Goal: Task Accomplishment & Management: Manage account settings

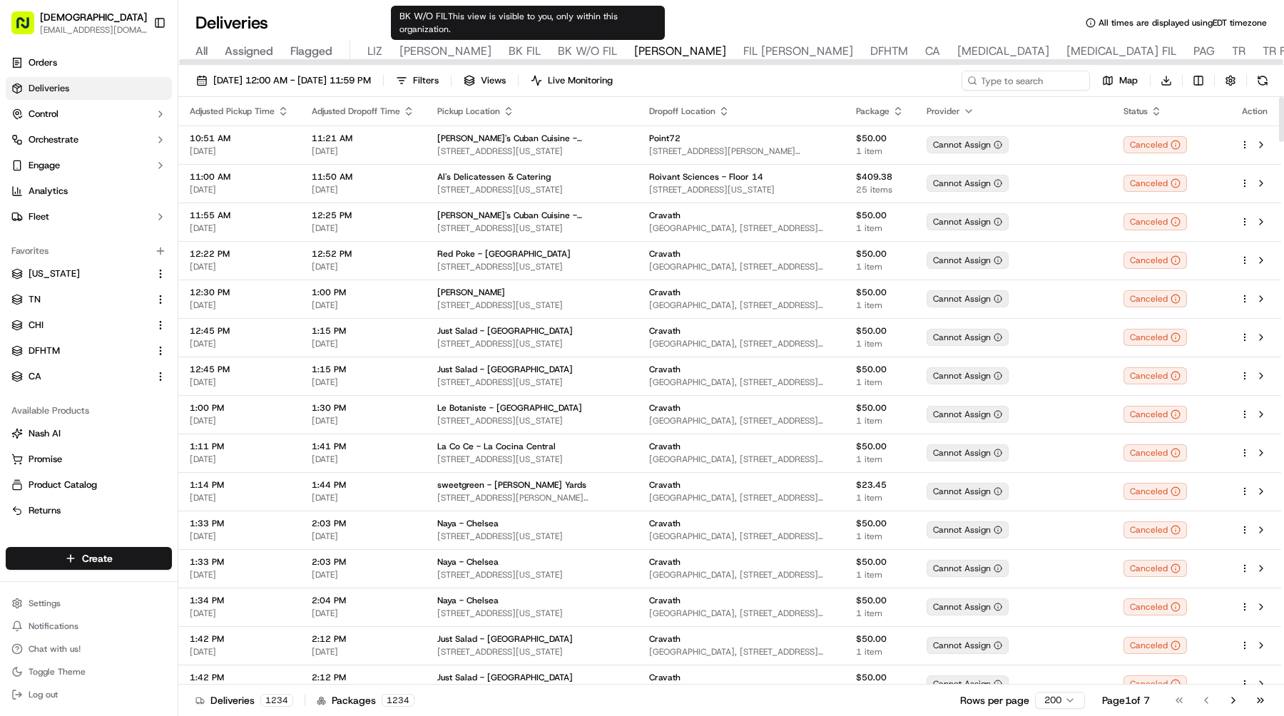
click at [558, 48] on span "BK W/O FIL" at bounding box center [587, 51] width 59 height 17
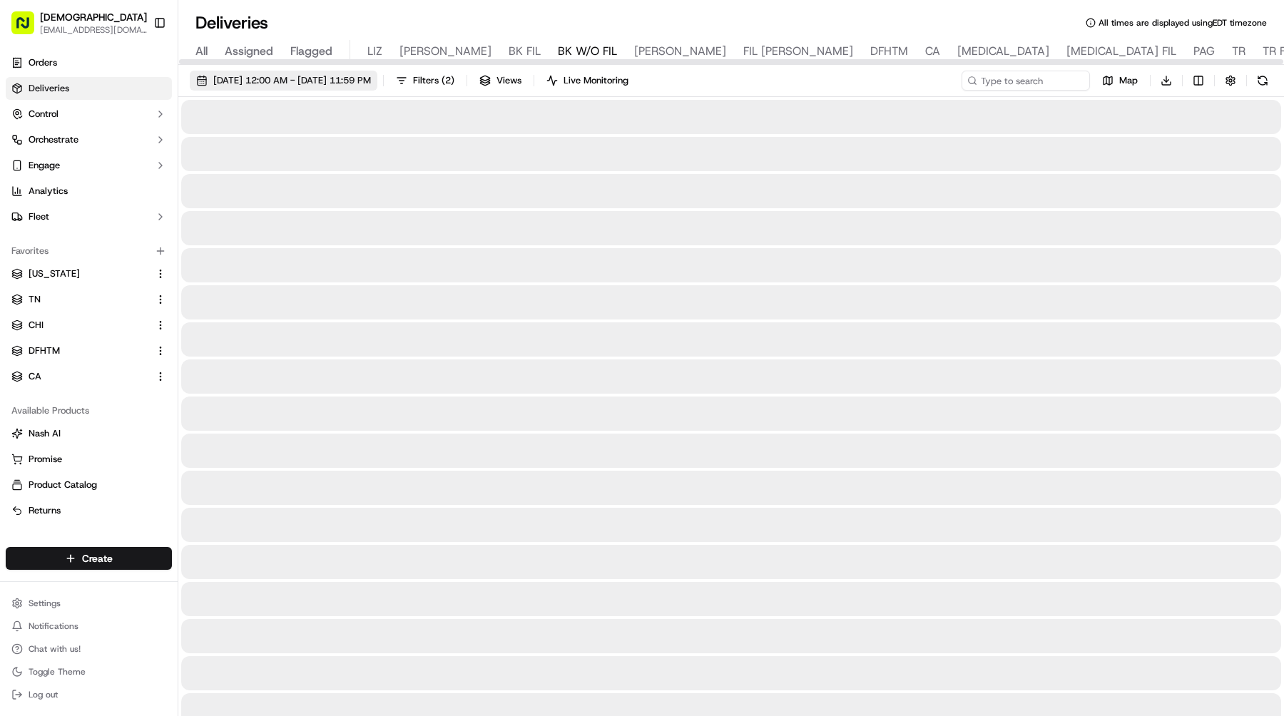
click at [359, 74] on span "09/15/2025 12:00 AM - 09/15/2025 11:59 PM" at bounding box center [292, 80] width 158 height 13
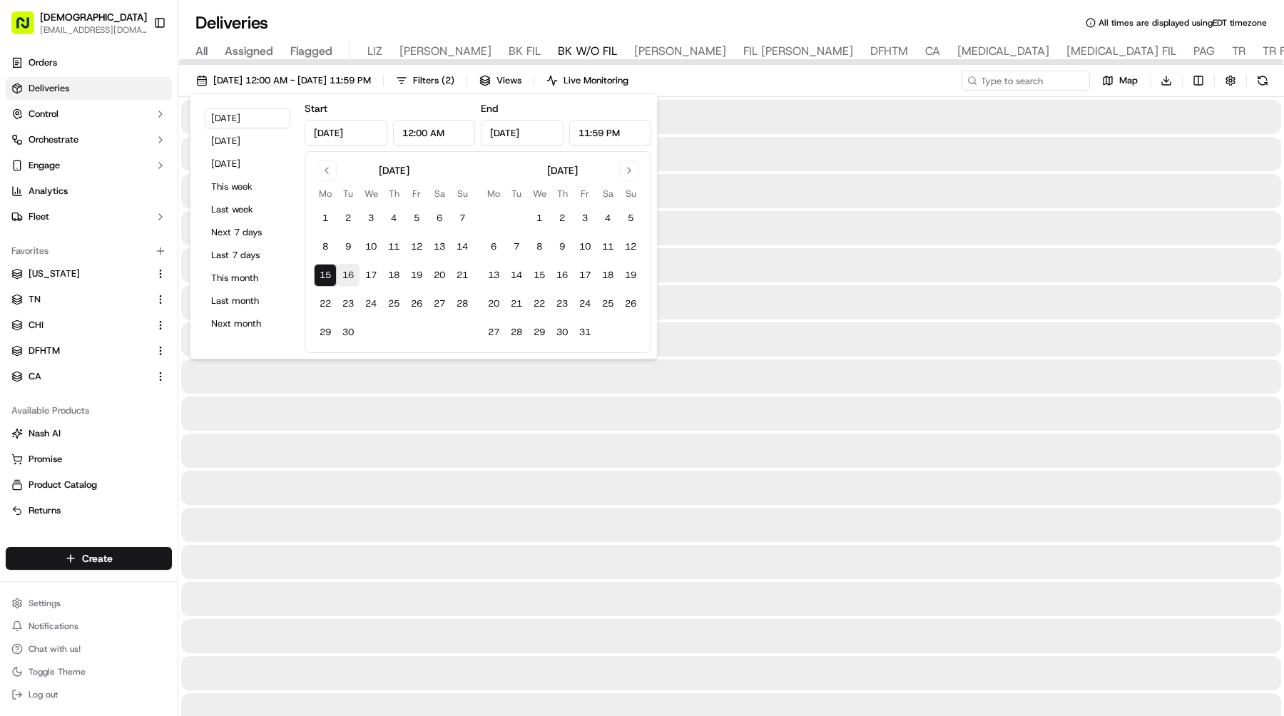
click at [346, 272] on button "16" at bounding box center [348, 275] width 23 height 23
type input "Sep 16, 2025"
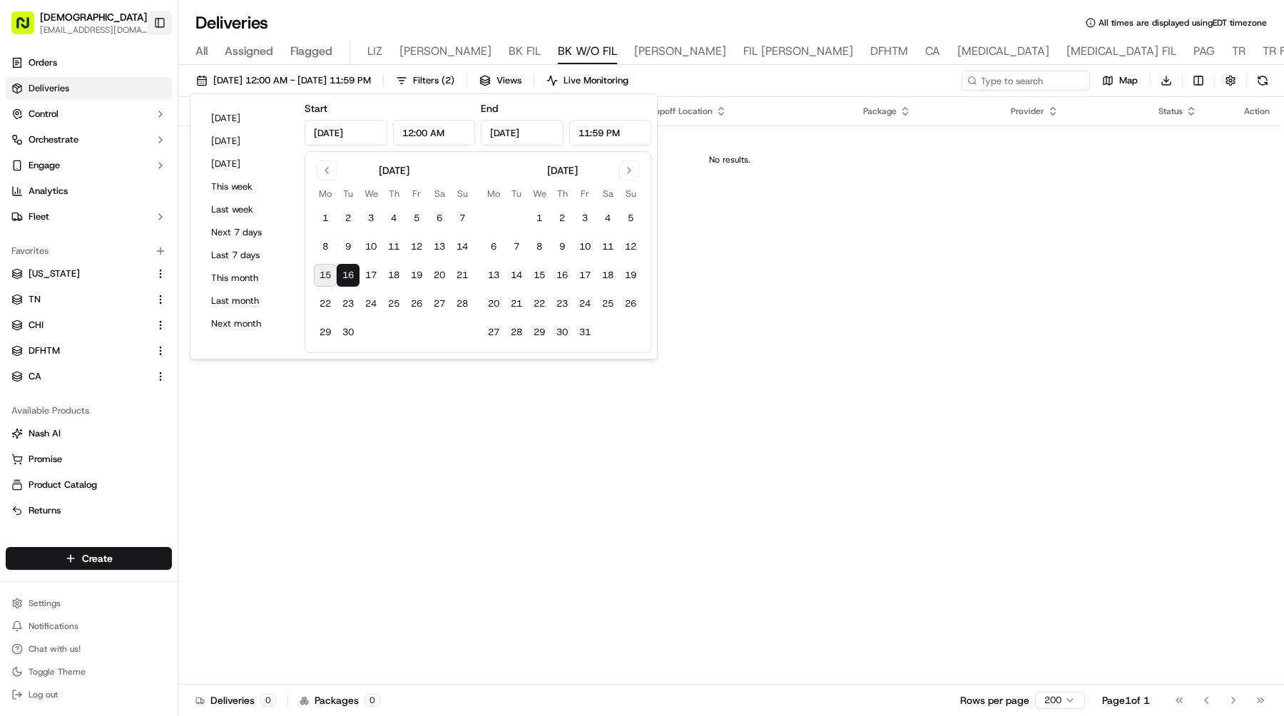
click at [153, 21] on button "Toggle Sidebar" at bounding box center [160, 23] width 24 height 24
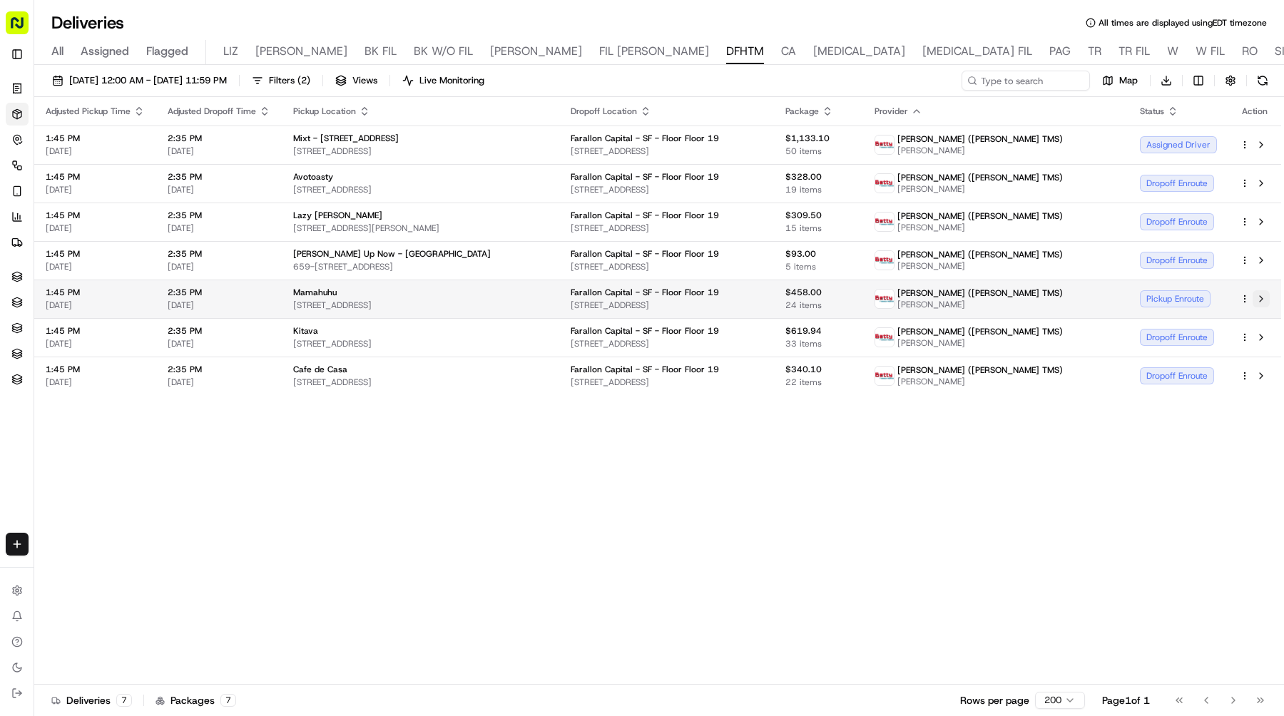
click at [1262, 297] on button at bounding box center [1261, 298] width 17 height 17
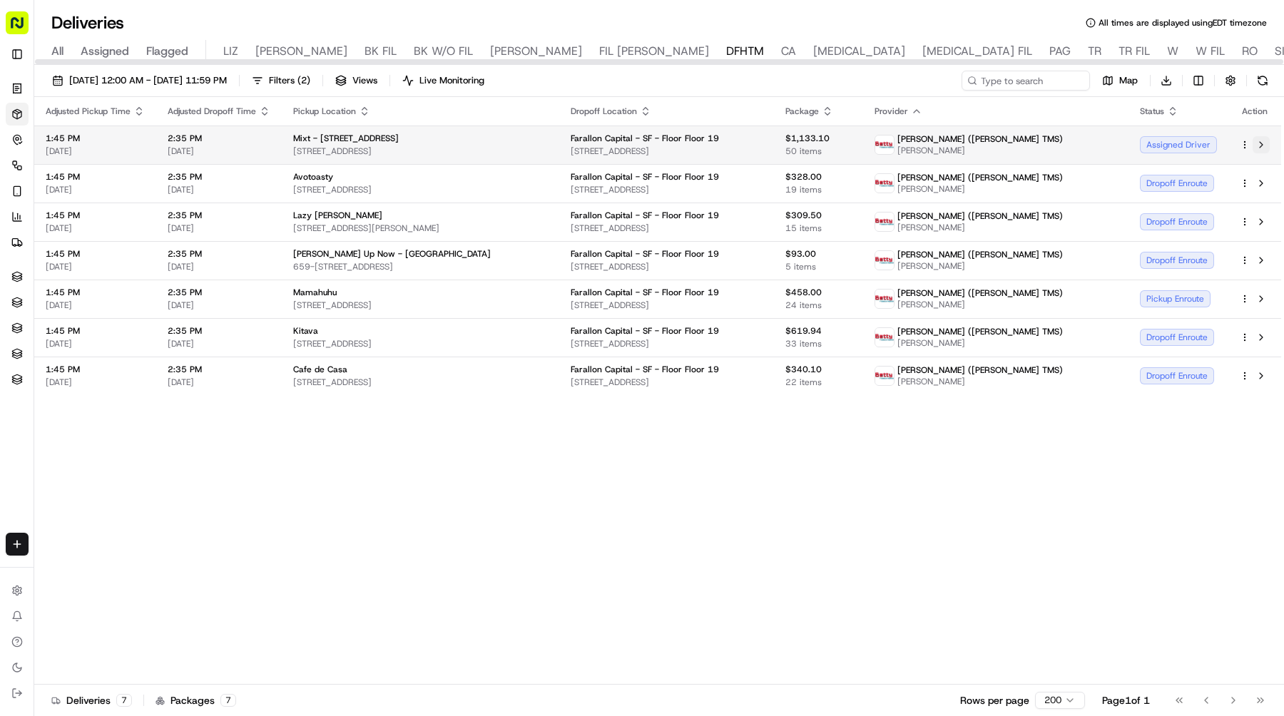
click at [1261, 138] on button at bounding box center [1261, 144] width 17 height 17
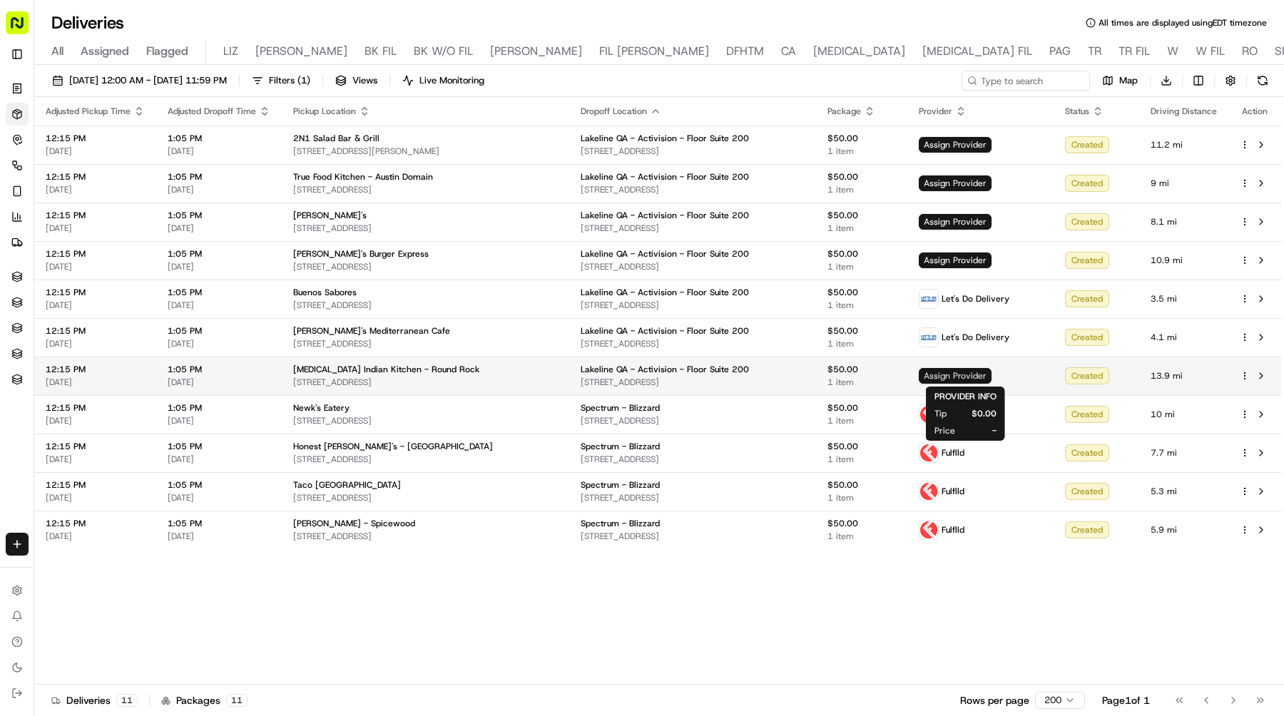
click at [947, 376] on span "Assign Provider" at bounding box center [955, 376] width 73 height 16
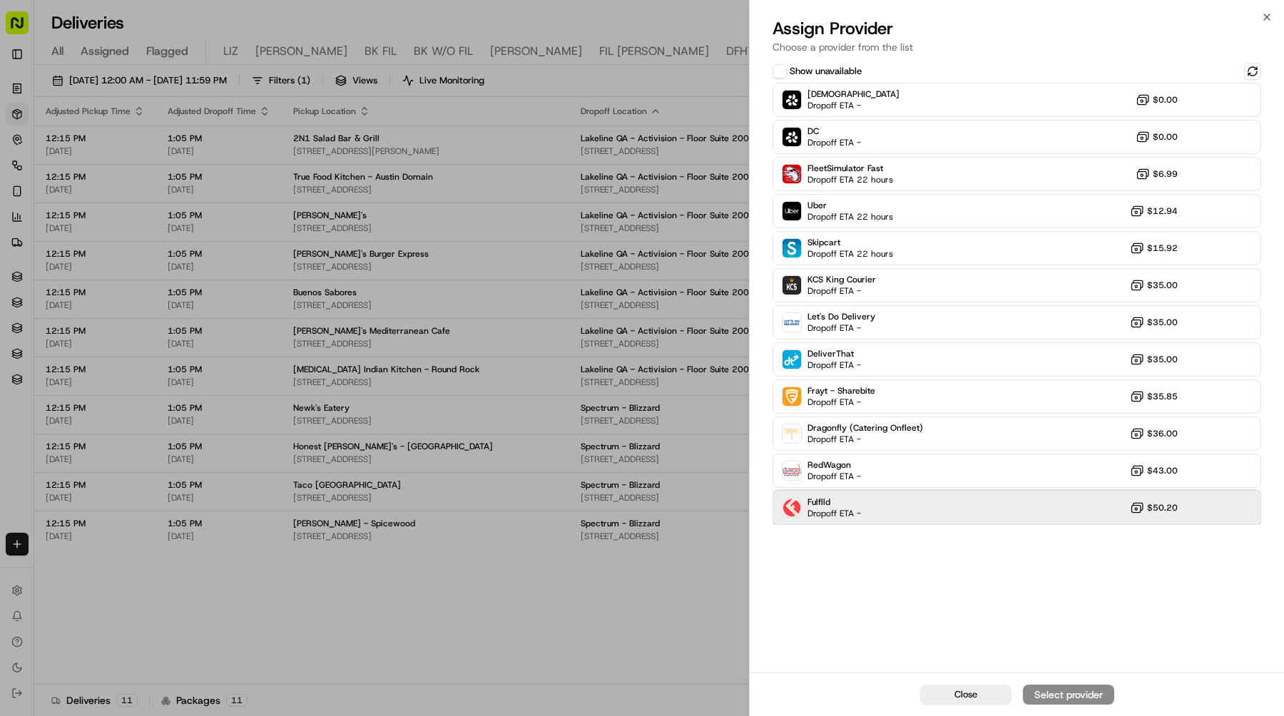
click at [950, 509] on div "Fulflld Dropoff ETA - $50.20" at bounding box center [1017, 508] width 489 height 34
click at [1044, 696] on div "Assign Provider" at bounding box center [1069, 695] width 70 height 14
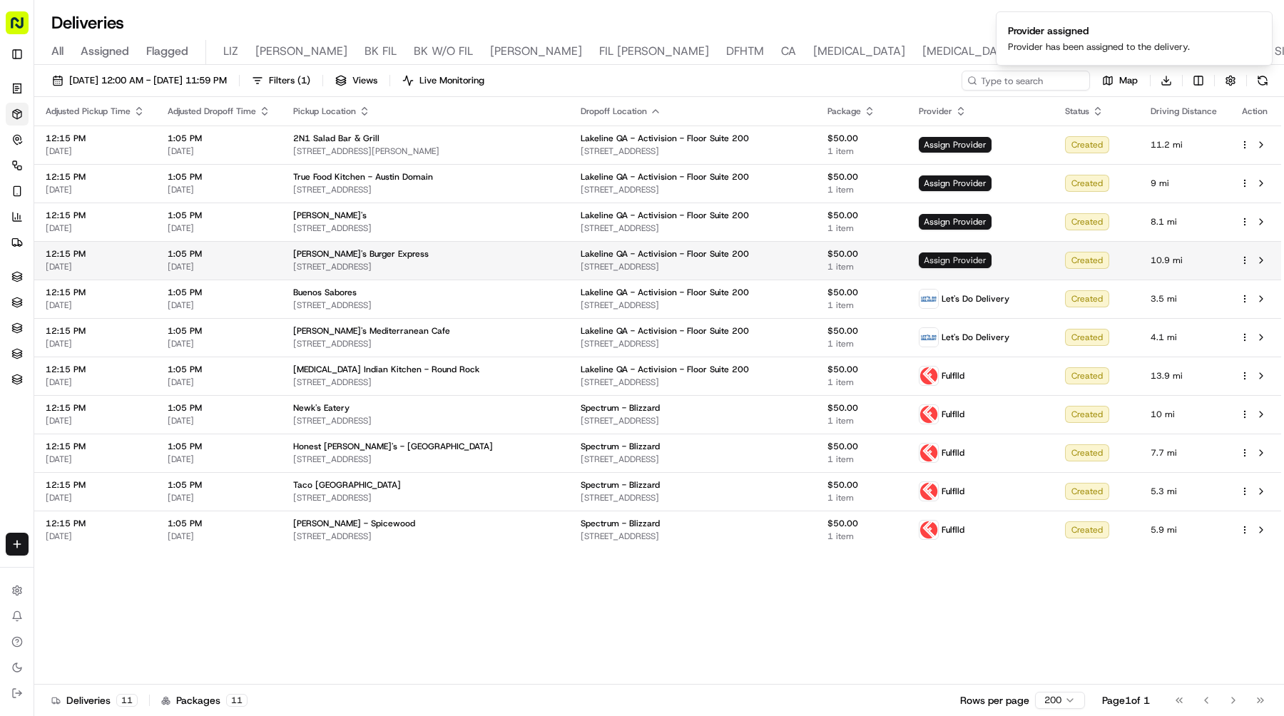
click at [942, 264] on span "Assign Provider" at bounding box center [955, 261] width 73 height 16
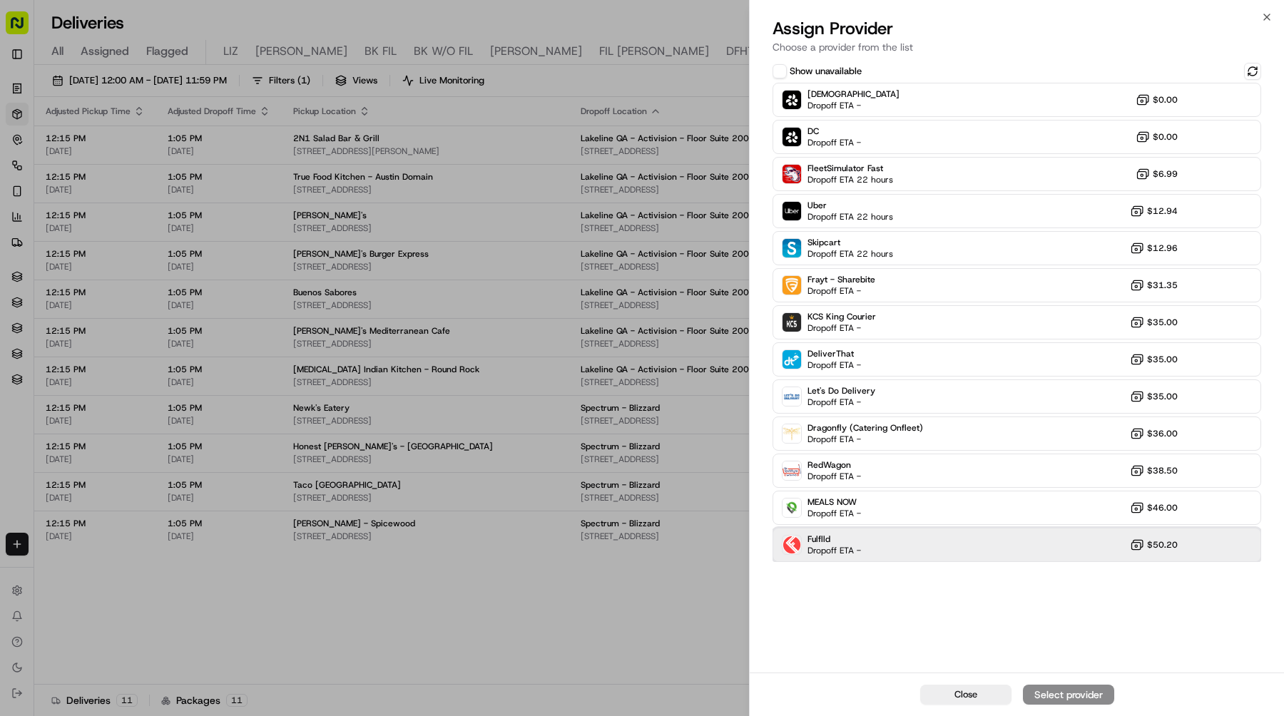
click at [970, 553] on div "Fulflld Dropoff ETA - $50.20" at bounding box center [1017, 545] width 489 height 34
click at [1046, 691] on div "Assign Provider" at bounding box center [1069, 695] width 70 height 14
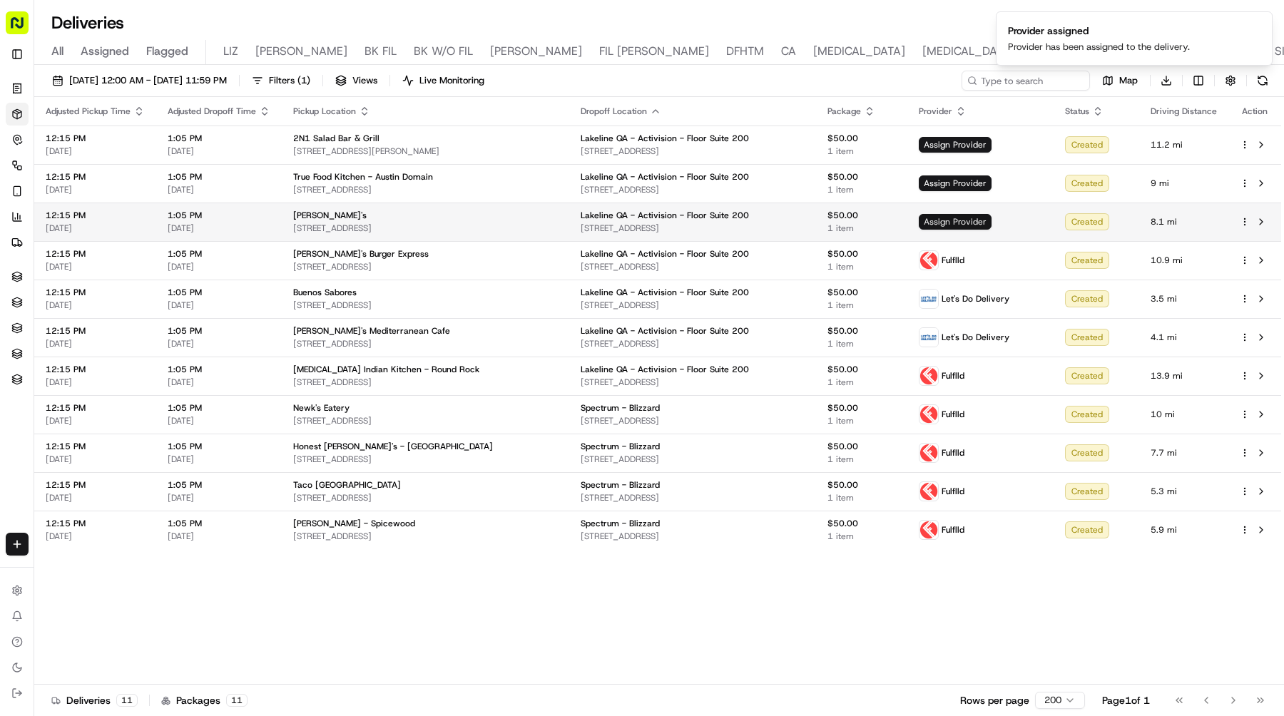
click at [948, 220] on span "Assign Provider" at bounding box center [955, 222] width 73 height 16
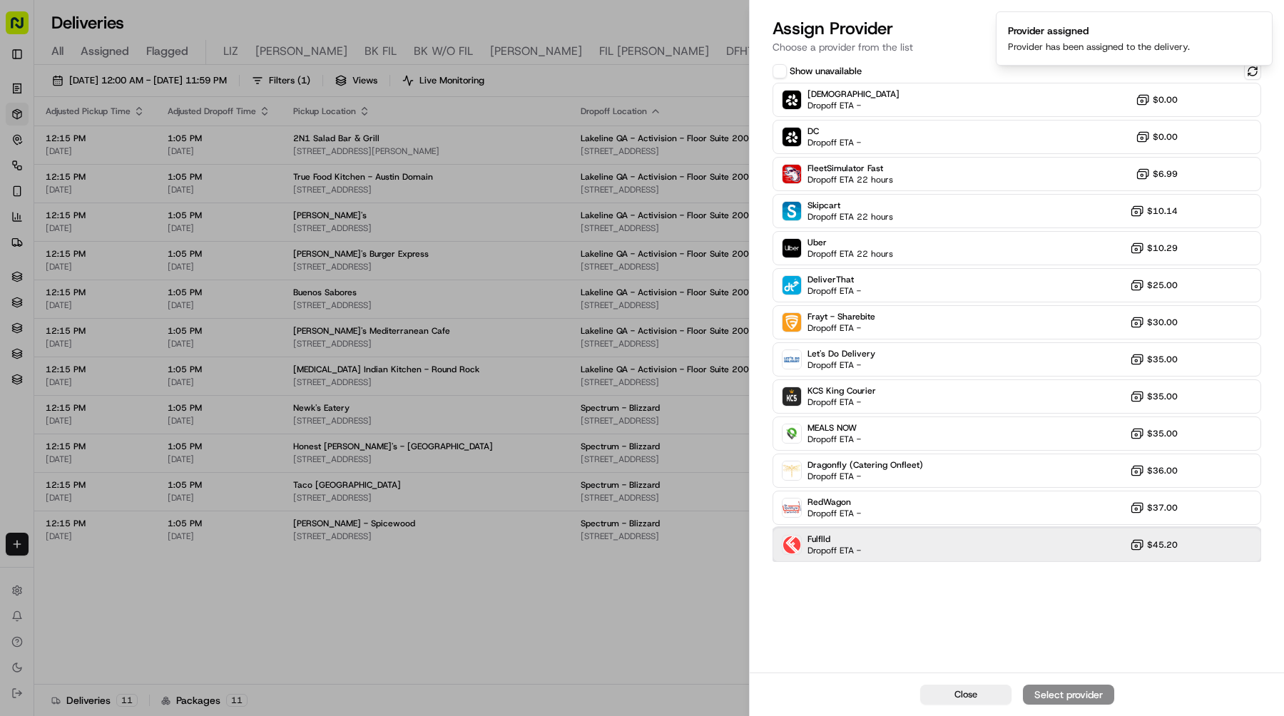
click at [969, 543] on div "Fulflld Dropoff ETA - $45.20" at bounding box center [1017, 545] width 489 height 34
click at [1039, 693] on div "Assign Provider" at bounding box center [1069, 695] width 70 height 14
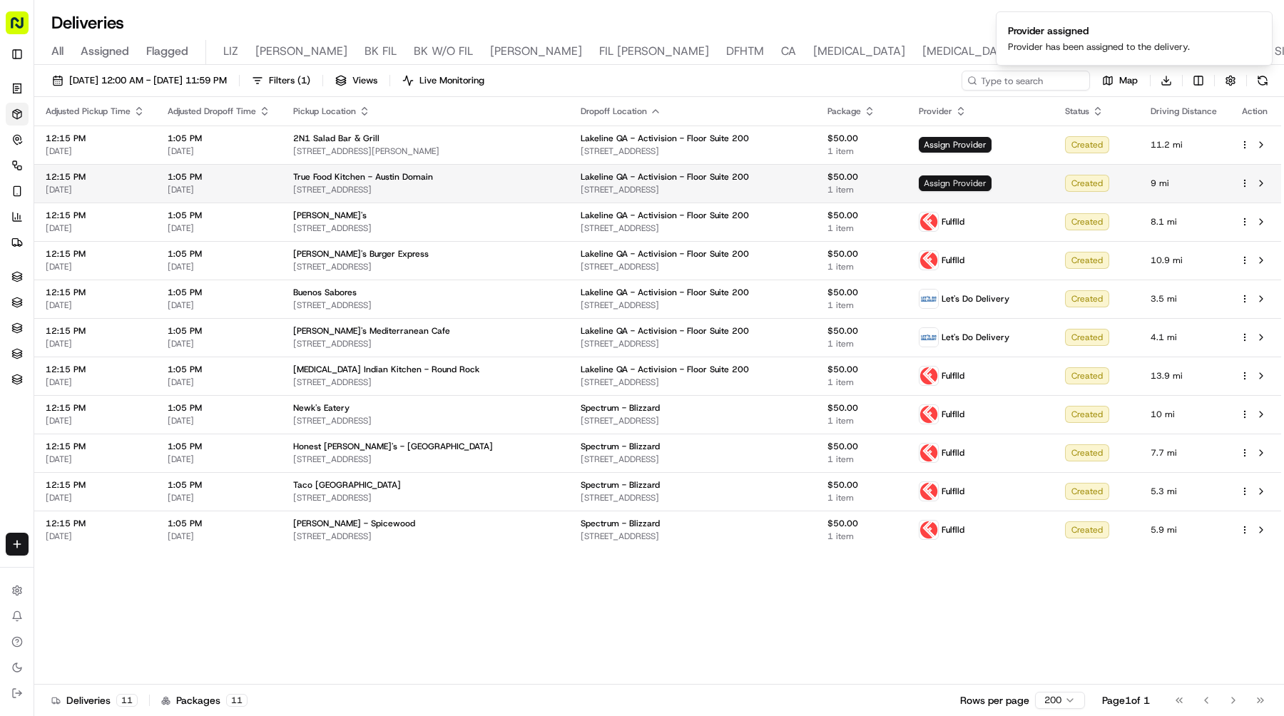
click at [951, 188] on span "Assign Provider" at bounding box center [955, 183] width 73 height 16
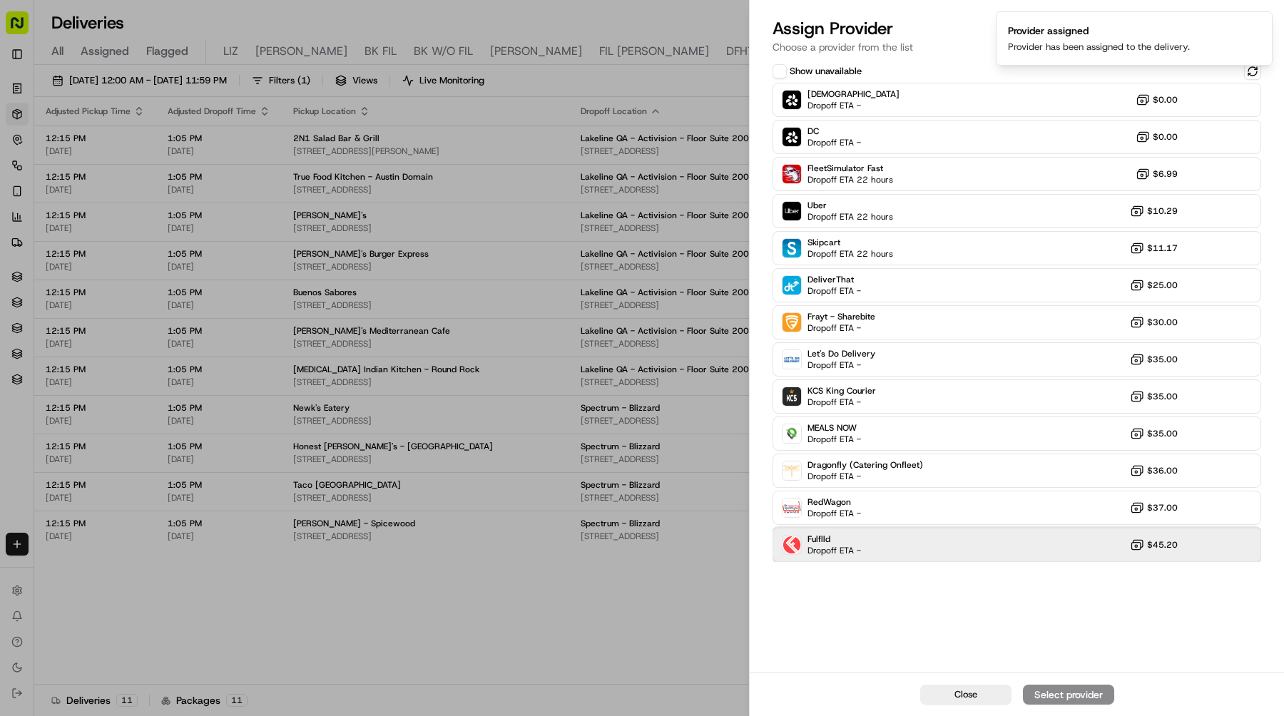
click at [945, 549] on div "Fulflld Dropoff ETA - $45.20" at bounding box center [1017, 545] width 489 height 34
click at [1066, 684] on div "Close Assign Provider" at bounding box center [1017, 695] width 534 height 44
click at [1066, 688] on div "Assign Provider" at bounding box center [1069, 695] width 70 height 14
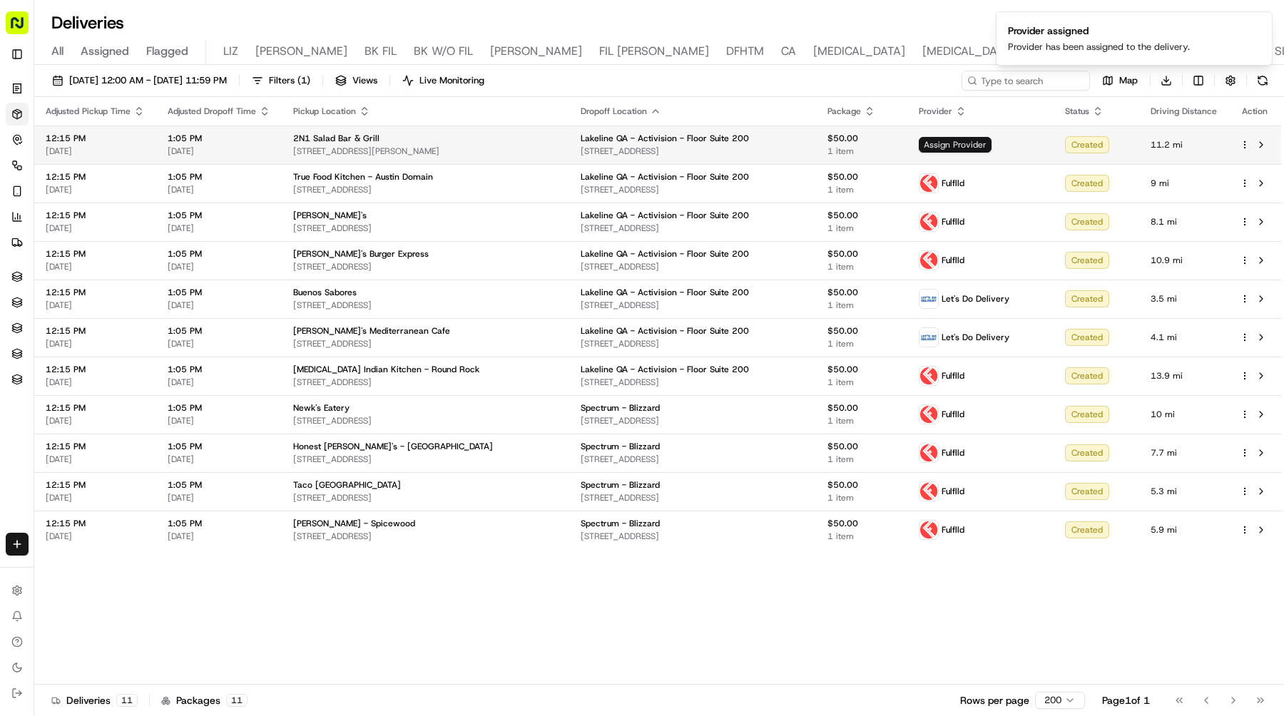
click at [957, 149] on span "Assign Provider" at bounding box center [955, 145] width 73 height 16
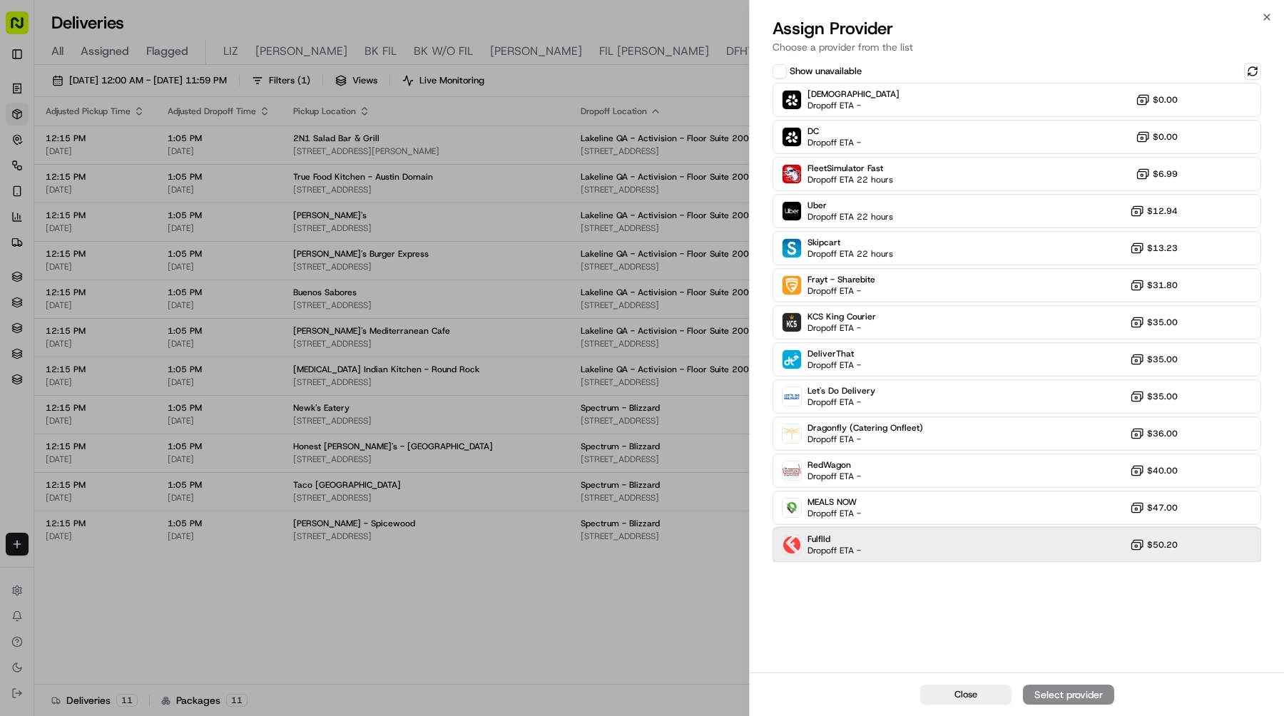
click at [969, 539] on div "Fulflld Dropoff ETA - $50.20" at bounding box center [1017, 545] width 489 height 34
click at [1041, 693] on div "Assign Provider" at bounding box center [1069, 695] width 70 height 14
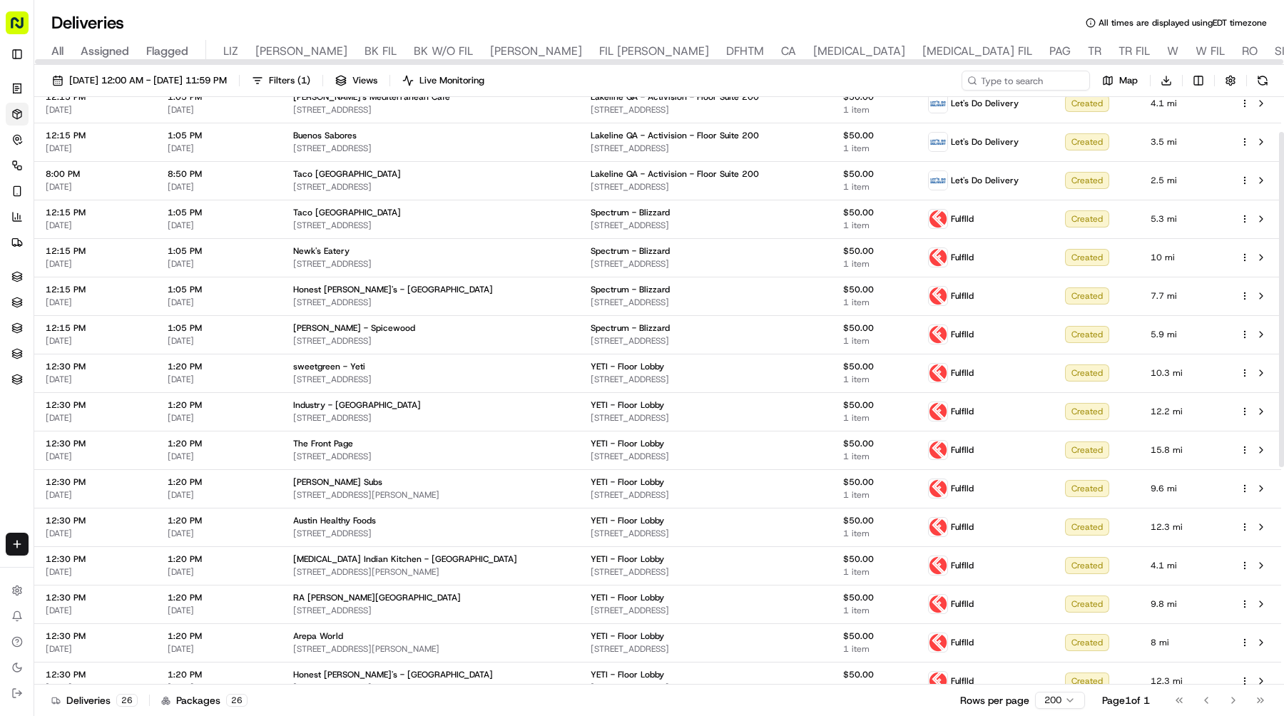
scroll to position [442, 0]
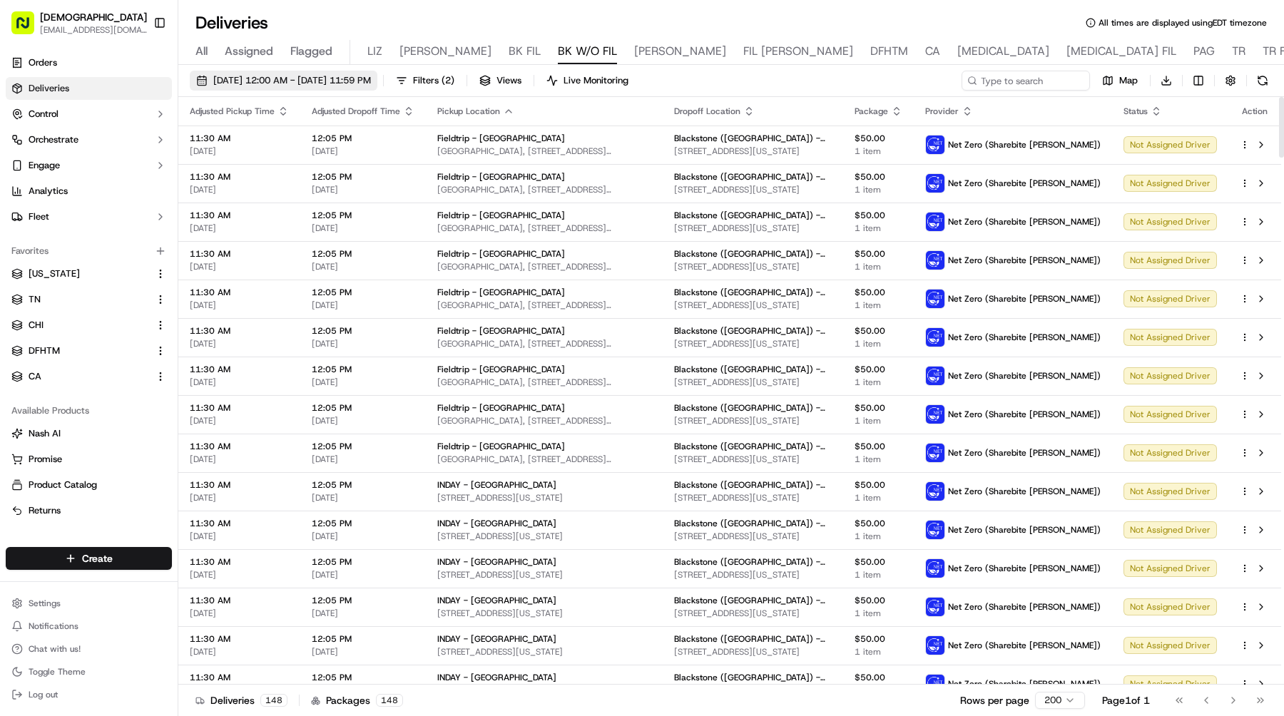
click at [242, 87] on button "[DATE] 12:00 AM - [DATE] 11:59 PM" at bounding box center [284, 81] width 188 height 20
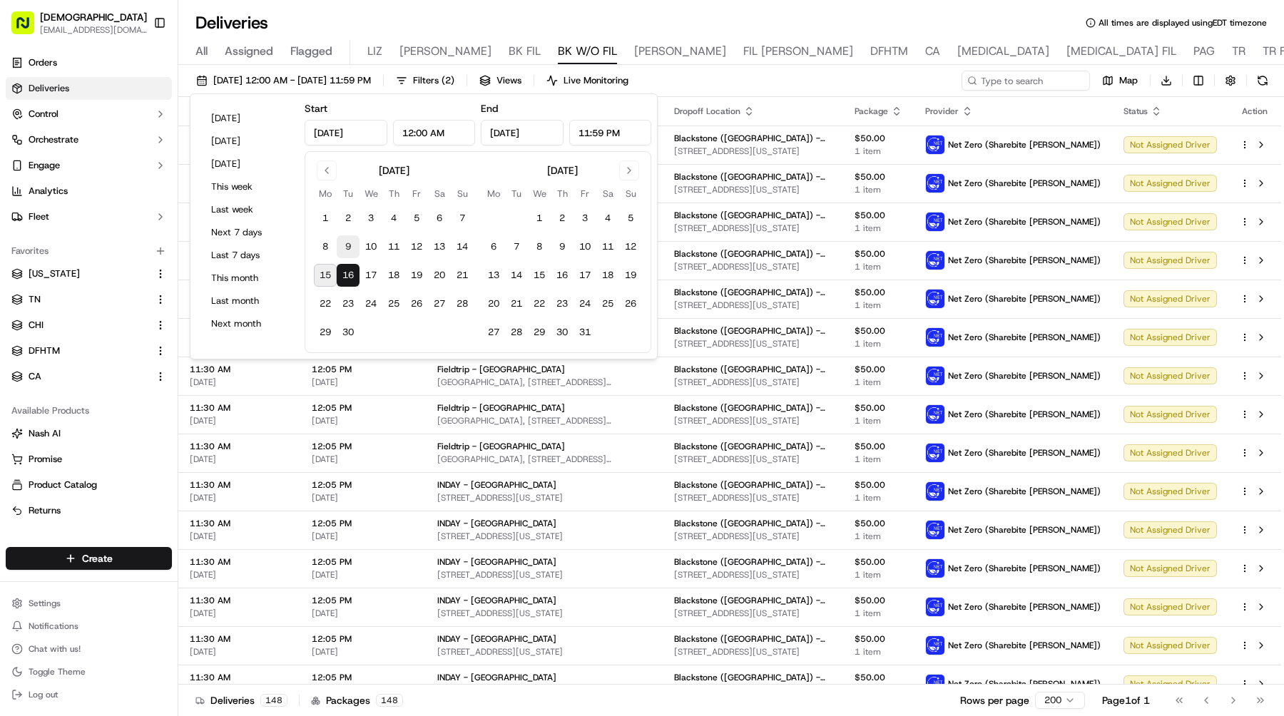
click at [347, 252] on button "9" at bounding box center [348, 246] width 23 height 23
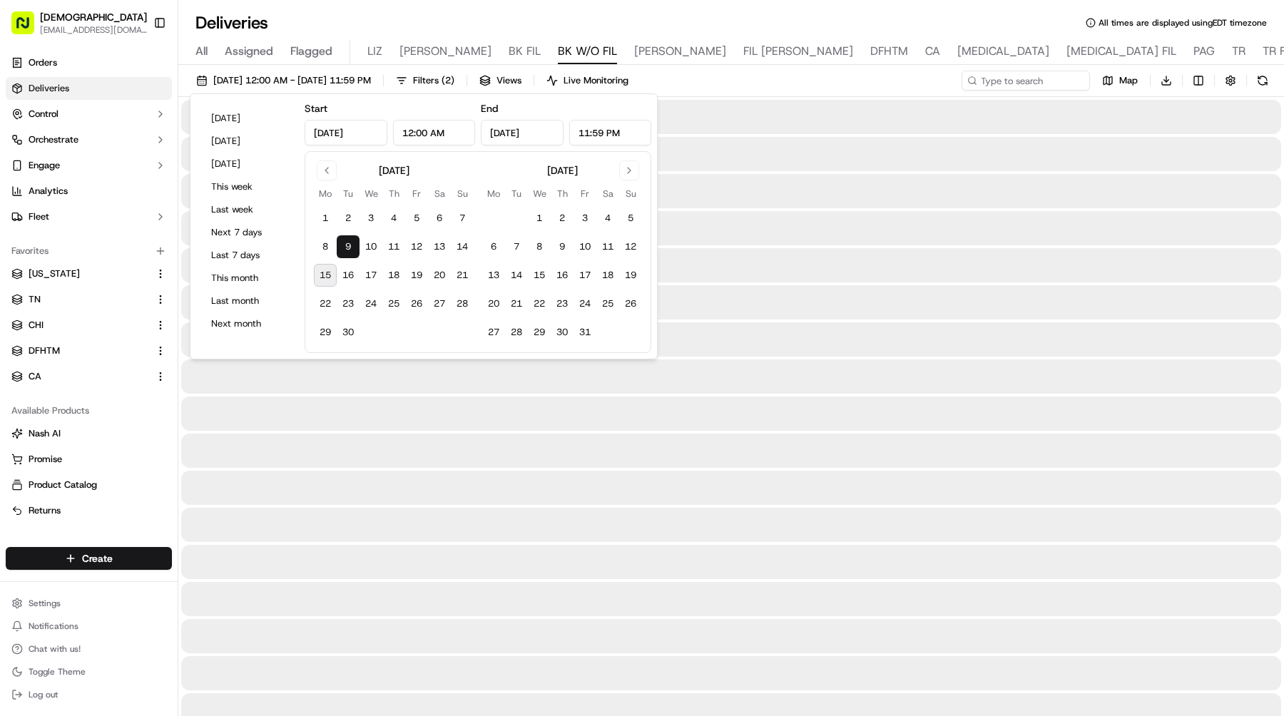
type input "Sep 9, 2025"
click at [347, 252] on button "9" at bounding box center [348, 246] width 23 height 23
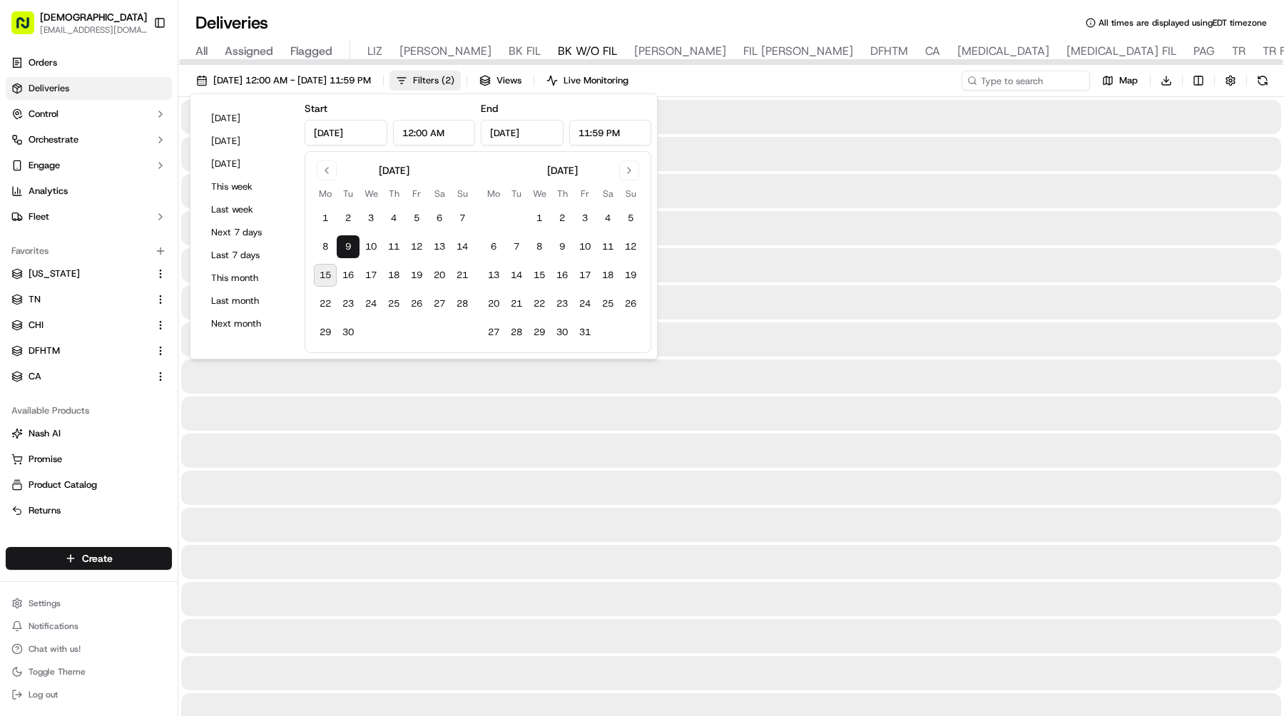
click at [461, 75] on button "Filters ( 2 )" at bounding box center [425, 81] width 71 height 20
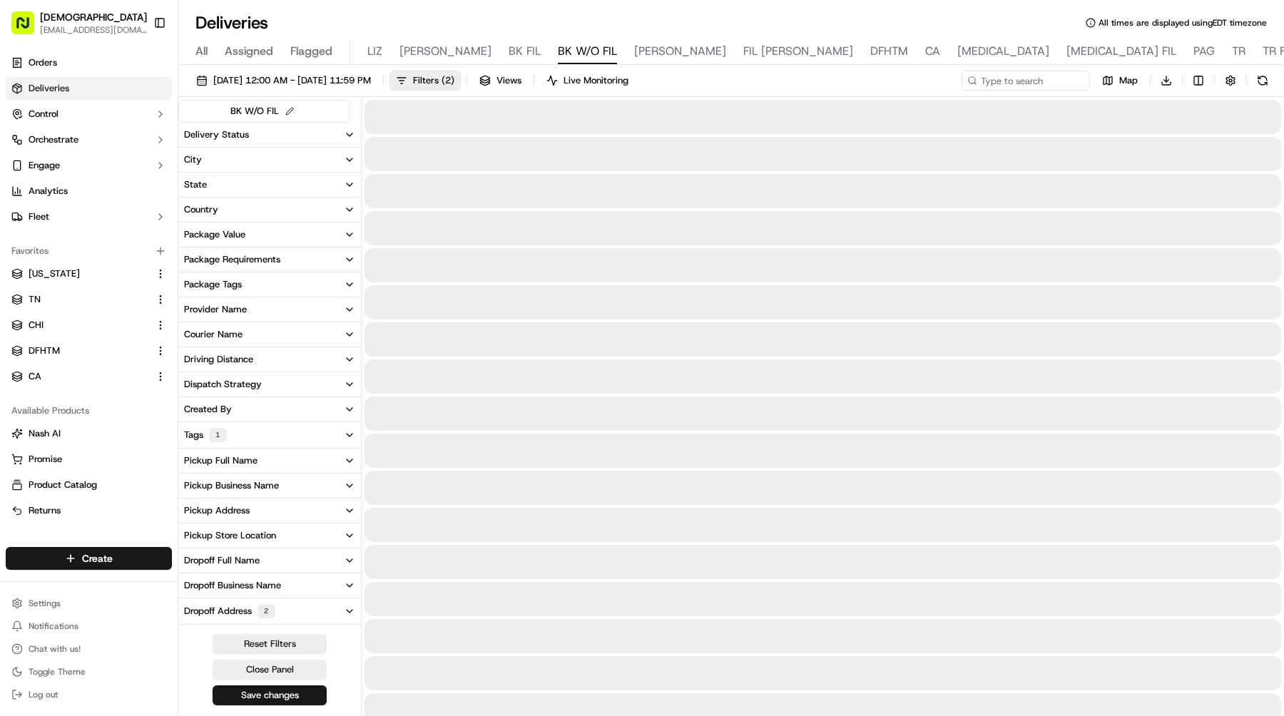
click at [233, 313] on div "Provider Name" at bounding box center [215, 309] width 63 height 13
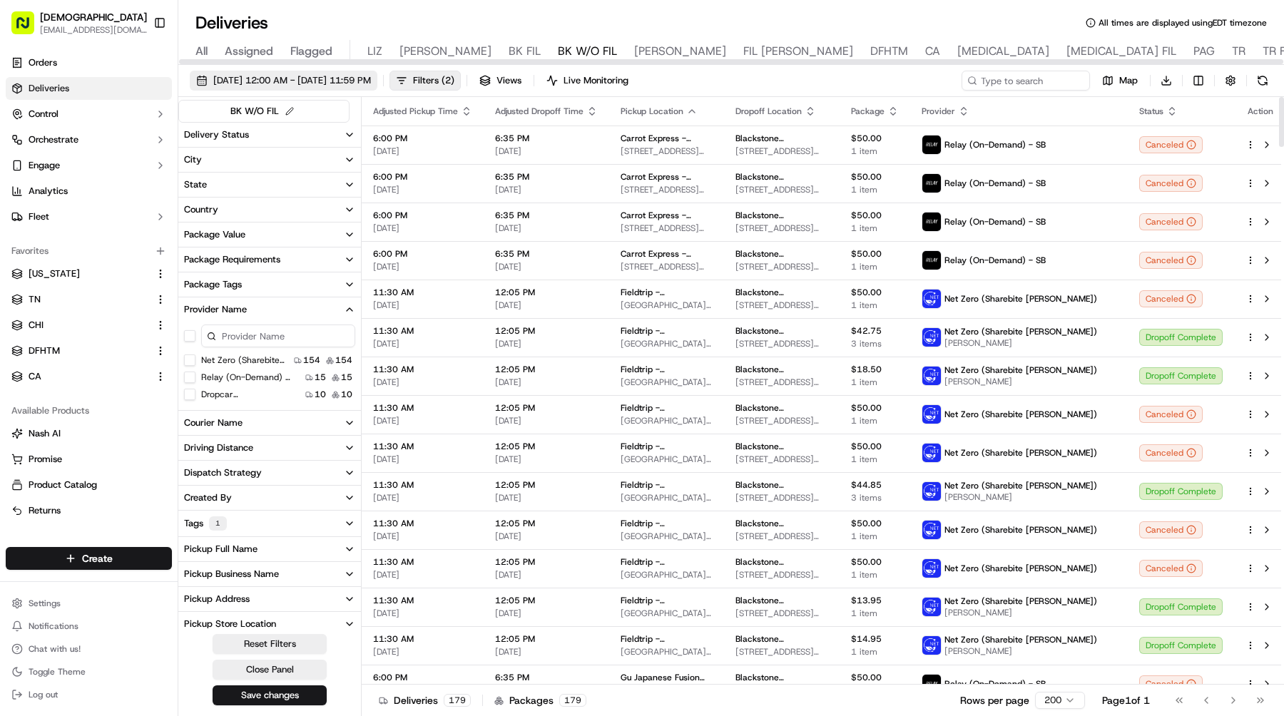
click at [342, 79] on span "09/09/2025 12:00 AM - 09/09/2025 11:59 PM" at bounding box center [292, 80] width 158 height 13
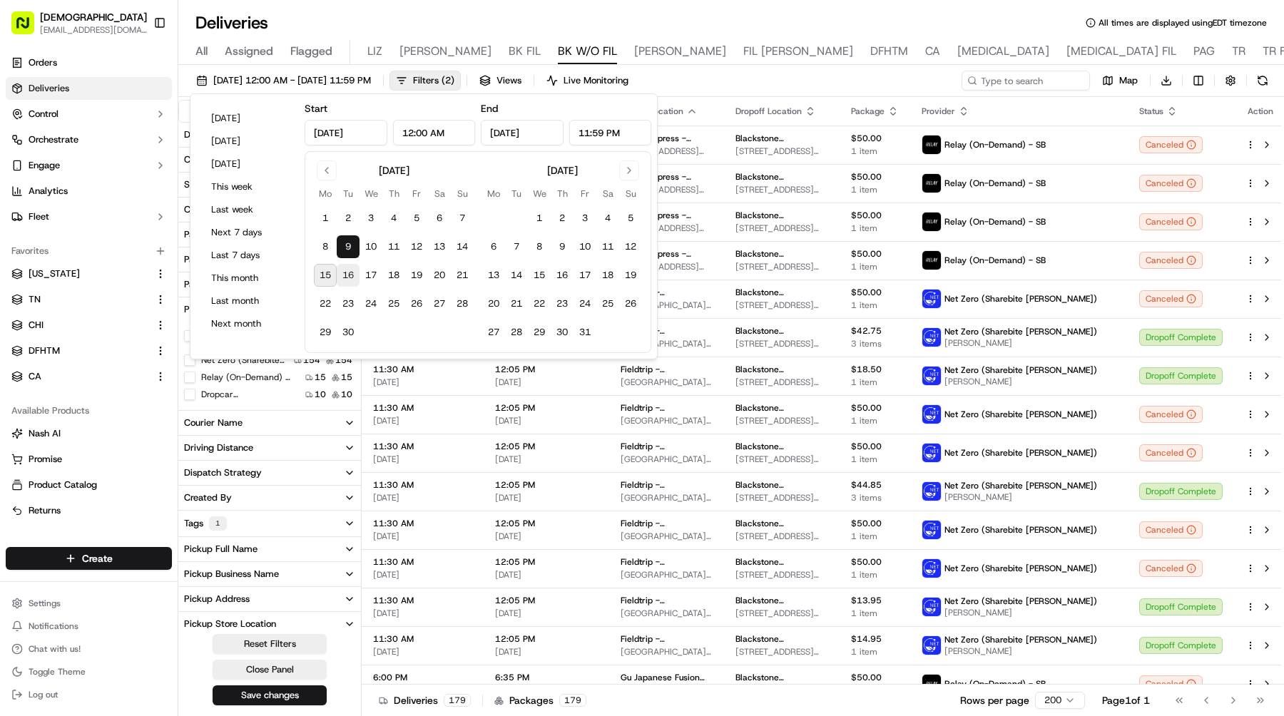
click at [351, 272] on button "16" at bounding box center [348, 275] width 23 height 23
type input "Sep 16, 2025"
click at [351, 272] on button "16" at bounding box center [348, 275] width 23 height 23
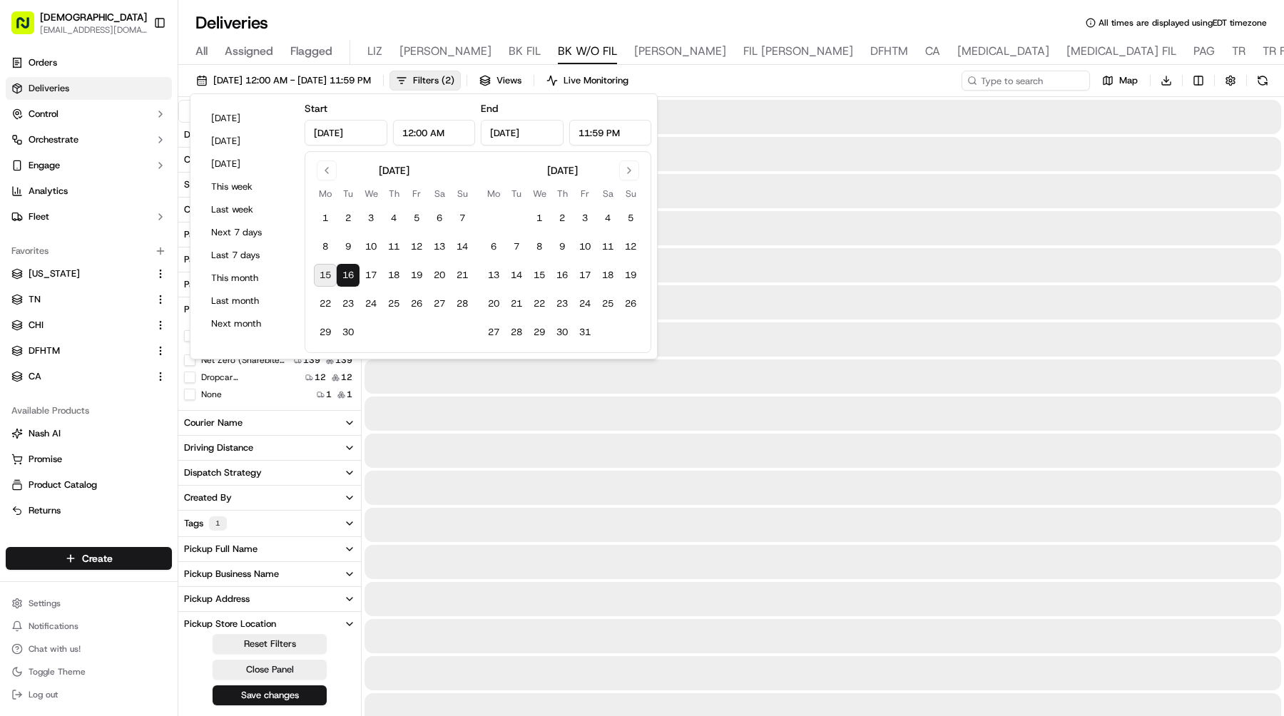
click at [454, 82] on span "Filters ( 2 )" at bounding box center [433, 80] width 41 height 13
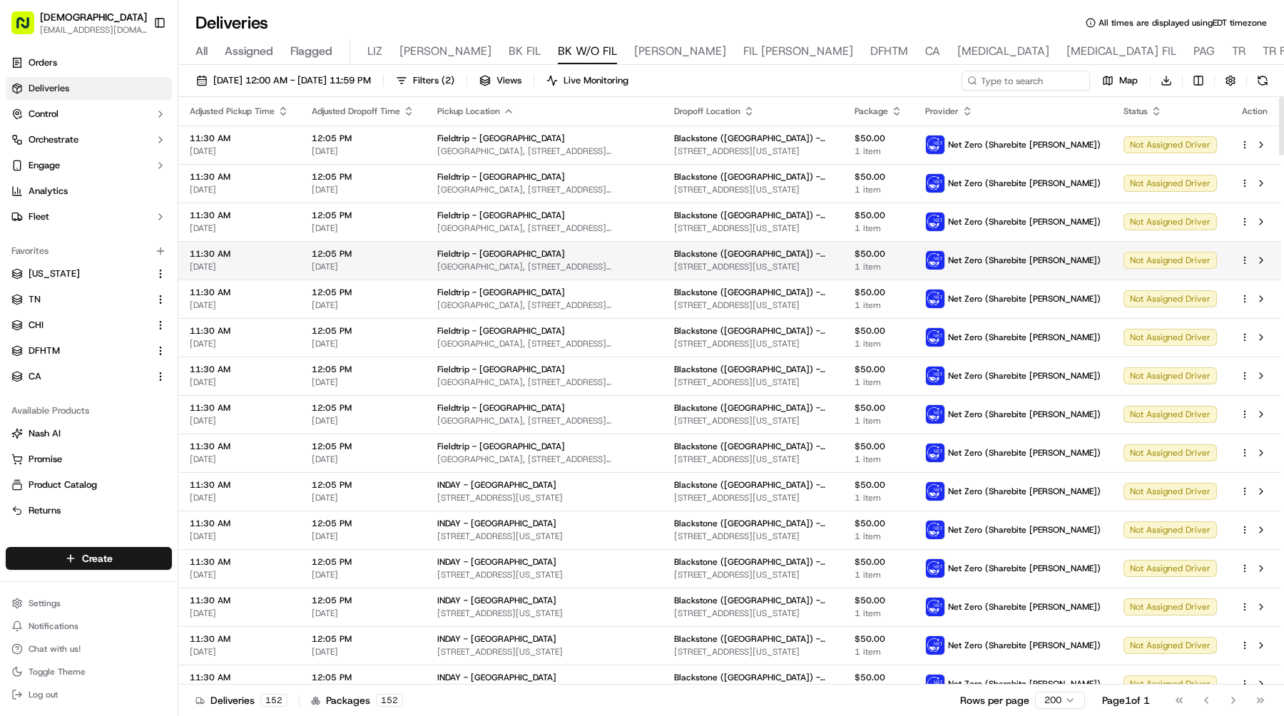
click at [156, 24] on button "Toggle Sidebar" at bounding box center [160, 23] width 24 height 24
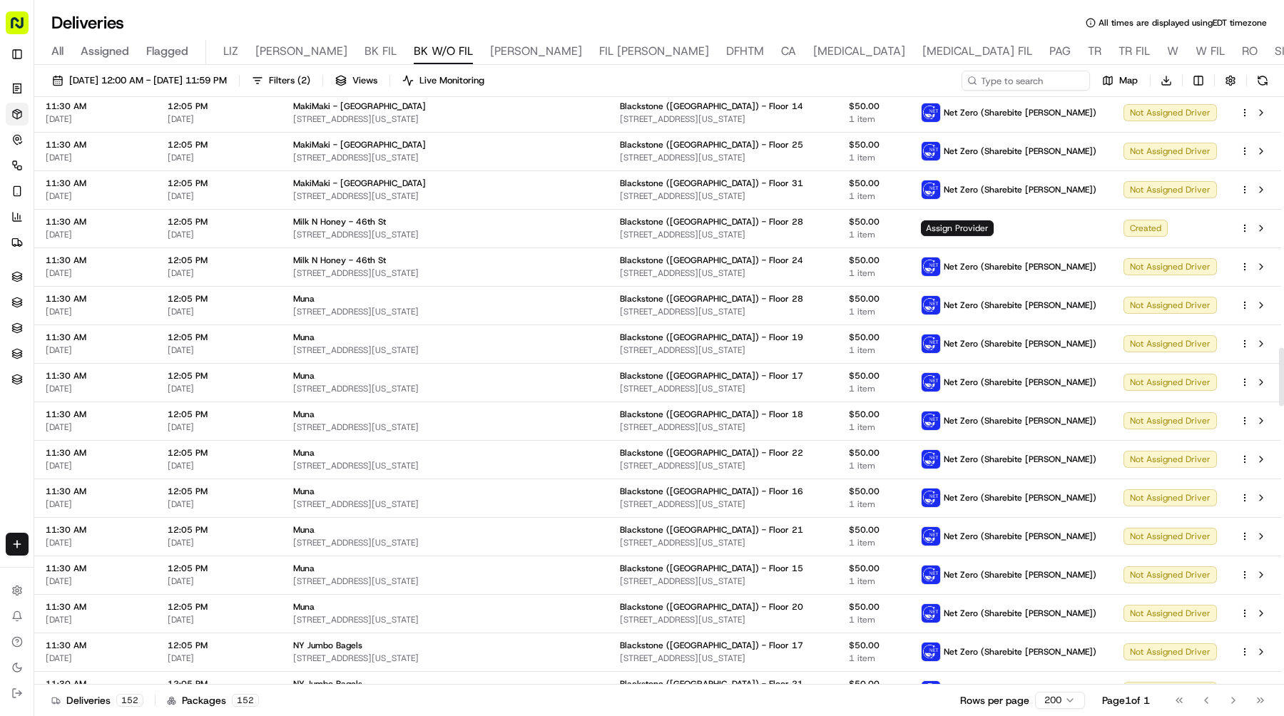
scroll to position [2323, 0]
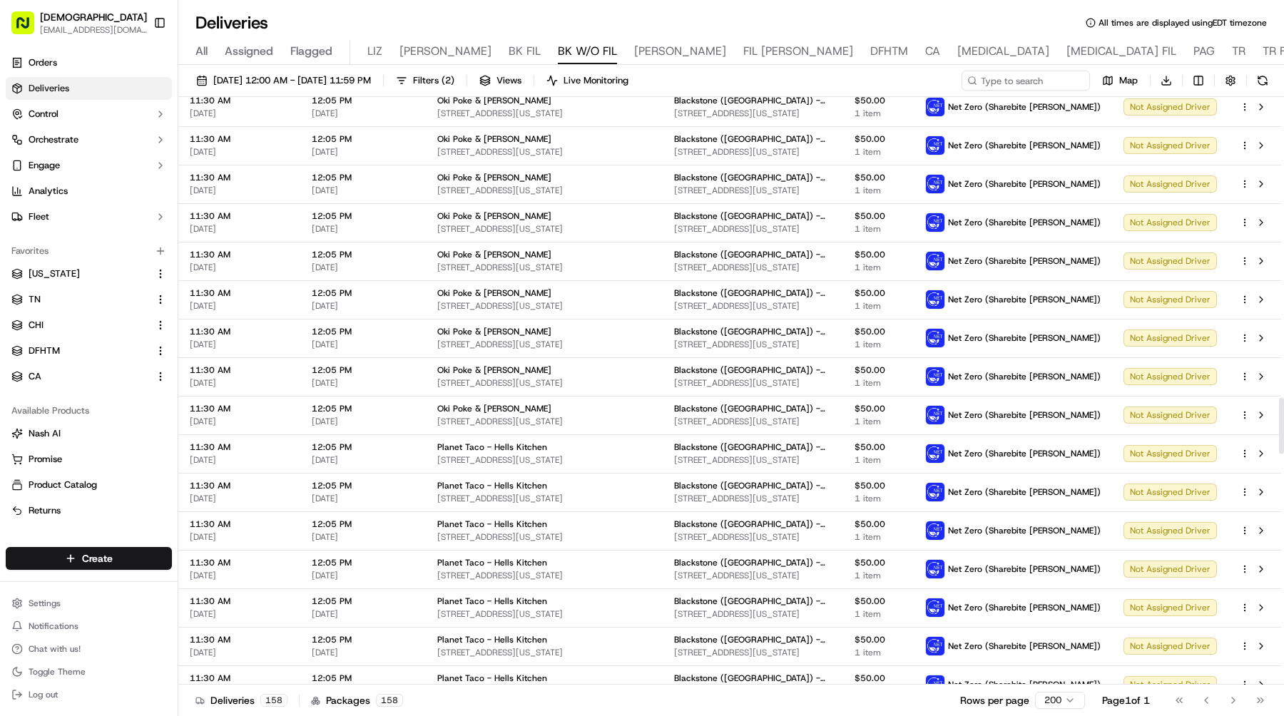
scroll to position [3506, 0]
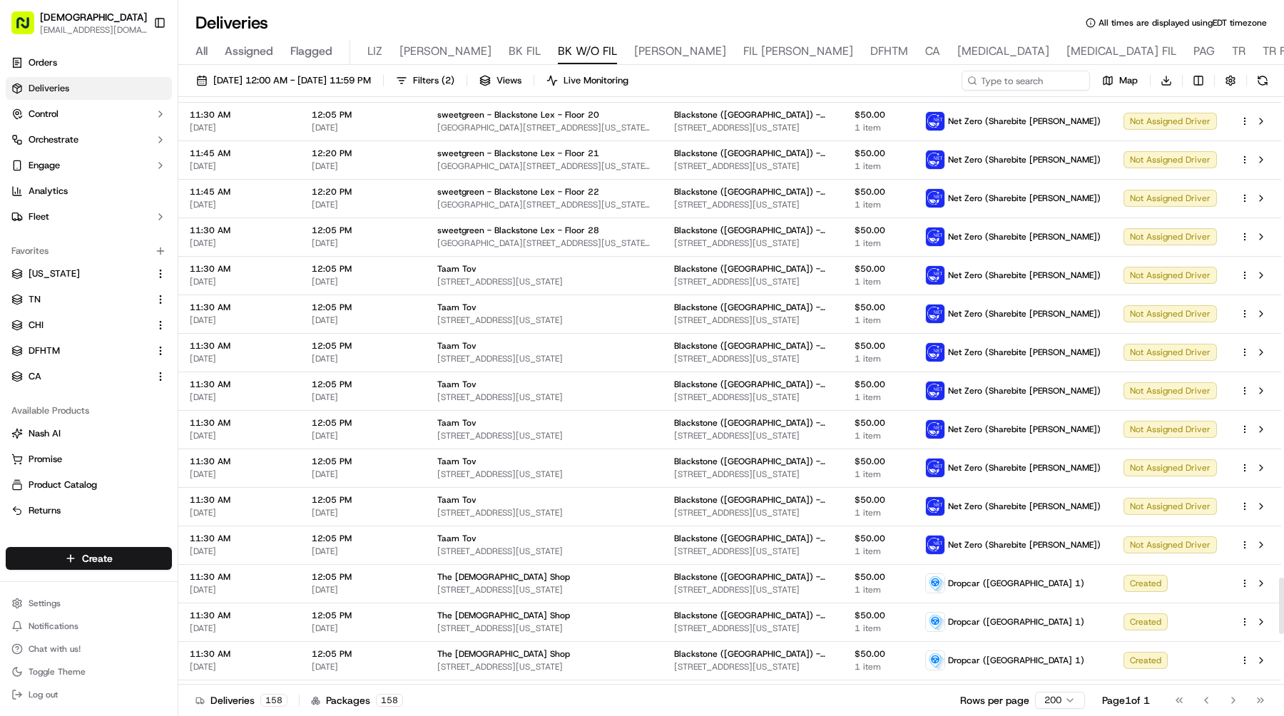
scroll to position [5527, 0]
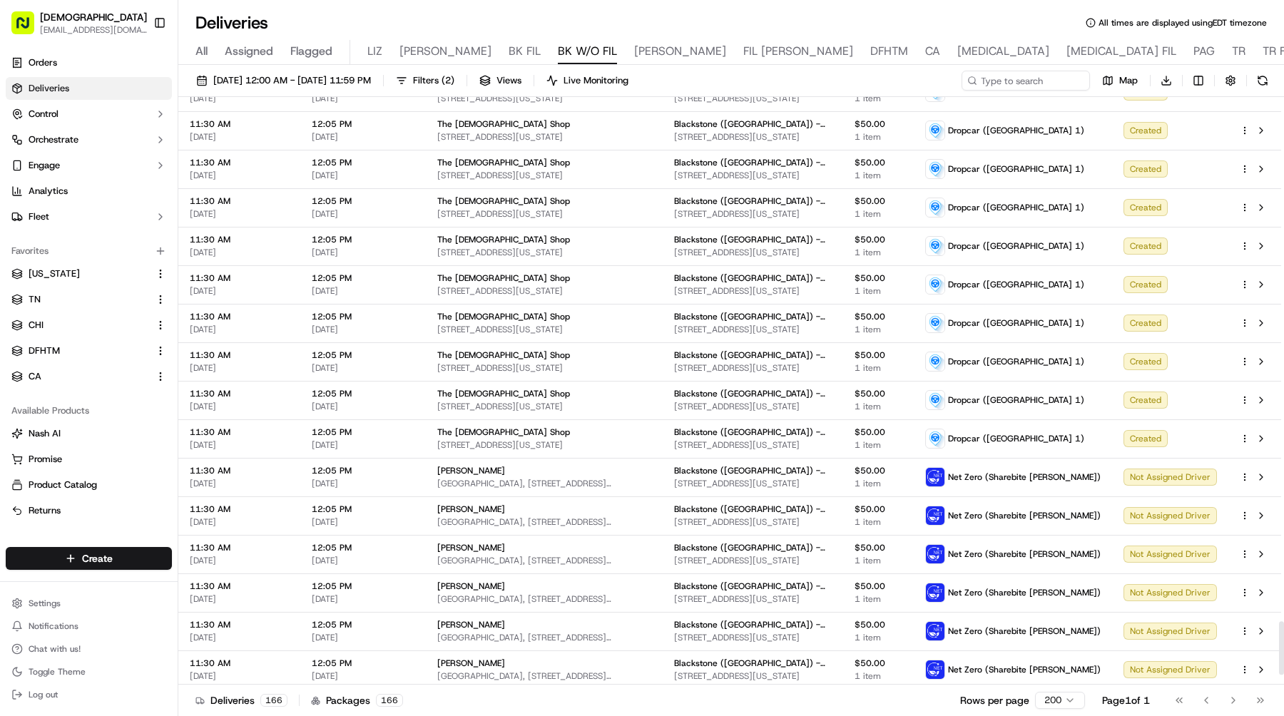
scroll to position [5835, 0]
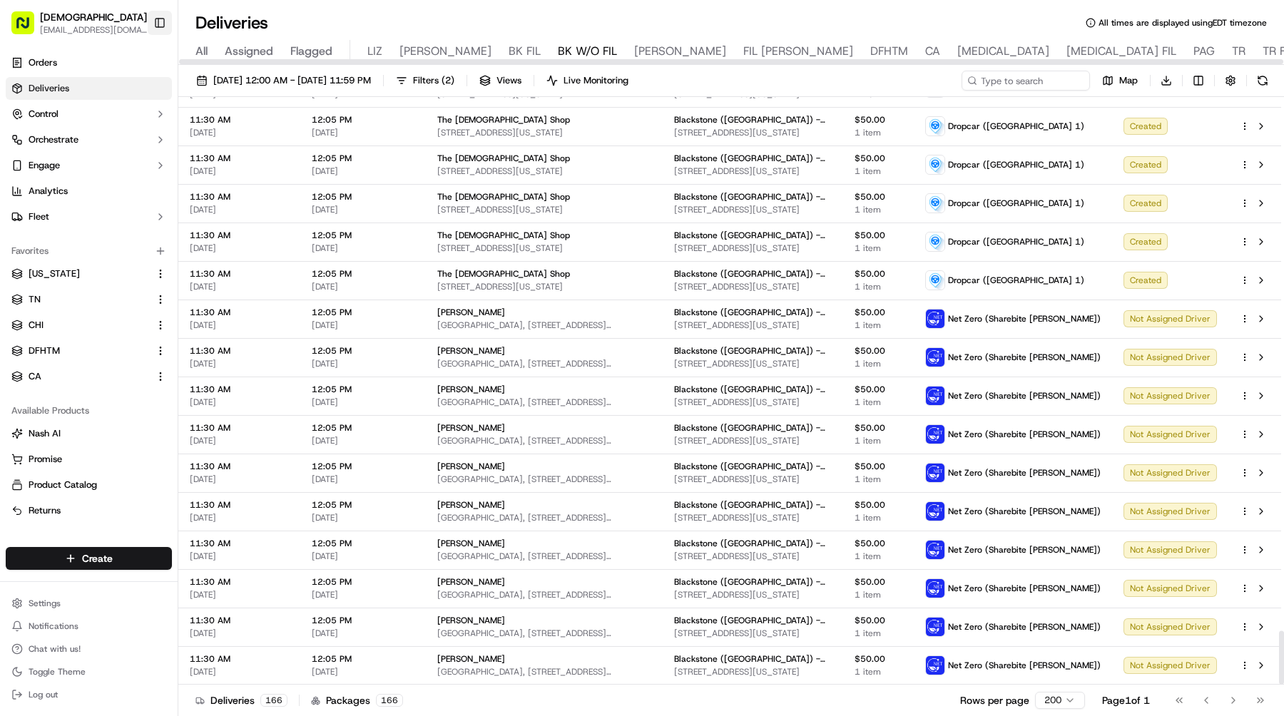
click at [162, 24] on button "Toggle Sidebar" at bounding box center [160, 23] width 24 height 24
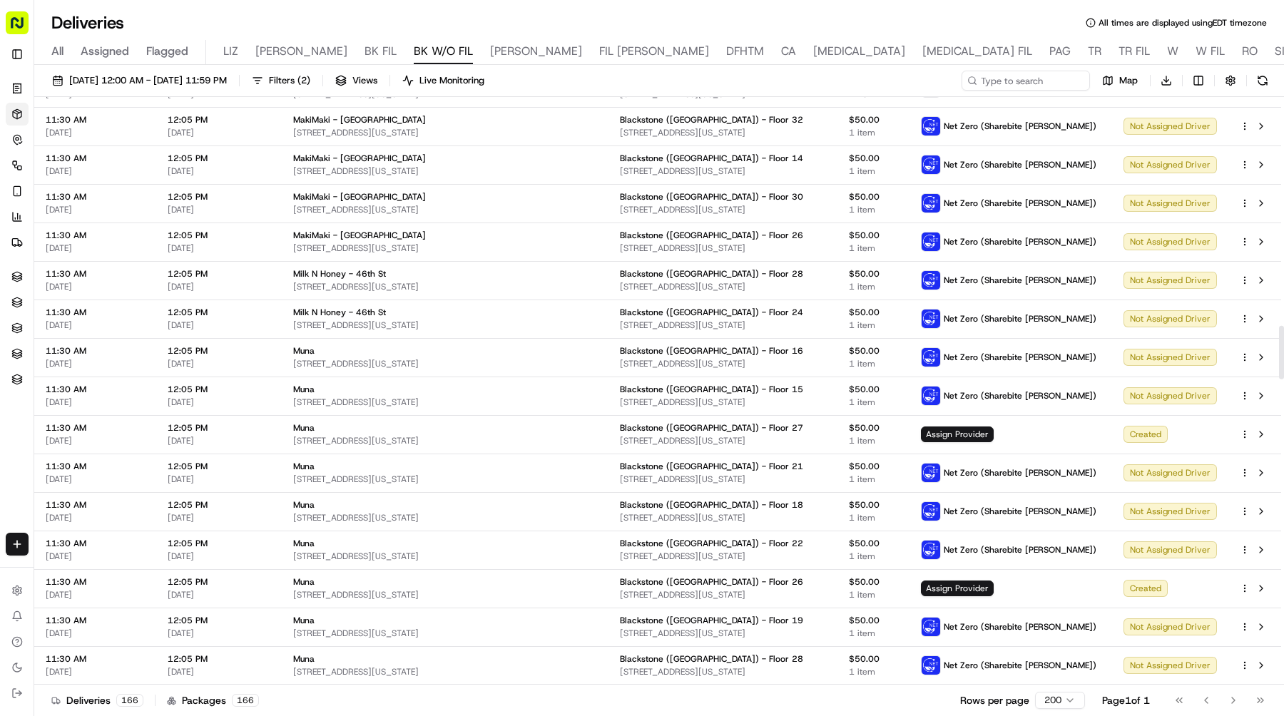
scroll to position [2500, 0]
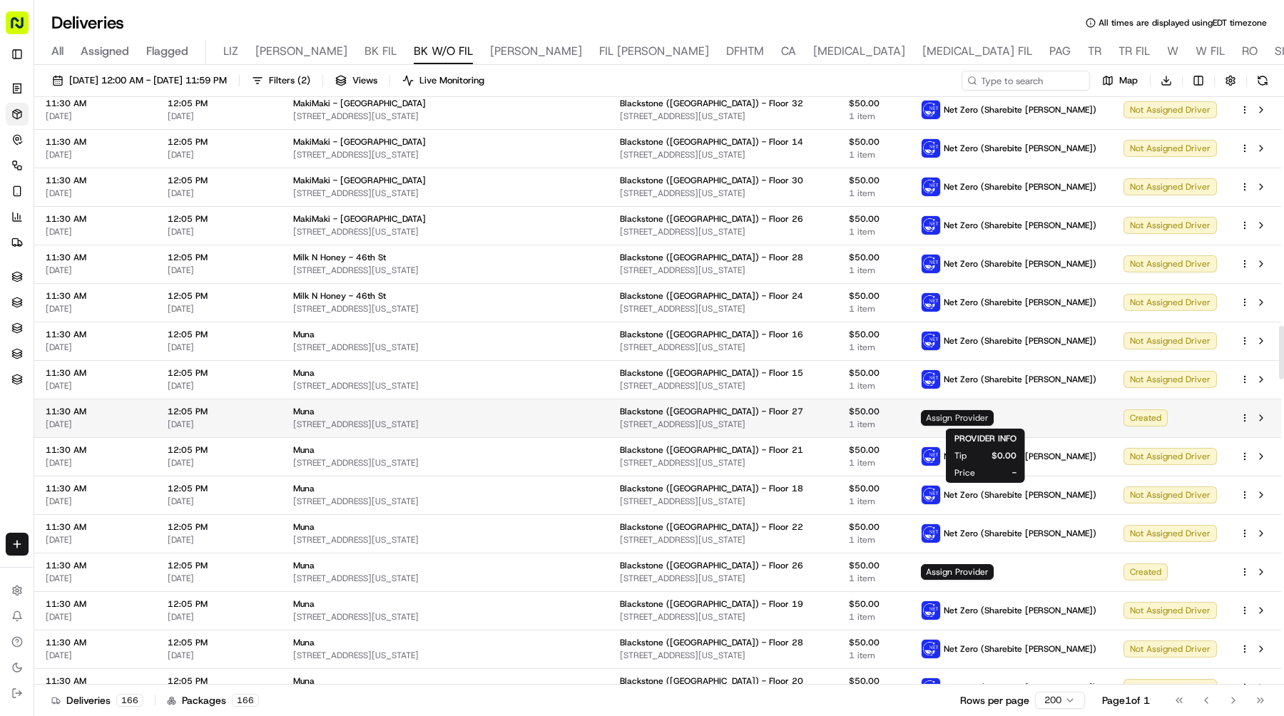
click at [967, 413] on span "Assign Provider" at bounding box center [957, 418] width 73 height 16
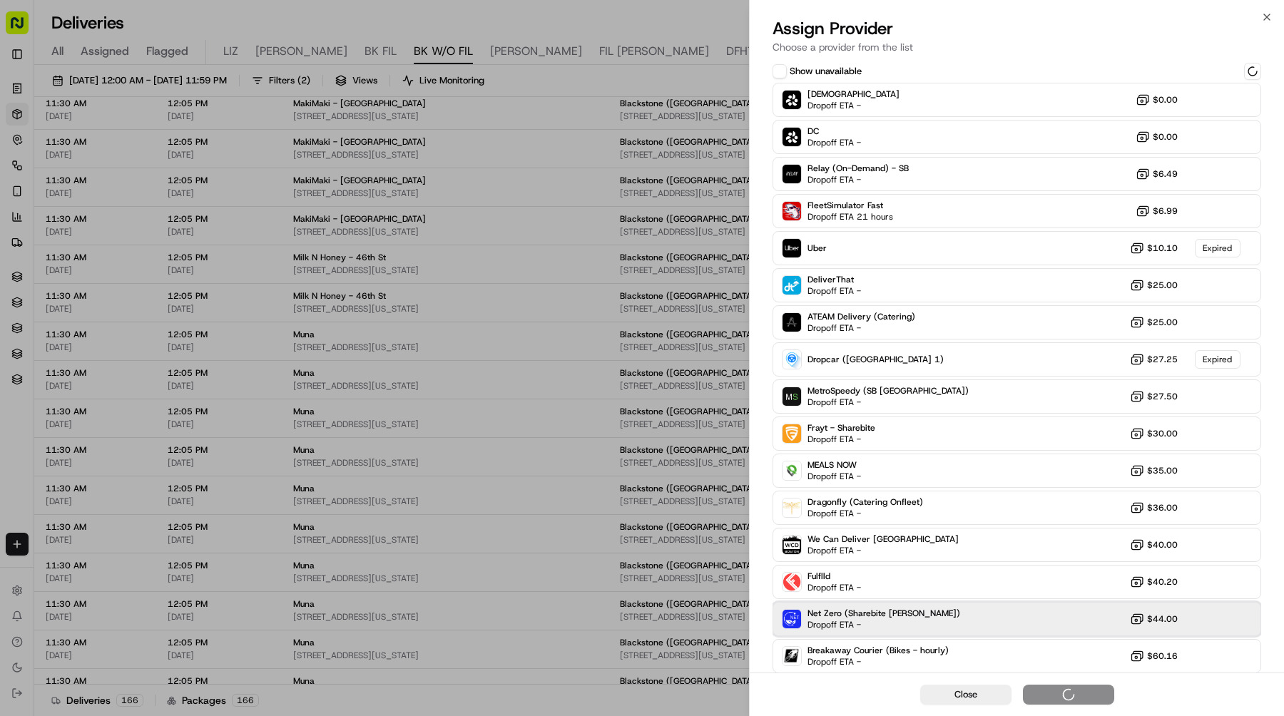
click at [992, 616] on div "Net Zero (Sharebite Walker) Dropoff ETA - $44.00" at bounding box center [1017, 619] width 489 height 34
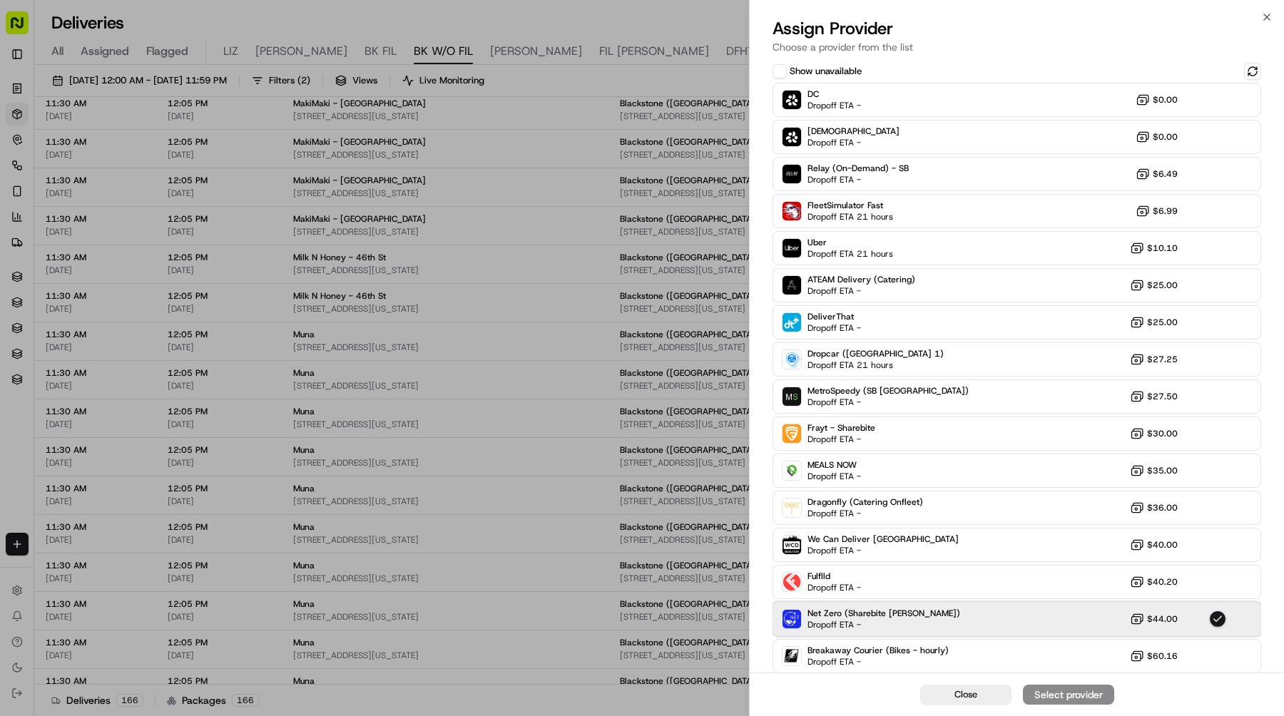
click at [992, 616] on div "Net Zero (Sharebite Walker) Dropoff ETA - $44.00" at bounding box center [1017, 619] width 489 height 34
click at [1072, 701] on div "Assign Provider" at bounding box center [1069, 695] width 70 height 14
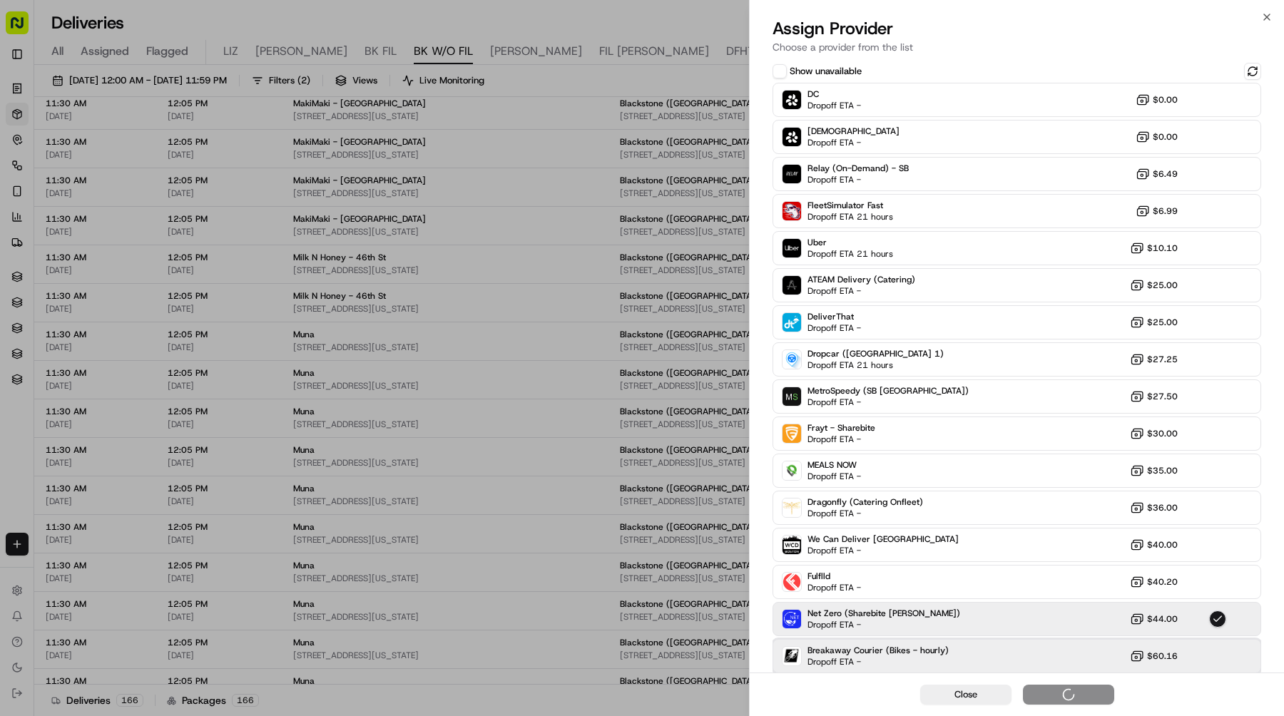
click at [800, 643] on div "Breakaway Courier (Bikes - hourly) Dropoff ETA - $60.16" at bounding box center [1017, 656] width 489 height 34
click at [835, 606] on div "Net Zero (Sharebite Walker) Dropoff ETA - $44.00" at bounding box center [1017, 619] width 489 height 34
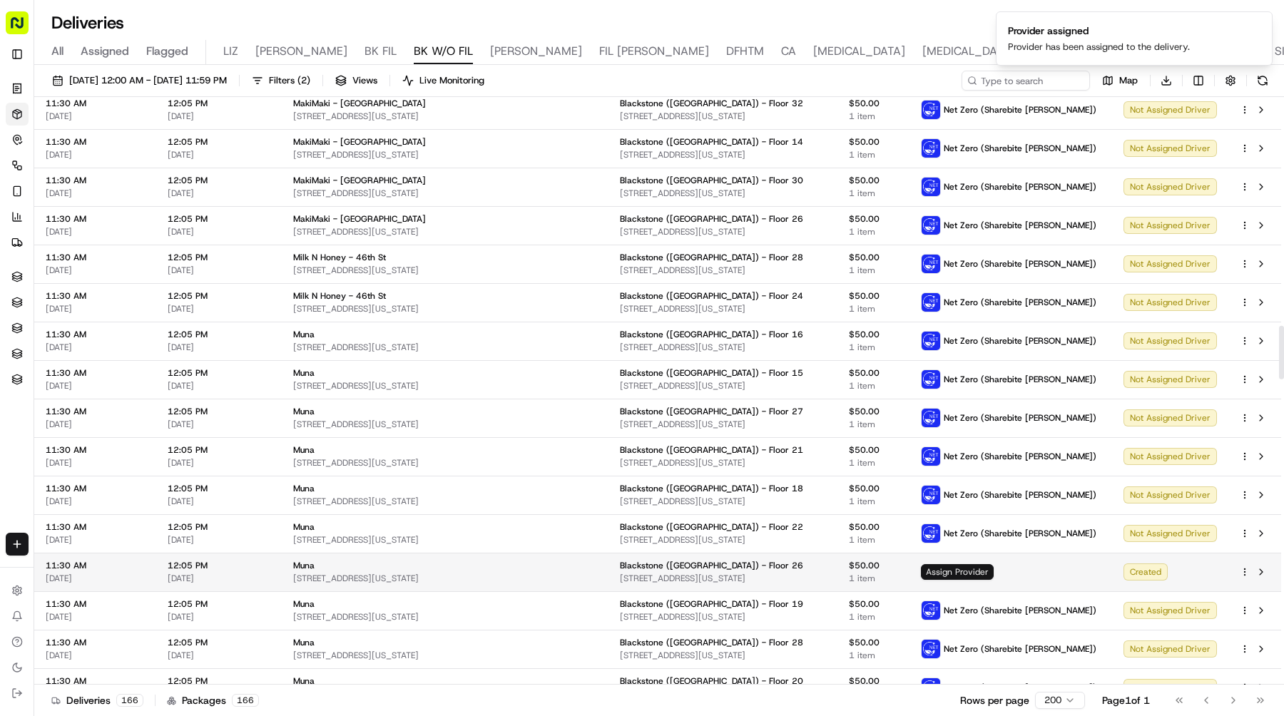
click at [994, 569] on span "Assign Provider" at bounding box center [957, 572] width 73 height 16
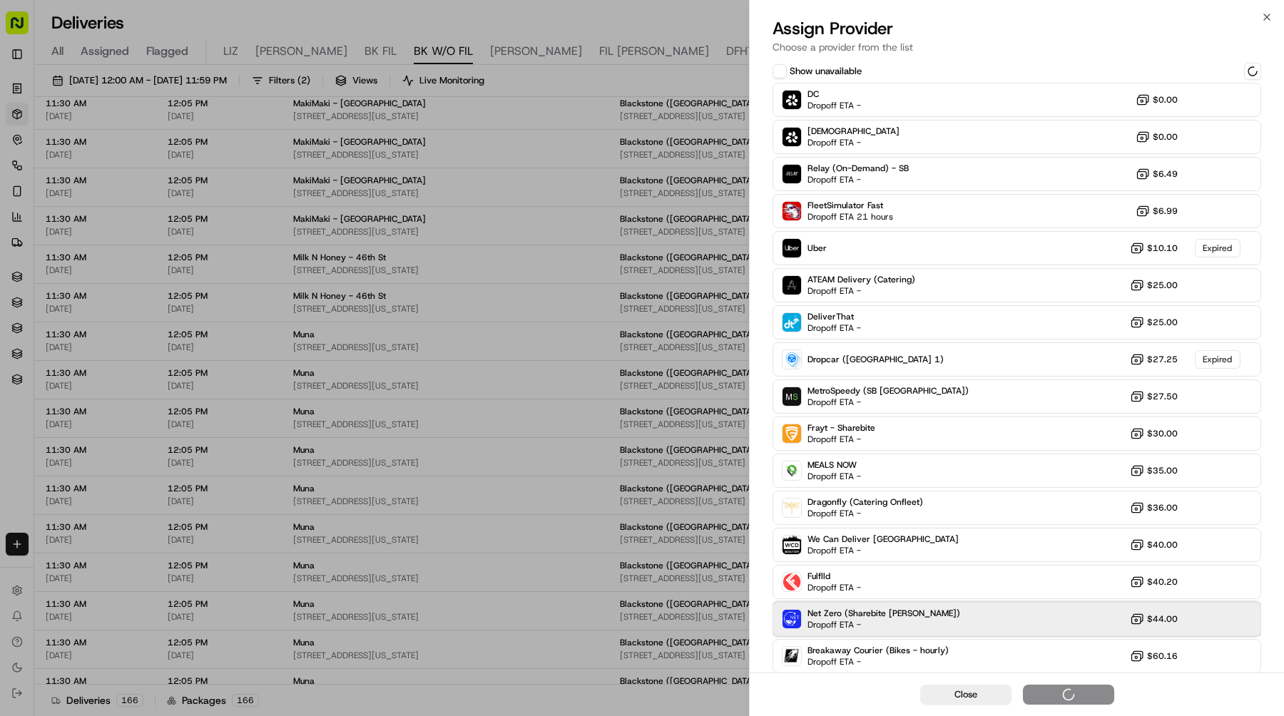
click at [996, 604] on div "Net Zero (Sharebite Walker) Dropoff ETA - $44.00" at bounding box center [1017, 619] width 489 height 34
click at [1056, 693] on div "Assign Provider" at bounding box center [1069, 695] width 70 height 14
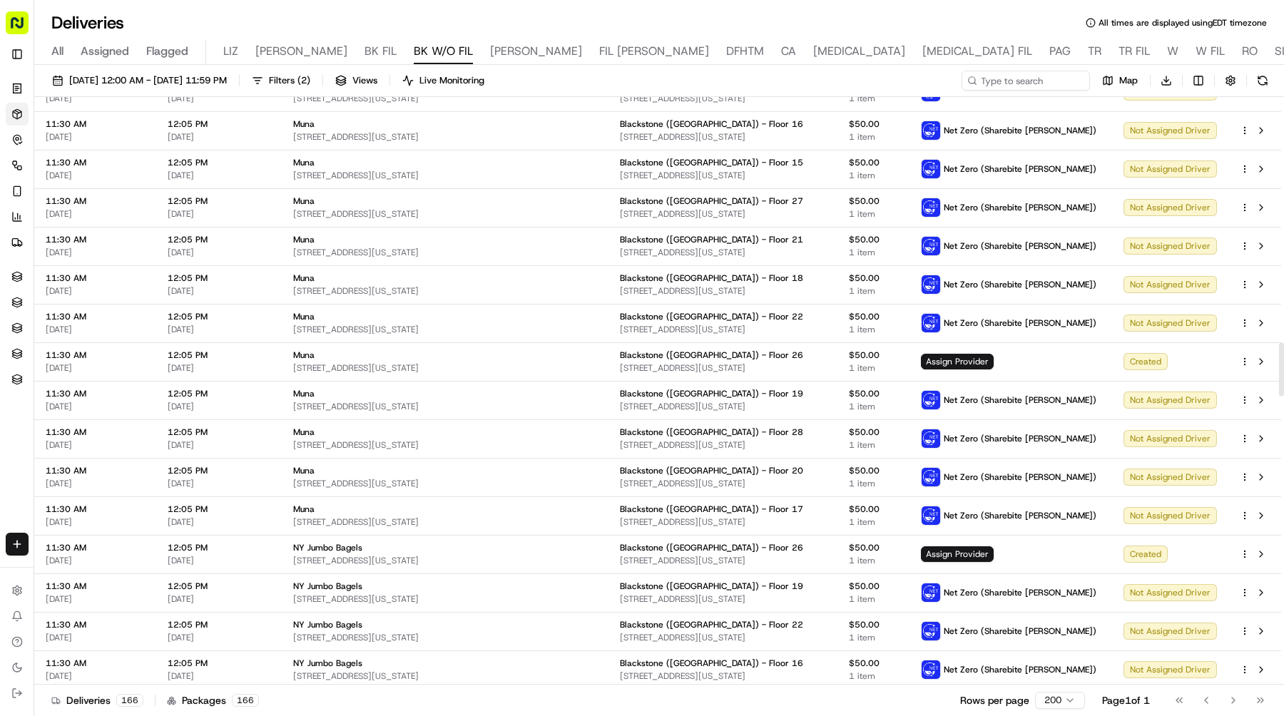
scroll to position [2767, 0]
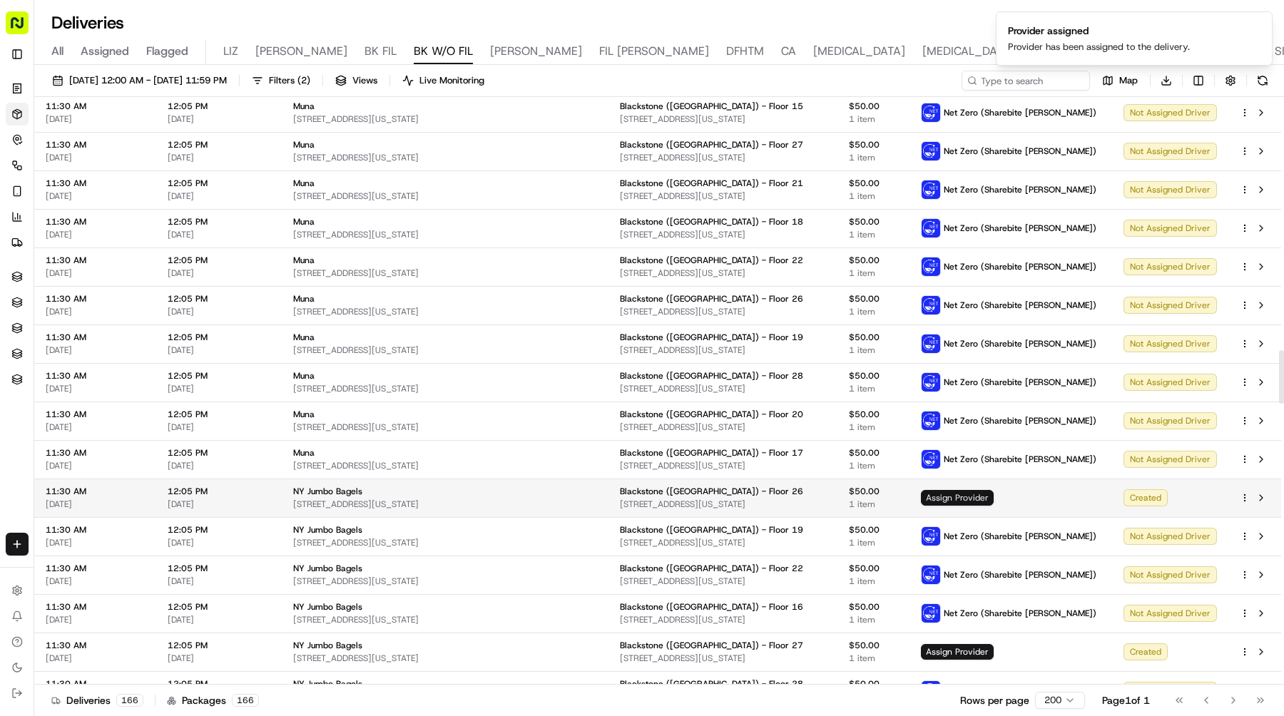
click at [994, 500] on span "Assign Provider" at bounding box center [957, 498] width 73 height 16
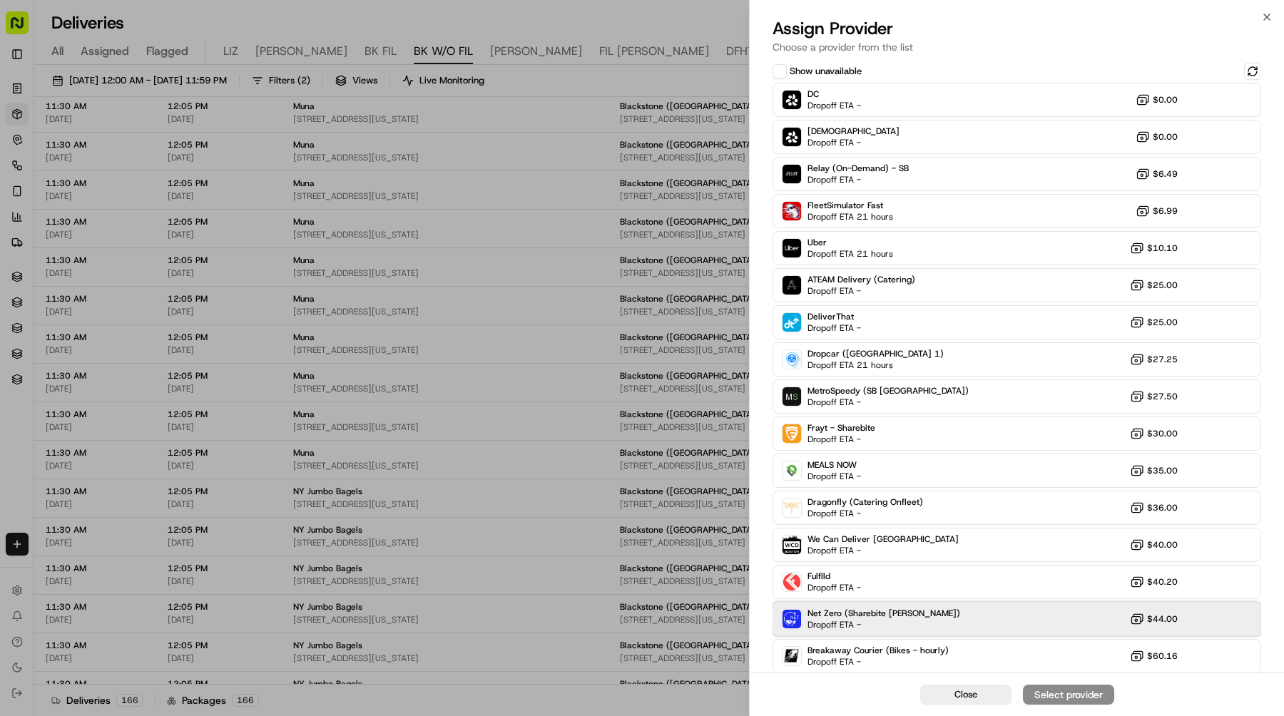
click at [1005, 619] on div "Net Zero (Sharebite Walker) Dropoff ETA - $44.00" at bounding box center [1017, 619] width 489 height 34
click at [1064, 696] on div "Assign Provider" at bounding box center [1069, 695] width 70 height 14
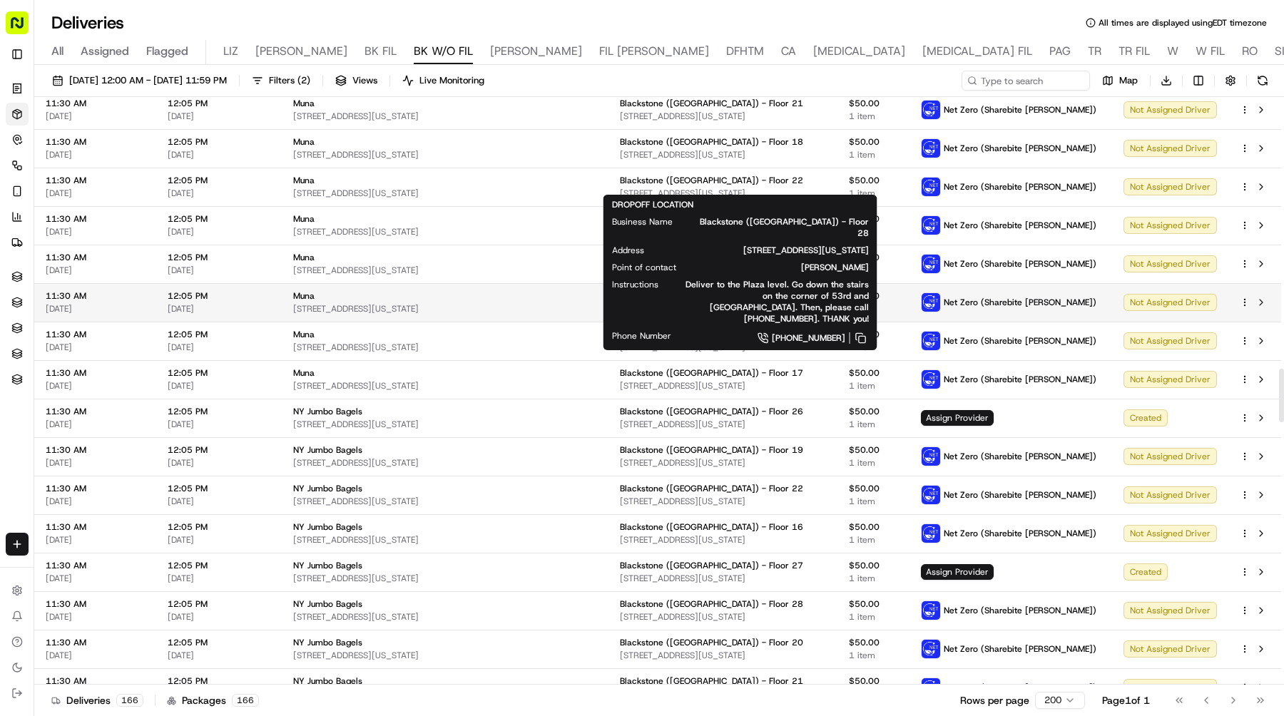
scroll to position [3069, 0]
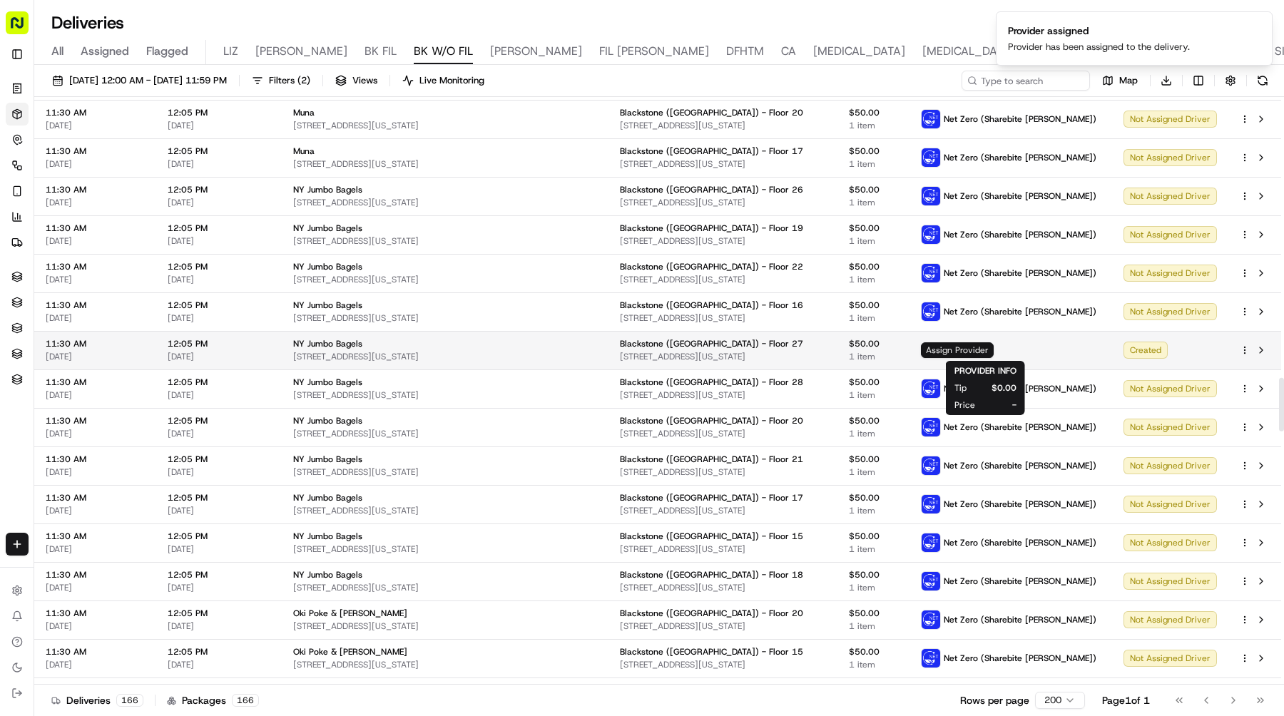
click at [984, 350] on span "Assign Provider" at bounding box center [957, 350] width 73 height 16
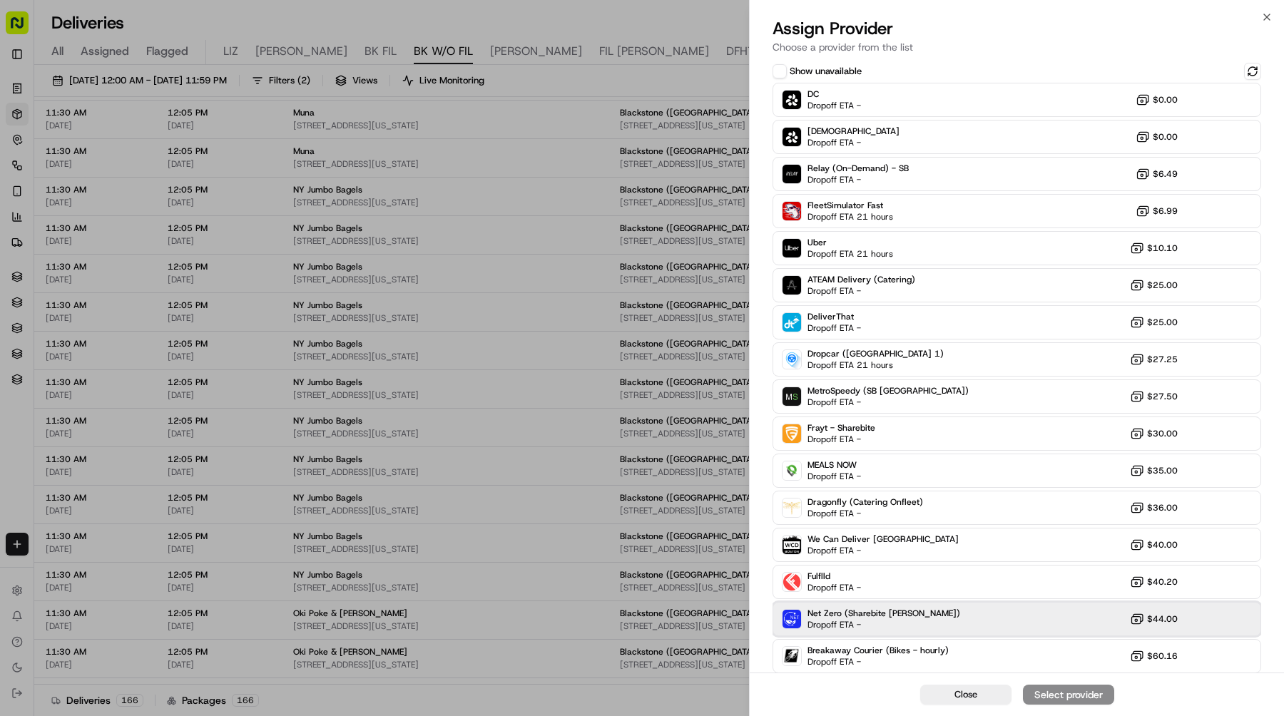
click at [983, 621] on div "Net Zero (Sharebite Walker) Dropoff ETA - $44.00" at bounding box center [1017, 619] width 489 height 34
click at [1064, 692] on div "Assign Provider" at bounding box center [1069, 695] width 70 height 14
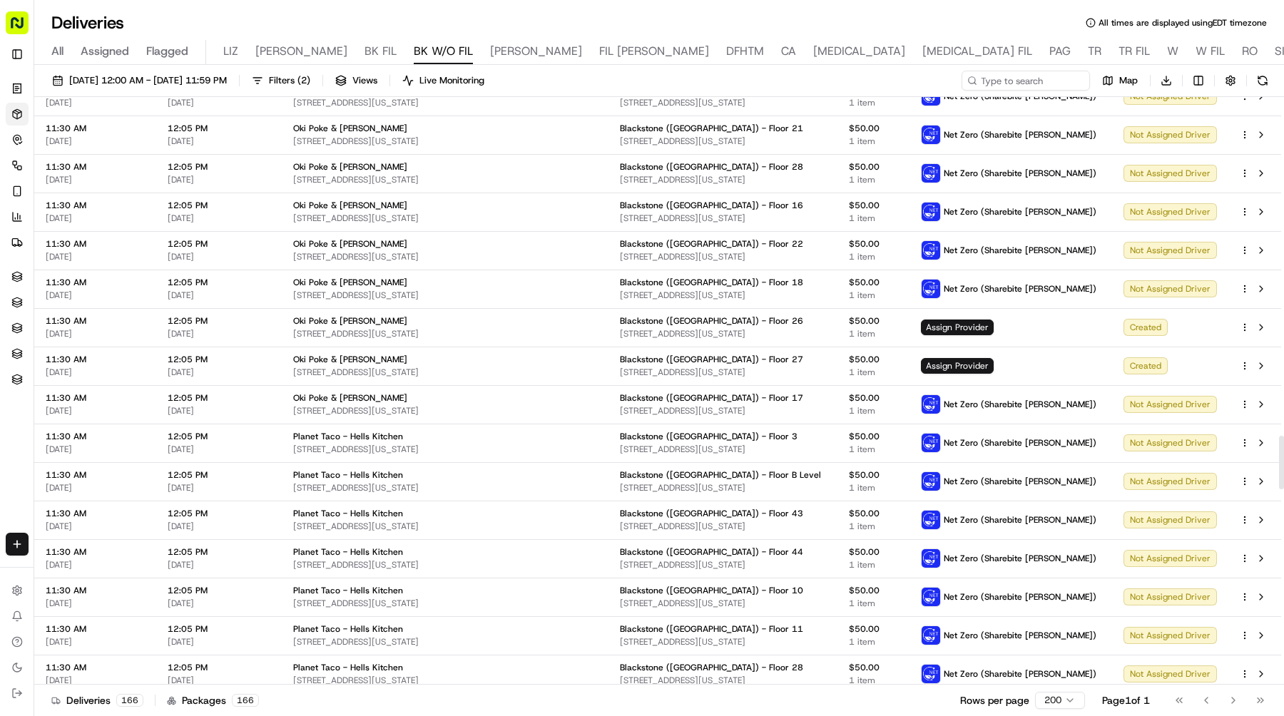
scroll to position [3737, 0]
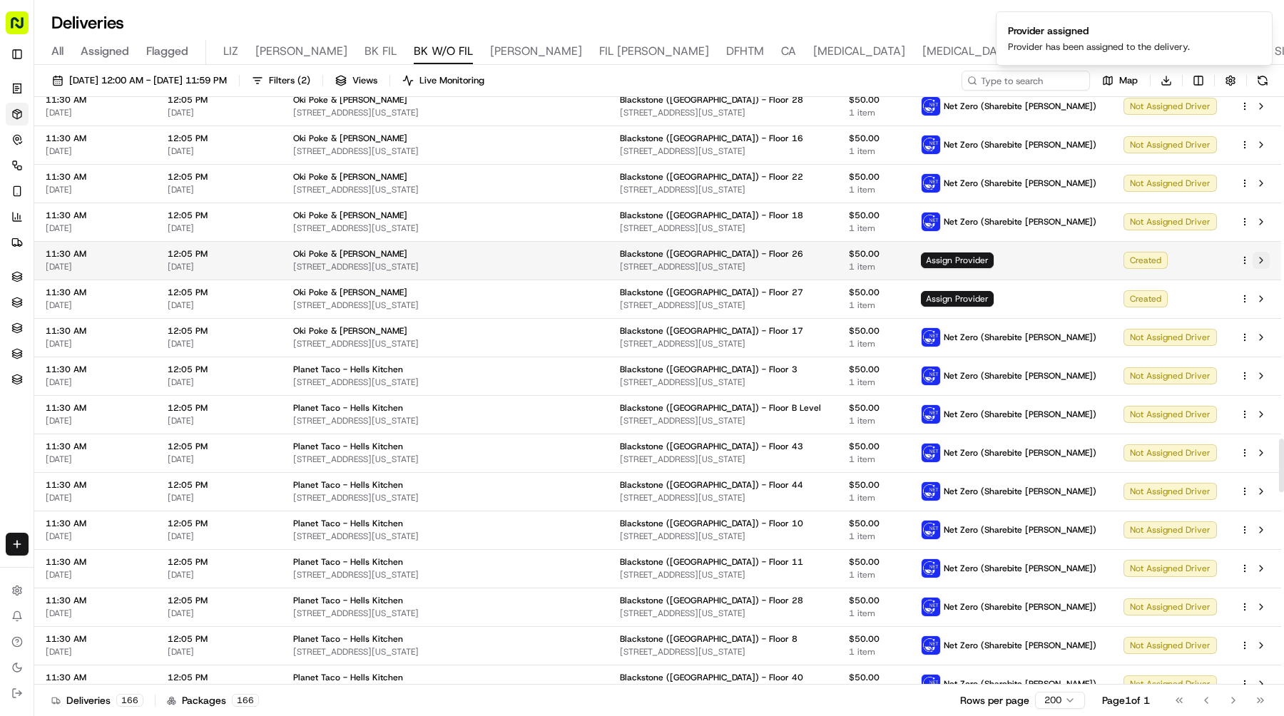
click at [1263, 261] on button at bounding box center [1261, 260] width 17 height 17
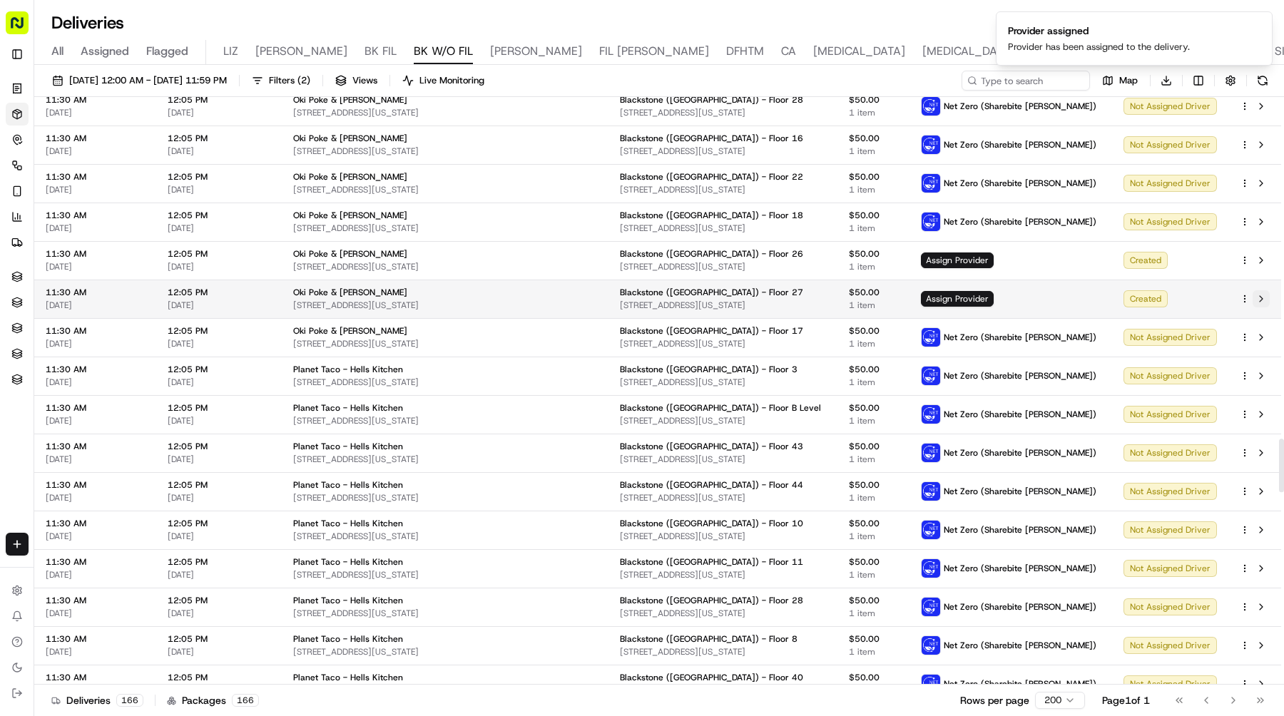
click at [1258, 297] on button at bounding box center [1261, 298] width 17 height 17
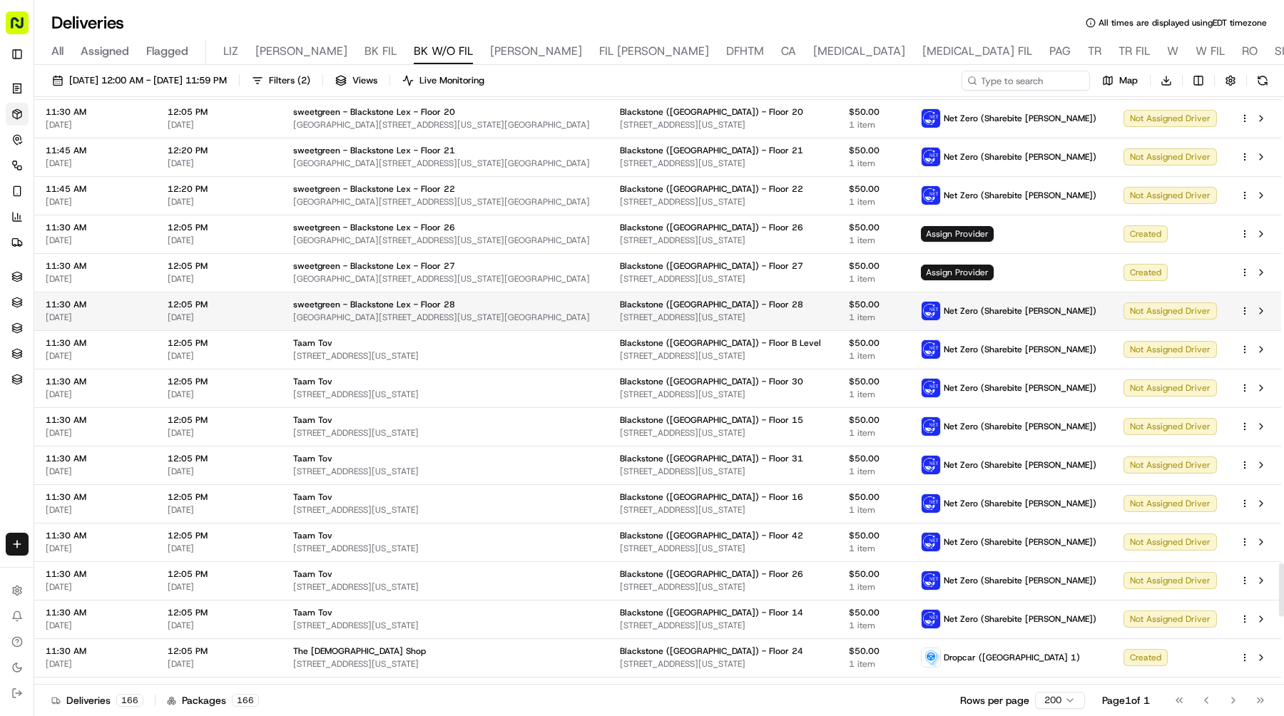
scroll to position [5094, 0]
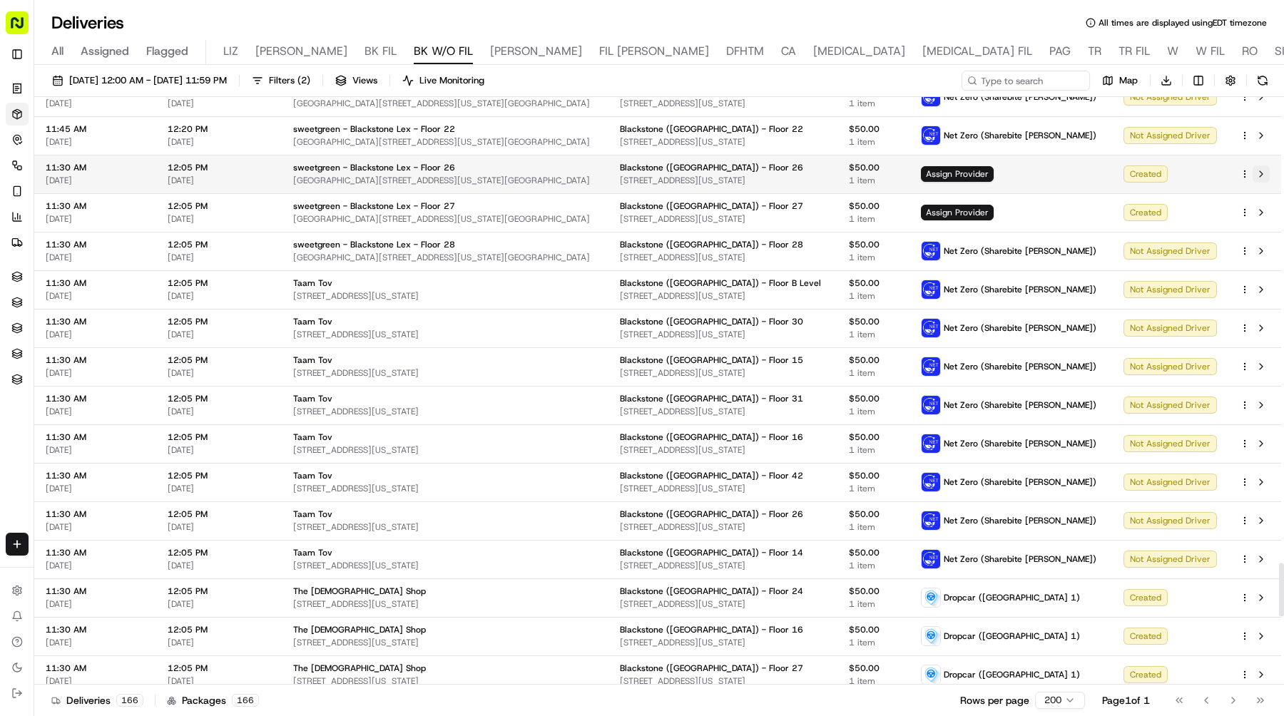
click at [1261, 179] on button at bounding box center [1261, 174] width 17 height 17
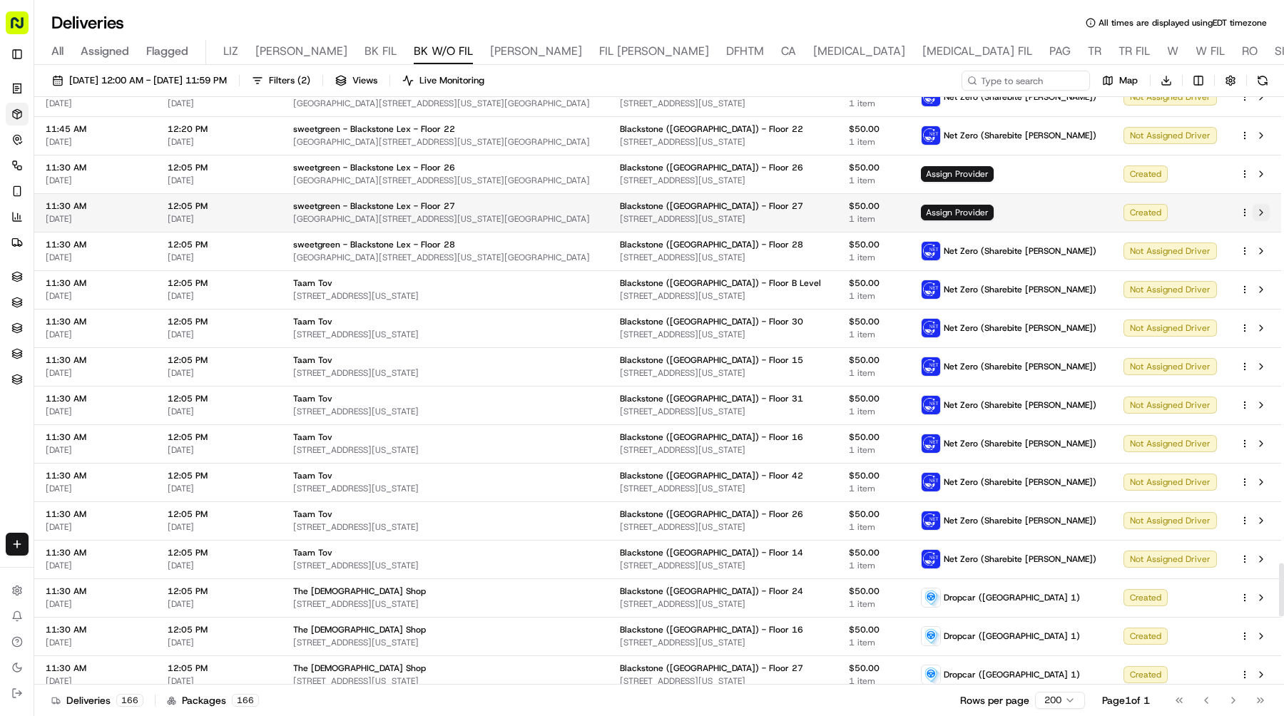
click at [1261, 214] on button at bounding box center [1261, 212] width 17 height 17
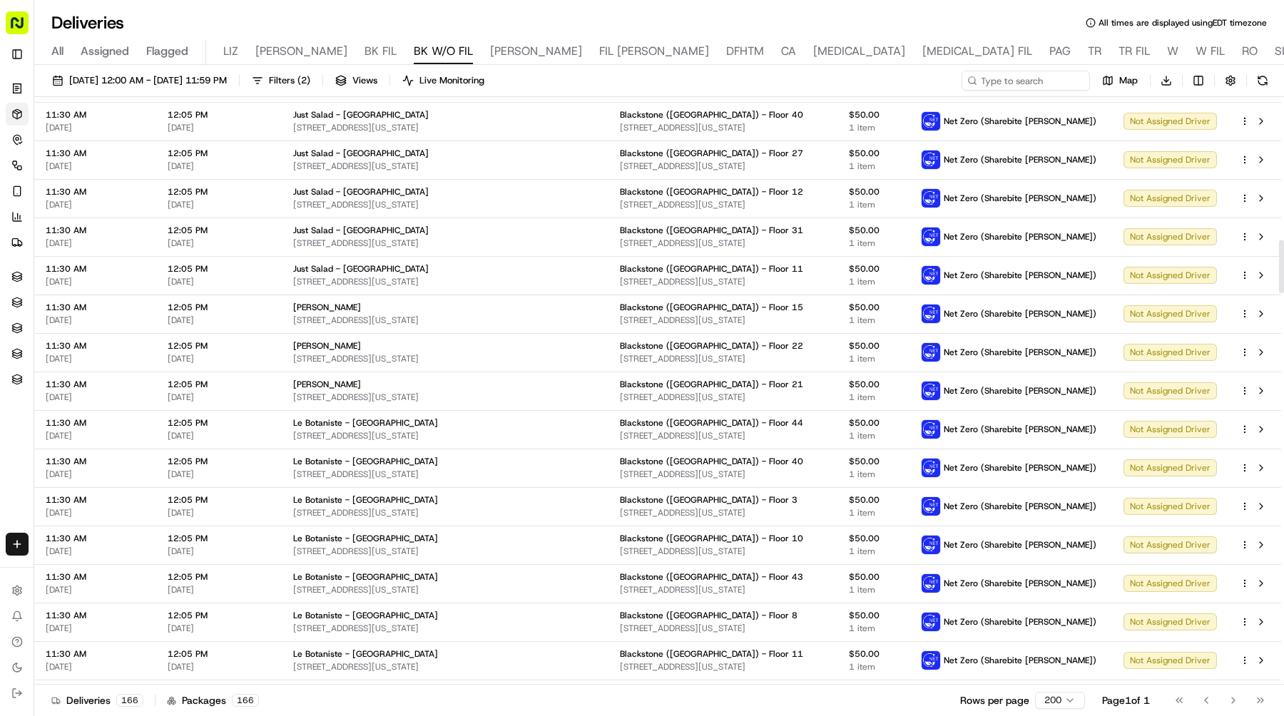
scroll to position [1505, 0]
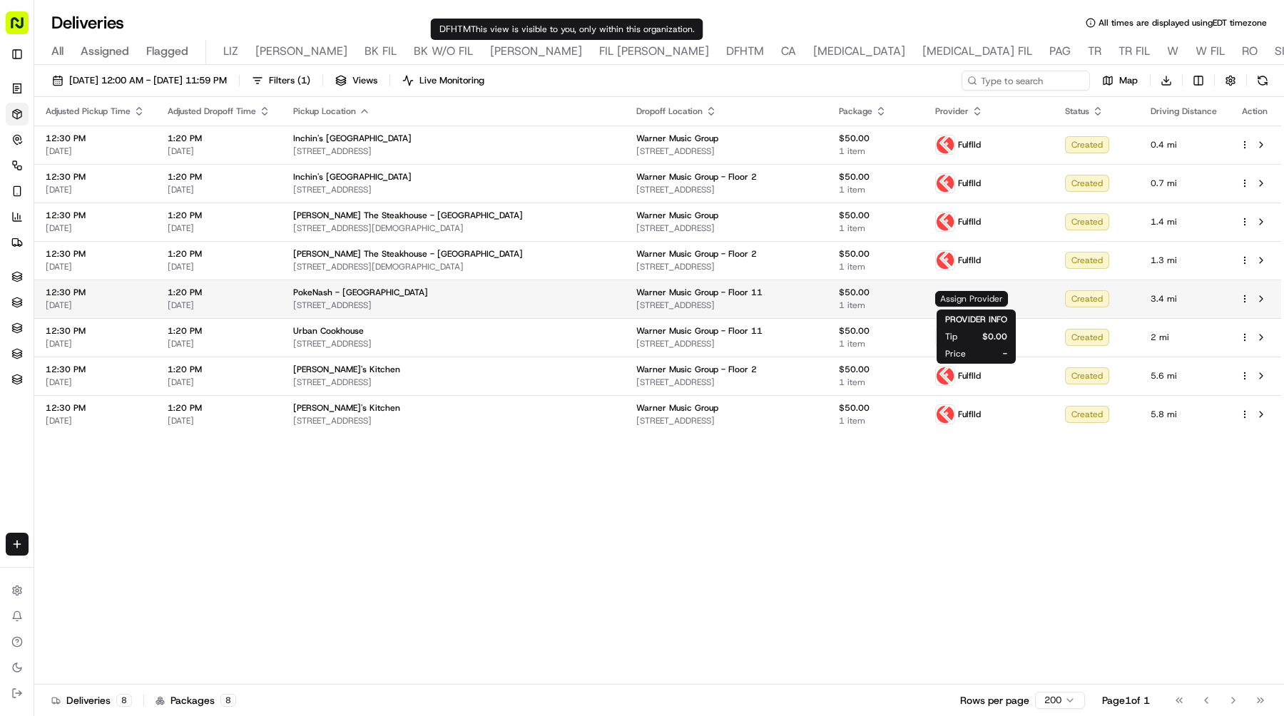
click at [988, 301] on span "Assign Provider" at bounding box center [971, 299] width 73 height 16
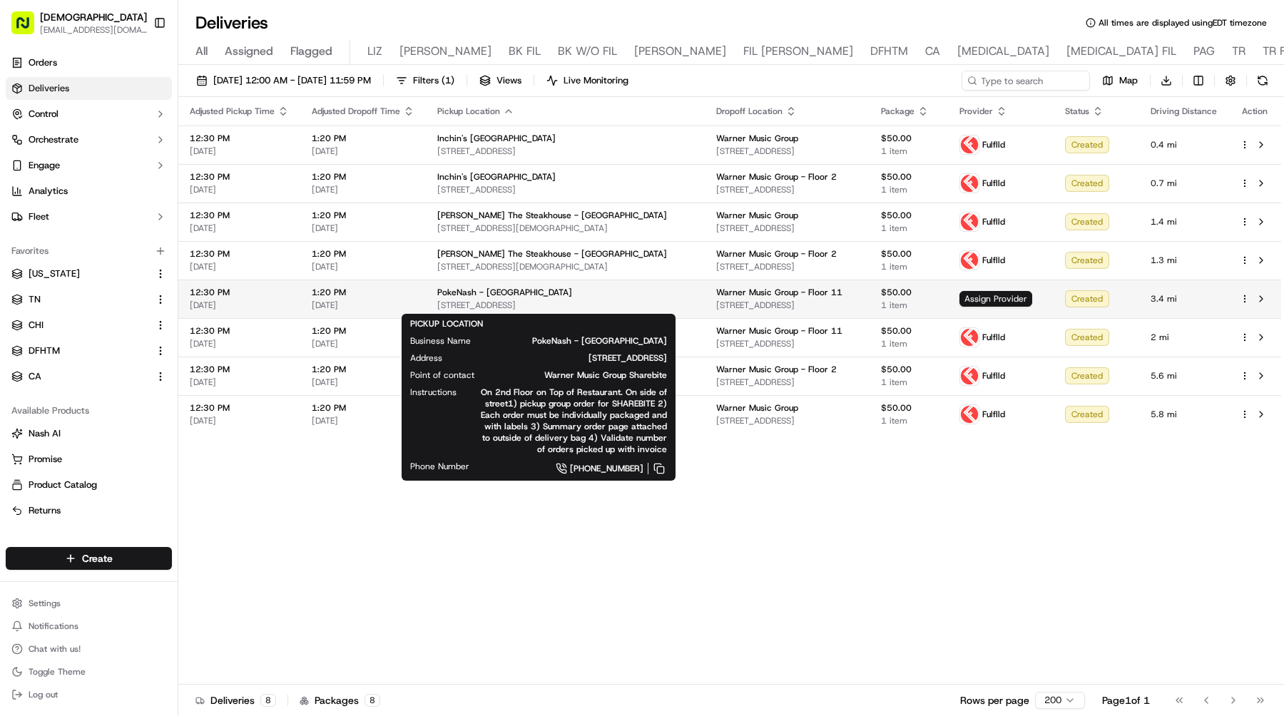
drag, startPoint x: 630, startPoint y: 305, endPoint x: 436, endPoint y: 307, distance: 194.0
click at [437, 307] on span "[STREET_ADDRESS]" at bounding box center [565, 305] width 256 height 11
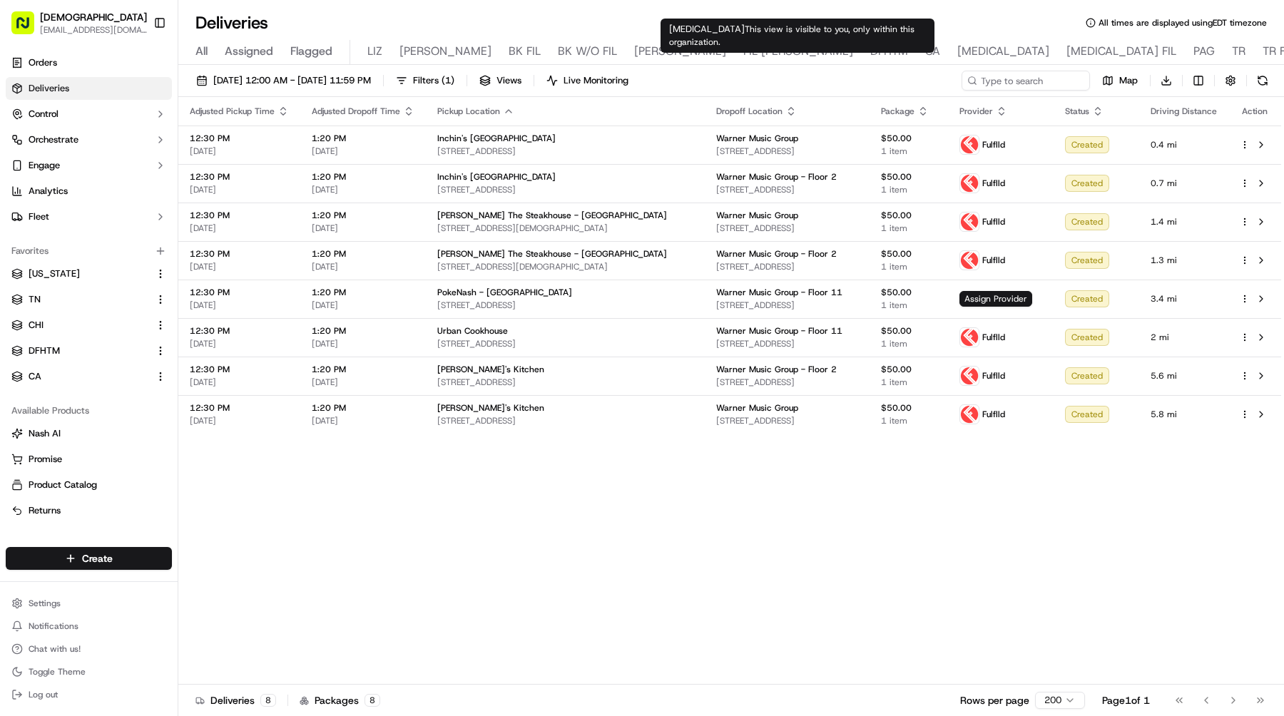
copy span "[STREET_ADDRESS]"
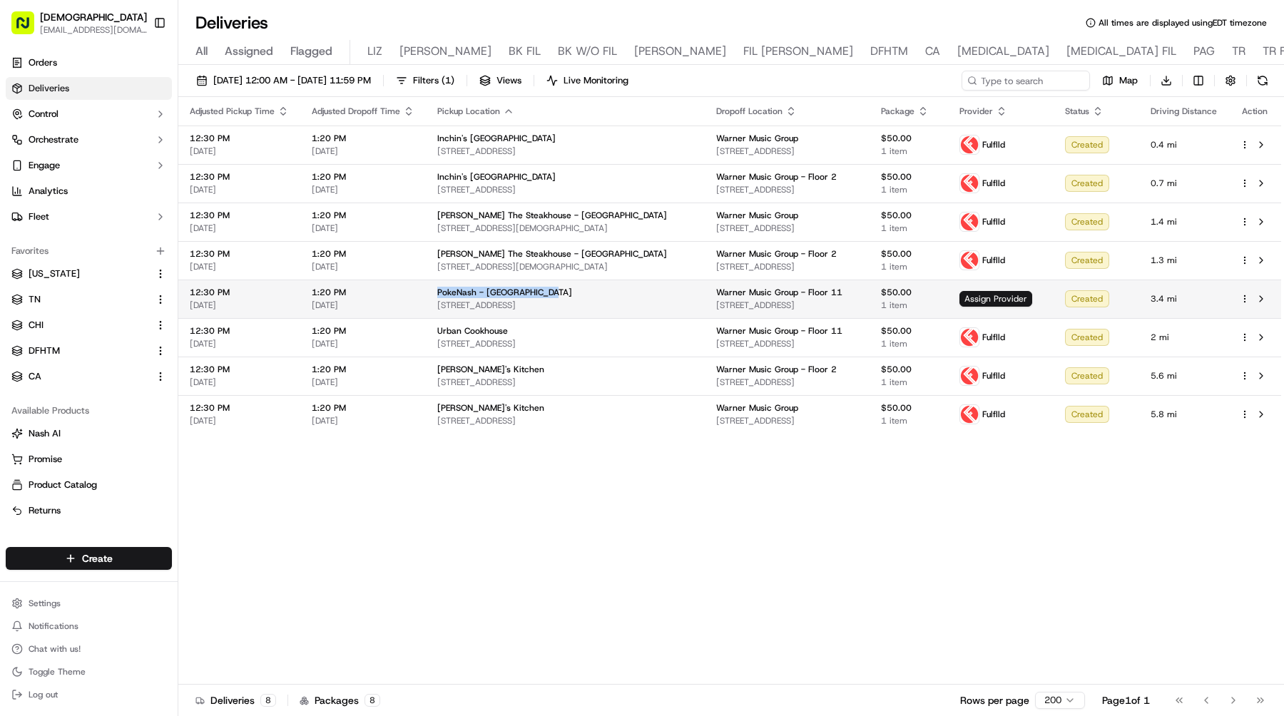
drag, startPoint x: 543, startPoint y: 292, endPoint x: 435, endPoint y: 293, distance: 107.7
click at [435, 293] on td "PokeNash - [GEOGRAPHIC_DATA][STREET_ADDRESS][GEOGRAPHIC_DATA]" at bounding box center [565, 299] width 279 height 39
copy span "PokeNash - [GEOGRAPHIC_DATA]"
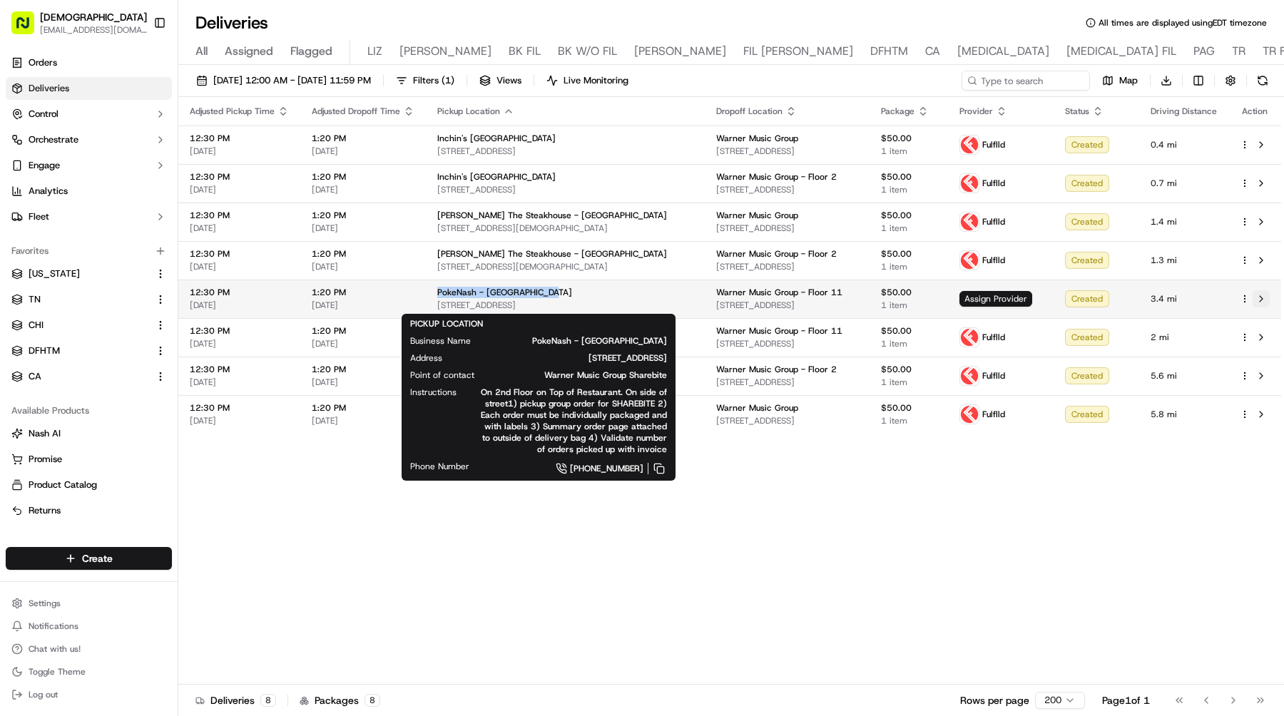
click at [1258, 297] on button at bounding box center [1261, 298] width 17 height 17
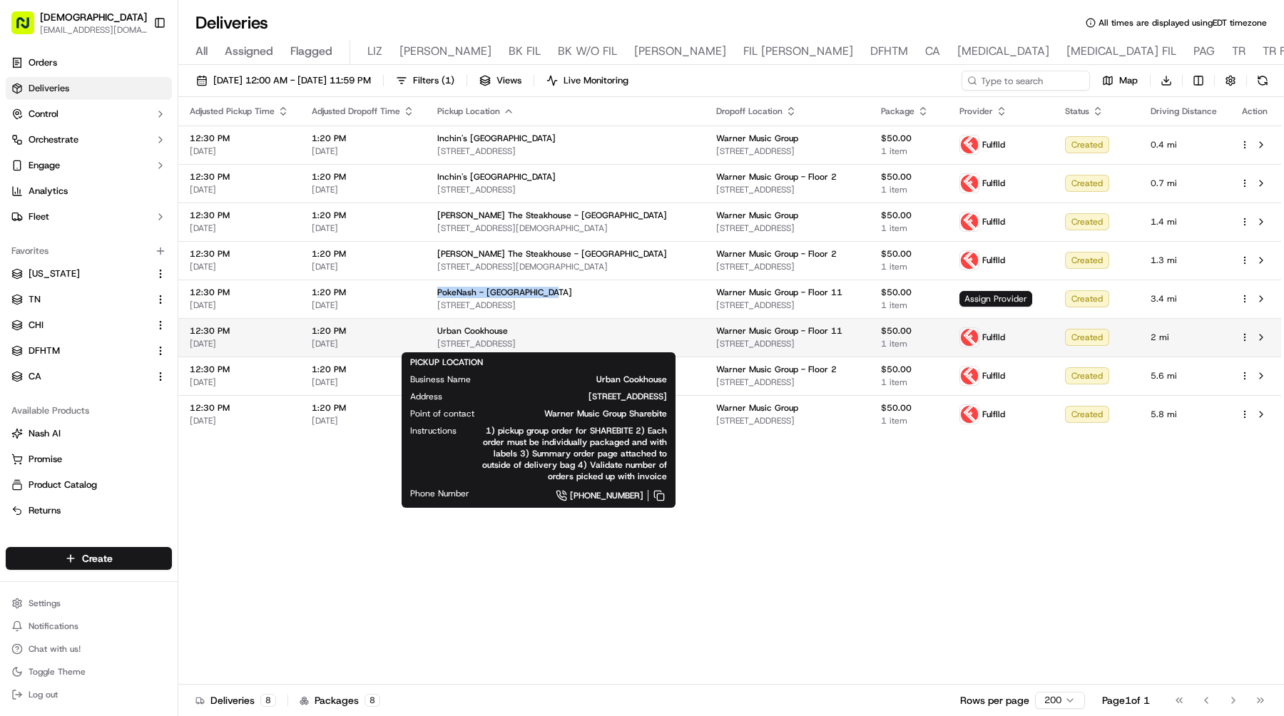
drag, startPoint x: 603, startPoint y: 349, endPoint x: 434, endPoint y: 348, distance: 168.4
click at [434, 348] on td "Urban Cookhouse [STREET_ADDRESS]" at bounding box center [565, 337] width 279 height 39
copy span "[STREET_ADDRESS]"
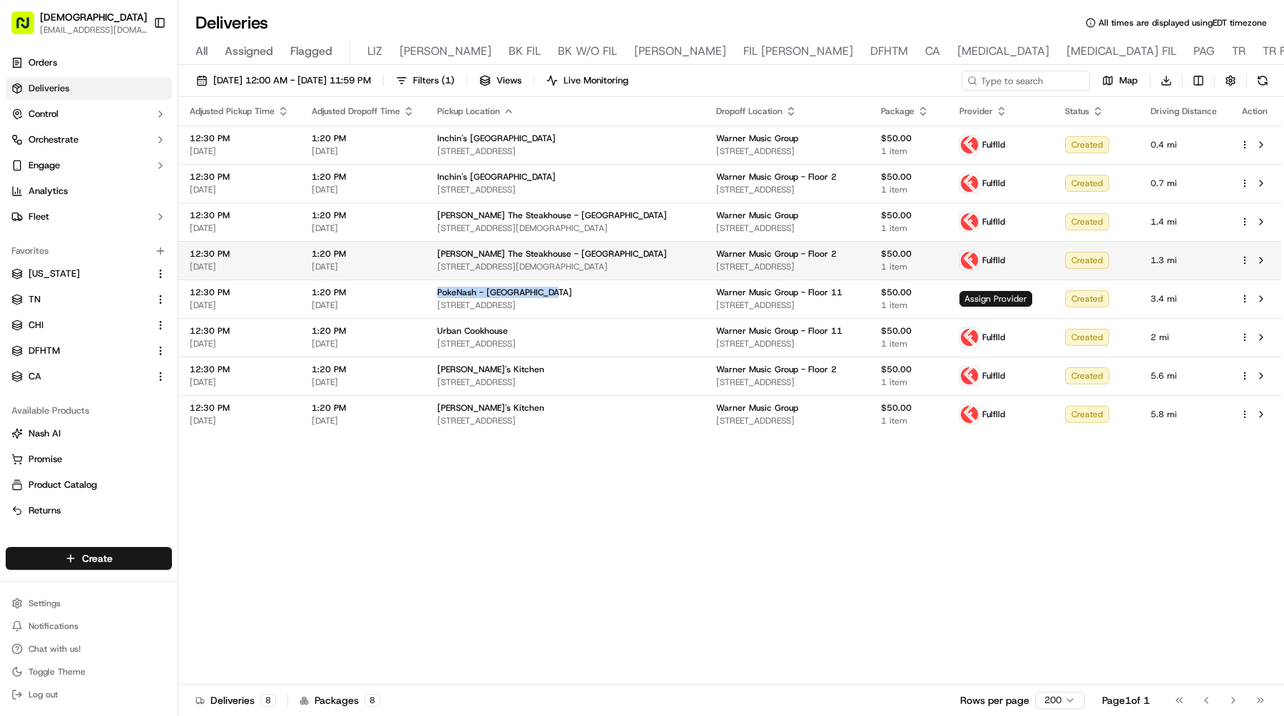
drag, startPoint x: 626, startPoint y: 312, endPoint x: 474, endPoint y: 258, distance: 161.3
click at [429, 308] on td "PokeNash - [GEOGRAPHIC_DATA][STREET_ADDRESS][GEOGRAPHIC_DATA]" at bounding box center [565, 299] width 279 height 39
copy span "[STREET_ADDRESS]"
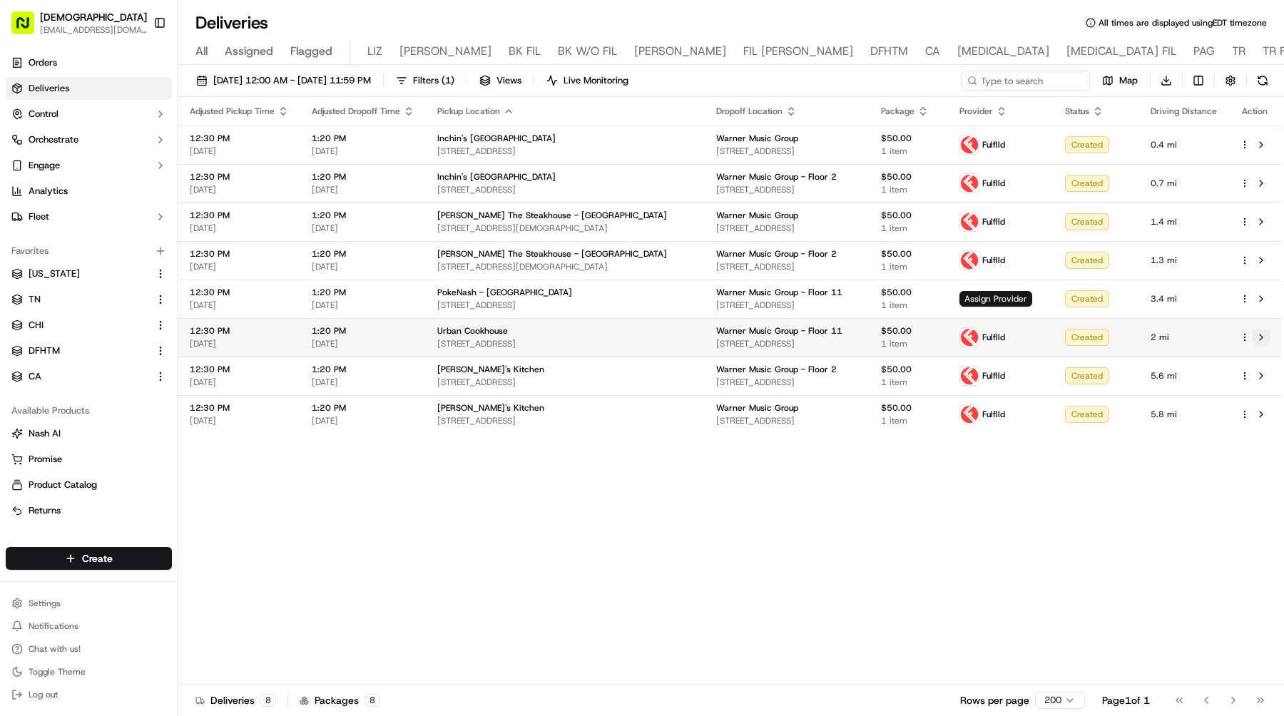
click at [1263, 337] on button at bounding box center [1261, 337] width 17 height 17
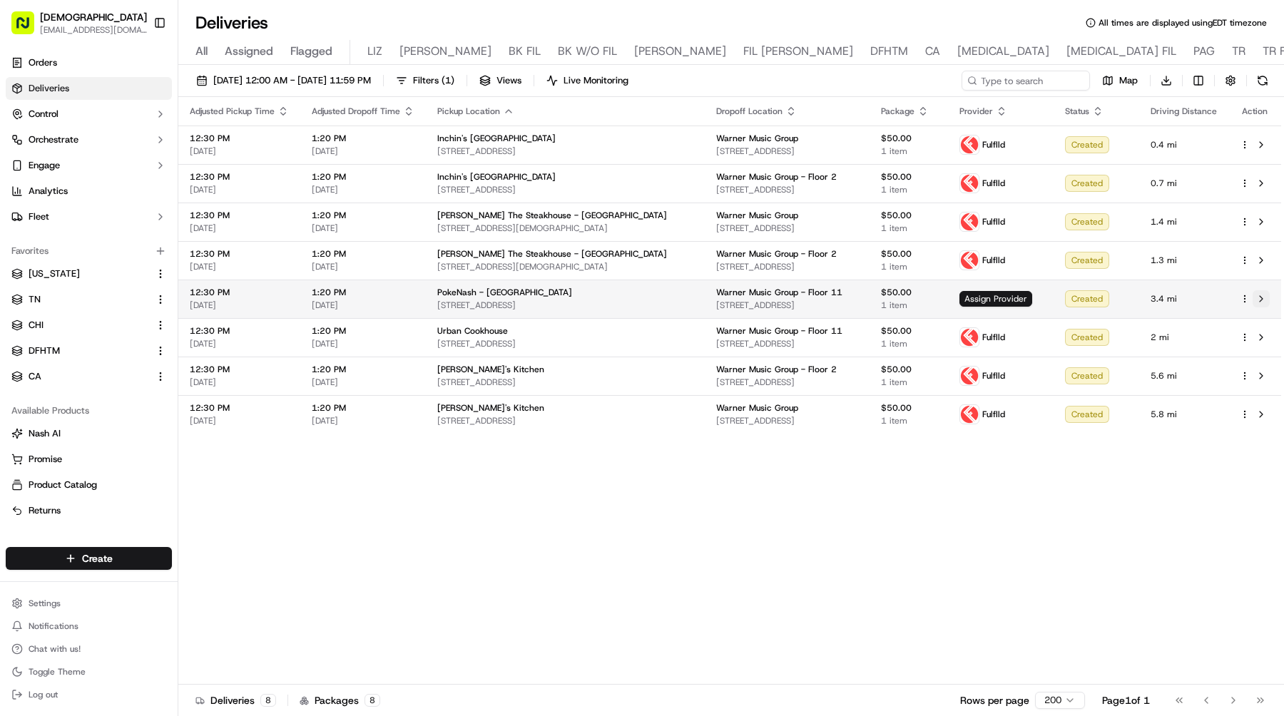
click at [1258, 300] on button at bounding box center [1261, 298] width 17 height 17
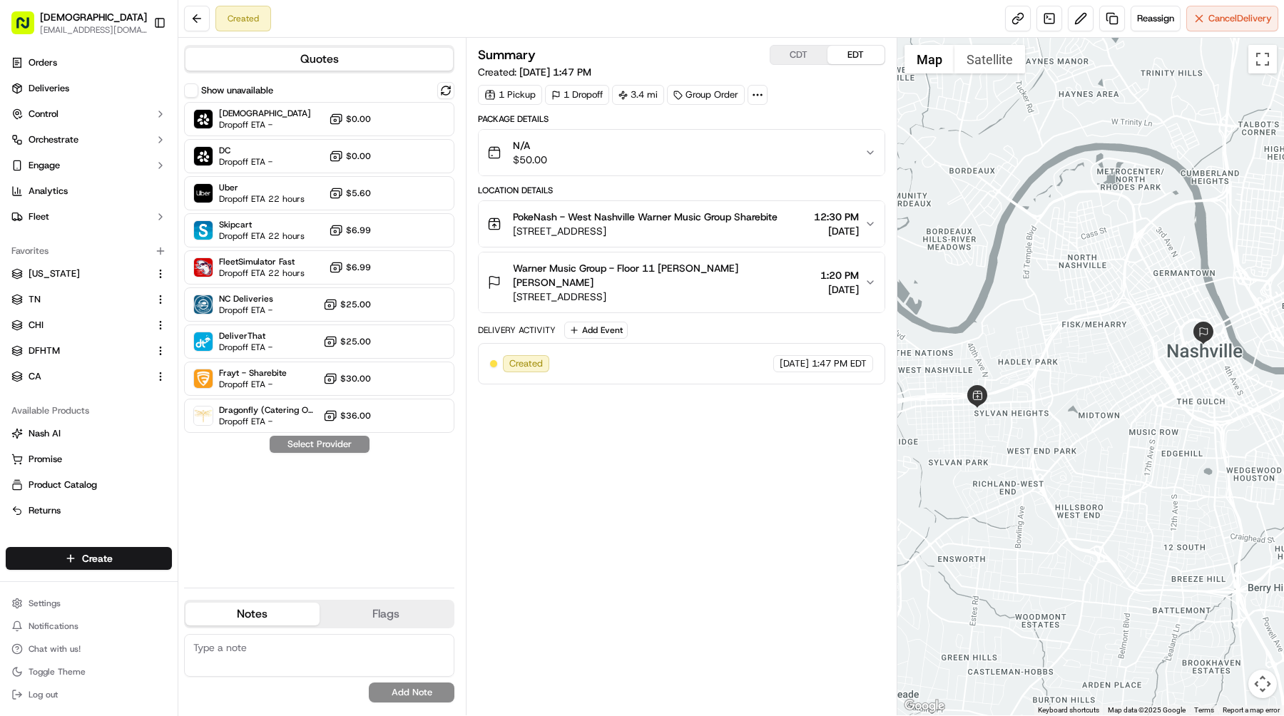
click at [248, 89] on label "Show unavailable" at bounding box center [237, 90] width 72 height 13
click at [198, 89] on button "Show unavailable" at bounding box center [191, 90] width 14 height 14
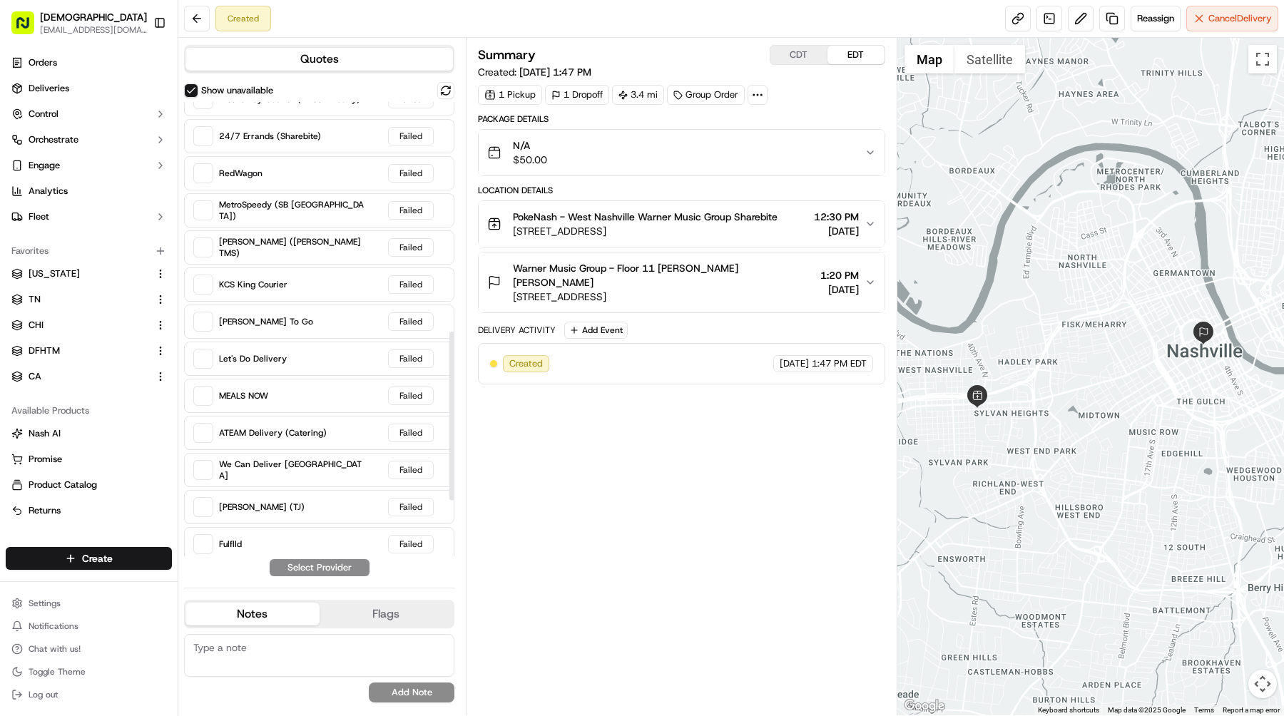
scroll to position [767, 0]
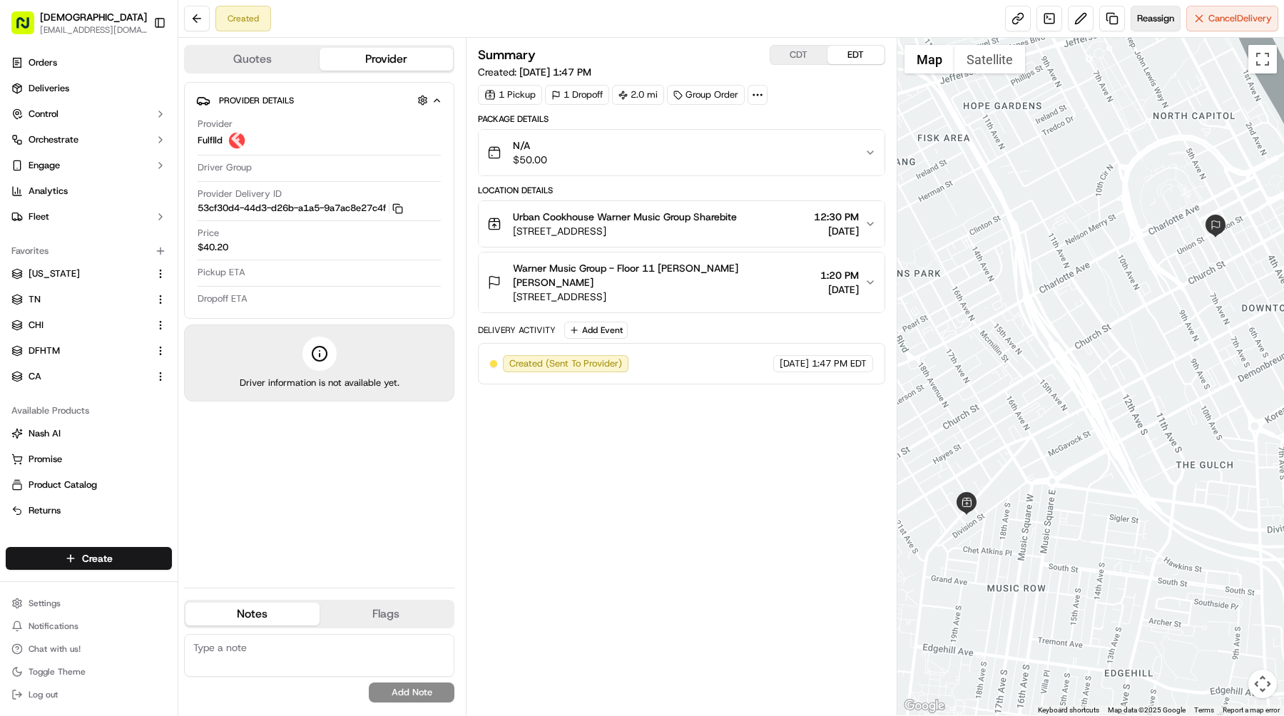
click at [1154, 16] on span "Reassign" at bounding box center [1155, 18] width 37 height 13
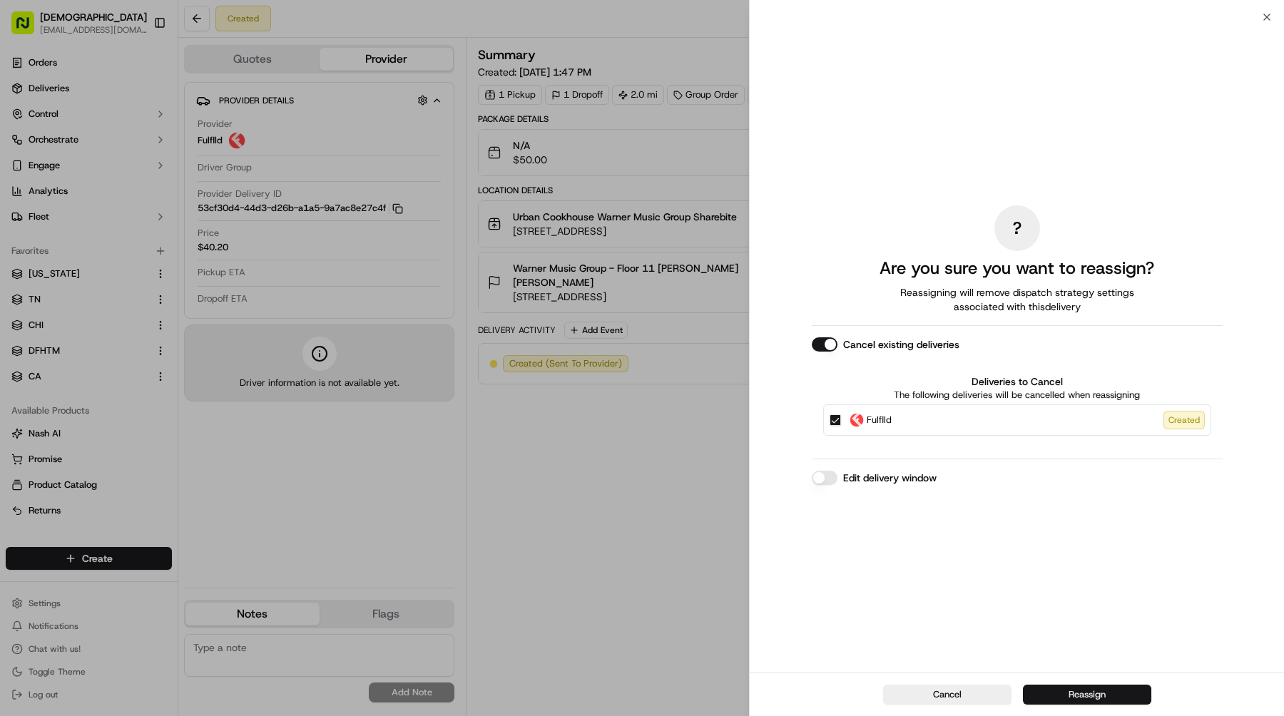
click at [1057, 696] on button "Reassign" at bounding box center [1087, 695] width 128 height 20
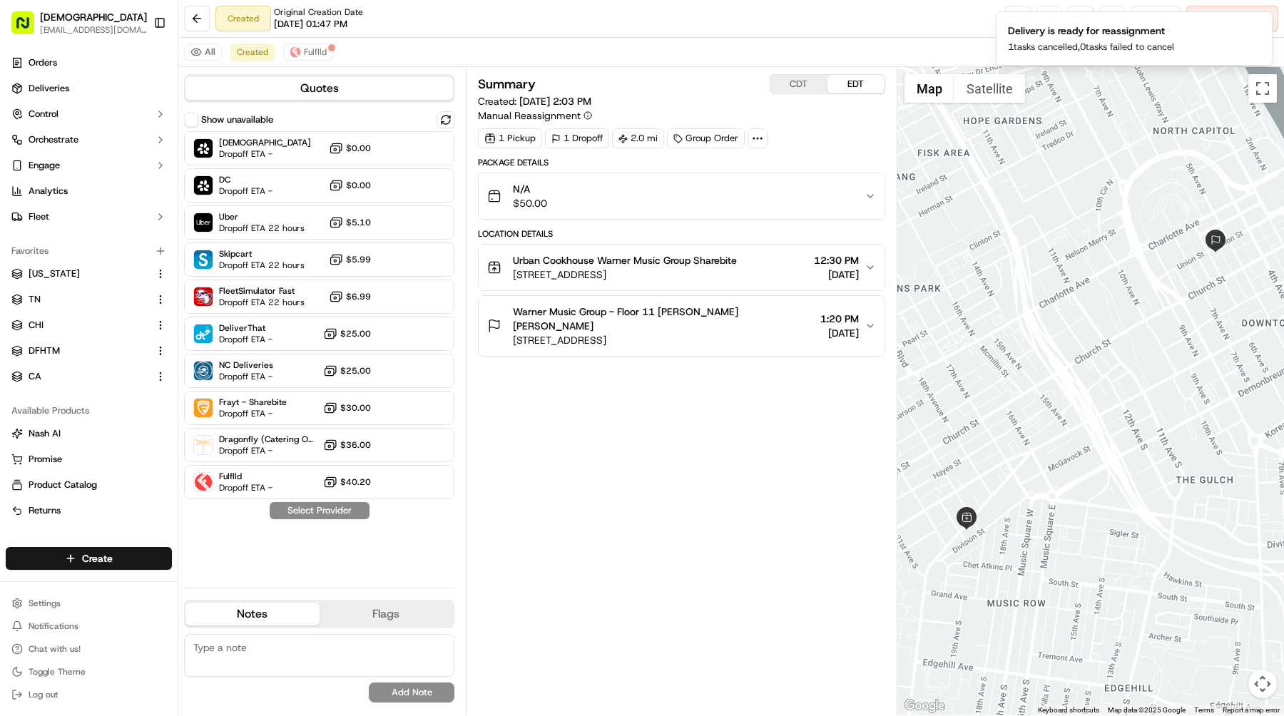
click at [278, 464] on div "Sharebite Dropoff ETA - $0.00 DC Dropoff ETA - $0.00 Uber Dropoff ETA 22 hours …" at bounding box center [319, 315] width 270 height 368
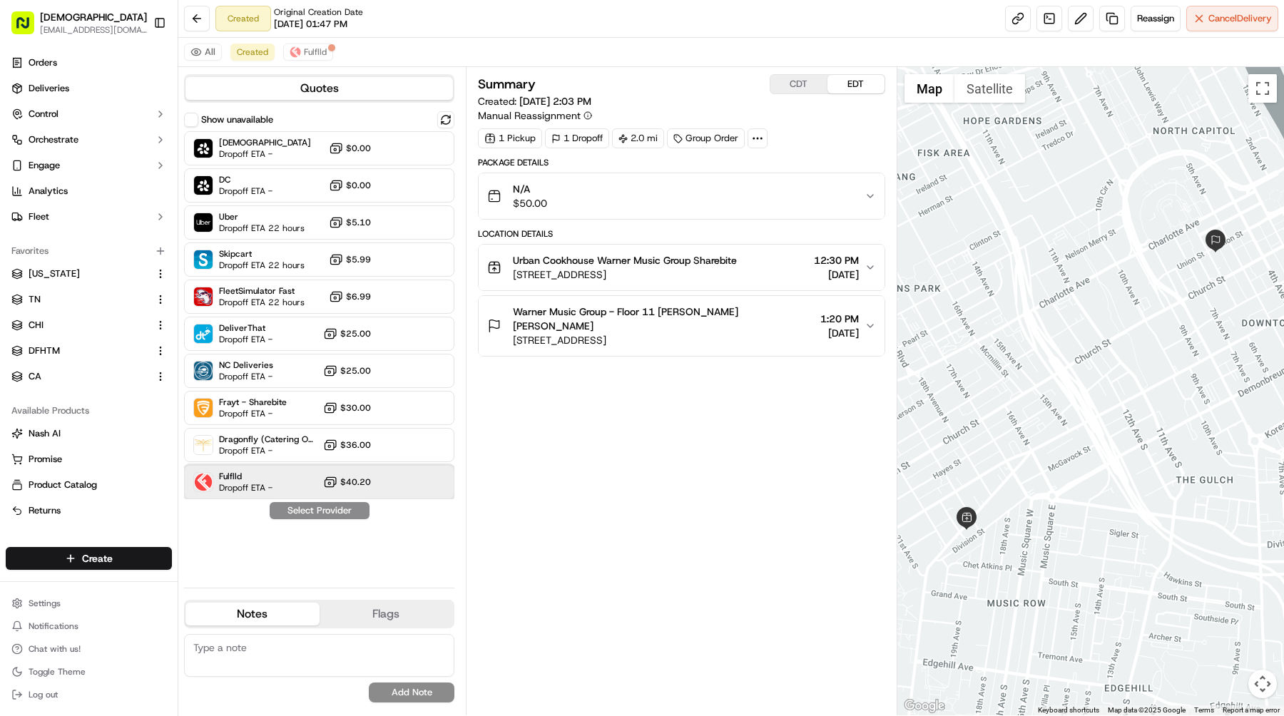
click at [279, 473] on div "Fulflld Dropoff ETA - $40.20" at bounding box center [319, 482] width 270 height 34
click at [320, 503] on button "Assign Provider" at bounding box center [319, 510] width 101 height 17
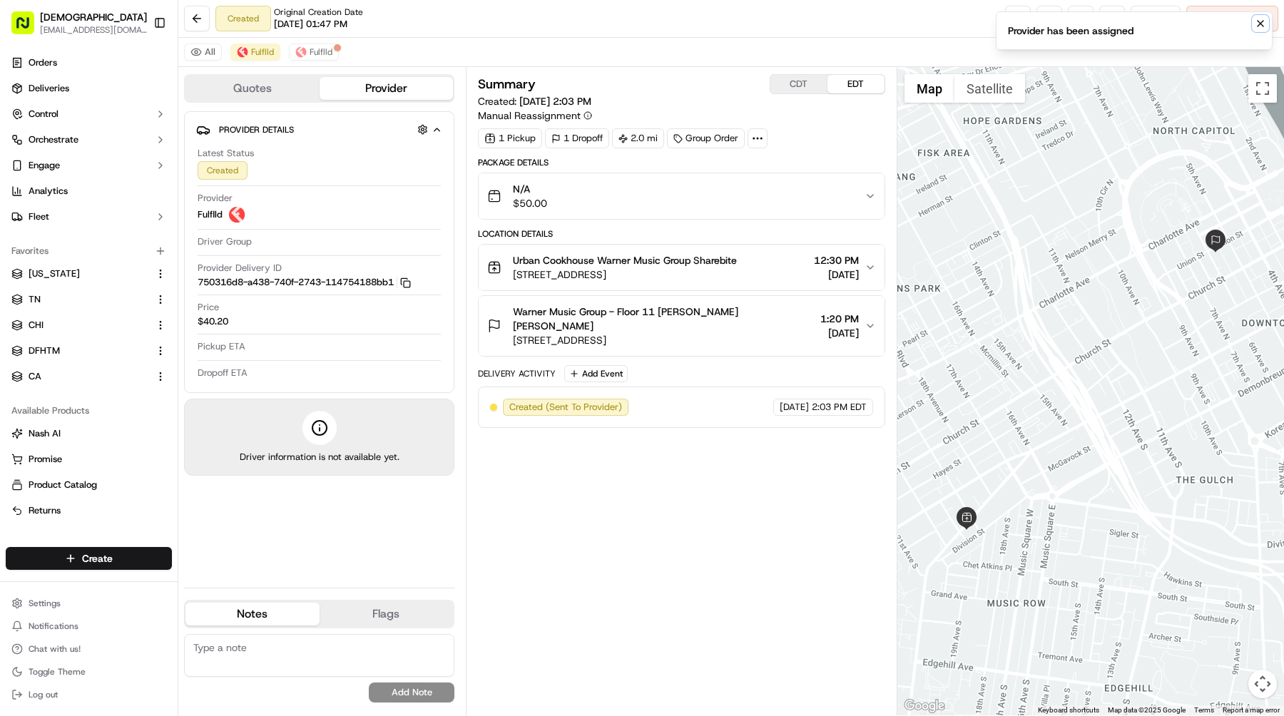
click at [1266, 21] on button "Notifications (F8)" at bounding box center [1260, 23] width 17 height 17
click at [1162, 19] on span "Reassign" at bounding box center [1155, 18] width 37 height 13
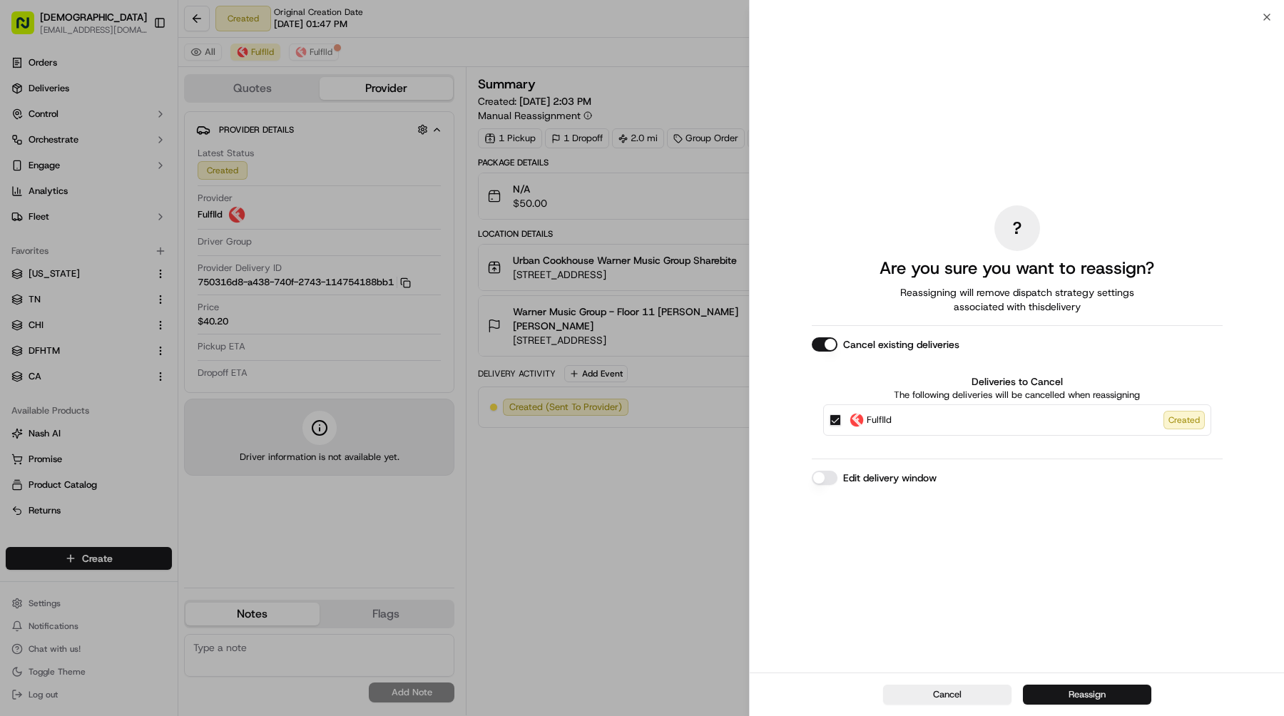
click at [1067, 700] on button "Reassign" at bounding box center [1087, 695] width 128 height 20
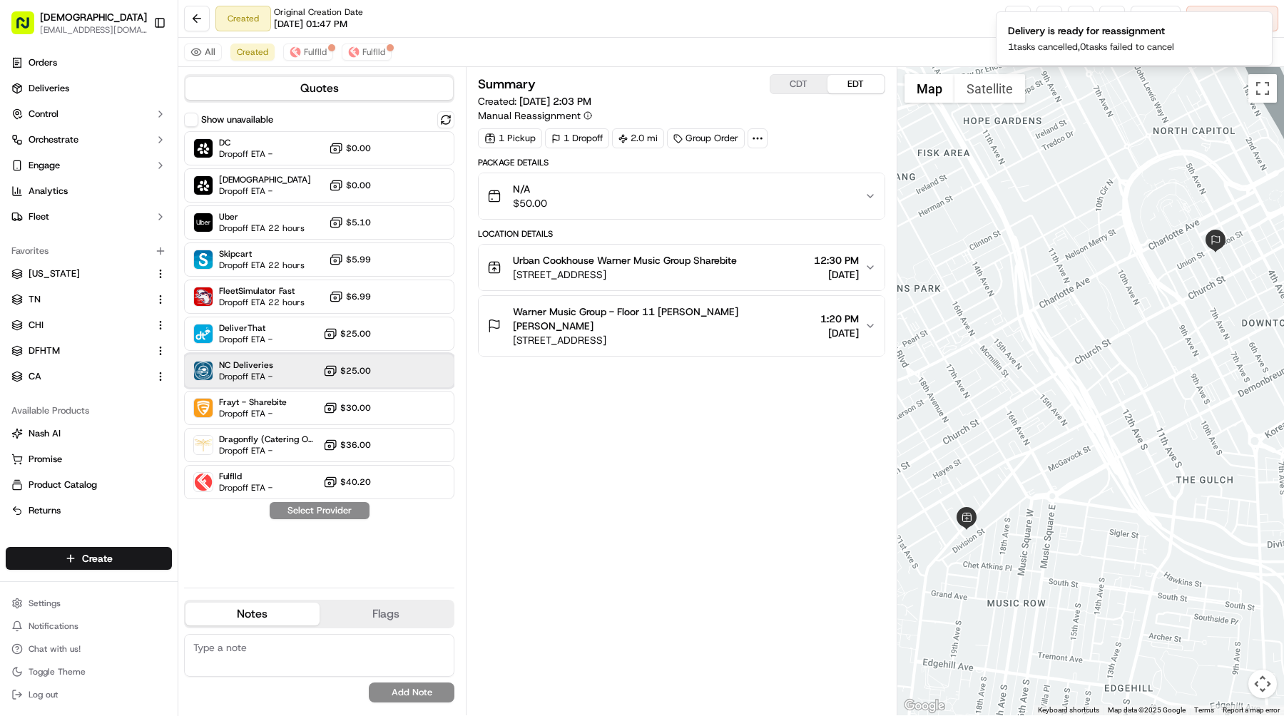
click at [232, 372] on span "Dropoff ETA -" at bounding box center [246, 376] width 54 height 11
click at [320, 516] on button "Assign Provider" at bounding box center [319, 510] width 101 height 17
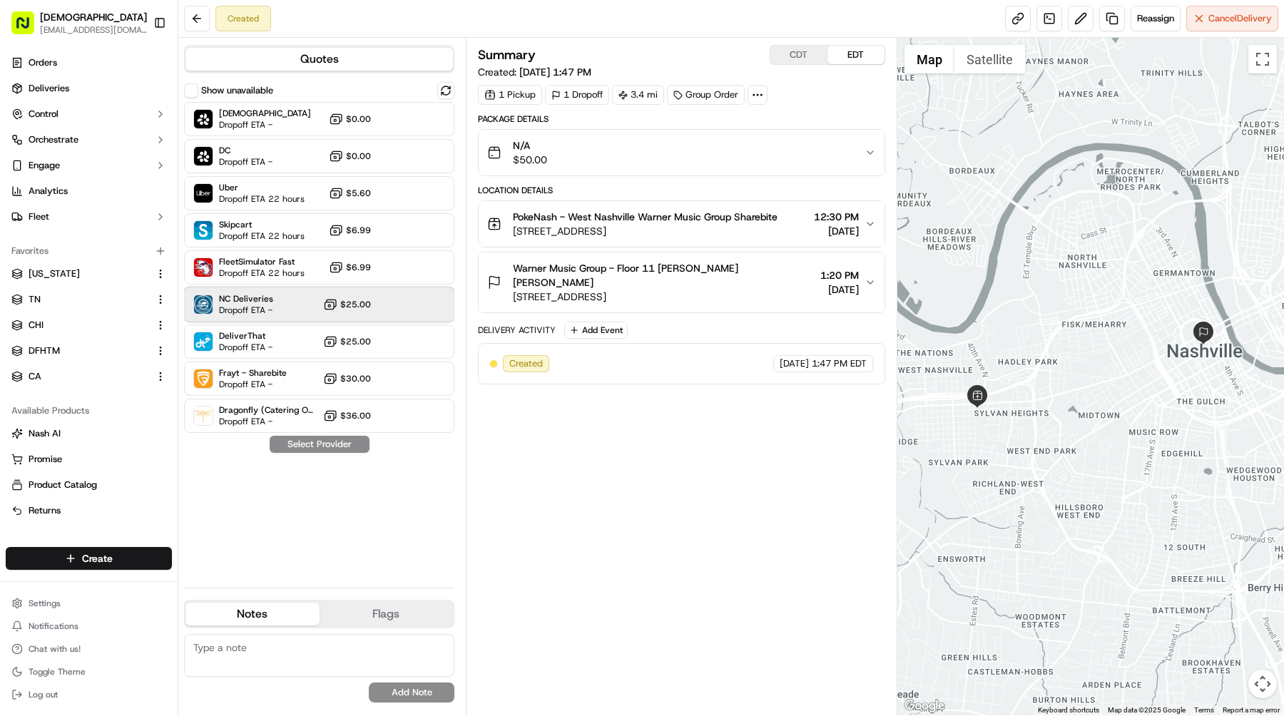
click at [274, 312] on div "NC Deliveries Dropoff ETA - $25.00" at bounding box center [319, 304] width 270 height 34
click at [310, 447] on button "Assign Provider" at bounding box center [319, 444] width 101 height 17
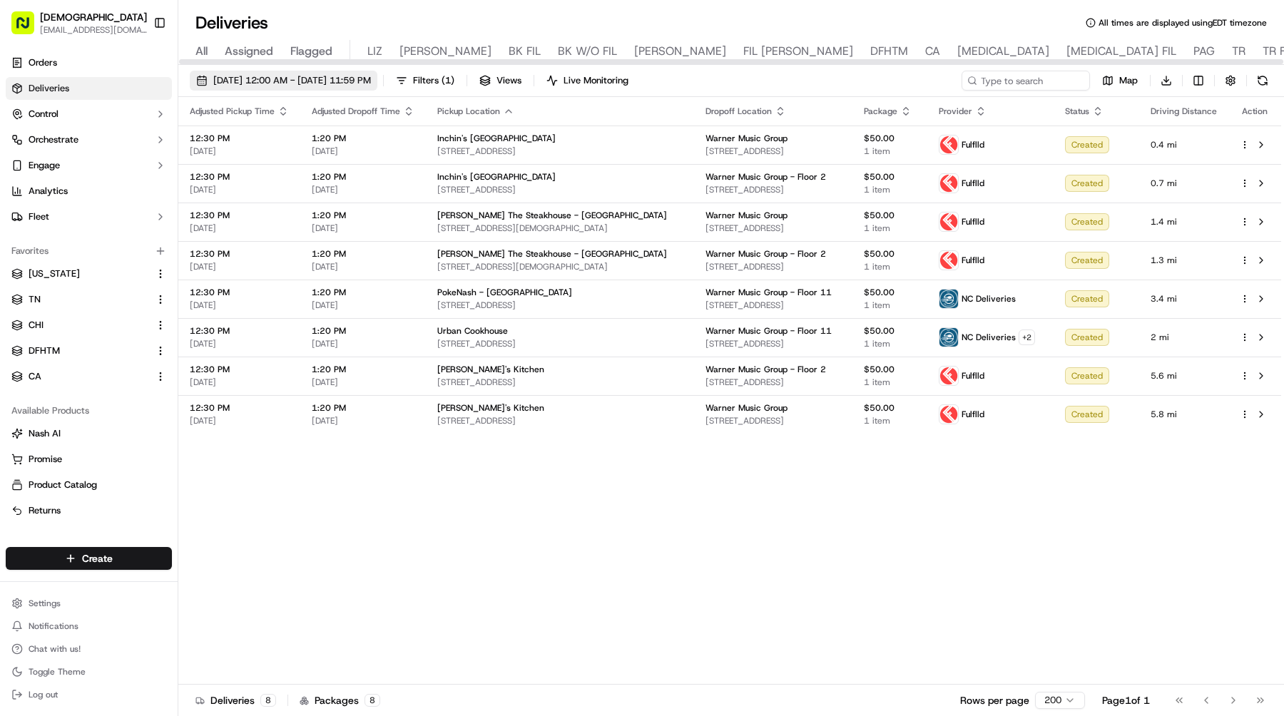
click at [259, 82] on span "[DATE] 12:00 AM - [DATE] 11:59 PM" at bounding box center [292, 80] width 158 height 13
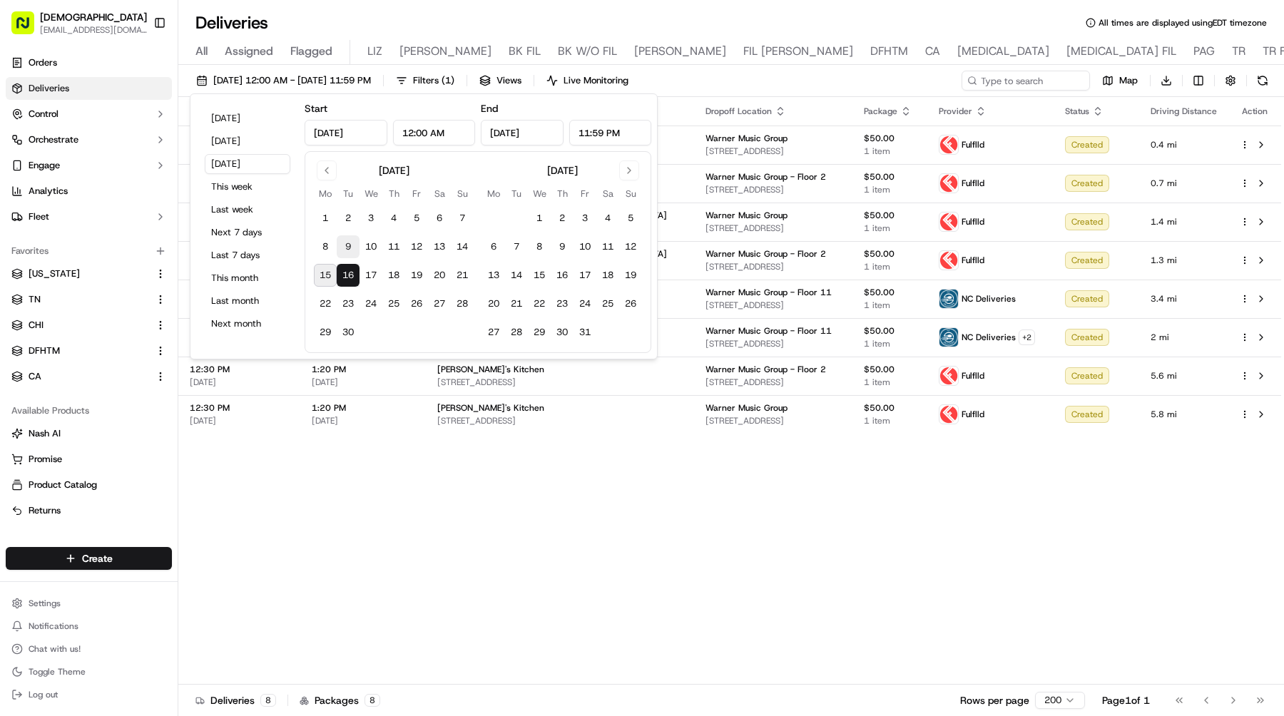
click at [342, 249] on button "9" at bounding box center [348, 246] width 23 height 23
type input "[DATE]"
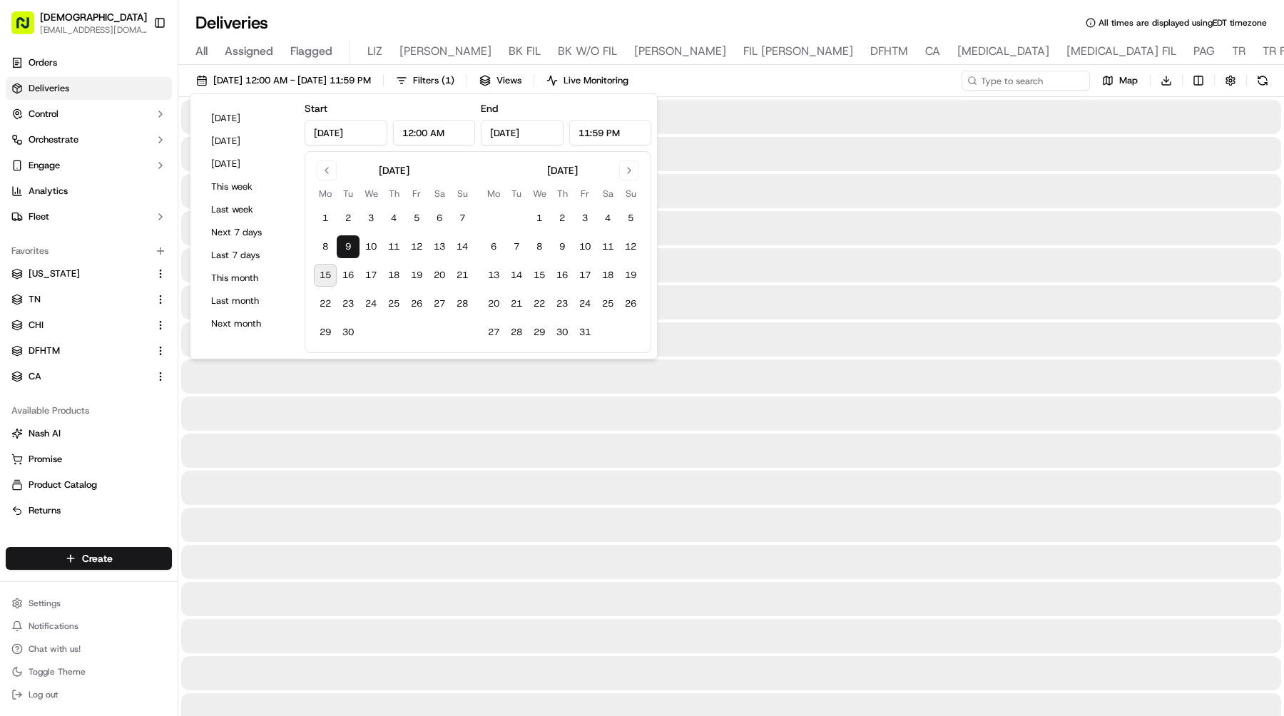
click at [342, 249] on button "9" at bounding box center [348, 246] width 23 height 23
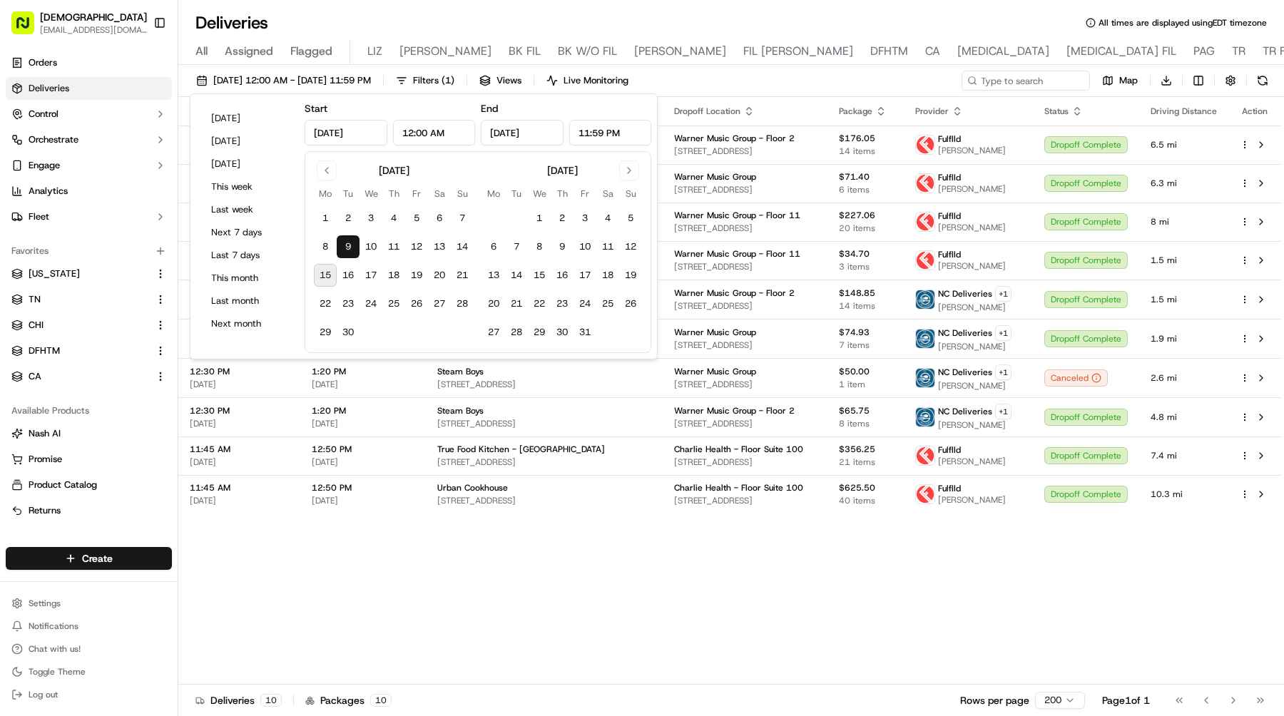
click at [571, 570] on div "Adjusted Pickup Time Adjusted Dropoff Time Pickup Location Dropoff Location Pac…" at bounding box center [729, 391] width 1103 height 588
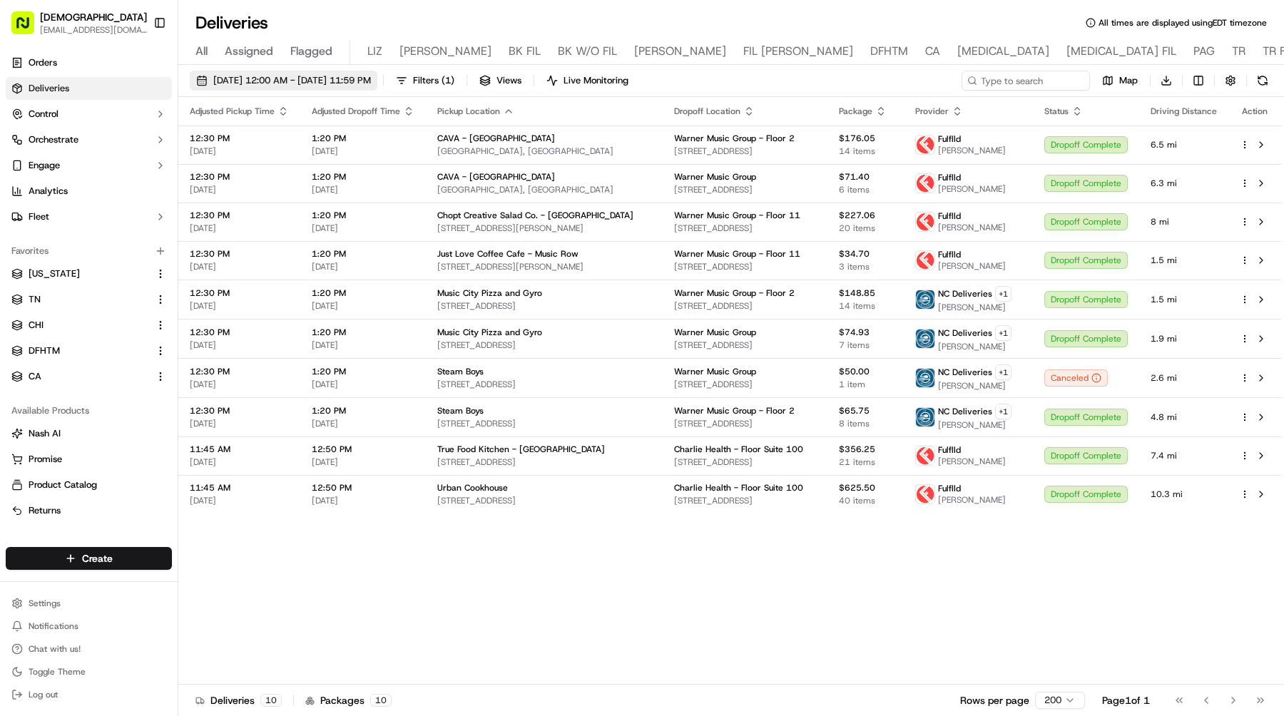
click at [300, 85] on span "09/09/2025 12:00 AM - 09/09/2025 11:59 PM" at bounding box center [292, 80] width 158 height 13
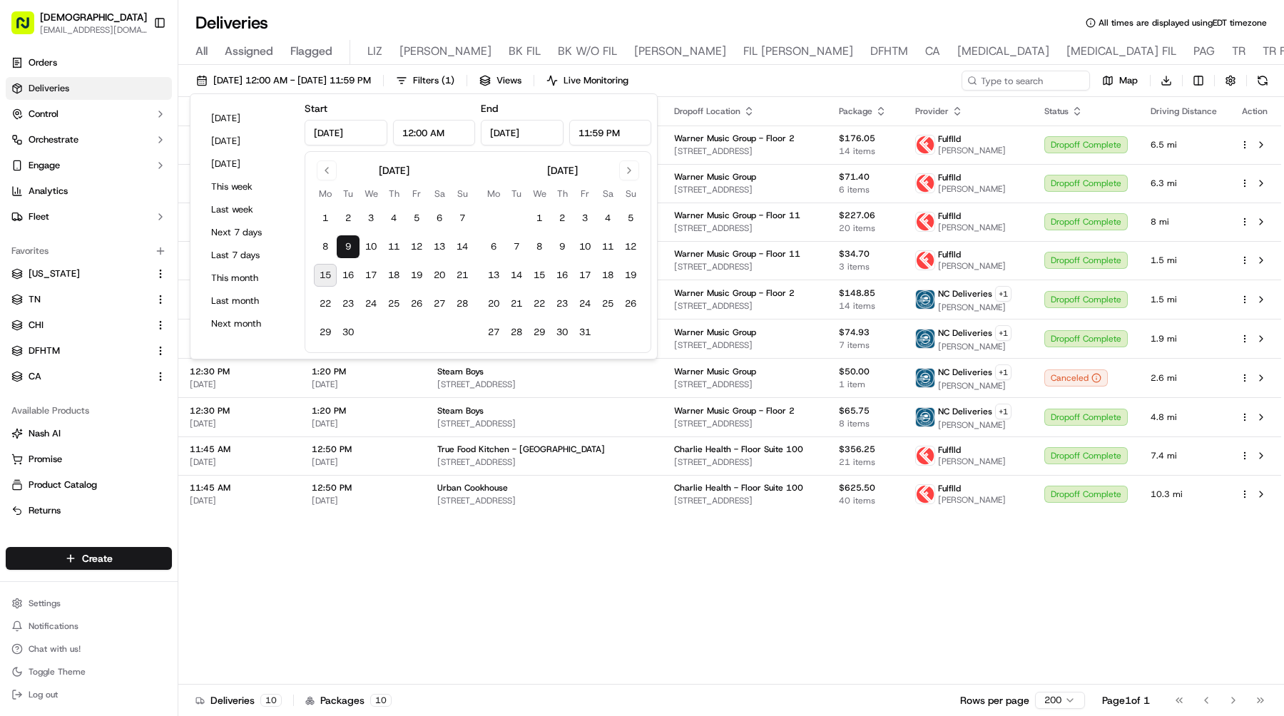
click at [635, 622] on div "Adjusted Pickup Time Adjusted Dropoff Time Pickup Location Dropoff Location Pac…" at bounding box center [729, 391] width 1103 height 588
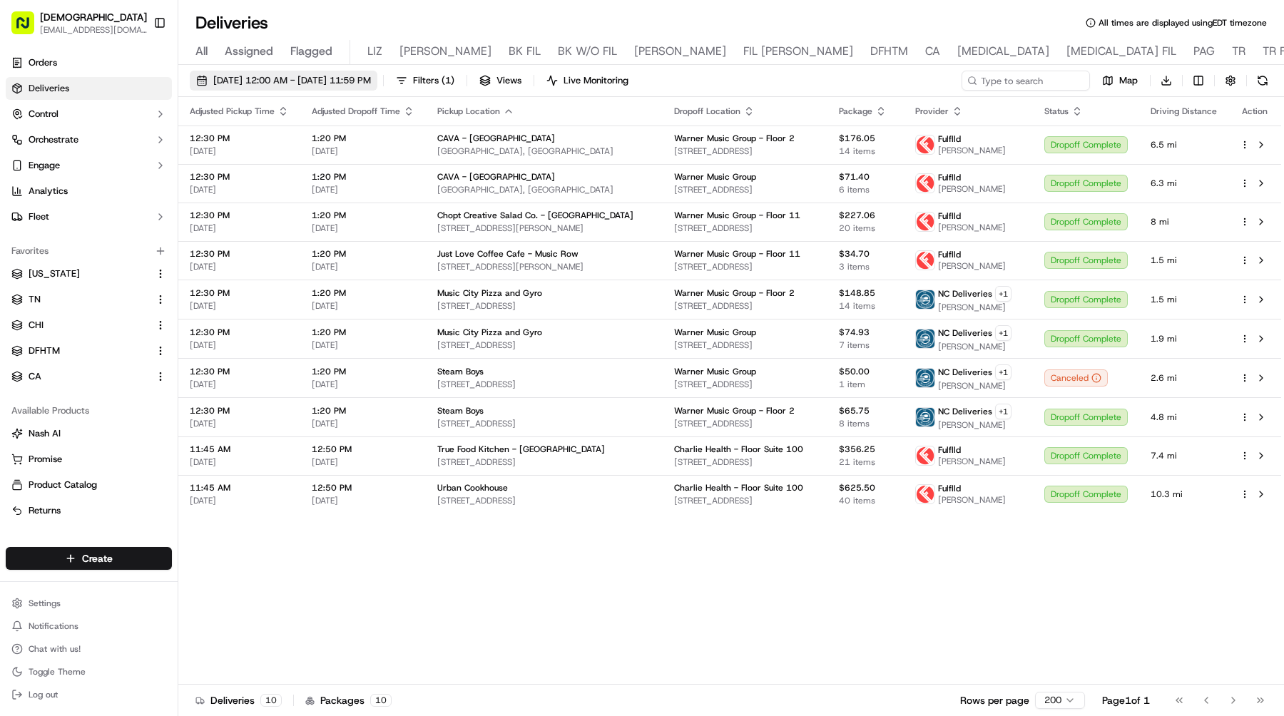
click at [333, 82] on span "09/09/2025 12:00 AM - 09/09/2025 11:59 PM" at bounding box center [292, 80] width 158 height 13
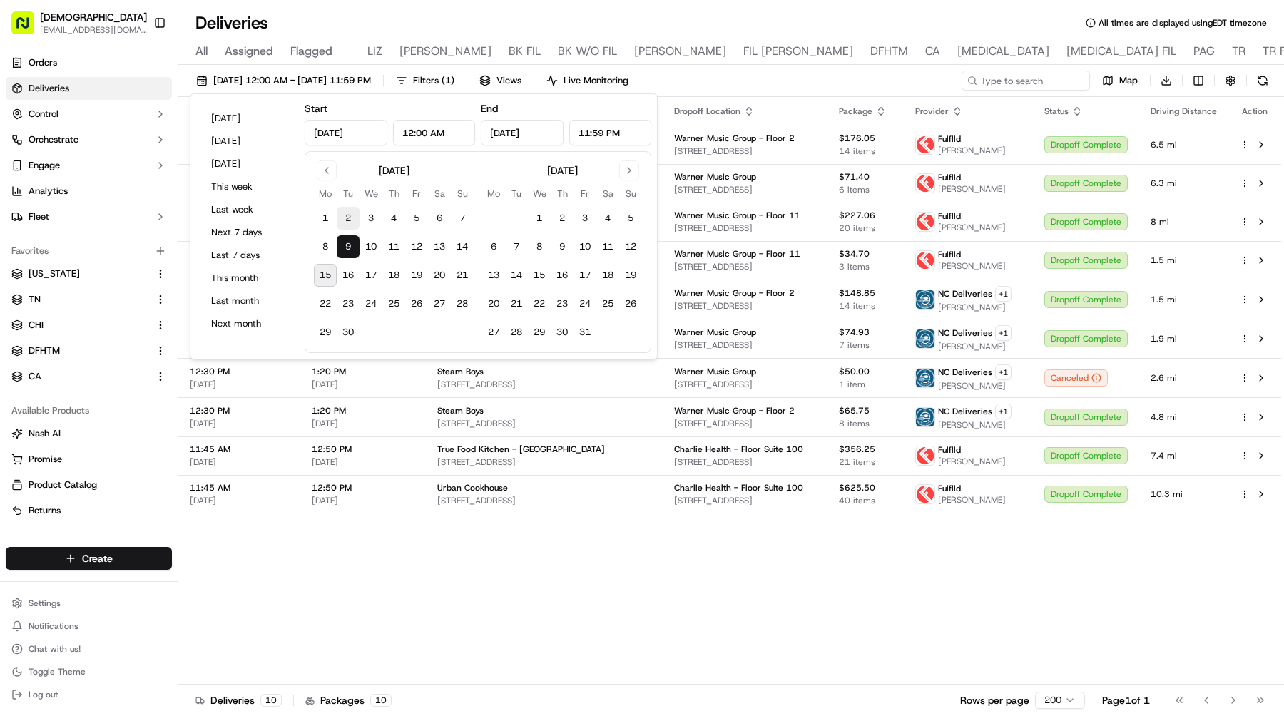
click at [347, 220] on button "2" at bounding box center [348, 218] width 23 height 23
type input "Sep 2, 2025"
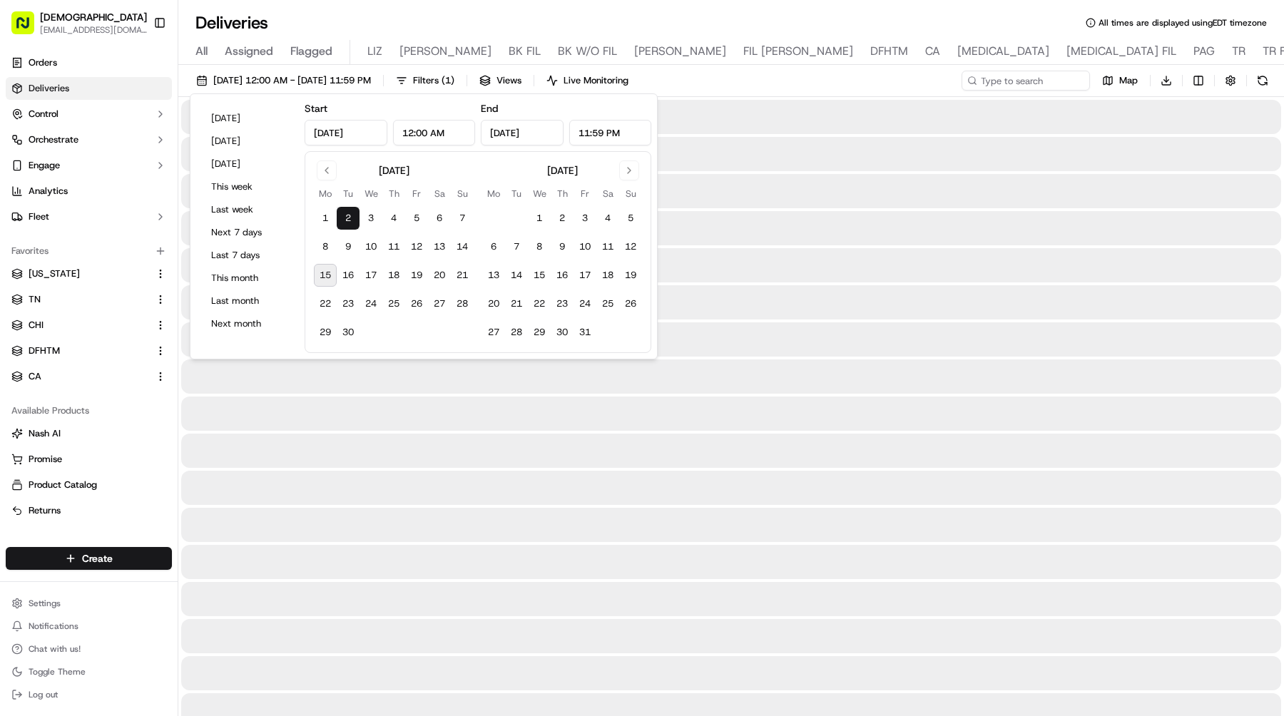
click at [347, 220] on button "2" at bounding box center [348, 218] width 23 height 23
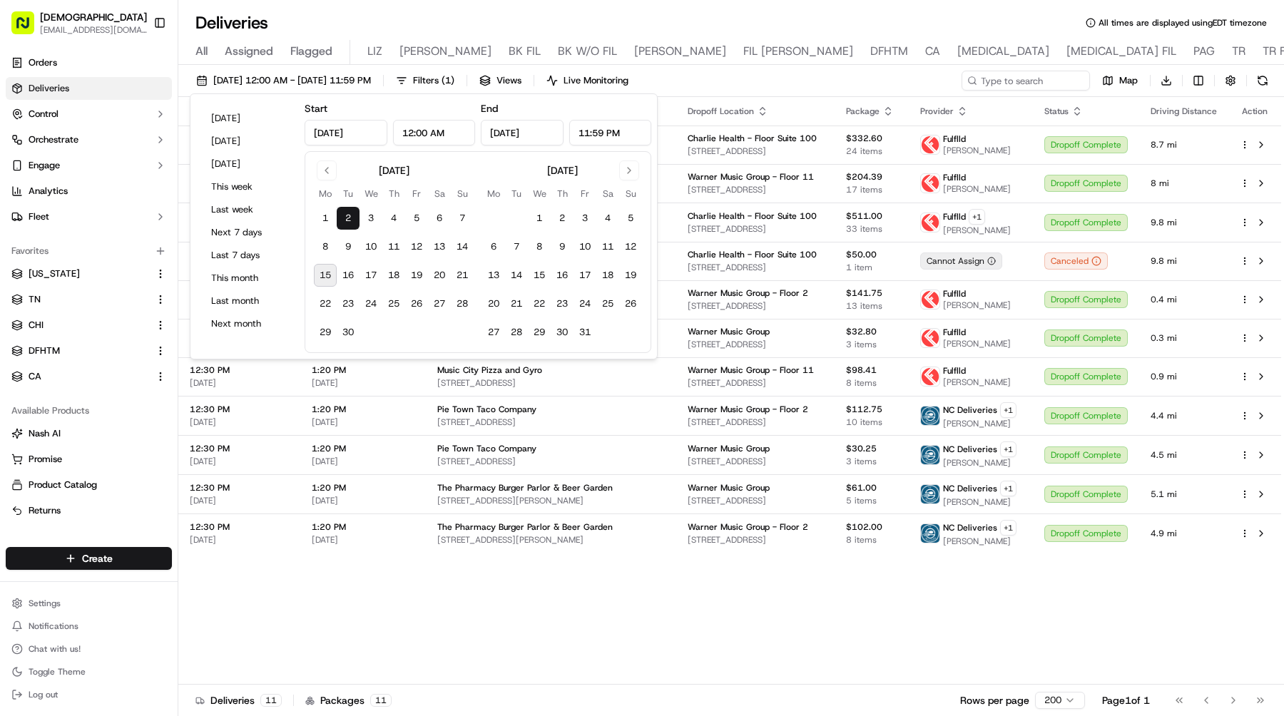
click at [692, 611] on div "Adjusted Pickup Time Adjusted Dropoff Time Pickup Location Dropoff Location Pac…" at bounding box center [729, 391] width 1103 height 588
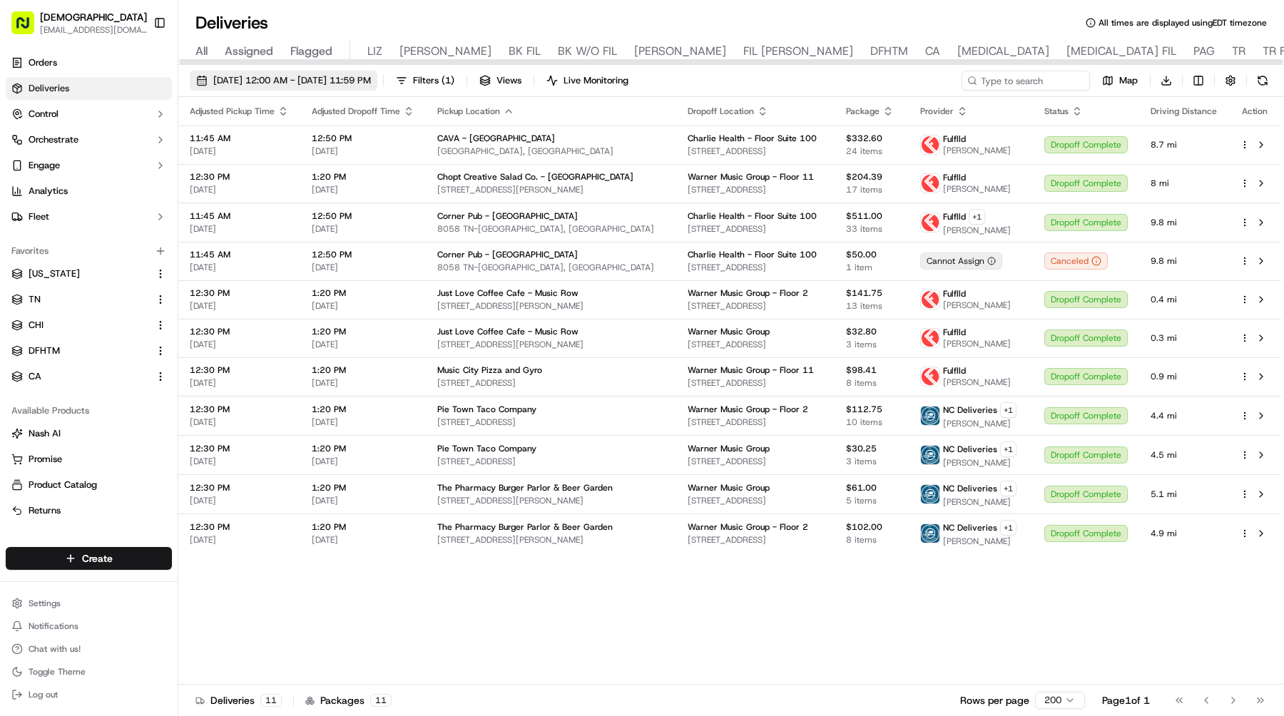
click at [322, 79] on span "09/02/2025 12:00 AM - 09/02/2025 11:59 PM" at bounding box center [292, 80] width 158 height 13
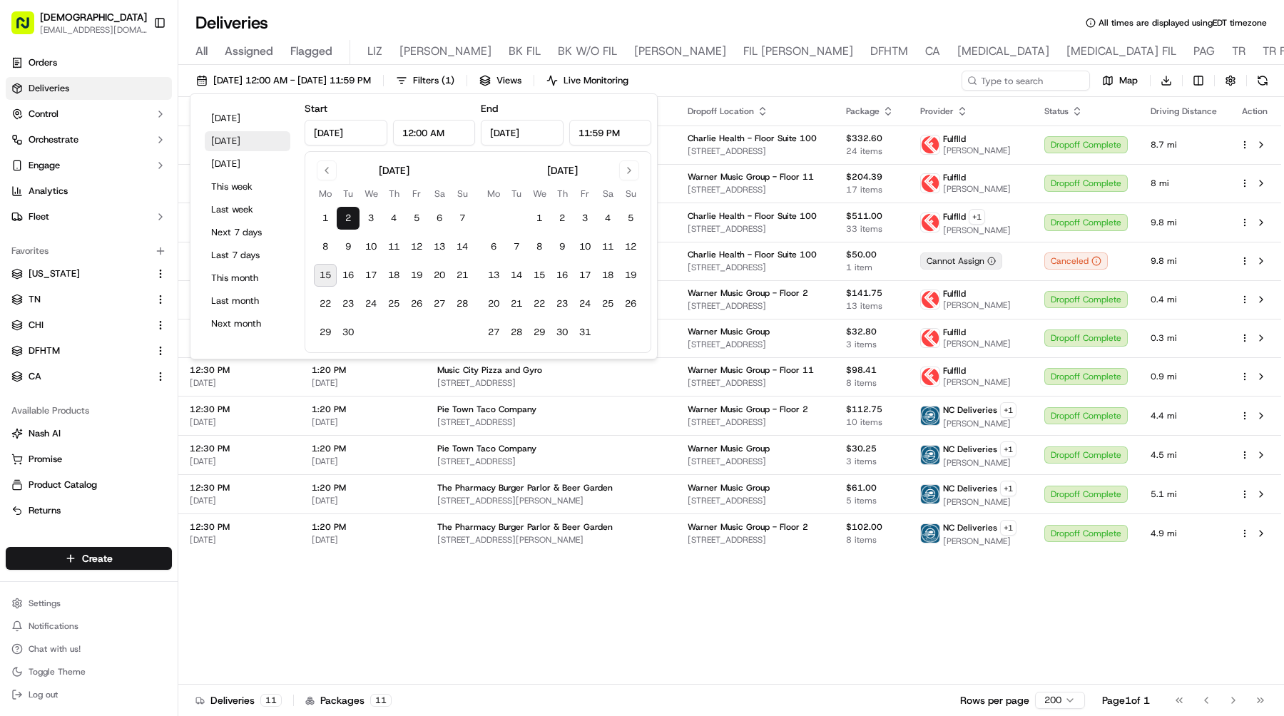
click at [228, 142] on button "Yesterday" at bounding box center [248, 141] width 86 height 20
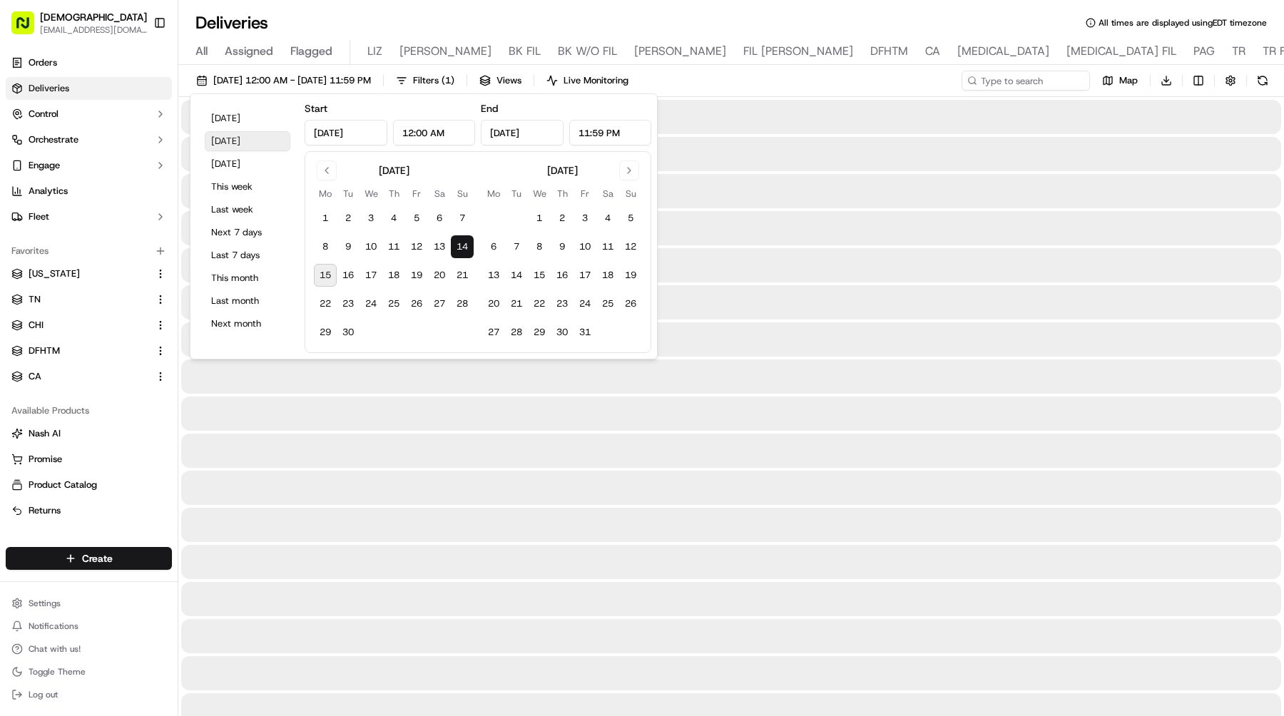
type input "Sep 14, 2025"
click at [228, 142] on button "Yesterday" at bounding box center [248, 141] width 86 height 20
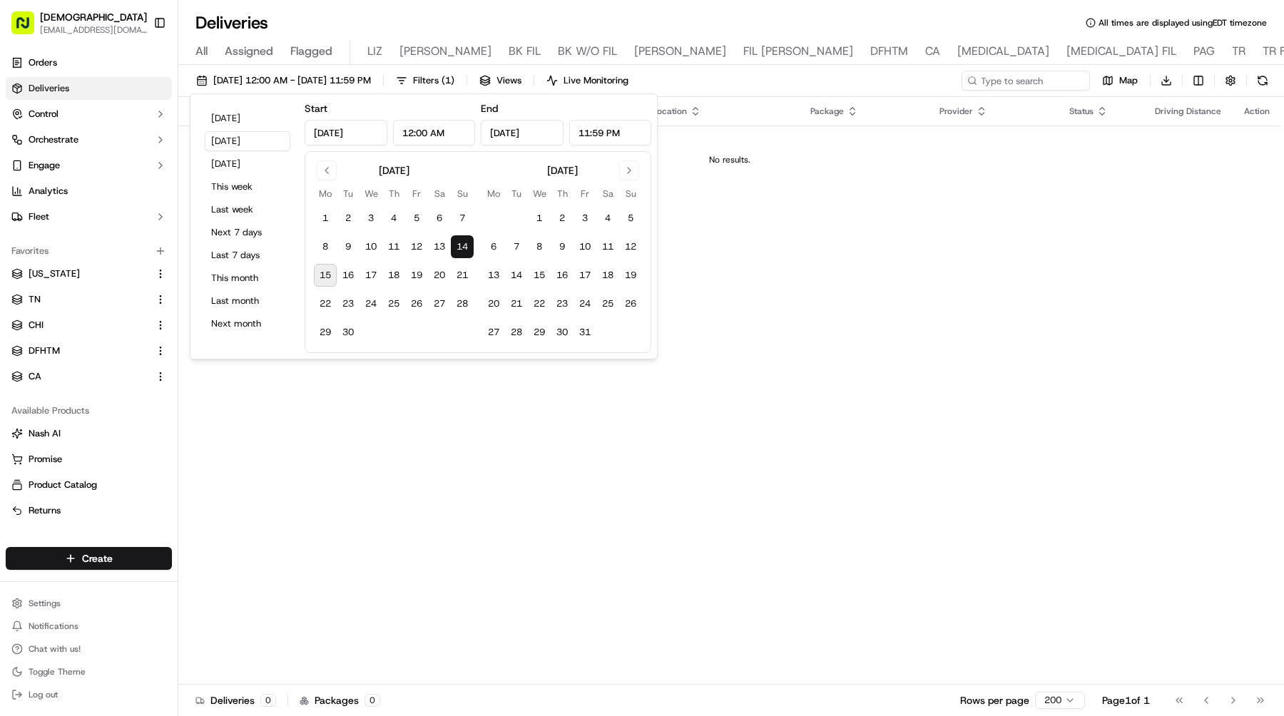
click at [743, 280] on div "Adjusted Pickup Time Adjusted Dropoff Time Pickup Location Dropoff Location Pac…" at bounding box center [729, 391] width 1103 height 588
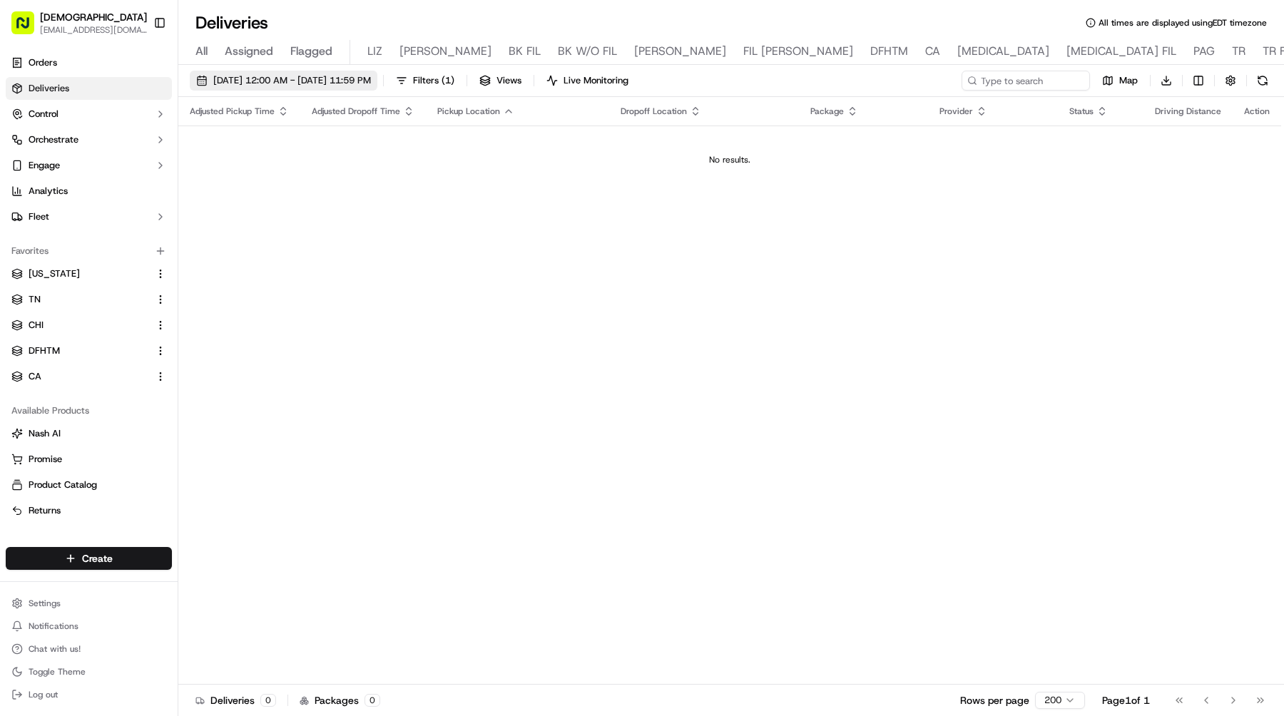
click at [280, 90] on button "09/14/2025 12:00 AM - 09/14/2025 11:59 PM" at bounding box center [284, 81] width 188 height 20
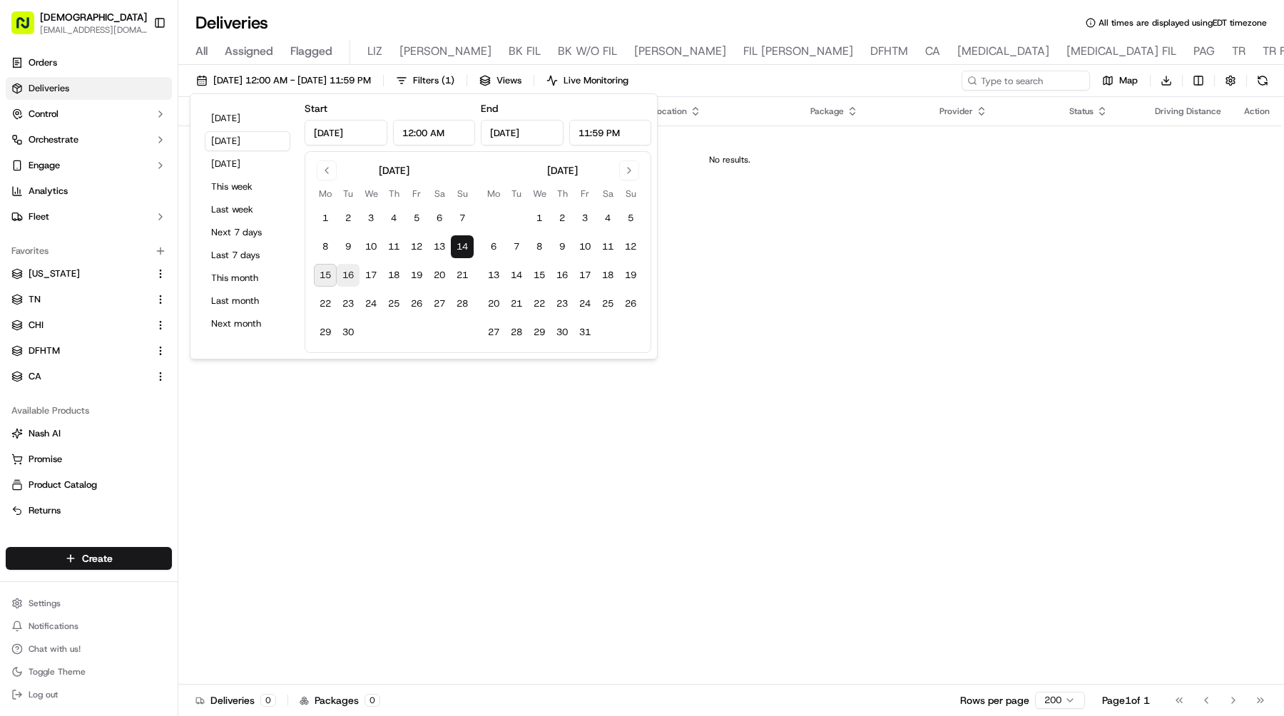
click at [350, 270] on button "16" at bounding box center [348, 275] width 23 height 23
type input "Sep 16, 2025"
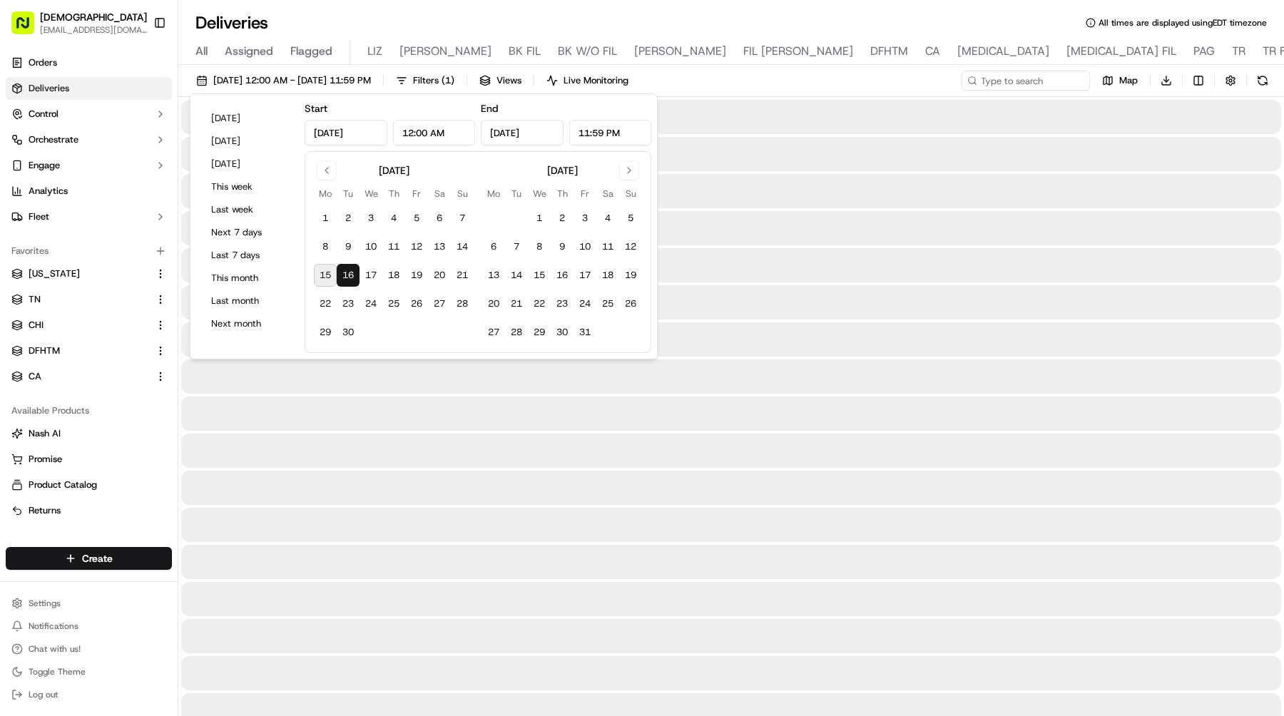
click at [350, 270] on button "16" at bounding box center [348, 275] width 23 height 23
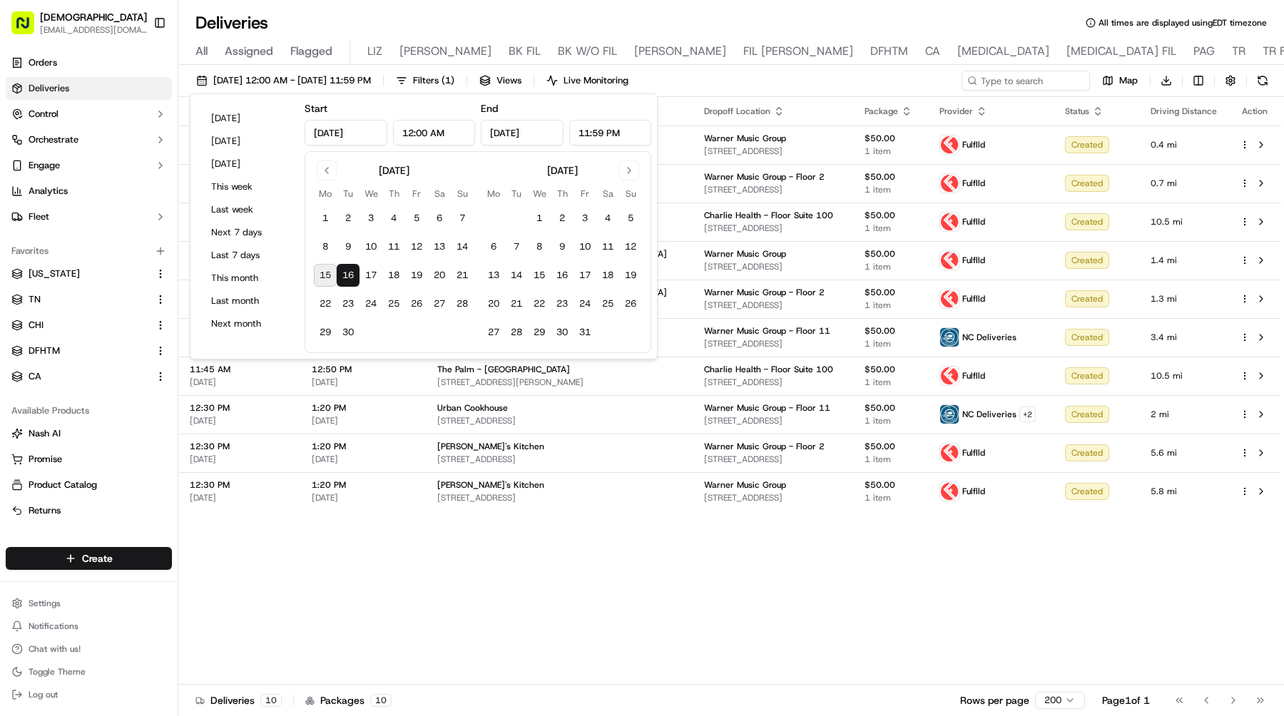
click at [653, 572] on div "Adjusted Pickup Time Adjusted Dropoff Time Pickup Location Dropoff Location Pac…" at bounding box center [729, 391] width 1103 height 588
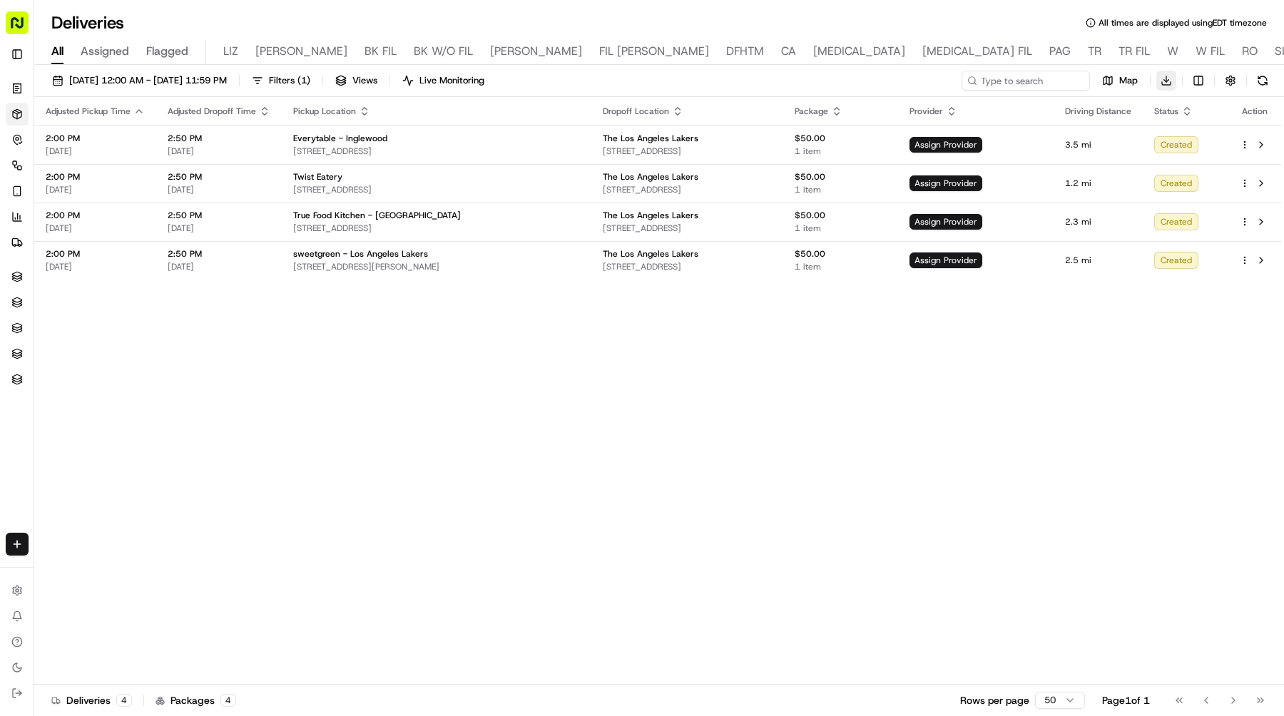
click at [1169, 81] on html "Sharebite [EMAIL_ADDRESS][DOMAIN_NAME] Toggle Sidebar Orders Deliveries Control…" at bounding box center [642, 358] width 1284 height 716
click at [1137, 131] on span "Completed Report" at bounding box center [1124, 133] width 71 height 11
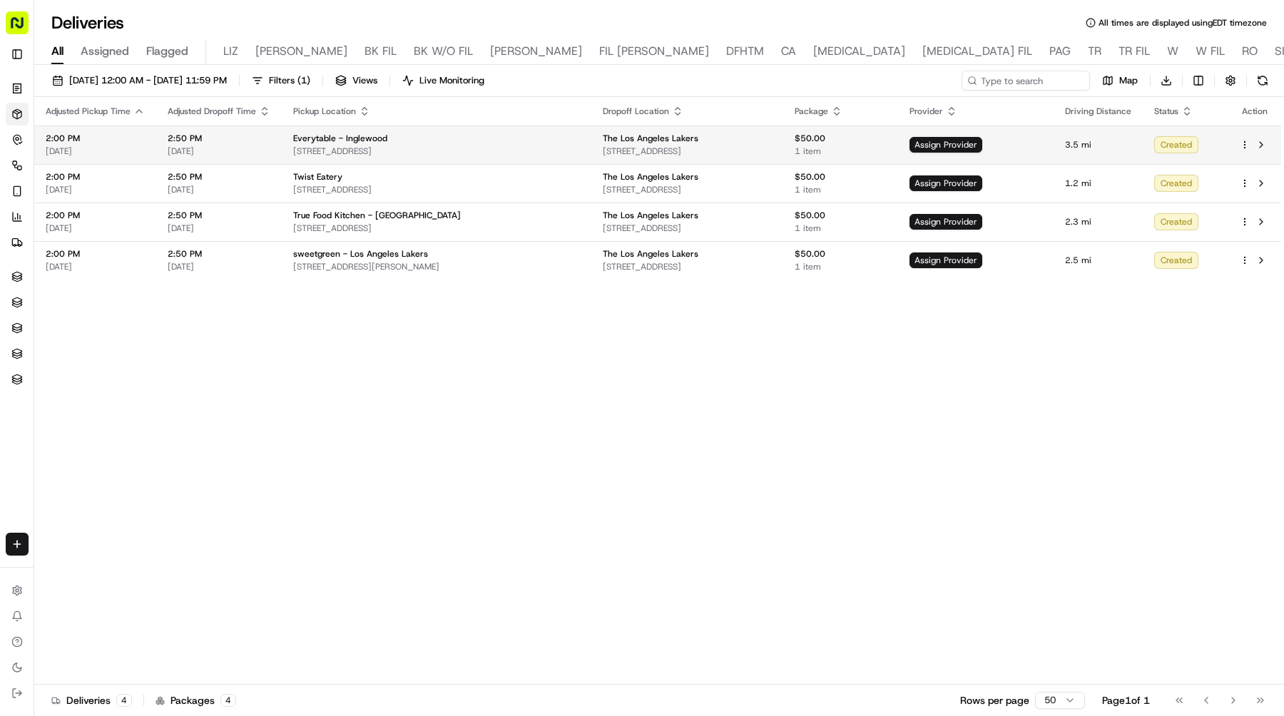
drag, startPoint x: 810, startPoint y: 155, endPoint x: 595, endPoint y: 151, distance: 215.5
click at [595, 151] on td "The Los Angeles Lakers [STREET_ADDRESS]" at bounding box center [687, 145] width 193 height 39
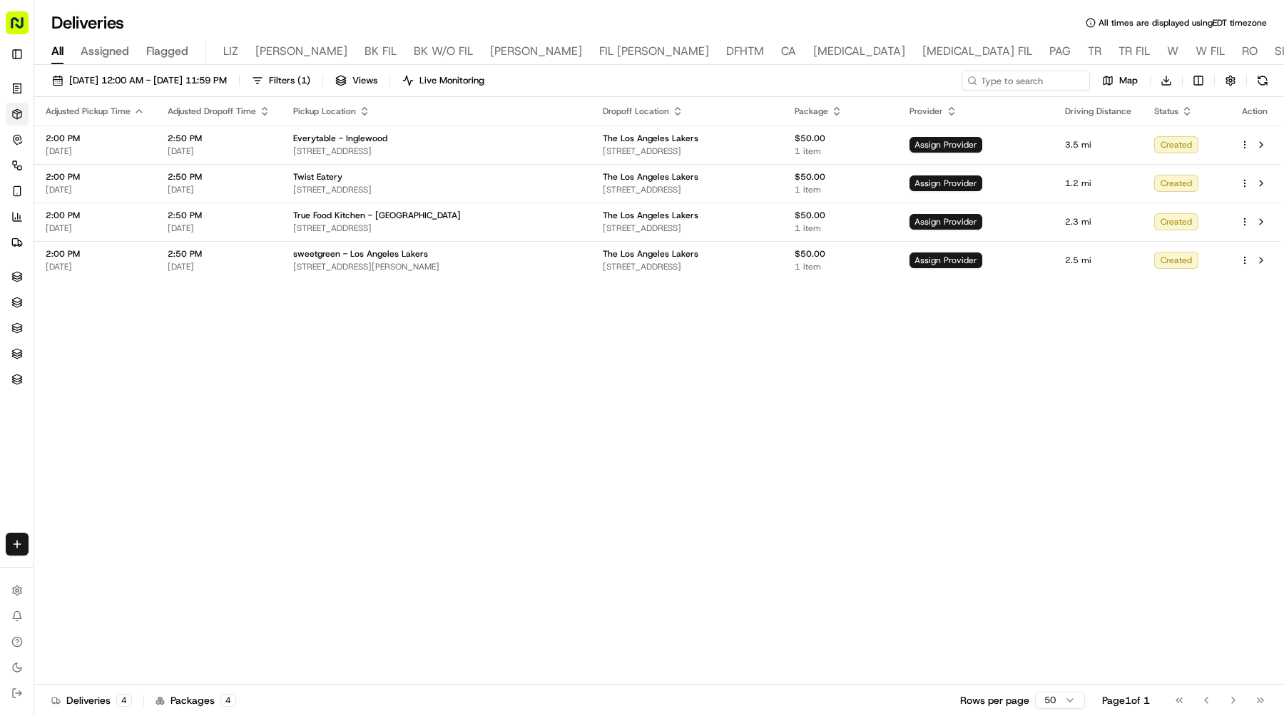
copy span "[STREET_ADDRESS]"
click at [966, 263] on span "Assign Provider" at bounding box center [946, 261] width 73 height 16
click at [1258, 258] on button at bounding box center [1261, 260] width 17 height 17
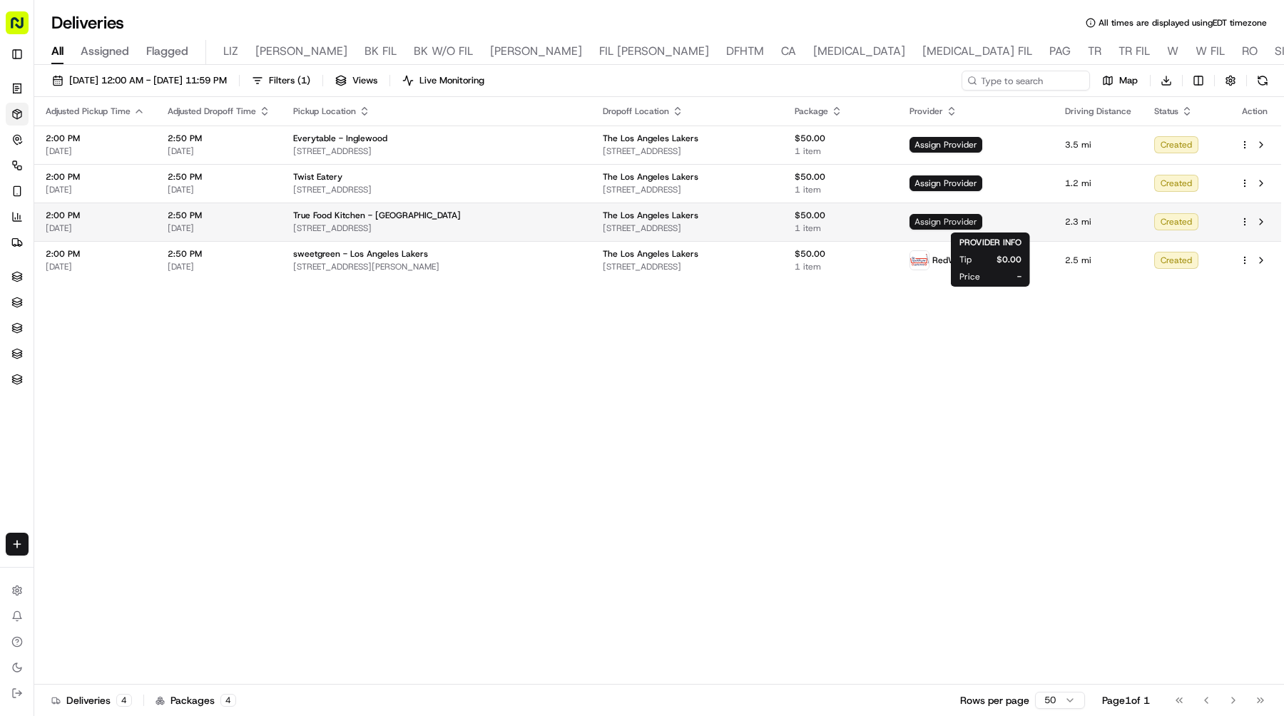
click at [982, 218] on span "Assign Provider" at bounding box center [946, 222] width 73 height 16
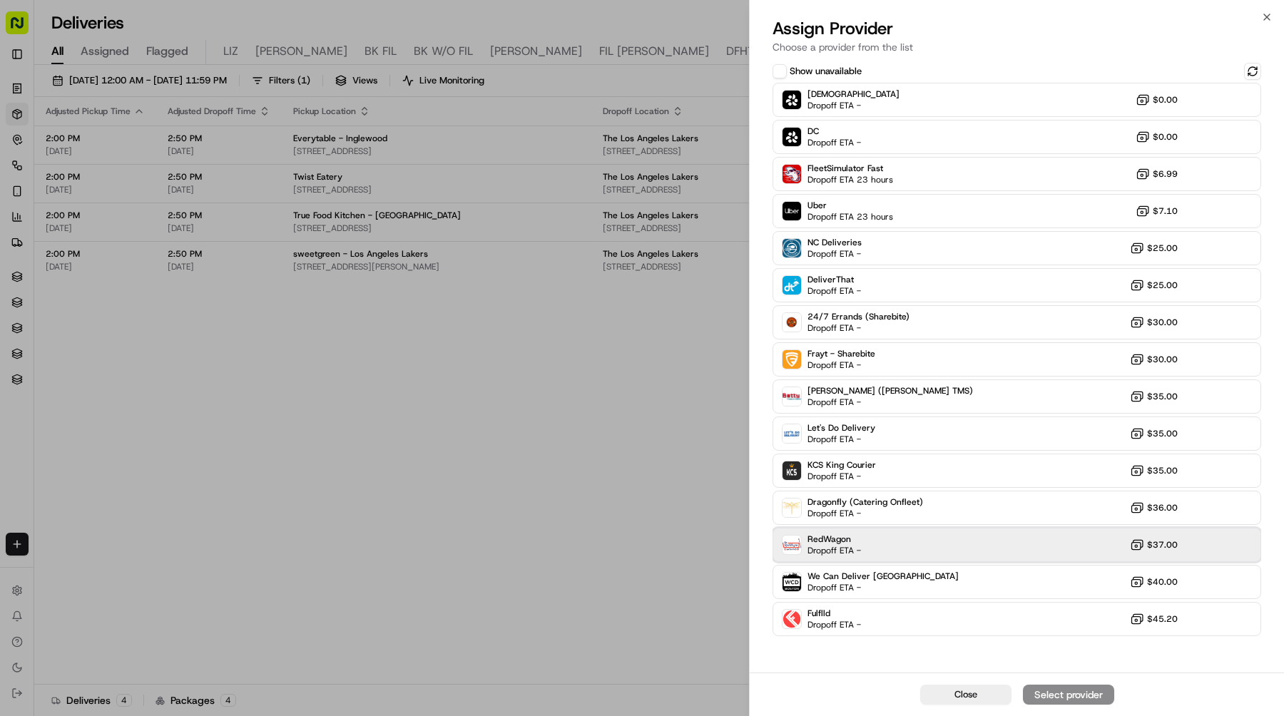
click at [907, 552] on div "RedWagon Dropoff ETA - $37.00" at bounding box center [1017, 545] width 489 height 34
click at [1043, 702] on button "Assign Provider" at bounding box center [1068, 695] width 91 height 20
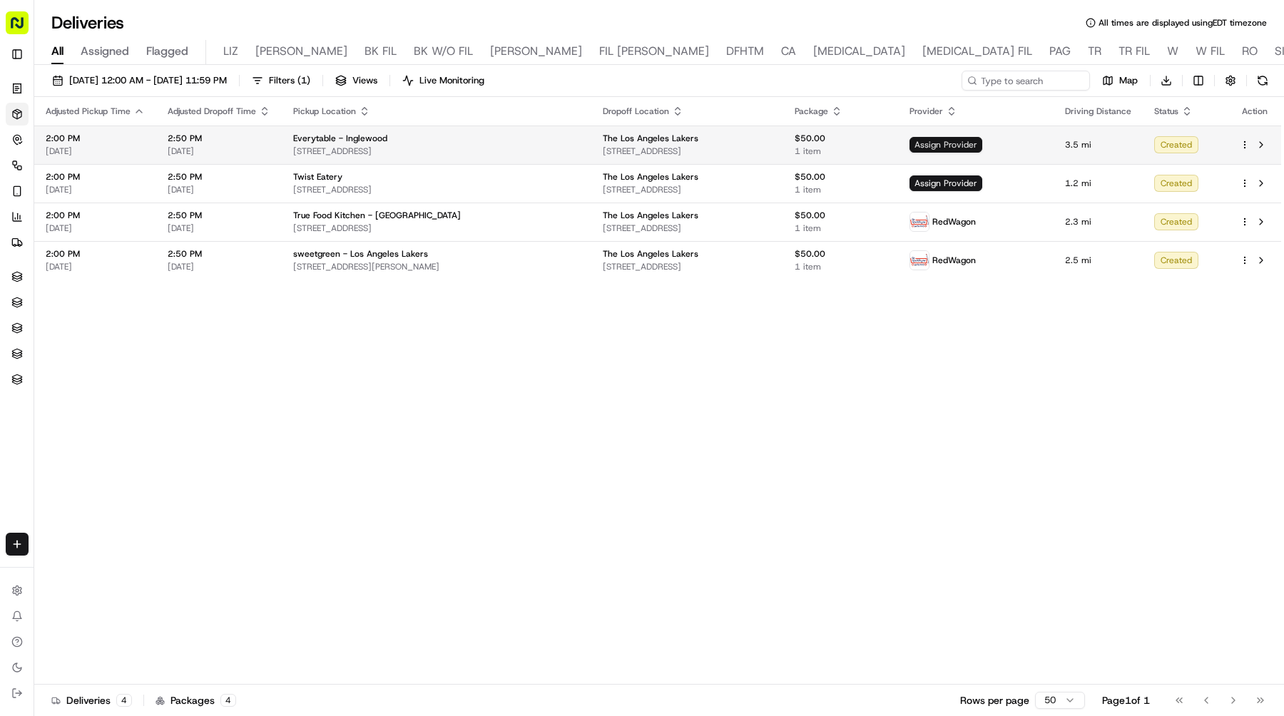
click at [982, 146] on span "Assign Provider" at bounding box center [946, 145] width 73 height 16
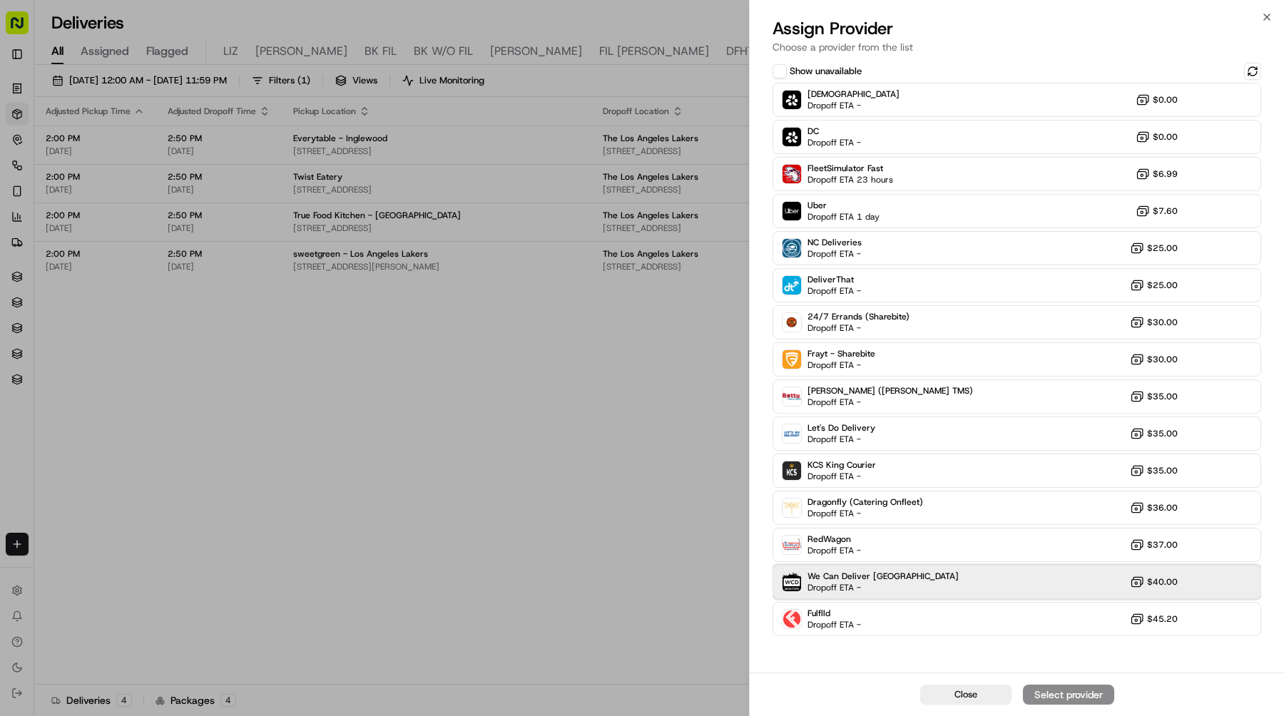
click at [946, 581] on div "We Can Deliver Boston Dropoff ETA - $40.00" at bounding box center [1017, 582] width 489 height 34
click at [1060, 691] on div "Assign Provider" at bounding box center [1069, 695] width 70 height 14
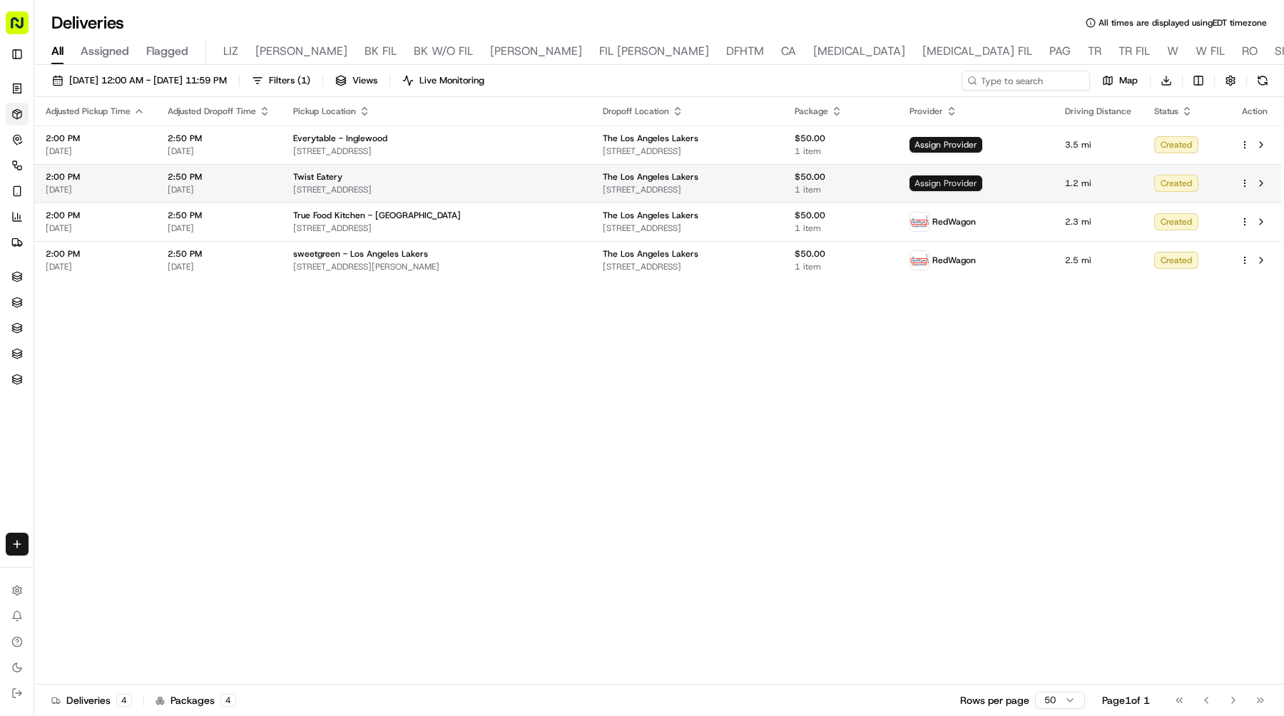
click at [982, 178] on span "Assign Provider" at bounding box center [946, 183] width 73 height 16
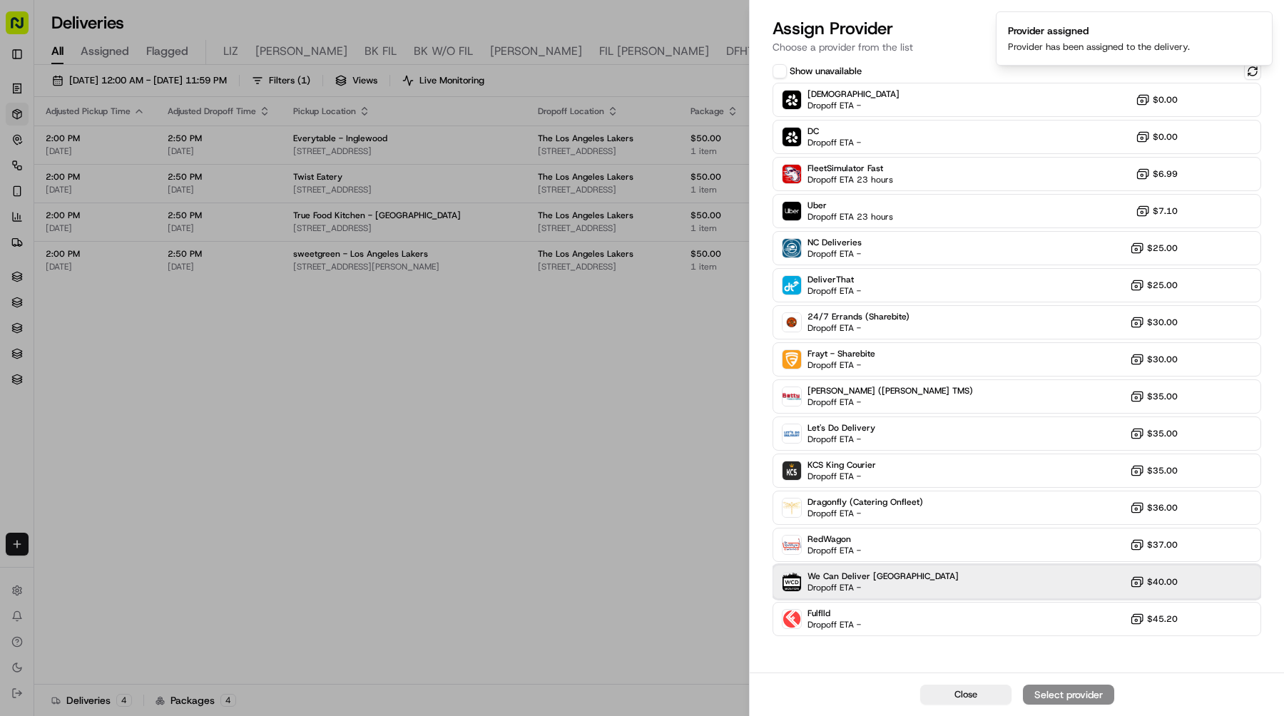
click at [979, 569] on div "We Can Deliver Boston Dropoff ETA - $40.00" at bounding box center [1017, 582] width 489 height 34
click at [1042, 695] on div "Assign Provider" at bounding box center [1069, 695] width 70 height 14
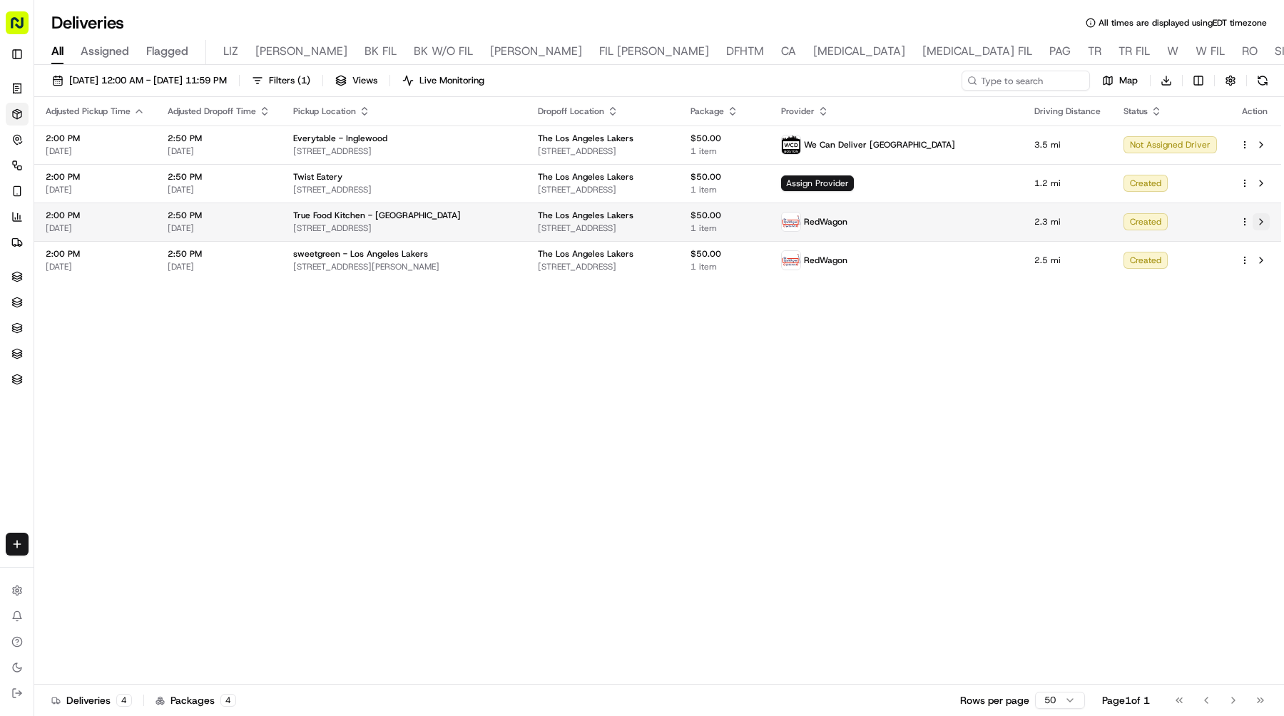
click at [1263, 218] on button at bounding box center [1261, 221] width 17 height 17
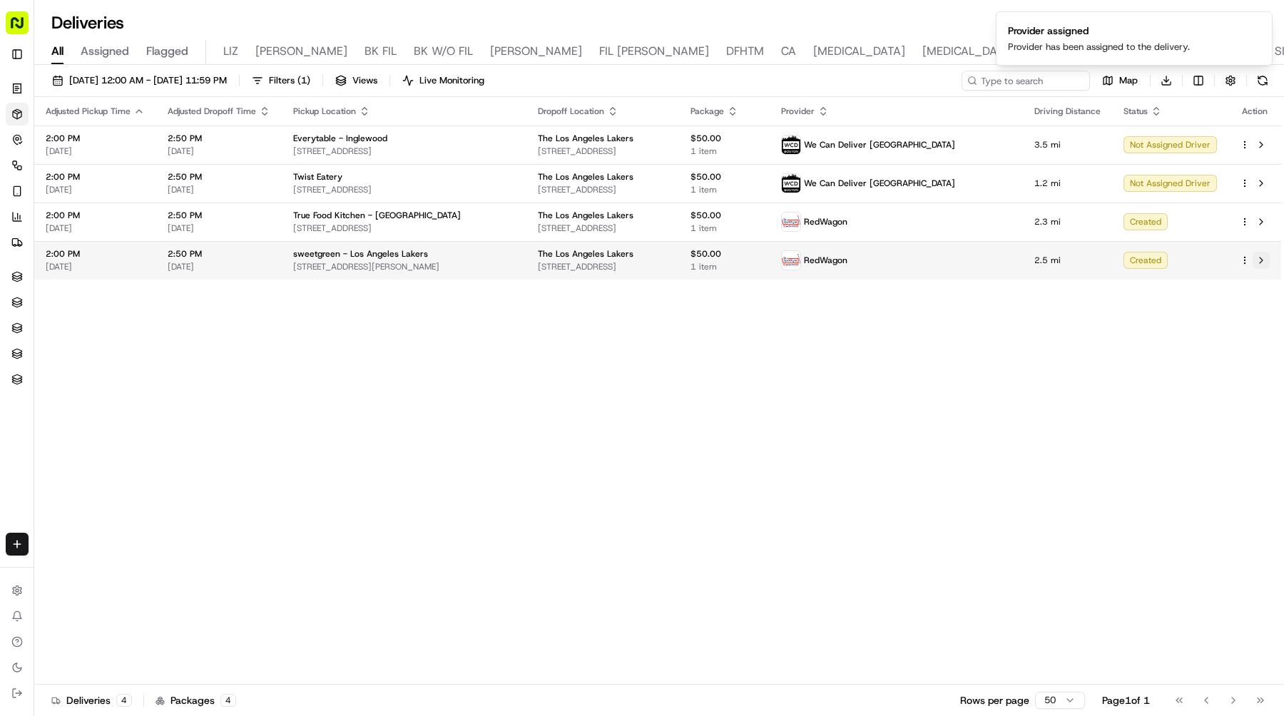
click at [1264, 255] on button at bounding box center [1261, 260] width 17 height 17
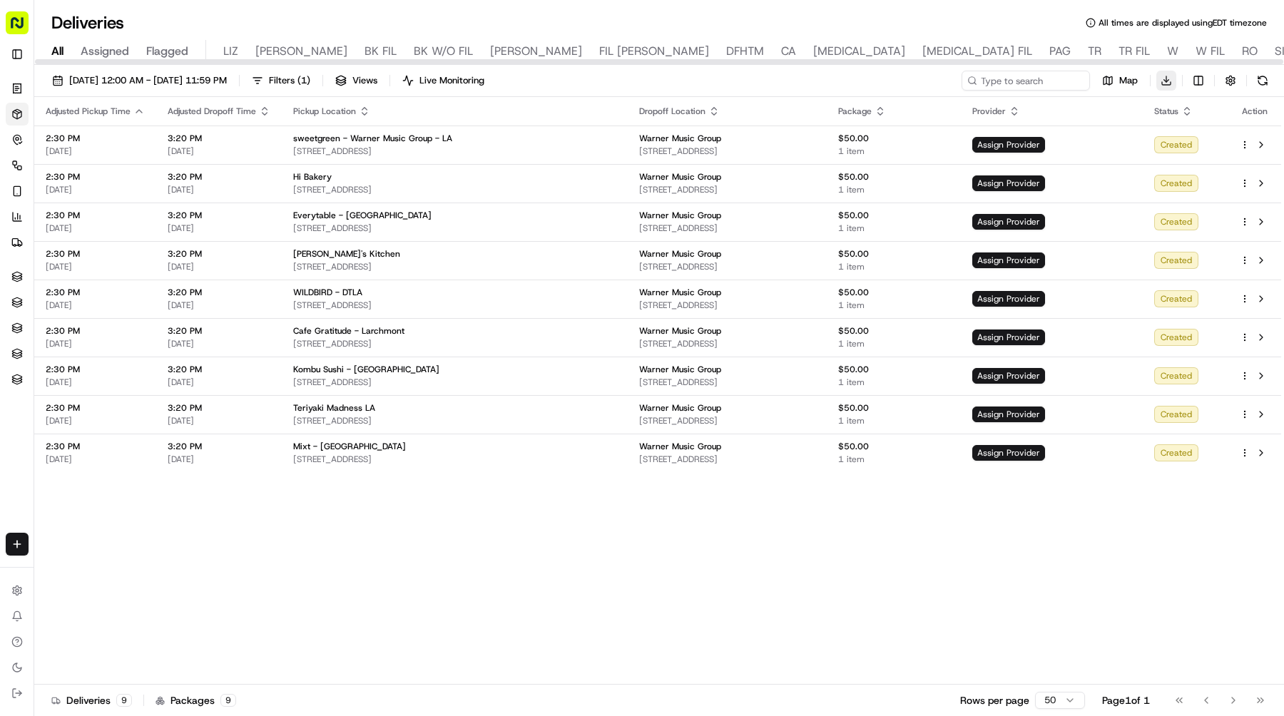
click at [1170, 78] on html "Sharebite [EMAIL_ADDRESS][DOMAIN_NAME] Toggle Sidebar Orders Deliveries Control…" at bounding box center [642, 358] width 1284 height 716
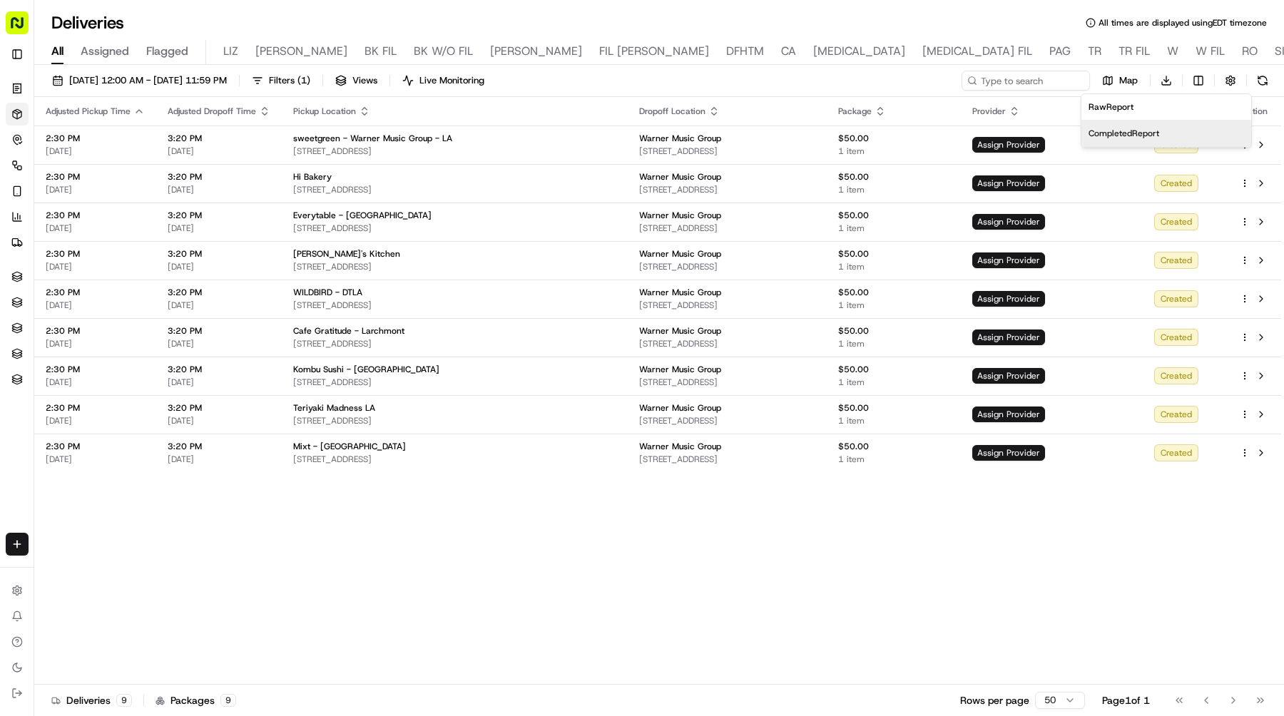
click at [1141, 131] on span "Completed Report" at bounding box center [1124, 133] width 71 height 11
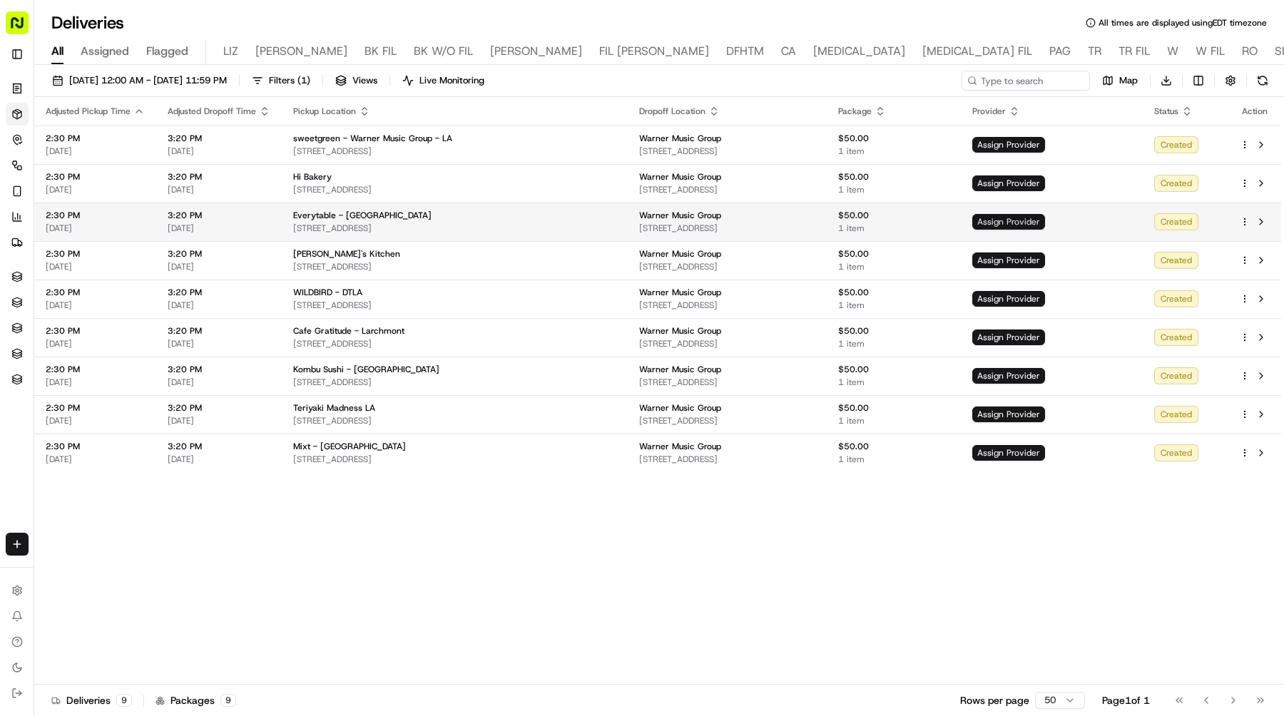
click at [1040, 216] on span "Assign Provider" at bounding box center [1008, 222] width 73 height 16
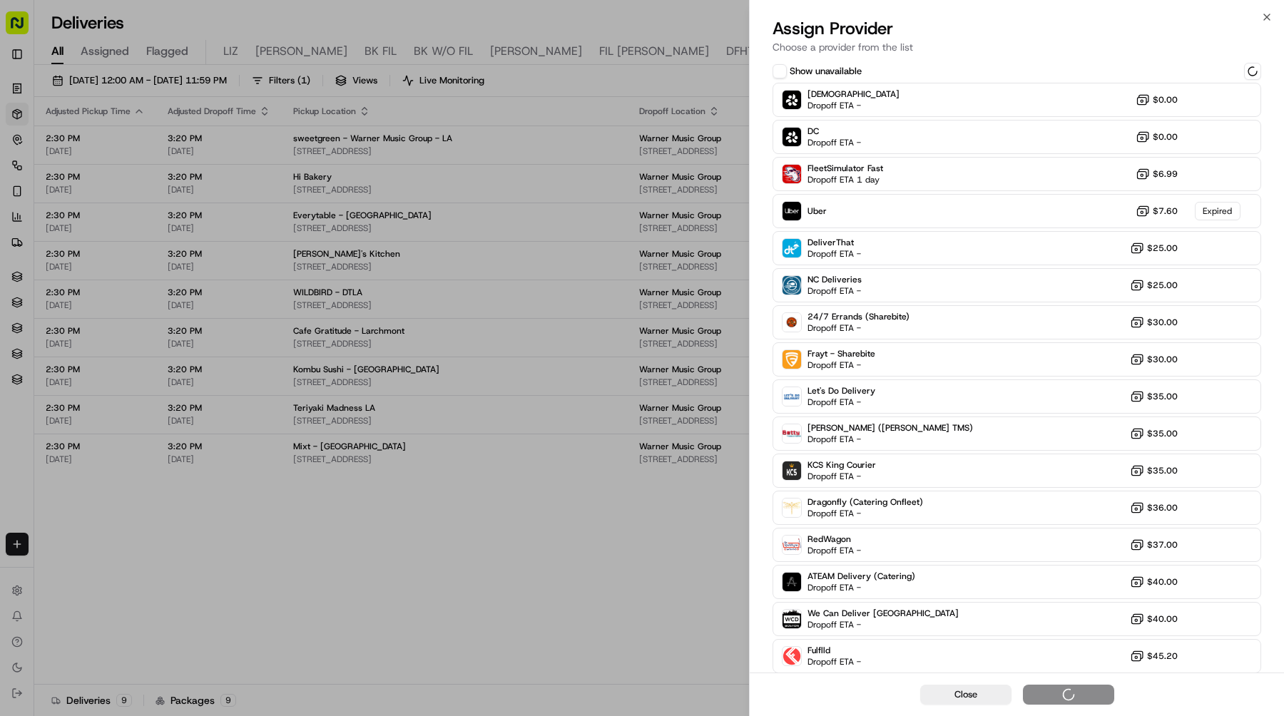
scroll to position [4, 0]
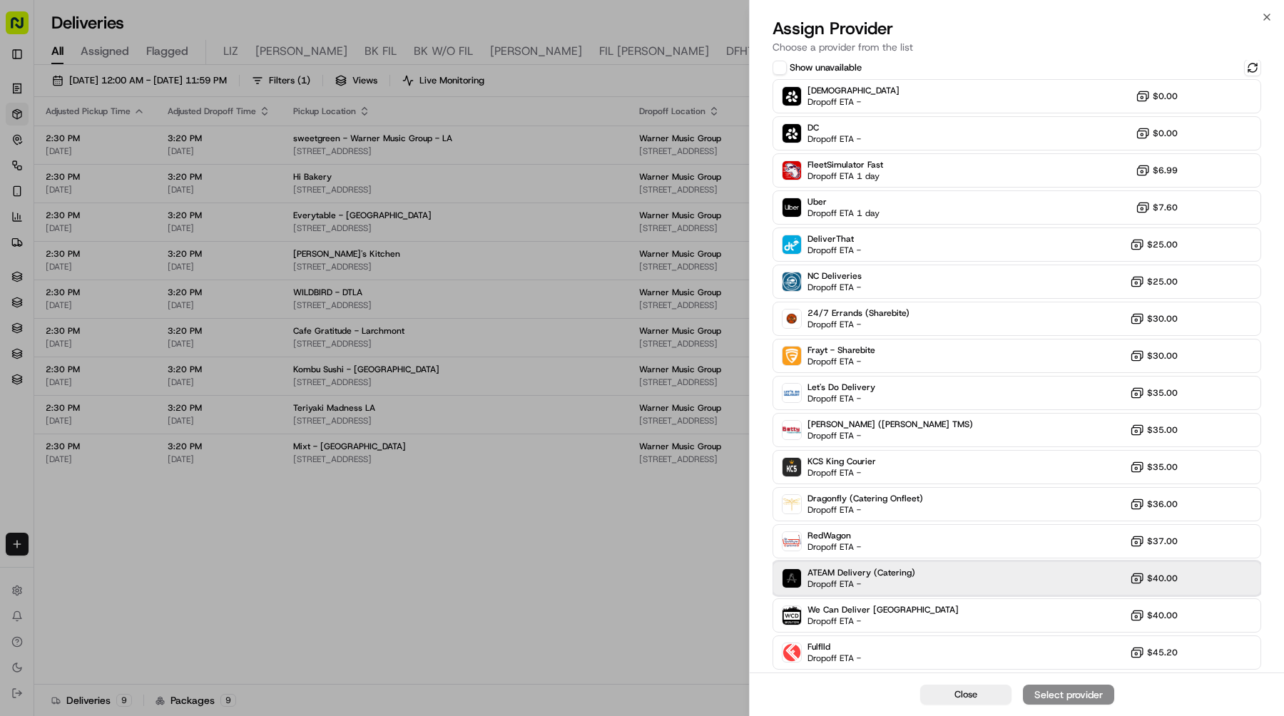
click at [995, 584] on div "ATEAM Delivery (Catering) Dropoff ETA - $40.00" at bounding box center [1017, 578] width 489 height 34
click at [1065, 698] on div "Assign Provider" at bounding box center [1069, 695] width 70 height 14
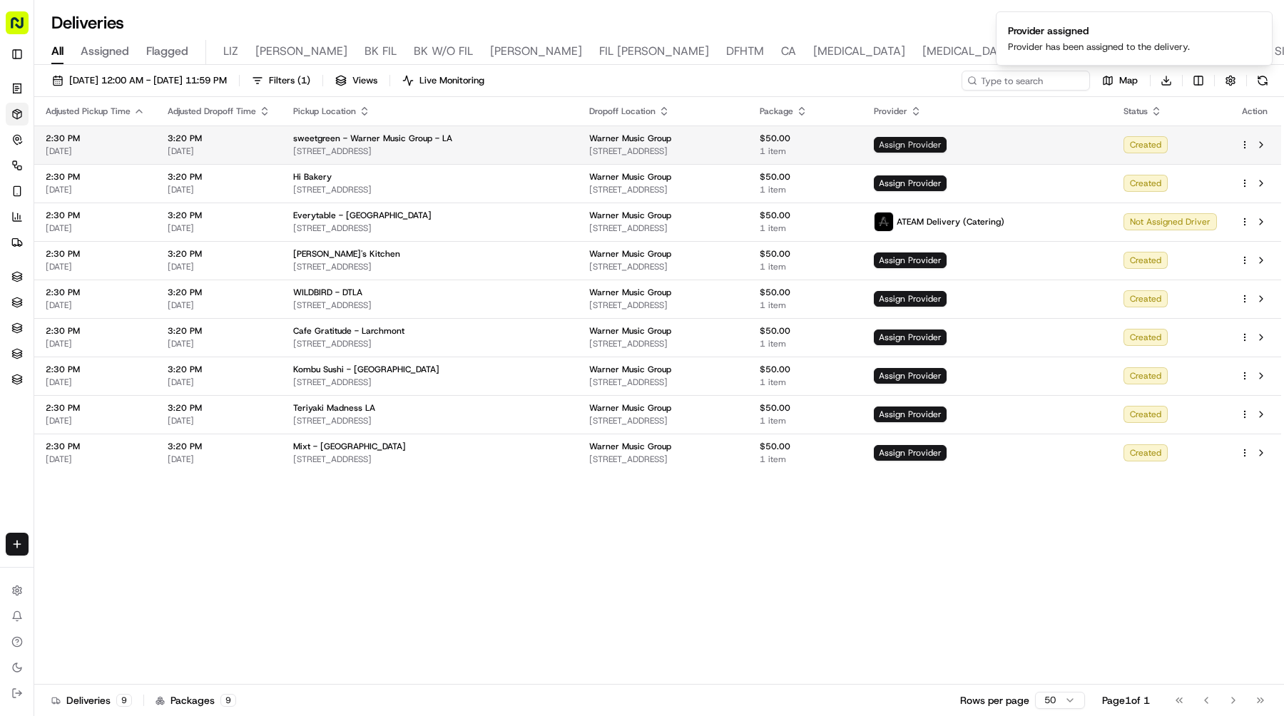
click at [947, 148] on span "Assign Provider" at bounding box center [910, 145] width 73 height 16
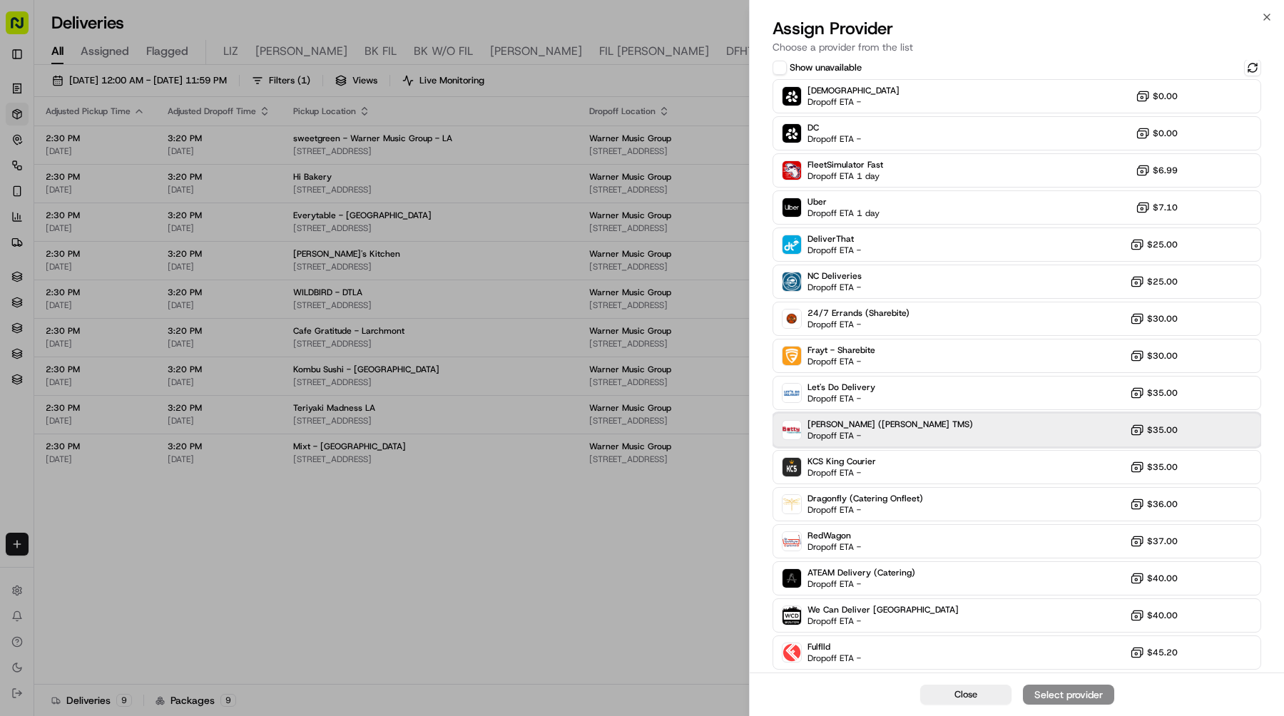
click at [896, 434] on div "Betty (Nash TMS) Dropoff ETA - $35.00" at bounding box center [1017, 430] width 489 height 34
click at [1062, 703] on button "Assign Provider" at bounding box center [1068, 695] width 91 height 20
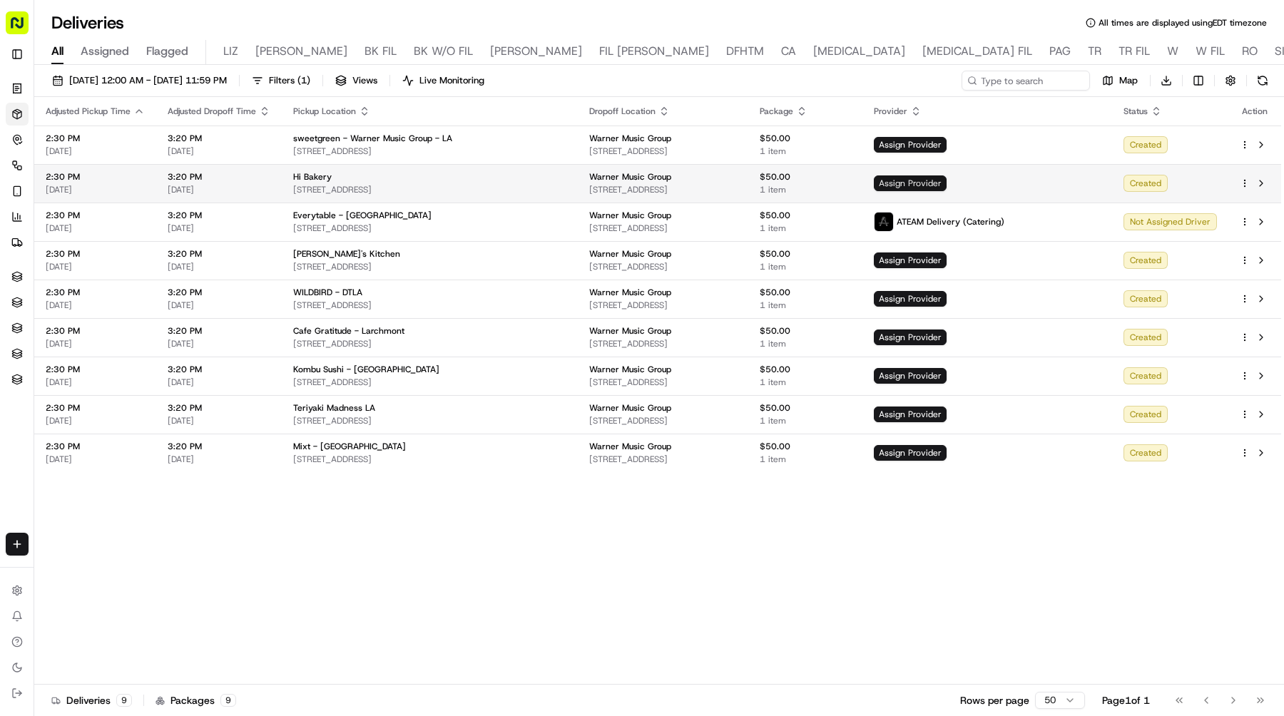
click at [947, 182] on span "Assign Provider" at bounding box center [910, 183] width 73 height 16
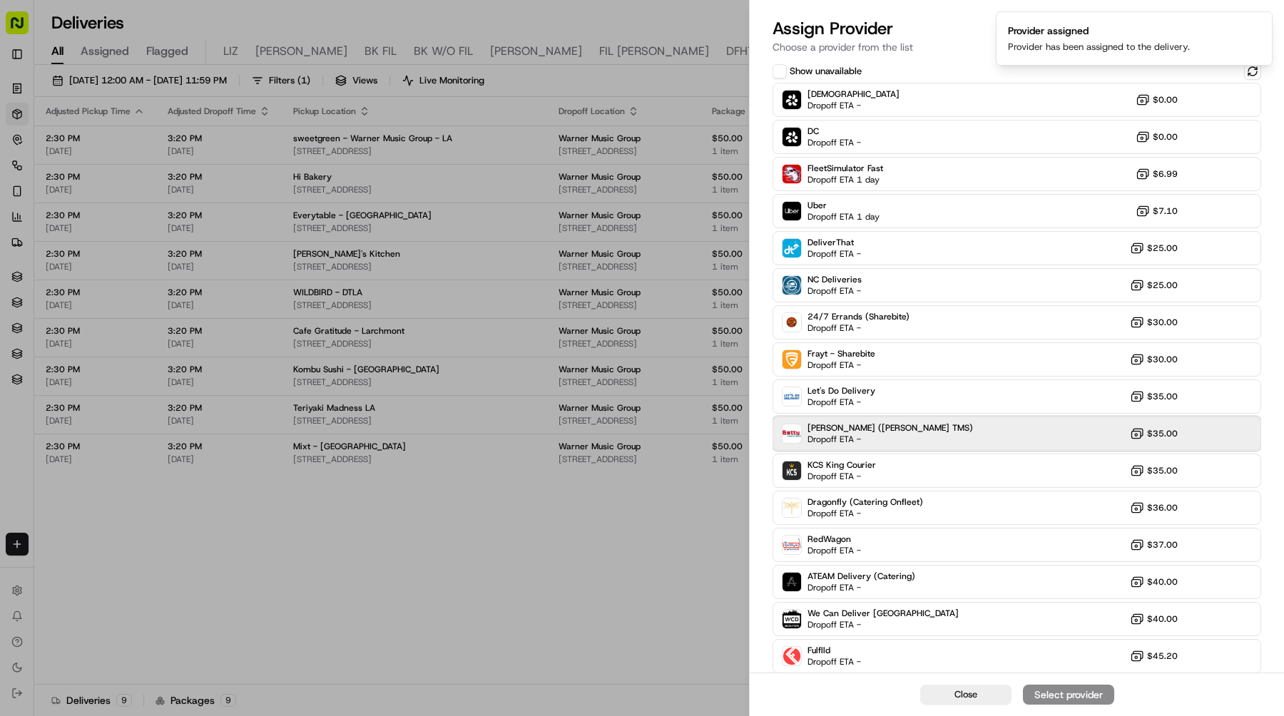
click at [918, 434] on div "Betty (Nash TMS) Dropoff ETA - $35.00" at bounding box center [1017, 434] width 489 height 34
click at [1038, 691] on div "Assign Provider" at bounding box center [1069, 695] width 70 height 14
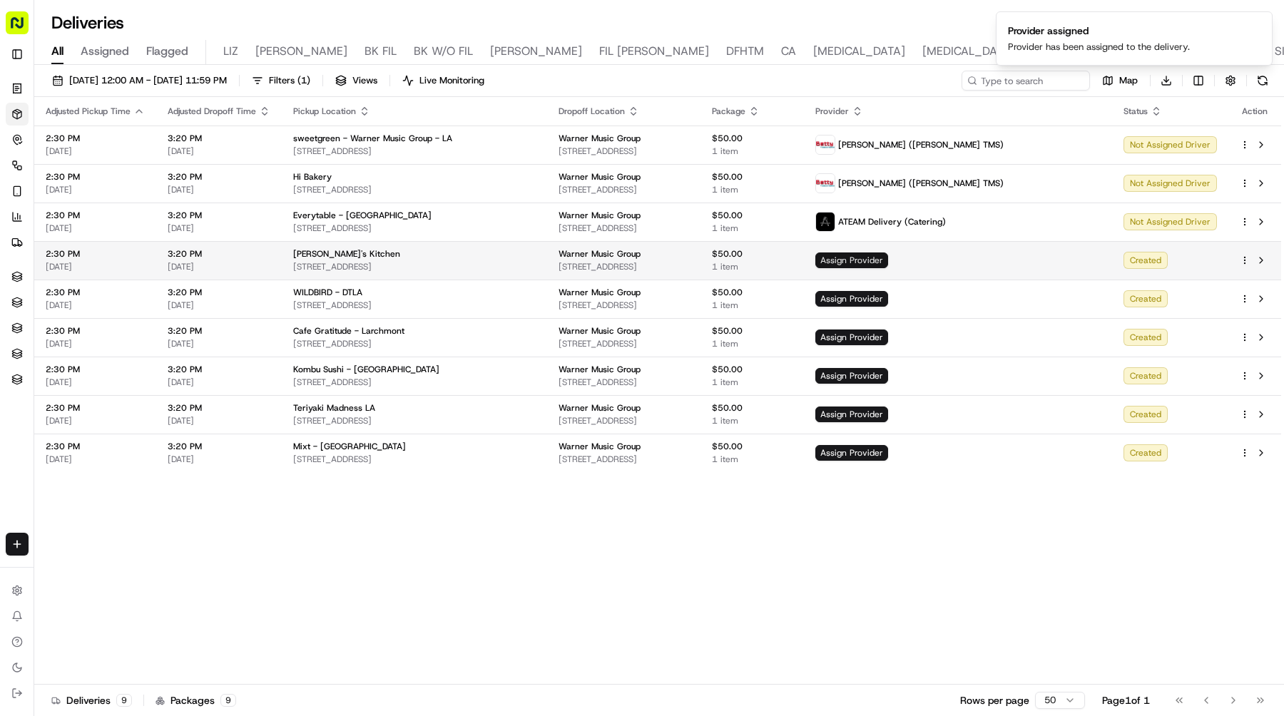
click at [888, 259] on span "Assign Provider" at bounding box center [851, 261] width 73 height 16
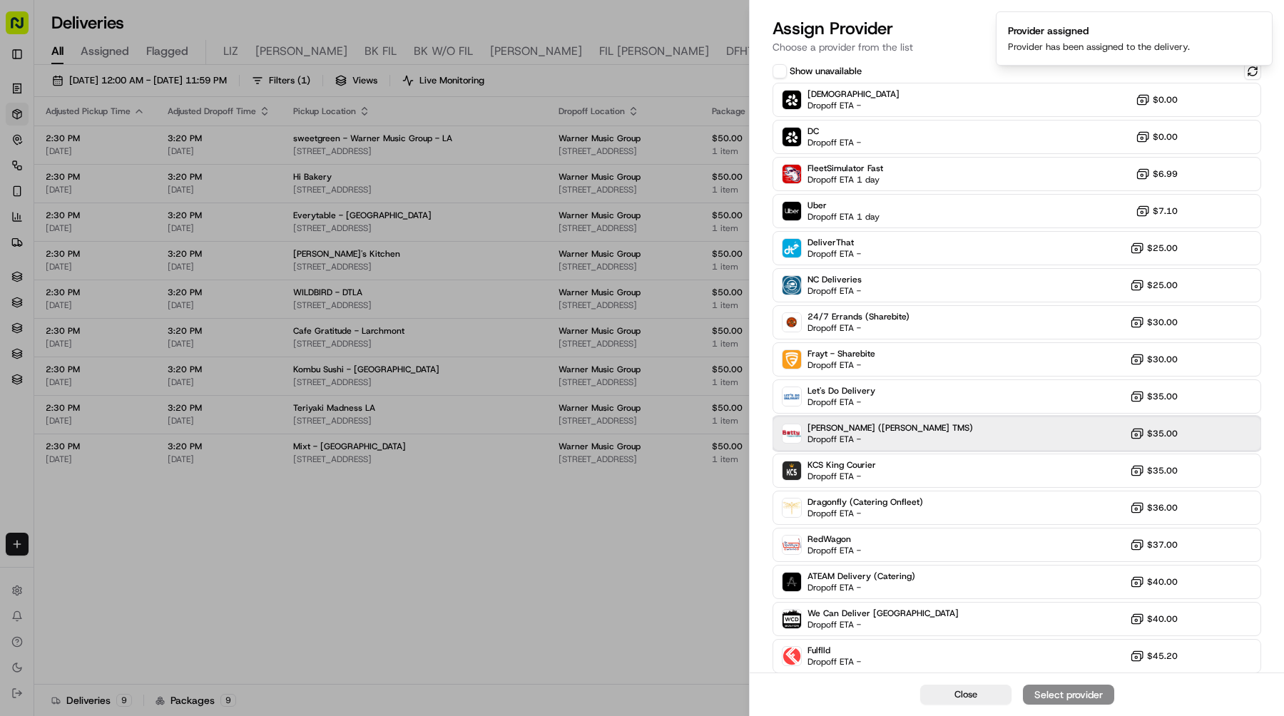
click at [900, 428] on div "Betty (Nash TMS) Dropoff ETA - $35.00" at bounding box center [1017, 434] width 489 height 34
click at [1044, 699] on div "Assign Provider" at bounding box center [1069, 695] width 70 height 14
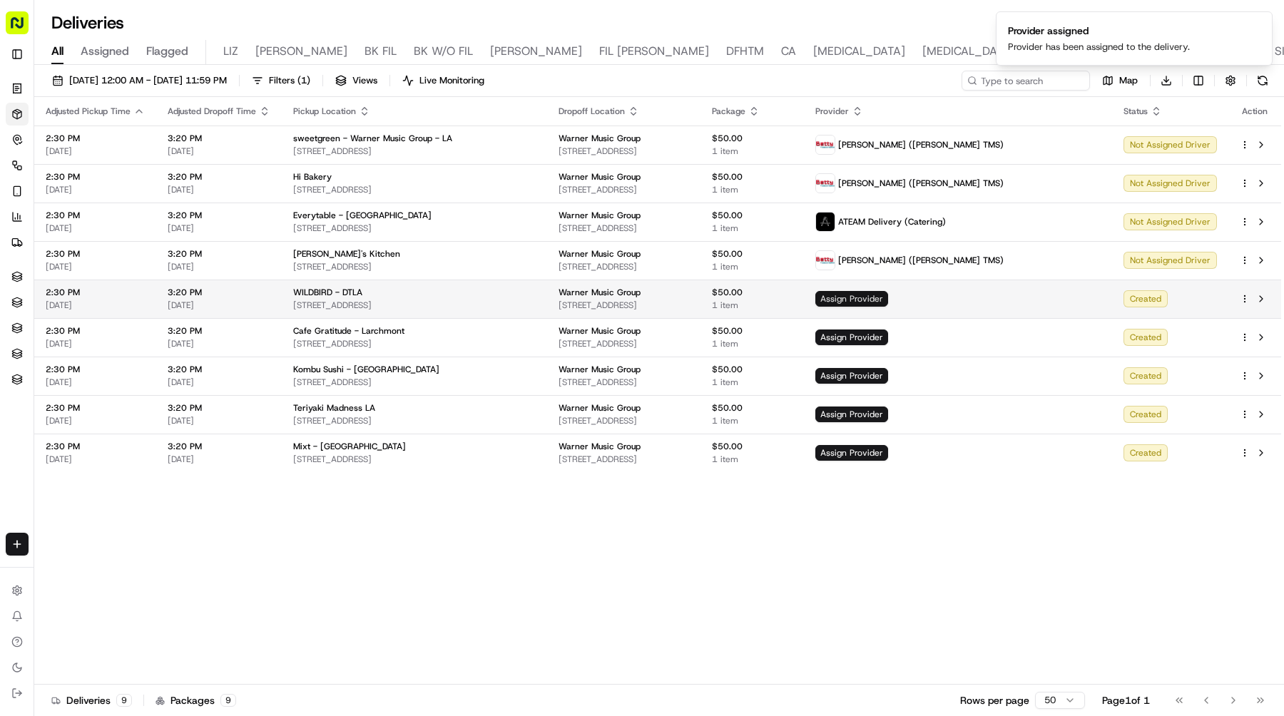
click at [888, 295] on span "Assign Provider" at bounding box center [851, 299] width 73 height 16
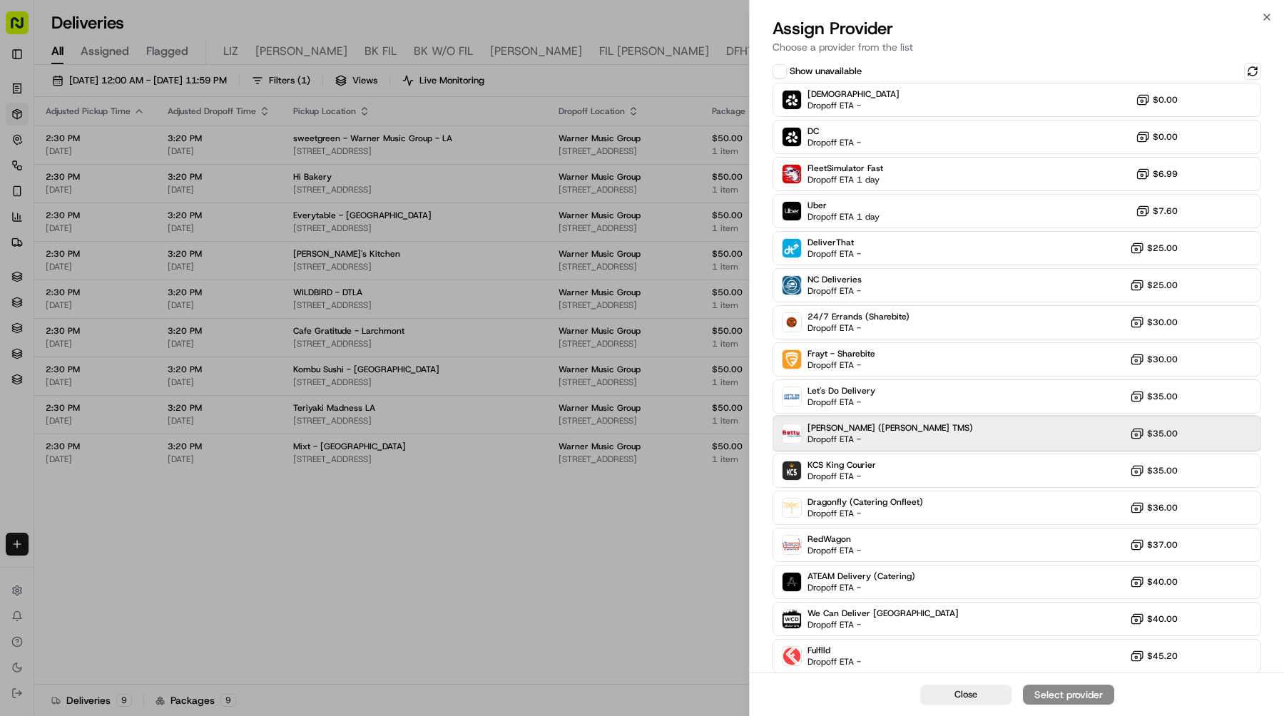
click at [910, 430] on div "Betty (Nash TMS) Dropoff ETA - $35.00" at bounding box center [1017, 434] width 489 height 34
click at [1065, 698] on div "Assign Provider" at bounding box center [1069, 695] width 70 height 14
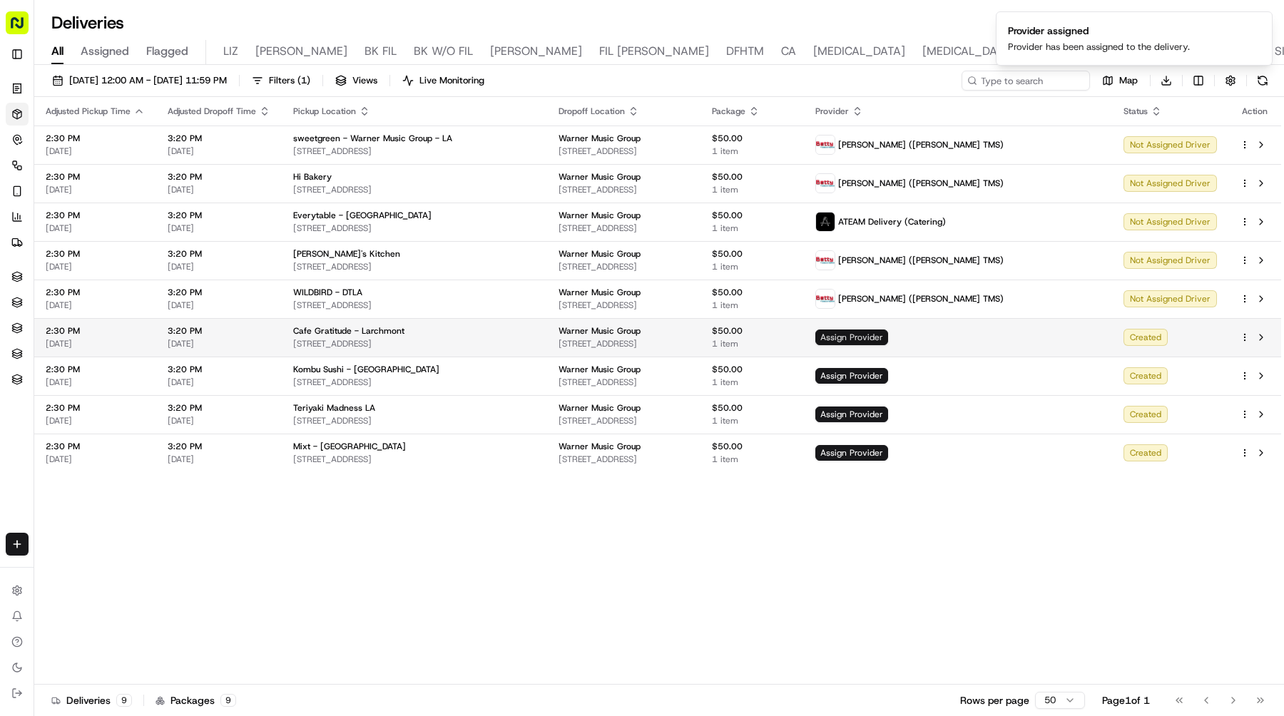
click at [888, 341] on span "Assign Provider" at bounding box center [851, 338] width 73 height 16
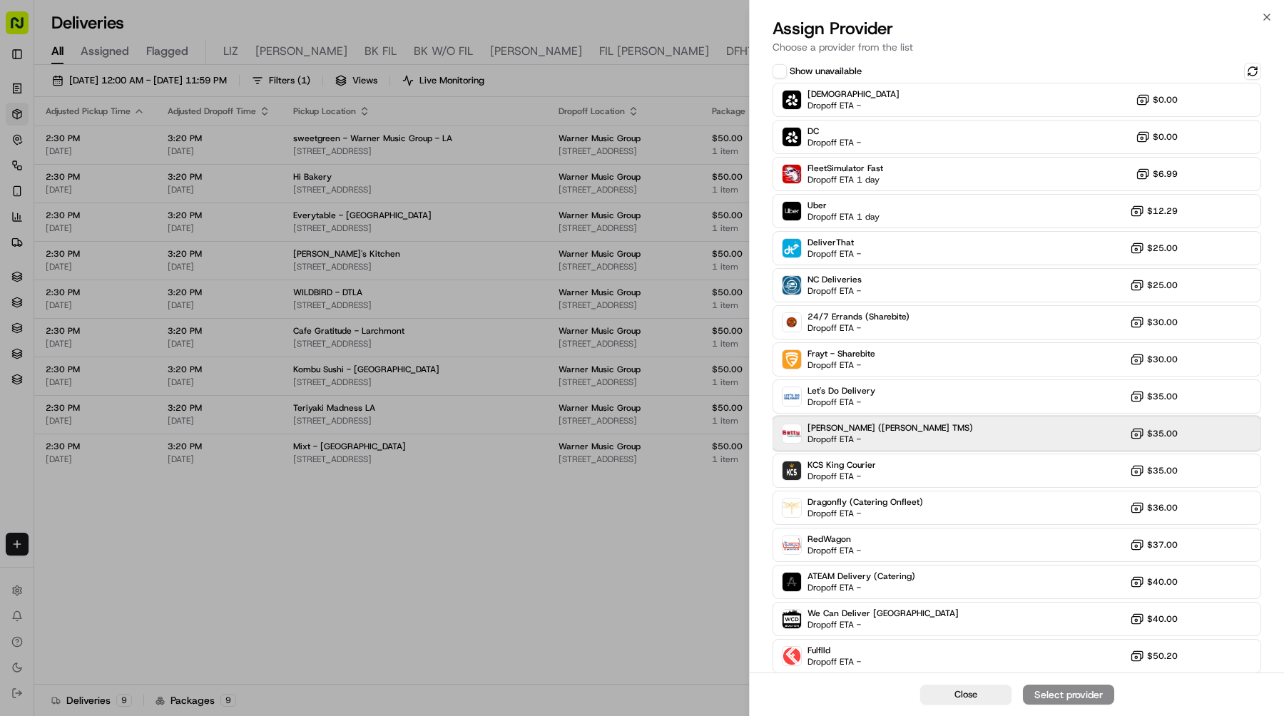
click at [880, 427] on div "Betty (Nash TMS) Dropoff ETA - $35.00" at bounding box center [1017, 434] width 489 height 34
click at [1059, 699] on div "Assign Provider" at bounding box center [1069, 695] width 70 height 14
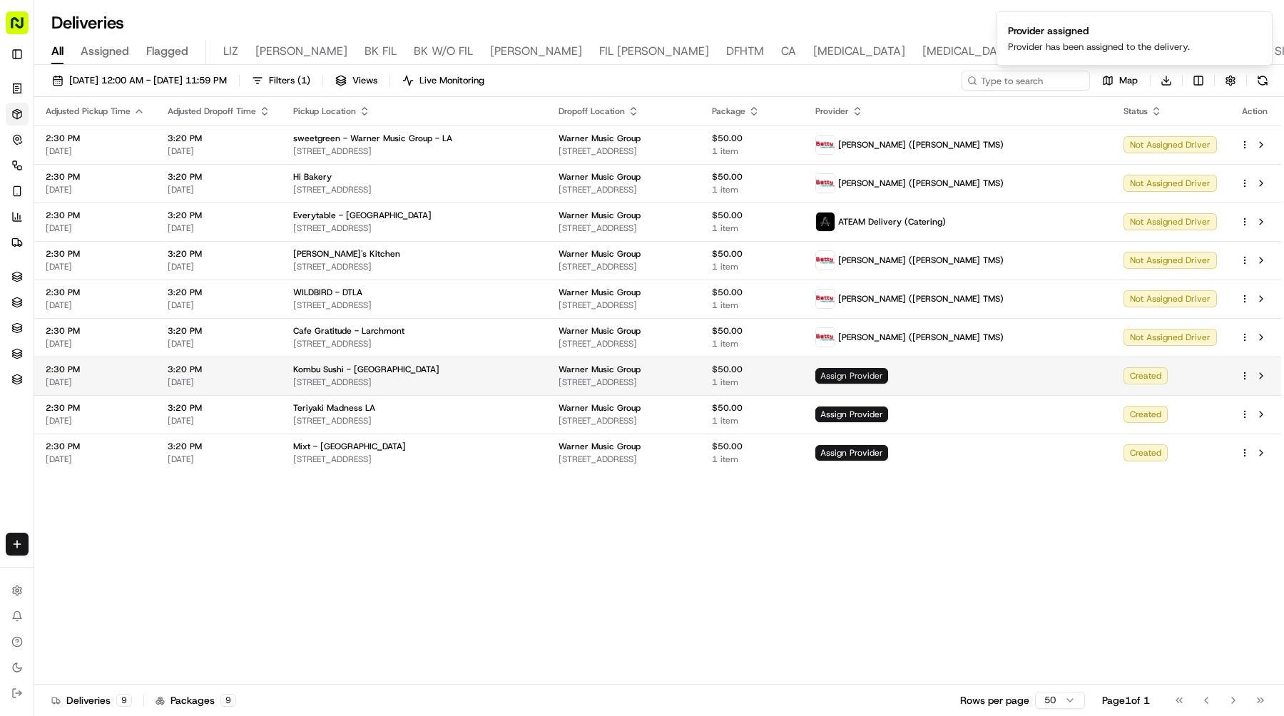
click at [888, 380] on span "Assign Provider" at bounding box center [851, 376] width 73 height 16
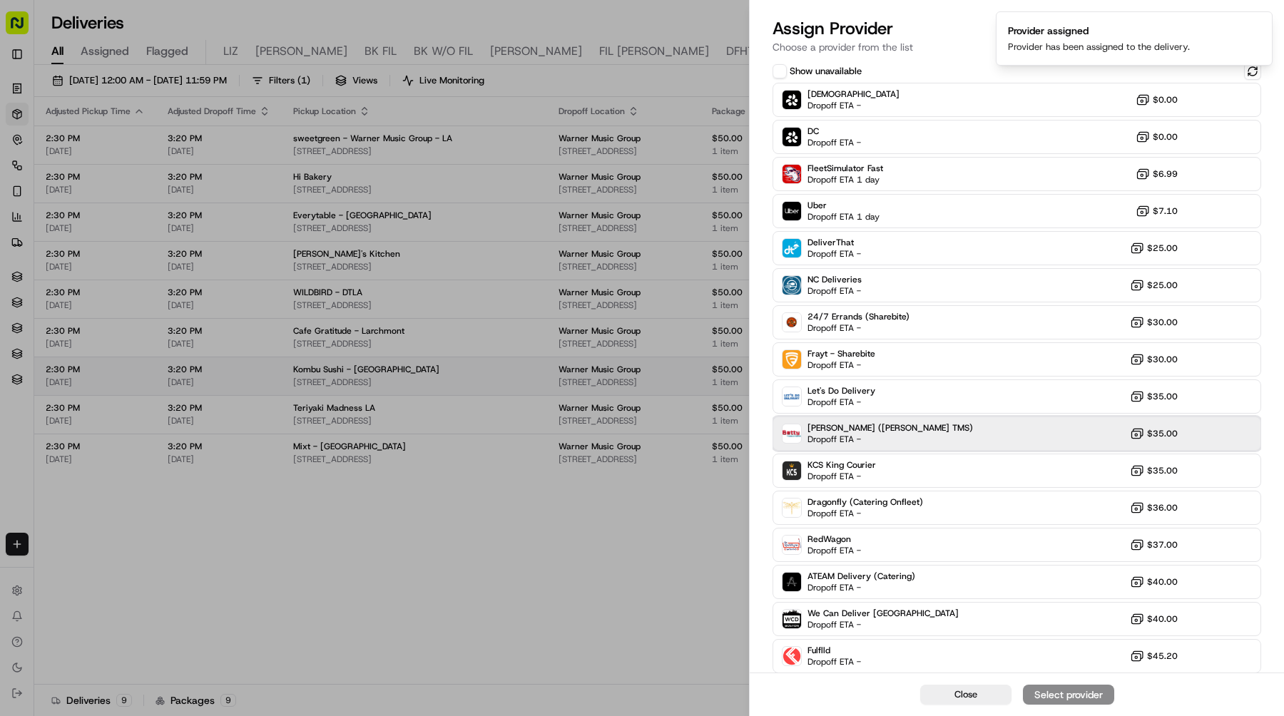
click at [926, 435] on div "Betty (Nash TMS) Dropoff ETA - $35.00" at bounding box center [1017, 434] width 489 height 34
click at [1047, 698] on div "Assign Provider" at bounding box center [1069, 695] width 70 height 14
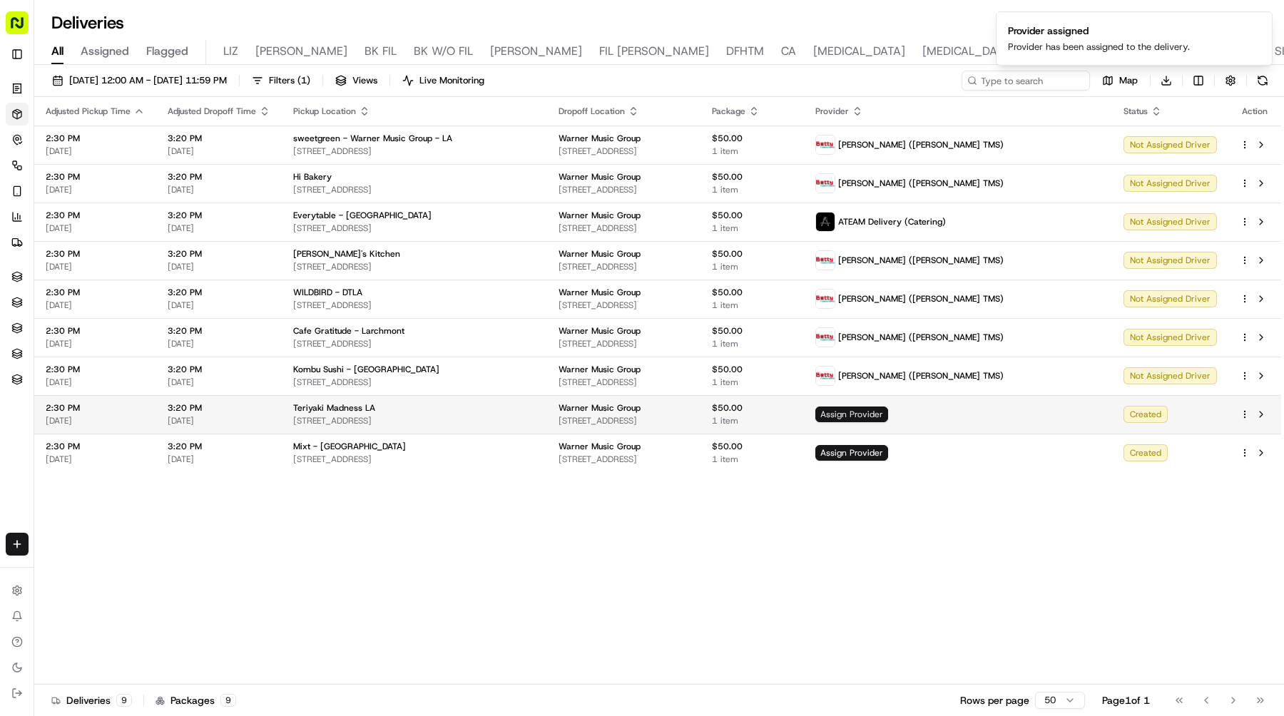
click at [888, 414] on span "Assign Provider" at bounding box center [851, 415] width 73 height 16
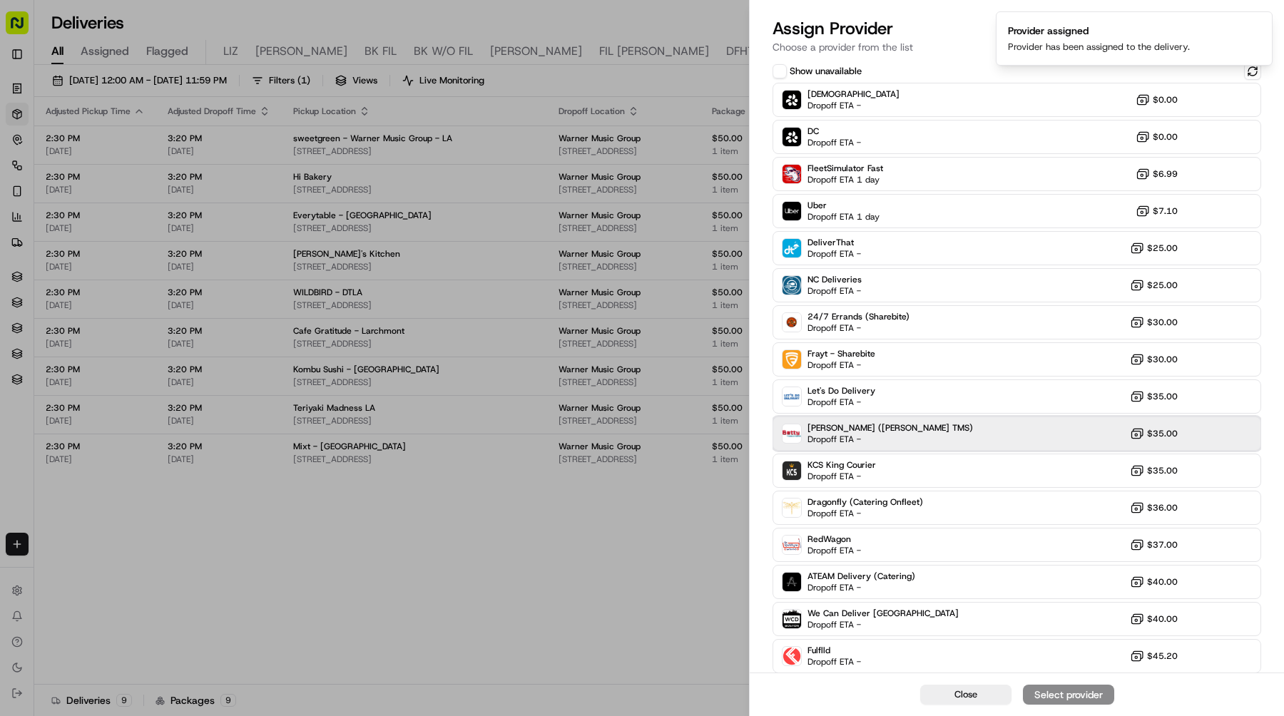
click at [978, 425] on div "Betty (Nash TMS) Dropoff ETA - $35.00" at bounding box center [1017, 434] width 489 height 34
click at [1047, 693] on div "Assign Provider" at bounding box center [1069, 695] width 70 height 14
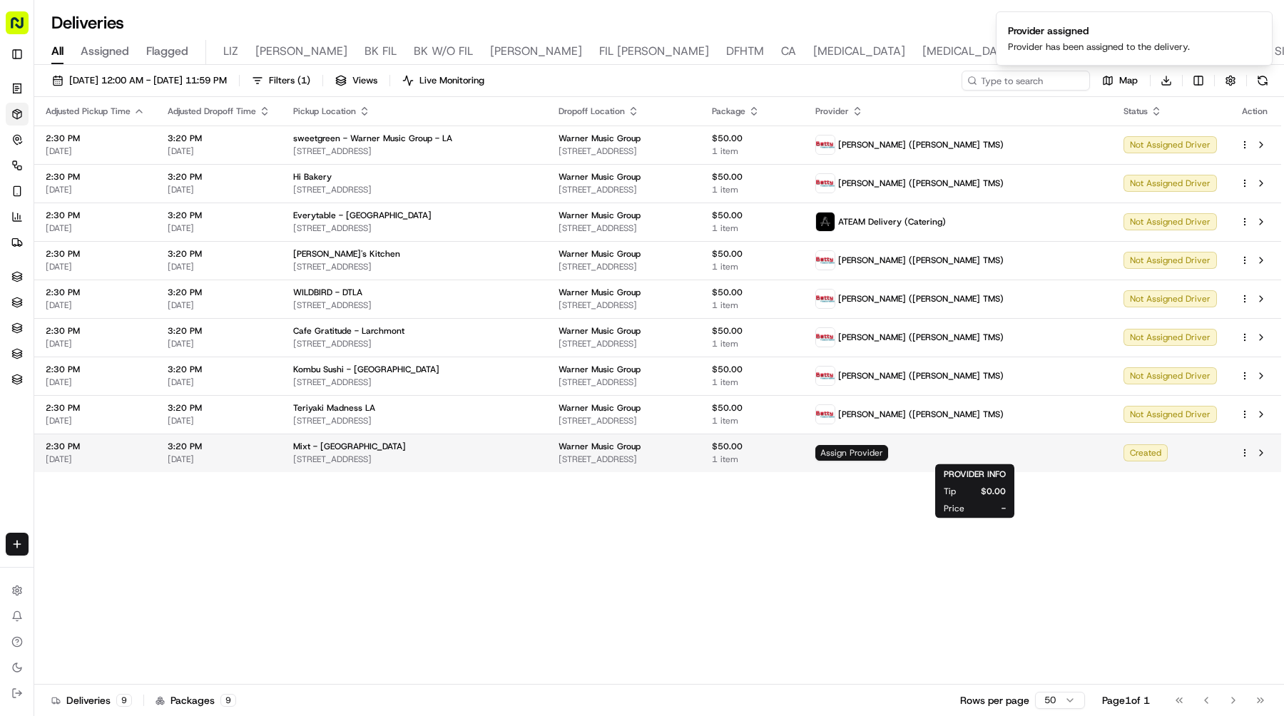
click at [888, 454] on span "Assign Provider" at bounding box center [851, 453] width 73 height 16
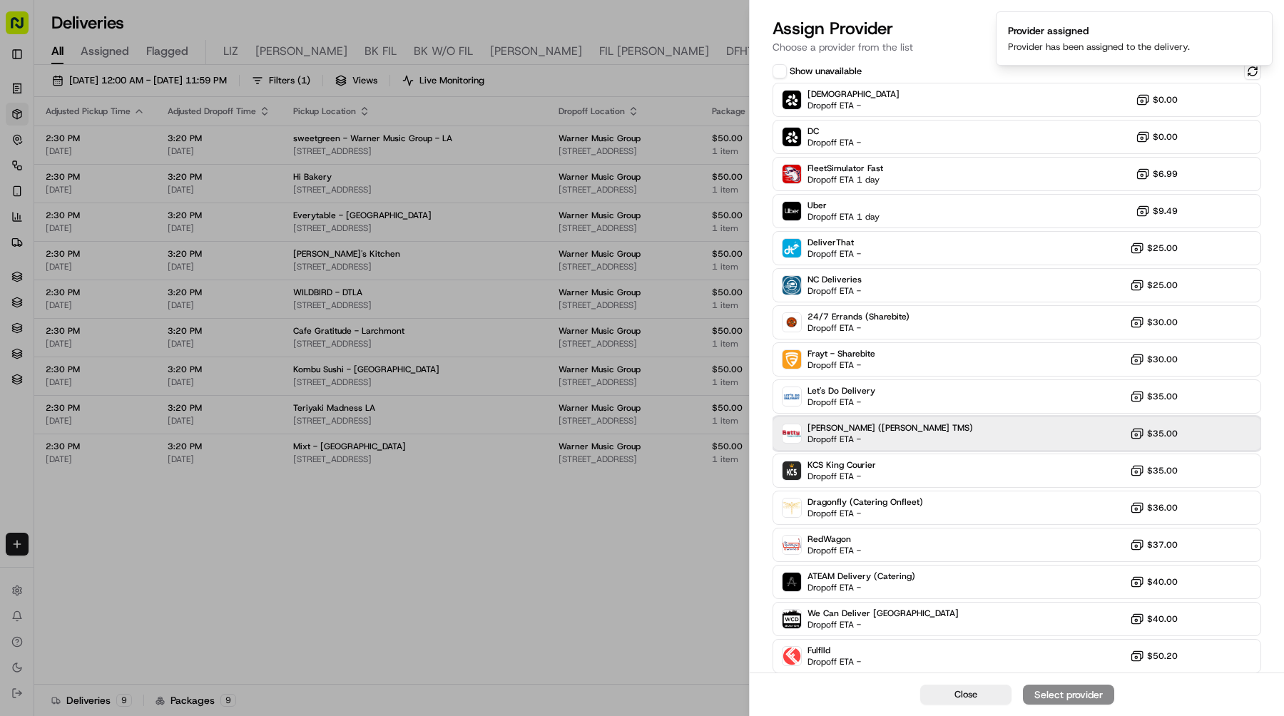
click at [965, 427] on div "Betty (Nash TMS) Dropoff ETA - $35.00" at bounding box center [1017, 434] width 489 height 34
click at [1080, 699] on div "Assign Provider" at bounding box center [1069, 695] width 70 height 14
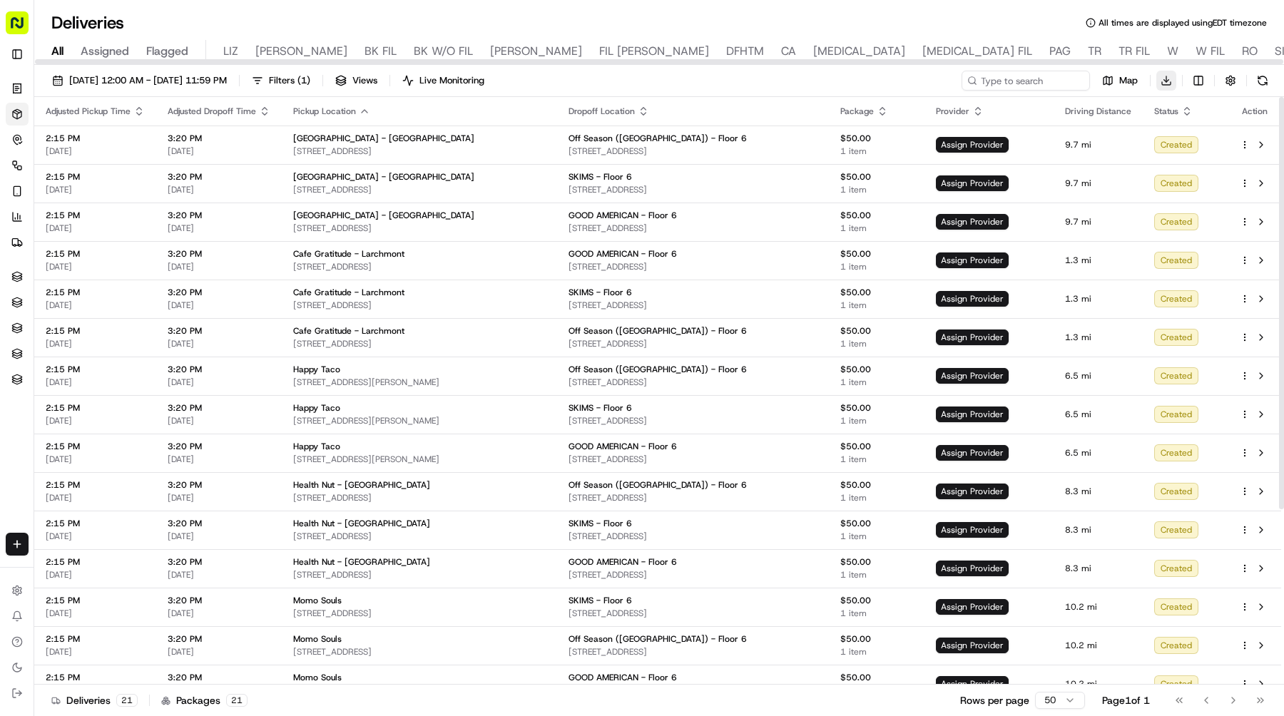
click at [1172, 82] on html "Sharebite [EMAIL_ADDRESS][DOMAIN_NAME] Toggle Sidebar Orders Deliveries Control…" at bounding box center [642, 358] width 1284 height 716
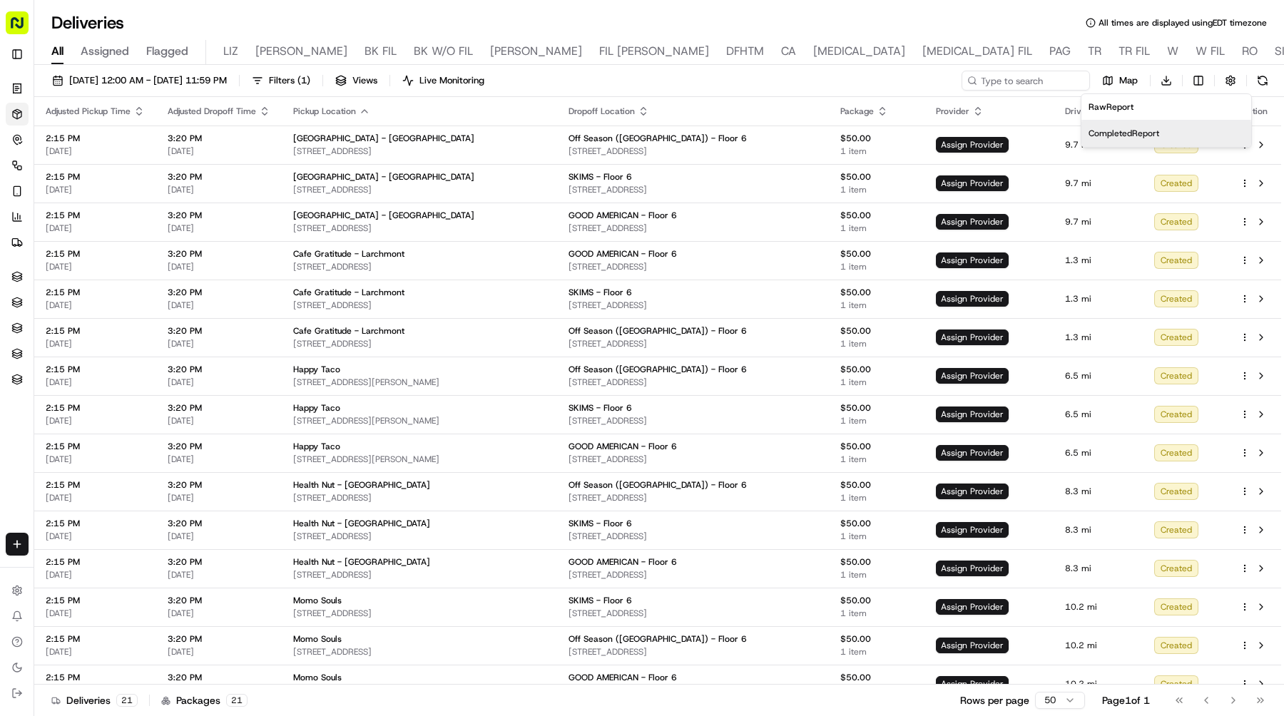
click at [1135, 126] on div "Completed Report" at bounding box center [1166, 134] width 170 height 26
click at [1163, 78] on html "Sharebite [EMAIL_ADDRESS][DOMAIN_NAME] Toggle Sidebar Orders Deliveries Control…" at bounding box center [642, 358] width 1284 height 716
click at [1145, 132] on span "Completed Report" at bounding box center [1124, 133] width 71 height 11
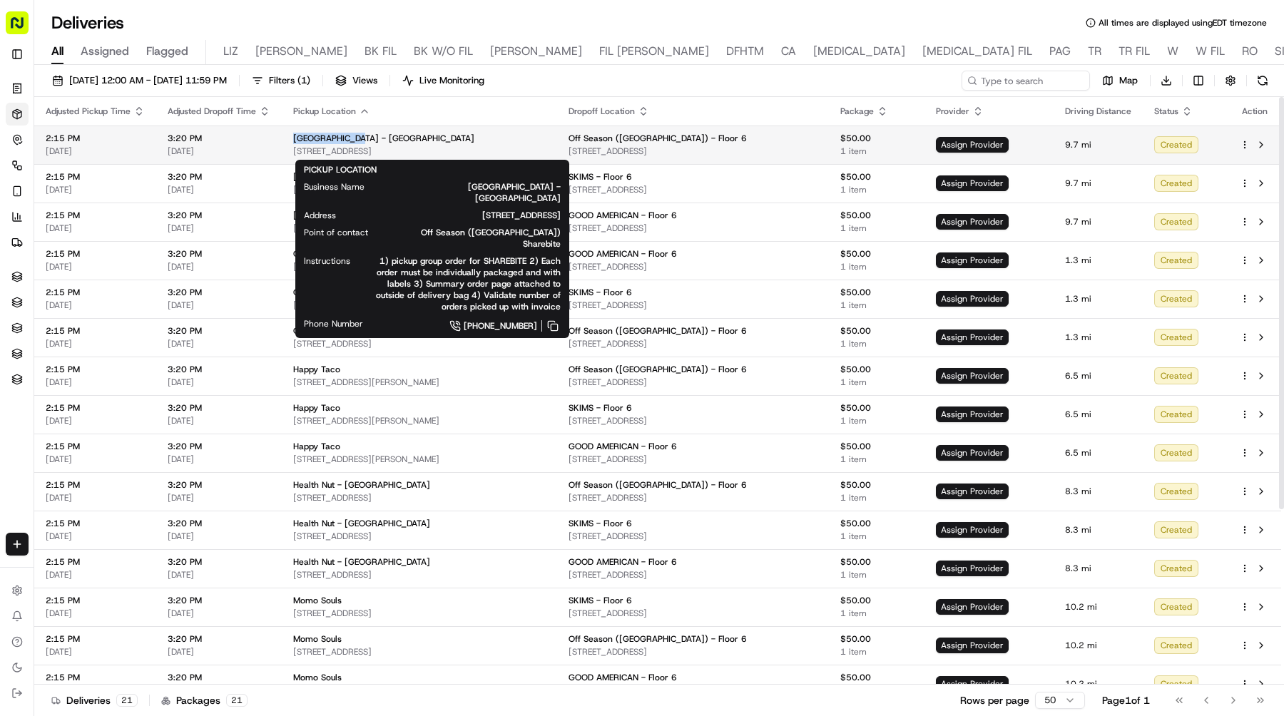
drag, startPoint x: 287, startPoint y: 138, endPoint x: 348, endPoint y: 138, distance: 60.6
click at [348, 138] on td "[GEOGRAPHIC_DATA] - [GEOGRAPHIC_DATA] [STREET_ADDRESS]" at bounding box center [419, 145] width 275 height 39
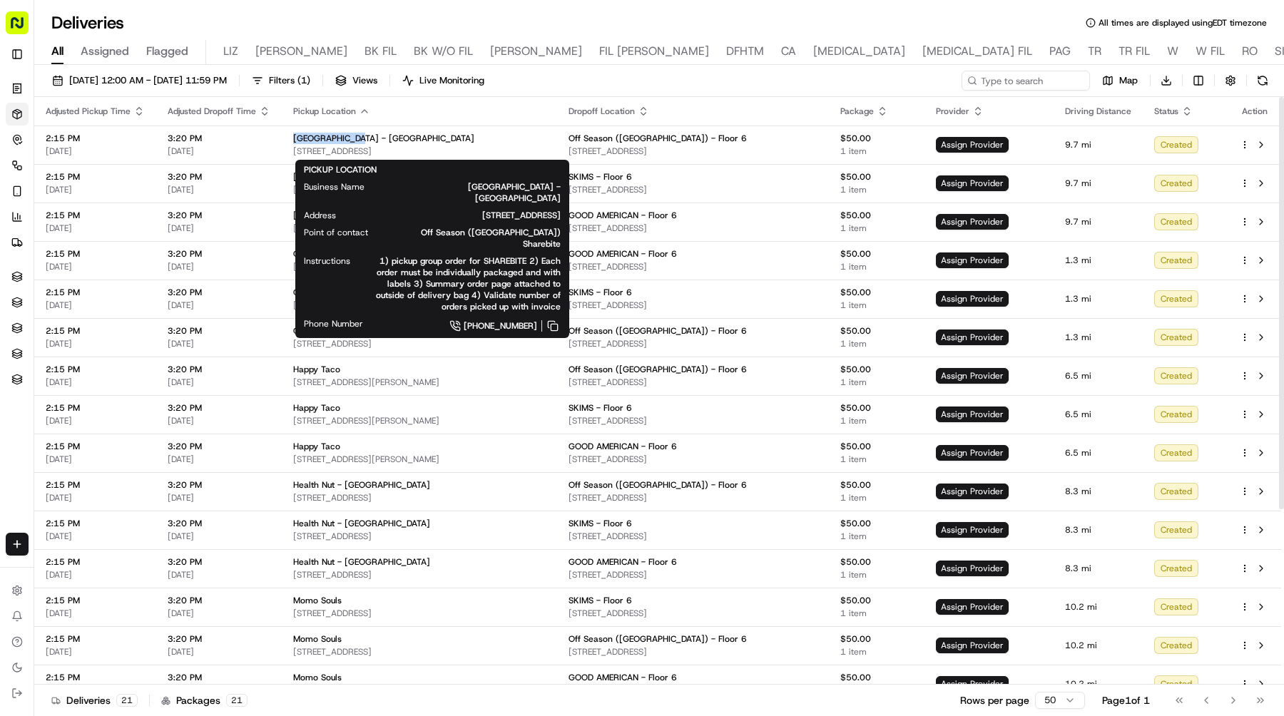
copy span "[GEOGRAPHIC_DATA]"
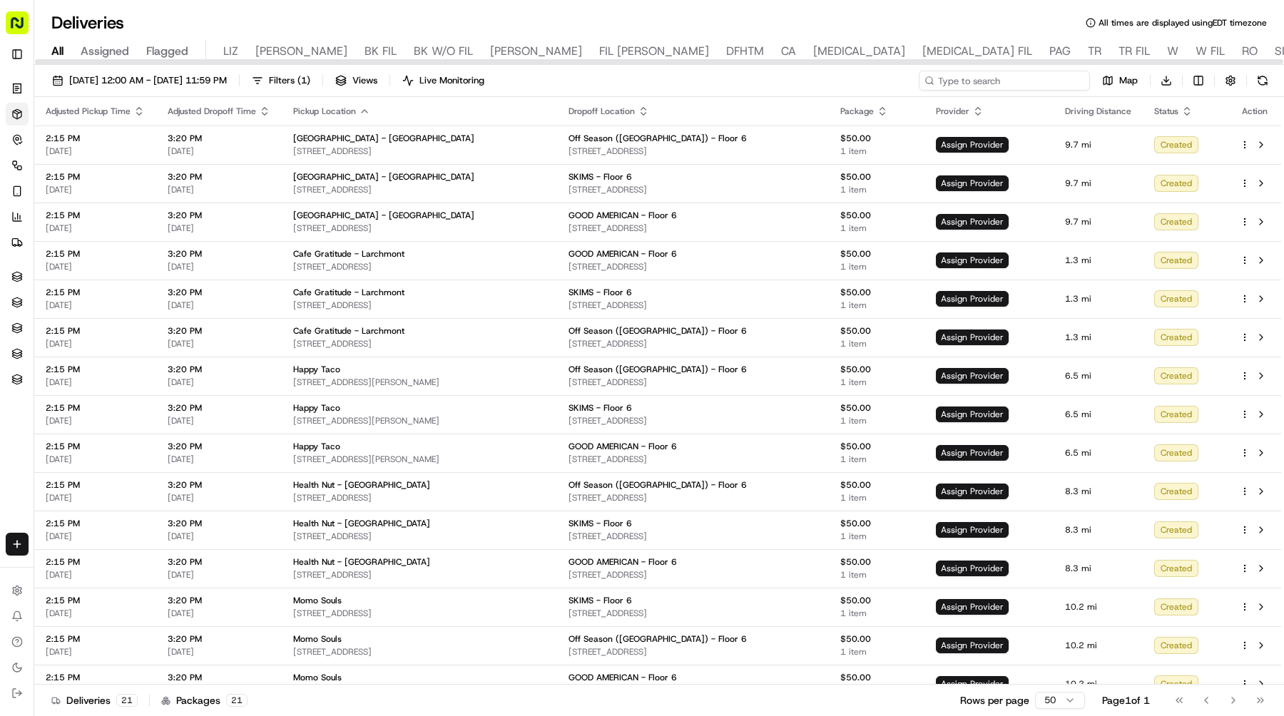
click at [986, 79] on input at bounding box center [1004, 81] width 171 height 20
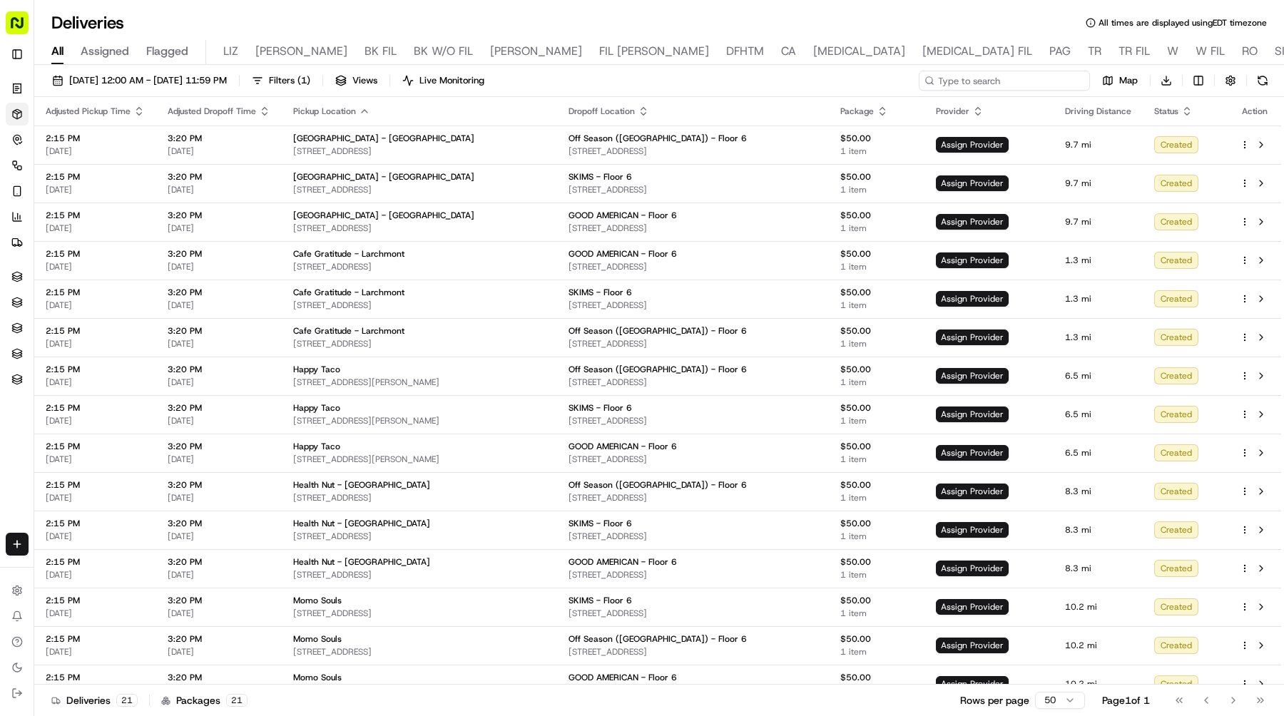
paste input "[GEOGRAPHIC_DATA]"
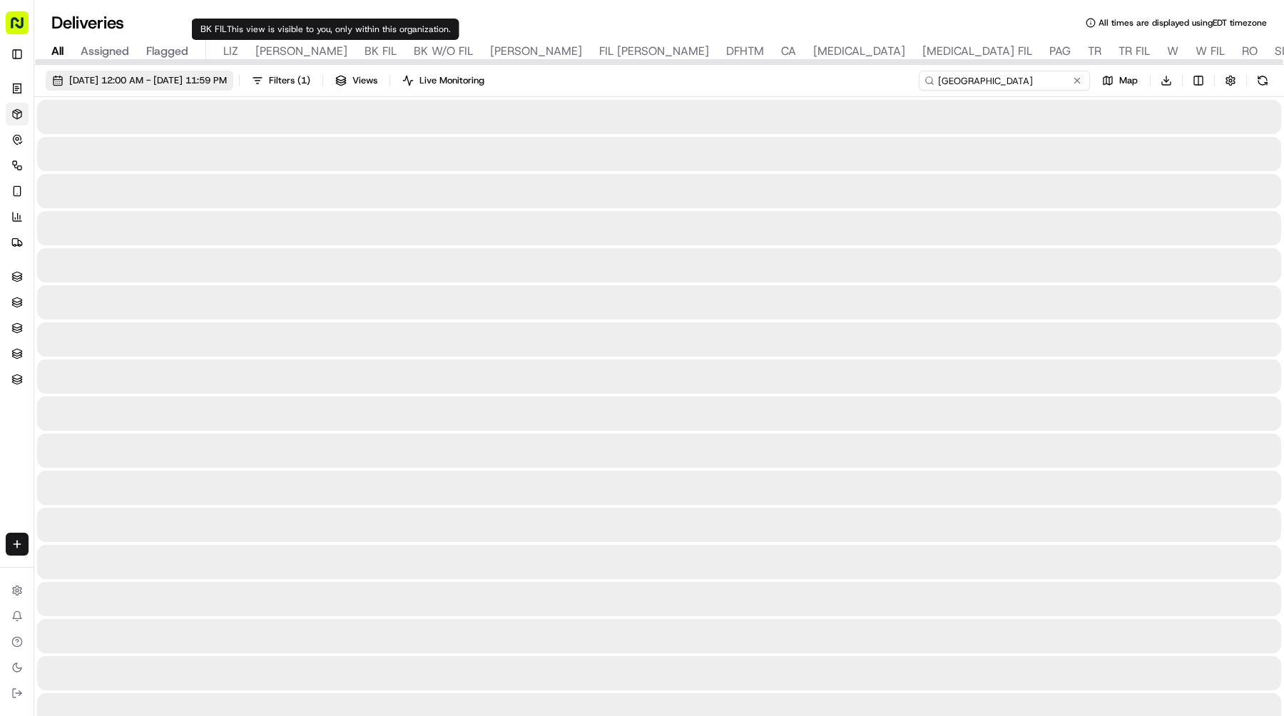
type input "[GEOGRAPHIC_DATA]"
click at [177, 77] on span "[DATE] 12:00 AM - [DATE] 11:59 PM" at bounding box center [148, 80] width 158 height 13
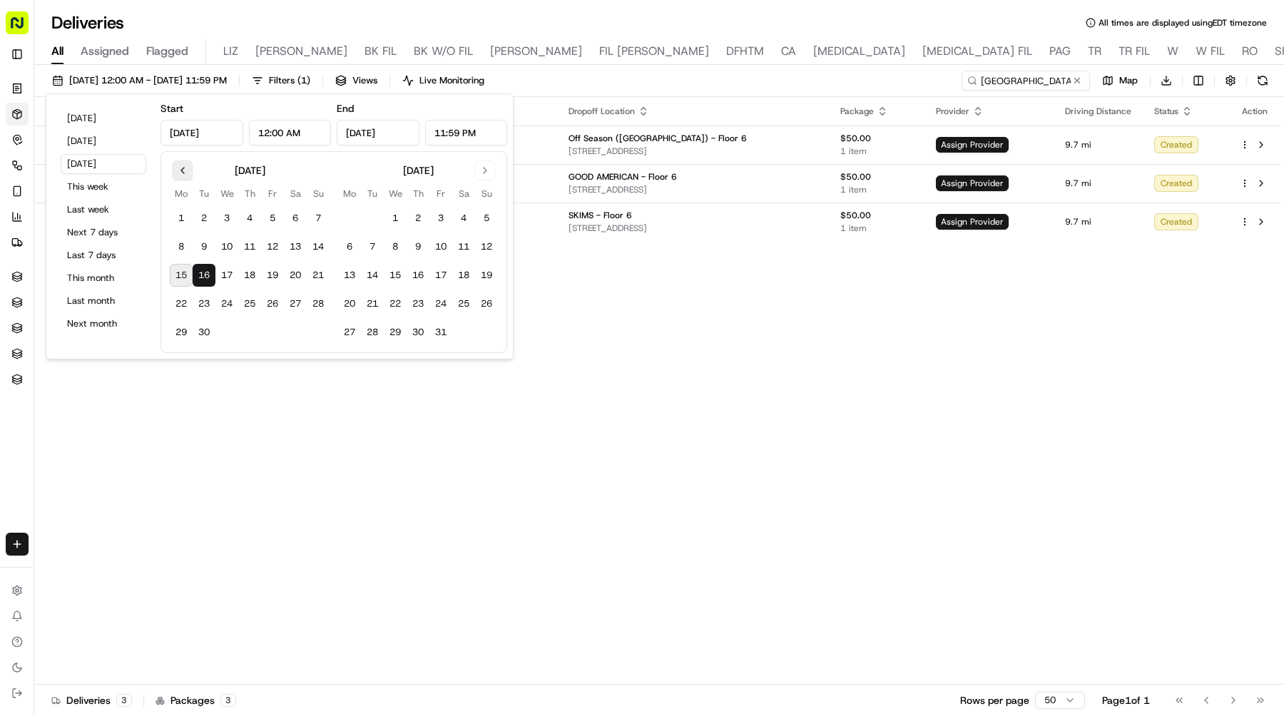
click at [179, 178] on button "Go to previous month" at bounding box center [183, 171] width 20 height 20
click at [268, 214] on button "1" at bounding box center [272, 218] width 23 height 23
type input "[DATE]"
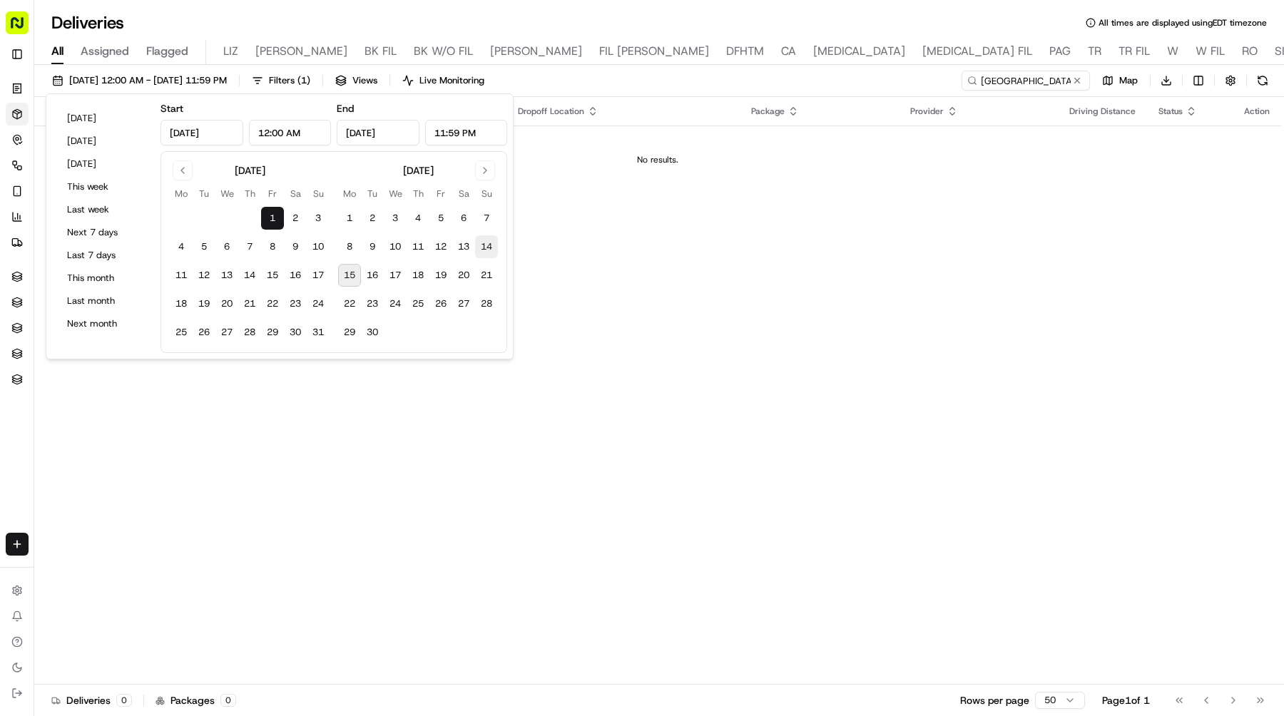
click at [487, 247] on button "14" at bounding box center [486, 246] width 23 height 23
type input "[DATE]"
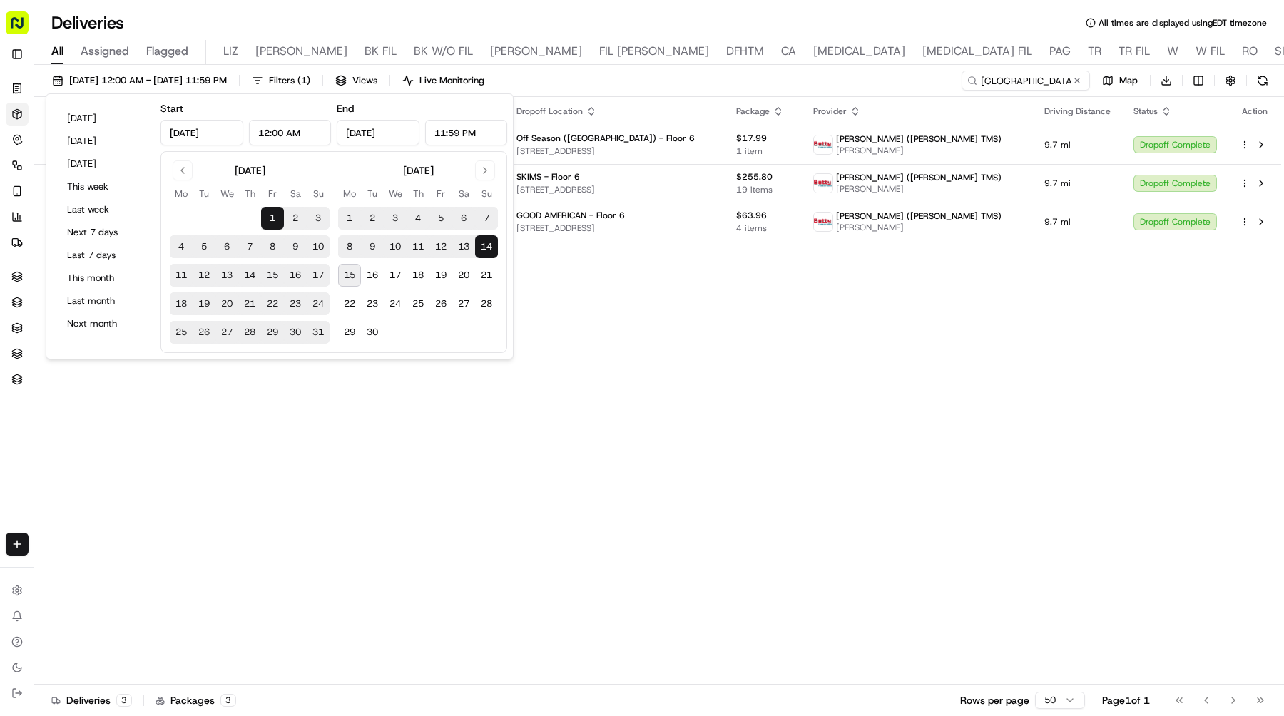
click at [857, 298] on div "Adjusted Pickup Time Adjusted Dropoff Time Pickup Location Dropoff Location Pac…" at bounding box center [657, 391] width 1247 height 588
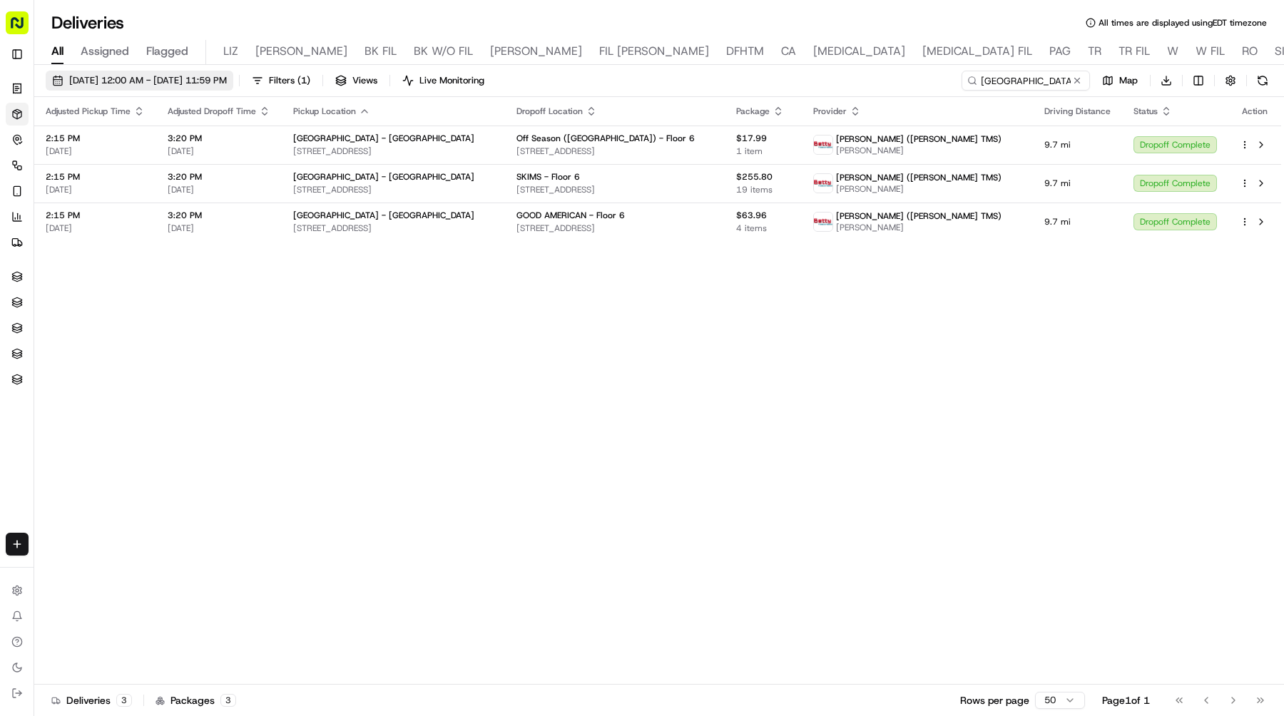
click at [227, 83] on span "[DATE] 12:00 AM - [DATE] 11:59 PM" at bounding box center [148, 80] width 158 height 13
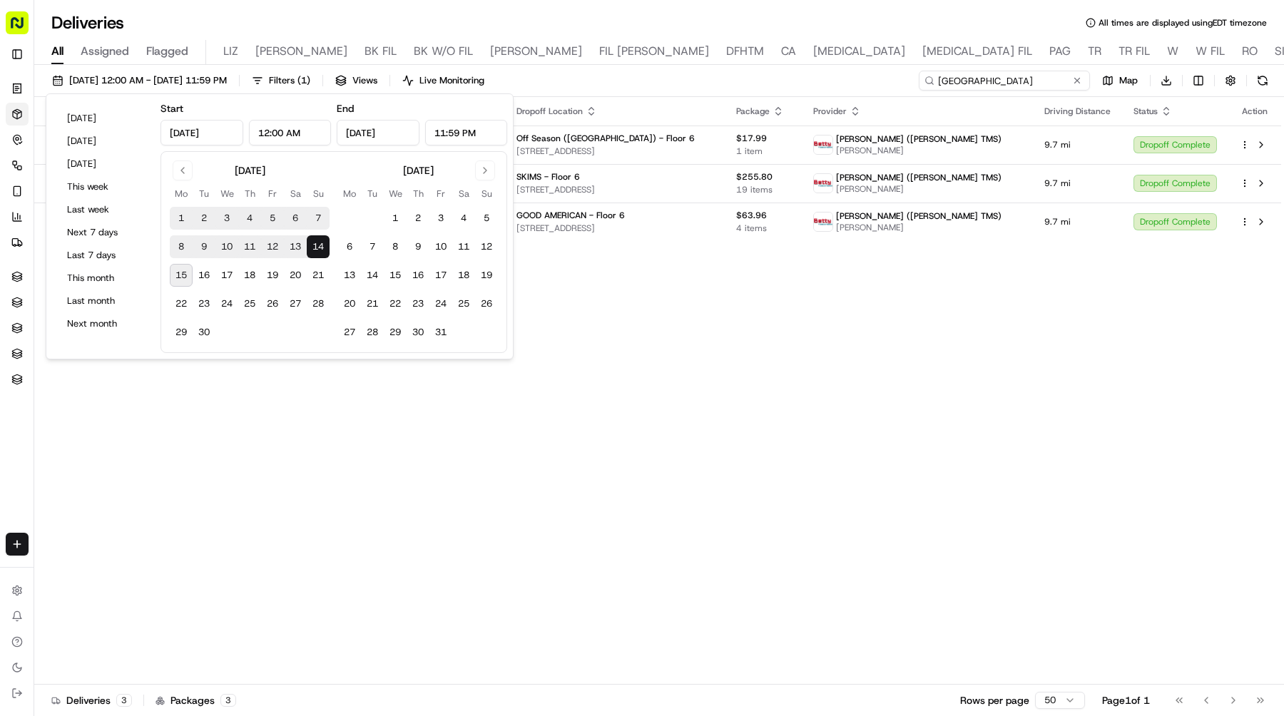
drag, startPoint x: 1056, startPoint y: 77, endPoint x: 873, endPoint y: 85, distance: 182.8
click at [875, 85] on div "[DATE] 12:00 AM - [DATE] 11:59 PM Filters ( 1 ) Views Live Monitoring Burrata H…" at bounding box center [659, 84] width 1250 height 26
paste input "Momo Souls"
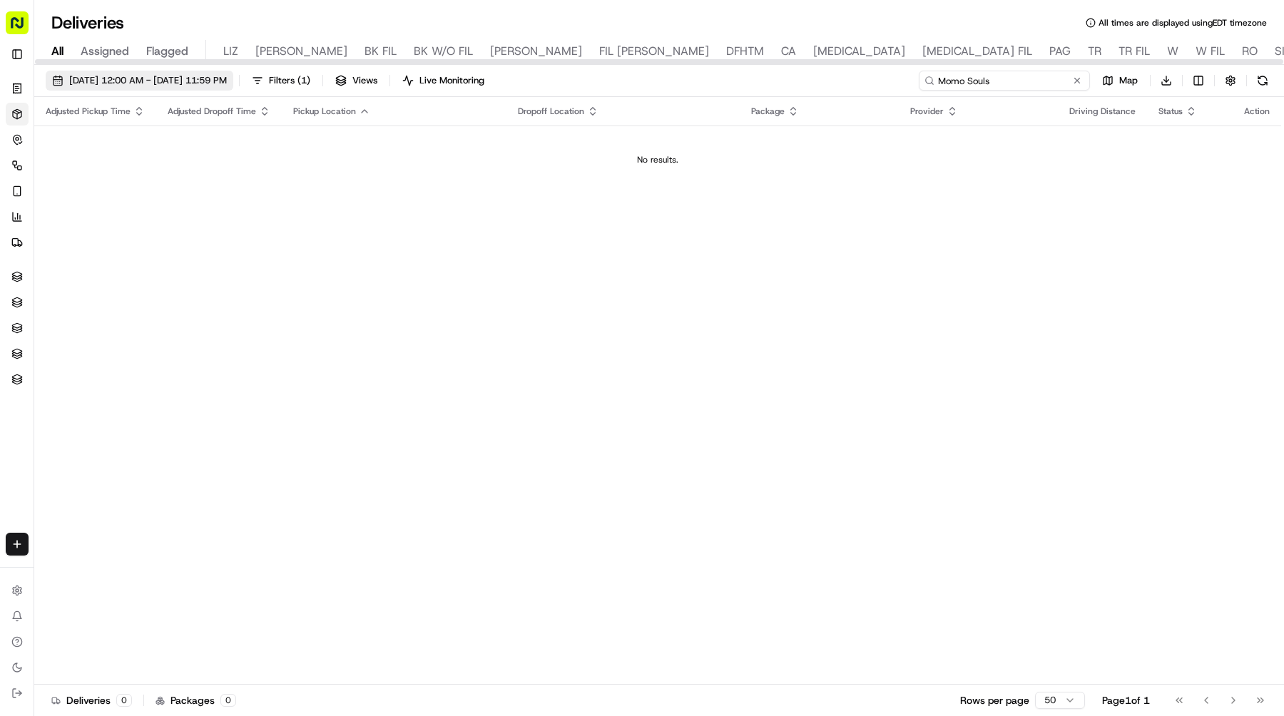
type input "Momo Souls"
click at [208, 79] on span "[DATE] 12:00 AM - [DATE] 11:59 PM" at bounding box center [148, 80] width 158 height 13
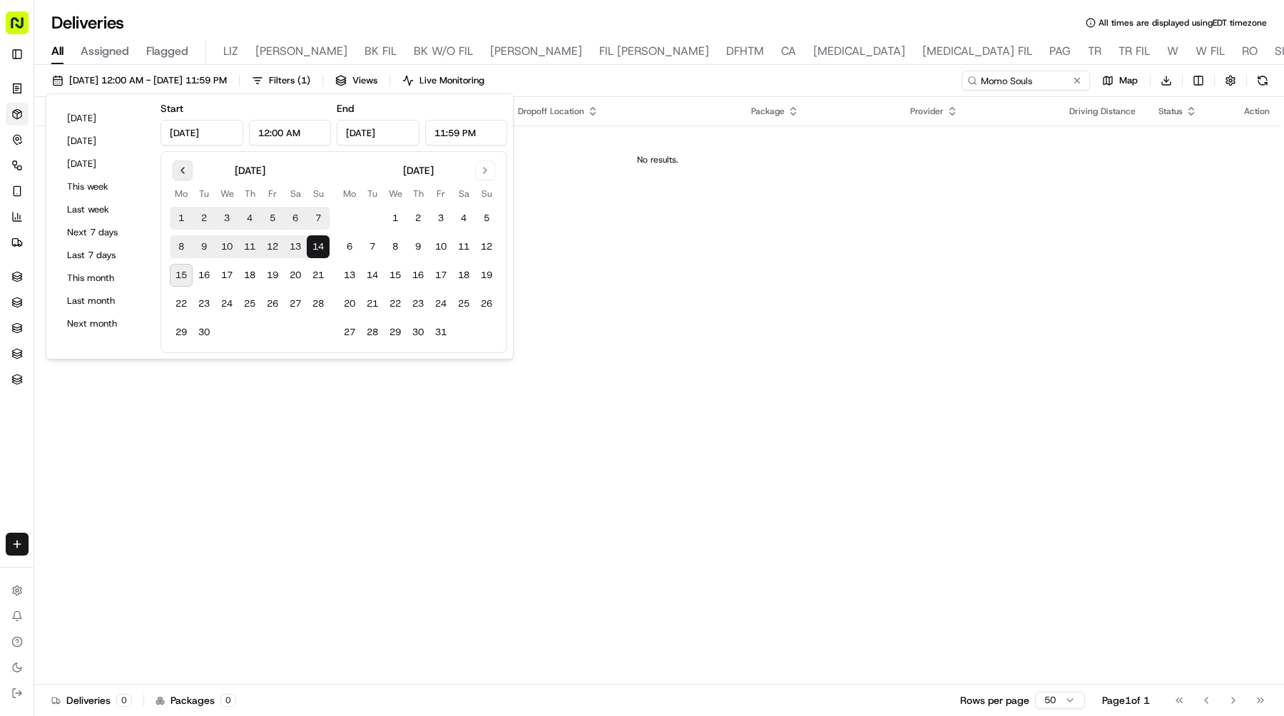
click at [186, 171] on button "Go to previous month" at bounding box center [183, 171] width 20 height 20
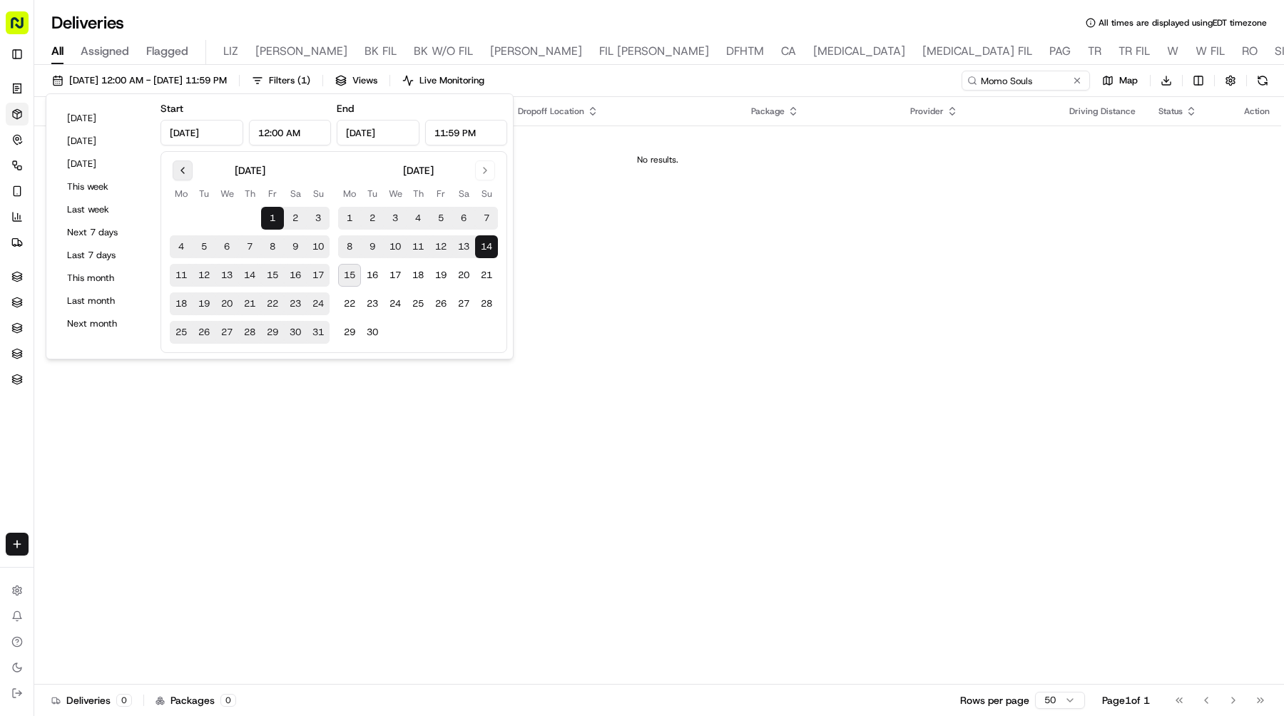
click at [175, 168] on button "Go to previous month" at bounding box center [183, 171] width 20 height 20
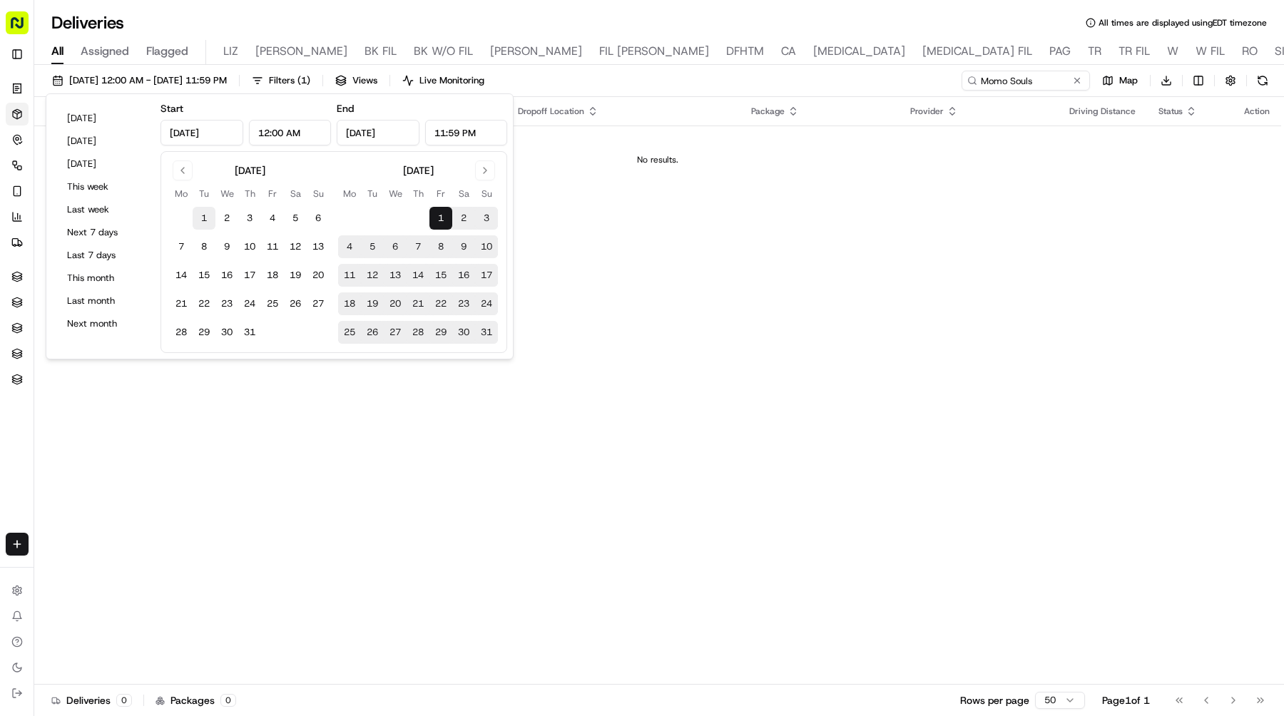
click at [201, 218] on button "1" at bounding box center [204, 218] width 23 height 23
type input "[DATE]"
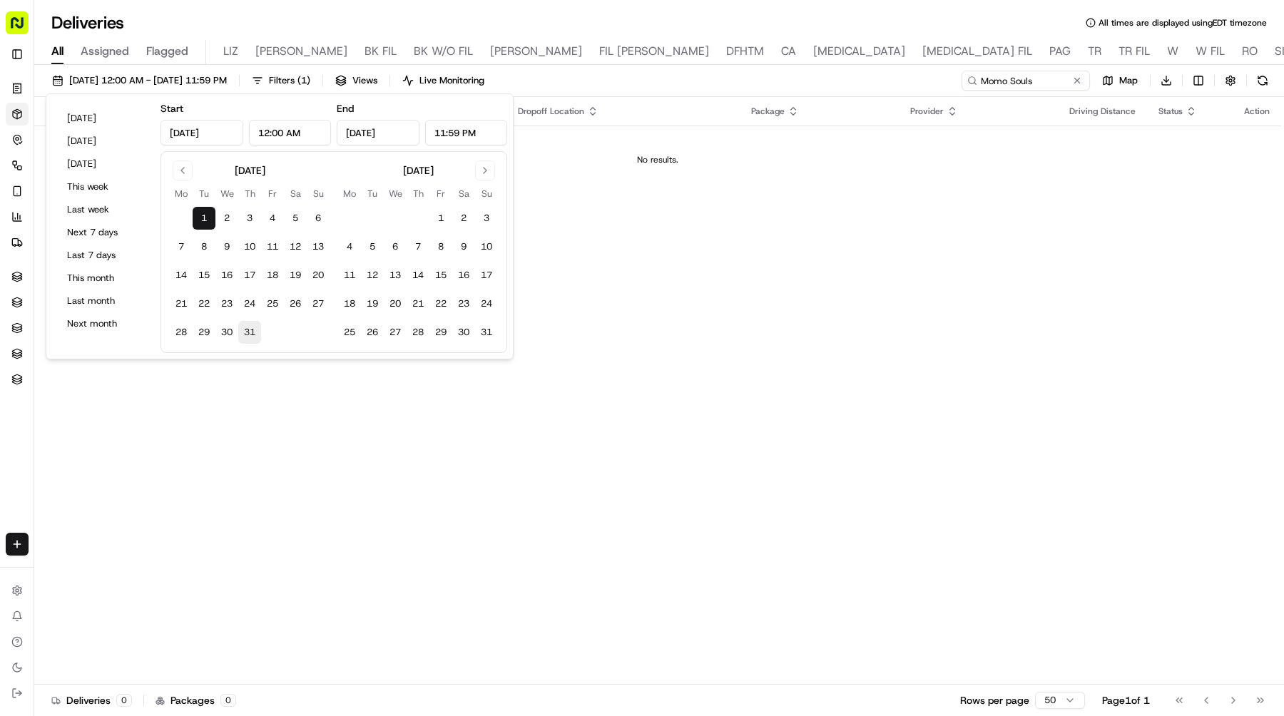
click at [248, 333] on button "31" at bounding box center [249, 332] width 23 height 23
type input "[DATE]"
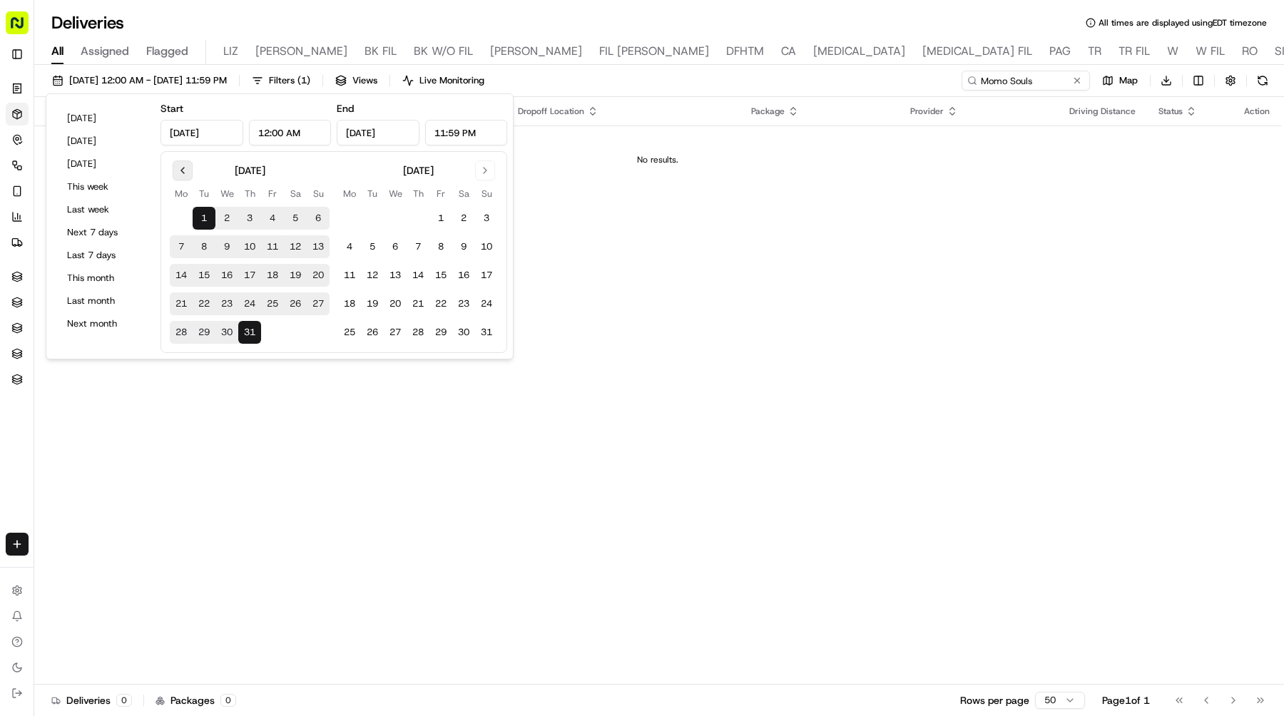
click at [178, 173] on button "Go to previous month" at bounding box center [183, 171] width 20 height 20
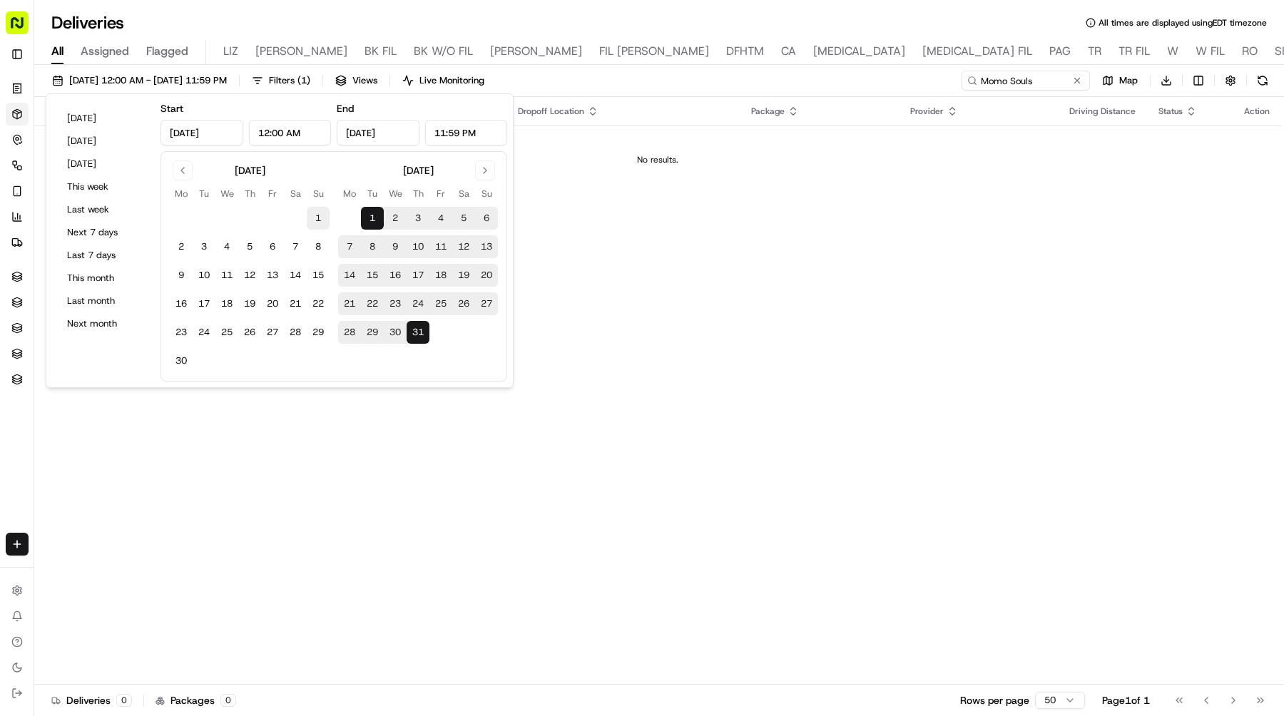
click at [312, 221] on button "1" at bounding box center [318, 218] width 23 height 23
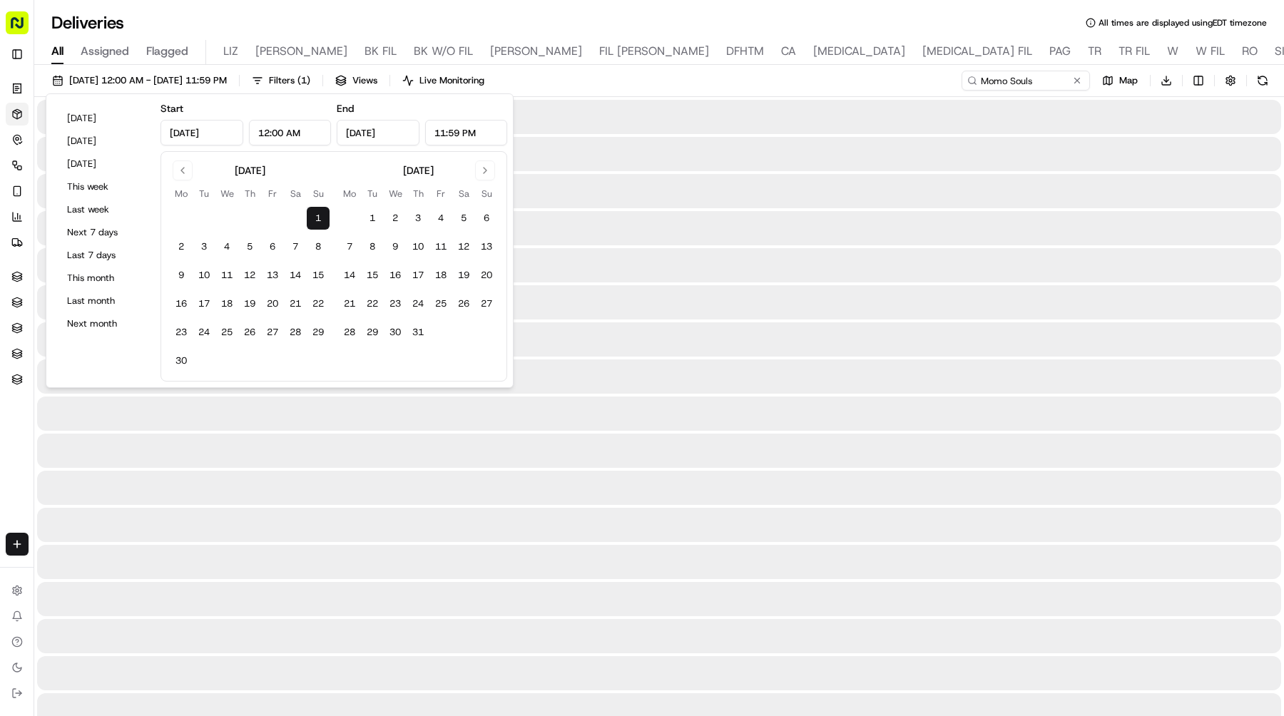
type input "[DATE]"
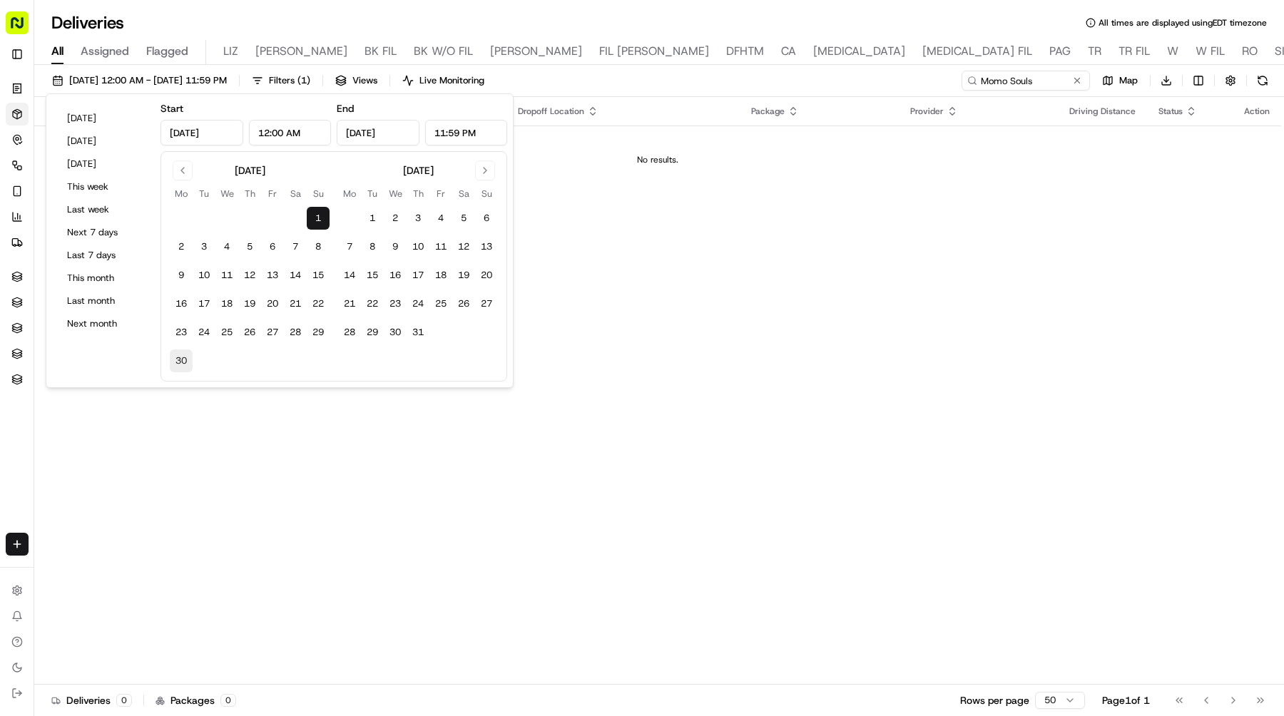
click at [185, 358] on button "30" at bounding box center [181, 361] width 23 height 23
type input "Jun 30, 2025"
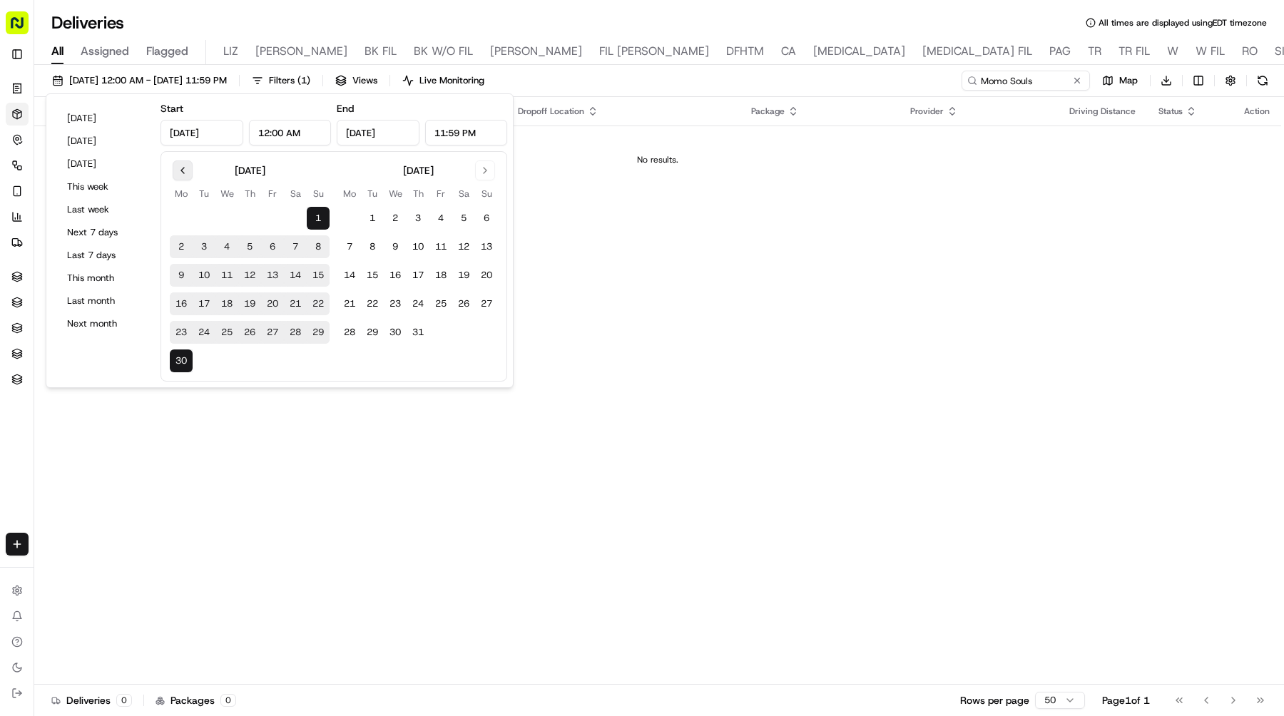
click at [185, 166] on button "Go to previous month" at bounding box center [183, 171] width 20 height 20
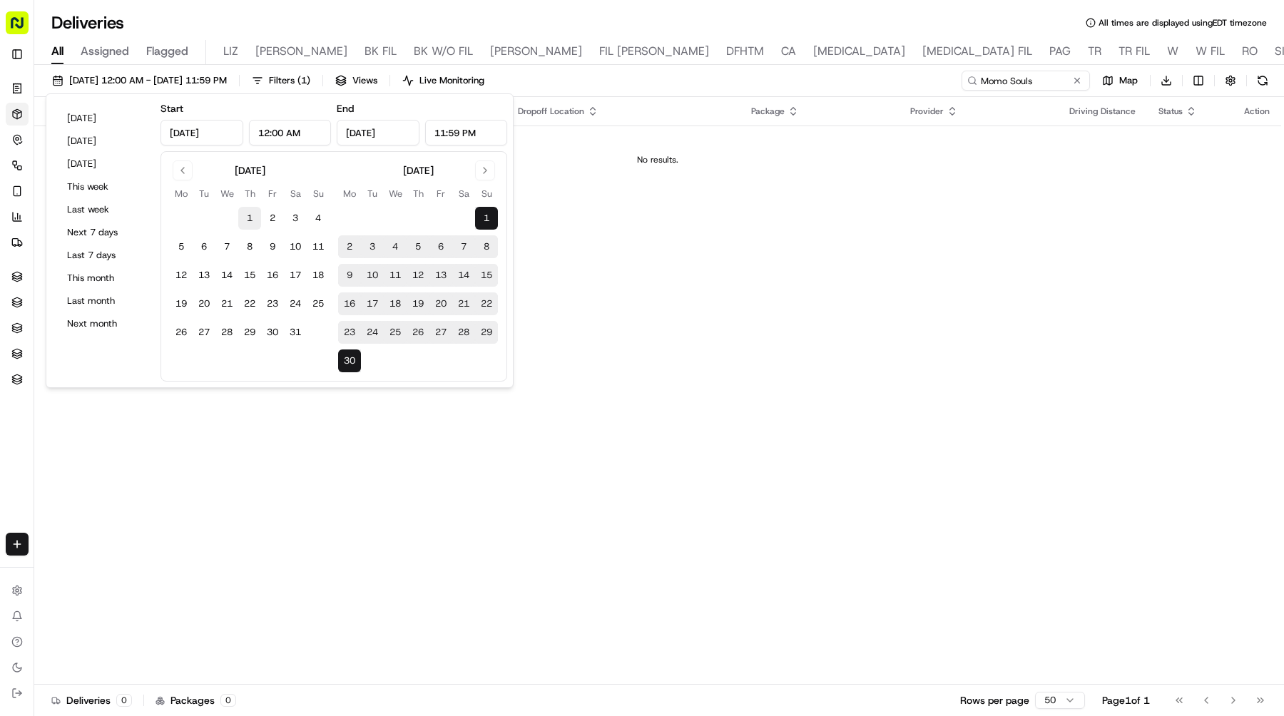
click at [252, 215] on button "1" at bounding box center [249, 218] width 23 height 23
type input "May 1, 2025"
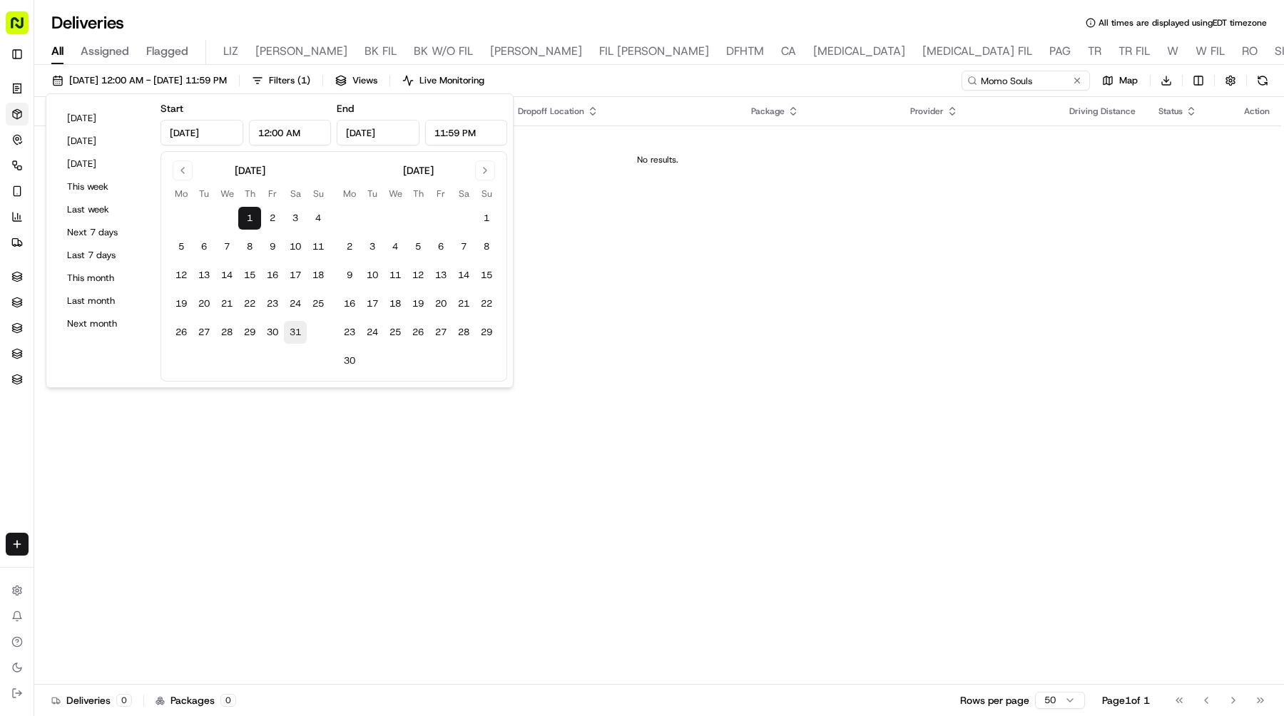
click at [301, 330] on button "31" at bounding box center [295, 332] width 23 height 23
type input "May 31, 2025"
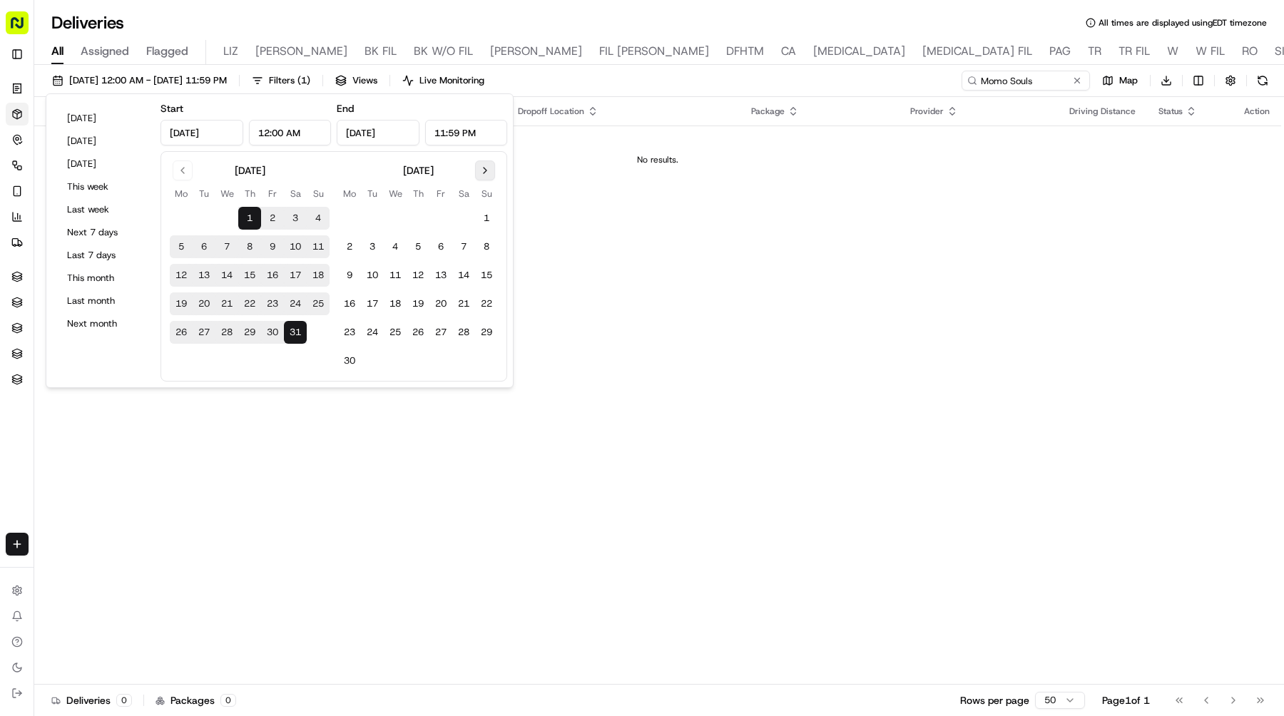
click at [485, 172] on button "Go to next month" at bounding box center [485, 171] width 20 height 20
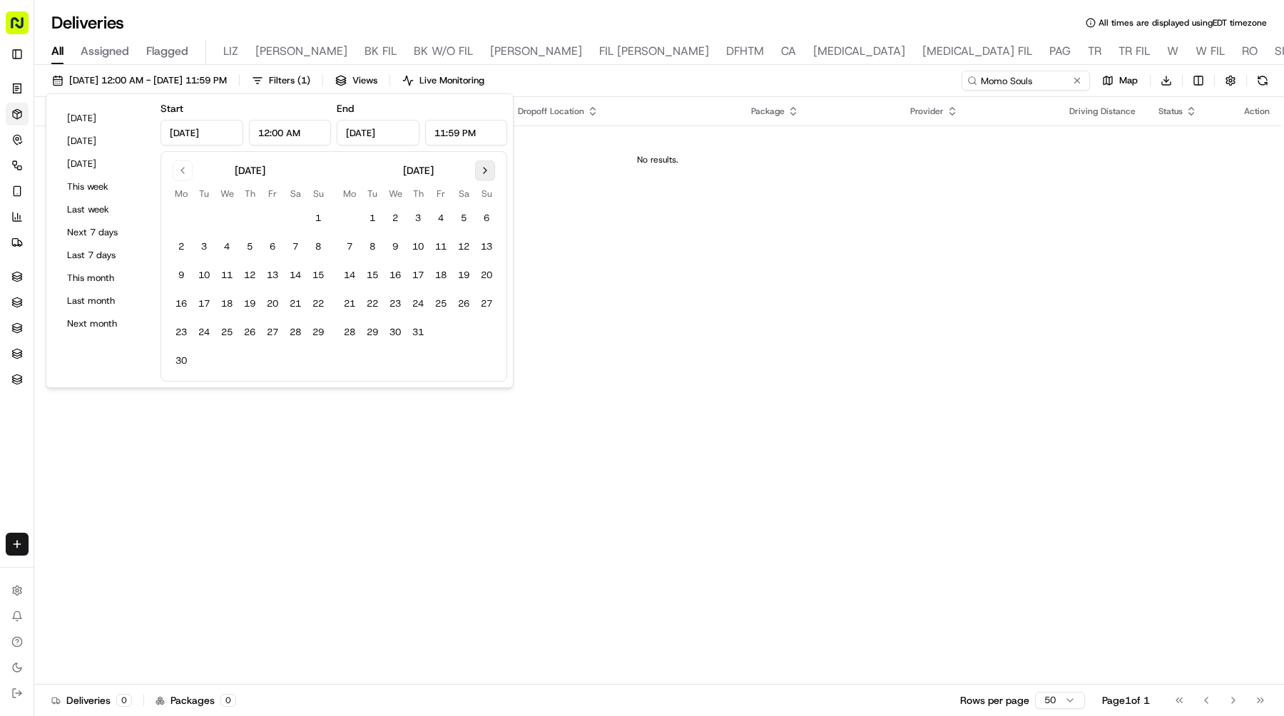
click at [485, 172] on button "Go to next month" at bounding box center [485, 171] width 20 height 20
click at [347, 220] on button "1" at bounding box center [349, 218] width 23 height 23
type input "Sep 1, 2025"
click at [332, 274] on div "August 2025 Mo Tu We Th Fr Sa Su 1 2 3 4 5 6 7 8 9 10 11 12 13 14 15 16 17 18 1…" at bounding box center [334, 252] width 328 height 183
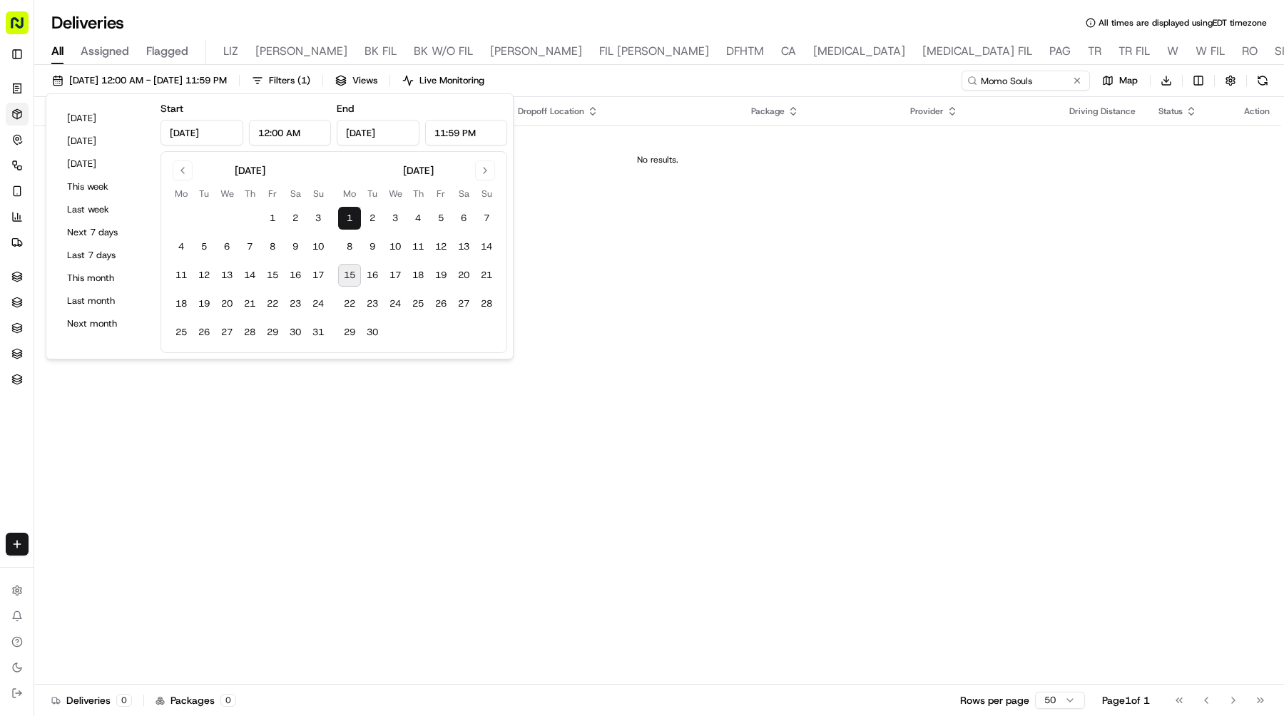
click at [345, 274] on button "15" at bounding box center [349, 275] width 23 height 23
type input "Sep 15, 2025"
click at [1067, 77] on input "Momo Souls" at bounding box center [1004, 81] width 171 height 20
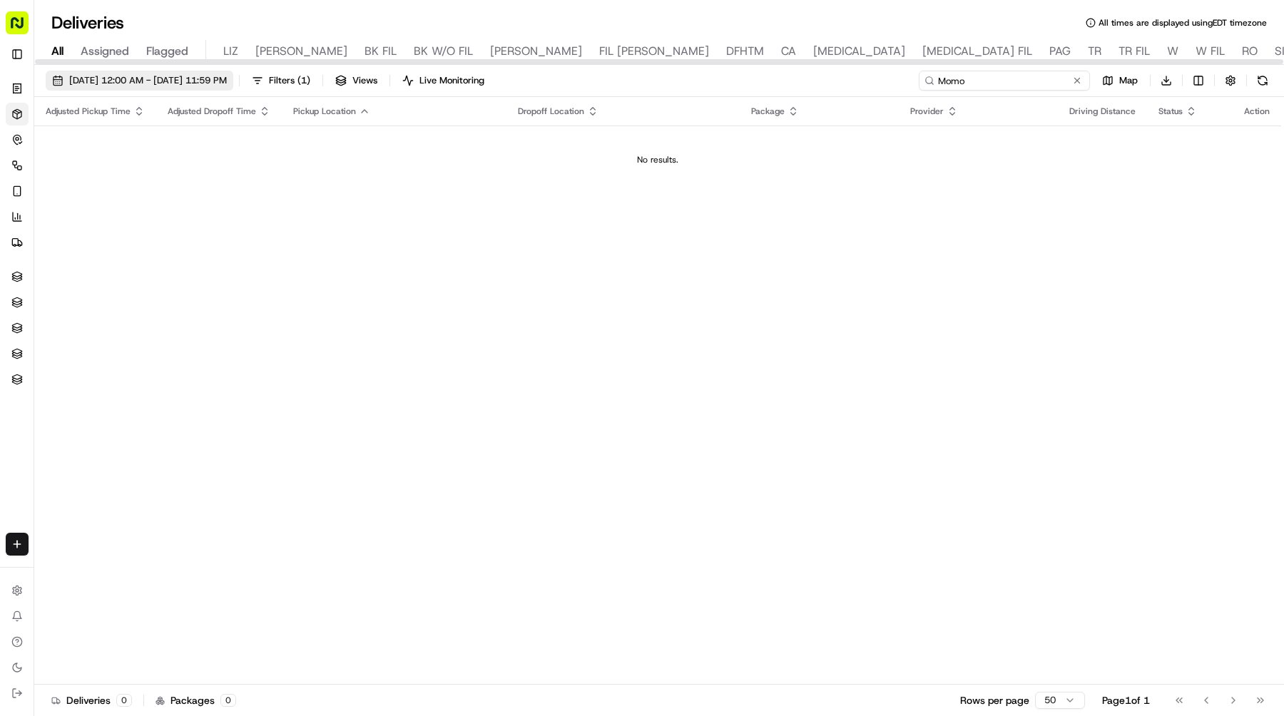
type input "Momo"
click at [227, 75] on span "09/01/2025 12:00 AM - 09/15/2025 11:59 PM" at bounding box center [148, 80] width 158 height 13
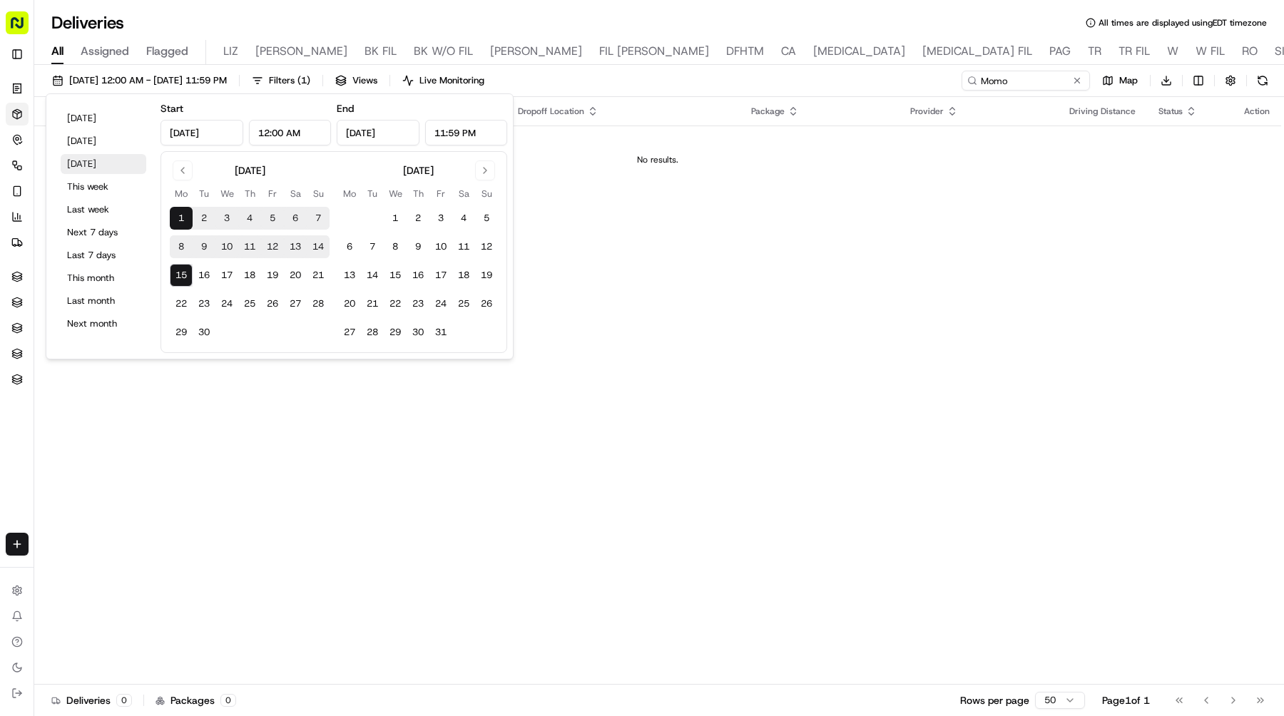
click at [121, 161] on button "Tomorrow" at bounding box center [104, 164] width 86 height 20
type input "Sep 16, 2025"
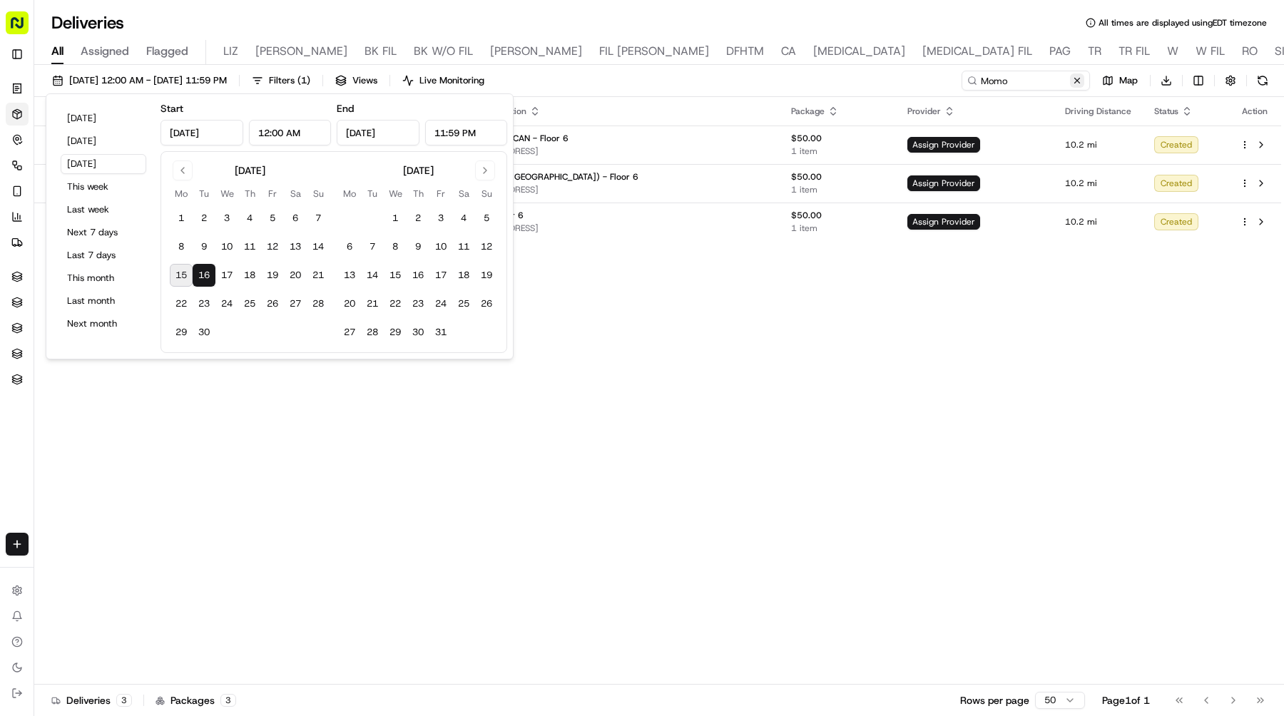
click at [1076, 80] on button at bounding box center [1077, 80] width 14 height 14
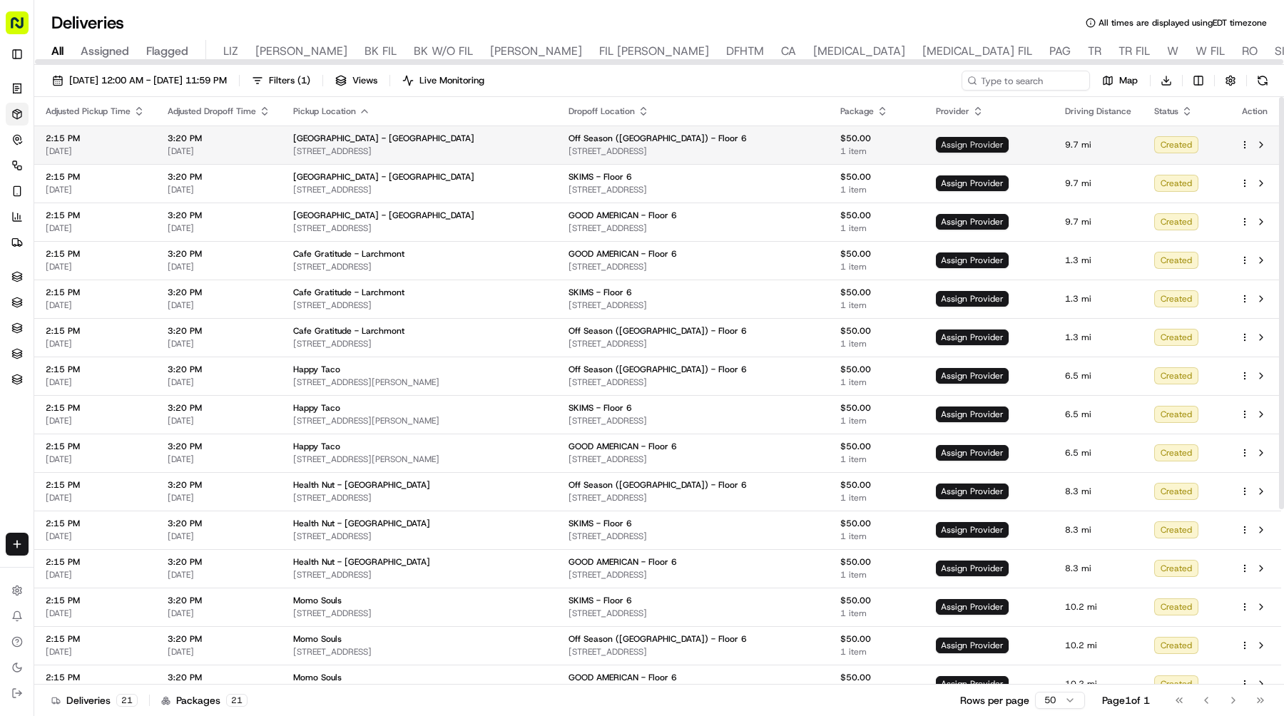
click at [979, 140] on span "Assign Provider" at bounding box center [972, 145] width 73 height 16
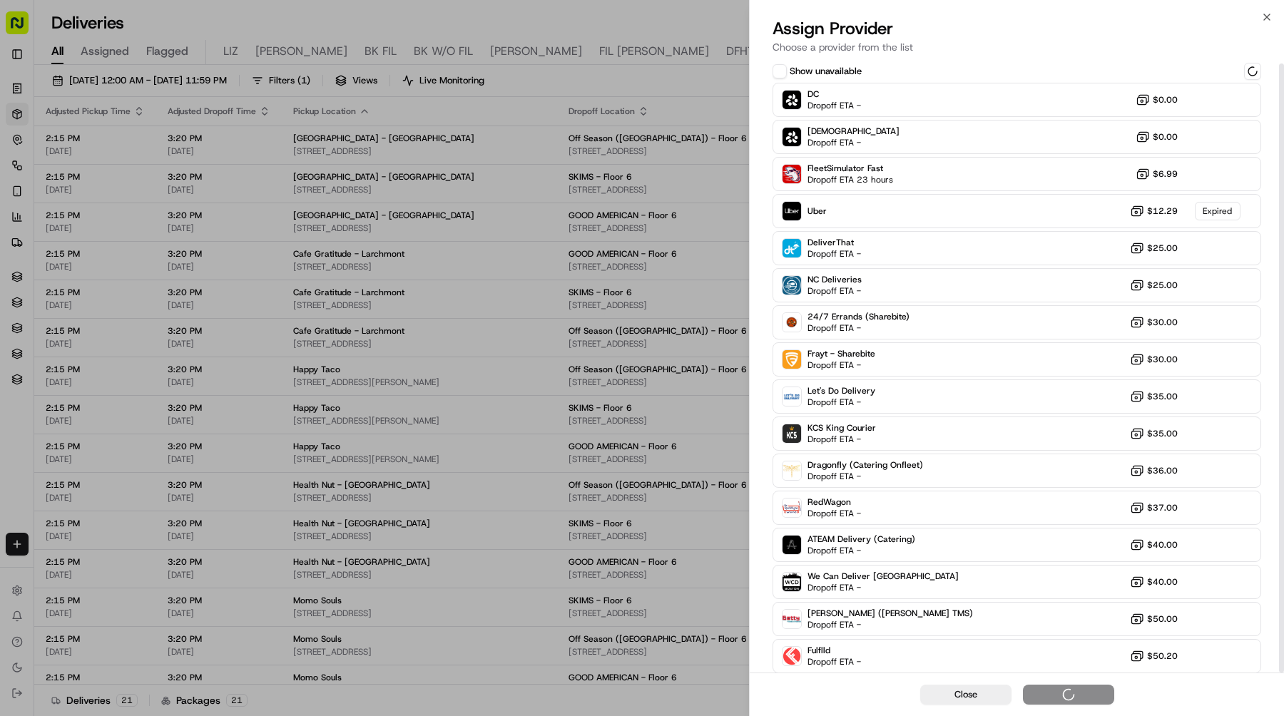
scroll to position [4, 0]
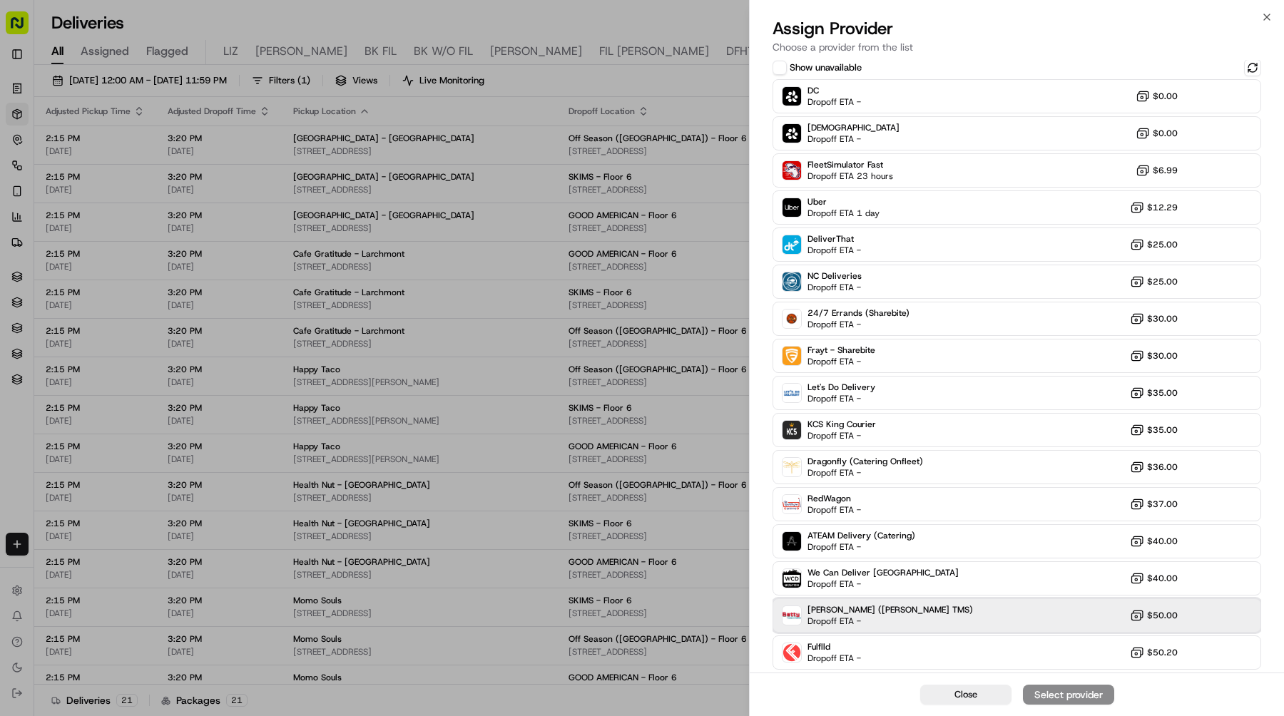
click at [923, 611] on div "Betty (Nash TMS) Dropoff ETA - $50.00" at bounding box center [1017, 616] width 489 height 34
click at [1049, 694] on div "Assign Provider" at bounding box center [1069, 695] width 70 height 14
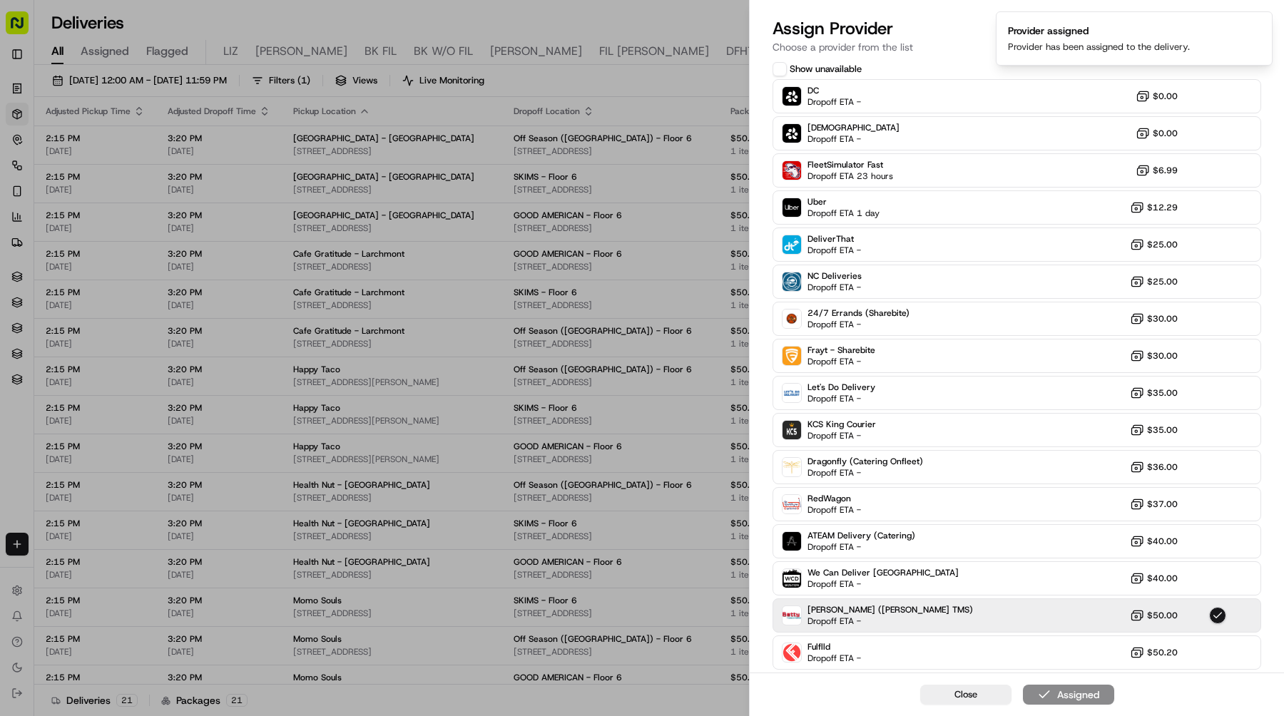
scroll to position [1, 0]
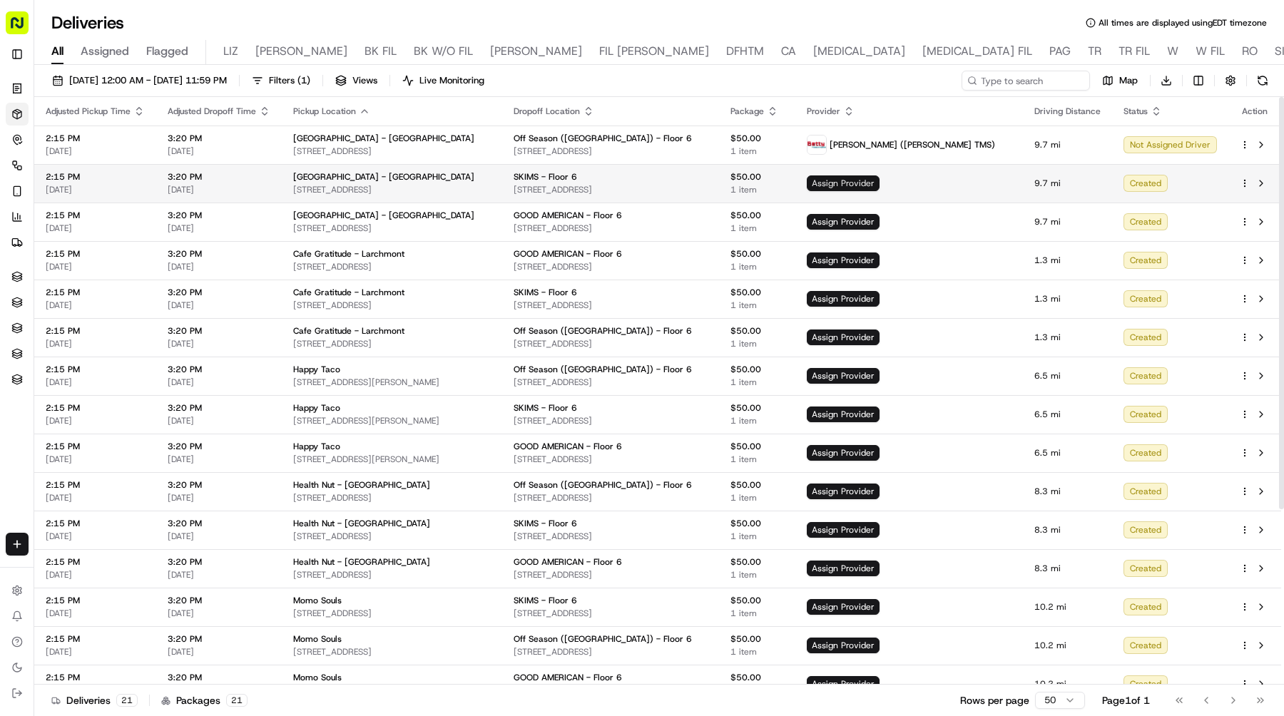
click at [880, 186] on span "Assign Provider" at bounding box center [843, 183] width 73 height 16
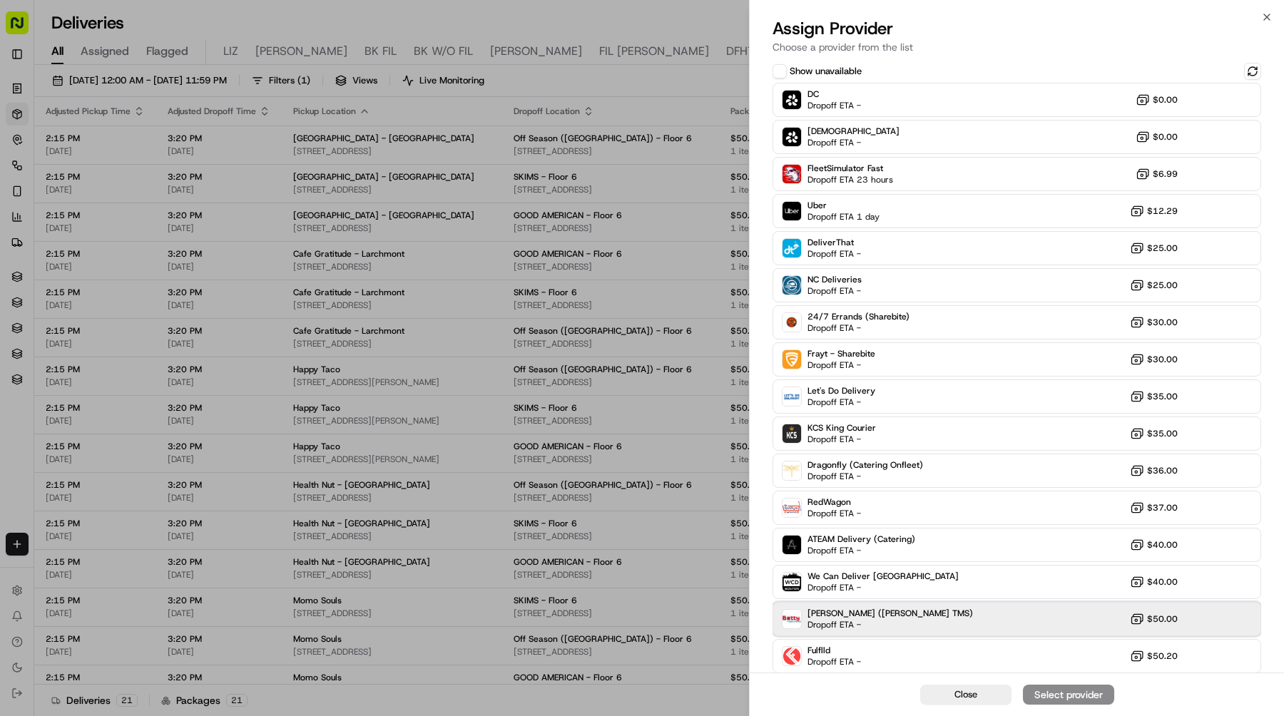
click at [900, 618] on div "Betty (Nash TMS) Dropoff ETA - $50.00" at bounding box center [1017, 619] width 489 height 34
click at [1042, 690] on div "Assign Provider" at bounding box center [1069, 695] width 70 height 14
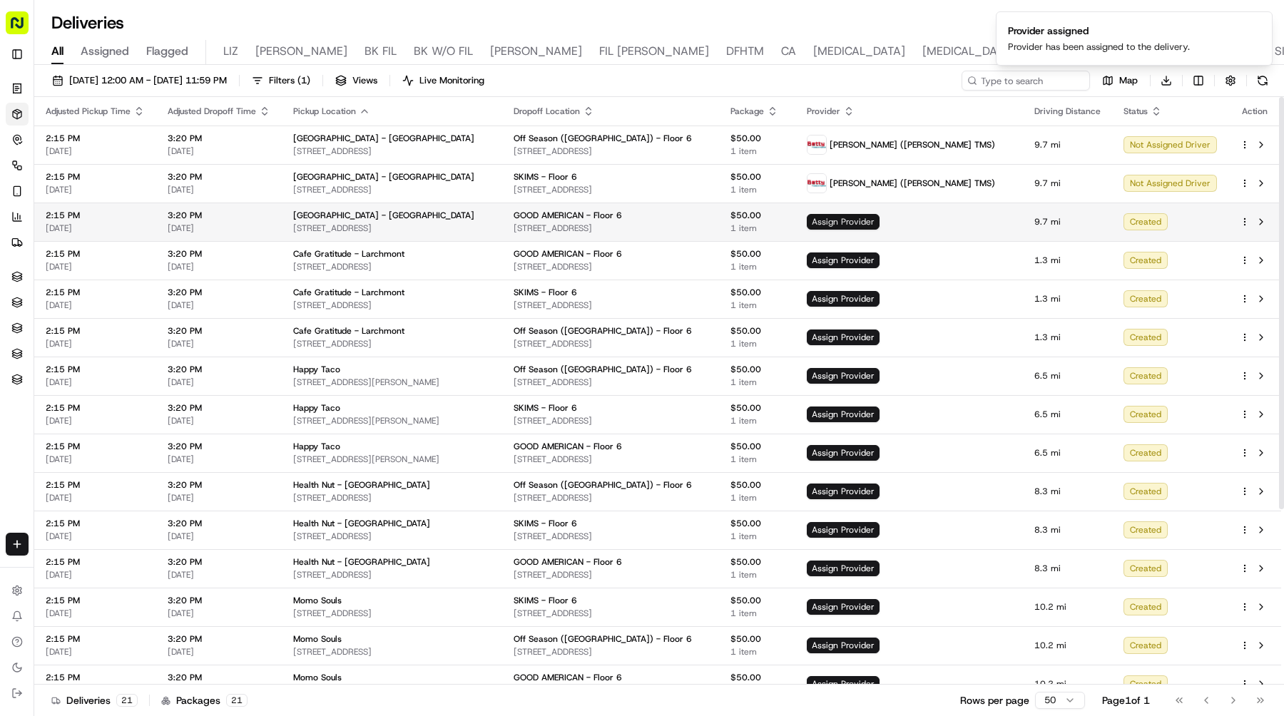
click at [880, 216] on span "Assign Provider" at bounding box center [843, 222] width 73 height 16
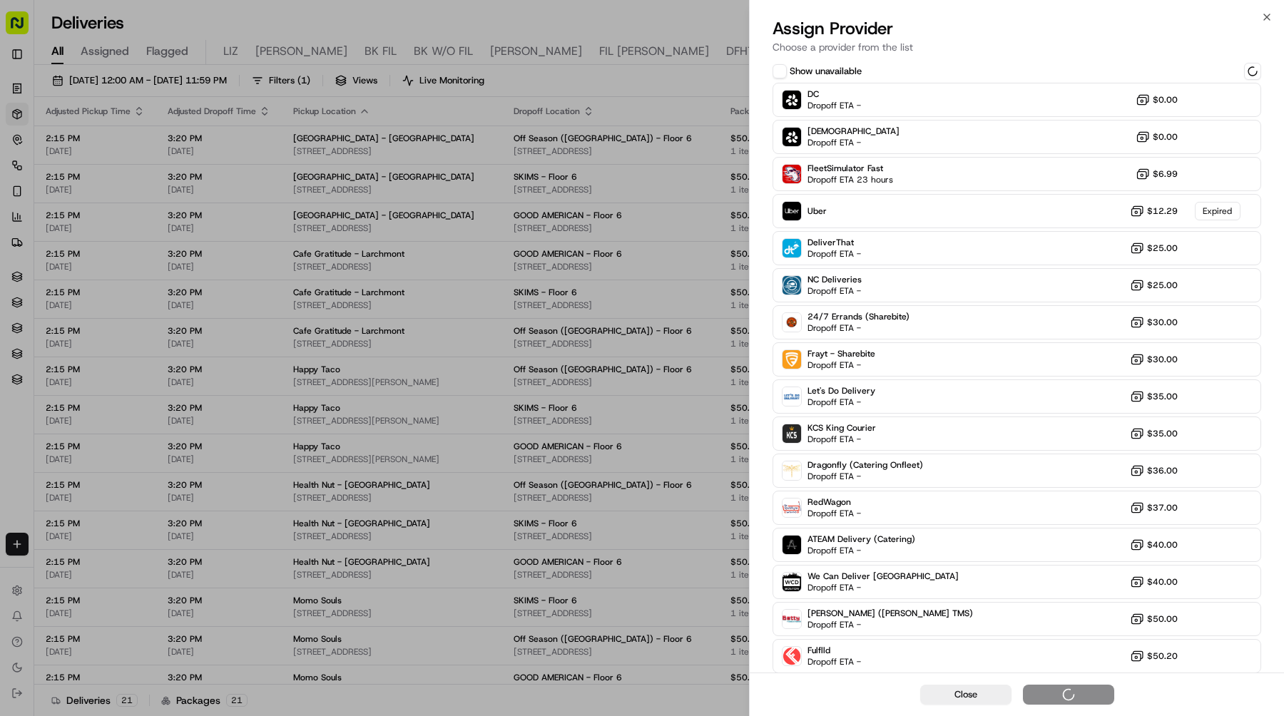
scroll to position [4, 0]
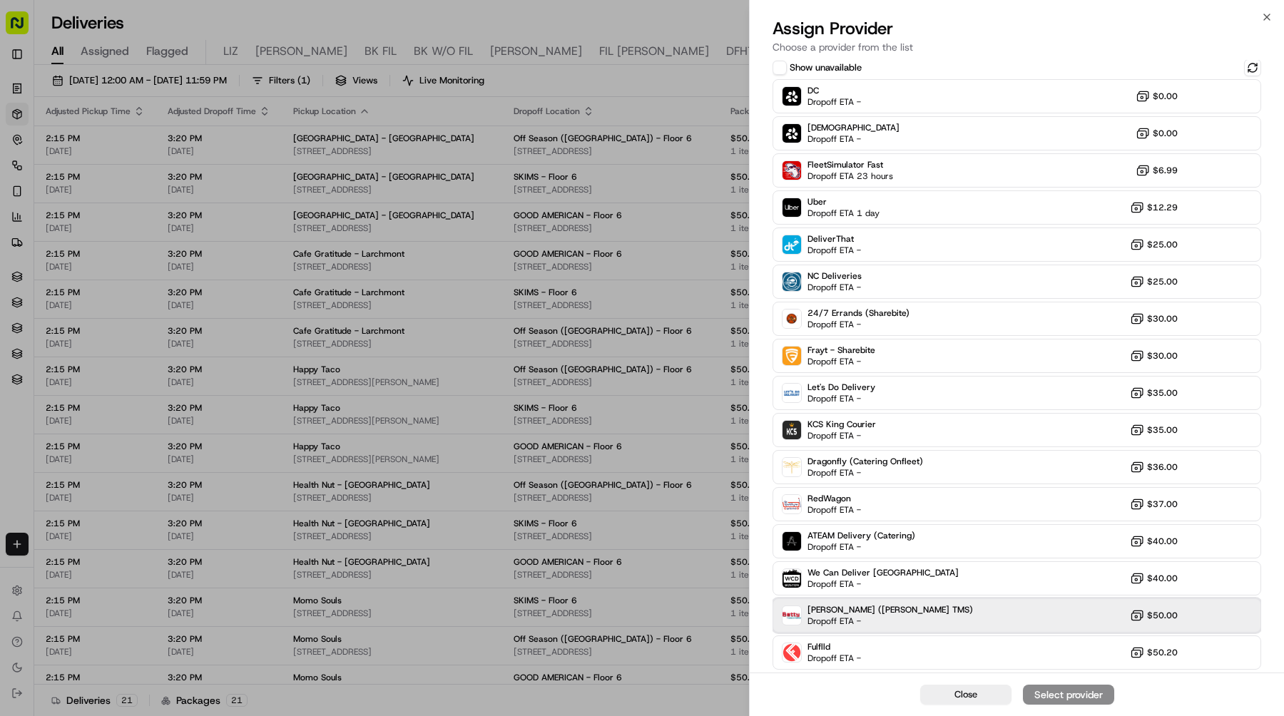
click at [984, 610] on div "Betty (Nash TMS) Dropoff ETA - $50.00" at bounding box center [1017, 616] width 489 height 34
click at [1045, 694] on div "Assign Provider" at bounding box center [1069, 695] width 70 height 14
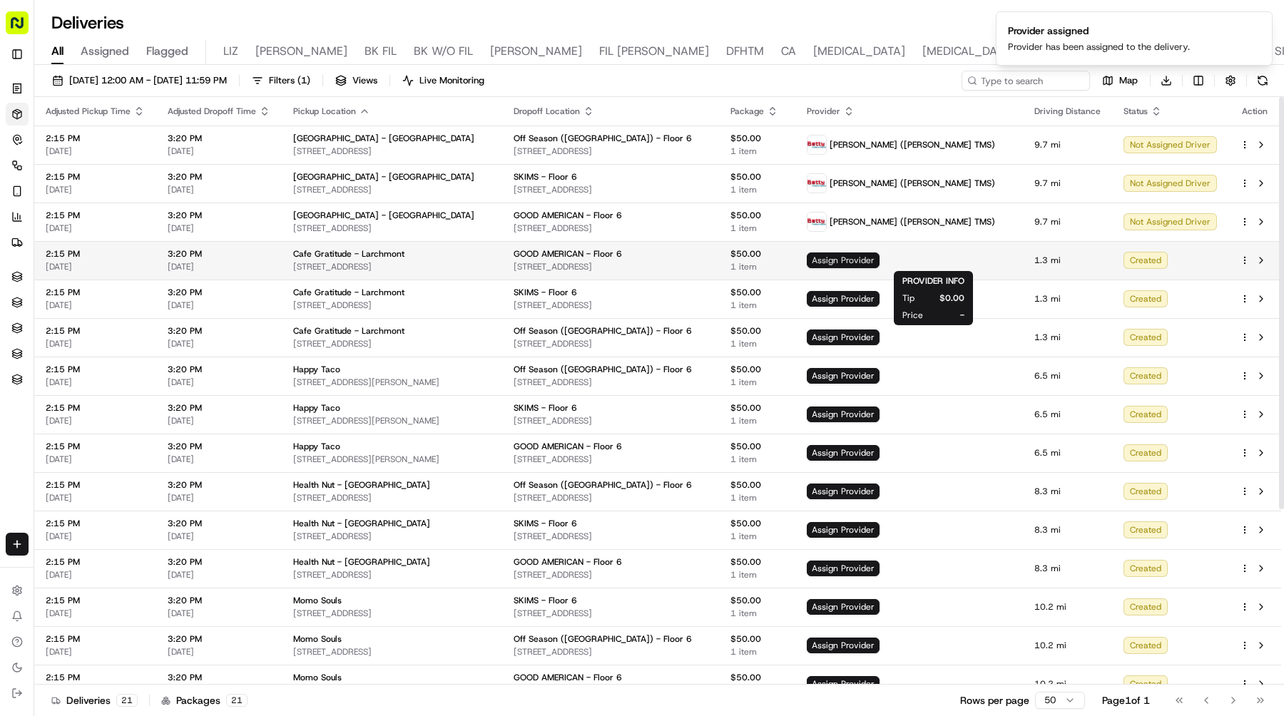
click at [880, 260] on span "Assign Provider" at bounding box center [843, 261] width 73 height 16
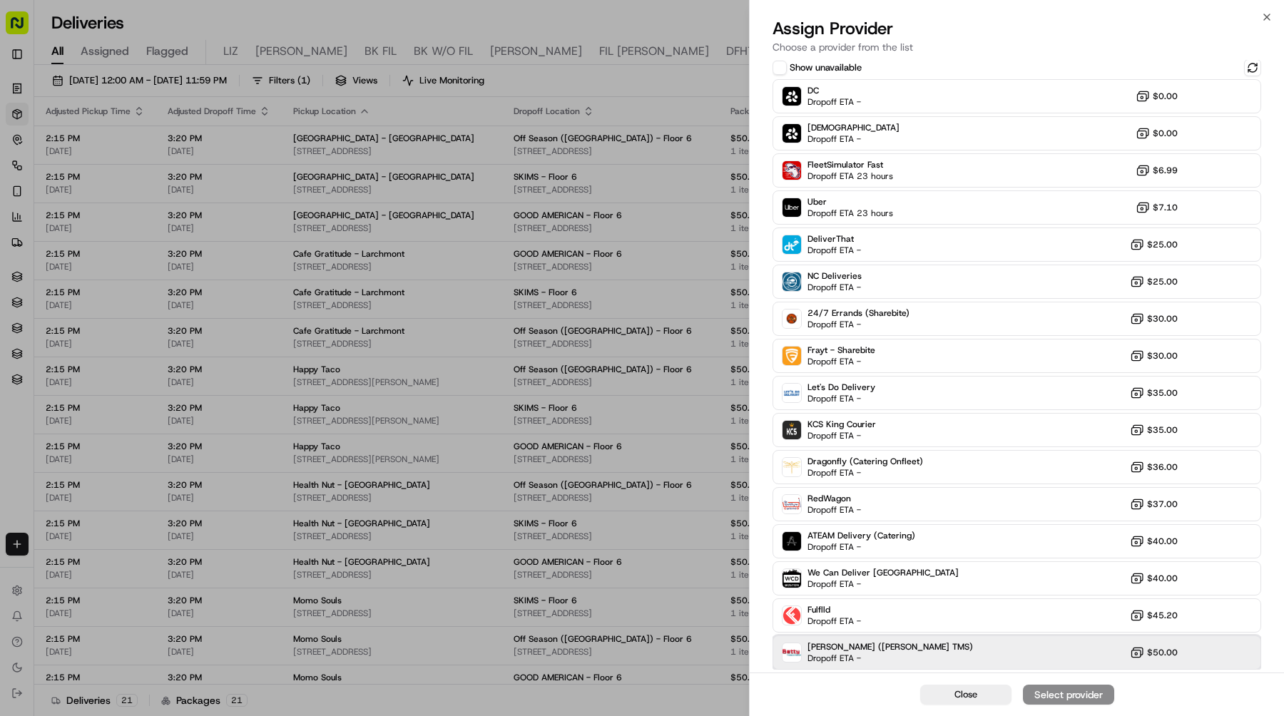
click at [933, 642] on div "Betty (Nash TMS) Dropoff ETA - $50.00" at bounding box center [1017, 653] width 489 height 34
click at [1052, 691] on div "Assign Provider" at bounding box center [1069, 695] width 70 height 14
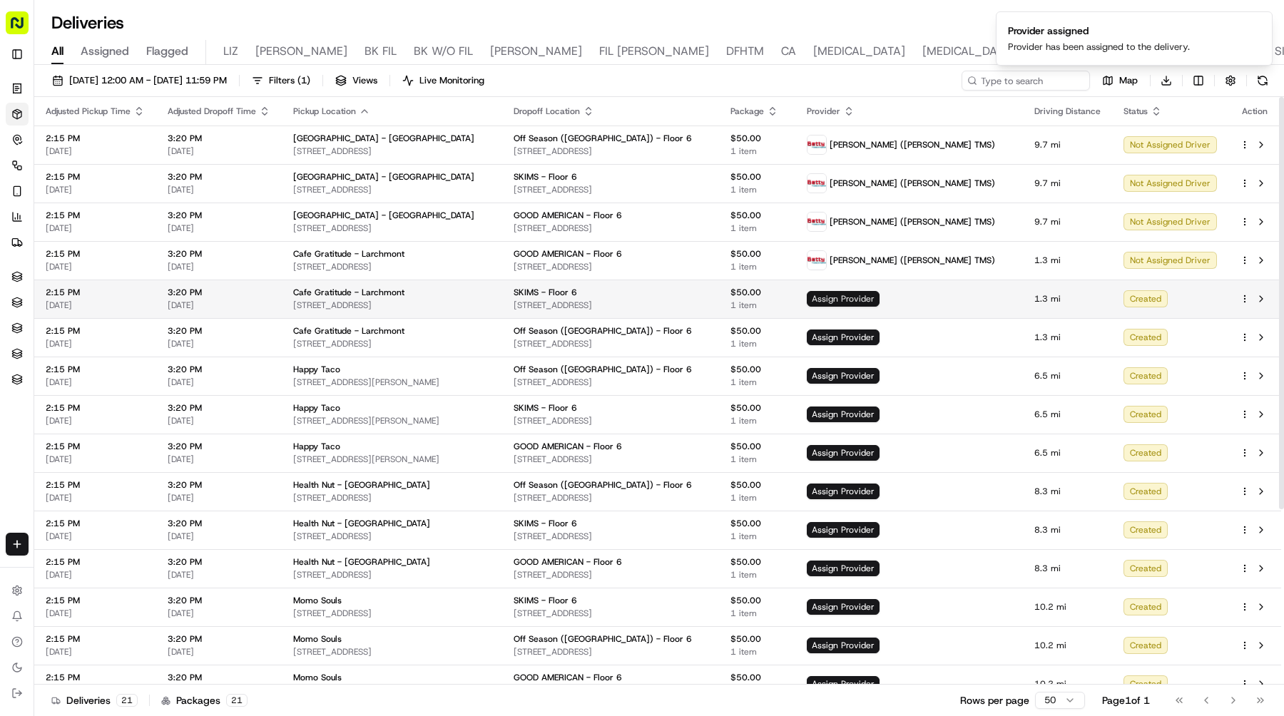
click at [880, 298] on span "Assign Provider" at bounding box center [843, 299] width 73 height 16
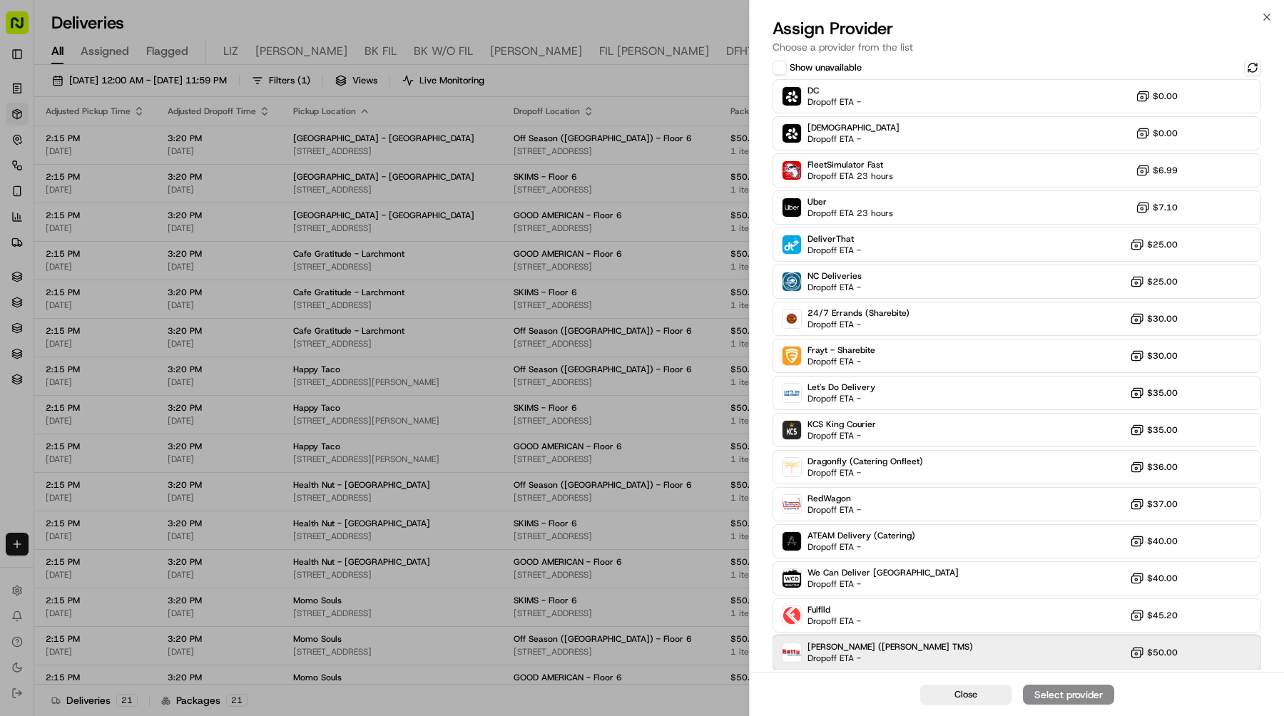
click at [986, 649] on div "Betty (Nash TMS) Dropoff ETA - $50.00" at bounding box center [1017, 653] width 489 height 34
click at [1055, 685] on button "Assign Provider" at bounding box center [1068, 695] width 91 height 20
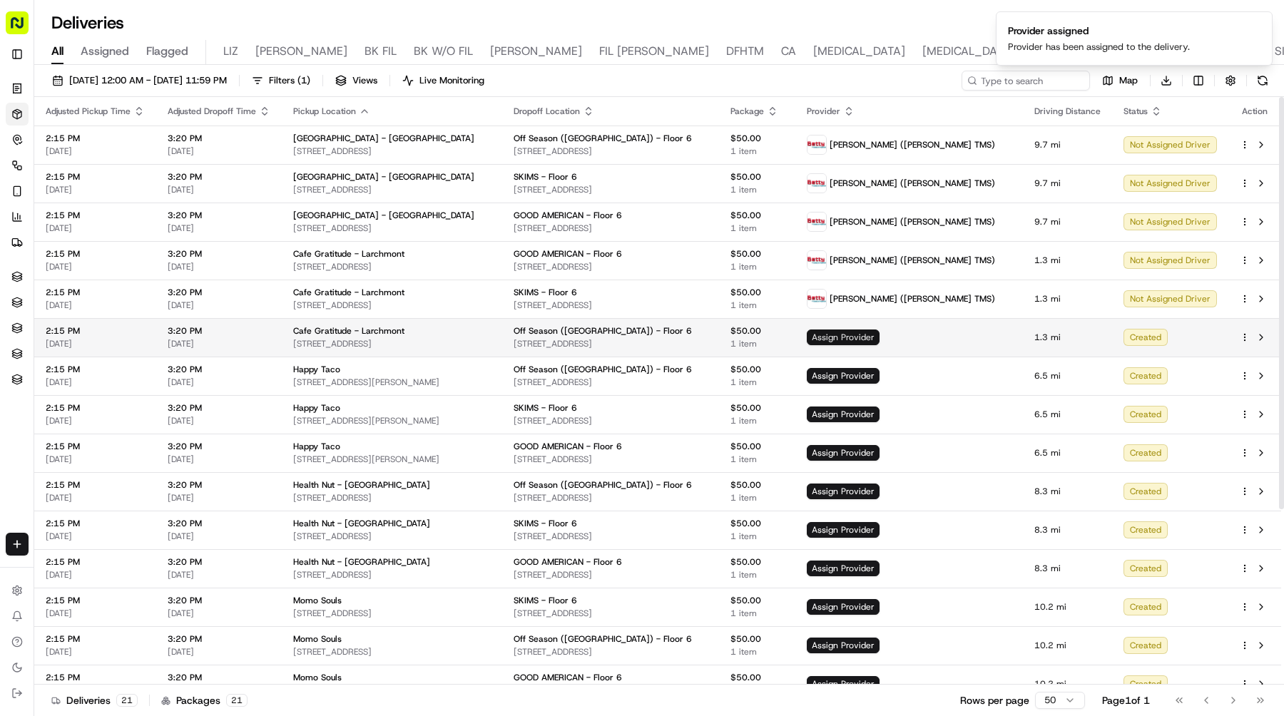
click at [880, 335] on span "Assign Provider" at bounding box center [843, 338] width 73 height 16
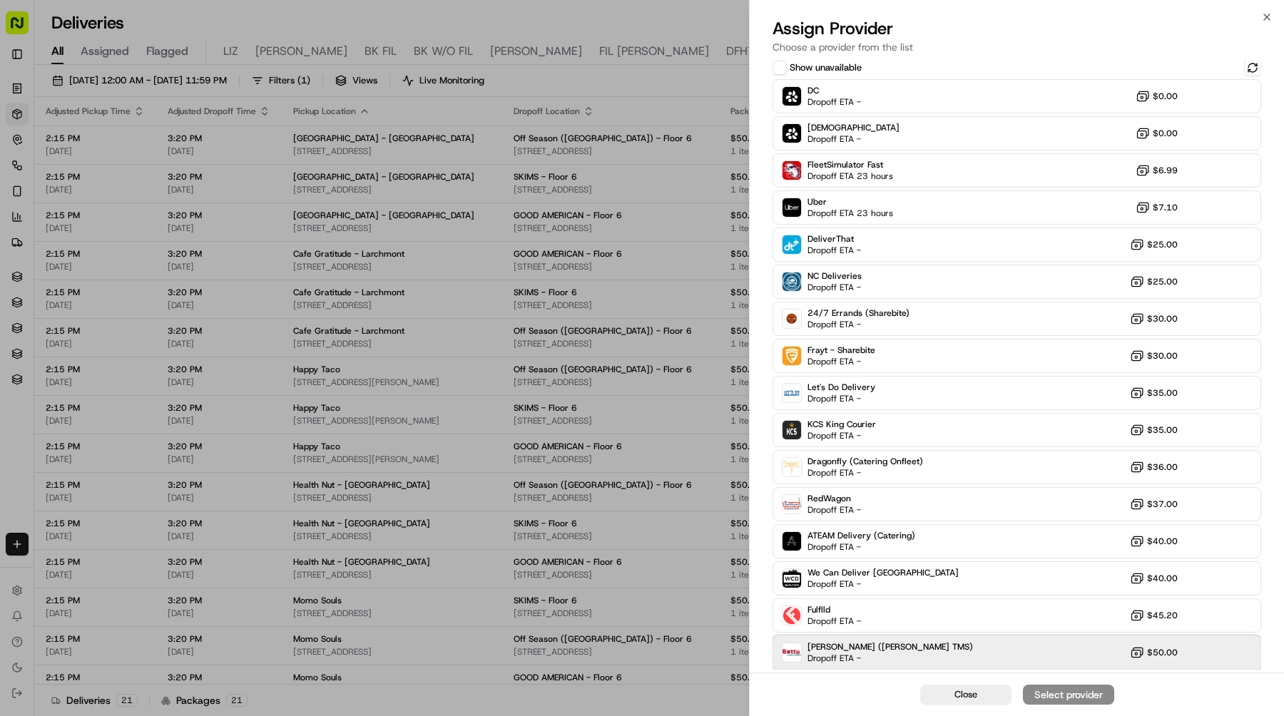
click at [957, 658] on div "Betty (Nash TMS) Dropoff ETA - $50.00" at bounding box center [1017, 653] width 489 height 34
click at [1047, 697] on div "Assign Provider" at bounding box center [1069, 695] width 70 height 14
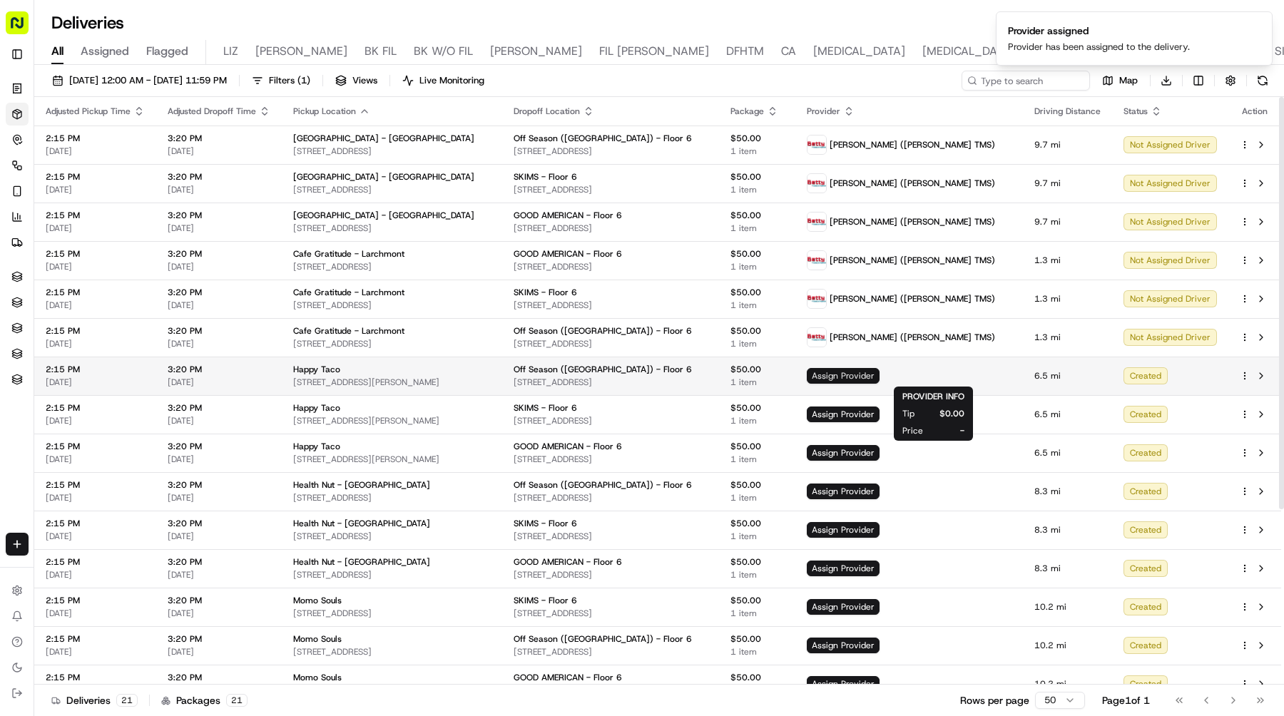
click at [880, 377] on span "Assign Provider" at bounding box center [843, 376] width 73 height 16
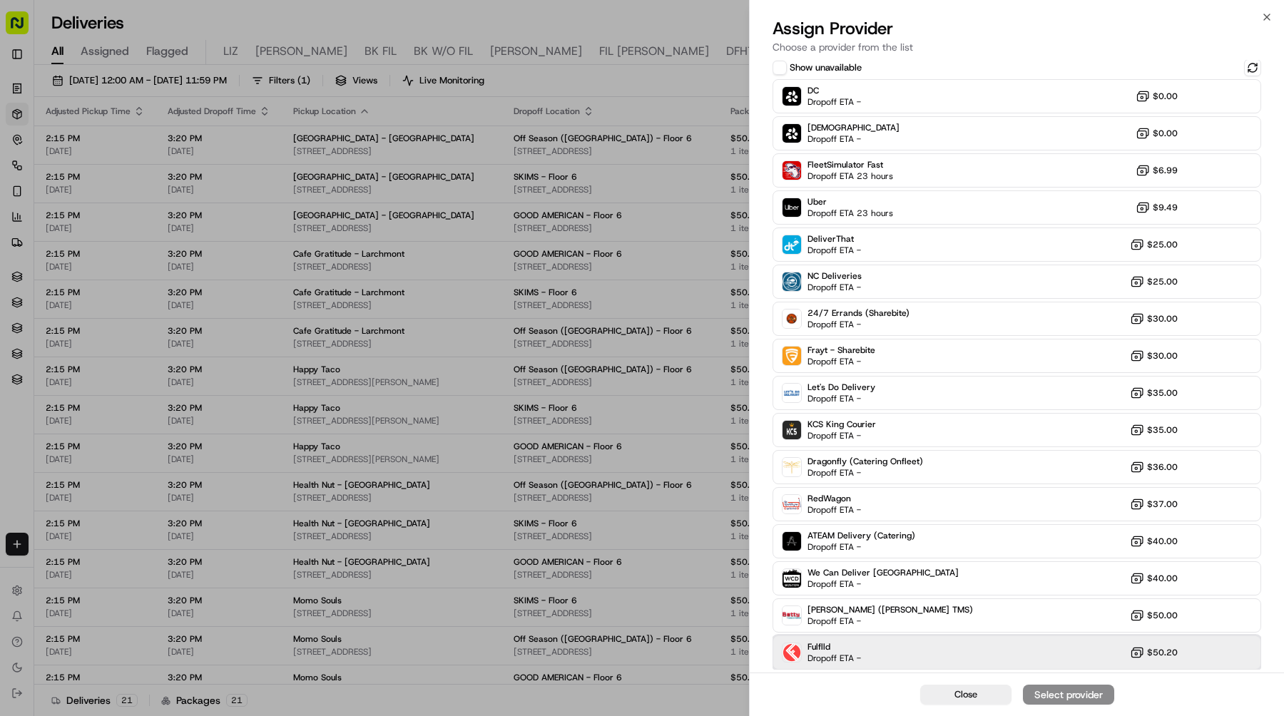
click at [965, 643] on div "Fulflld Dropoff ETA - $50.20" at bounding box center [1017, 653] width 489 height 34
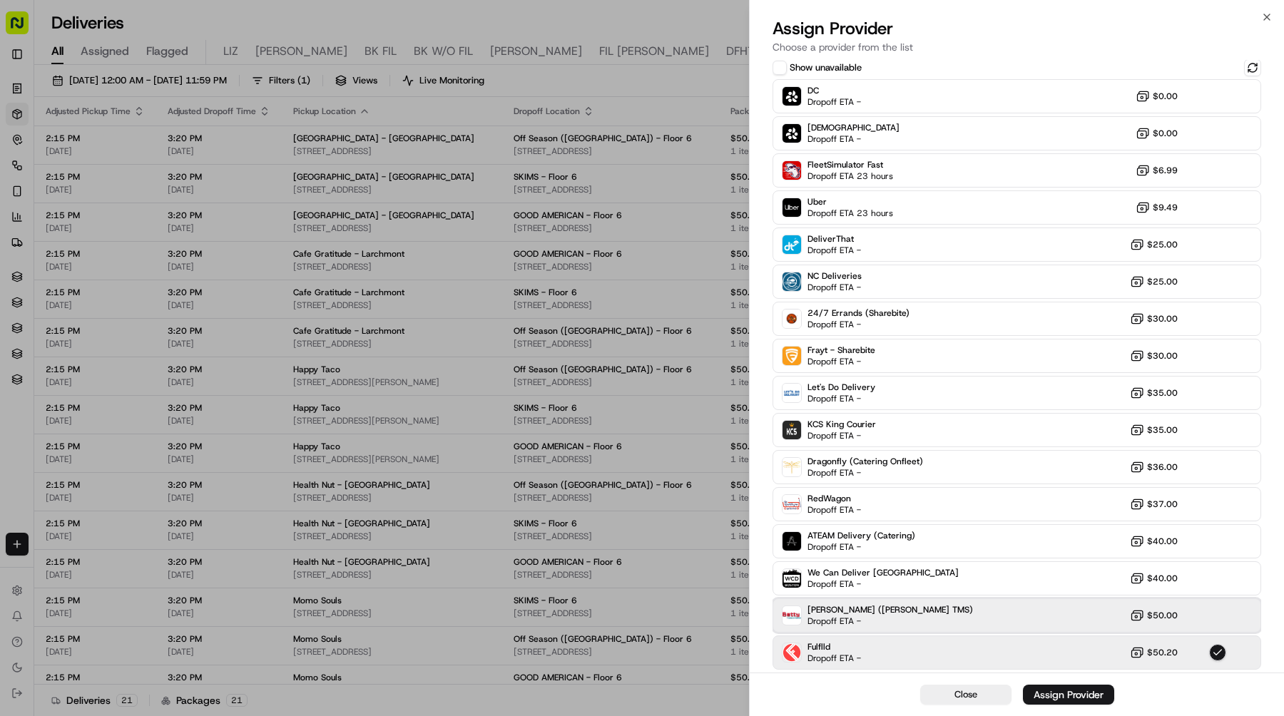
click at [961, 606] on div "Betty (Nash TMS) Dropoff ETA - $50.00" at bounding box center [1017, 616] width 489 height 34
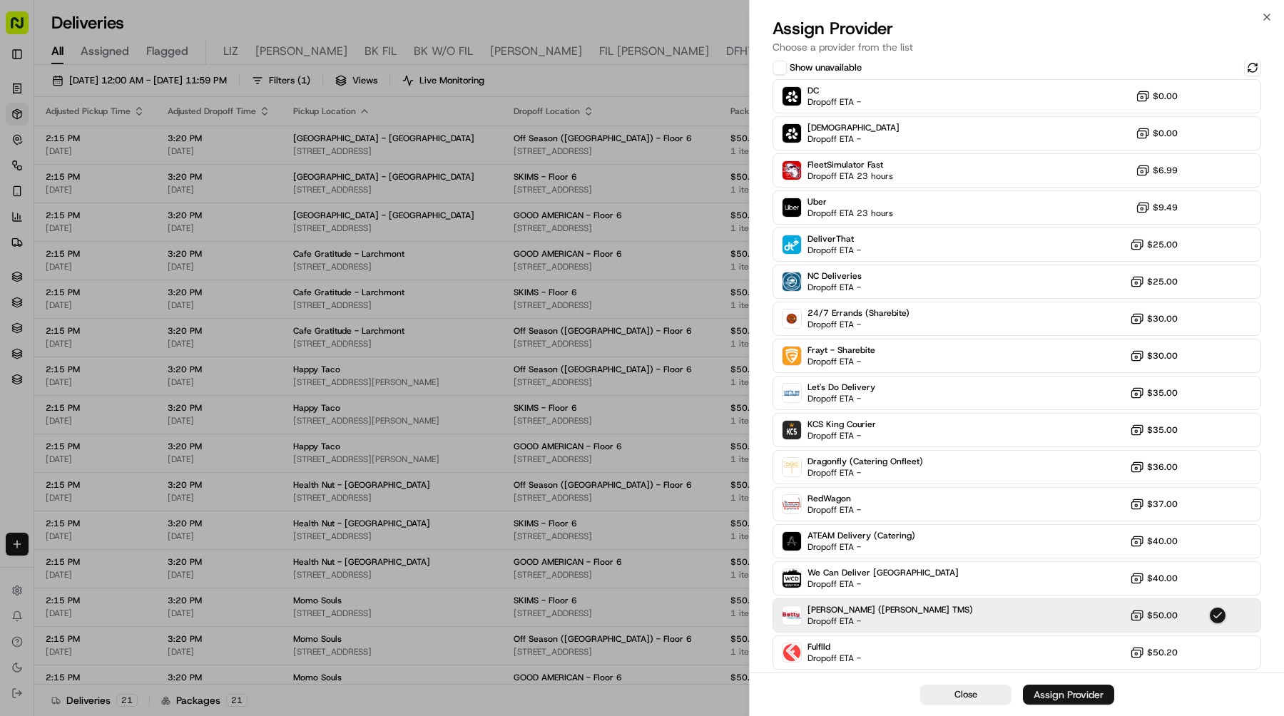
click at [1035, 693] on div "Assign Provider" at bounding box center [1069, 695] width 70 height 14
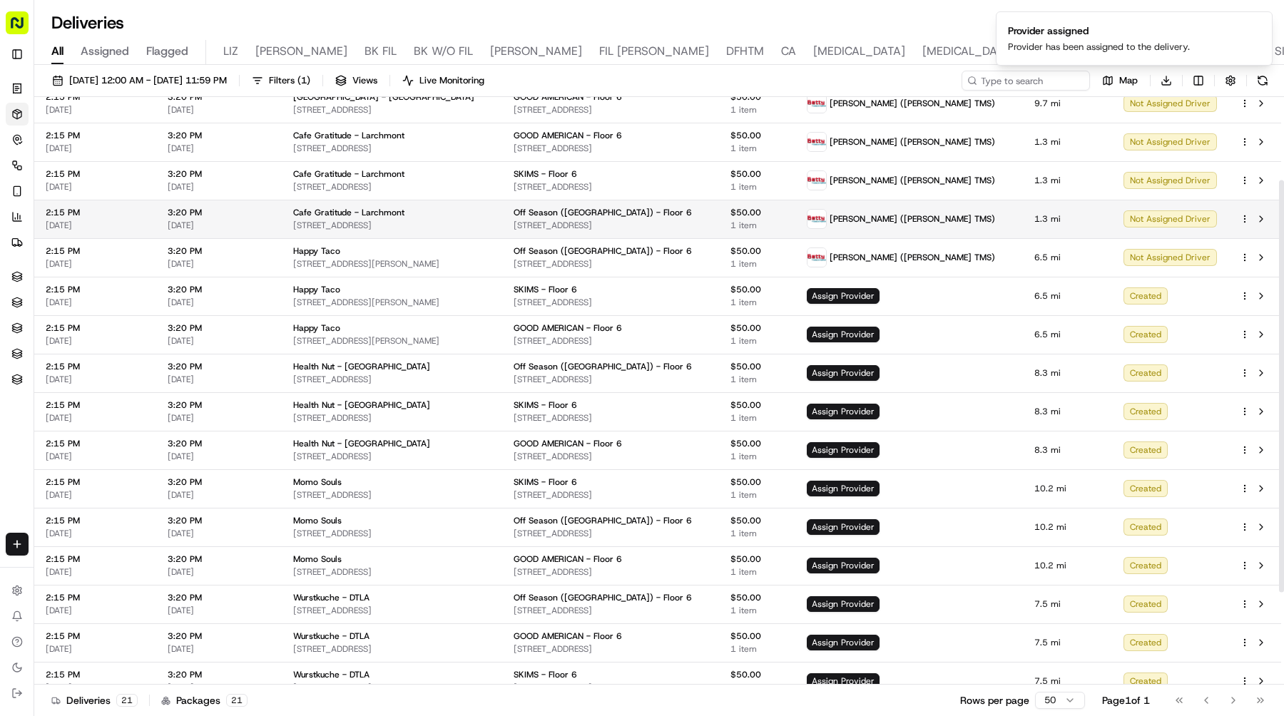
scroll to position [187, 0]
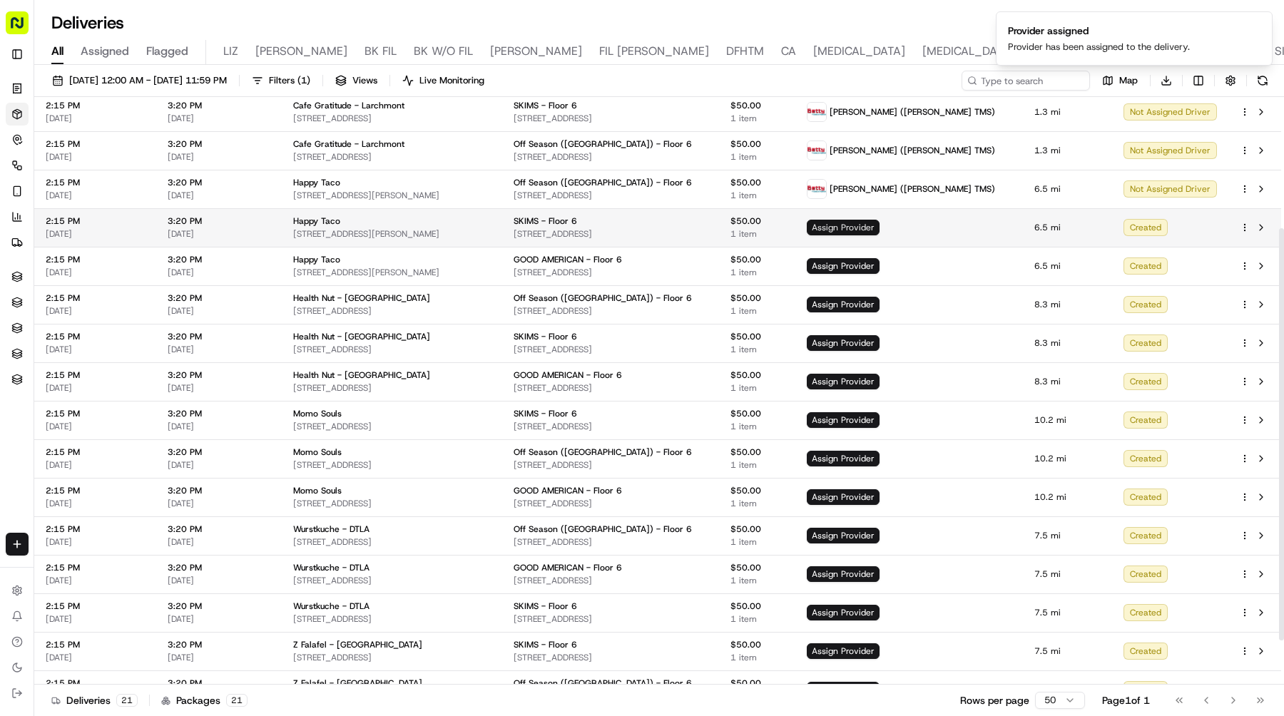
click at [880, 228] on span "Assign Provider" at bounding box center [843, 228] width 73 height 16
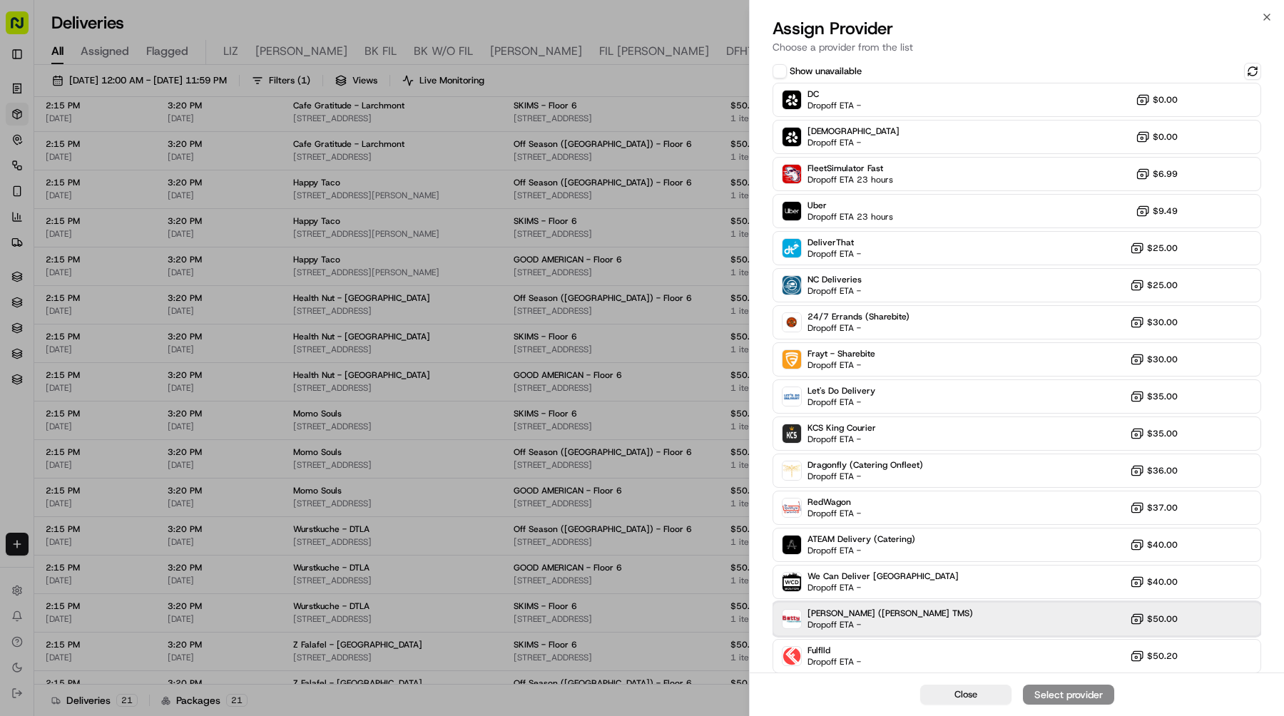
click at [955, 612] on div "Betty (Nash TMS) Dropoff ETA - $50.00" at bounding box center [1017, 619] width 489 height 34
click at [1056, 697] on div "Assign Provider" at bounding box center [1069, 695] width 70 height 14
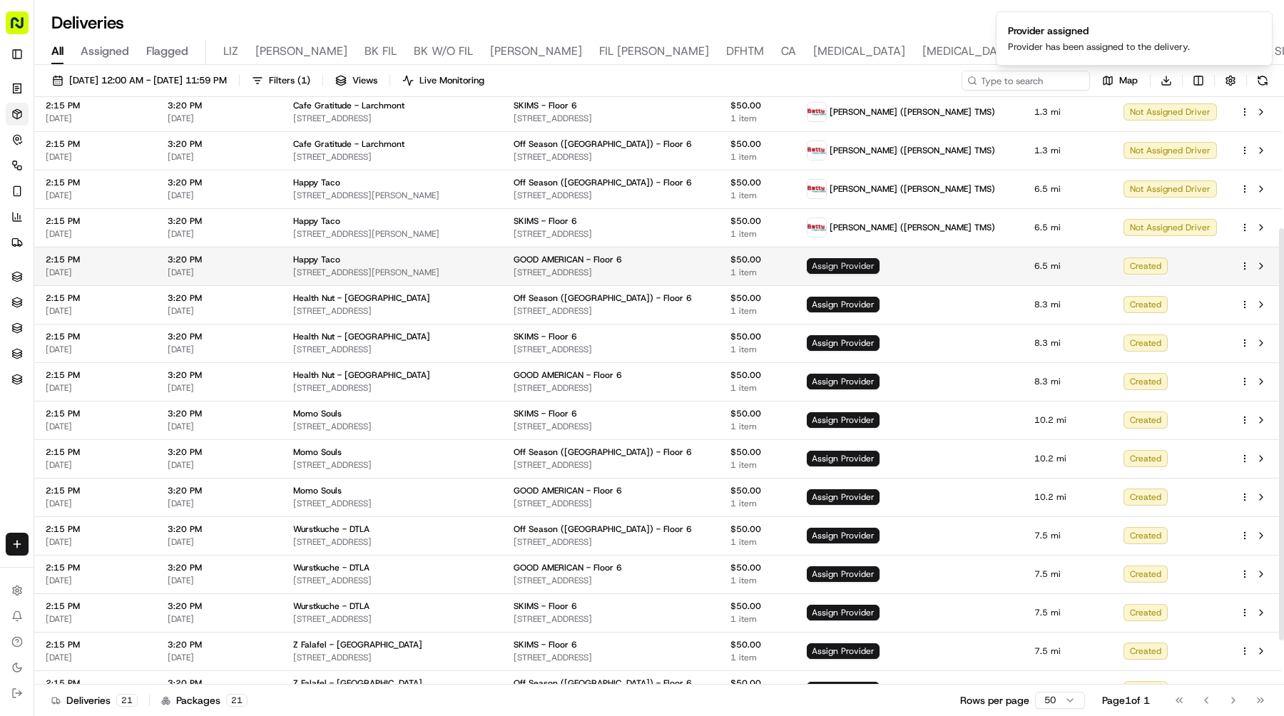
click at [880, 268] on span "Assign Provider" at bounding box center [843, 266] width 73 height 16
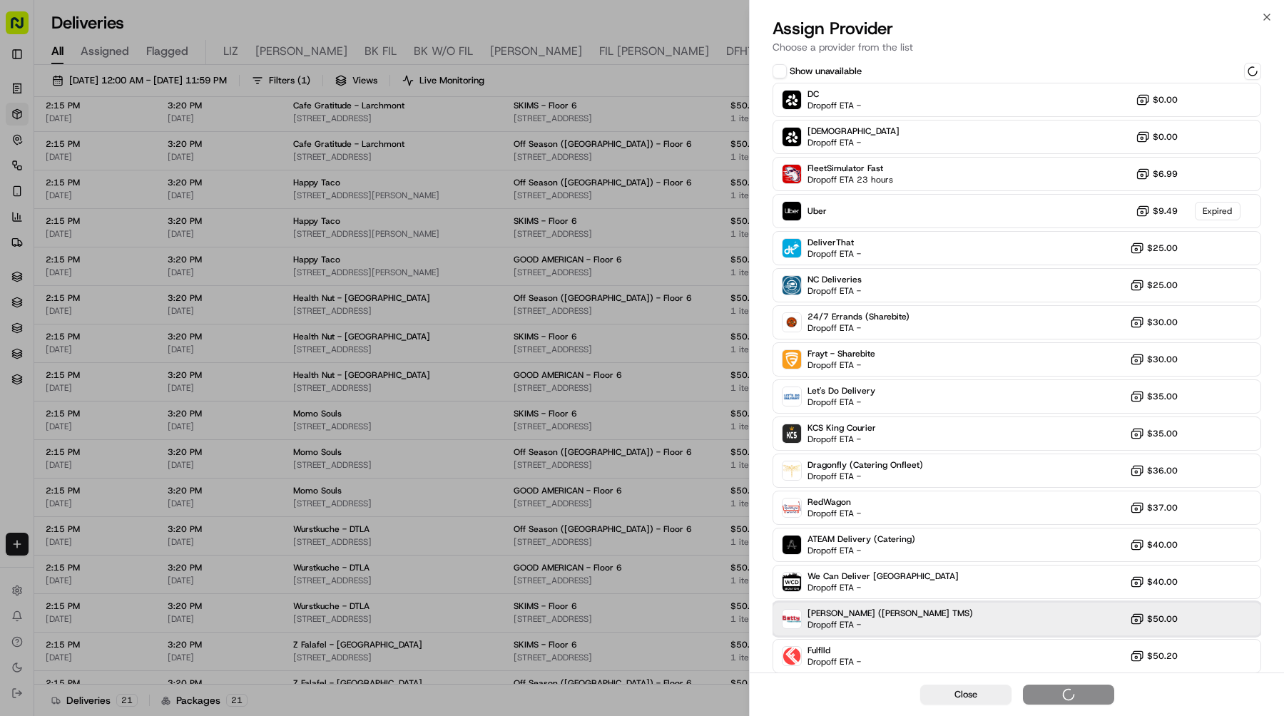
click at [950, 619] on div "Betty (Nash TMS) Dropoff ETA - $50.00" at bounding box center [1017, 619] width 489 height 34
click at [1022, 616] on div "Betty (Nash TMS) Dropoff ETA - $50.00" at bounding box center [1017, 619] width 489 height 34
click at [1049, 698] on div "Assign Provider" at bounding box center [1069, 695] width 70 height 14
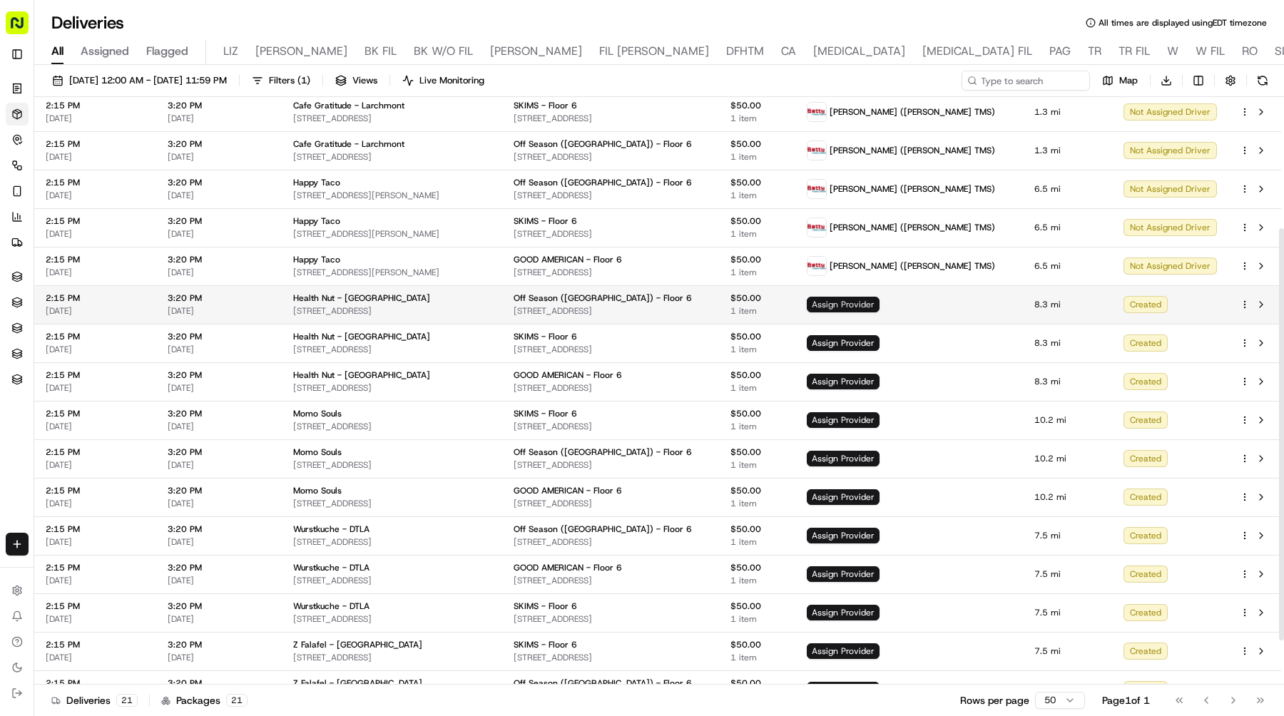
click at [880, 307] on span "Assign Provider" at bounding box center [843, 305] width 73 height 16
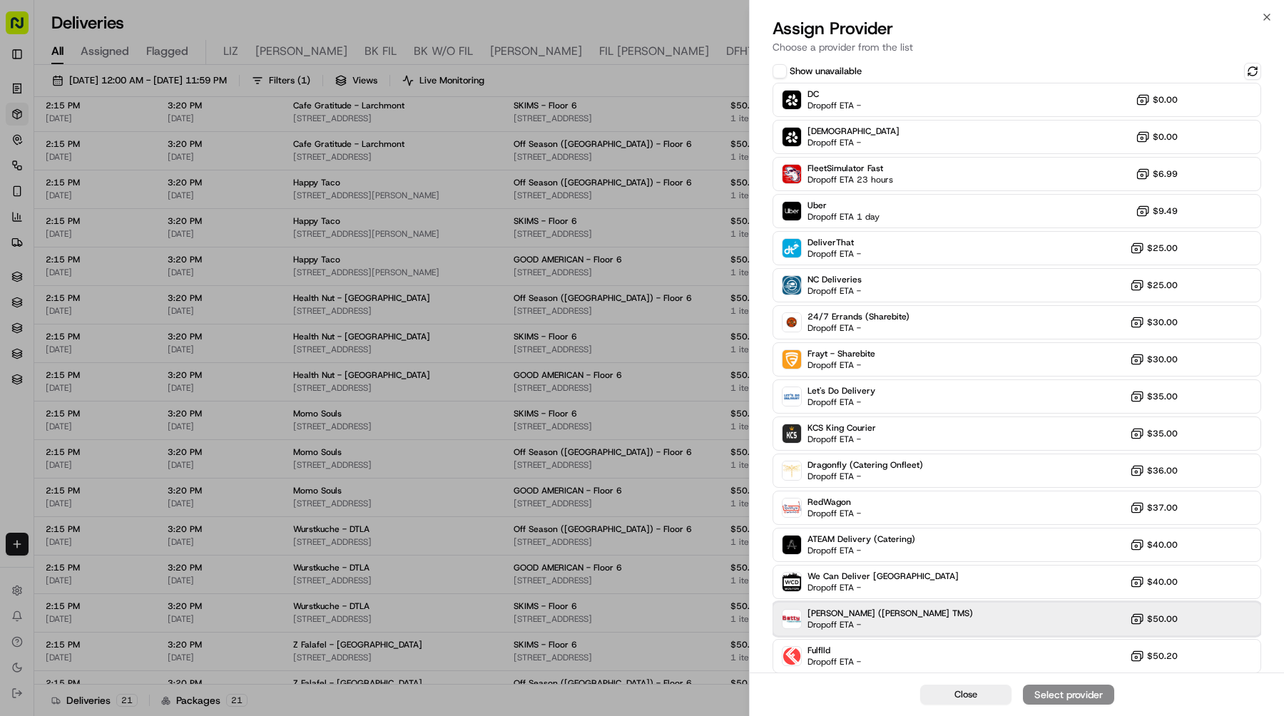
click at [896, 619] on div "Betty (Nash TMS) Dropoff ETA - $50.00" at bounding box center [1017, 619] width 489 height 34
click at [1039, 694] on div "Assign Provider" at bounding box center [1069, 695] width 70 height 14
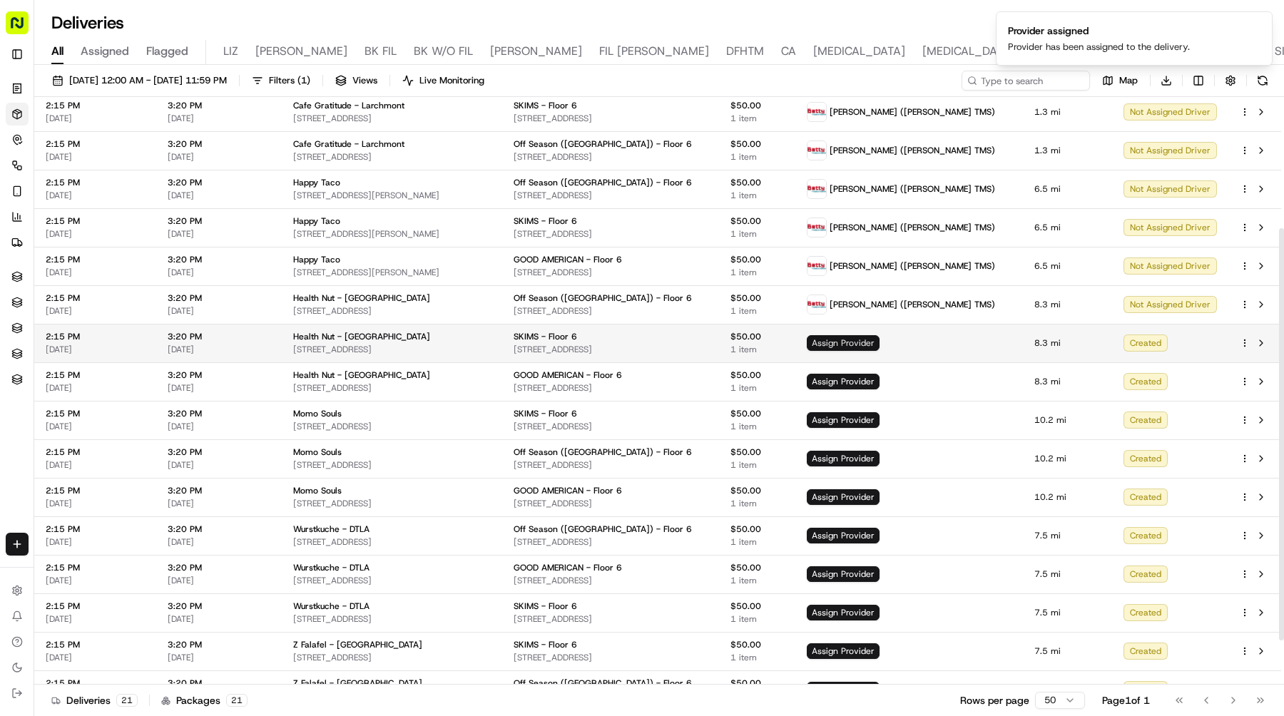
click at [880, 345] on span "Assign Provider" at bounding box center [843, 343] width 73 height 16
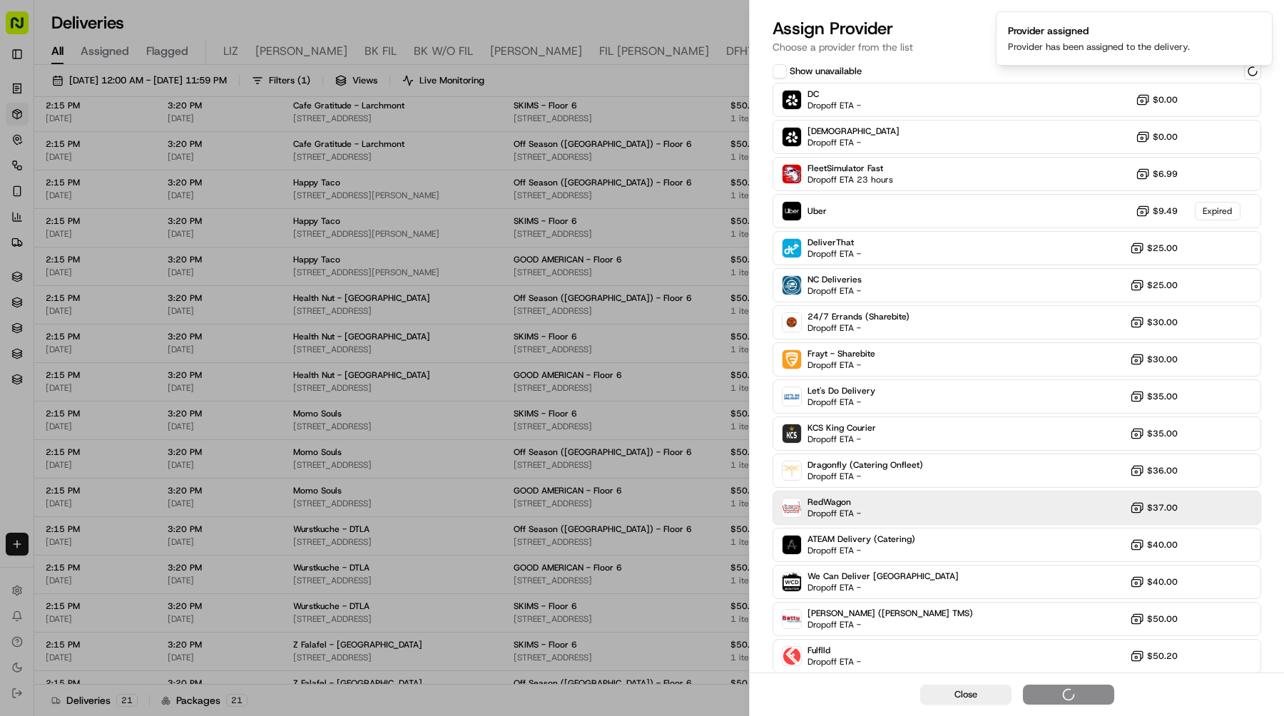
scroll to position [4, 0]
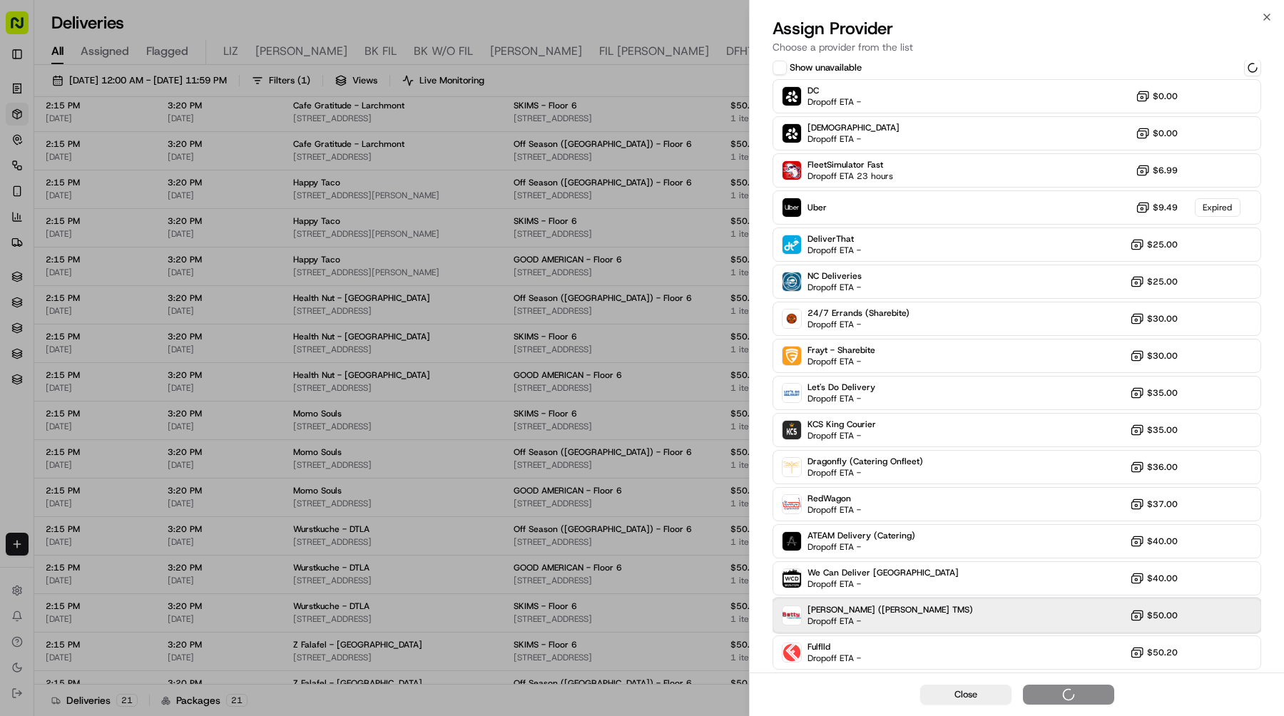
click at [878, 622] on div "Betty (Nash TMS) Dropoff ETA - $50.00" at bounding box center [1017, 616] width 489 height 34
click at [931, 599] on div "Betty (Nash TMS) Dropoff ETA - $50.00" at bounding box center [1017, 616] width 489 height 34
click at [1049, 688] on div "Assign Provider" at bounding box center [1069, 695] width 70 height 14
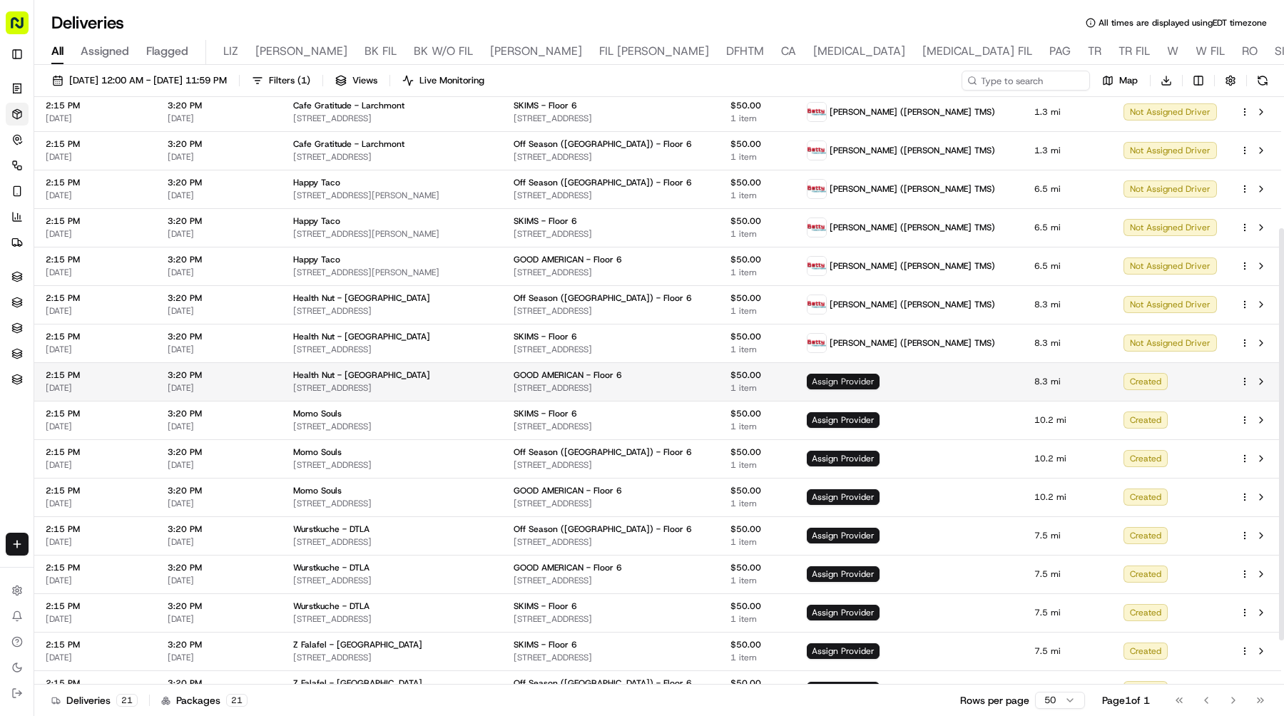
click at [880, 380] on span "Assign Provider" at bounding box center [843, 382] width 73 height 16
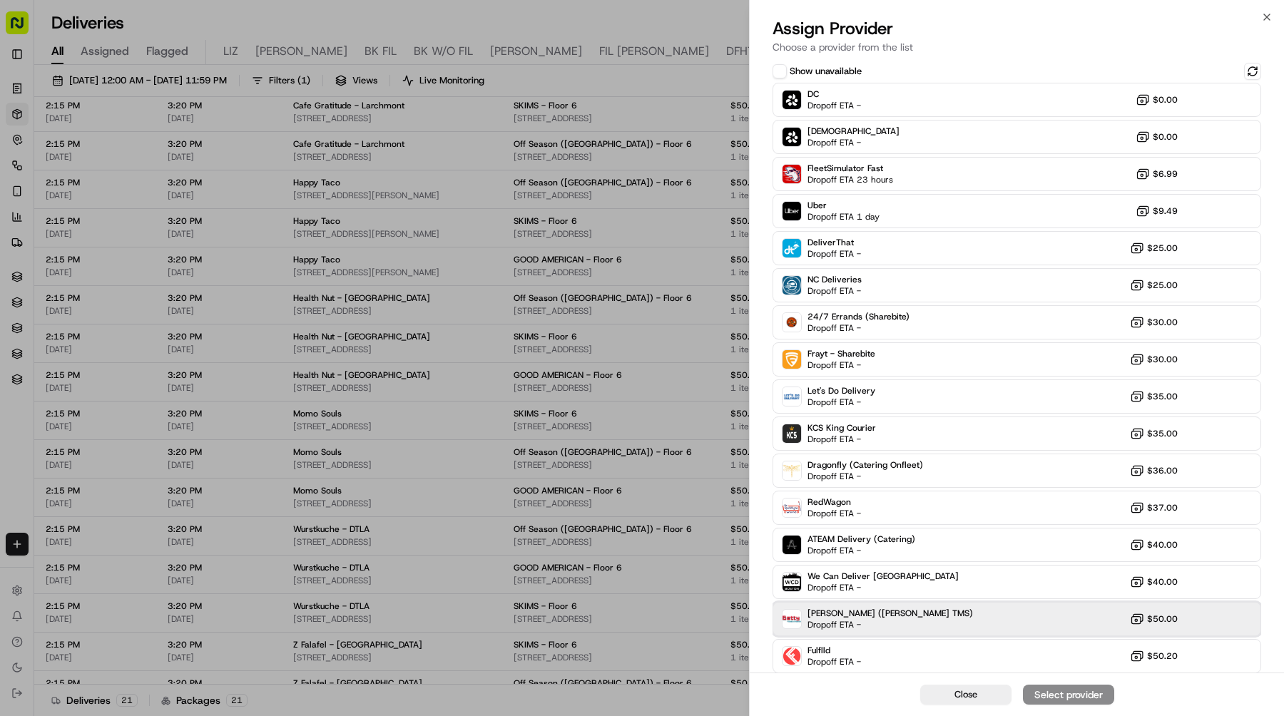
click at [927, 616] on div "Betty (Nash TMS) Dropoff ETA - $50.00" at bounding box center [1017, 619] width 489 height 34
click at [1061, 697] on div "Assign Provider" at bounding box center [1069, 695] width 70 height 14
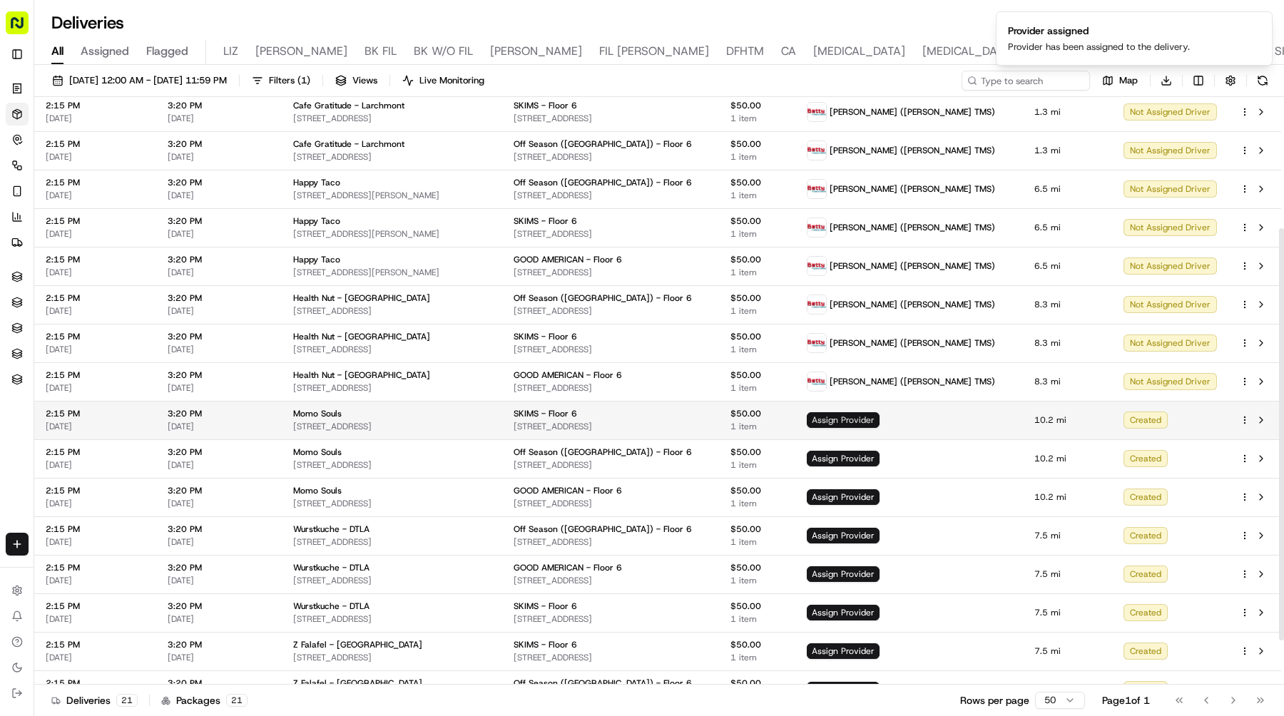
click at [880, 419] on span "Assign Provider" at bounding box center [843, 420] width 73 height 16
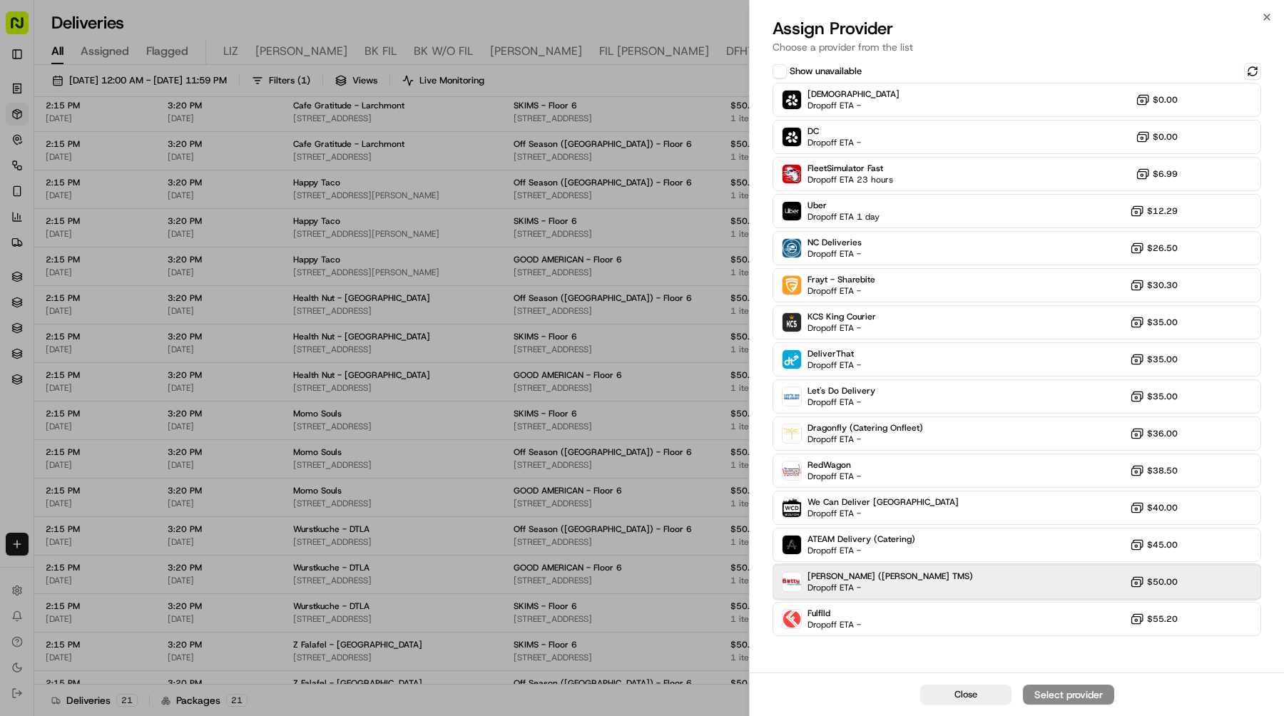
click at [933, 581] on div "Betty (Nash TMS) Dropoff ETA - $50.00" at bounding box center [1017, 582] width 489 height 34
click at [1039, 688] on div "Assign Provider" at bounding box center [1069, 695] width 70 height 14
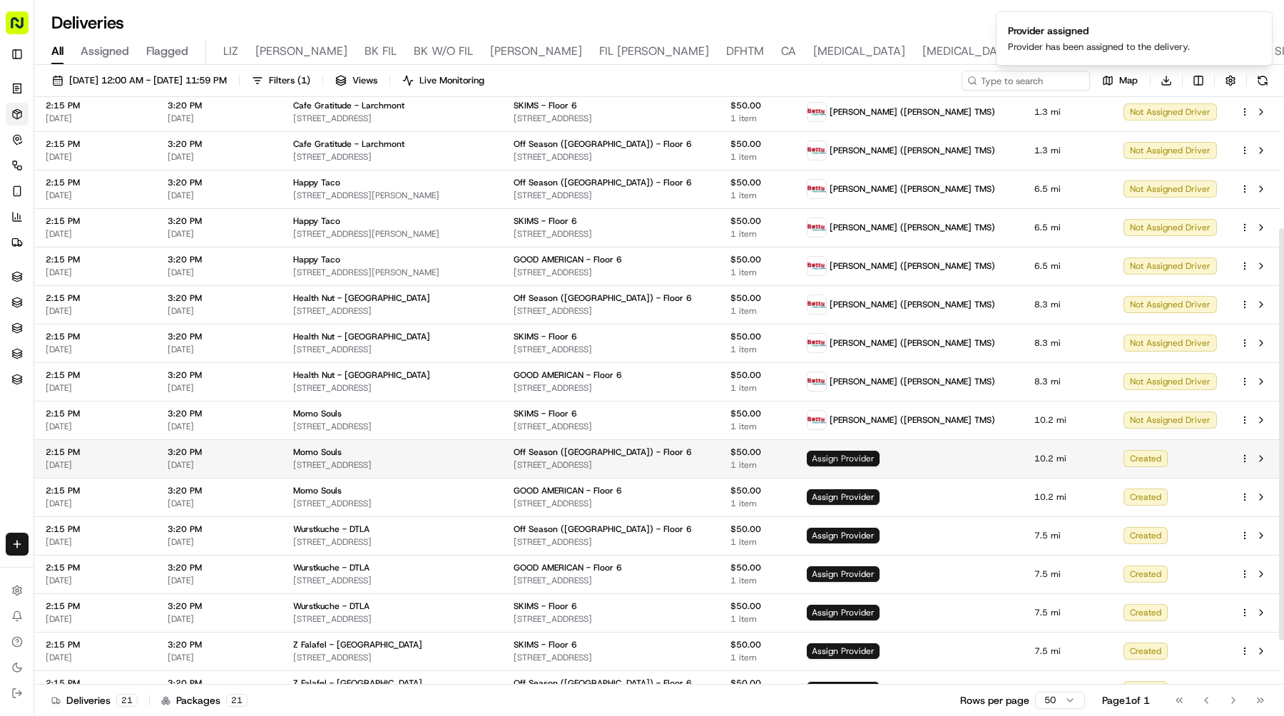
click at [880, 461] on span "Assign Provider" at bounding box center [843, 459] width 73 height 16
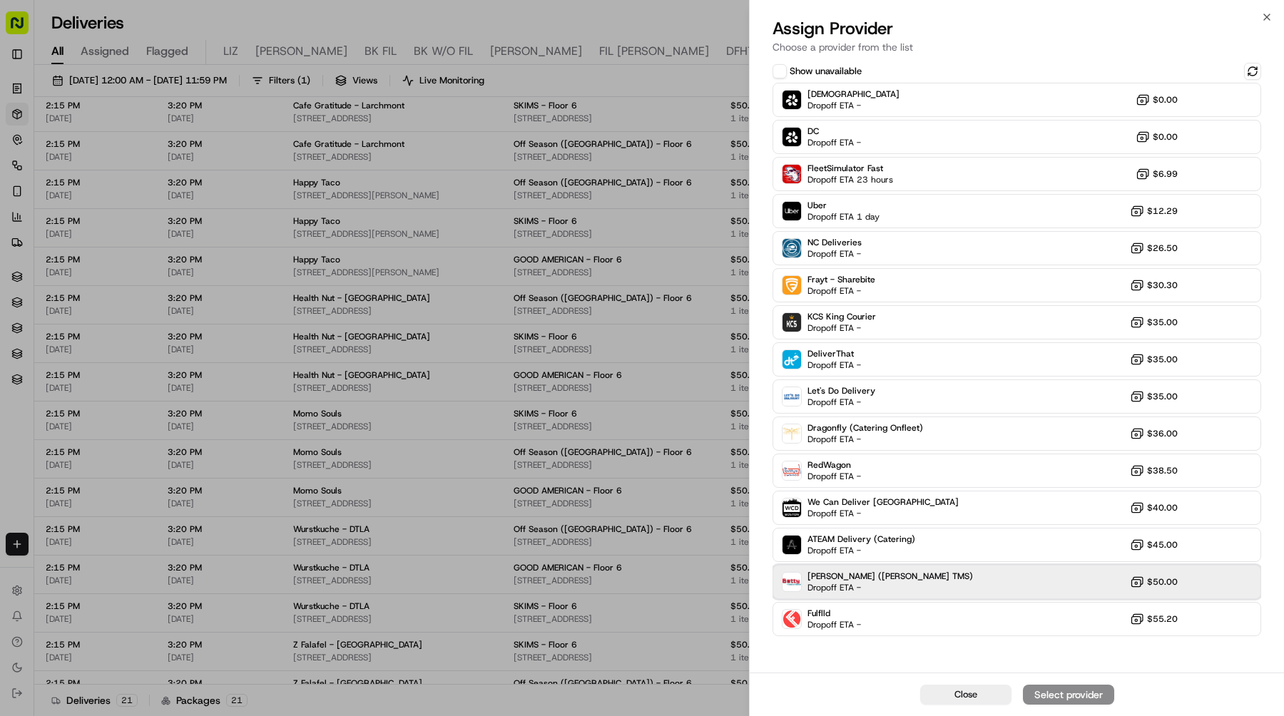
click at [911, 584] on div "Betty (Nash TMS) Dropoff ETA - $50.00" at bounding box center [1017, 582] width 489 height 34
click at [1057, 691] on div "Assign Provider" at bounding box center [1069, 695] width 70 height 14
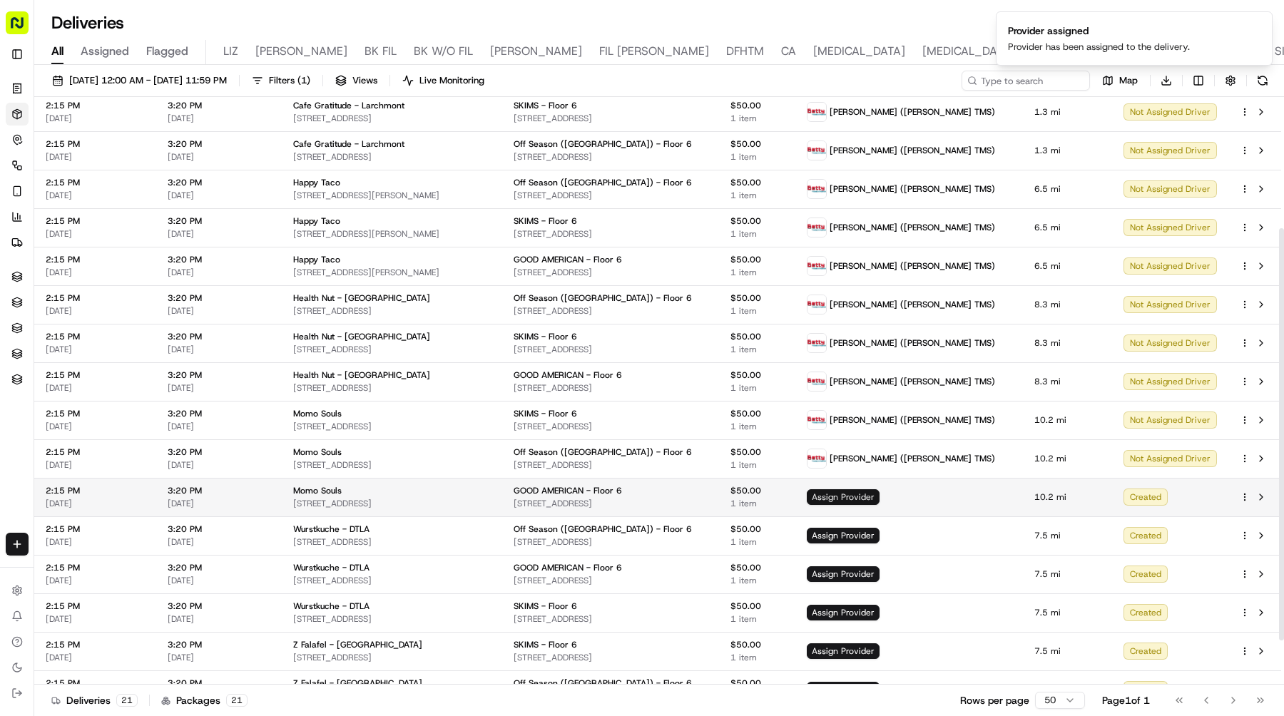
click at [880, 495] on span "Assign Provider" at bounding box center [843, 497] width 73 height 16
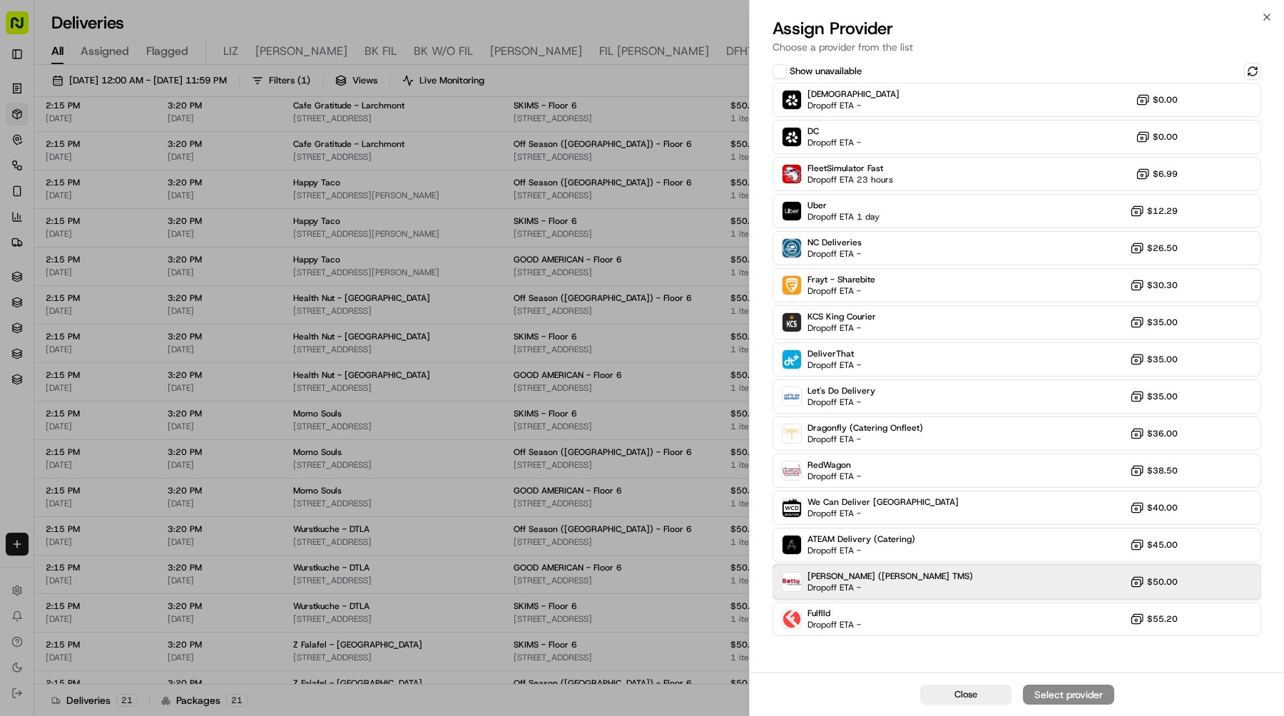
click at [917, 574] on div "Betty (Nash TMS) Dropoff ETA - $50.00" at bounding box center [1017, 582] width 489 height 34
click at [1057, 696] on div "Assign Provider" at bounding box center [1069, 695] width 70 height 14
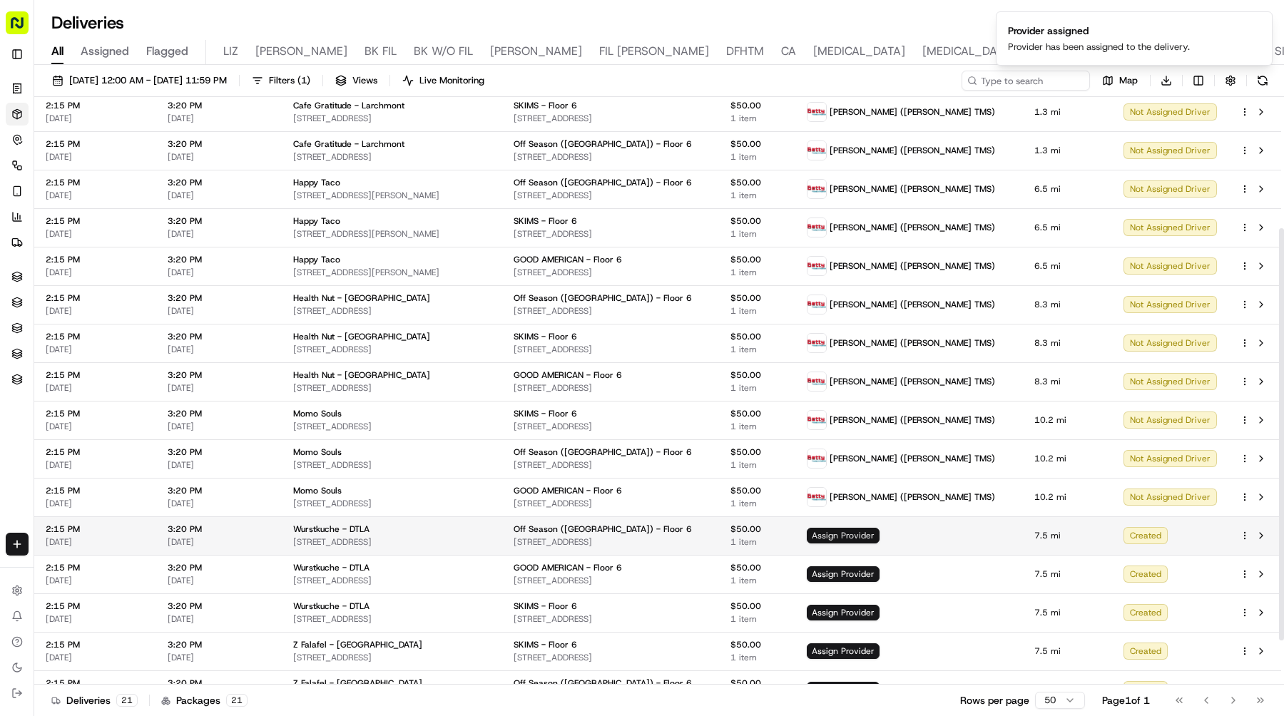
click at [880, 538] on span "Assign Provider" at bounding box center [843, 536] width 73 height 16
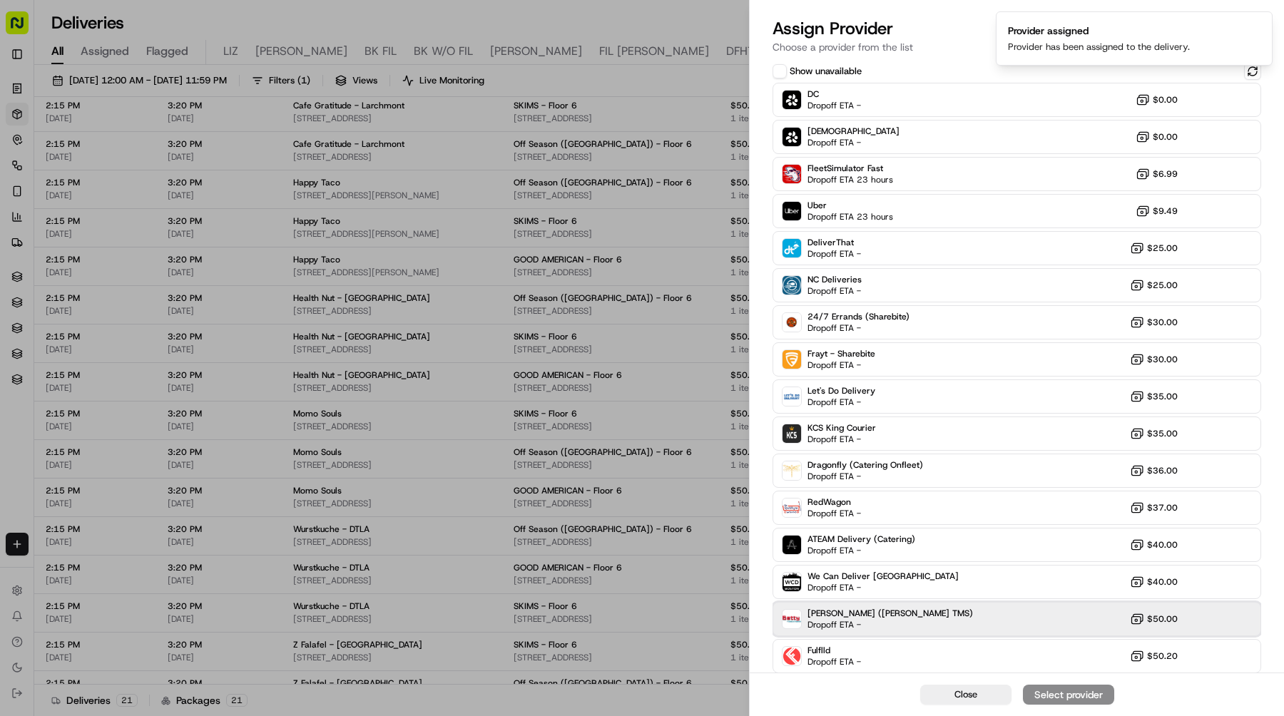
click at [925, 619] on div "Betty (Nash TMS) Dropoff ETA - $50.00" at bounding box center [1017, 619] width 489 height 34
click at [1034, 693] on div "Assign Provider" at bounding box center [1069, 695] width 70 height 14
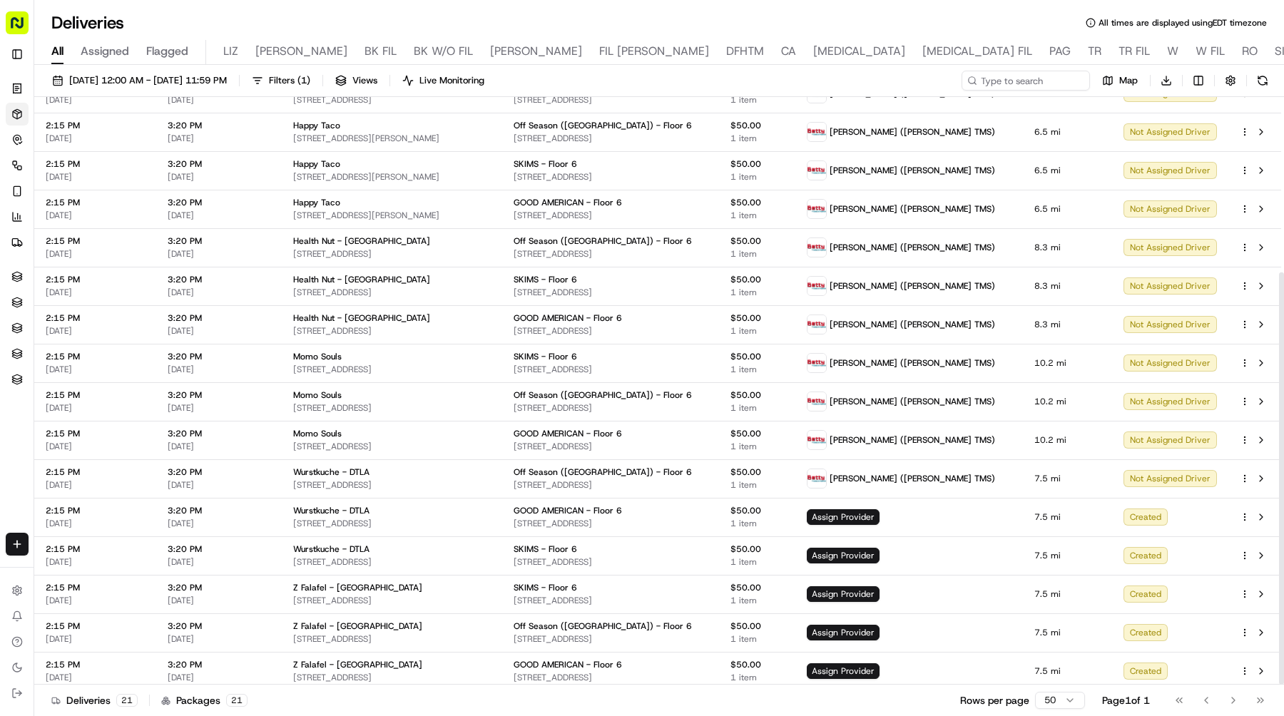
scroll to position [250, 0]
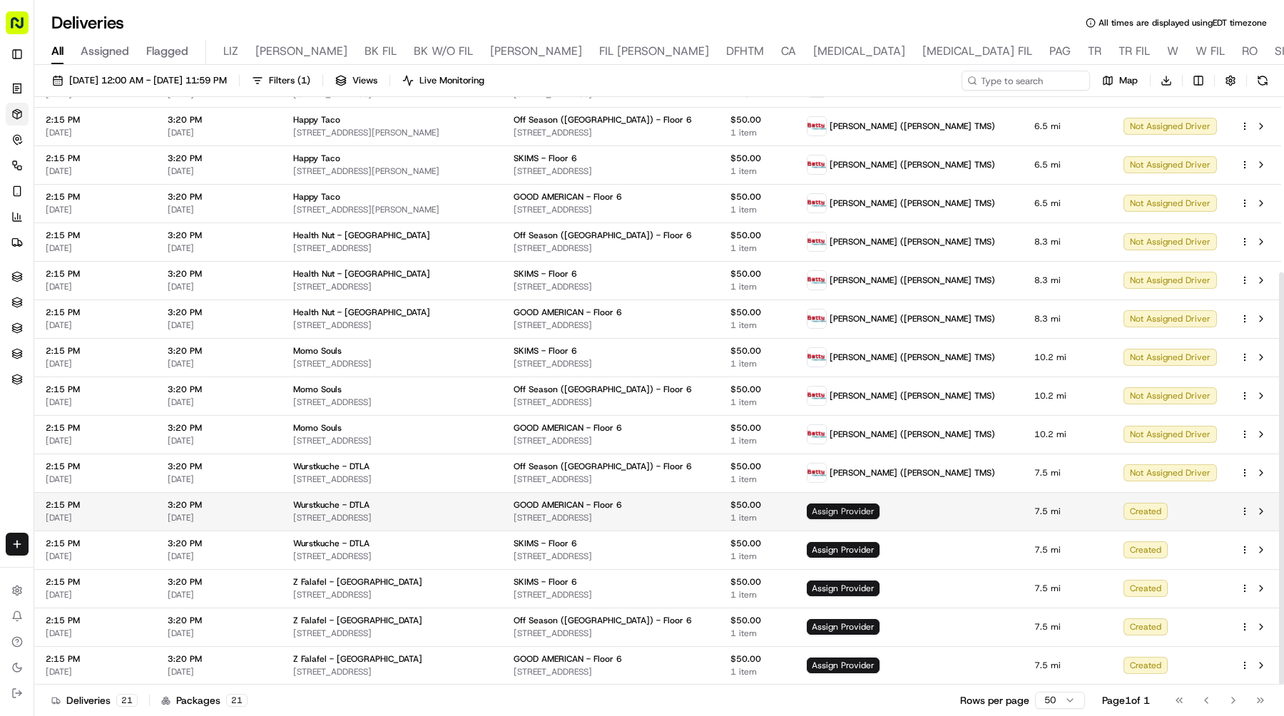
click at [880, 511] on span "Assign Provider" at bounding box center [843, 512] width 73 height 16
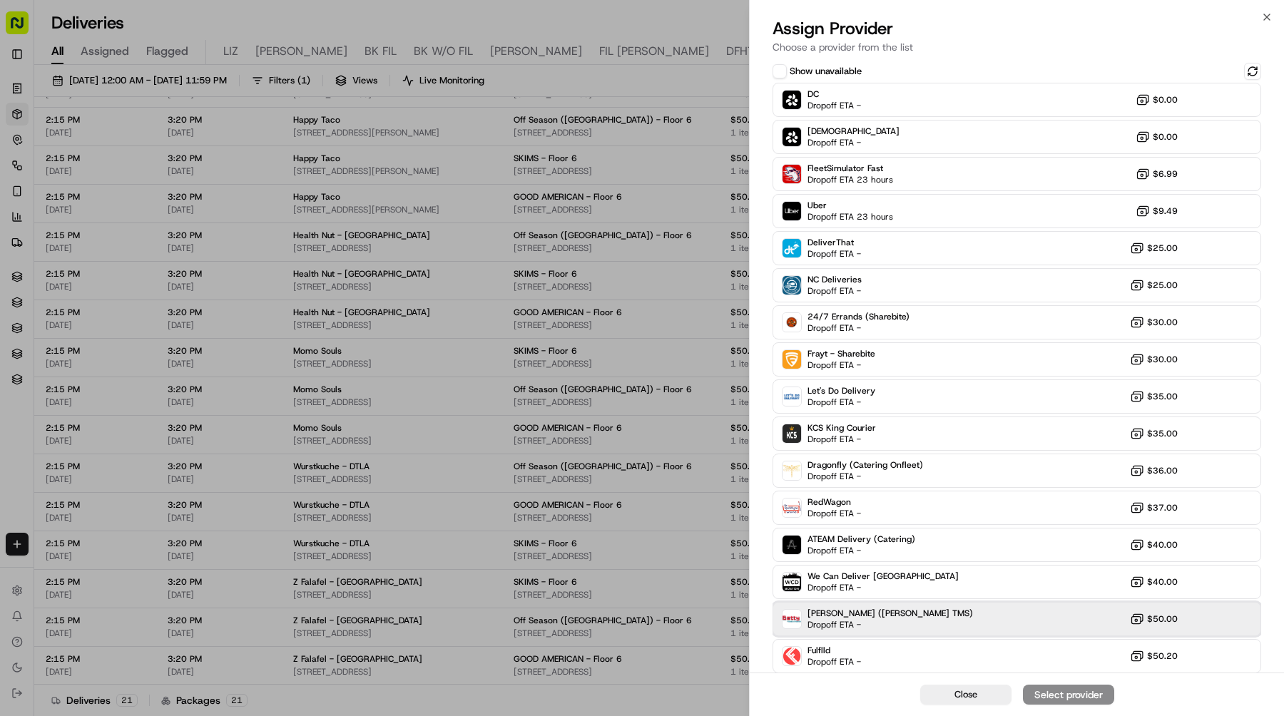
click at [910, 606] on div "Betty (Nash TMS) Dropoff ETA - $50.00" at bounding box center [1017, 619] width 489 height 34
click at [1035, 693] on div "Assign Provider" at bounding box center [1069, 695] width 70 height 14
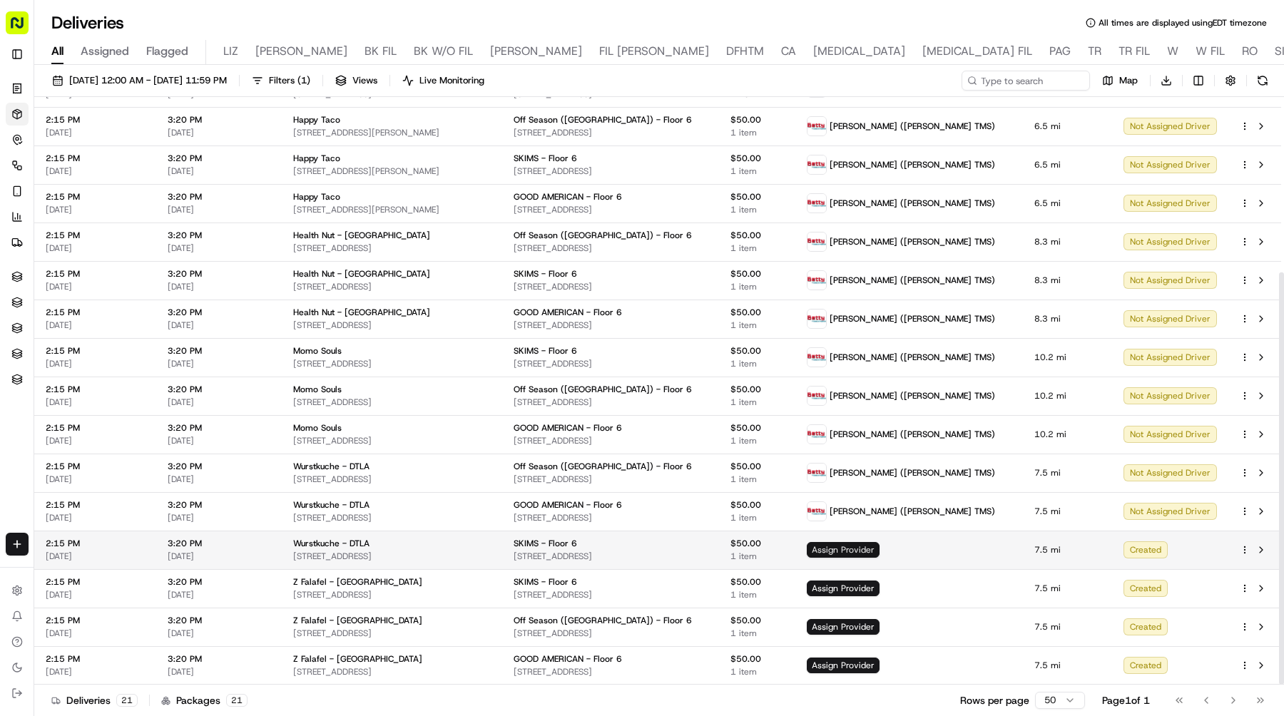
click at [880, 552] on span "Assign Provider" at bounding box center [843, 550] width 73 height 16
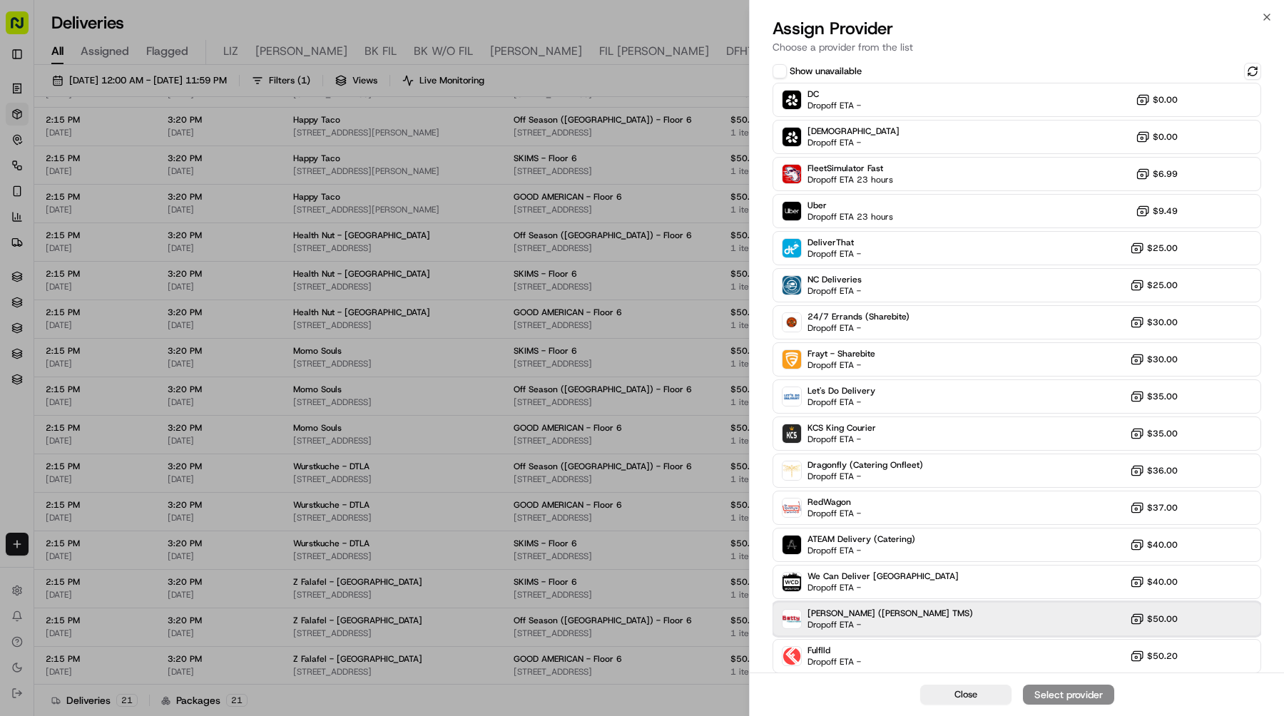
click at [905, 628] on div "Betty (Nash TMS) Dropoff ETA - $50.00" at bounding box center [1017, 619] width 489 height 34
click at [1044, 693] on div "Assign Provider" at bounding box center [1069, 695] width 70 height 14
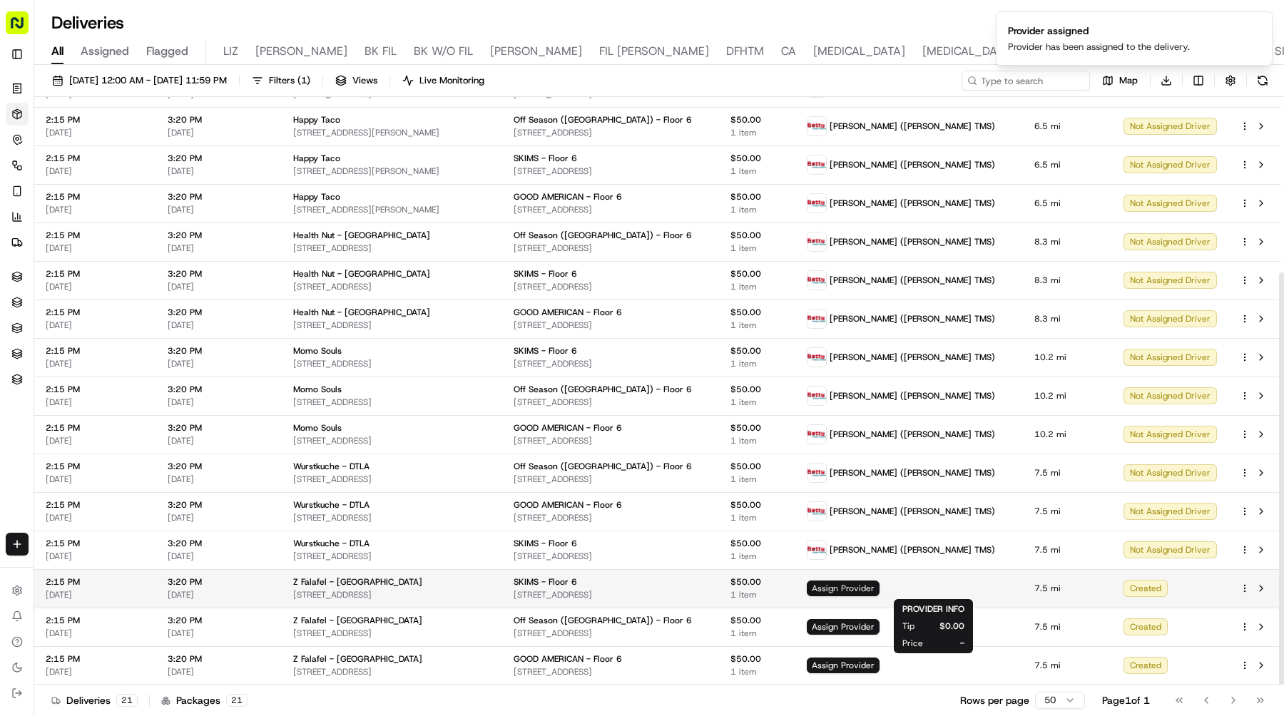
click at [880, 589] on span "Assign Provider" at bounding box center [843, 589] width 73 height 16
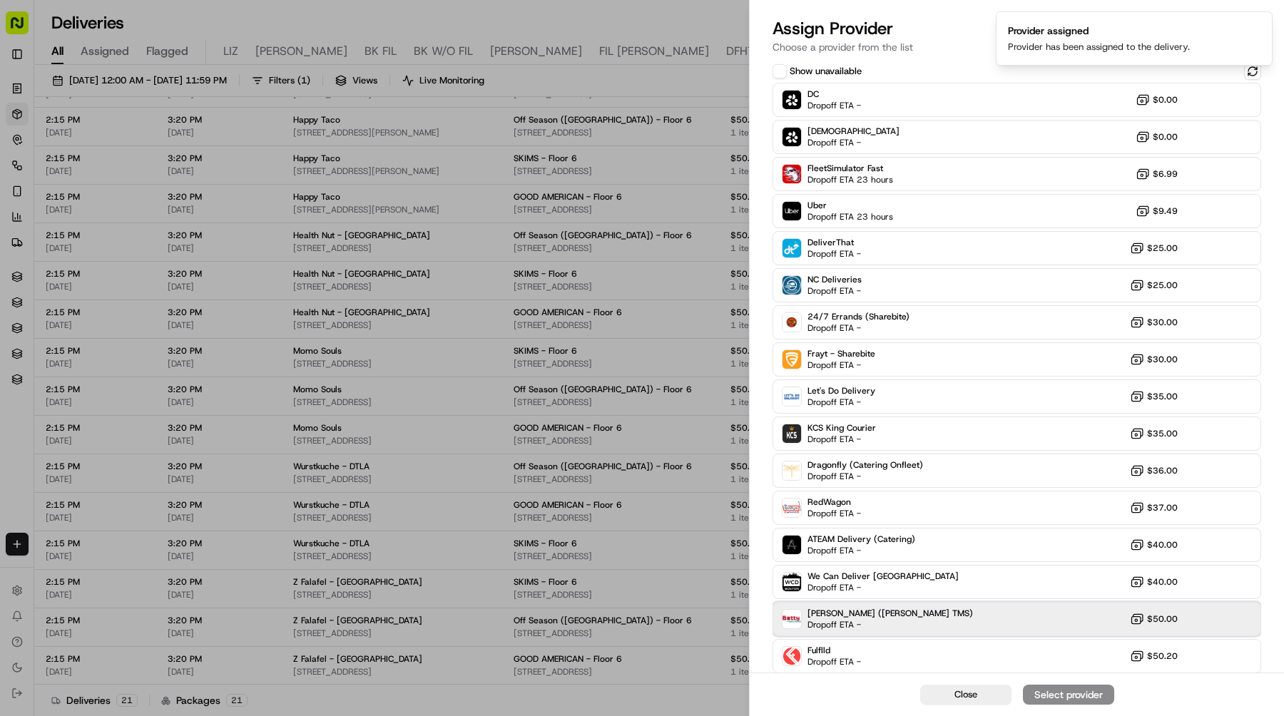
click at [930, 616] on div "Betty (Nash TMS) Dropoff ETA - $50.00" at bounding box center [1017, 619] width 489 height 34
click at [1040, 696] on div "Assign Provider" at bounding box center [1069, 695] width 70 height 14
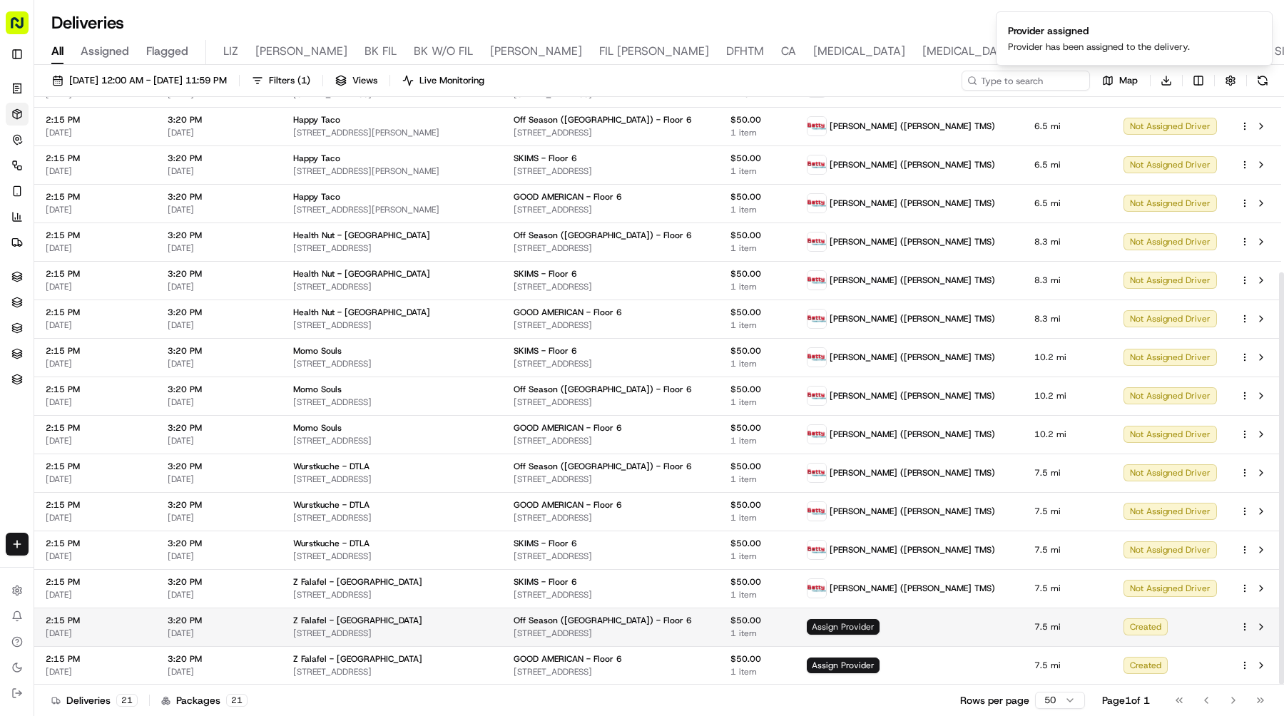
click at [880, 624] on span "Assign Provider" at bounding box center [843, 627] width 73 height 16
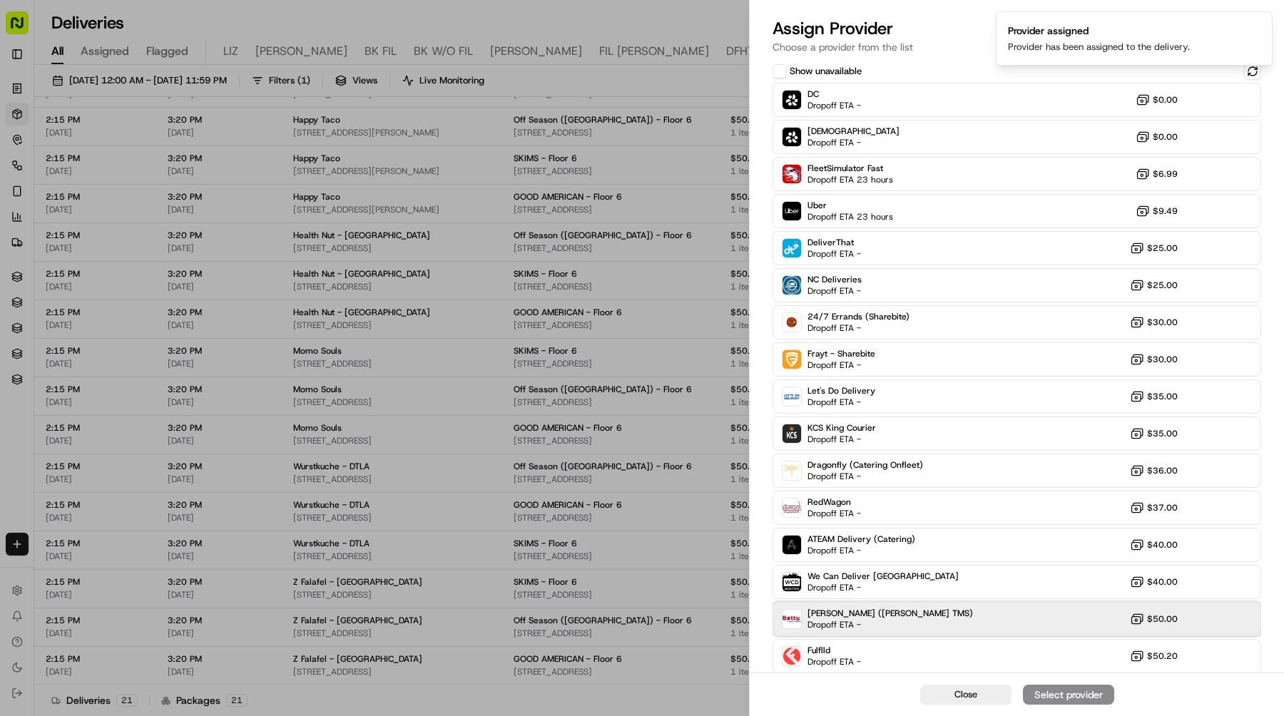
click at [917, 623] on div "Betty (Nash TMS) Dropoff ETA - $50.00" at bounding box center [1017, 619] width 489 height 34
click at [1037, 696] on div "Assign Provider" at bounding box center [1069, 695] width 70 height 14
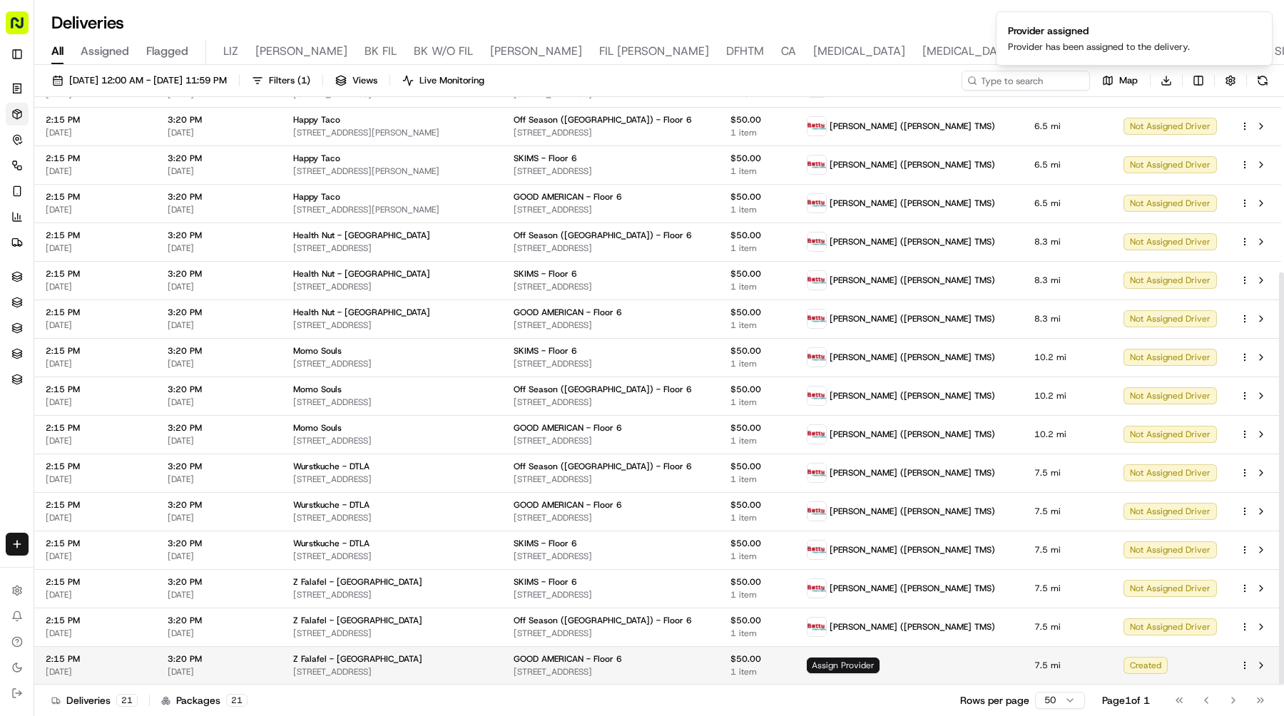
click at [880, 664] on span "Assign Provider" at bounding box center [843, 666] width 73 height 16
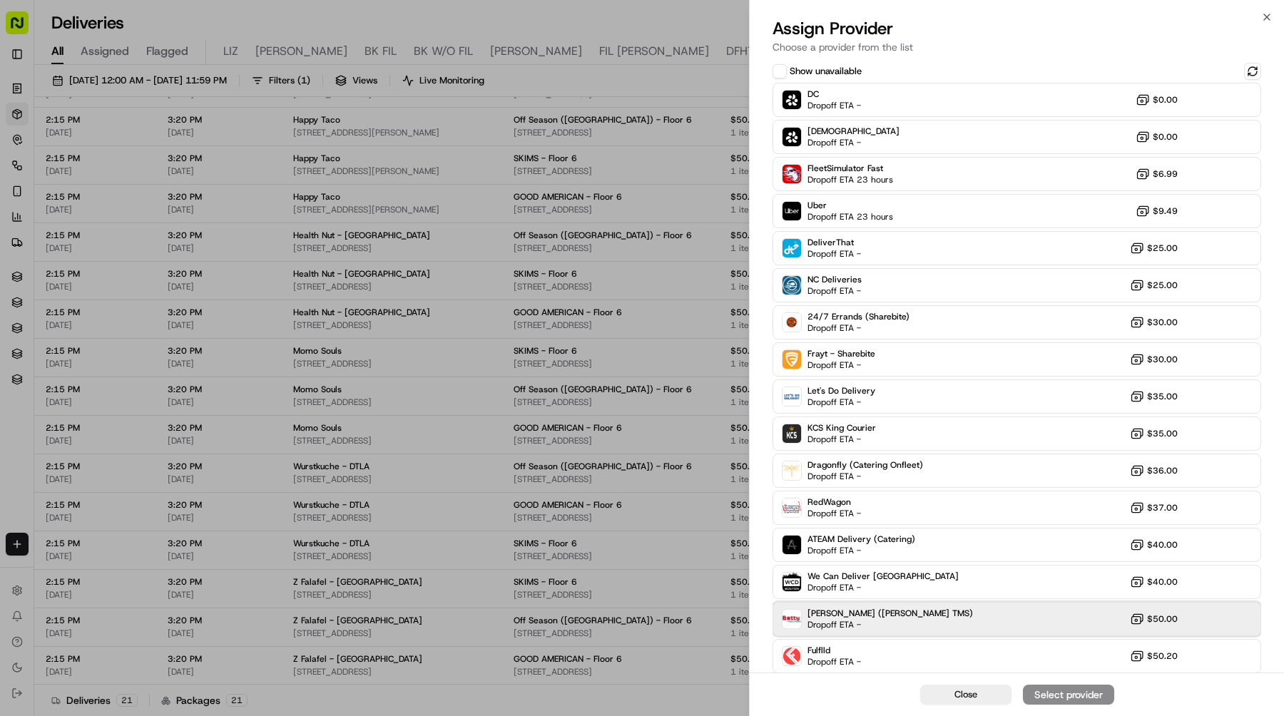
click at [925, 604] on div "Betty (Nash TMS) Dropoff ETA - $50.00" at bounding box center [1017, 619] width 489 height 34
click at [1036, 683] on div "Close Assign Provider" at bounding box center [1017, 695] width 534 height 44
click at [1039, 691] on div "Assign Provider" at bounding box center [1069, 695] width 70 height 14
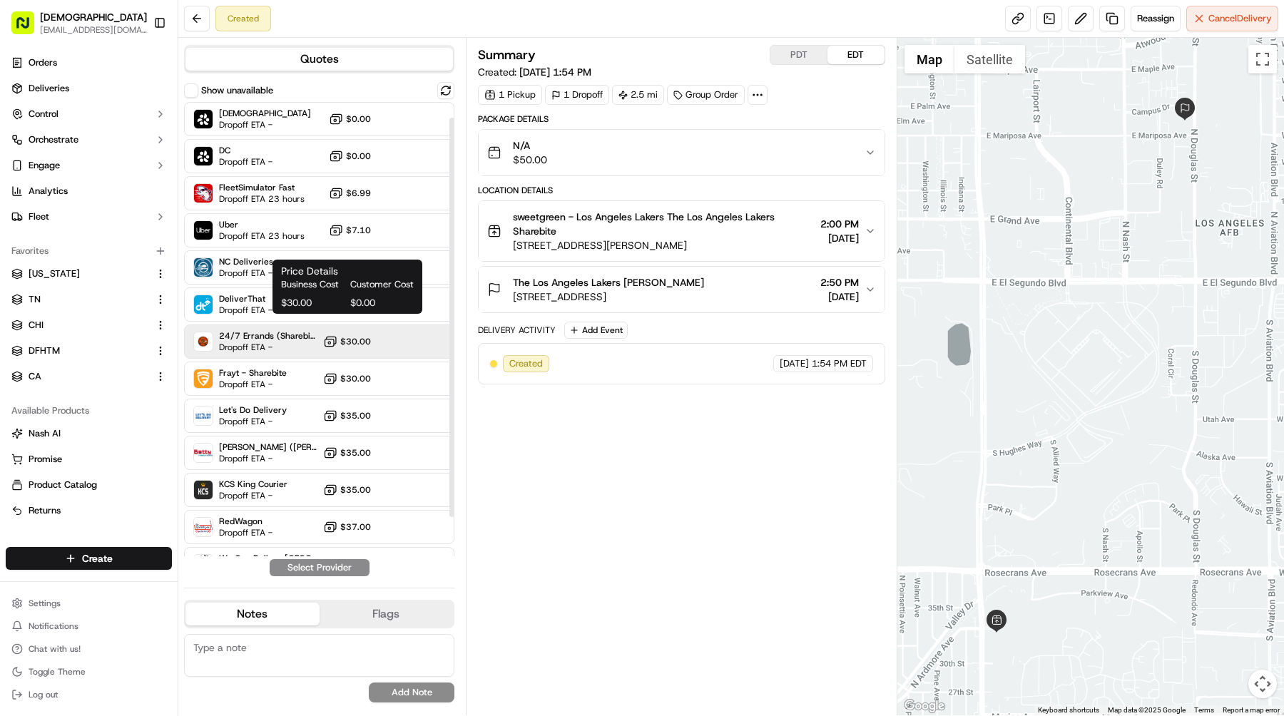
scroll to position [62, 0]
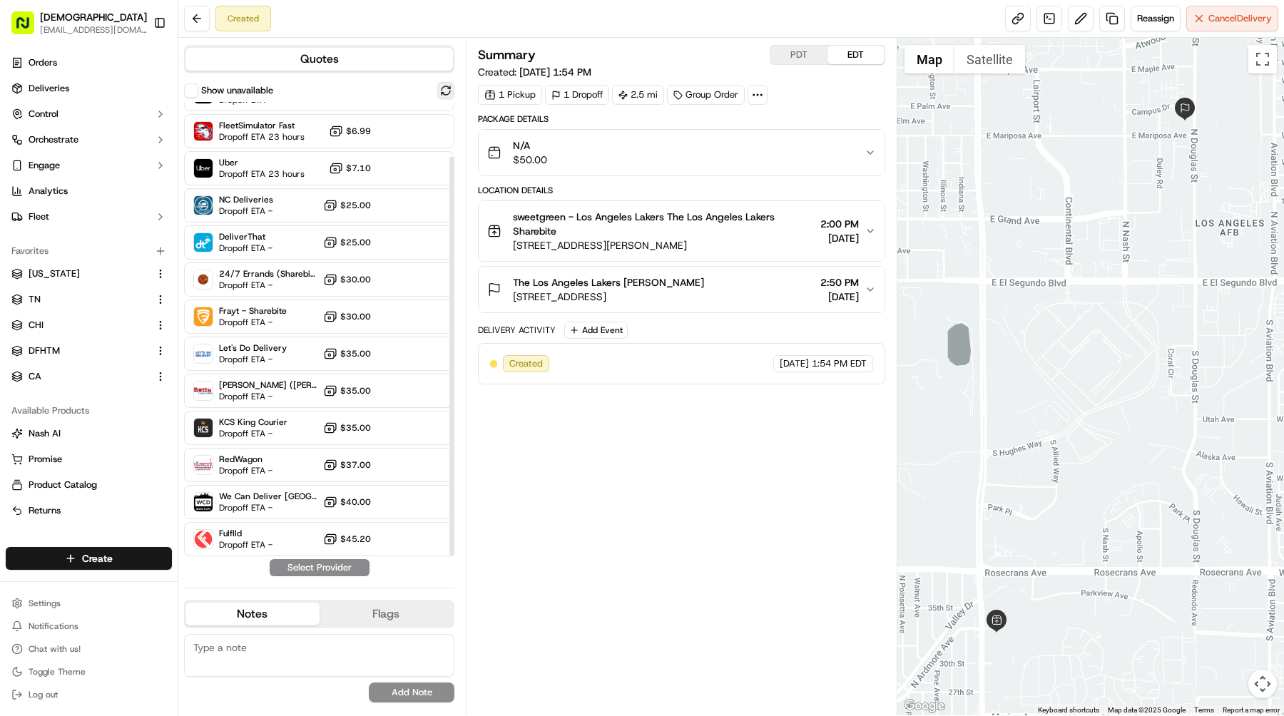
click at [447, 93] on button at bounding box center [445, 90] width 17 height 17
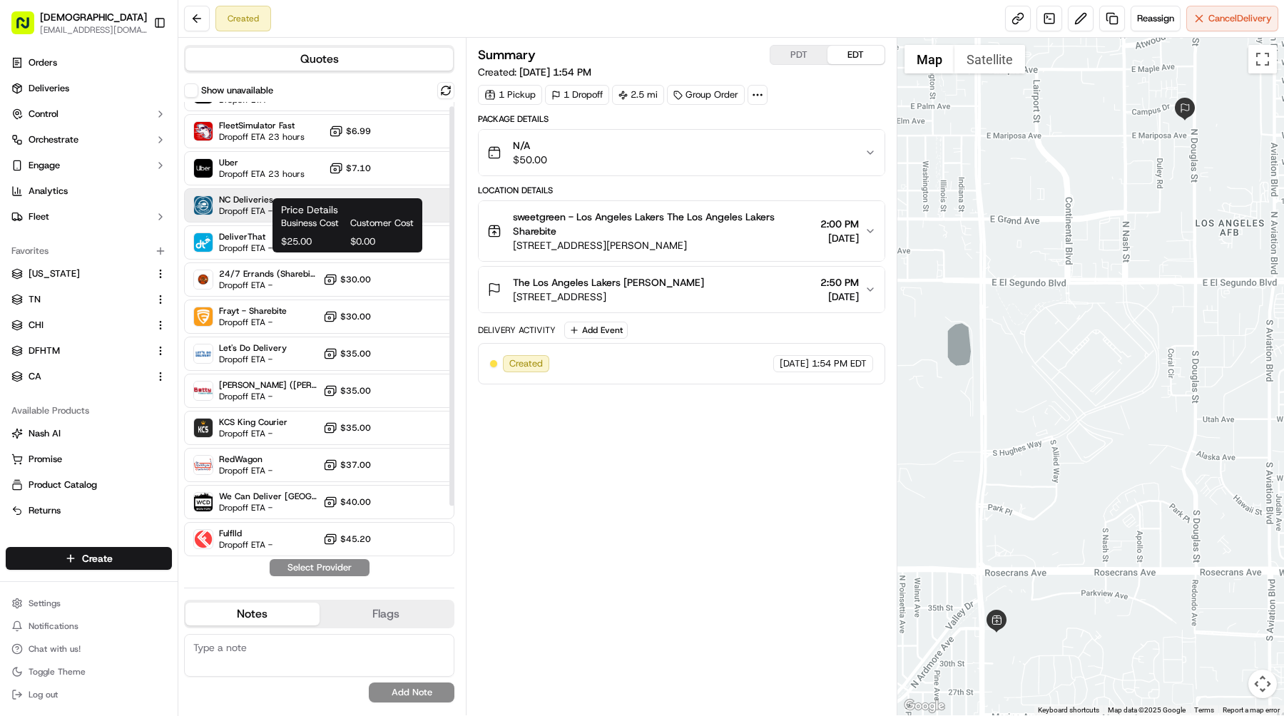
scroll to position [0, 0]
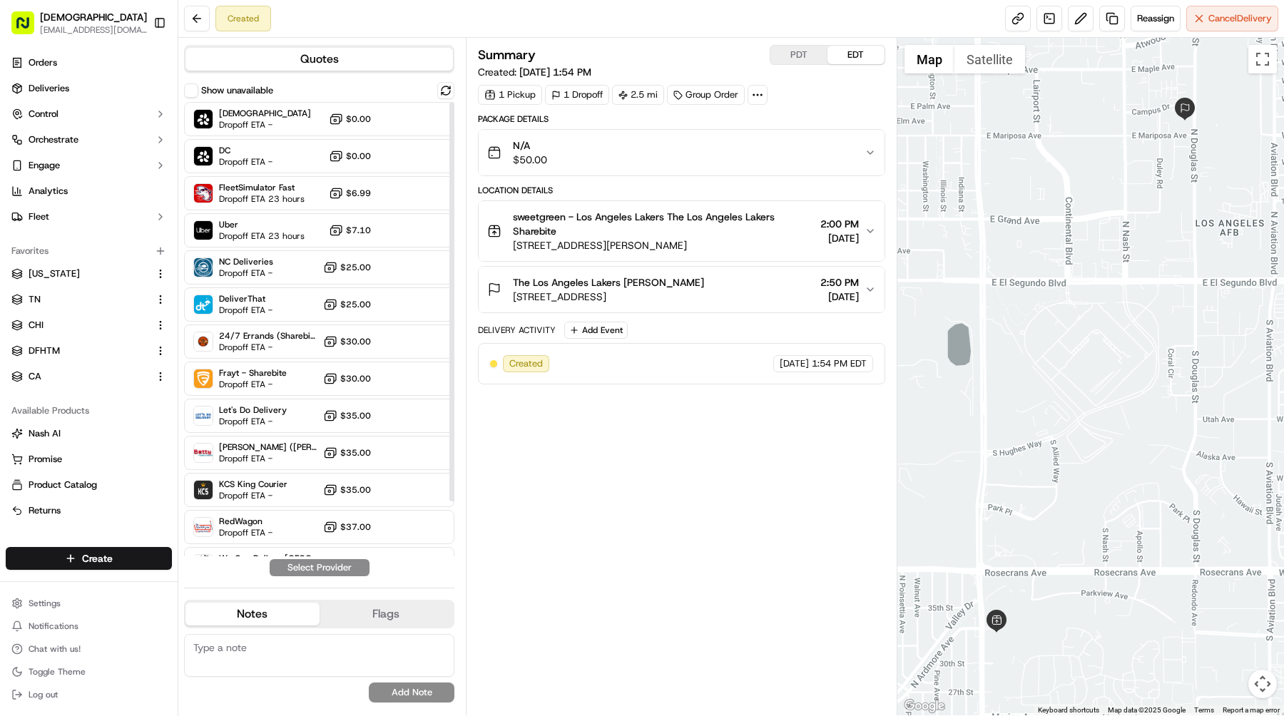
click at [253, 89] on label "Show unavailable" at bounding box center [237, 90] width 72 height 13
click at [198, 89] on button "Show unavailable" at bounding box center [191, 90] width 14 height 14
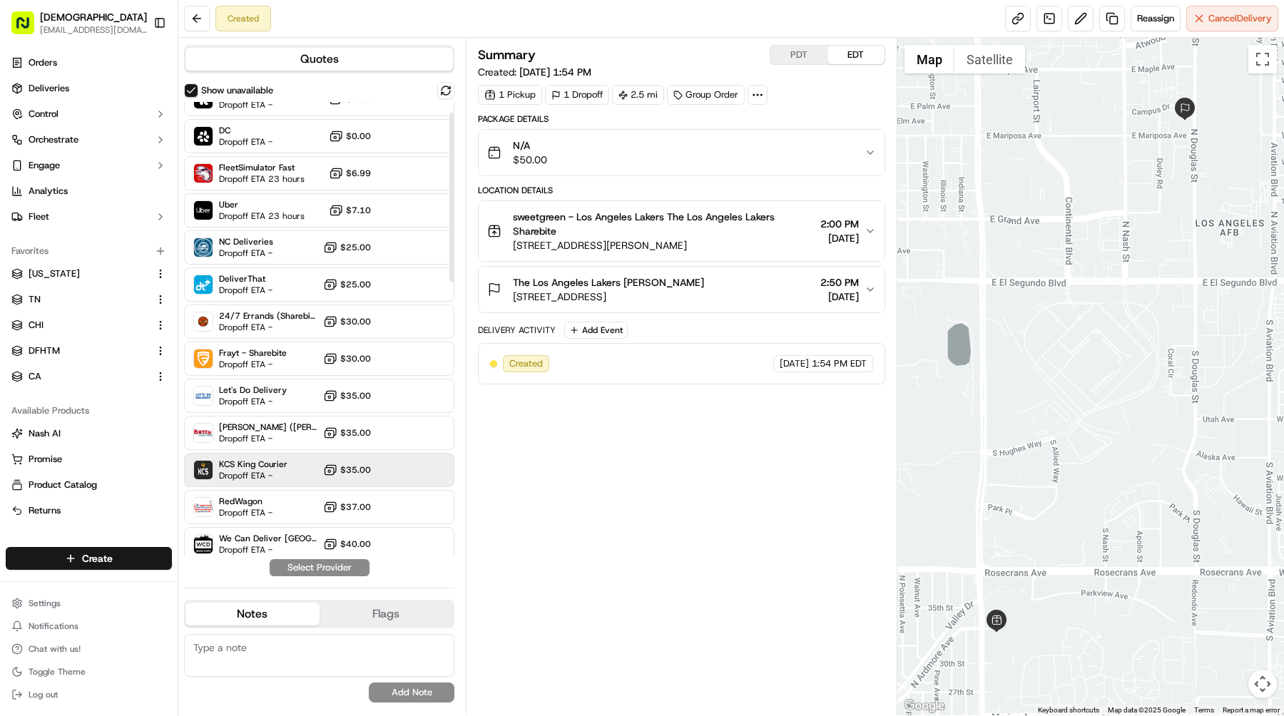
scroll to position [58, 0]
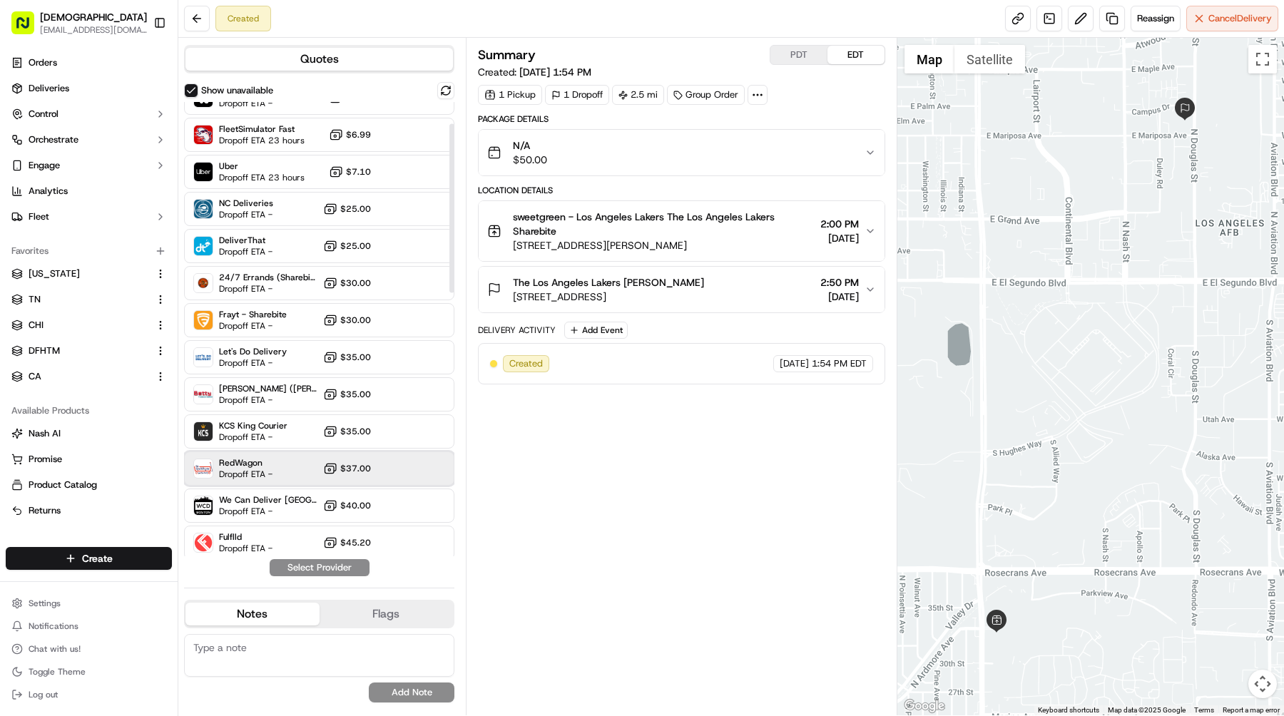
click at [283, 473] on div "RedWagon Dropoff ETA - $37.00" at bounding box center [319, 469] width 270 height 34
click at [327, 569] on button "Assign Provider" at bounding box center [319, 567] width 101 height 17
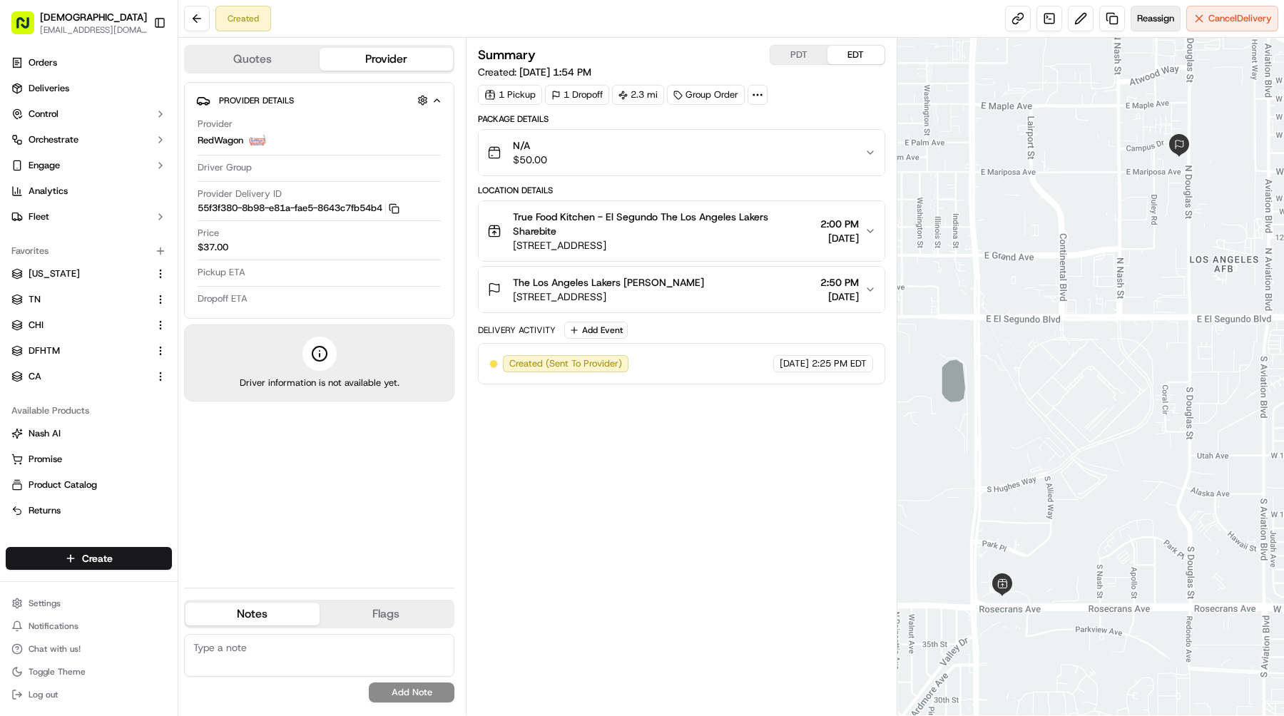
click at [1154, 19] on span "Reassign" at bounding box center [1155, 18] width 37 height 13
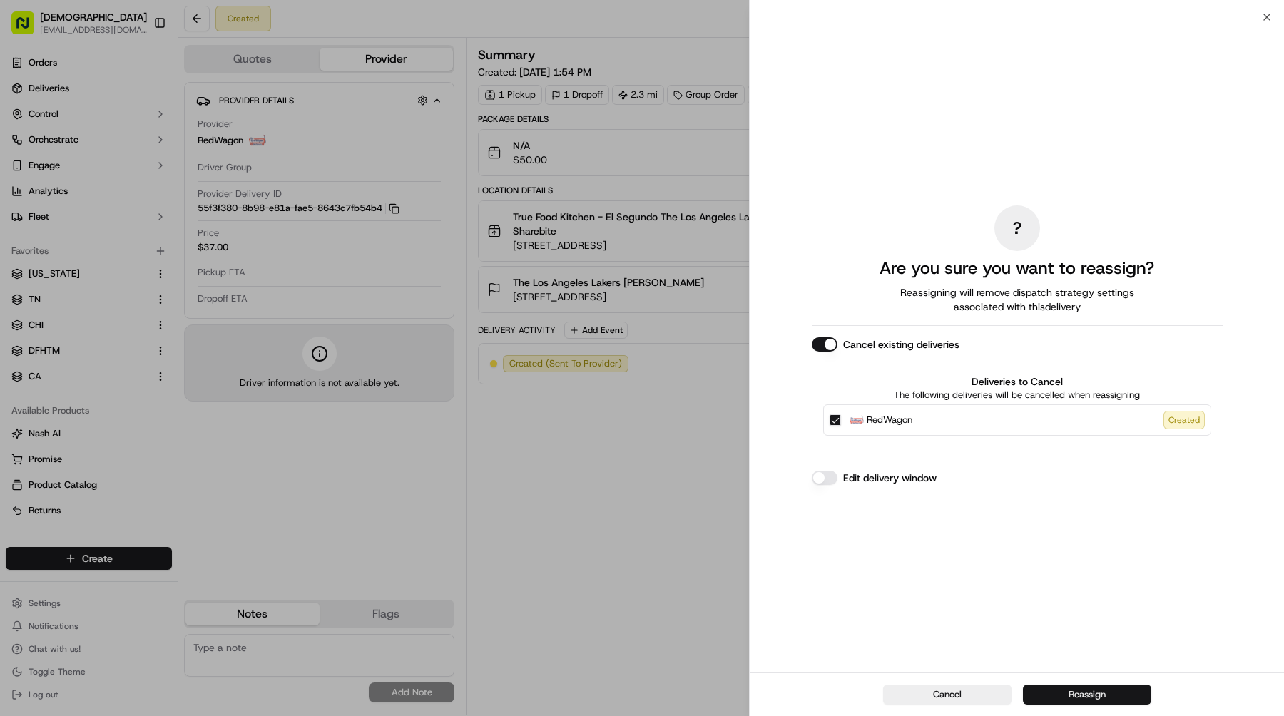
click at [1064, 693] on button "Reassign" at bounding box center [1087, 695] width 128 height 20
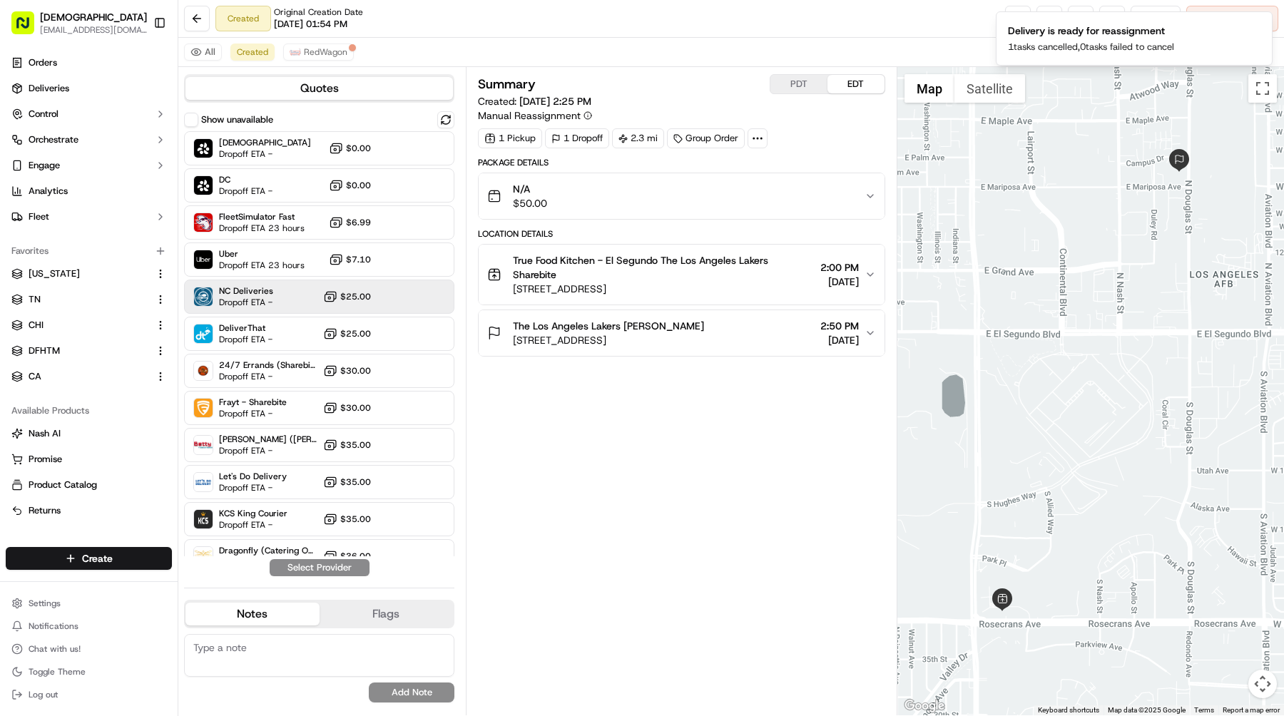
scroll to position [128, 0]
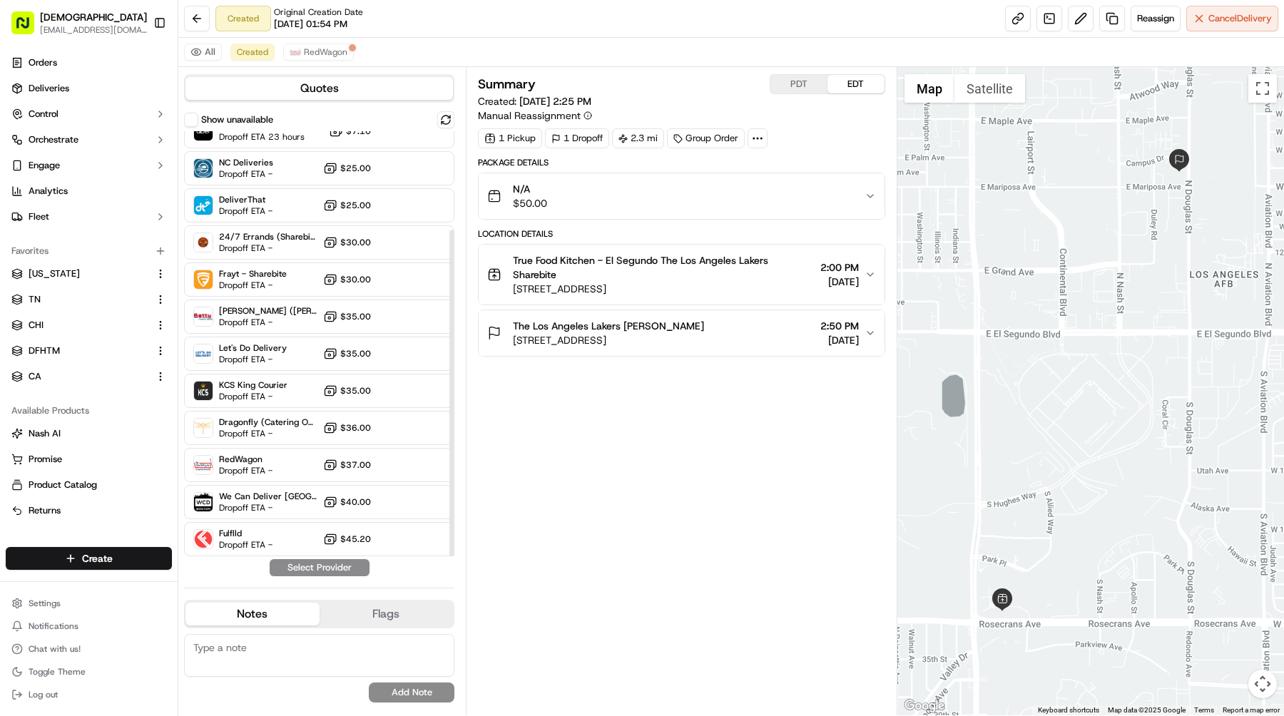
click at [254, 484] on div "Sharebite Dropoff ETA - $0.00 DC Dropoff ETA - $0.00 FleetSimulator Fast Dropof…" at bounding box center [319, 280] width 270 height 554
click at [290, 493] on span "We Can Deliver [GEOGRAPHIC_DATA]" at bounding box center [268, 496] width 98 height 11
click at [322, 567] on button "Assign Provider" at bounding box center [319, 567] width 101 height 17
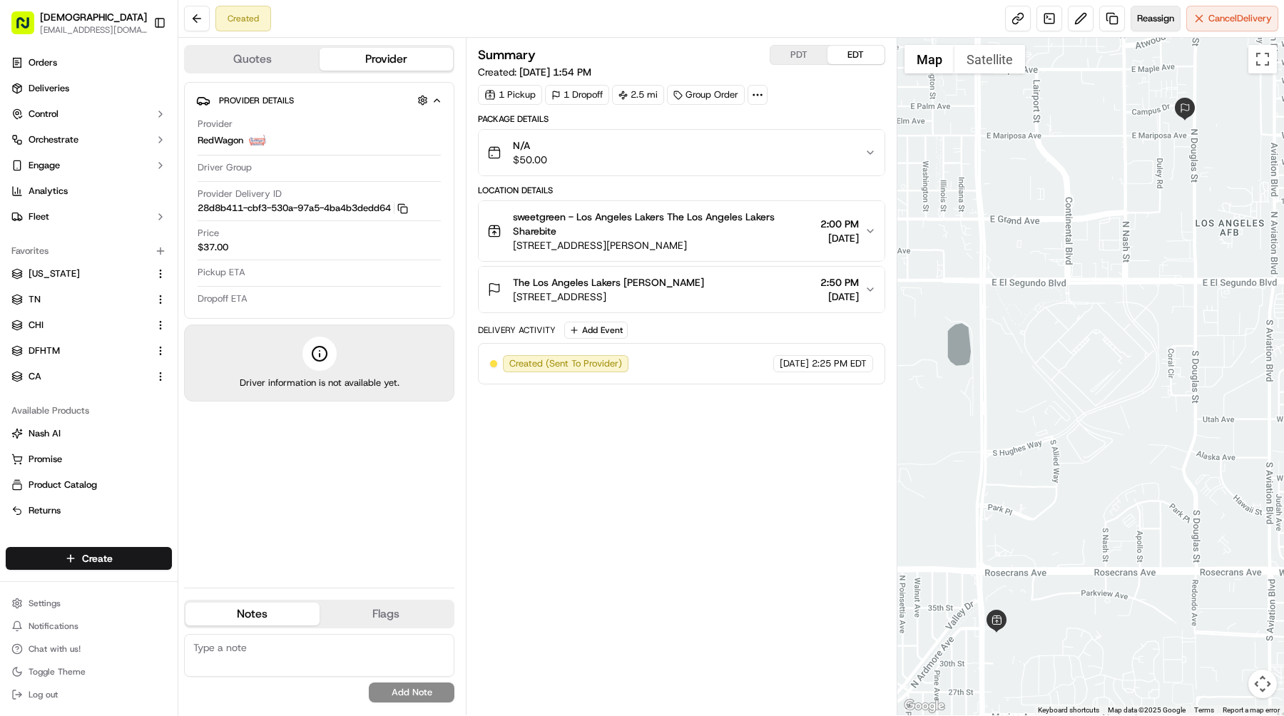
click at [1152, 20] on span "Reassign" at bounding box center [1155, 18] width 37 height 13
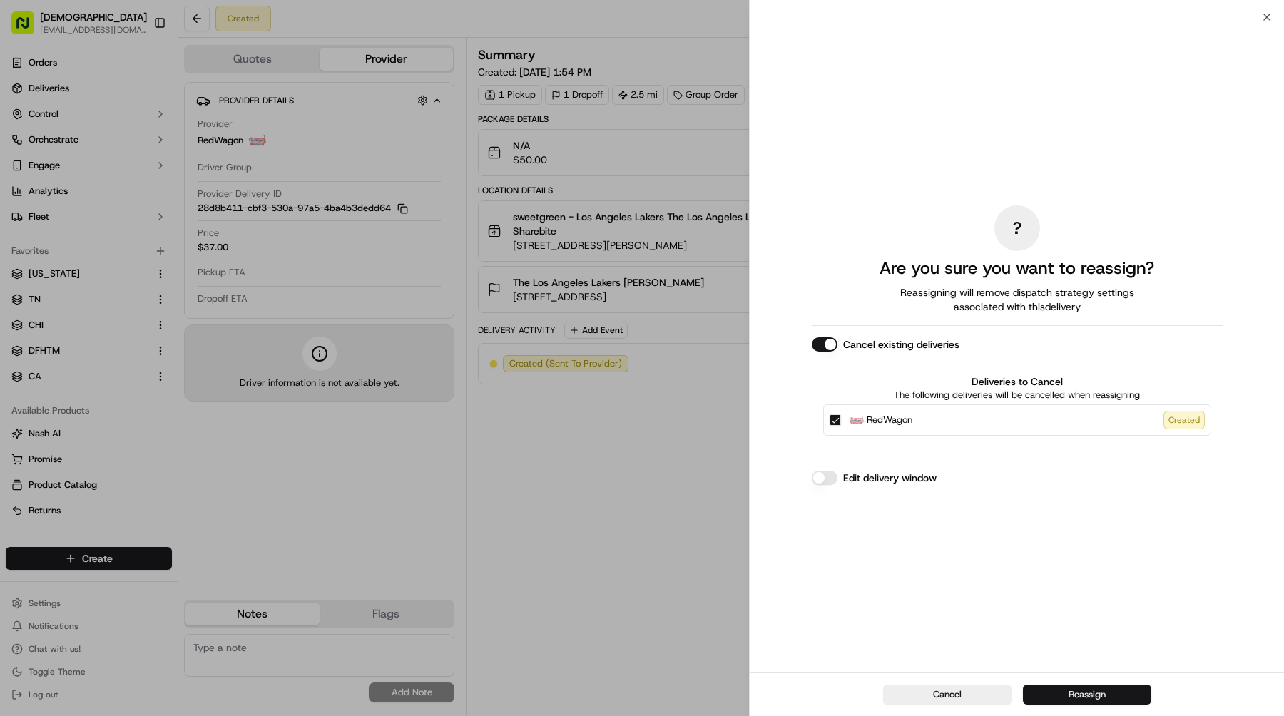
click at [1052, 692] on button "Reassign" at bounding box center [1087, 695] width 128 height 20
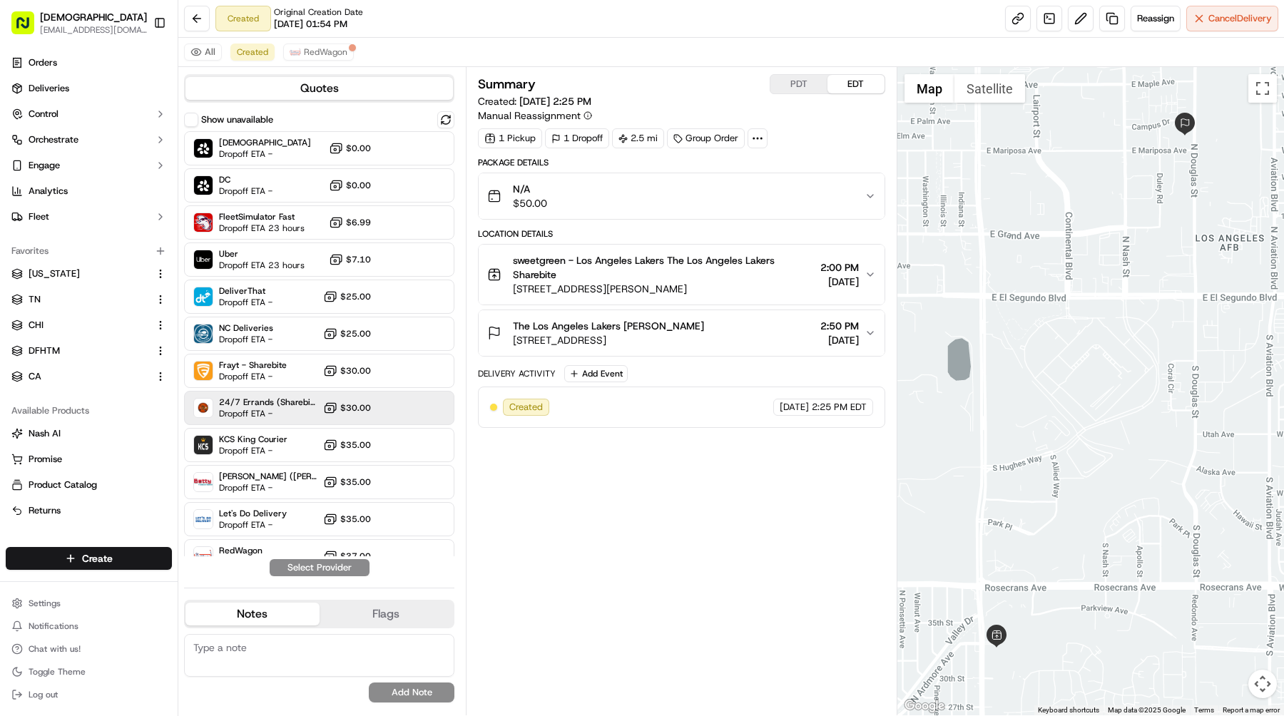
scroll to position [91, 0]
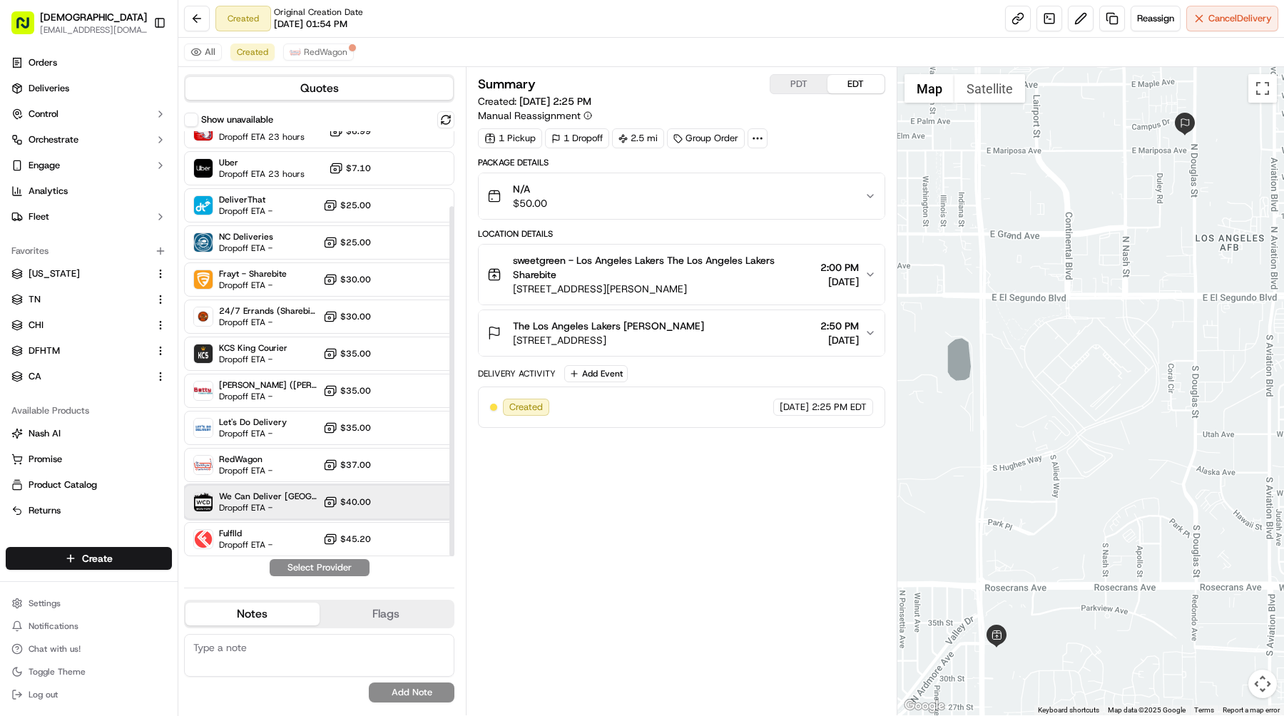
click at [285, 500] on span "We Can Deliver [GEOGRAPHIC_DATA]" at bounding box center [268, 496] width 98 height 11
click at [306, 581] on div "Quotes Show unavailable Sharebite Dropoff ETA - $0.00 DC Dropoff ETA - $0.00 Fl…" at bounding box center [321, 391] width 287 height 648
click at [310, 570] on button "Assign Provider" at bounding box center [319, 567] width 101 height 17
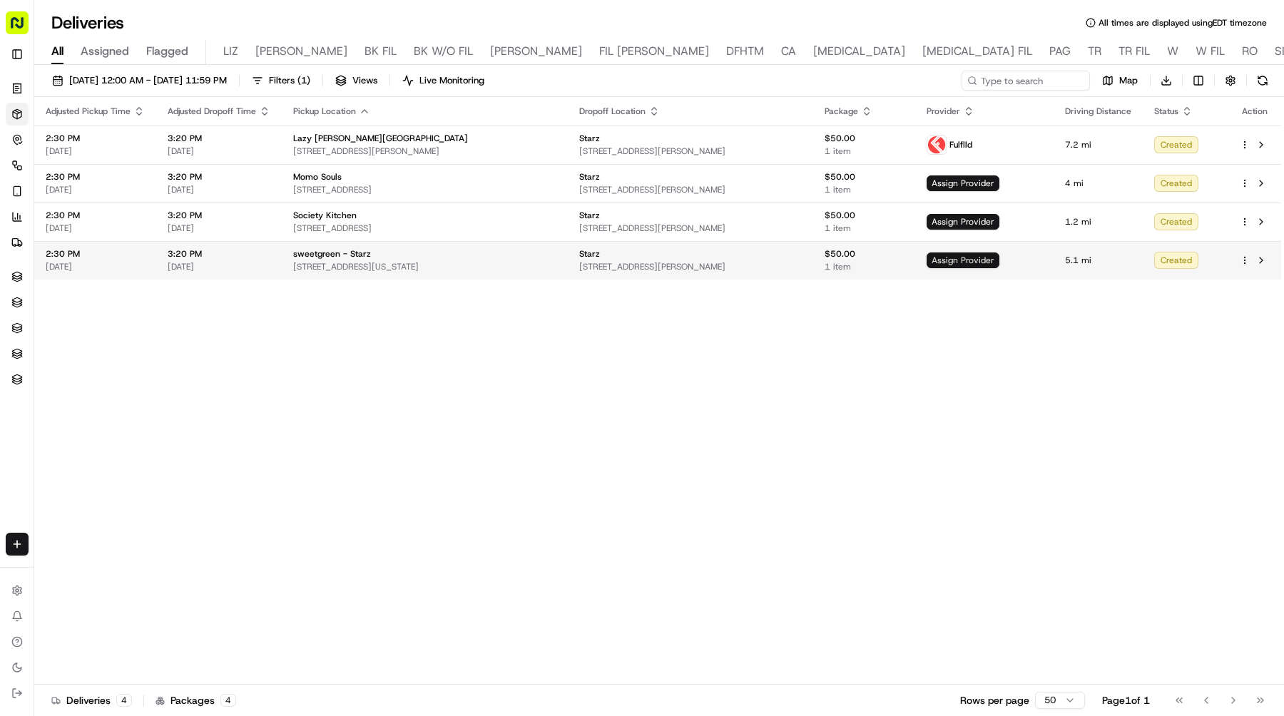
click at [968, 258] on span "Assign Provider" at bounding box center [963, 261] width 73 height 16
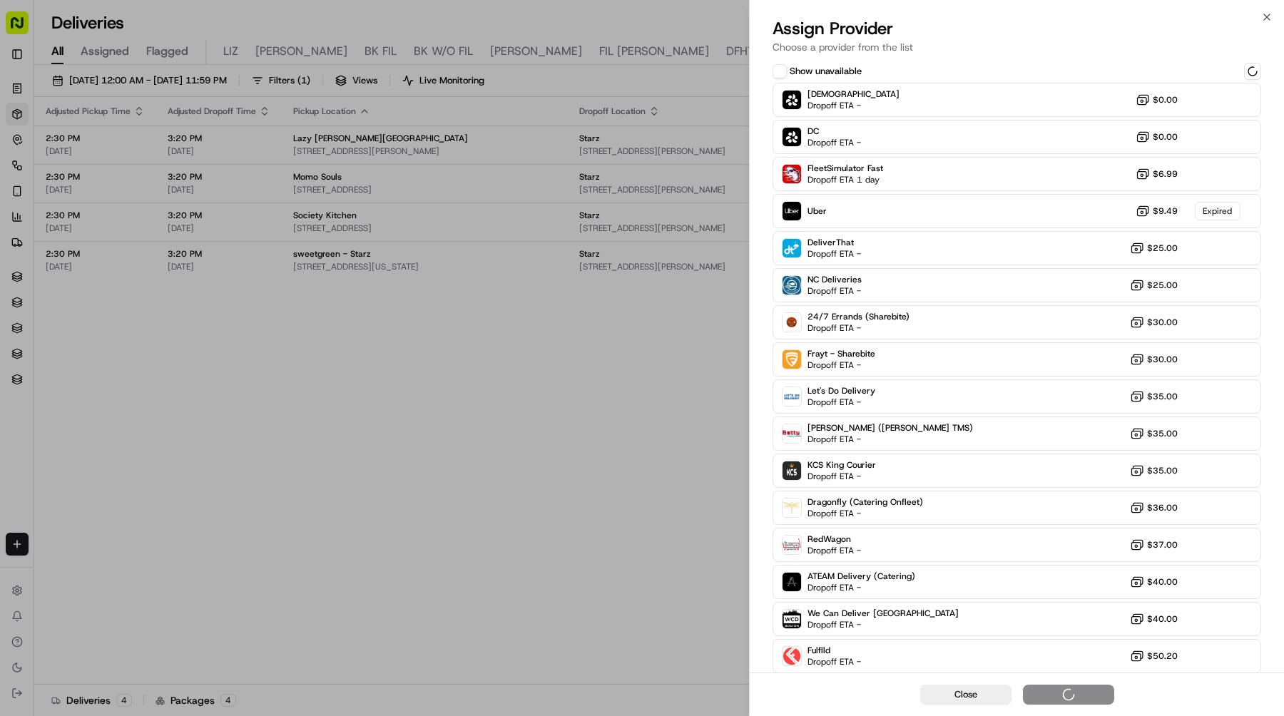
scroll to position [4, 0]
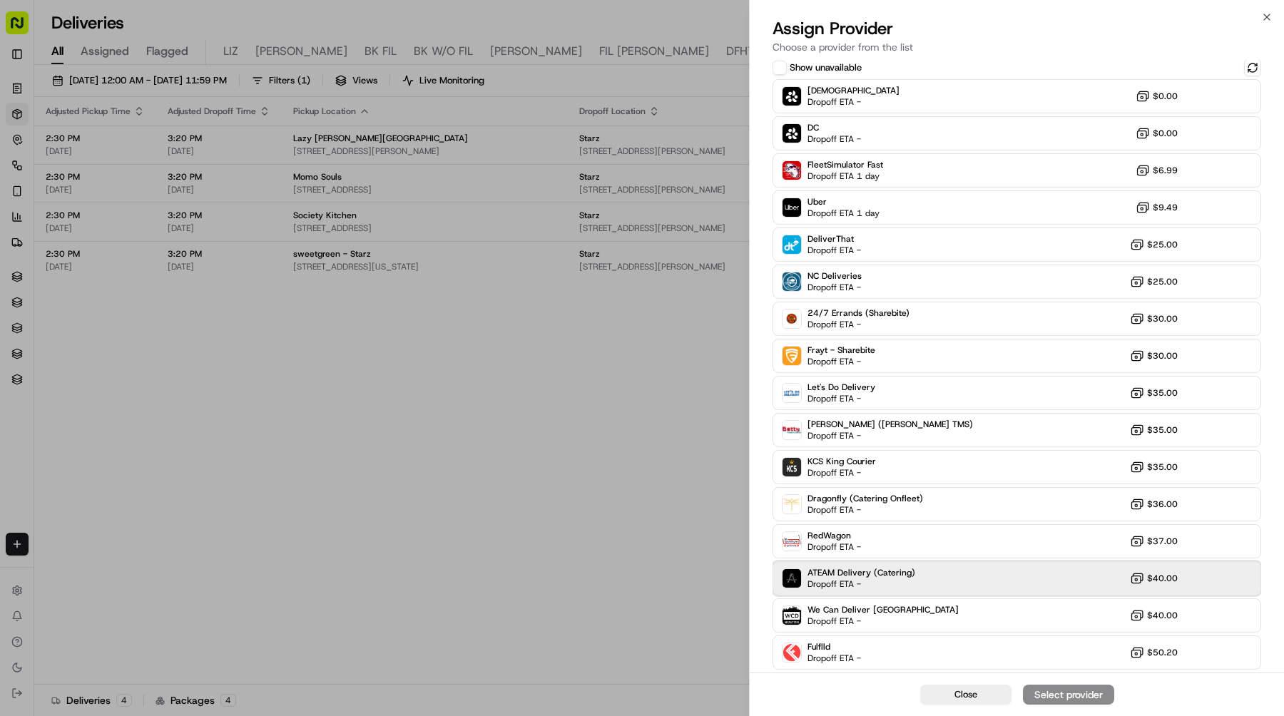
click at [892, 579] on span "Dropoff ETA -" at bounding box center [858, 584] width 100 height 11
click at [1047, 703] on button "Assign Provider" at bounding box center [1068, 695] width 91 height 20
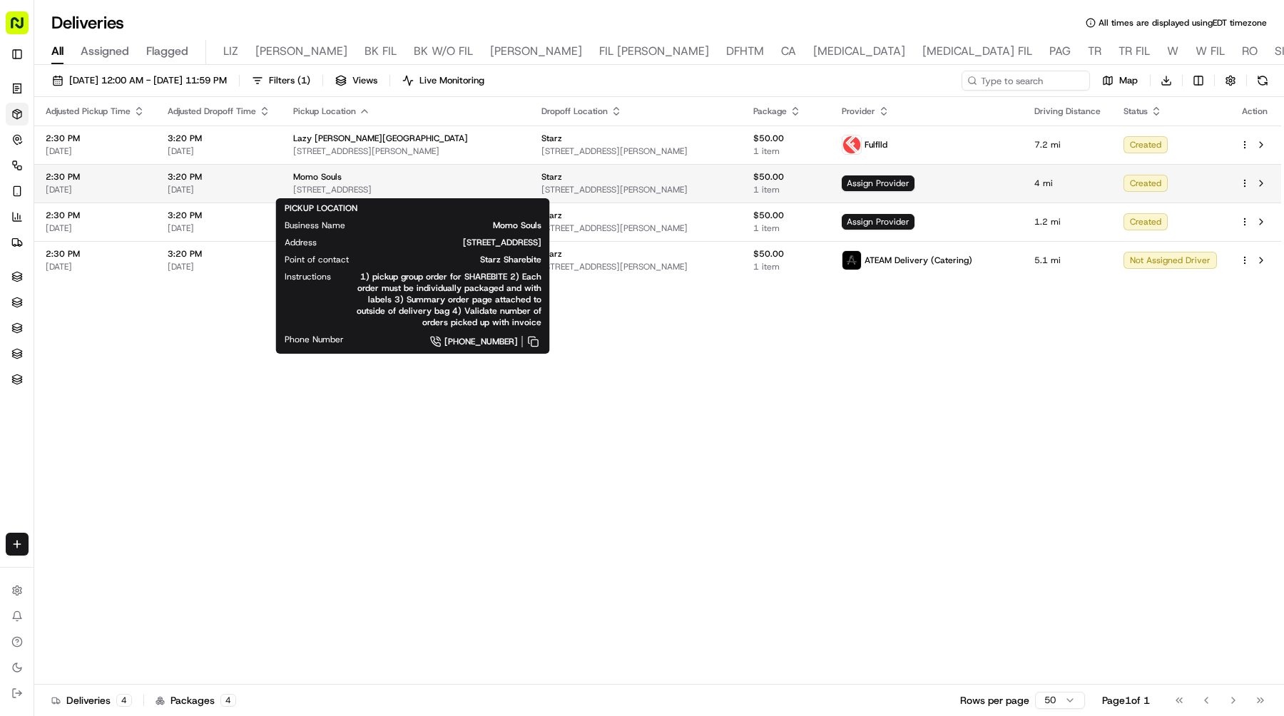
drag, startPoint x: 509, startPoint y: 187, endPoint x: 292, endPoint y: 187, distance: 216.9
click at [293, 187] on span "[STREET_ADDRESS]" at bounding box center [405, 189] width 225 height 11
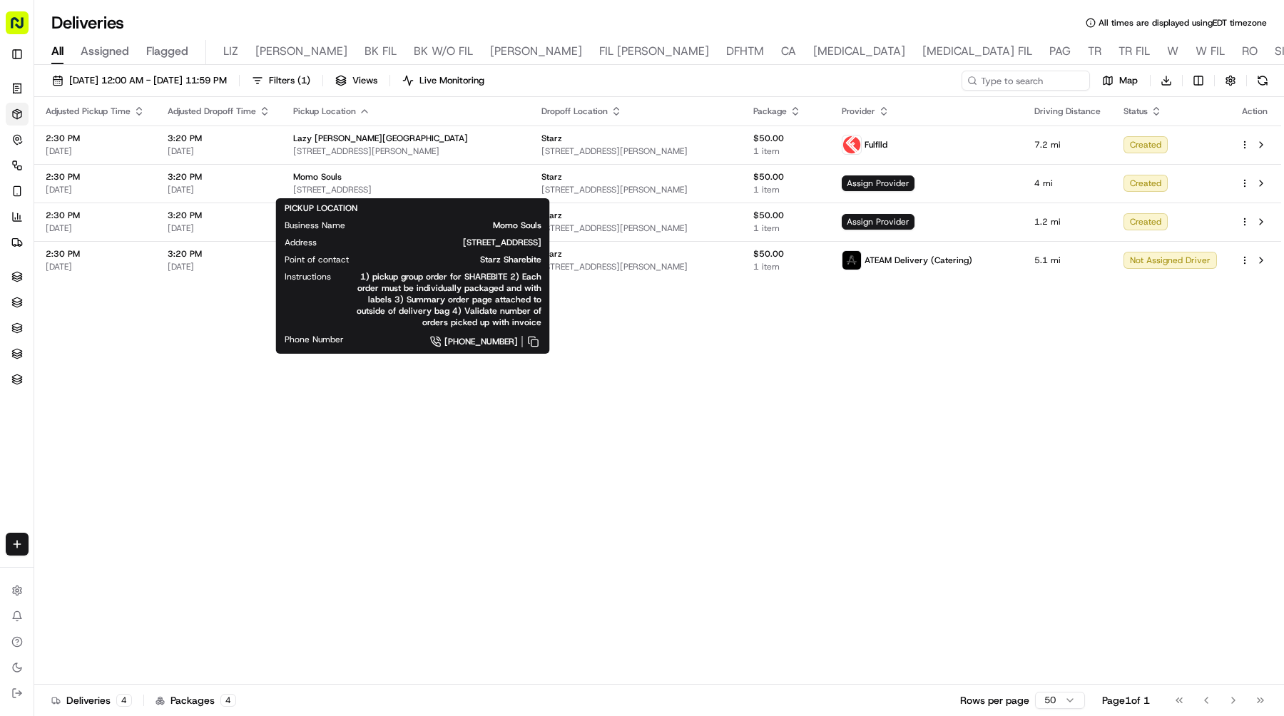
copy span "[STREET_ADDRESS]"
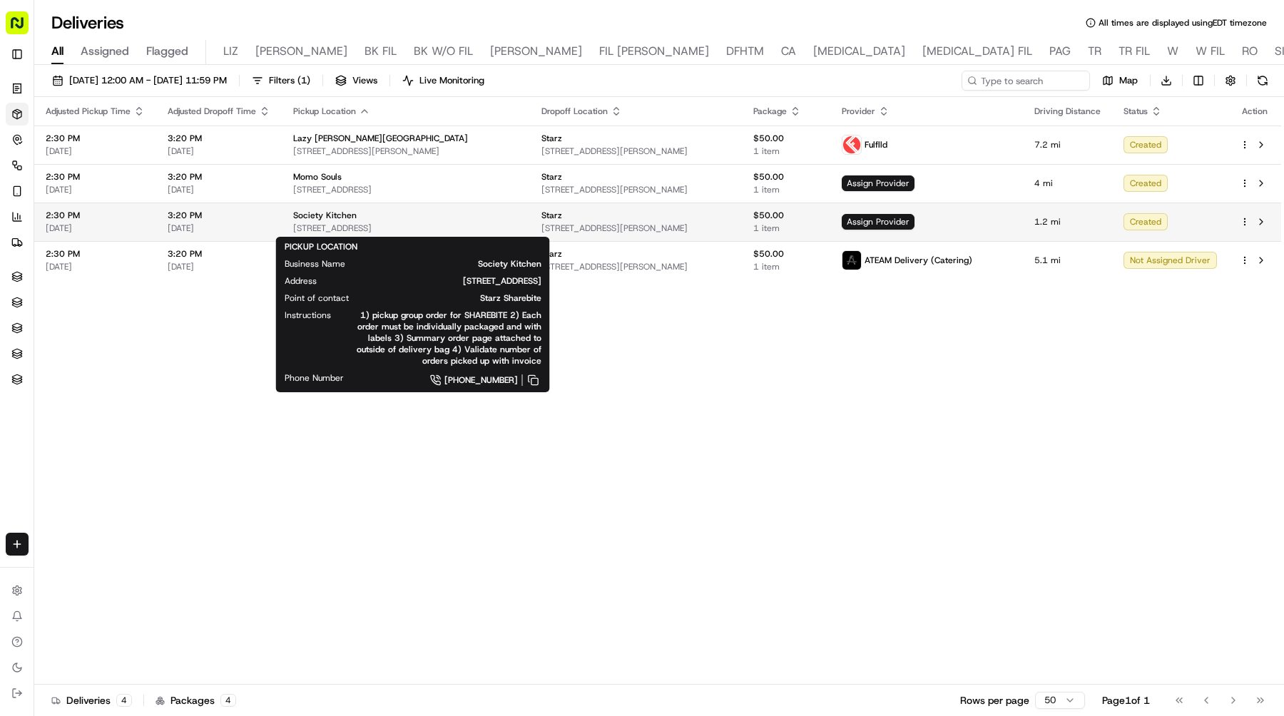
drag, startPoint x: 519, startPoint y: 229, endPoint x: 291, endPoint y: 229, distance: 228.3
click at [291, 229] on td "Society Kitchen 2901 Ocean Park Blvd, Santa Monica, CA 90405, USA" at bounding box center [406, 222] width 248 height 39
copy span "[STREET_ADDRESS]"
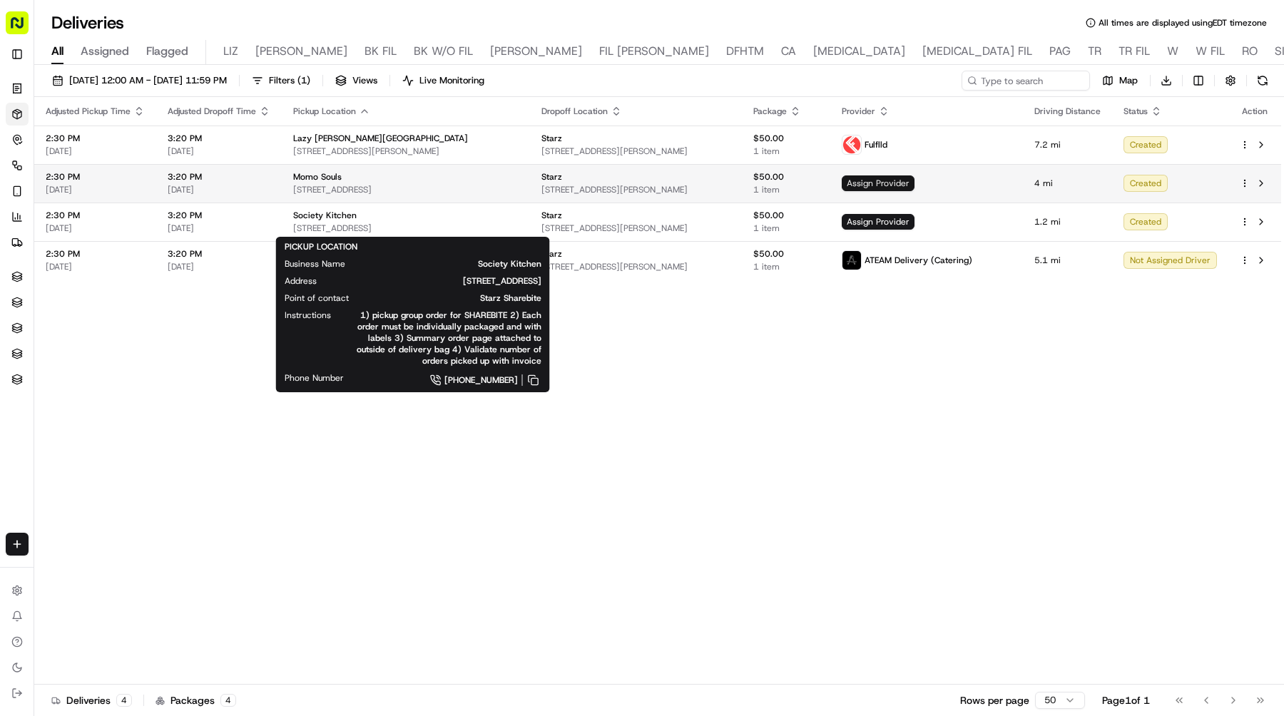
click at [900, 180] on span "Assign Provider" at bounding box center [878, 183] width 73 height 16
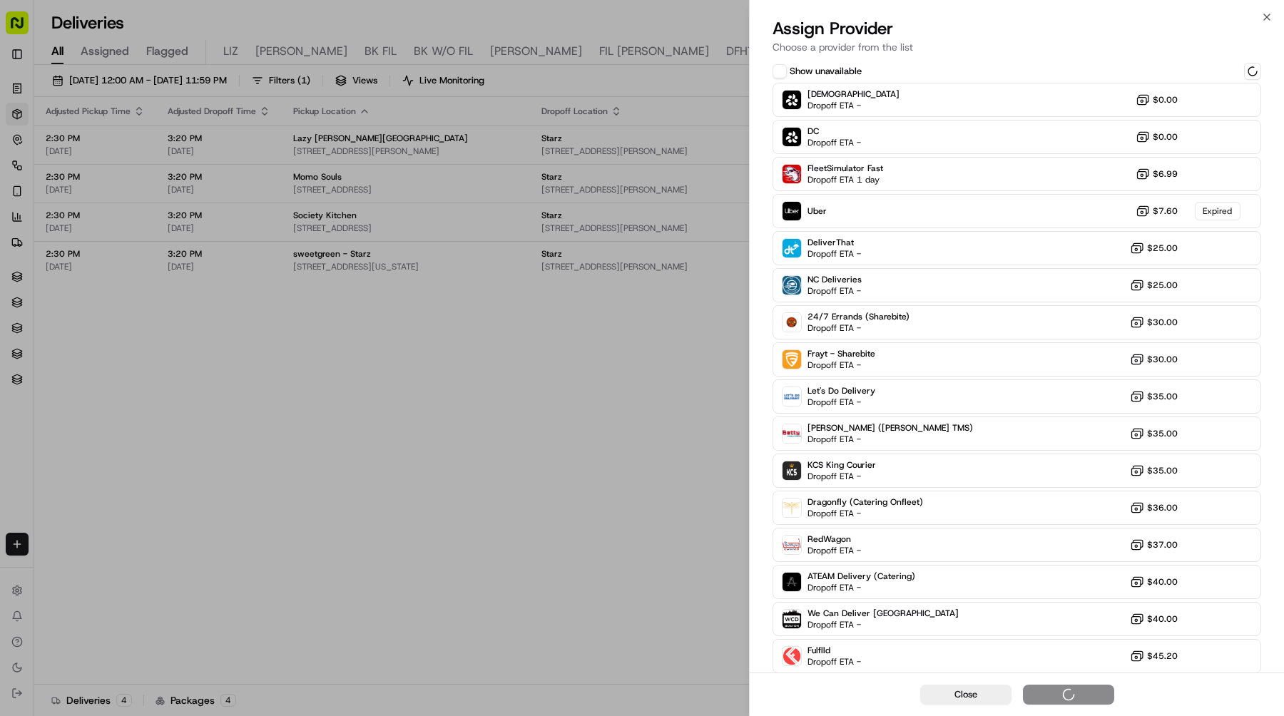
scroll to position [4, 0]
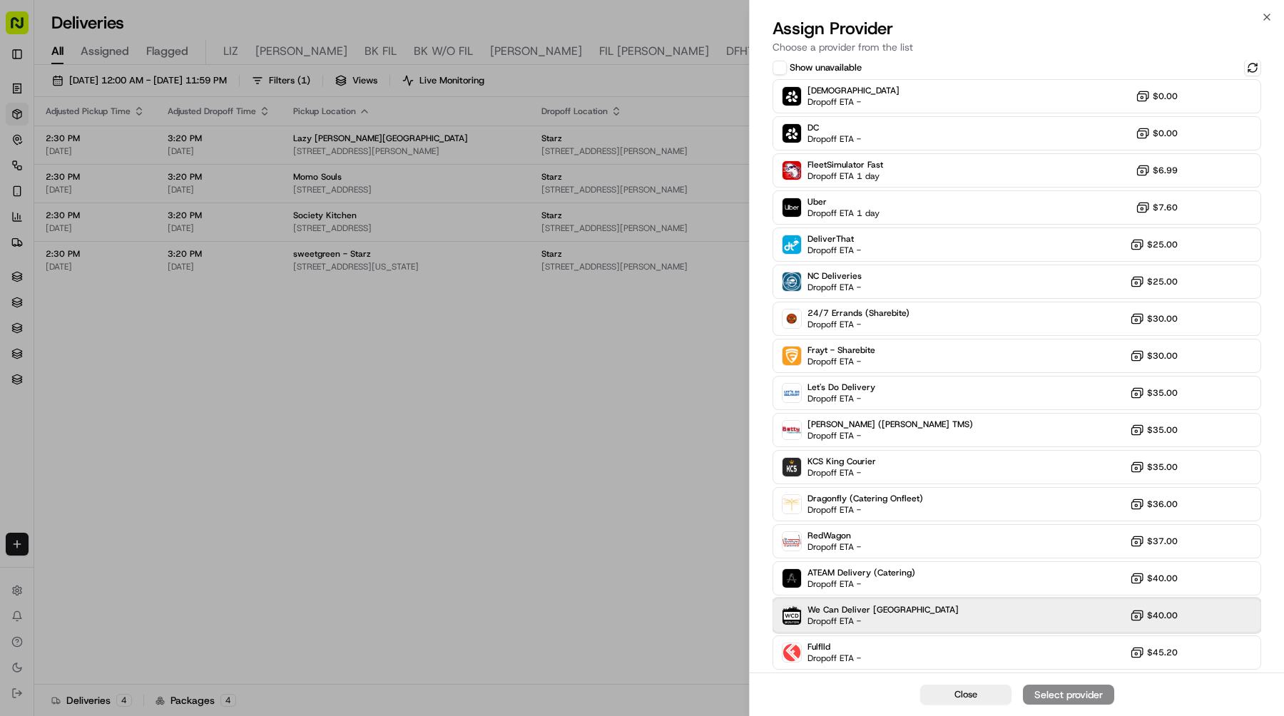
click at [879, 608] on span "We Can Deliver [GEOGRAPHIC_DATA]" at bounding box center [883, 609] width 151 height 11
click at [1061, 693] on div "Assign Provider" at bounding box center [1069, 695] width 70 height 14
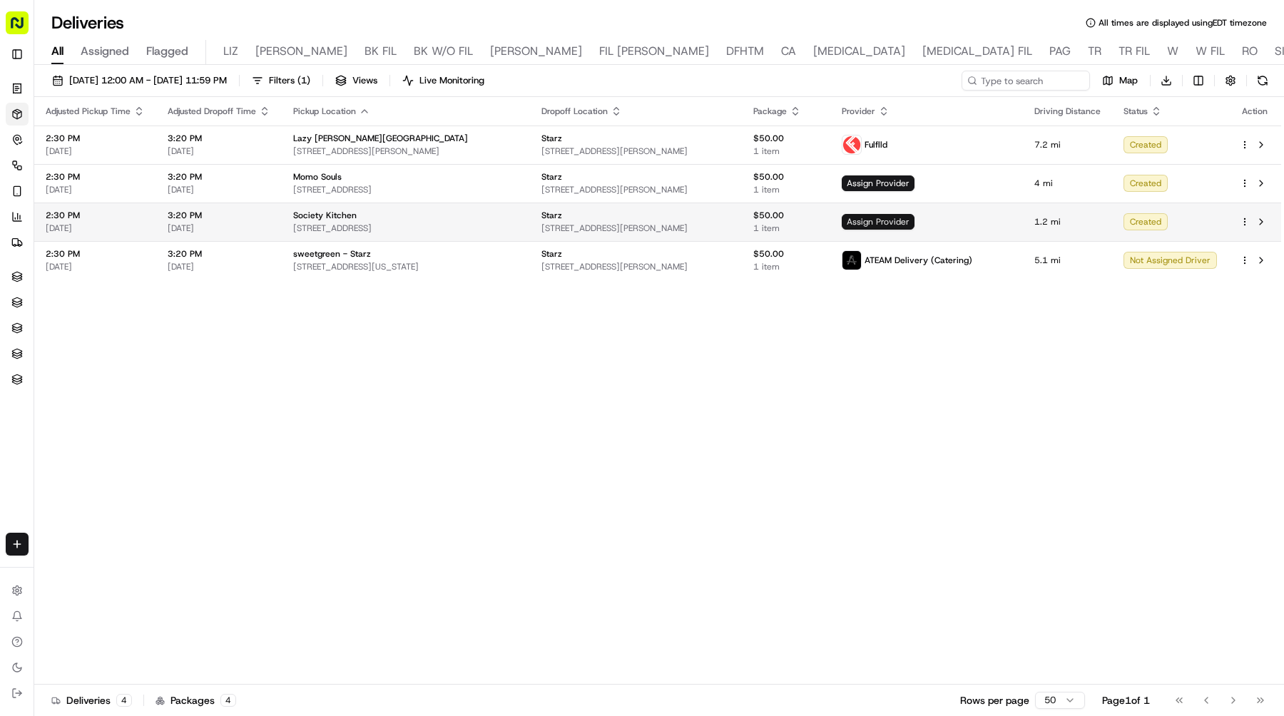
click at [897, 218] on span "Assign Provider" at bounding box center [878, 222] width 73 height 16
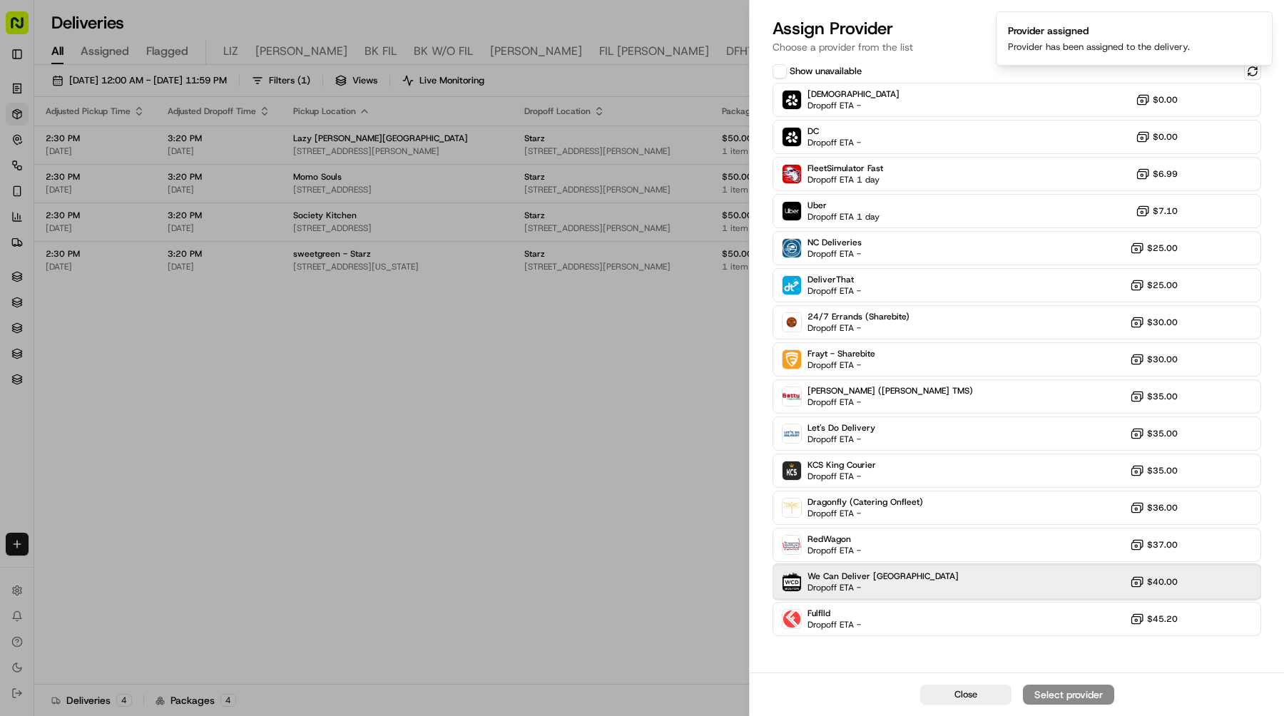
click at [875, 579] on span "We Can Deliver [GEOGRAPHIC_DATA]" at bounding box center [883, 576] width 151 height 11
click at [1036, 699] on div "Assign Provider" at bounding box center [1069, 695] width 70 height 14
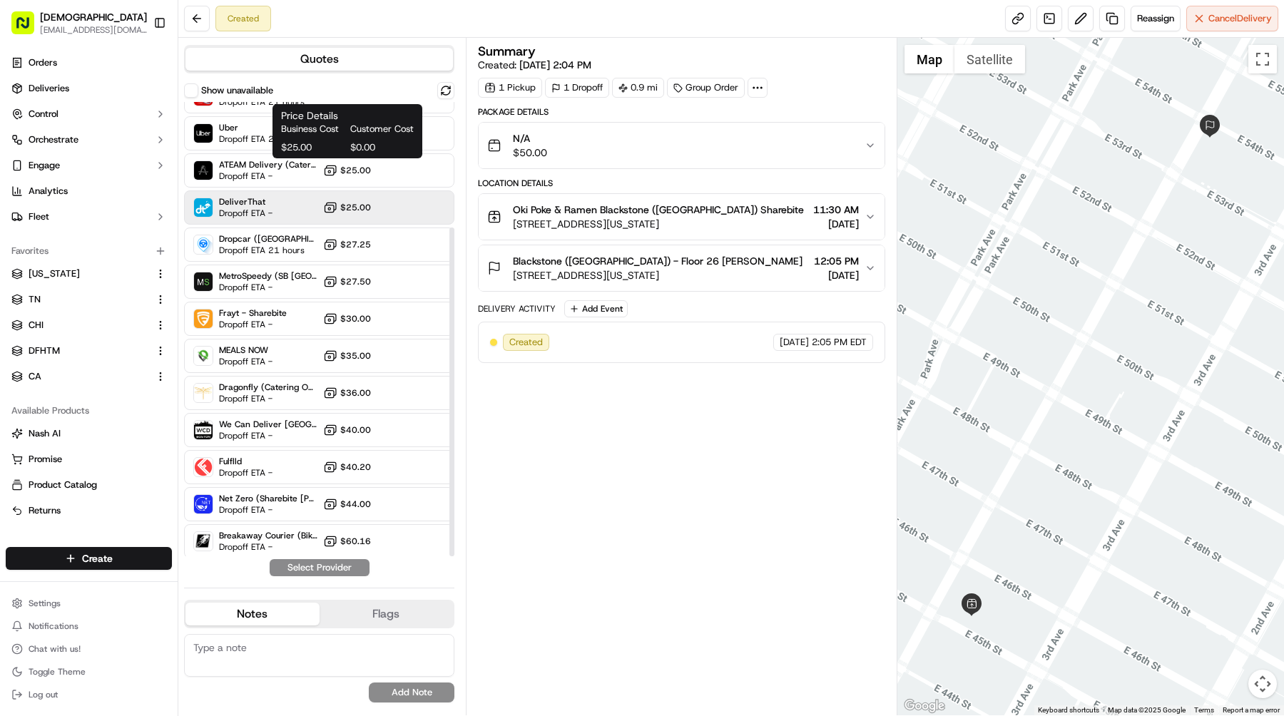
scroll to position [173, 0]
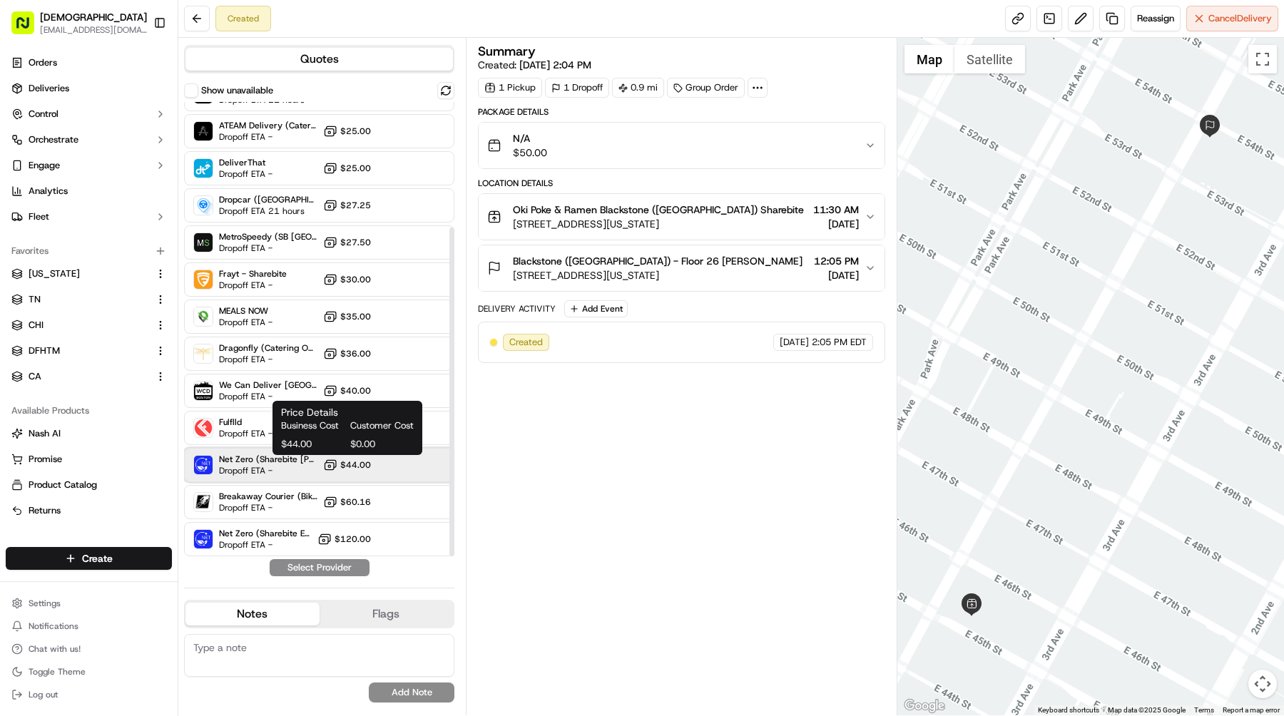
click at [323, 456] on div "Net Zero (Sharebite Walker) Dropoff ETA - $44.00" at bounding box center [319, 465] width 270 height 34
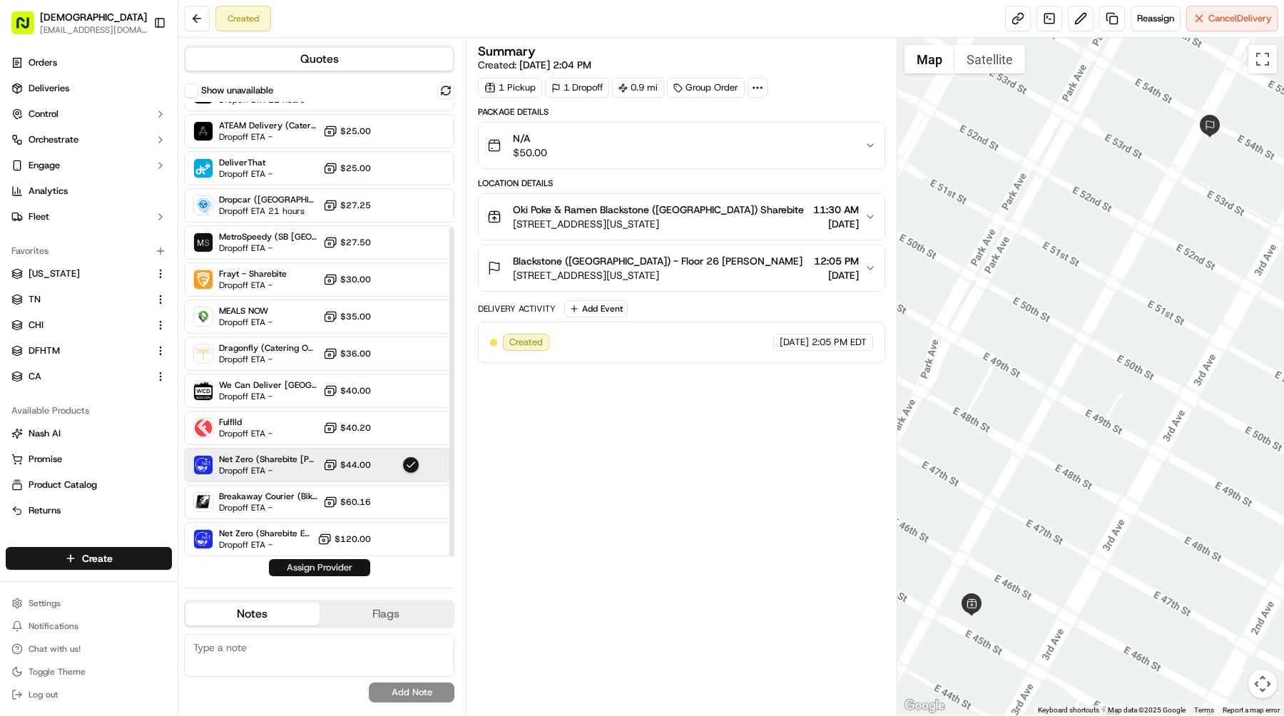
click at [330, 569] on button "Assign Provider" at bounding box center [319, 567] width 101 height 17
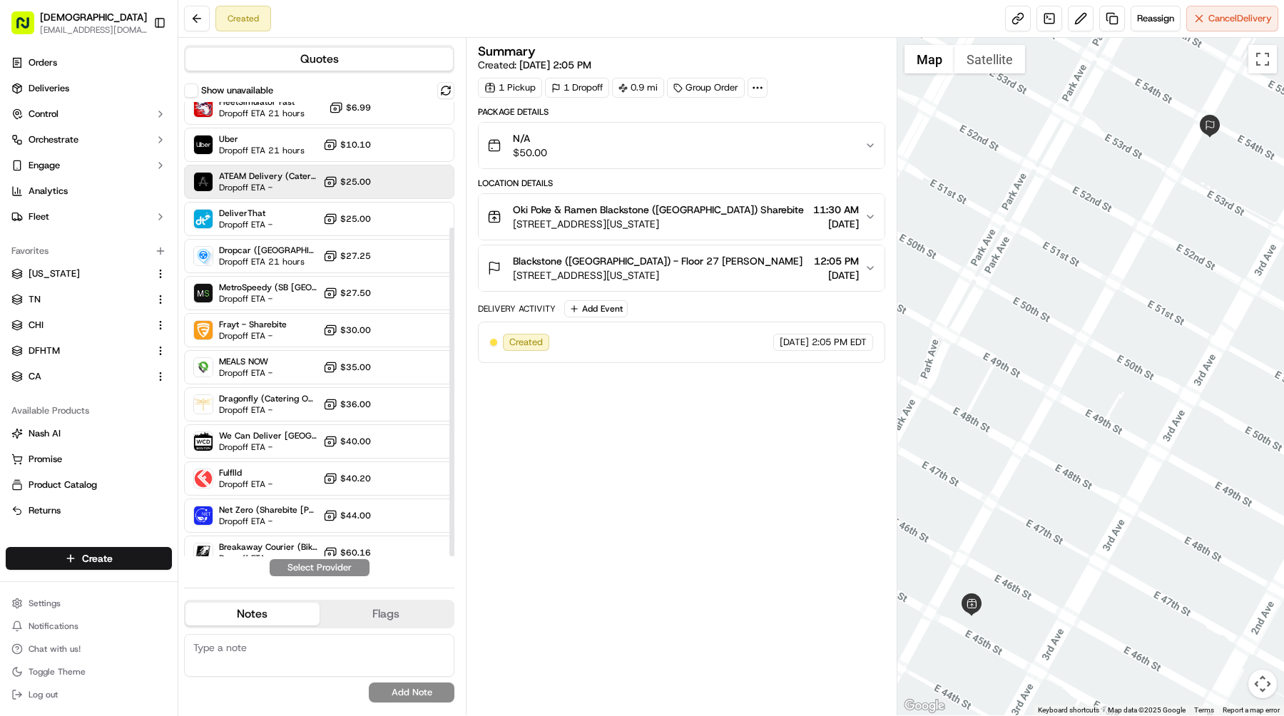
scroll to position [173, 0]
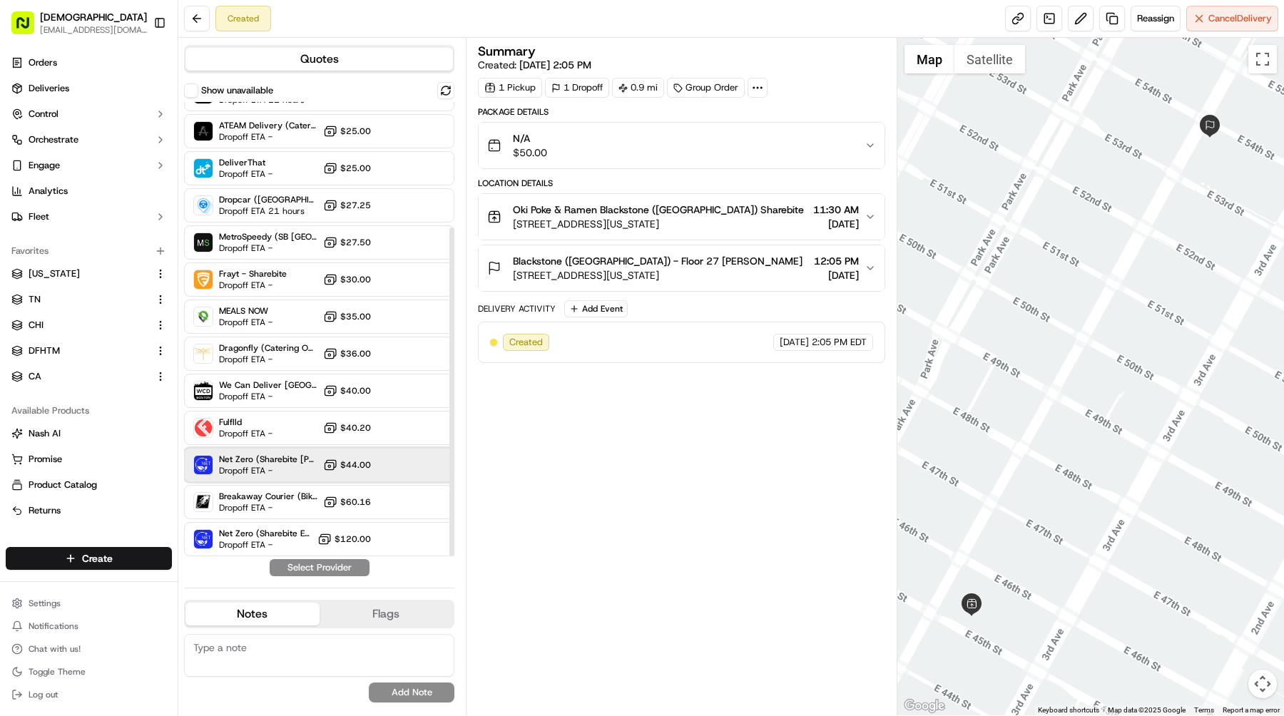
click at [316, 470] on span "Dropoff ETA -" at bounding box center [268, 470] width 98 height 11
click at [337, 564] on button "Assign Provider" at bounding box center [319, 567] width 101 height 17
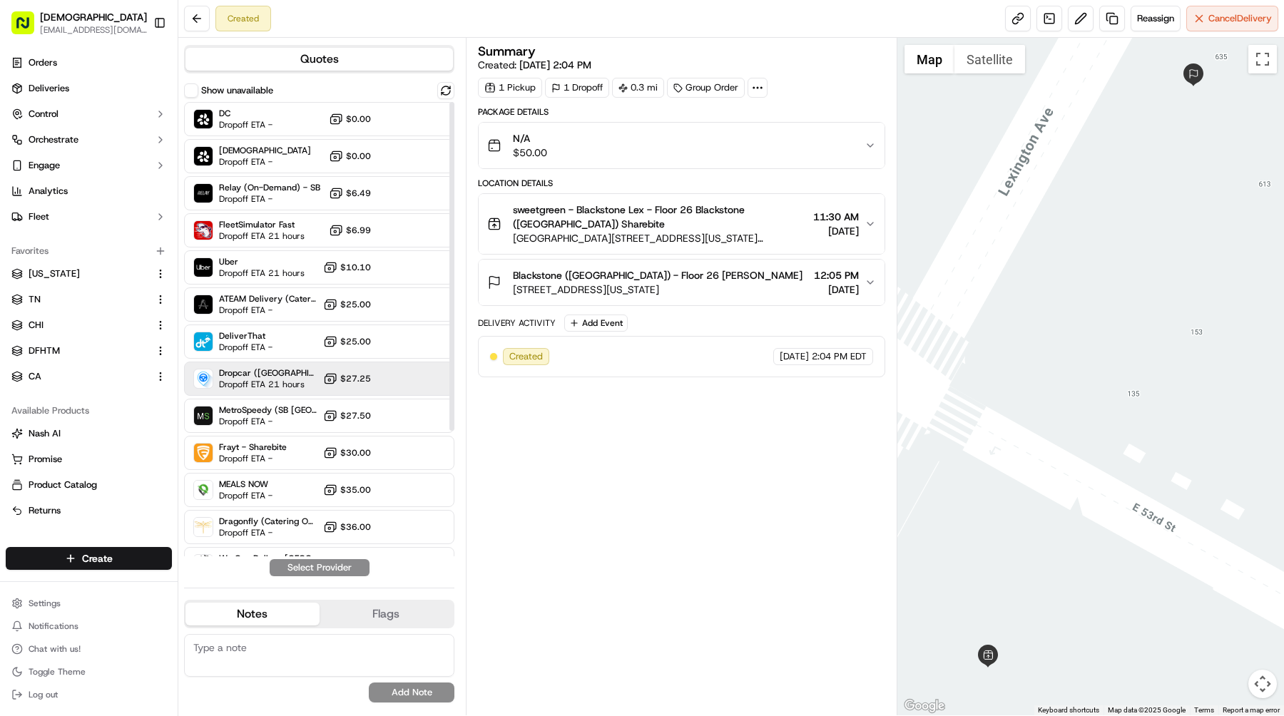
scroll to position [173, 0]
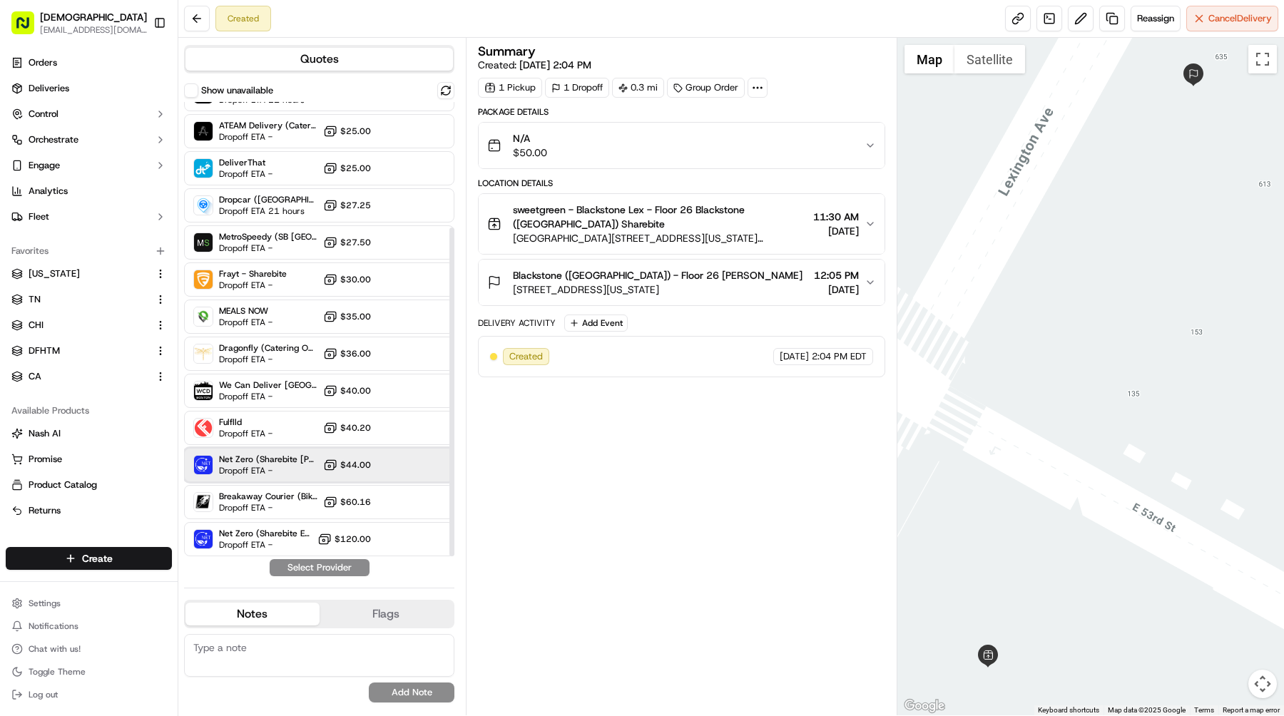
click at [282, 450] on div "Net Zero (Sharebite [PERSON_NAME]) Dropoff ETA - $44.00" at bounding box center [319, 465] width 270 height 34
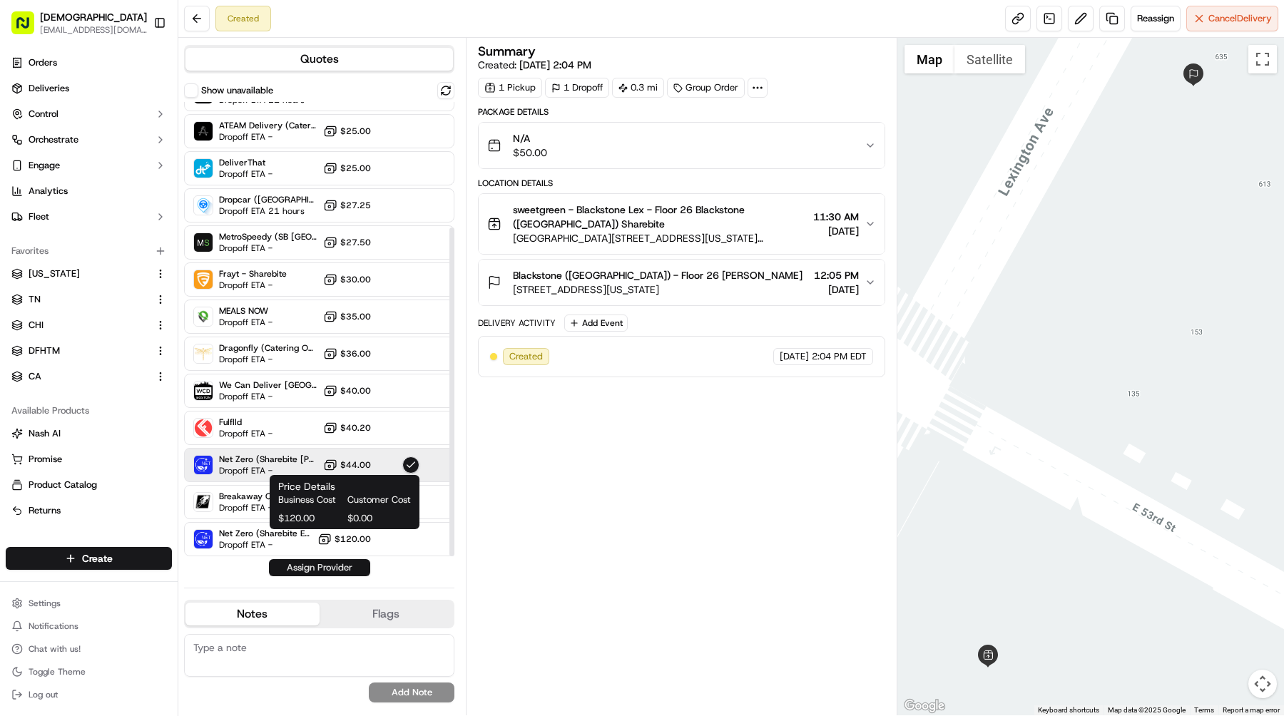
click at [325, 566] on button "Assign Provider" at bounding box center [319, 567] width 101 height 17
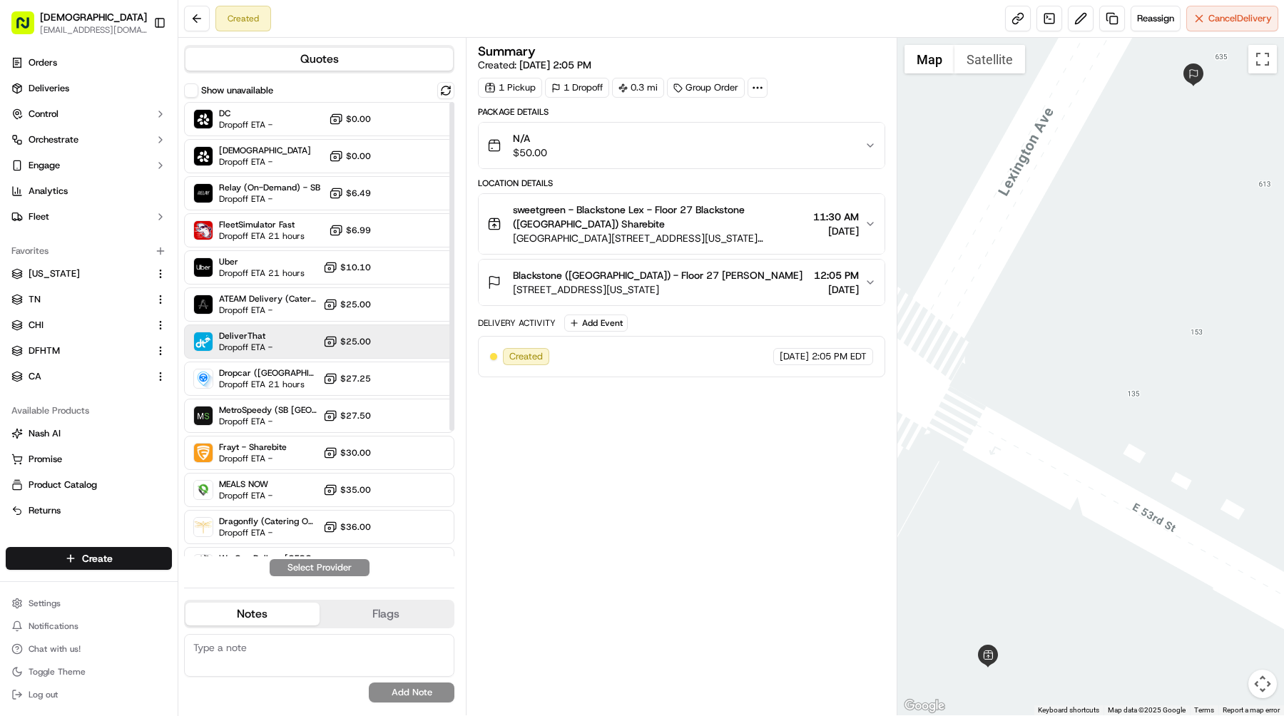
scroll to position [173, 0]
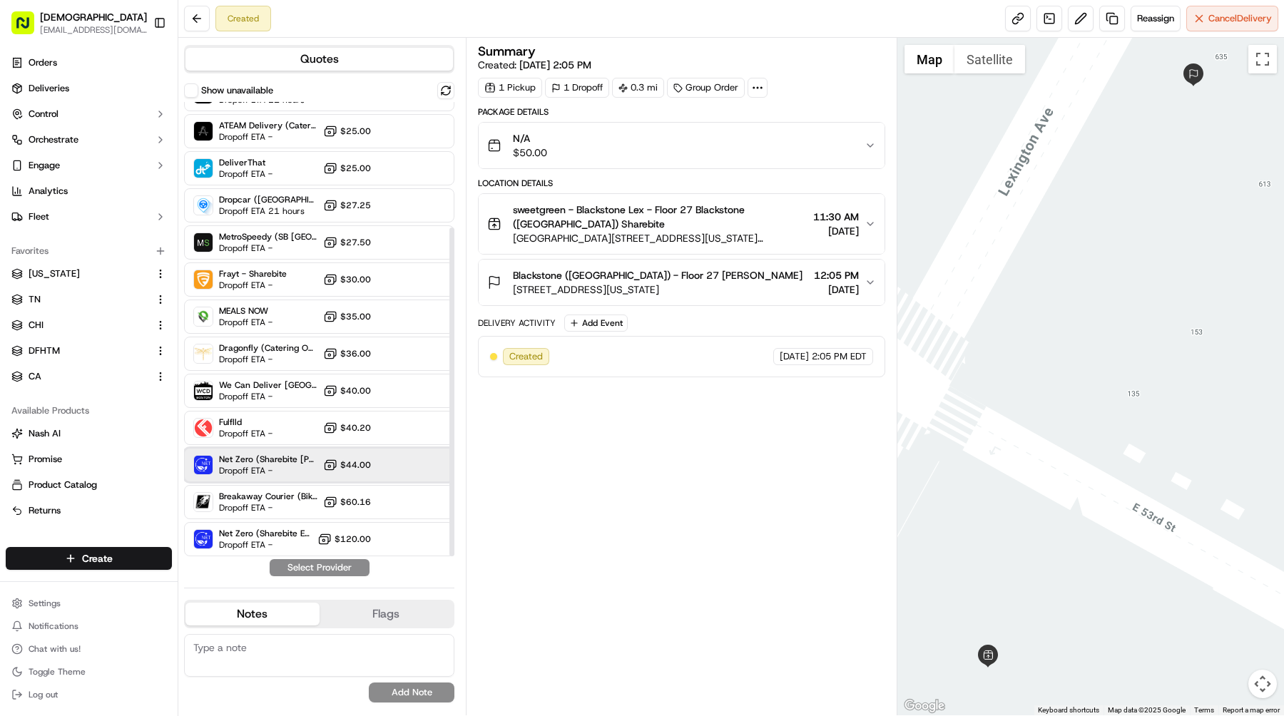
click at [290, 472] on span "Dropoff ETA -" at bounding box center [268, 470] width 98 height 11
click at [335, 576] on div "Quotes Show unavailable DC Dropoff ETA - $0.00 Sharebite Dropoff ETA - $0.00 Re…" at bounding box center [321, 377] width 287 height 678
click at [340, 571] on button "Assign Provider" at bounding box center [319, 567] width 101 height 17
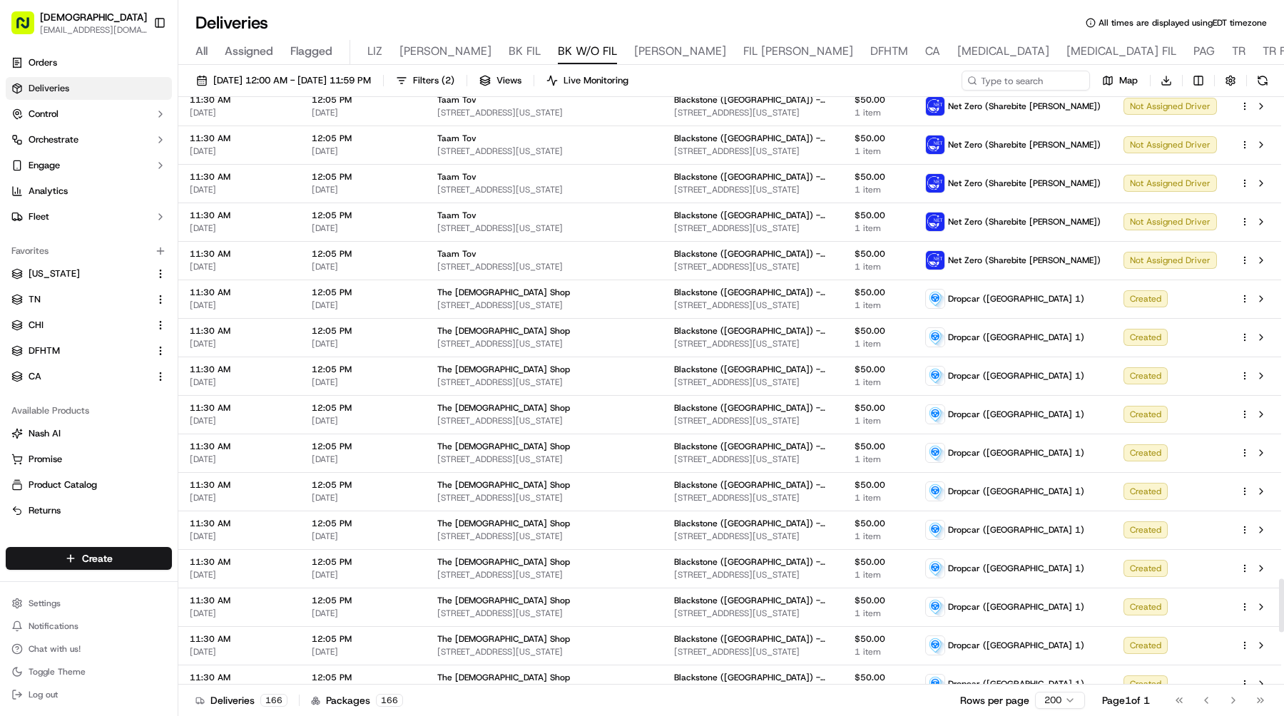
scroll to position [5835, 0]
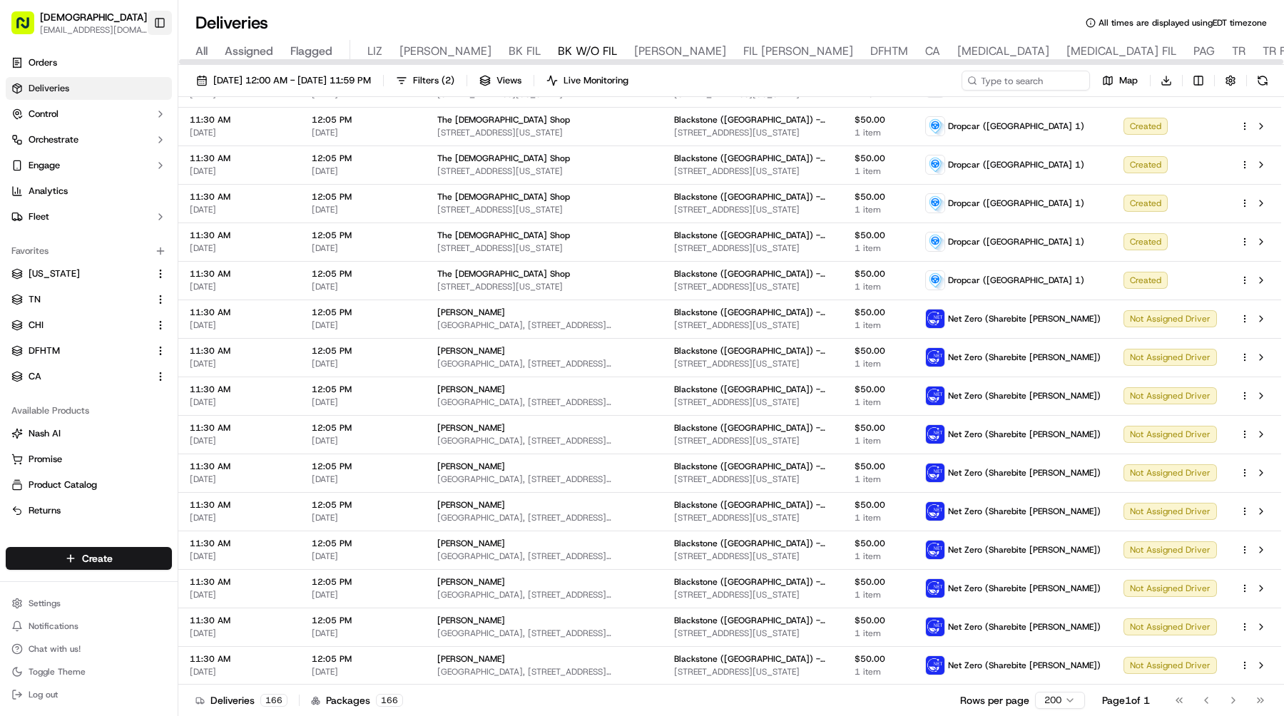
click at [158, 23] on button "Toggle Sidebar" at bounding box center [160, 23] width 24 height 24
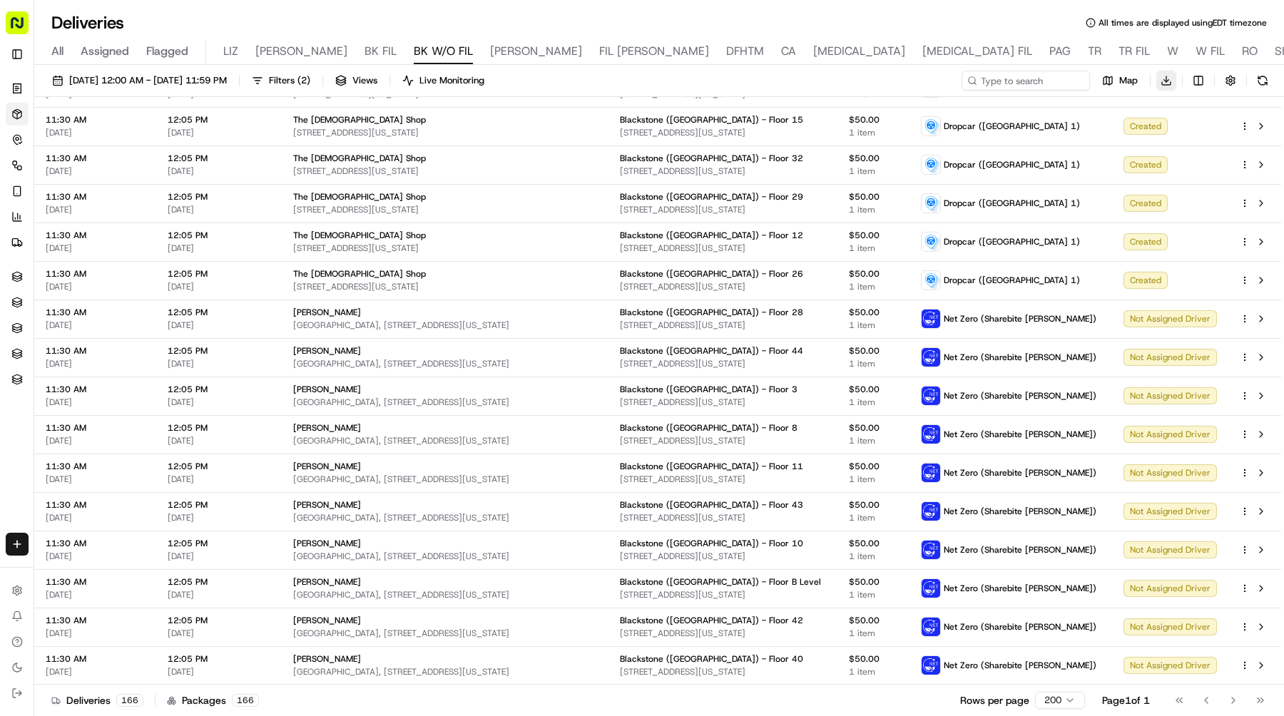
click at [1164, 76] on html "Sharebite e.park@sharebite.com Toggle Sidebar Orders Deliveries Control Orchest…" at bounding box center [642, 358] width 1284 height 716
click at [1151, 133] on span "Completed Report" at bounding box center [1124, 133] width 71 height 11
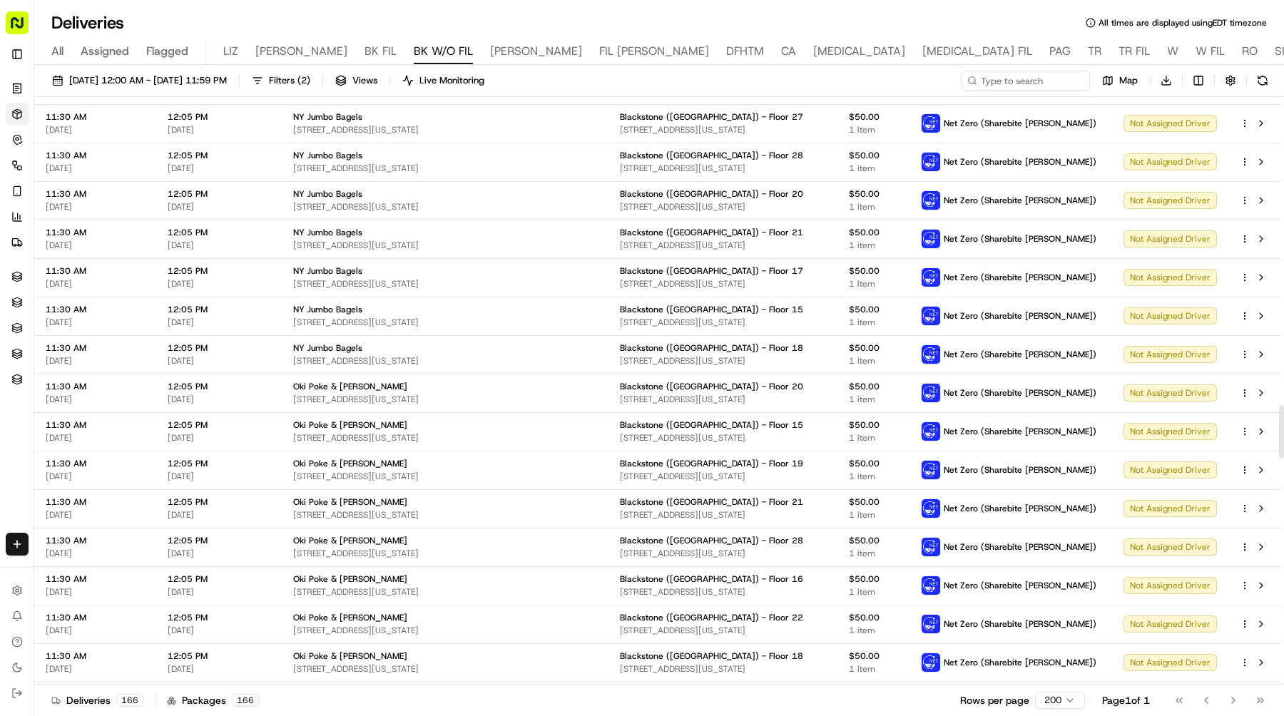
scroll to position [3159, 0]
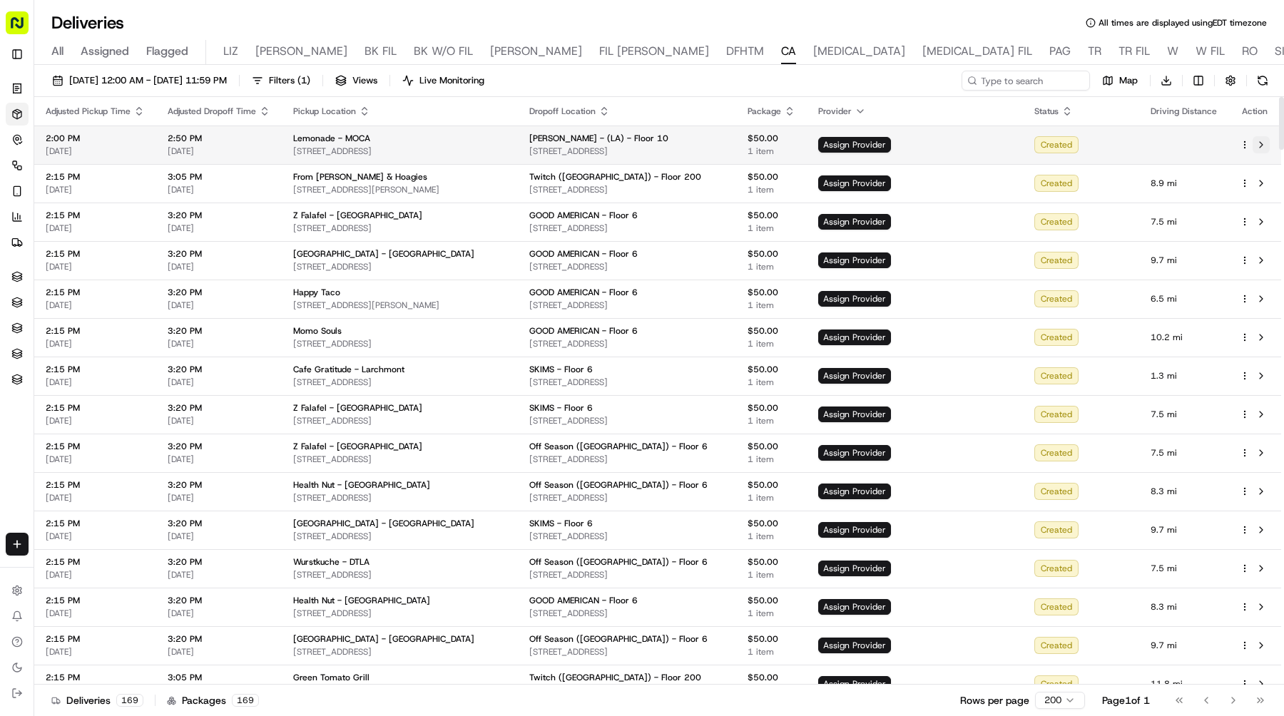
click at [1263, 141] on button at bounding box center [1261, 144] width 17 height 17
drag, startPoint x: 563, startPoint y: 138, endPoint x: 604, endPoint y: 138, distance: 41.4
click at [604, 138] on span "[PERSON_NAME] - (LA) - Floor 10" at bounding box center [598, 138] width 139 height 11
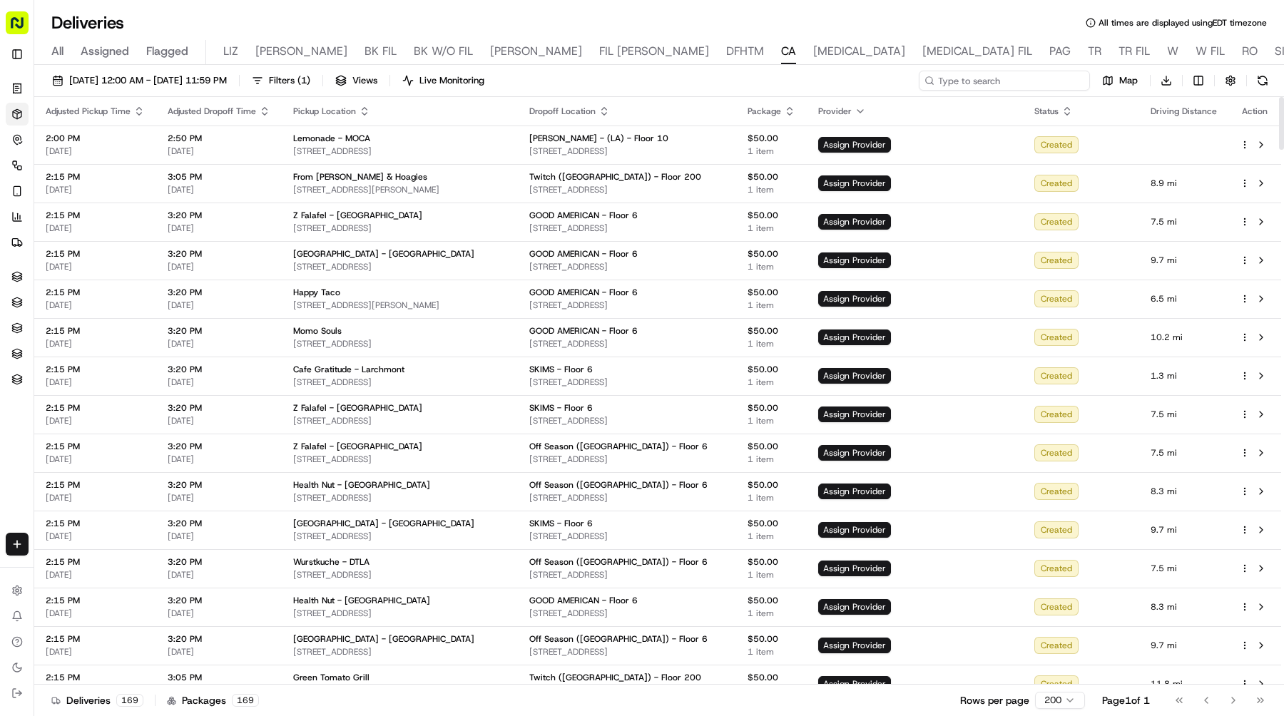
click at [1007, 79] on input at bounding box center [1004, 81] width 171 height 20
paste input "Anine Bing"
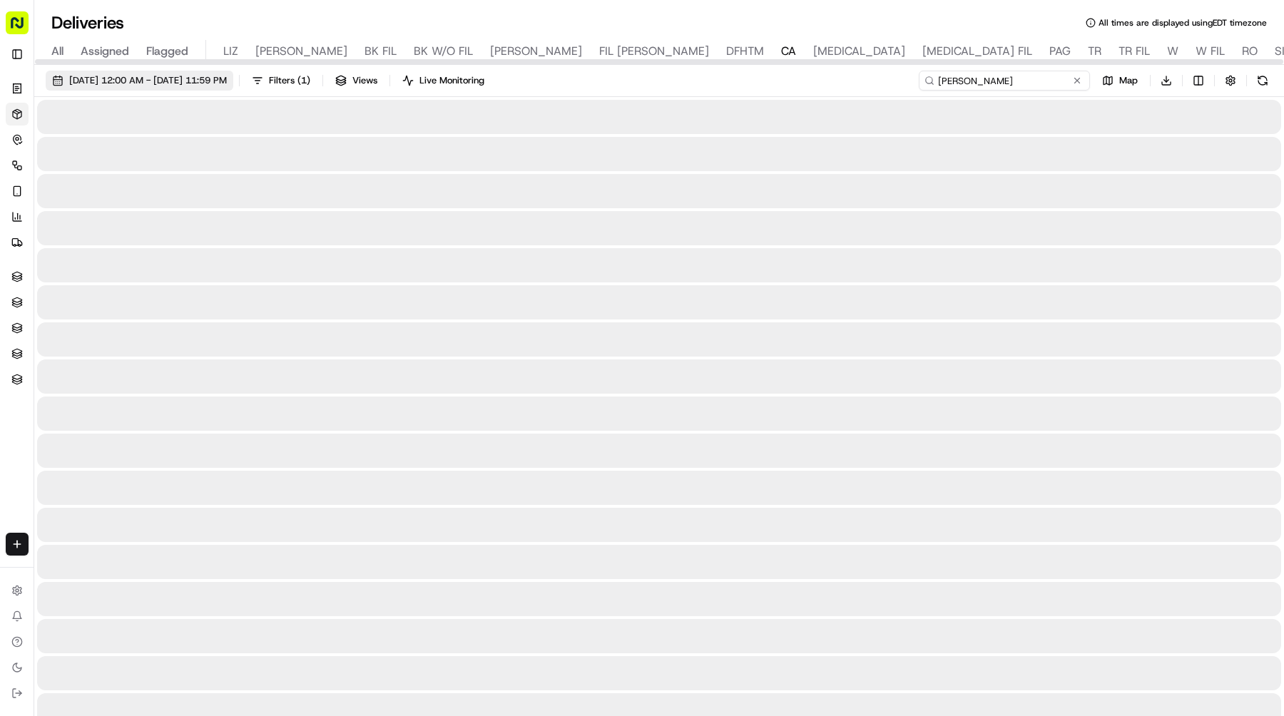
type input "Anine Bing"
click at [181, 81] on span "09/16/2025 12:00 AM - 09/16/2025 11:59 PM" at bounding box center [148, 80] width 158 height 13
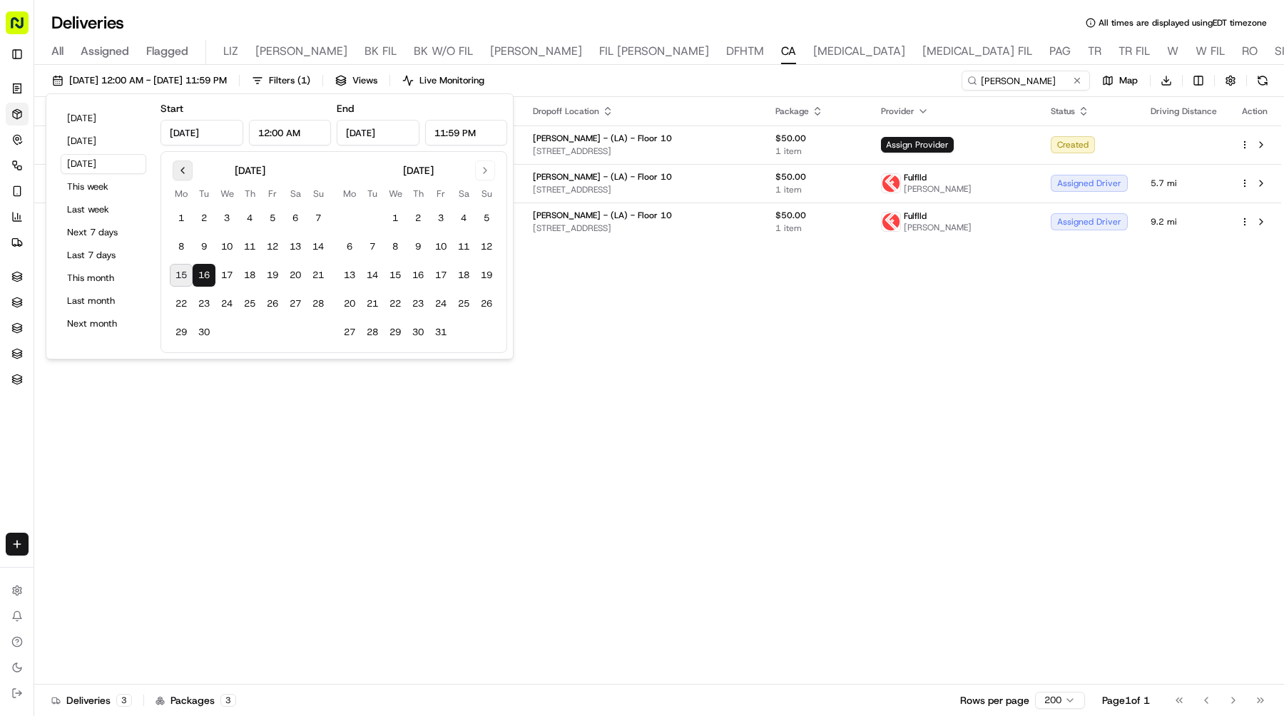
click at [177, 174] on button "Go to previous month" at bounding box center [183, 171] width 20 height 20
click at [320, 215] on button "1" at bounding box center [318, 218] width 23 height 23
type input "Jun 1, 2025"
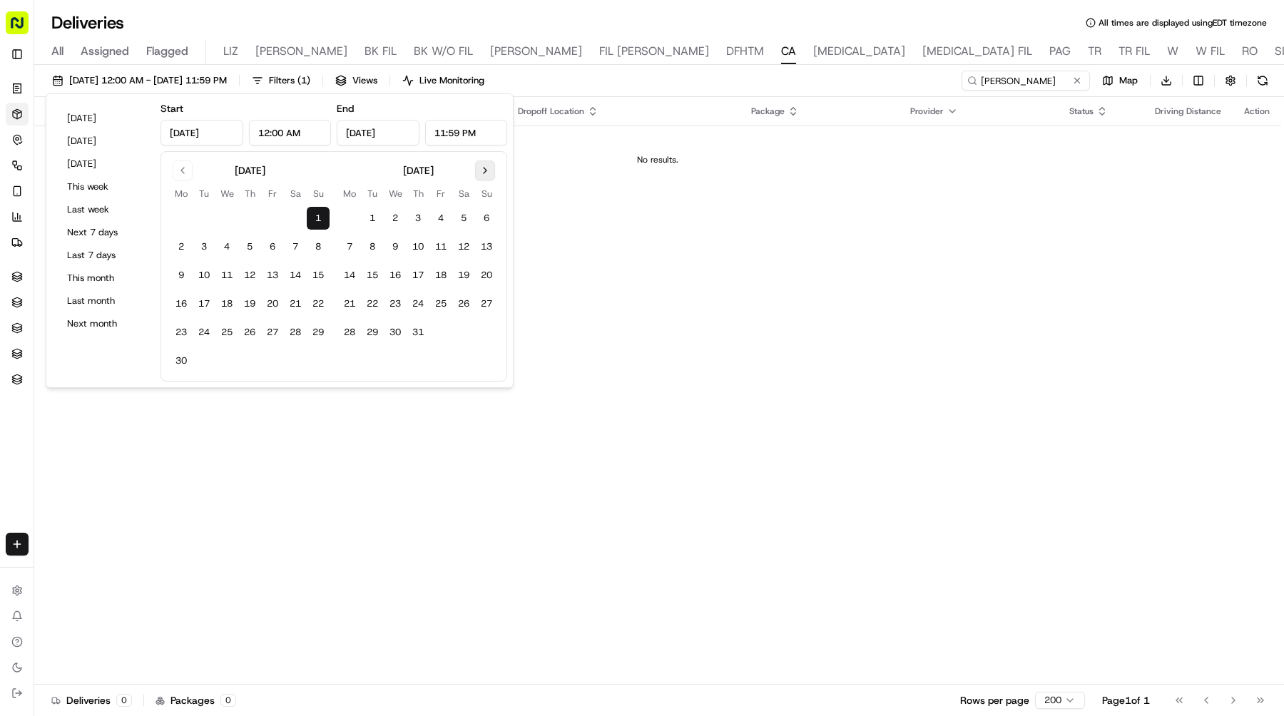
click at [492, 168] on button "Go to next month" at bounding box center [485, 171] width 20 height 20
click at [485, 243] on button "14" at bounding box center [486, 246] width 23 height 23
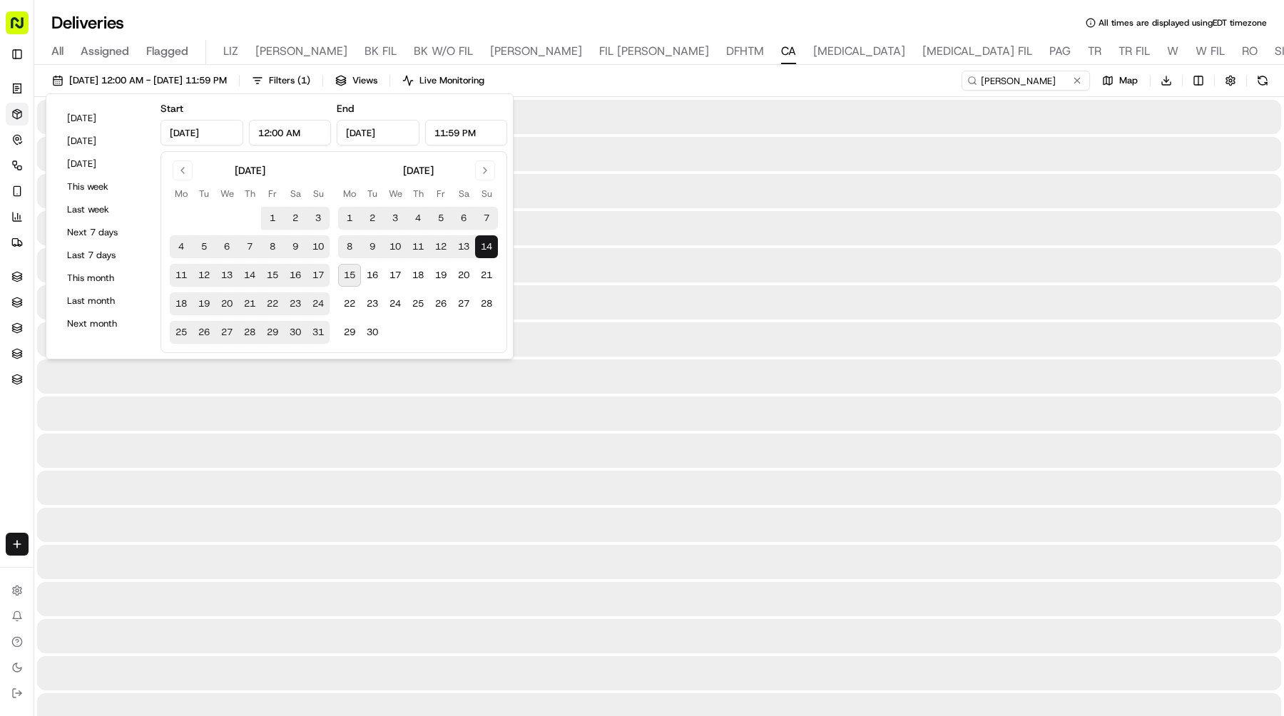
type input "Sep 14, 2025"
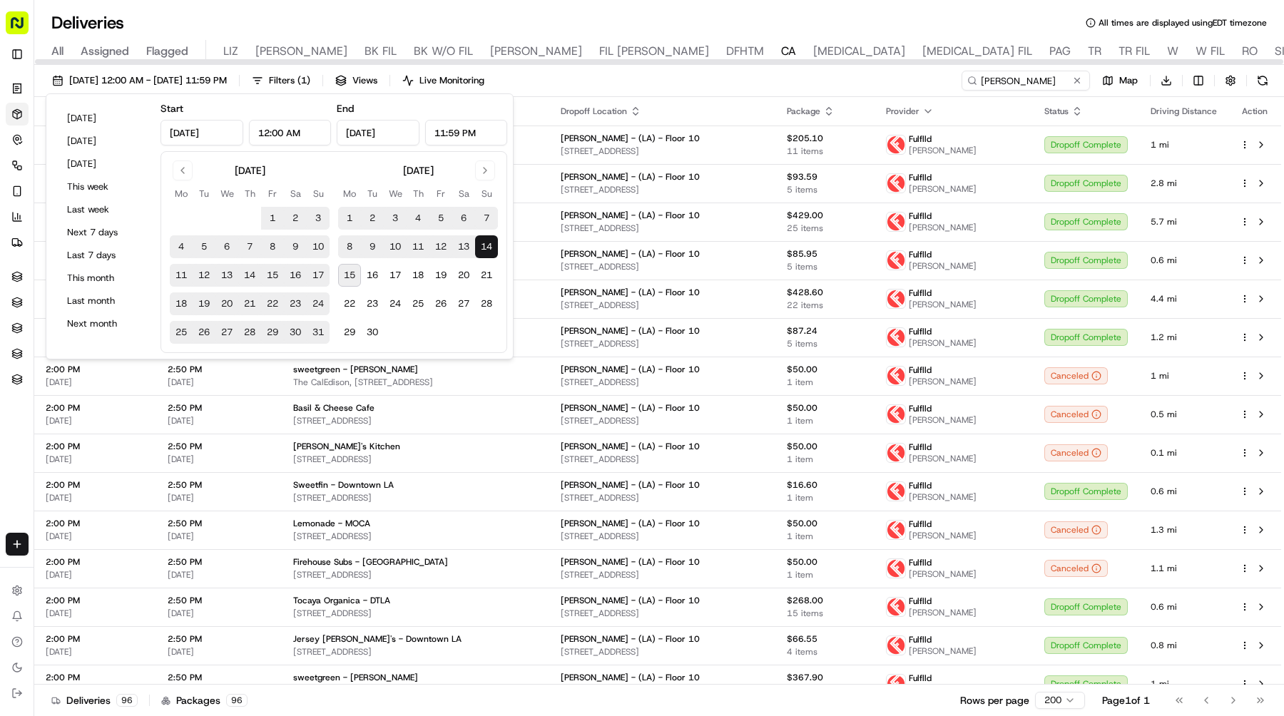
click at [767, 19] on div "Deliveries All times are displayed using EDT timezone" at bounding box center [659, 22] width 1250 height 23
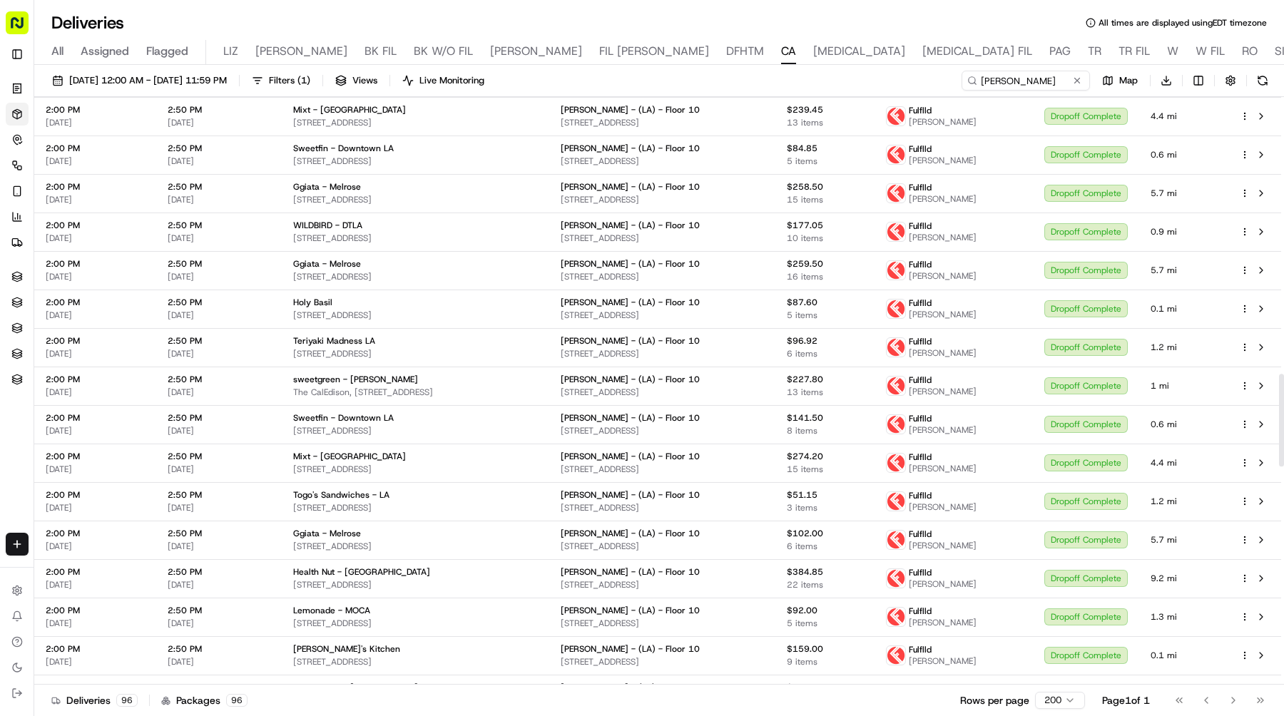
scroll to position [1876, 0]
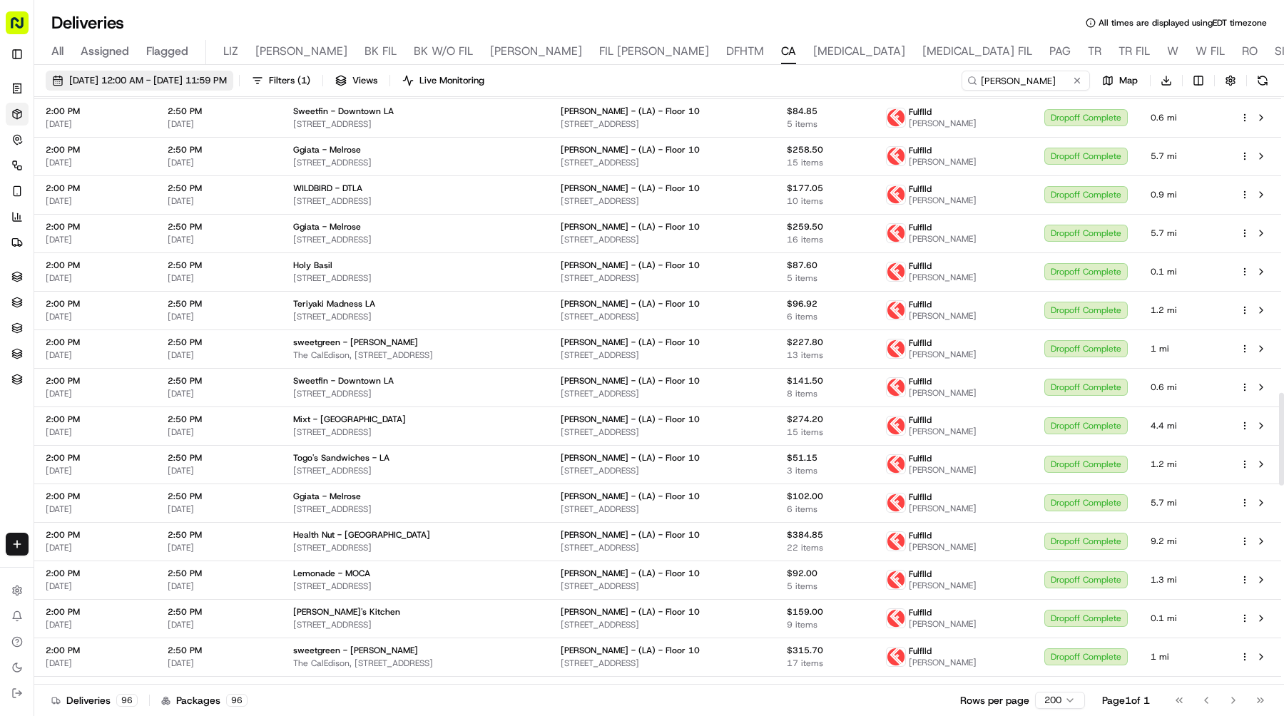
click at [176, 85] on span "06/01/2025 12:00 AM - 09/14/2025 11:59 PM" at bounding box center [148, 80] width 158 height 13
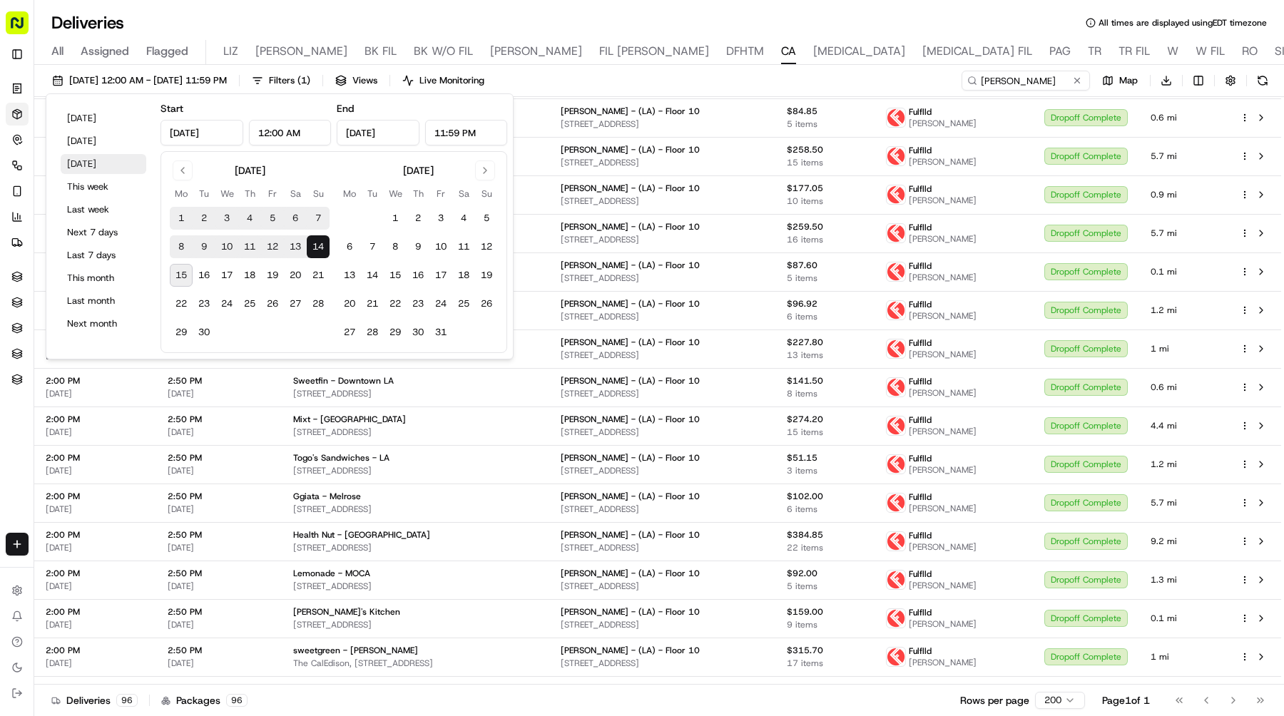
click at [108, 165] on button "Tomorrow" at bounding box center [104, 164] width 86 height 20
type input "Sep 16, 2025"
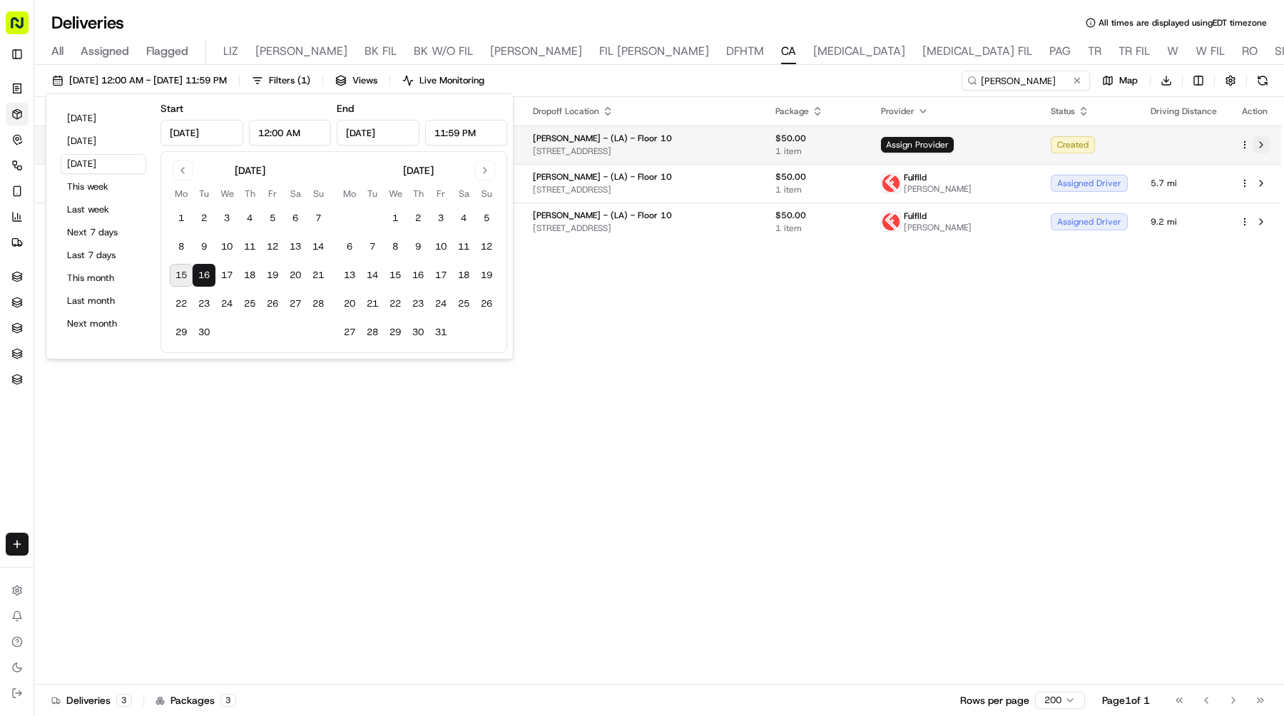
click at [1263, 143] on button at bounding box center [1261, 144] width 17 height 17
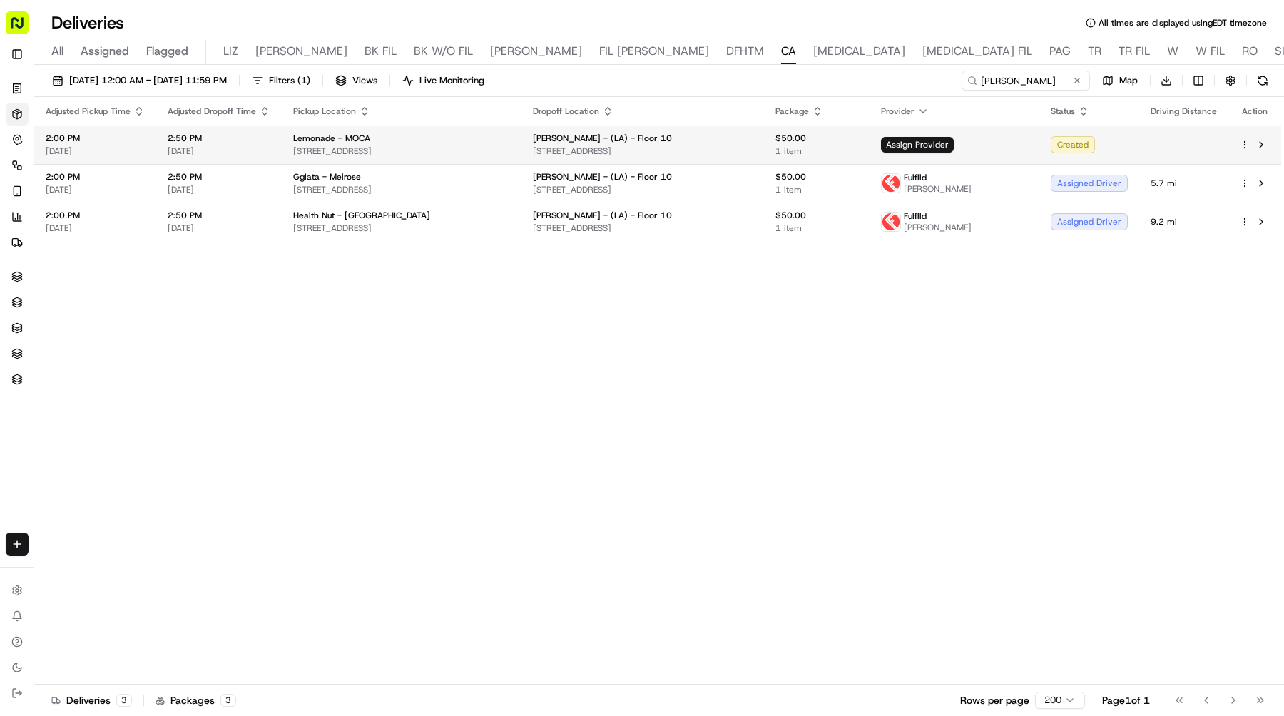
click at [1246, 141] on html "Sharebite e.park@sharebite.com Toggle Sidebar Orders Deliveries Control Orchest…" at bounding box center [642, 358] width 1284 height 716
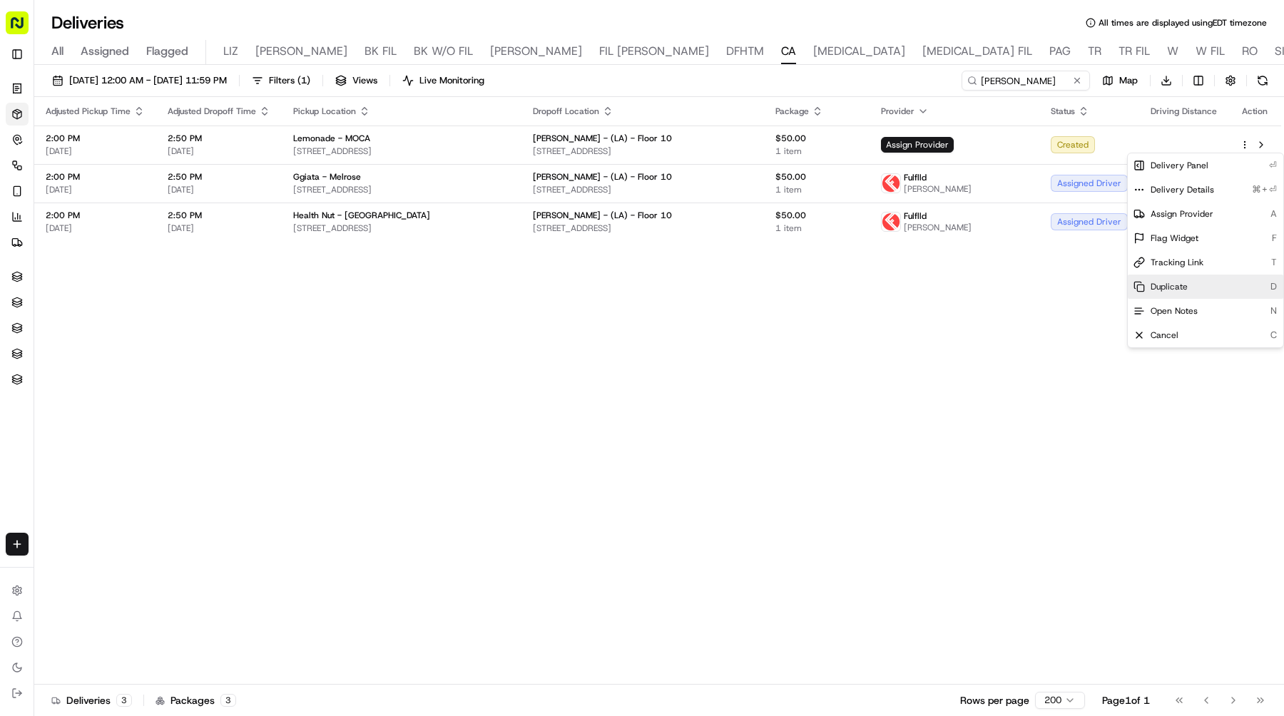
click at [1164, 284] on span "Duplicate" at bounding box center [1169, 286] width 37 height 11
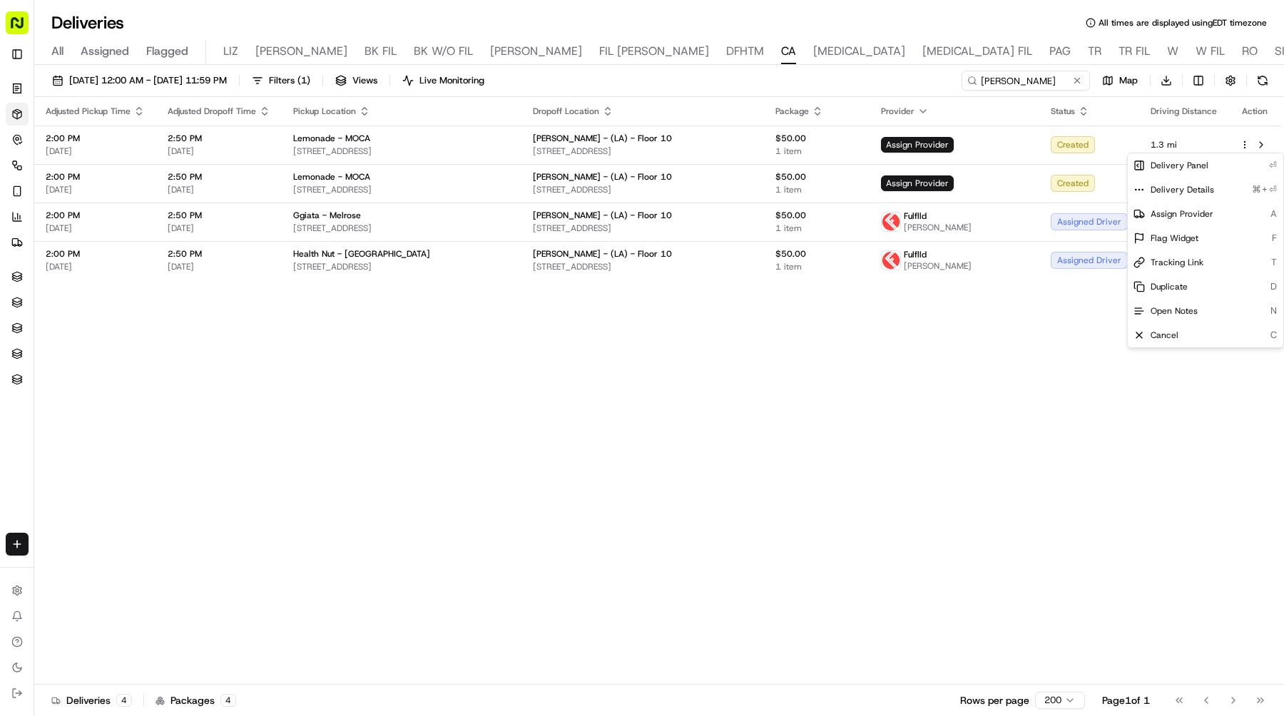
click at [1002, 375] on html "Sharebite e.park@sharebite.com Toggle Sidebar Orders Deliveries Control Orchest…" at bounding box center [642, 358] width 1284 height 716
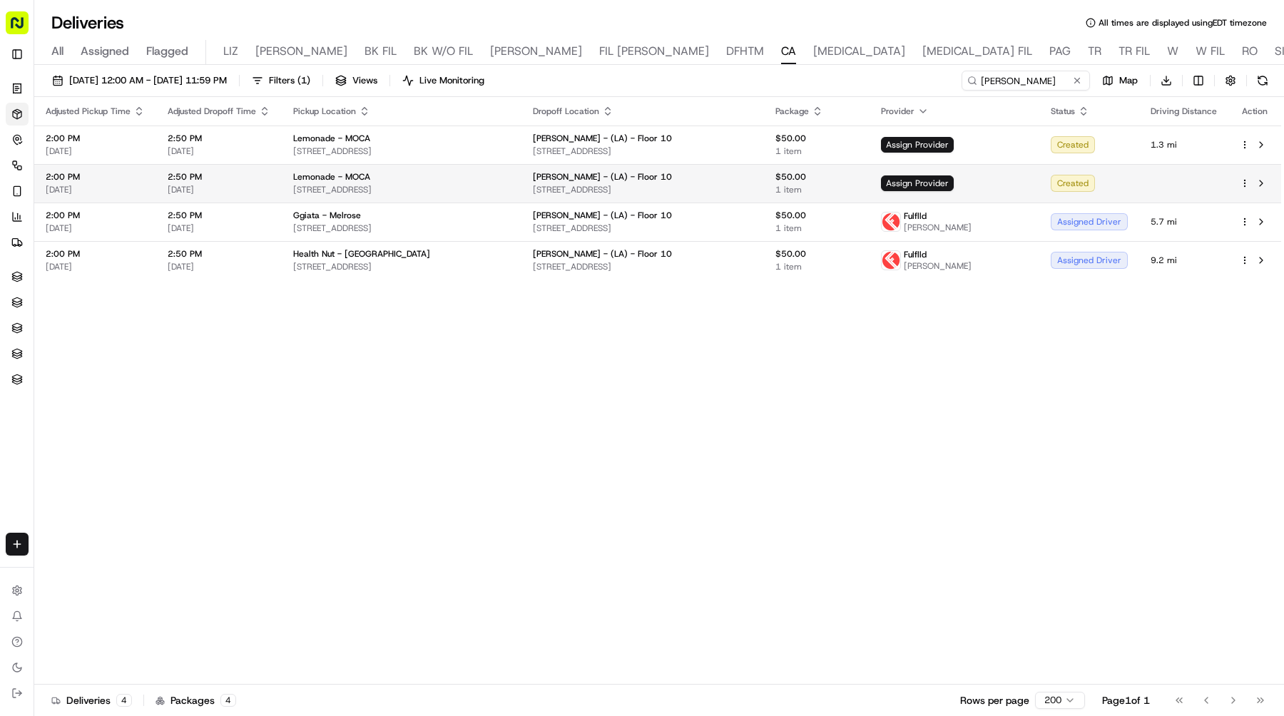
click at [1243, 183] on html "Sharebite e.park@sharebite.com Toggle Sidebar Orders Deliveries Control Orchest…" at bounding box center [642, 358] width 1284 height 716
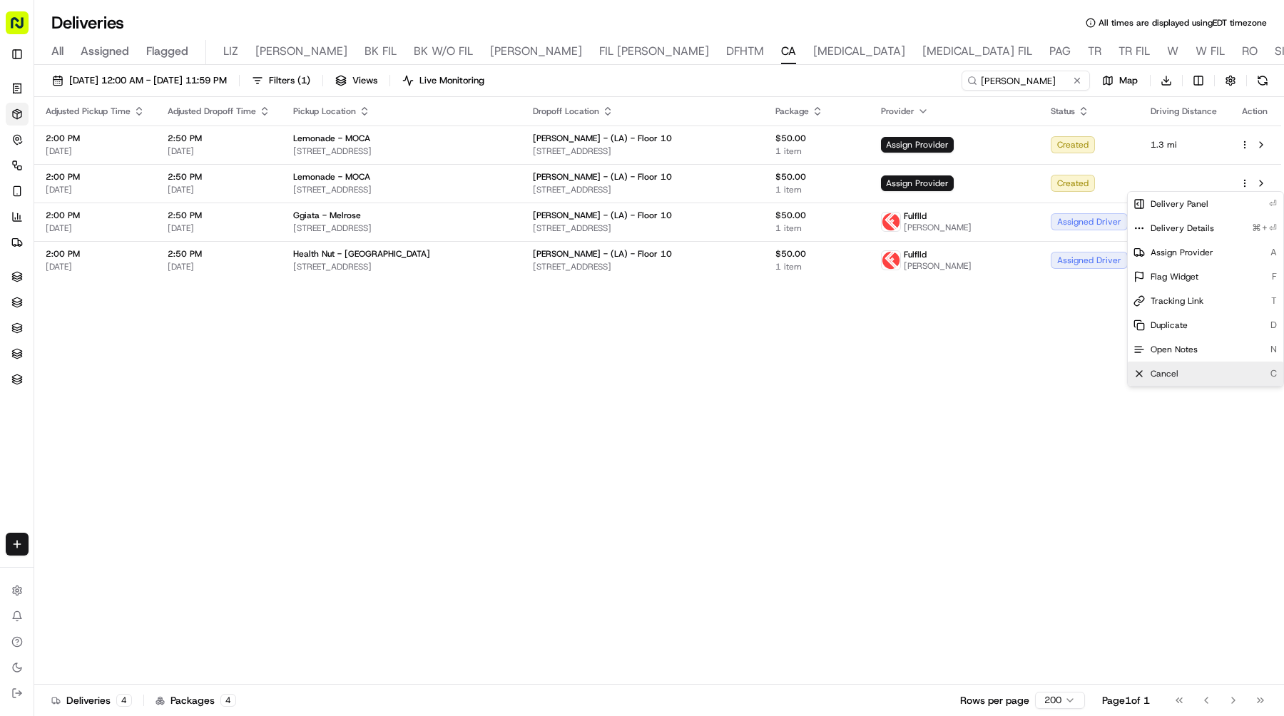
click at [1183, 373] on div "Cancel C" at bounding box center [1206, 374] width 156 height 24
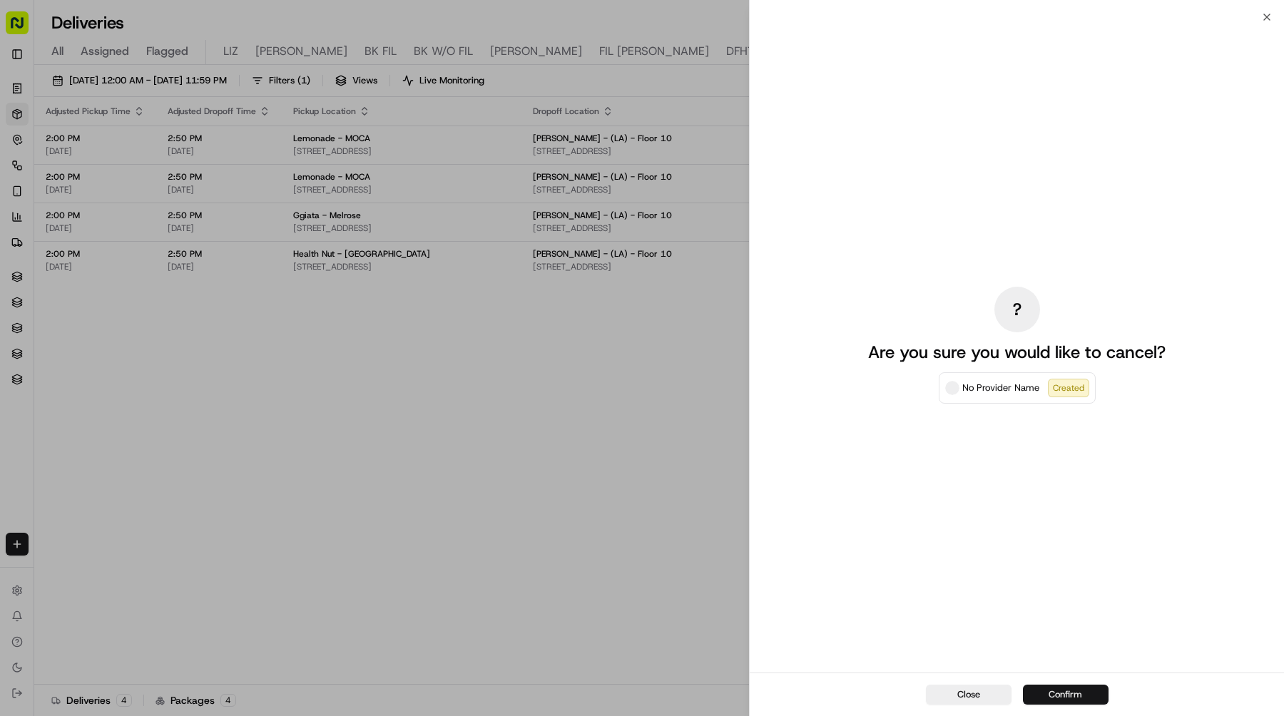
click at [1090, 691] on button "Confirm" at bounding box center [1066, 695] width 86 height 20
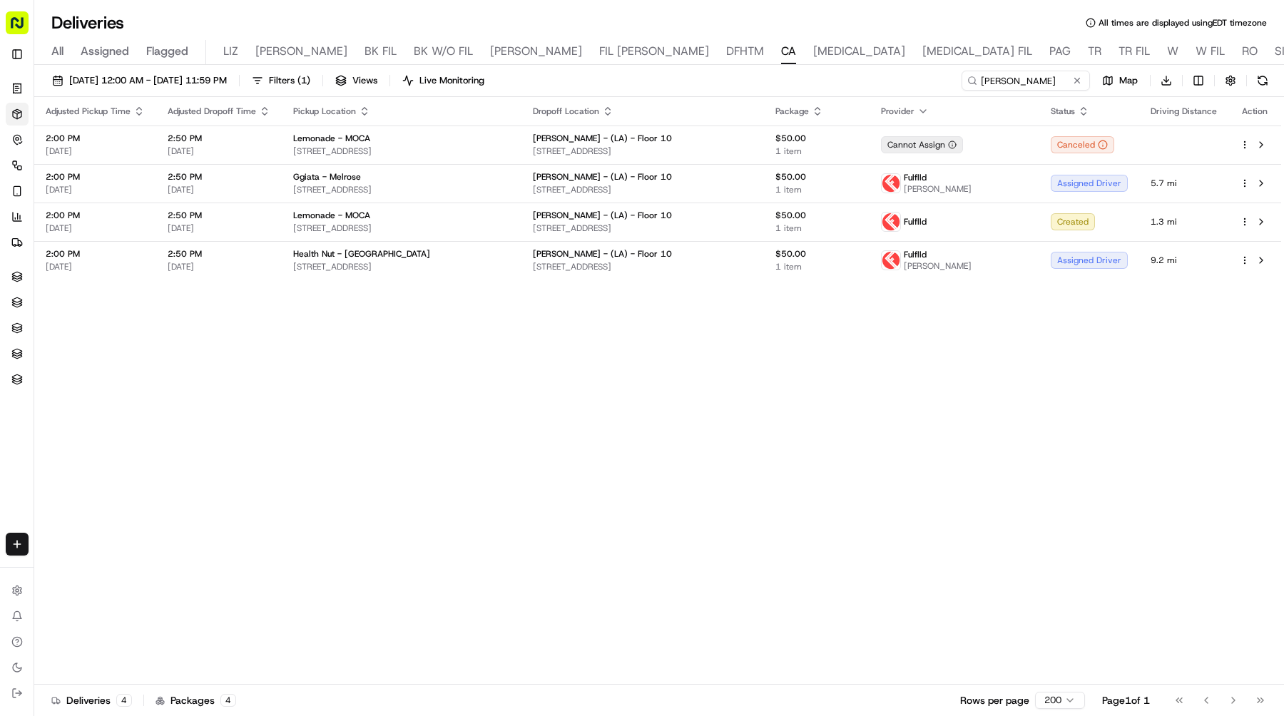
click at [466, 358] on div "Adjusted Pickup Time Adjusted Dropoff Time Pickup Location Dropoff Location Pac…" at bounding box center [657, 391] width 1247 height 588
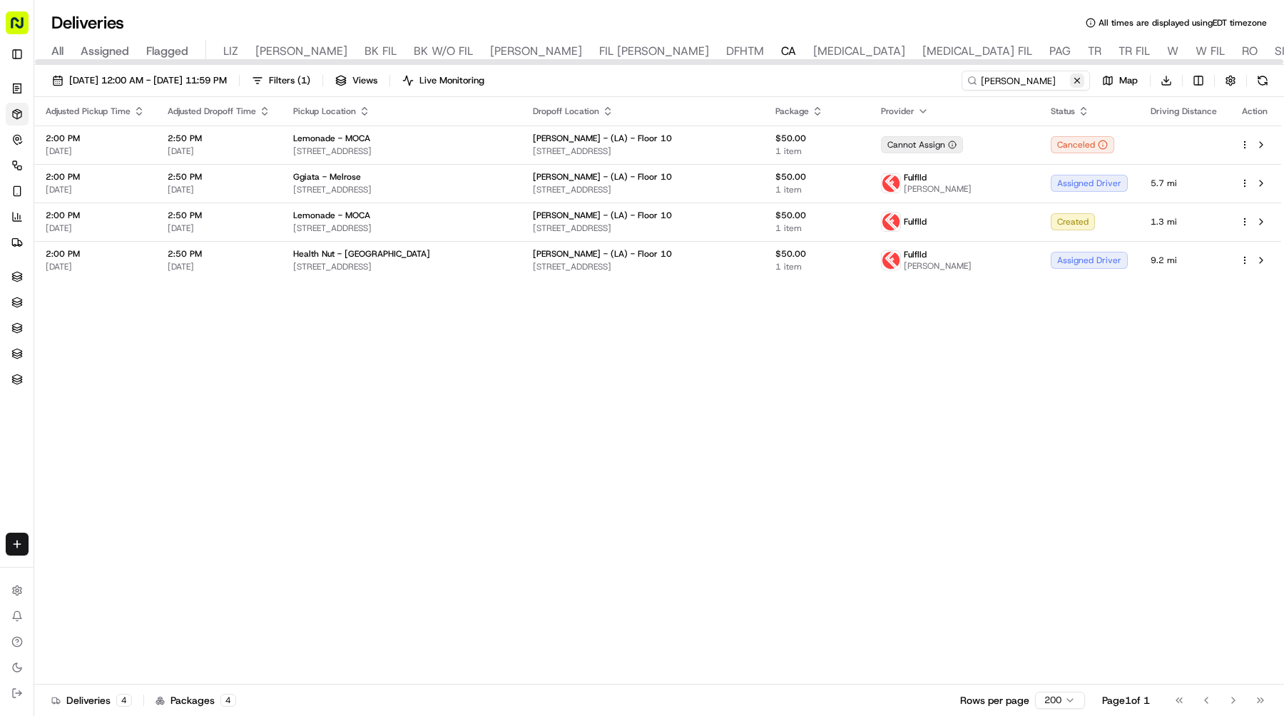
click at [1076, 78] on button at bounding box center [1077, 80] width 14 height 14
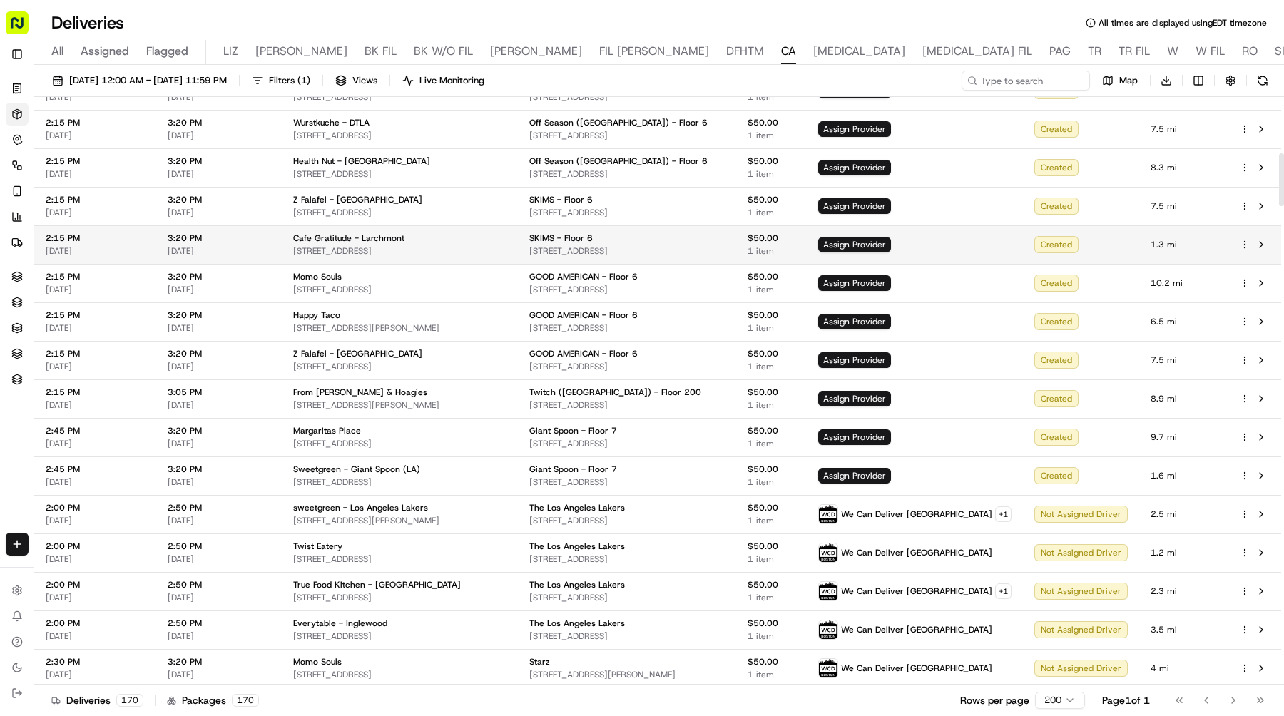
scroll to position [654, 0]
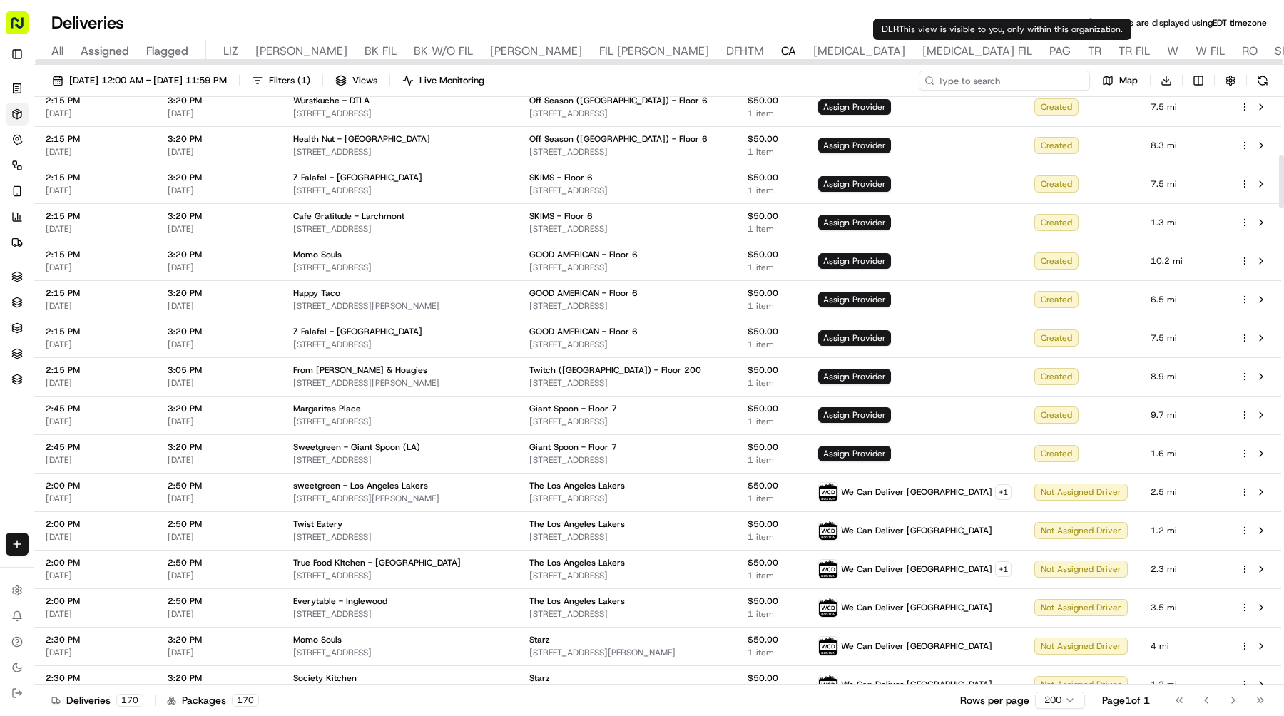
click at [996, 89] on input at bounding box center [1004, 81] width 171 height 20
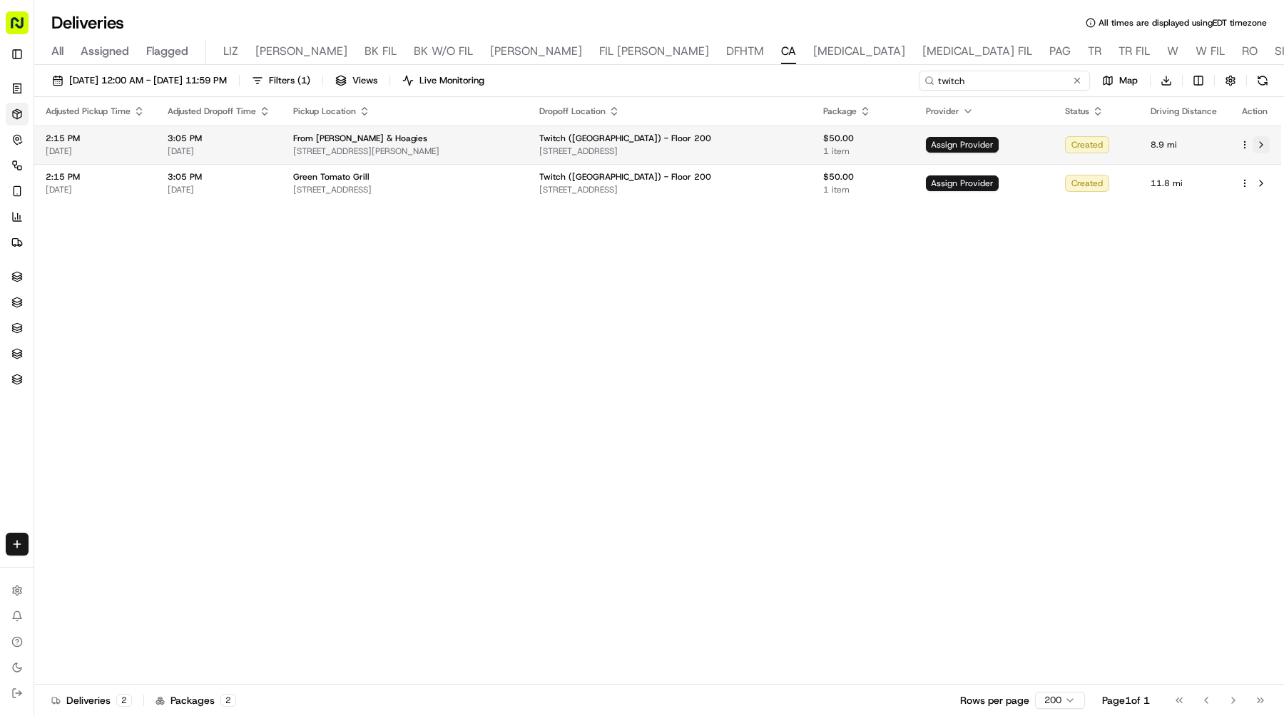
type input "twitch"
click at [1266, 143] on button at bounding box center [1261, 144] width 17 height 17
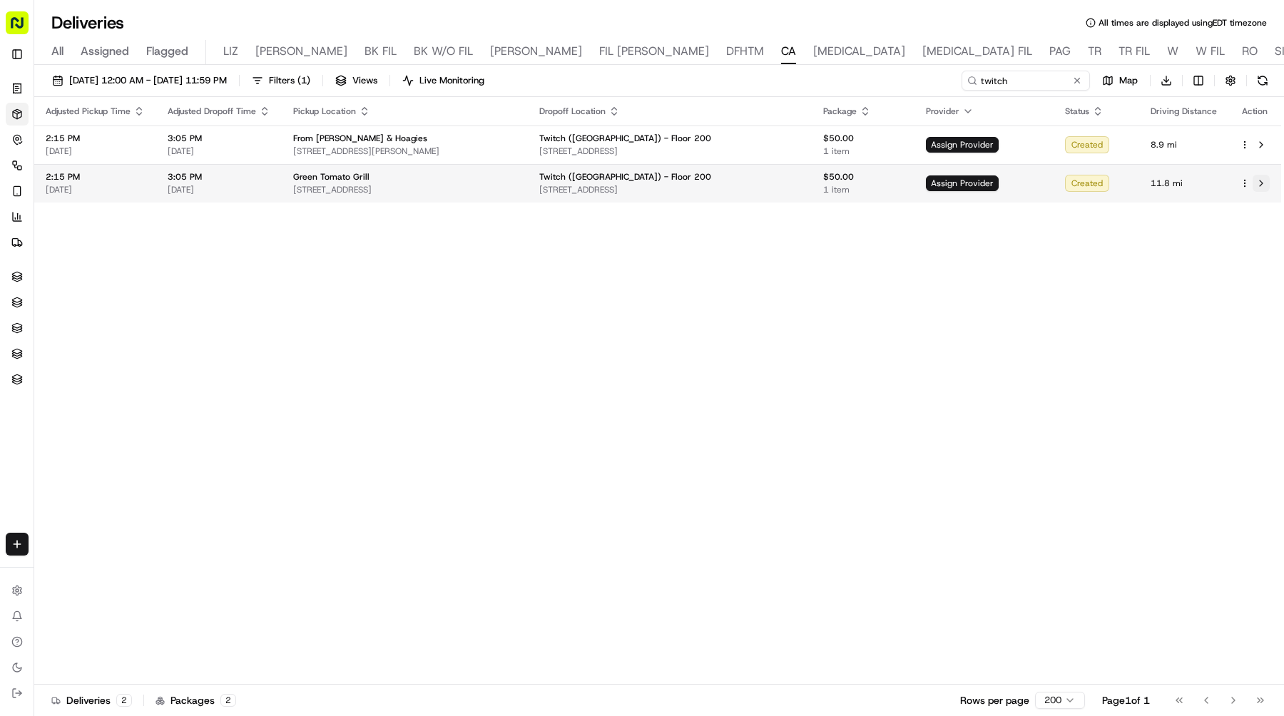
click at [1258, 184] on button at bounding box center [1261, 183] width 17 height 17
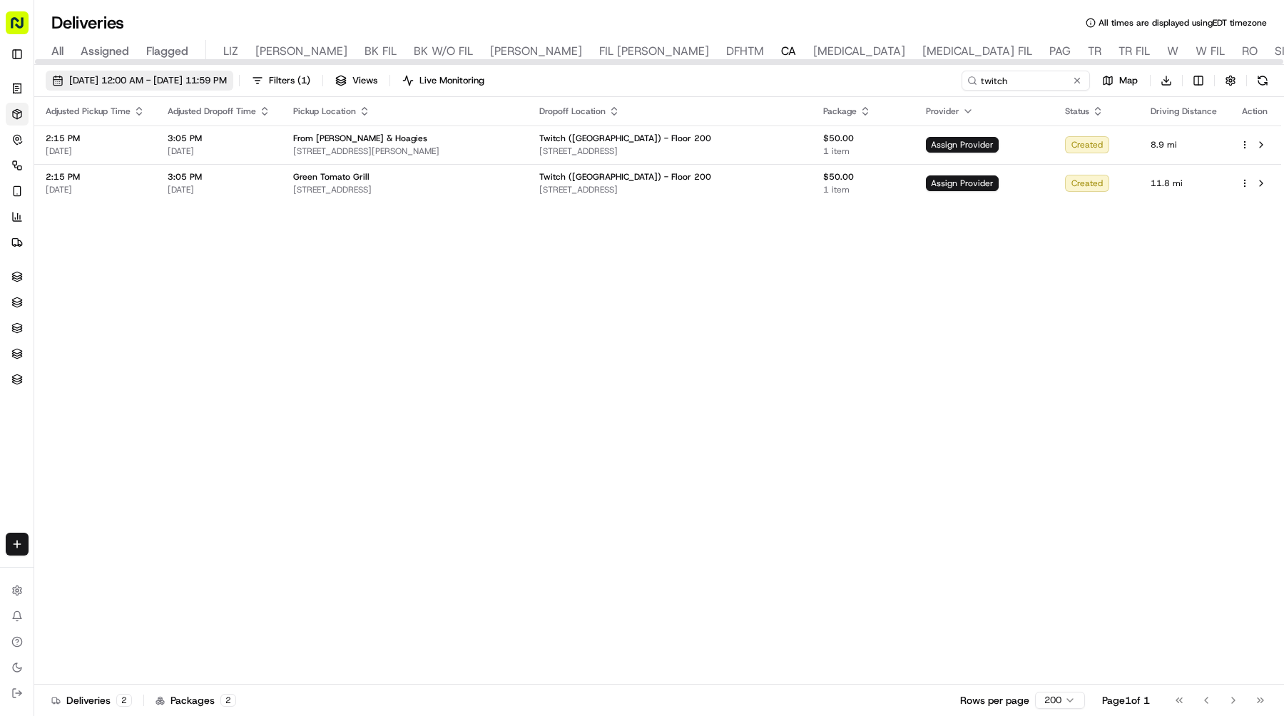
click at [227, 78] on span "[DATE] 12:00 AM - [DATE] 11:59 PM" at bounding box center [148, 80] width 158 height 13
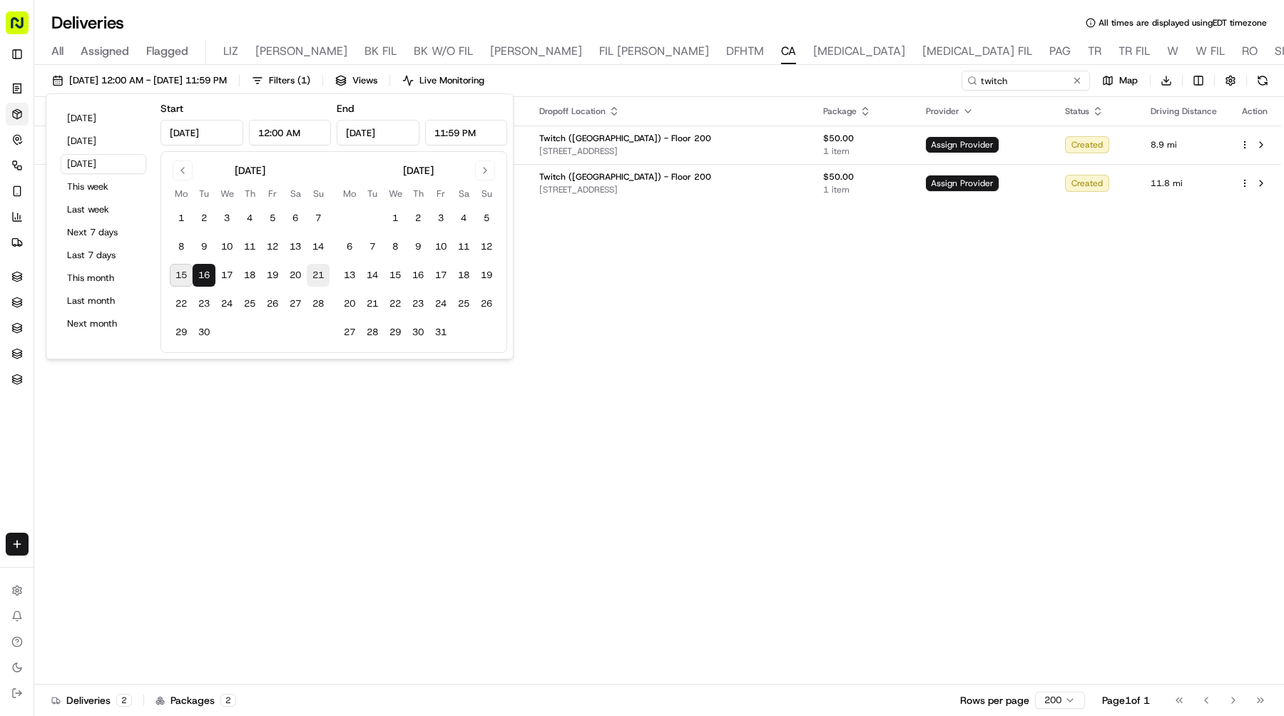
click at [315, 279] on button "21" at bounding box center [318, 275] width 23 height 23
type input "Sep 21, 2025"
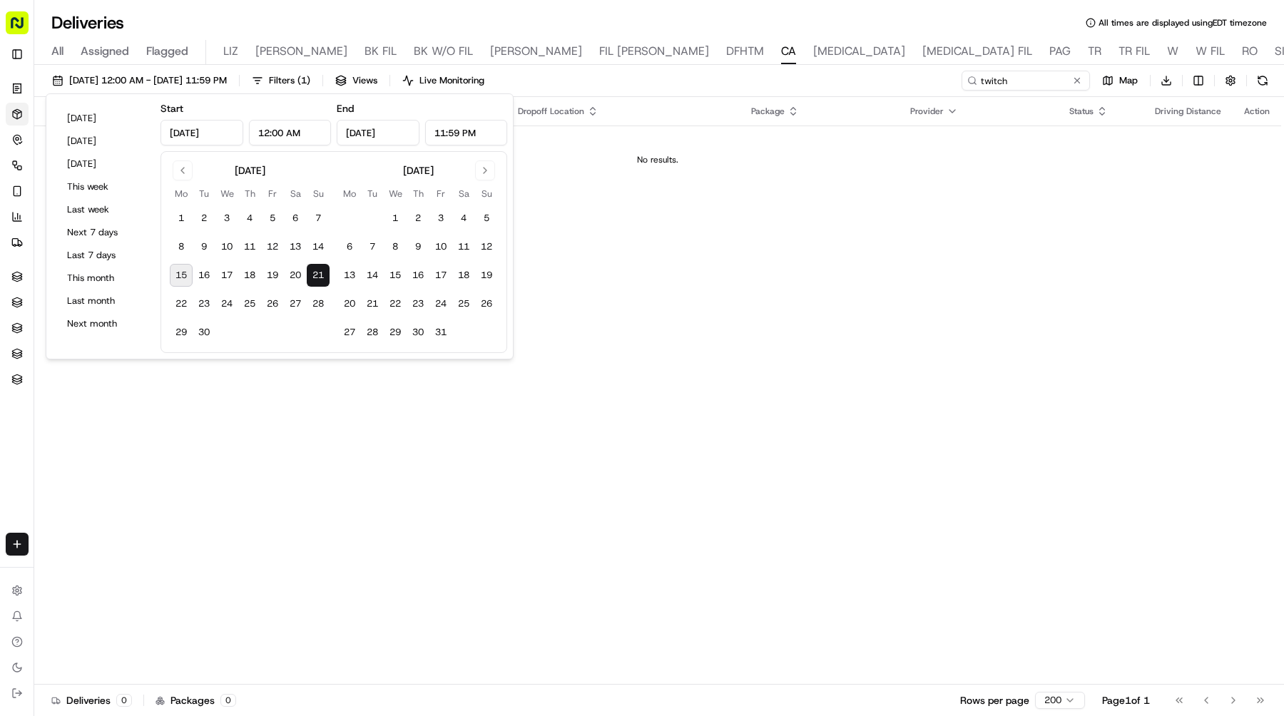
click at [185, 269] on button "15" at bounding box center [181, 275] width 23 height 23
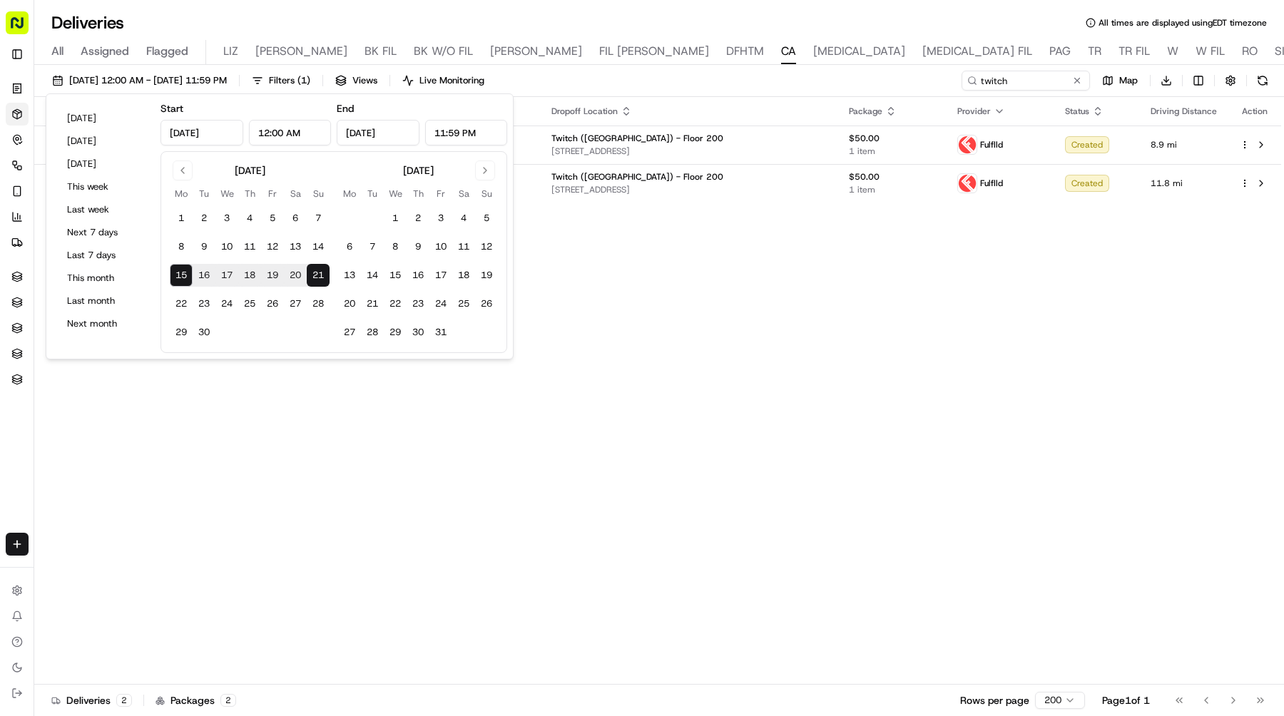
click at [203, 275] on button "16" at bounding box center [204, 275] width 23 height 23
type input "Sep 16, 2025"
click at [203, 275] on button "16" at bounding box center [204, 275] width 23 height 23
click at [1072, 84] on button at bounding box center [1077, 80] width 14 height 14
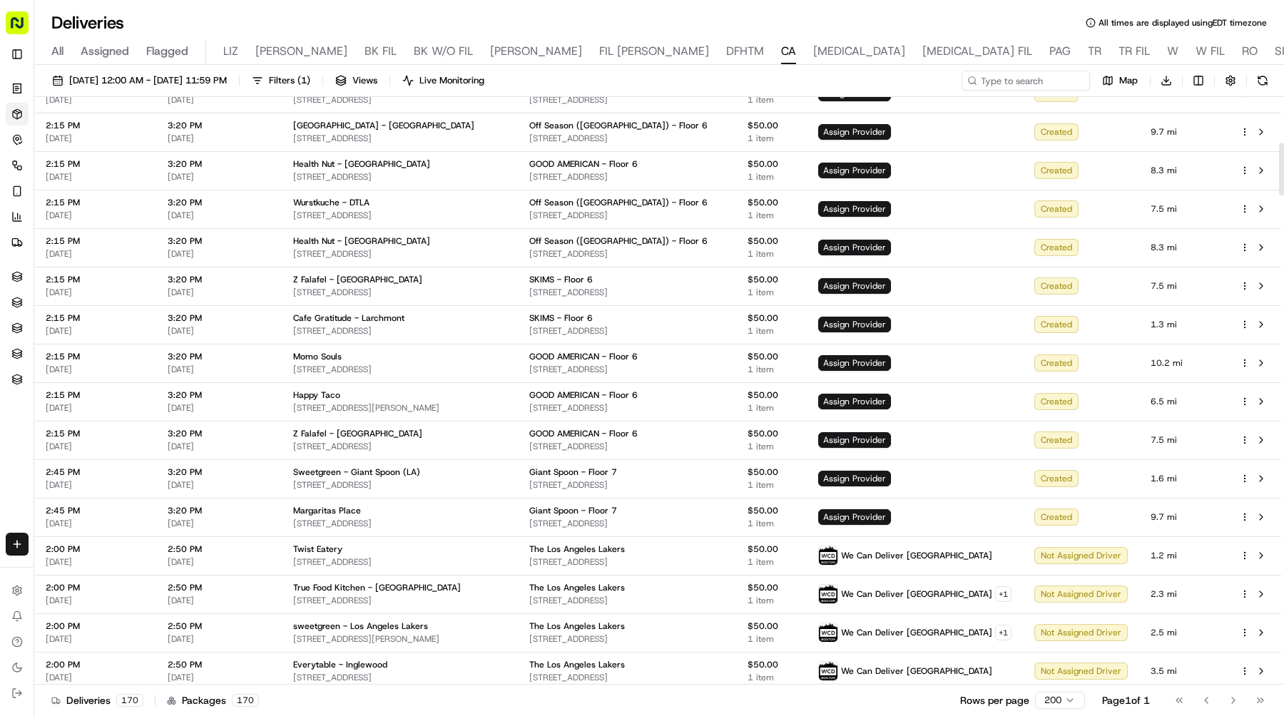
scroll to position [514, 0]
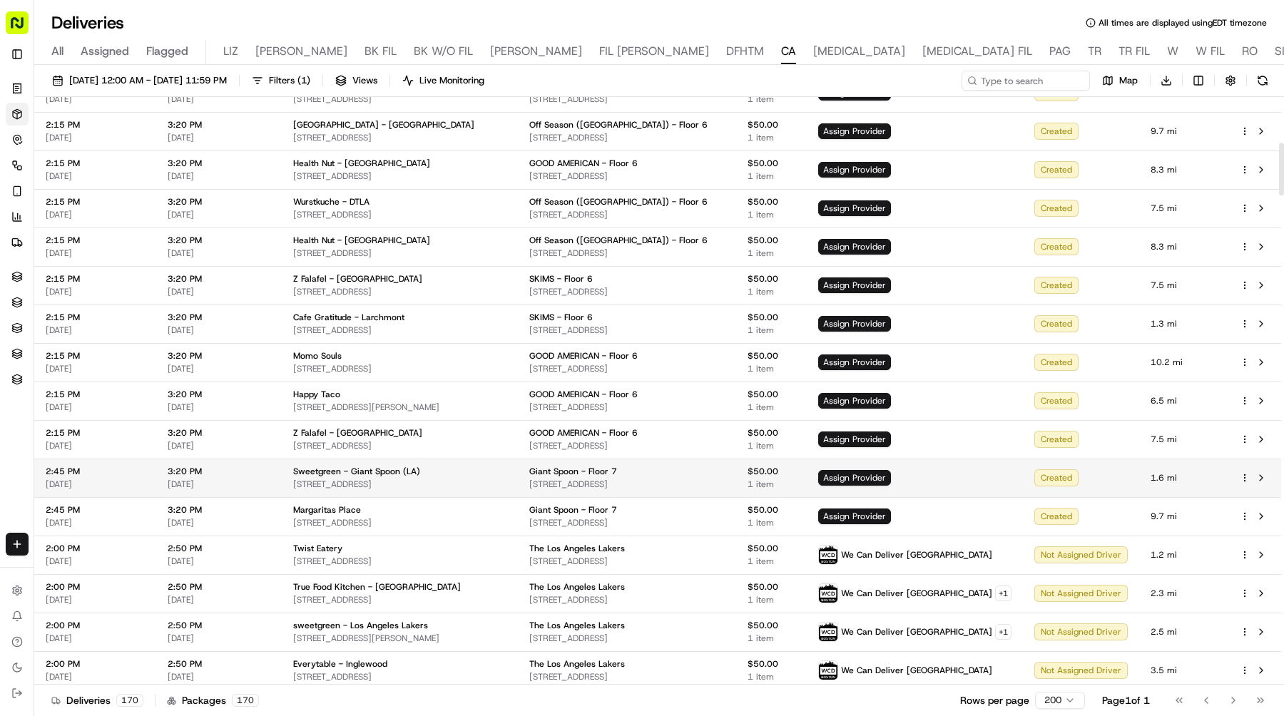
drag, startPoint x: 508, startPoint y: 489, endPoint x: 275, endPoint y: 489, distance: 232.6
click at [275, 489] on tr "2:45 PM 09/16/2025 3:20 PM 09/16/2025 Sweetgreen - Giant Spoon (LA) 180 S La Br…" at bounding box center [657, 478] width 1247 height 39
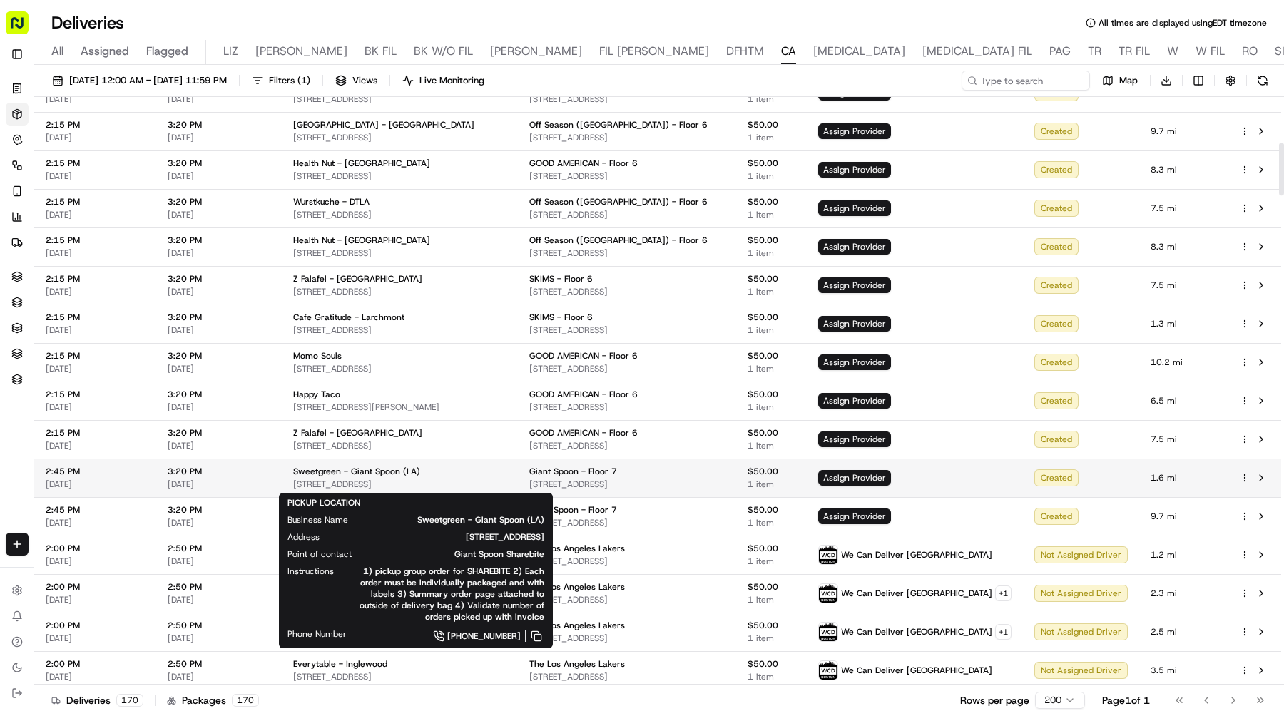
click at [489, 484] on span "180 S La Brea Ave, Los Angeles, CA 90036, USA" at bounding box center [399, 484] width 213 height 11
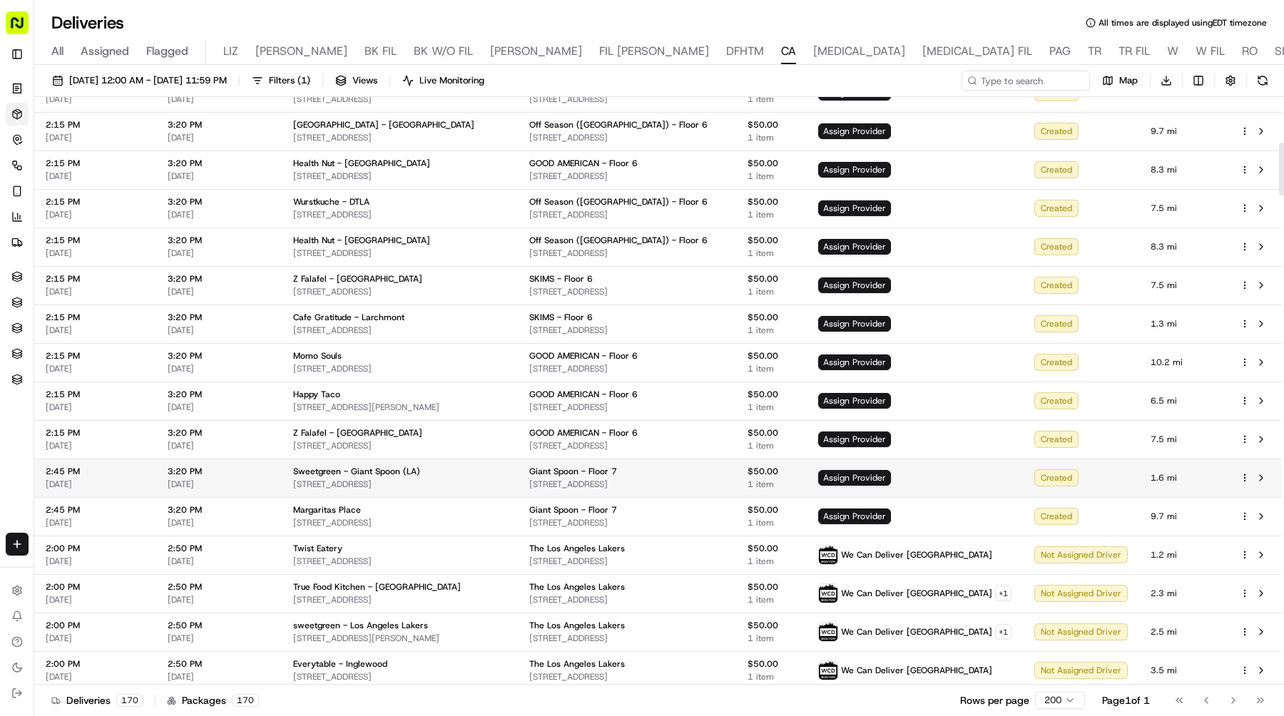
drag, startPoint x: 489, startPoint y: 484, endPoint x: 292, endPoint y: 485, distance: 196.2
click at [293, 485] on span "180 S La Brea Ave, Los Angeles, CA 90036, USA" at bounding box center [399, 484] width 213 height 11
copy span "180 S La Brea Ave, Los Angeles, CA 90036, USA"
click at [1266, 476] on button at bounding box center [1261, 477] width 17 height 17
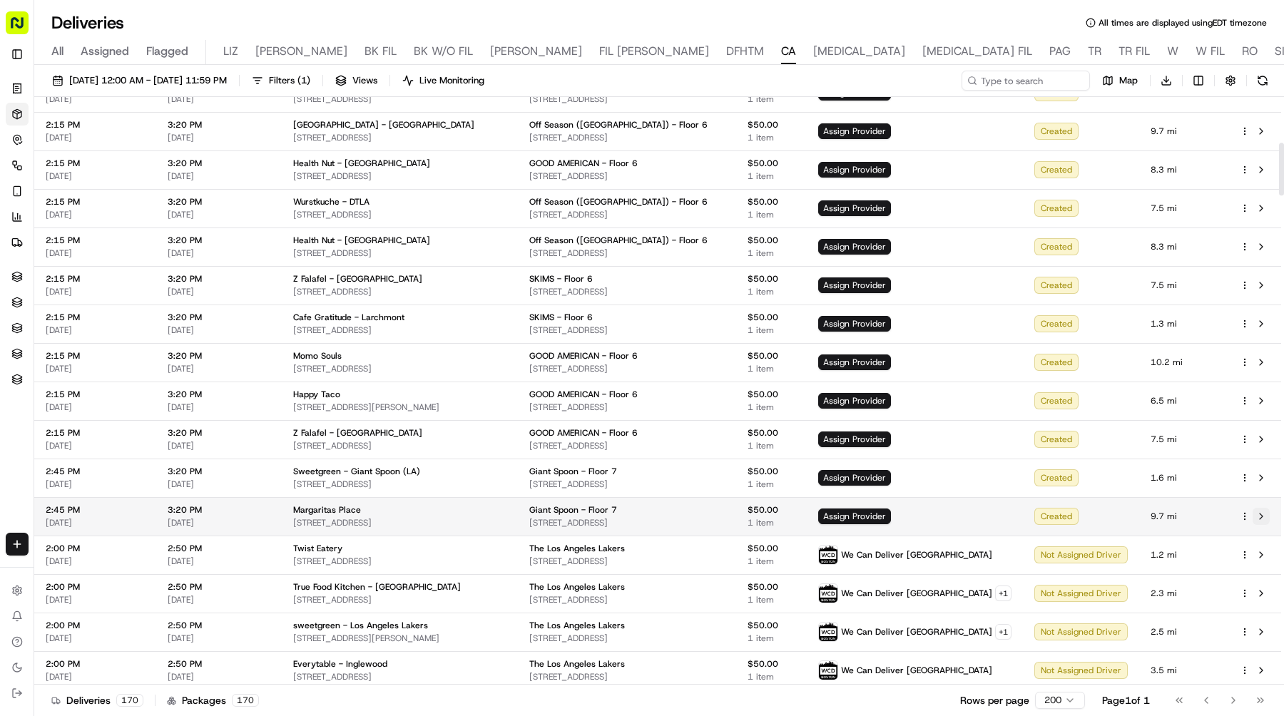
click at [1266, 517] on button at bounding box center [1261, 516] width 17 height 17
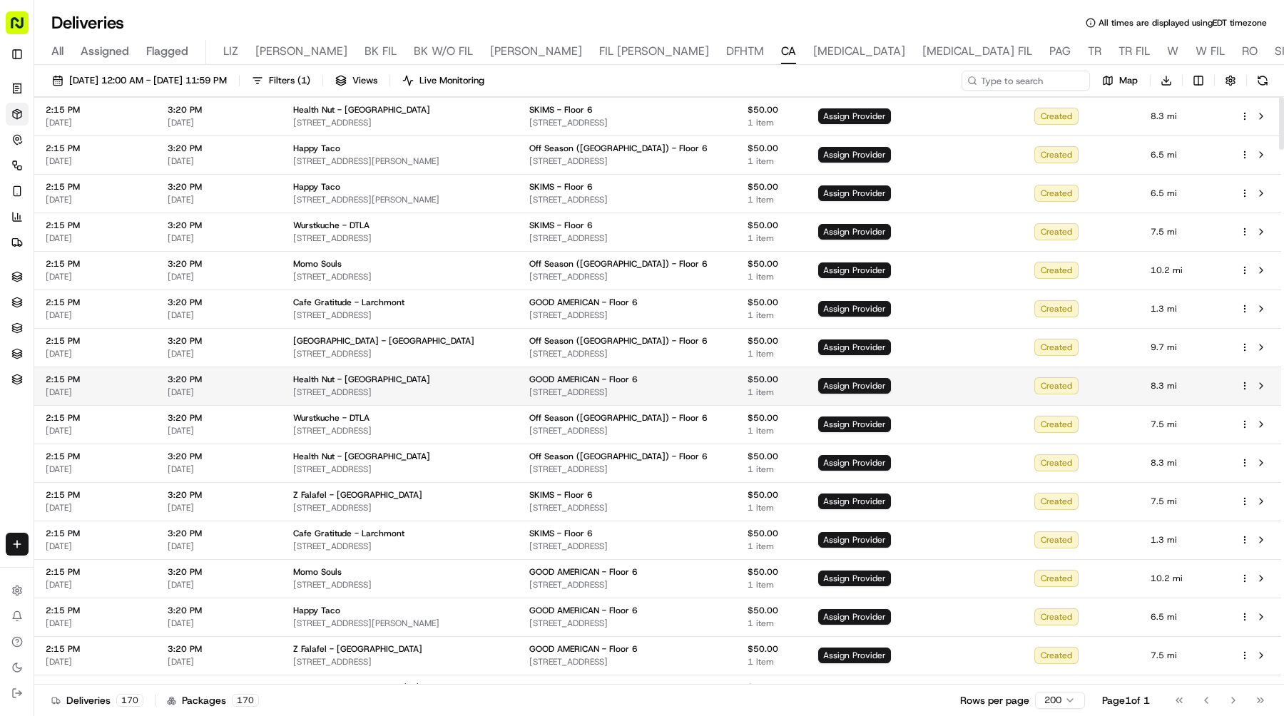
scroll to position [0, 0]
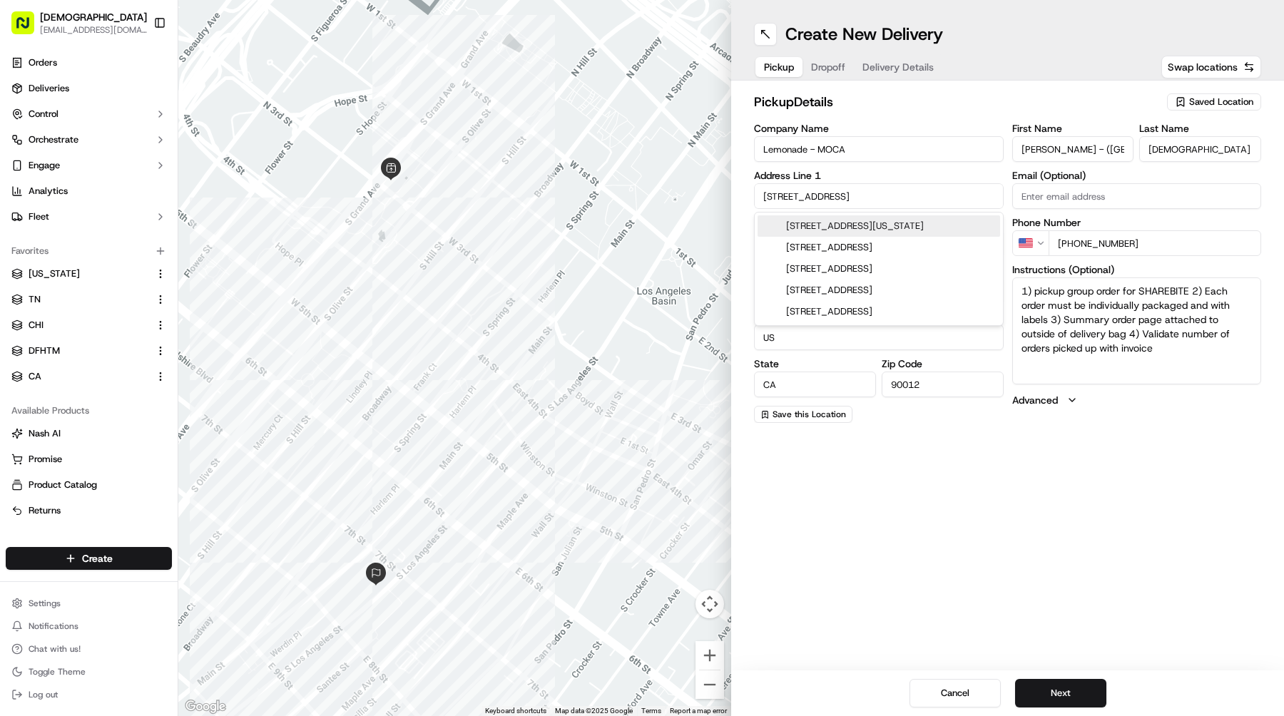
drag, startPoint x: 876, startPoint y: 203, endPoint x: 696, endPoint y: 202, distance: 179.8
click at [696, 202] on div "← Move left → Move right ↑ Move up ↓ Move down + Zoom in - Zoom out Home Jump l…" at bounding box center [731, 358] width 1106 height 716
drag, startPoint x: 853, startPoint y: 196, endPoint x: 678, endPoint y: 196, distance: 174.8
click at [679, 196] on div "← Move left → Move right ↑ Move up ↓ Move down + Zoom in - Zoom out Home Jump l…" at bounding box center [731, 358] width 1106 height 716
paste input "[GEOGRAPHIC_DATA]"
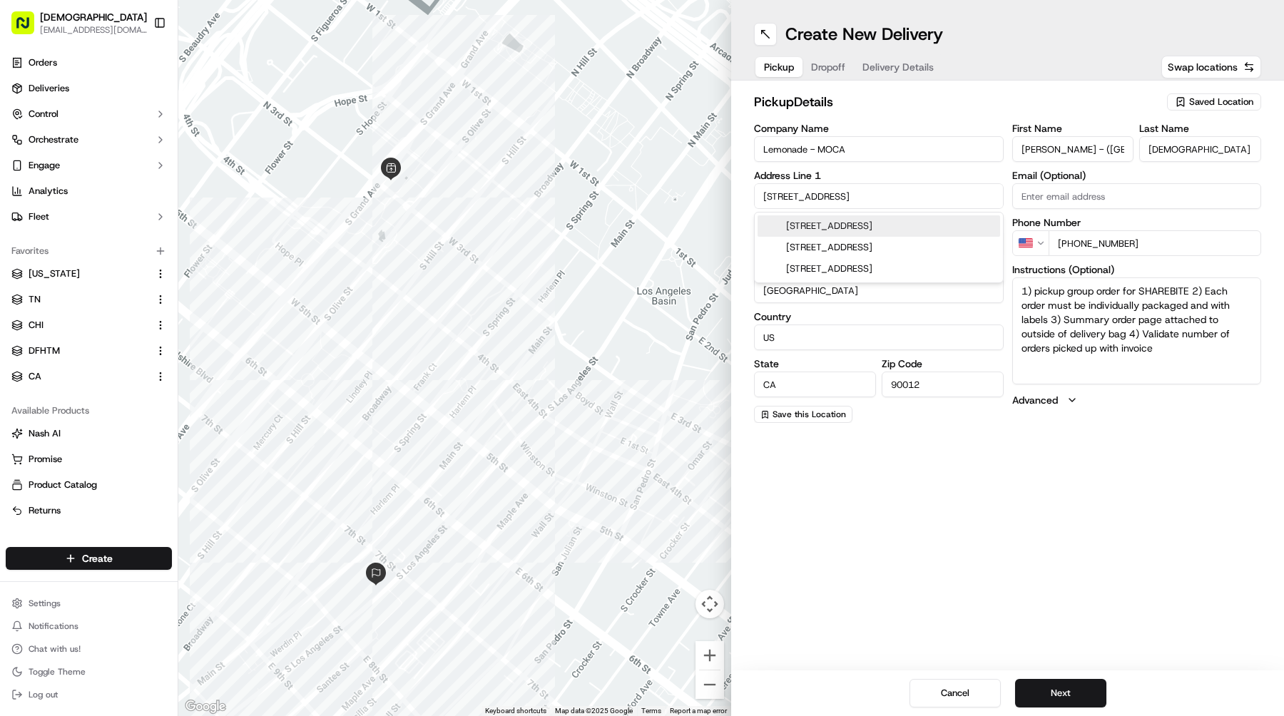
click at [870, 227] on div "[STREET_ADDRESS]" at bounding box center [879, 225] width 243 height 21
type input "[STREET_ADDRESS]"
type input "[GEOGRAPHIC_DATA]"
type input "[STREET_ADDRESS]"
click at [1070, 686] on button "Next" at bounding box center [1060, 693] width 91 height 29
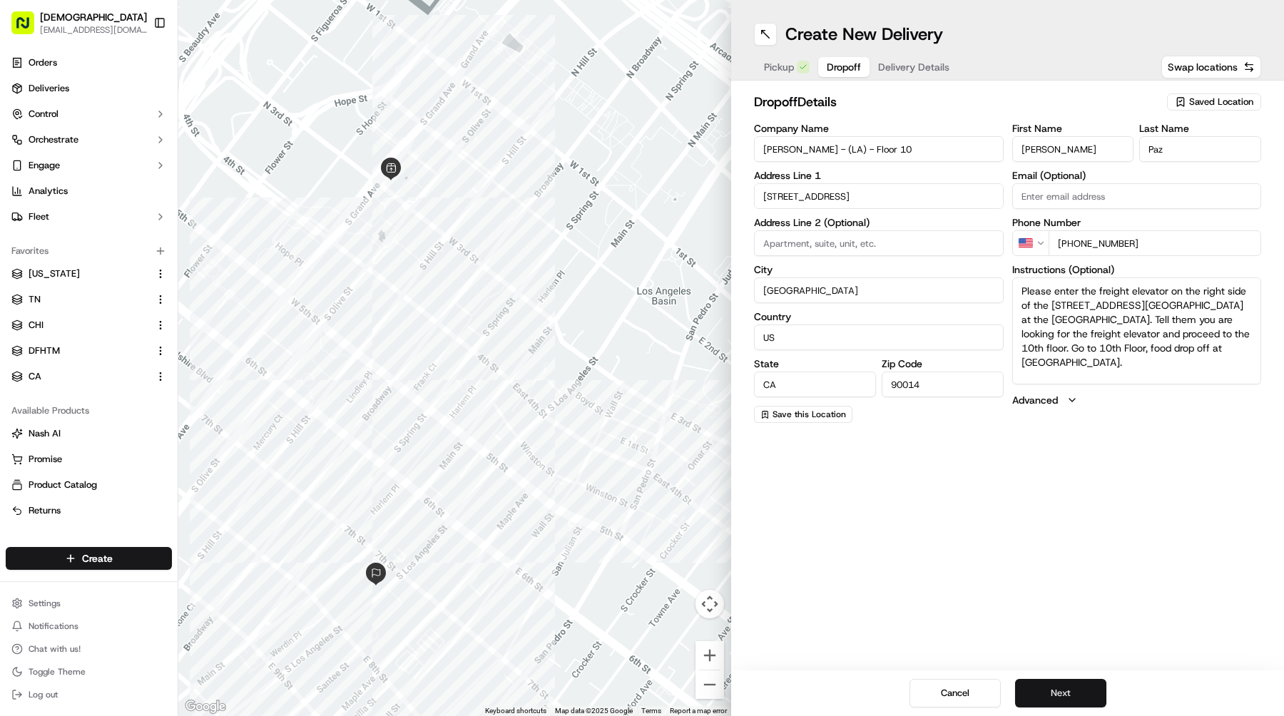
click at [1070, 686] on button "Next" at bounding box center [1060, 693] width 91 height 29
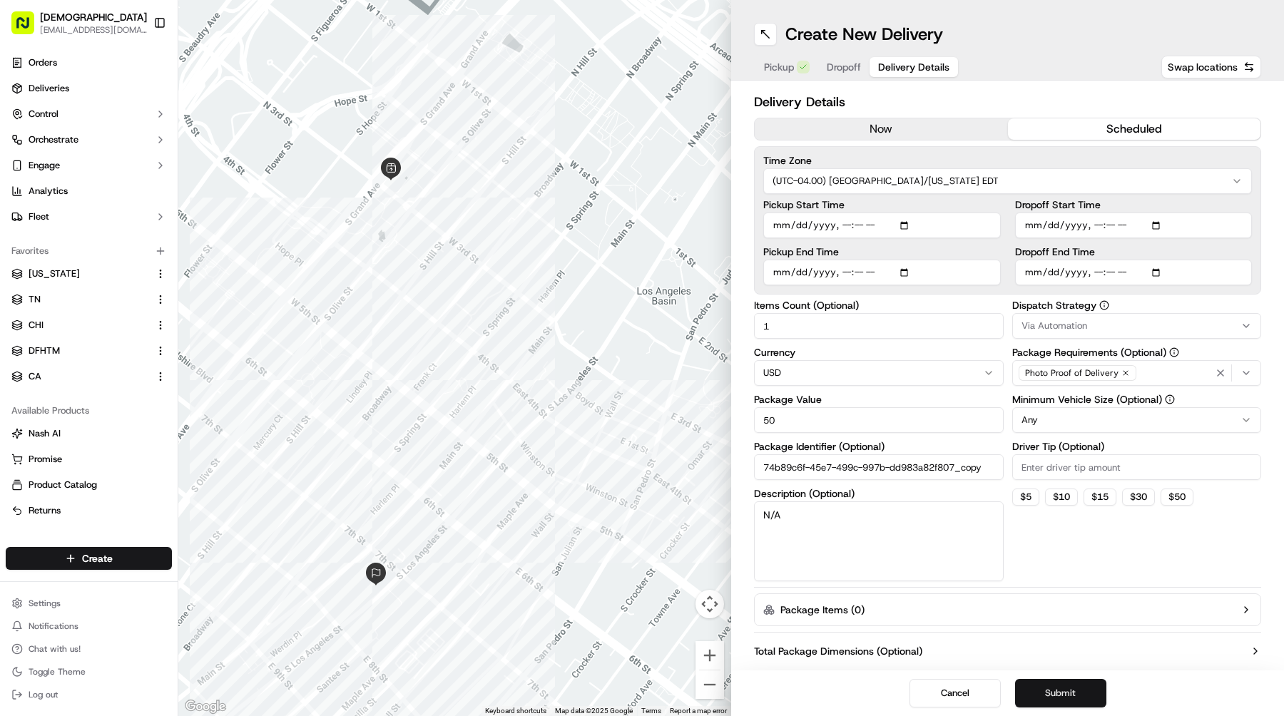
click at [1070, 686] on button "Submit" at bounding box center [1060, 693] width 91 height 29
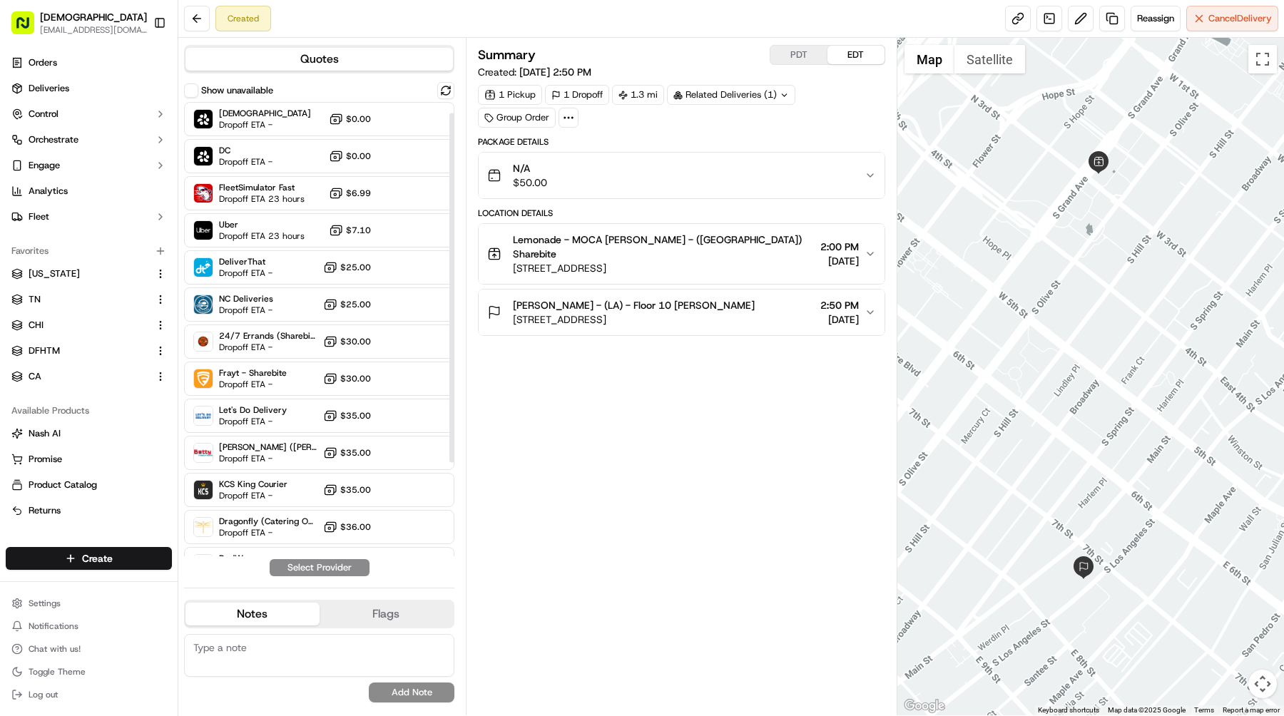
scroll to position [136, 0]
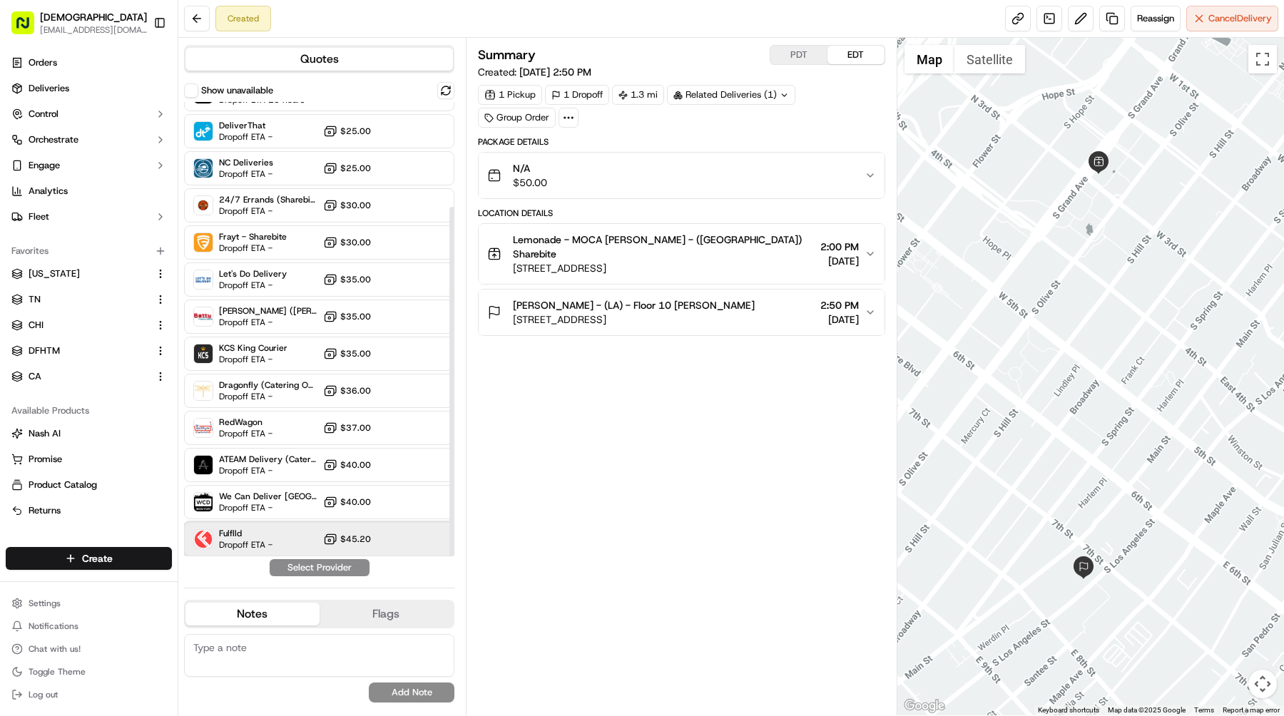
click at [313, 543] on div "Fulflld Dropoff ETA - $45.20" at bounding box center [319, 539] width 270 height 34
click at [327, 557] on div "Show unavailable Sharebite Dropoff ETA - $0.00 DC Dropoff ETA - $0.00 FleetSimu…" at bounding box center [319, 329] width 270 height 494
click at [328, 566] on button "Assign Provider" at bounding box center [319, 567] width 101 height 17
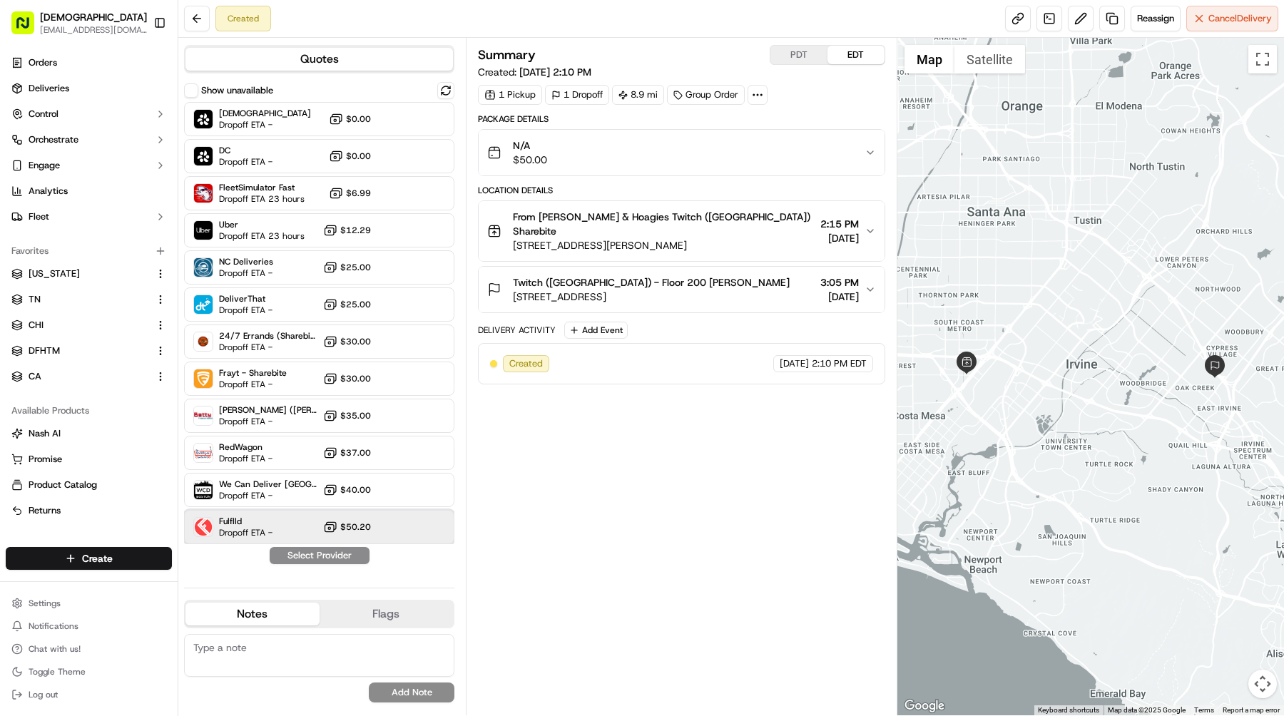
click at [290, 522] on div "Fulflld Dropoff ETA - $50.20" at bounding box center [319, 527] width 270 height 34
click at [329, 556] on button "Assign Provider" at bounding box center [319, 555] width 101 height 17
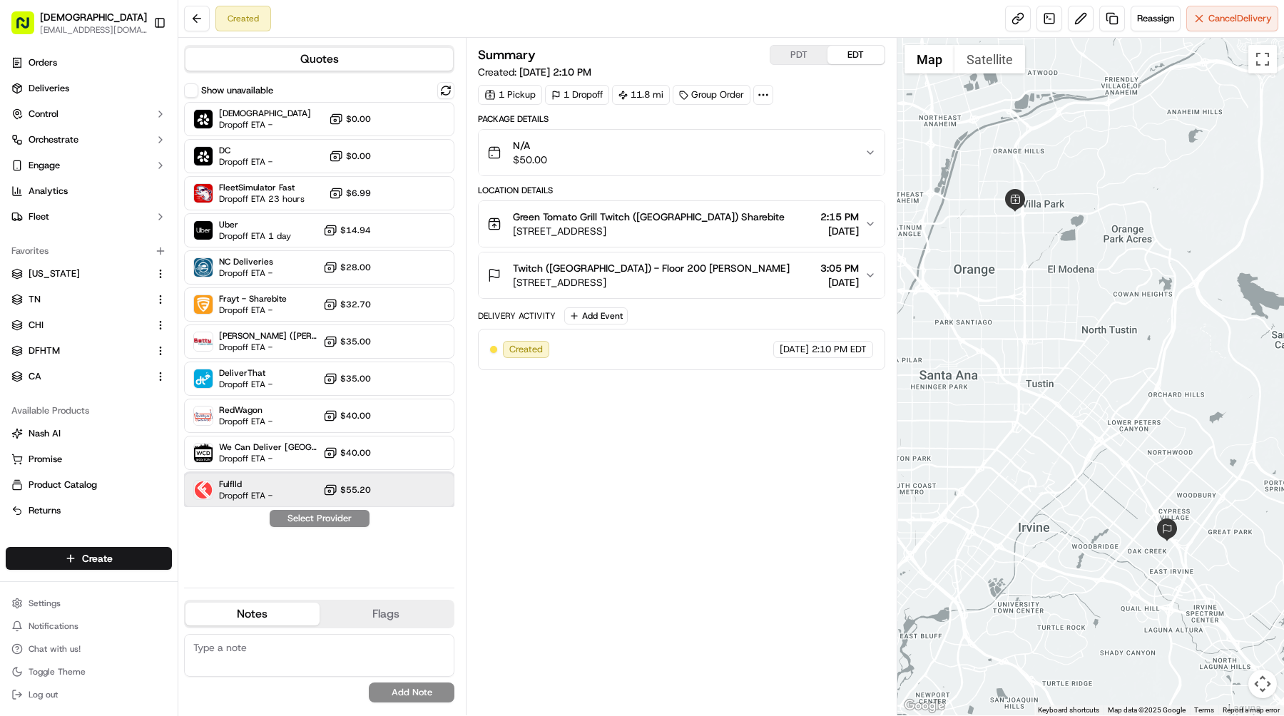
click at [300, 497] on div "Fulflld Dropoff ETA - $55.20" at bounding box center [319, 490] width 270 height 34
click at [307, 514] on button "Assign Provider" at bounding box center [319, 518] width 101 height 17
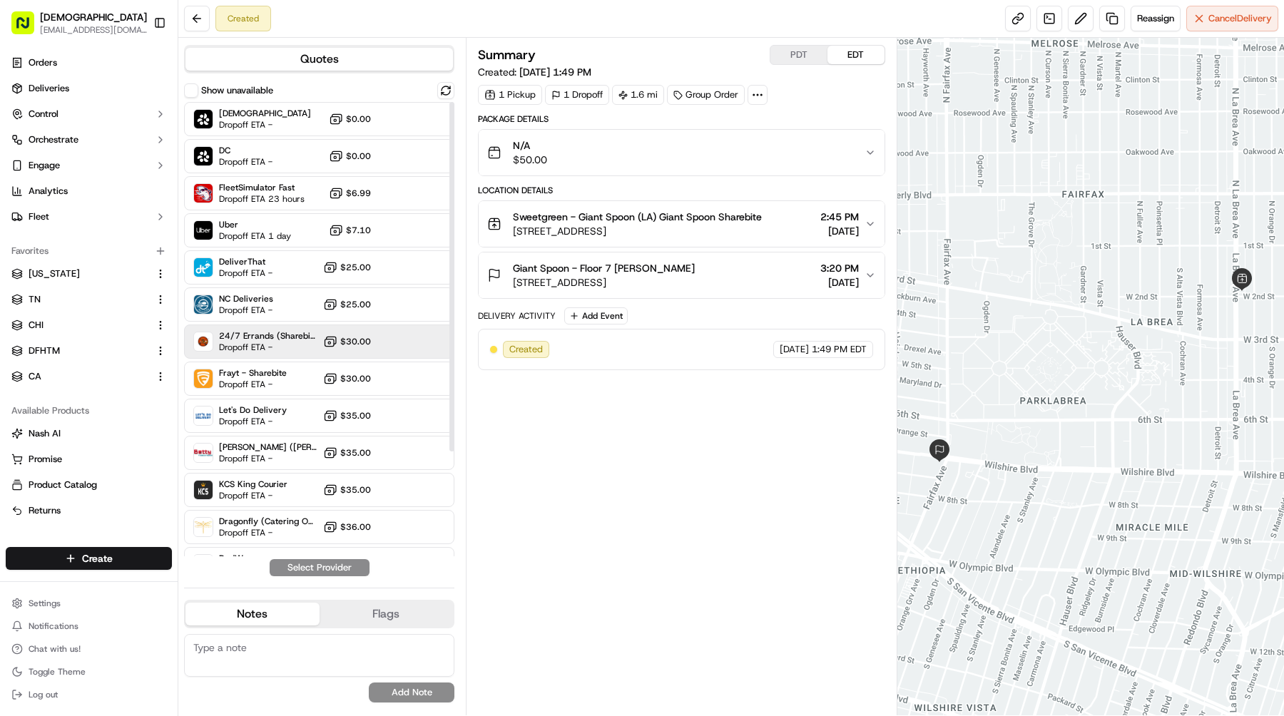
scroll to position [136, 0]
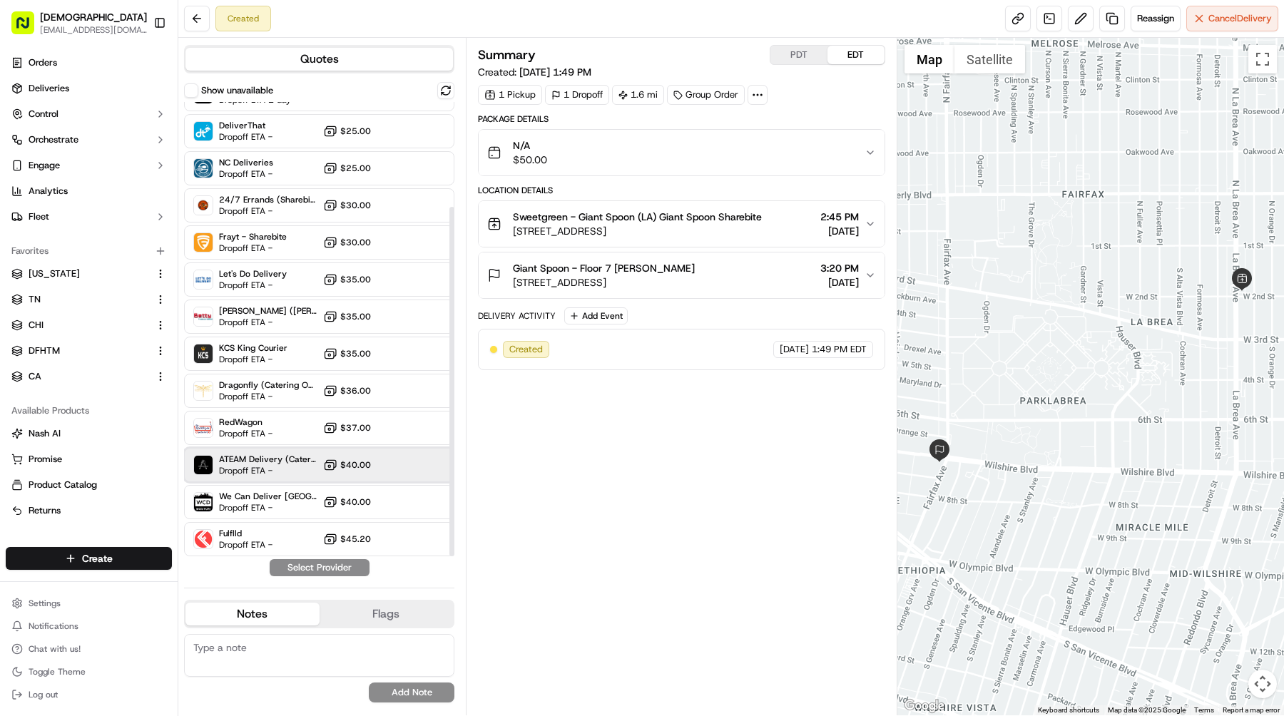
click at [306, 468] on span "Dropoff ETA -" at bounding box center [268, 470] width 98 height 11
click at [308, 558] on div "Show unavailable Sharebite Dropoff ETA - $0.00 DC Dropoff ETA - $0.00 FleetSimu…" at bounding box center [319, 329] width 270 height 494
click at [312, 567] on button "Assign Provider" at bounding box center [319, 567] width 101 height 17
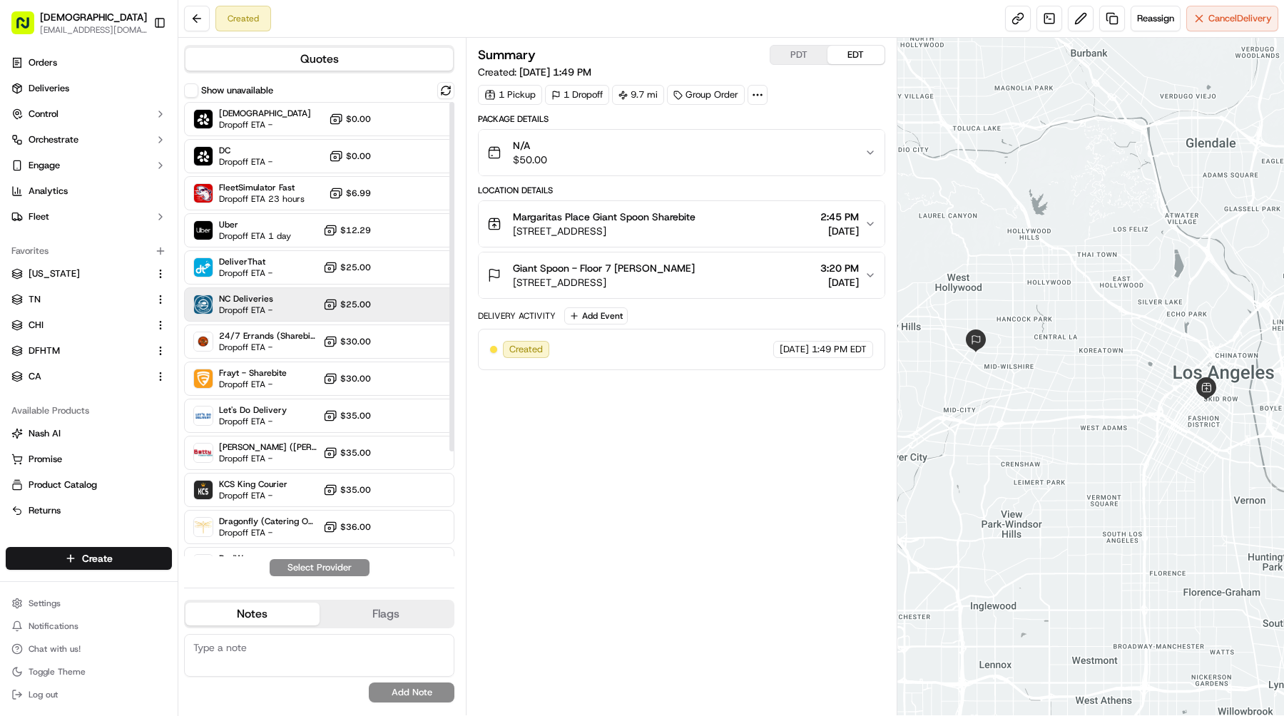
scroll to position [136, 0]
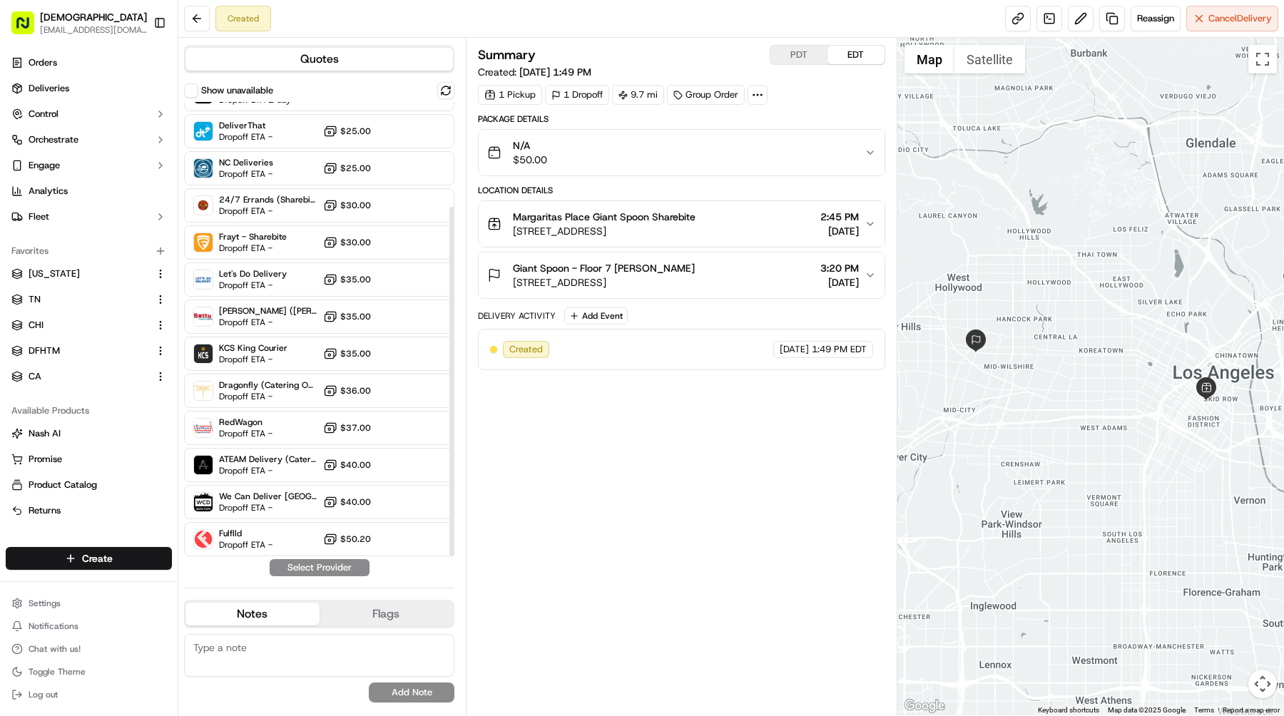
click at [283, 521] on div "Sharebite Dropoff ETA - $0.00 DC Dropoff ETA - $0.00 FleetSimulator Fast Dropof…" at bounding box center [319, 261] width 270 height 591
click at [287, 534] on div "Fulflld Dropoff ETA - $50.20" at bounding box center [319, 539] width 270 height 34
click at [297, 558] on div "Show unavailable Sharebite Dropoff ETA - $0.00 DC Dropoff ETA - $0.00 FleetSimu…" at bounding box center [319, 329] width 270 height 494
click at [298, 561] on button "Assign Provider" at bounding box center [319, 567] width 101 height 17
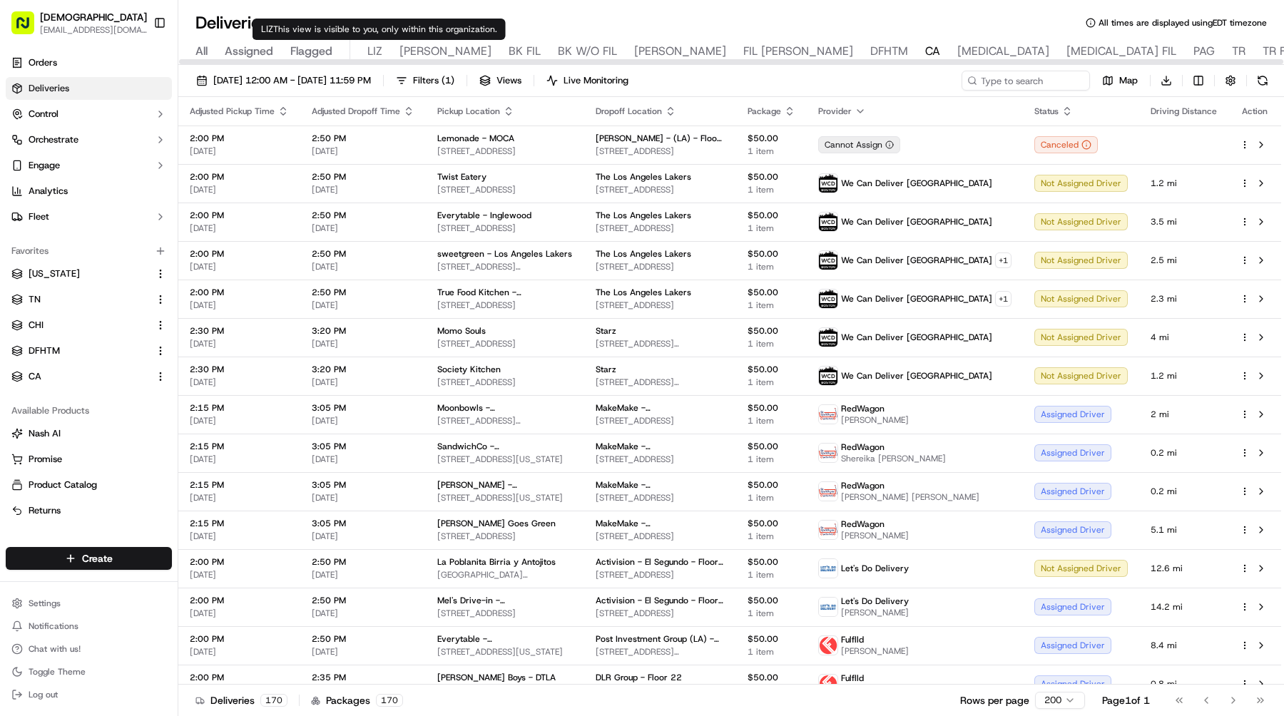
click at [373, 51] on span "LIZ" at bounding box center [374, 51] width 15 height 17
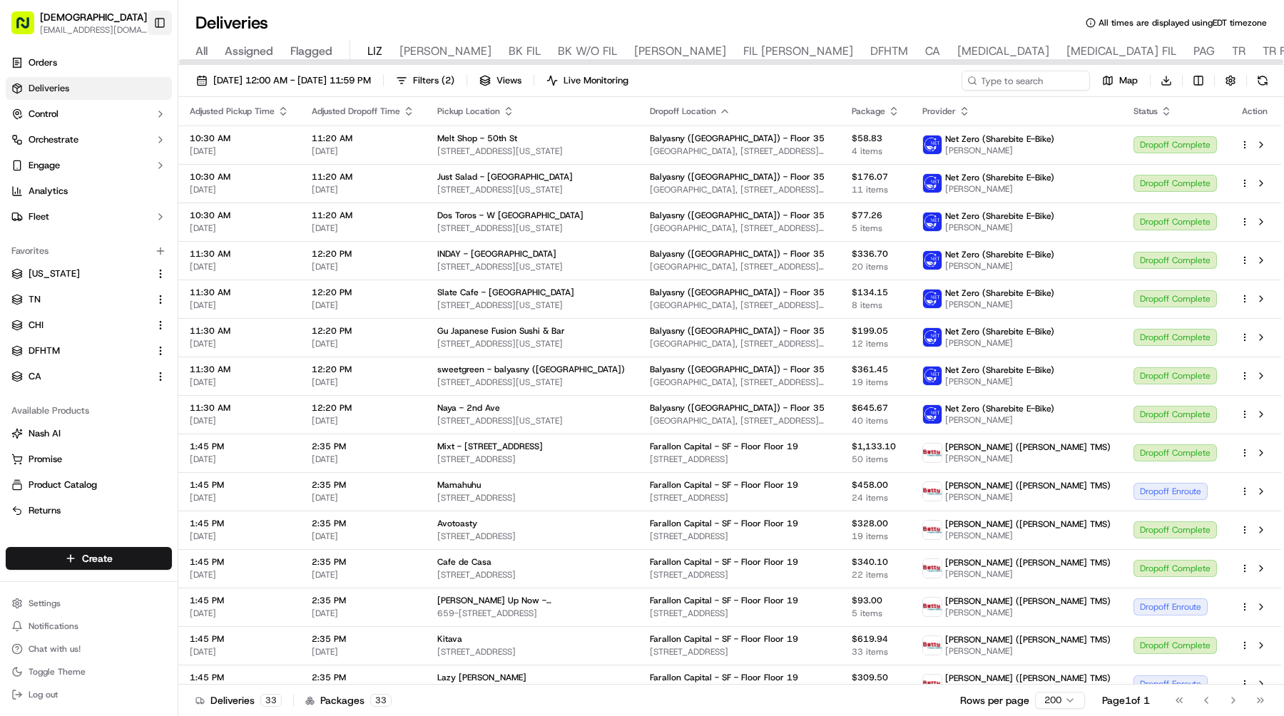
click at [161, 26] on button "Toggle Sidebar" at bounding box center [160, 23] width 24 height 24
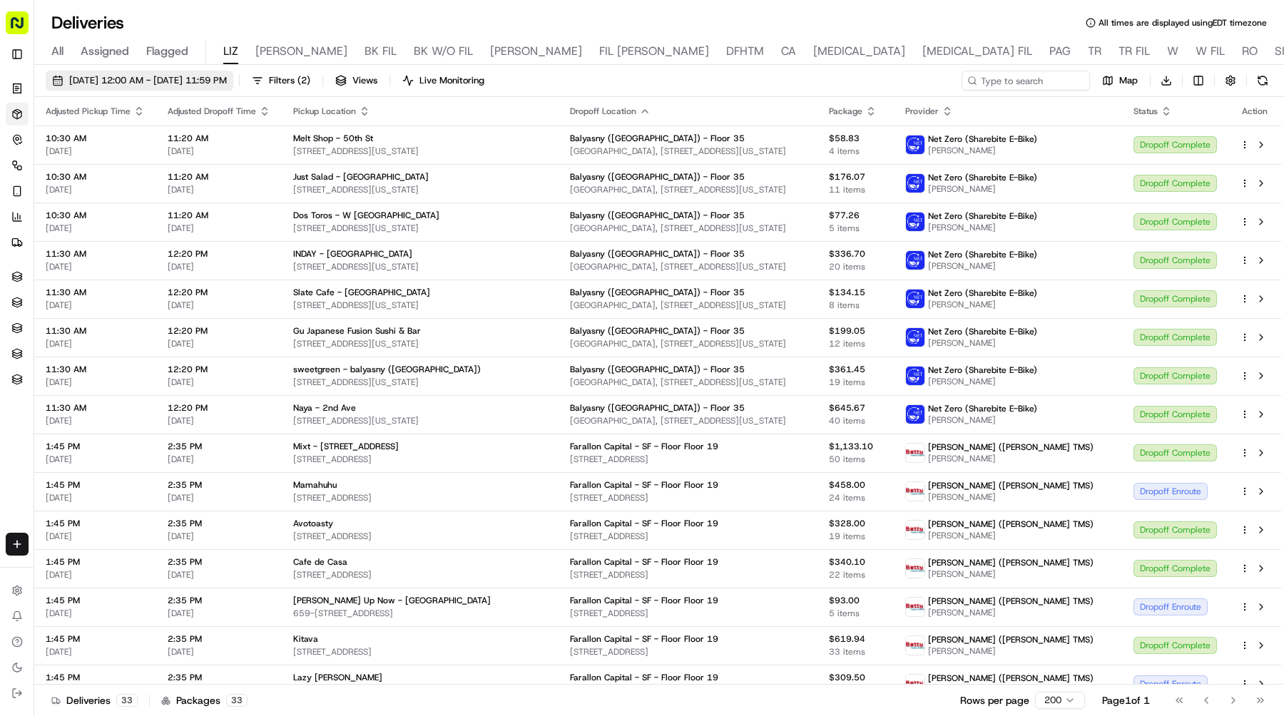
click at [227, 79] on span "09/15/2025 12:00 AM - 09/15/2025 11:59 PM" at bounding box center [148, 80] width 158 height 13
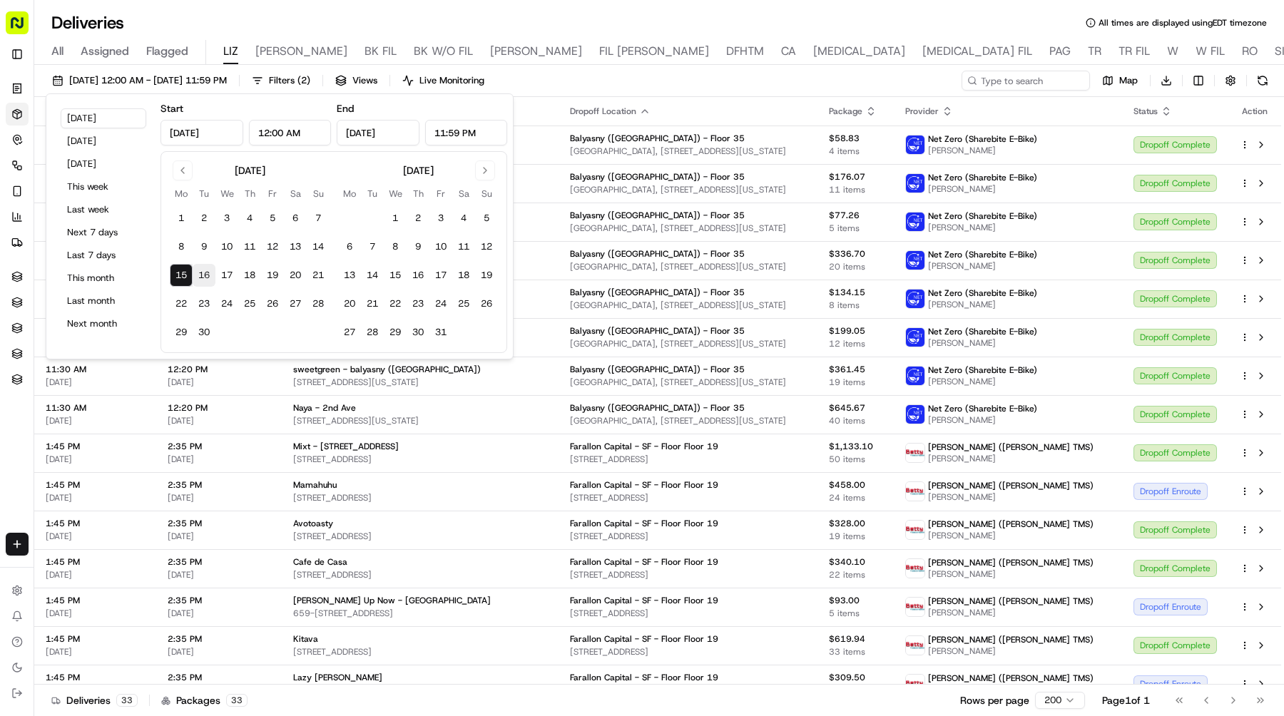
click at [200, 273] on button "16" at bounding box center [204, 275] width 23 height 23
type input "[DATE]"
click at [200, 273] on button "16" at bounding box center [204, 275] width 23 height 23
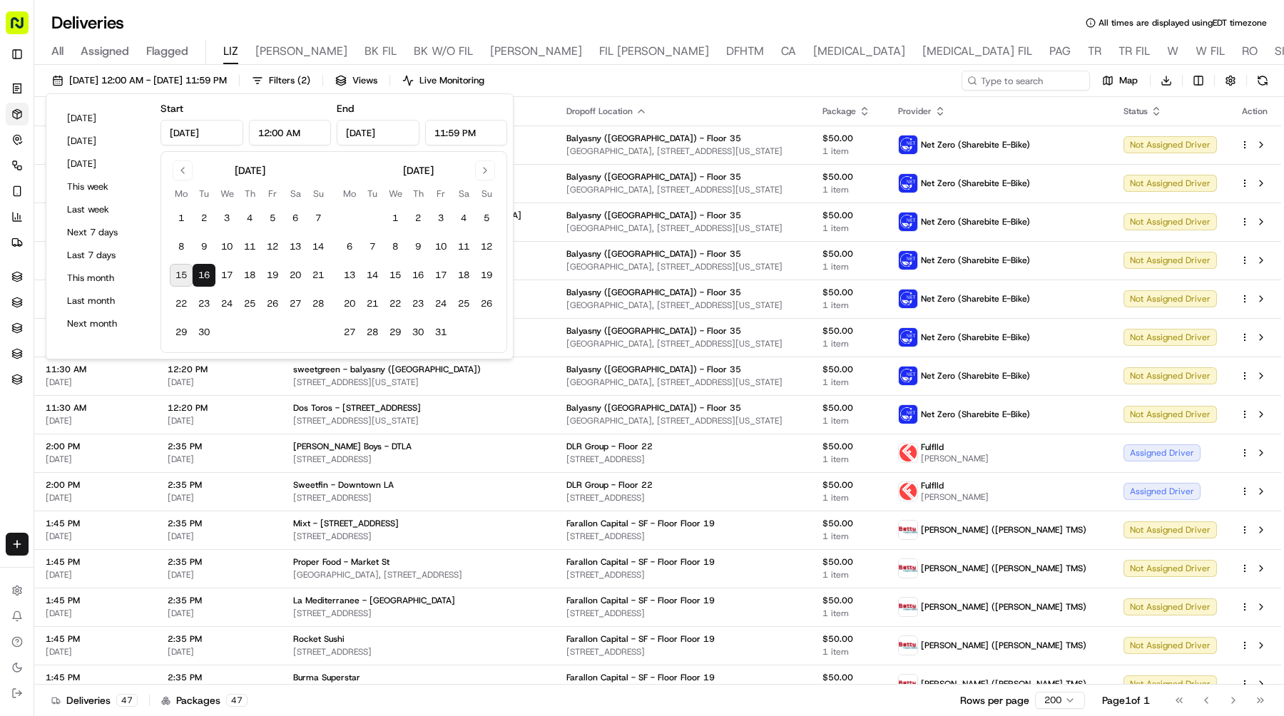
click at [871, 19] on div "Deliveries All times are displayed using EDT timezone" at bounding box center [659, 22] width 1250 height 23
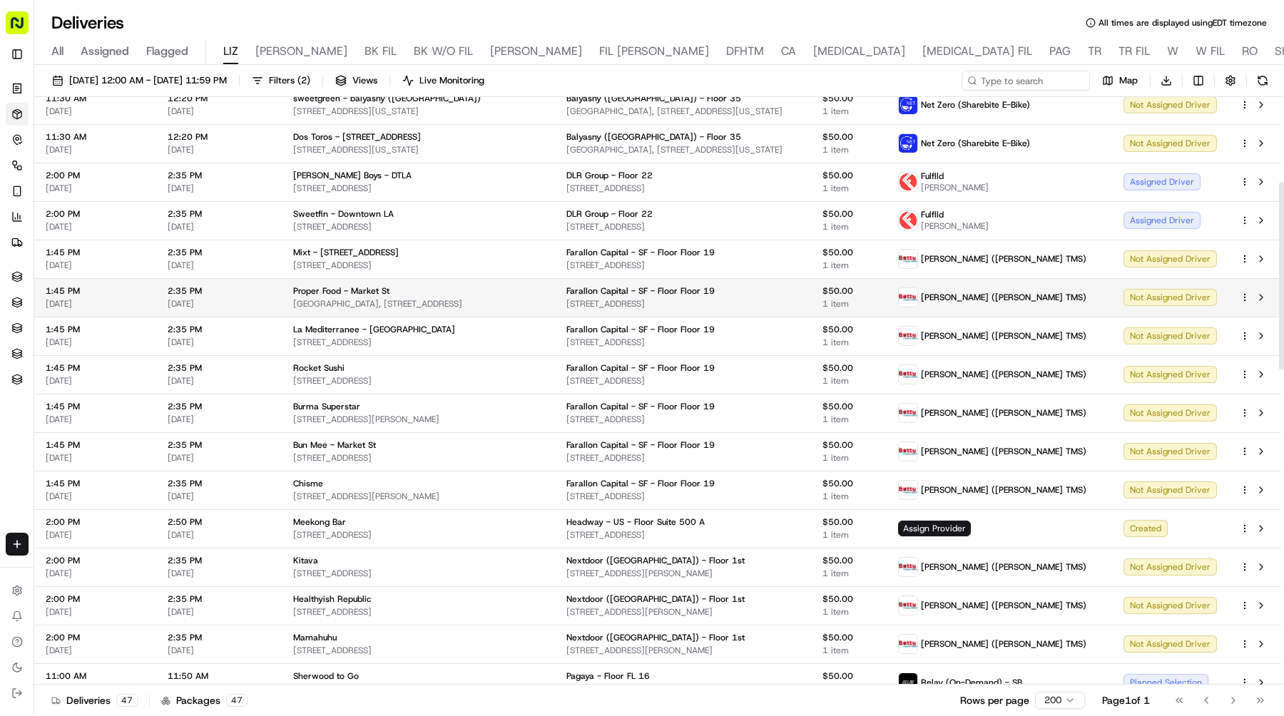
scroll to position [351, 0]
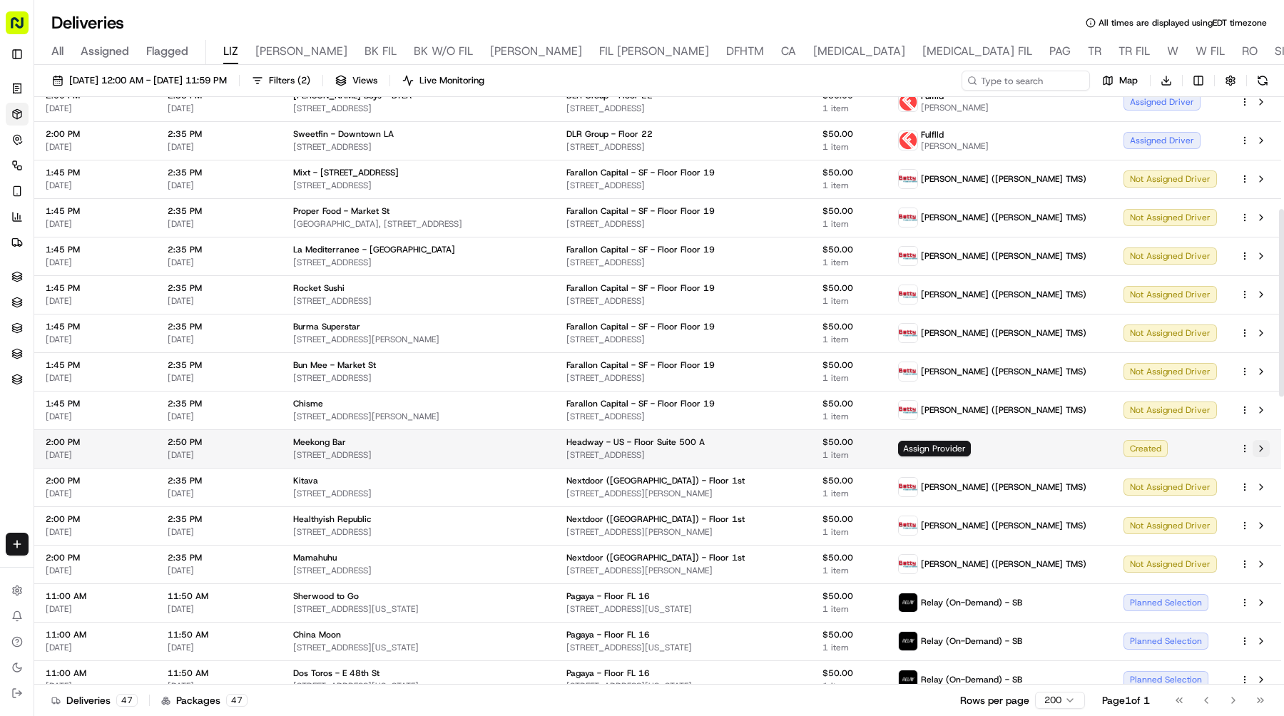
click at [1263, 442] on button at bounding box center [1261, 448] width 17 height 17
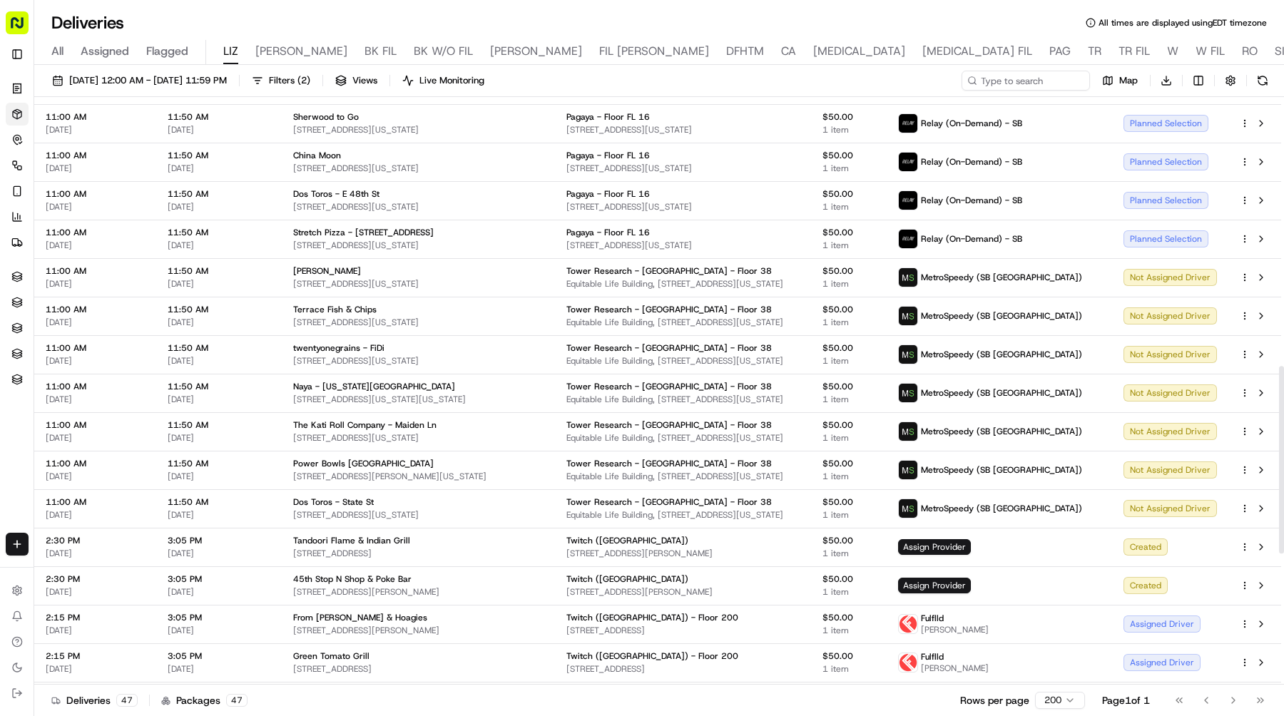
scroll to position [865, 0]
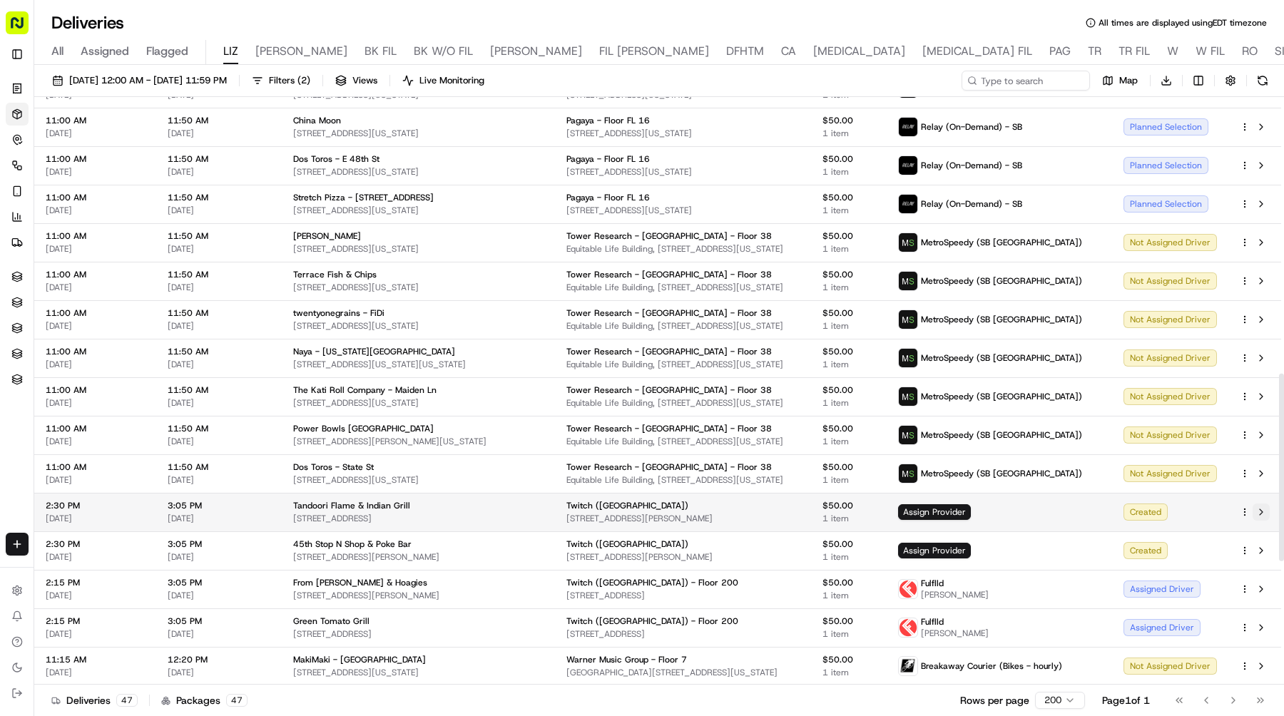
click at [1257, 511] on button at bounding box center [1261, 512] width 17 height 17
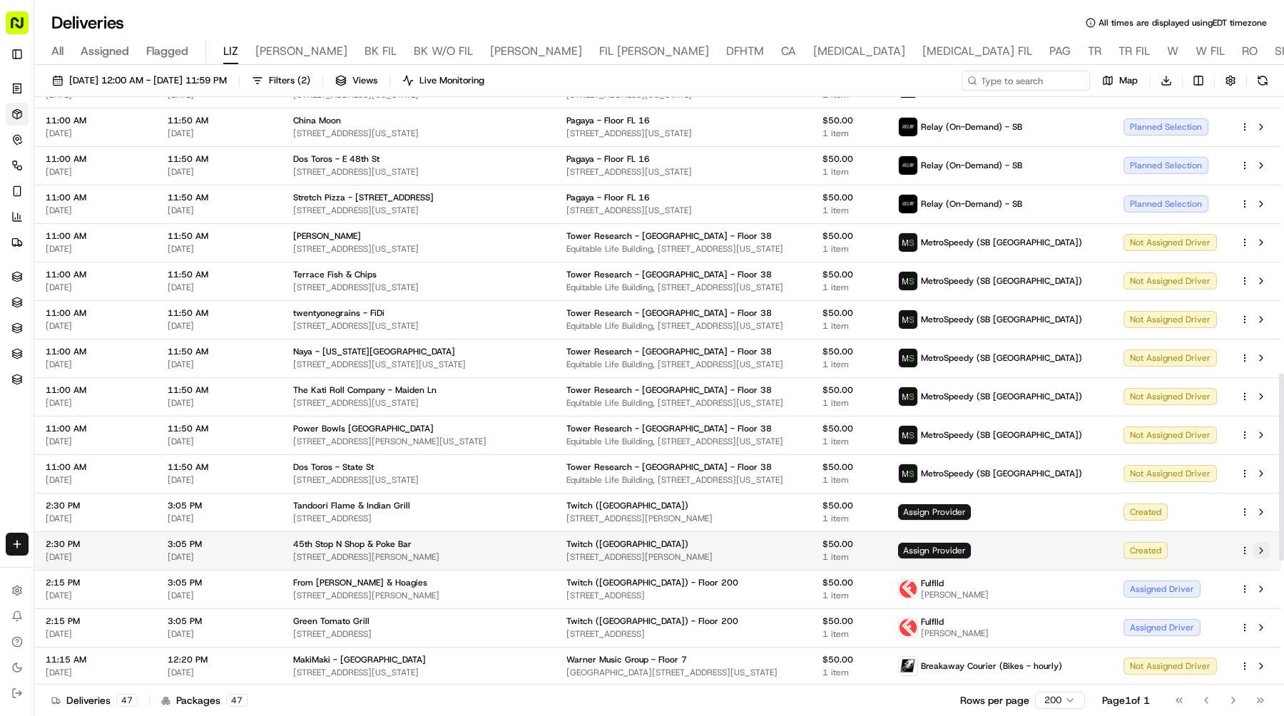
click at [1258, 555] on button at bounding box center [1261, 550] width 17 height 17
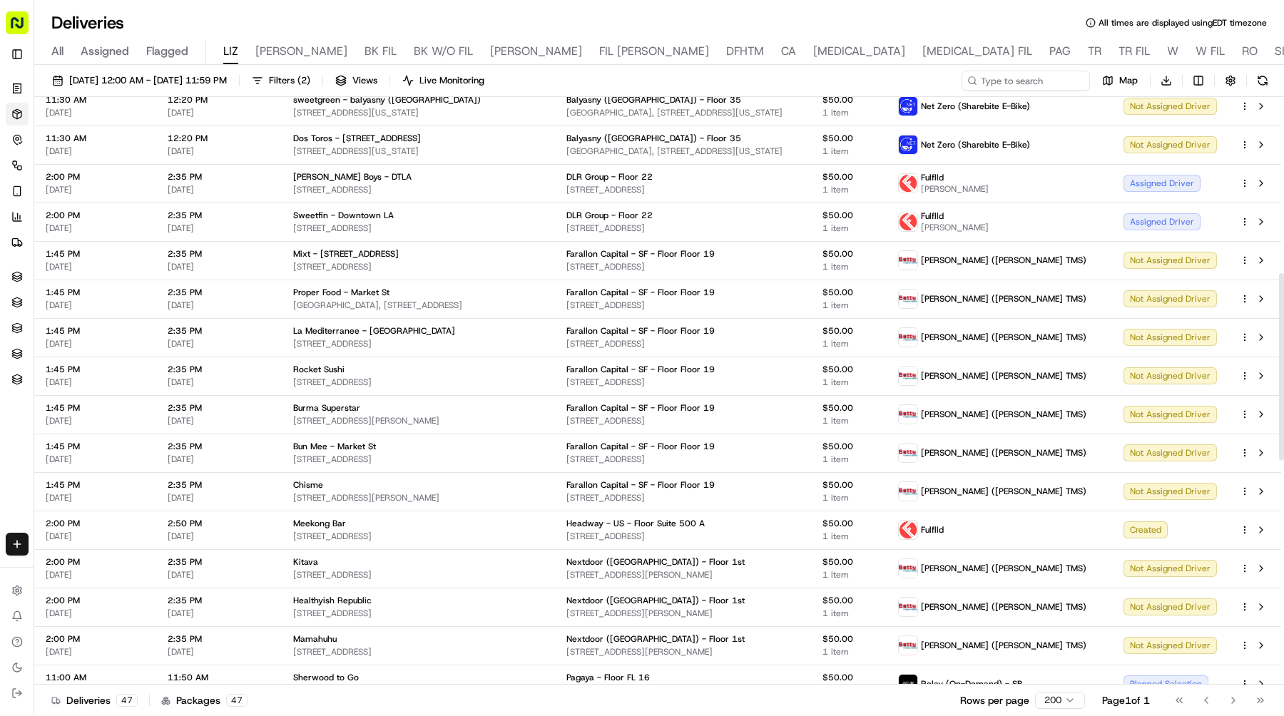
scroll to position [0, 0]
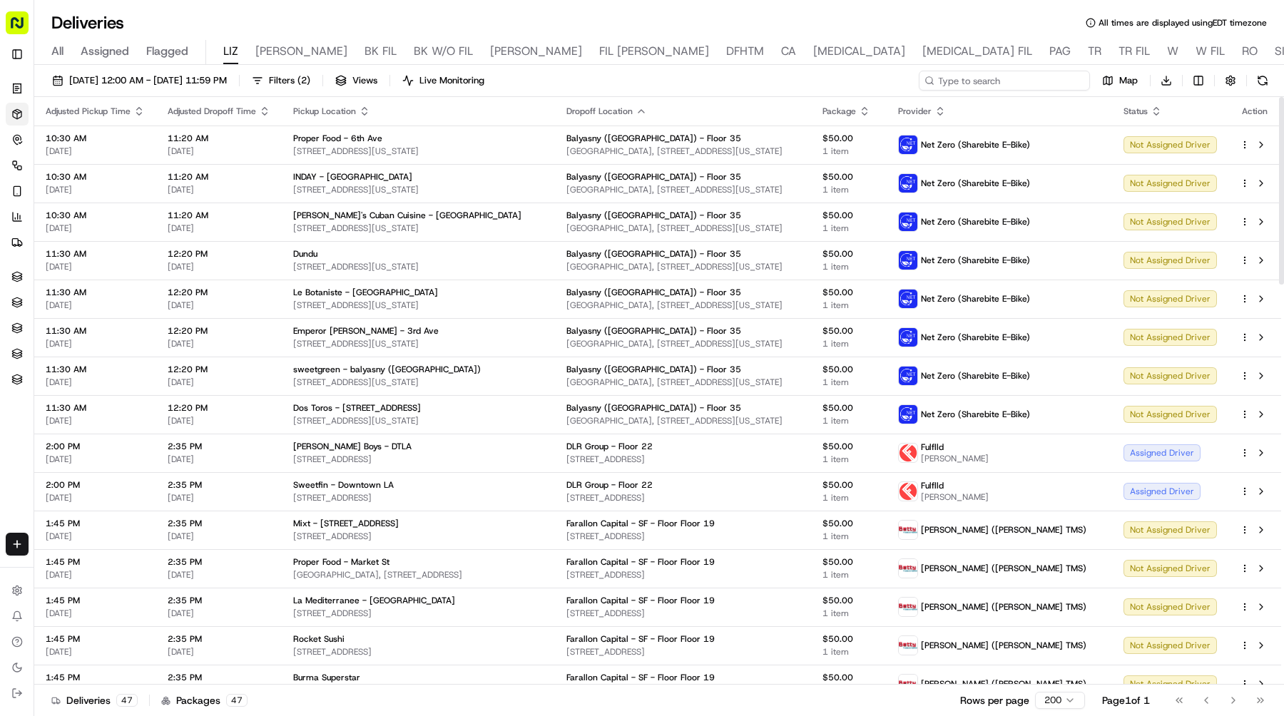
click at [991, 76] on input at bounding box center [1004, 81] width 171 height 20
type input "baly"
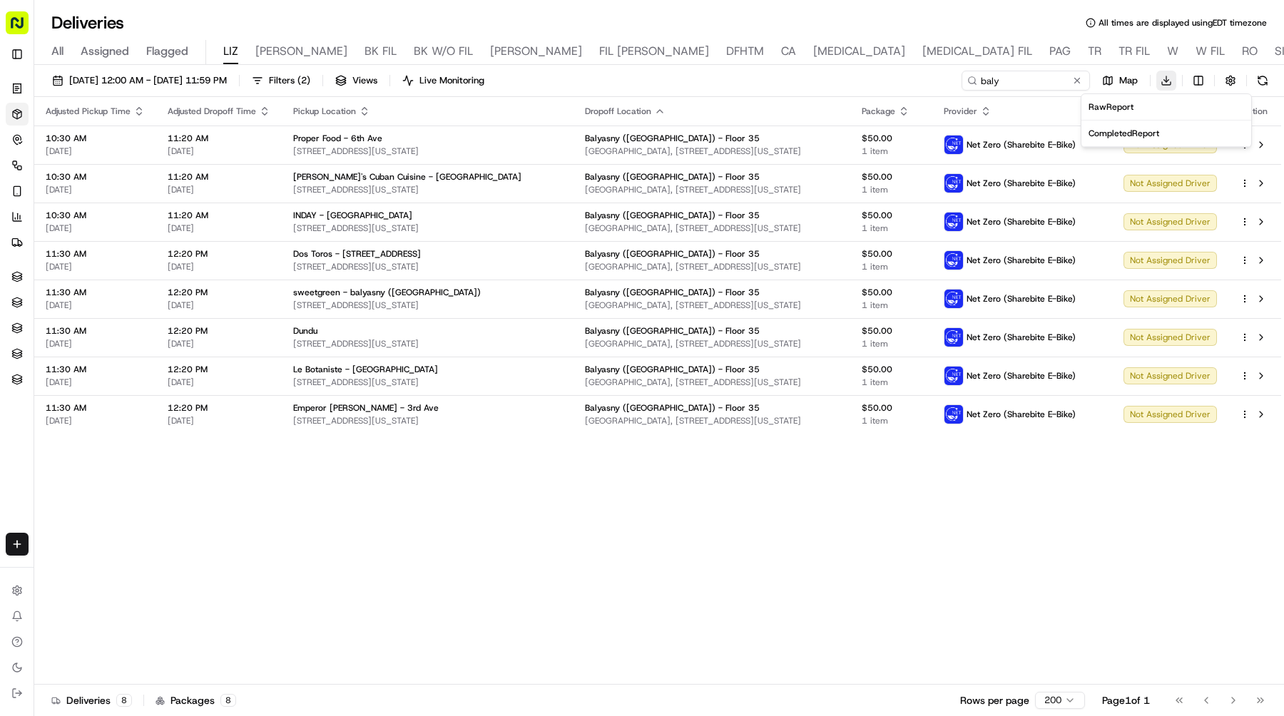
click at [1164, 78] on html "Sharebite e.park@sharebite.com Toggle Sidebar Orders Deliveries Control Orchest…" at bounding box center [642, 358] width 1284 height 716
click at [1129, 137] on span "Completed Report" at bounding box center [1124, 133] width 71 height 11
drag, startPoint x: 1044, startPoint y: 73, endPoint x: 862, endPoint y: 73, distance: 182.6
click at [863, 73] on div "09/16/2025 12:00 AM - 09/16/2025 11:59 PM Filters ( 2 ) Views Live Monitoring b…" at bounding box center [659, 84] width 1250 height 26
drag, startPoint x: 942, startPoint y: 78, endPoint x: 843, endPoint y: 78, distance: 99.2
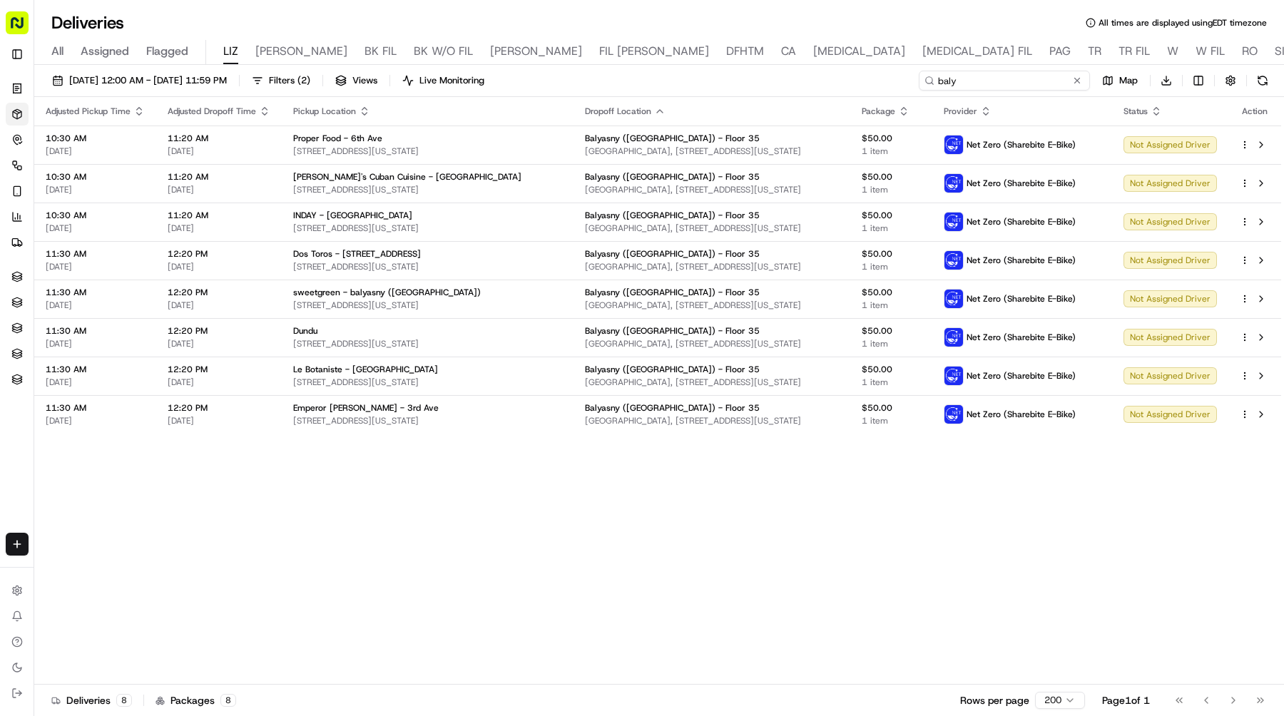
click at [848, 78] on div "09/16/2025 12:00 AM - 09/16/2025 11:59 PM Filters ( 2 ) Views Live Monitoring b…" at bounding box center [659, 84] width 1250 height 26
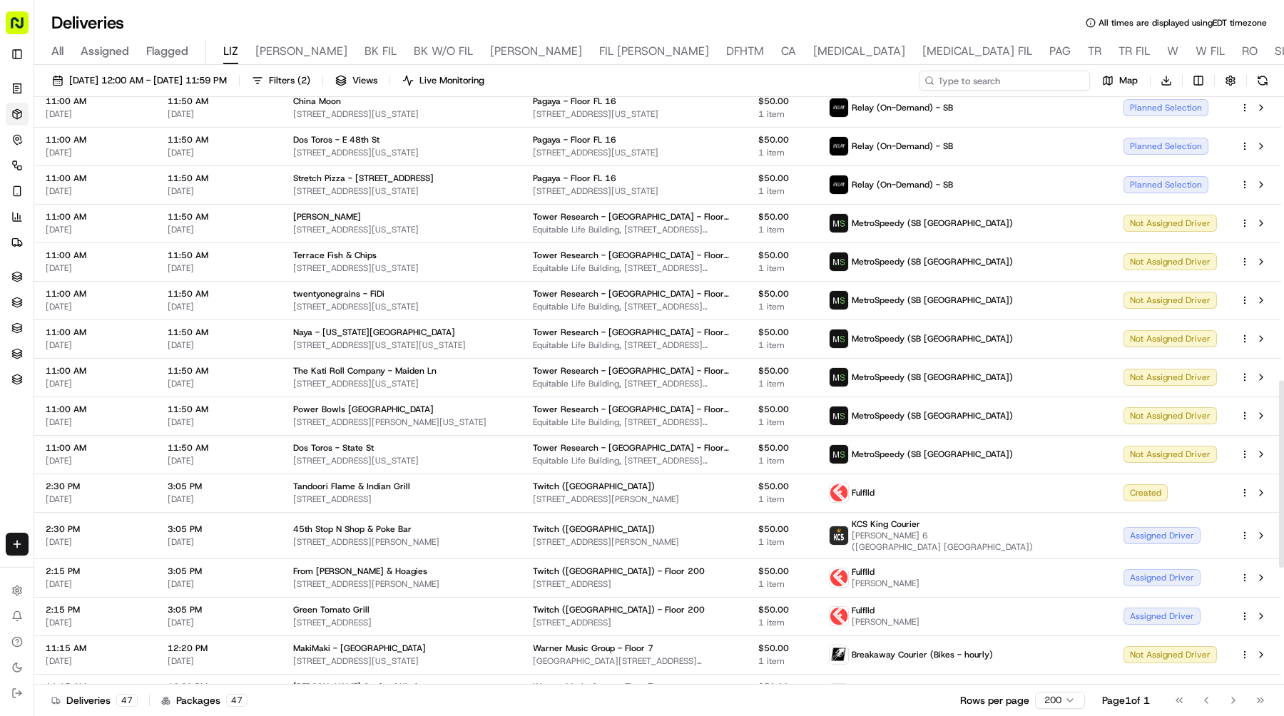
scroll to position [887, 0]
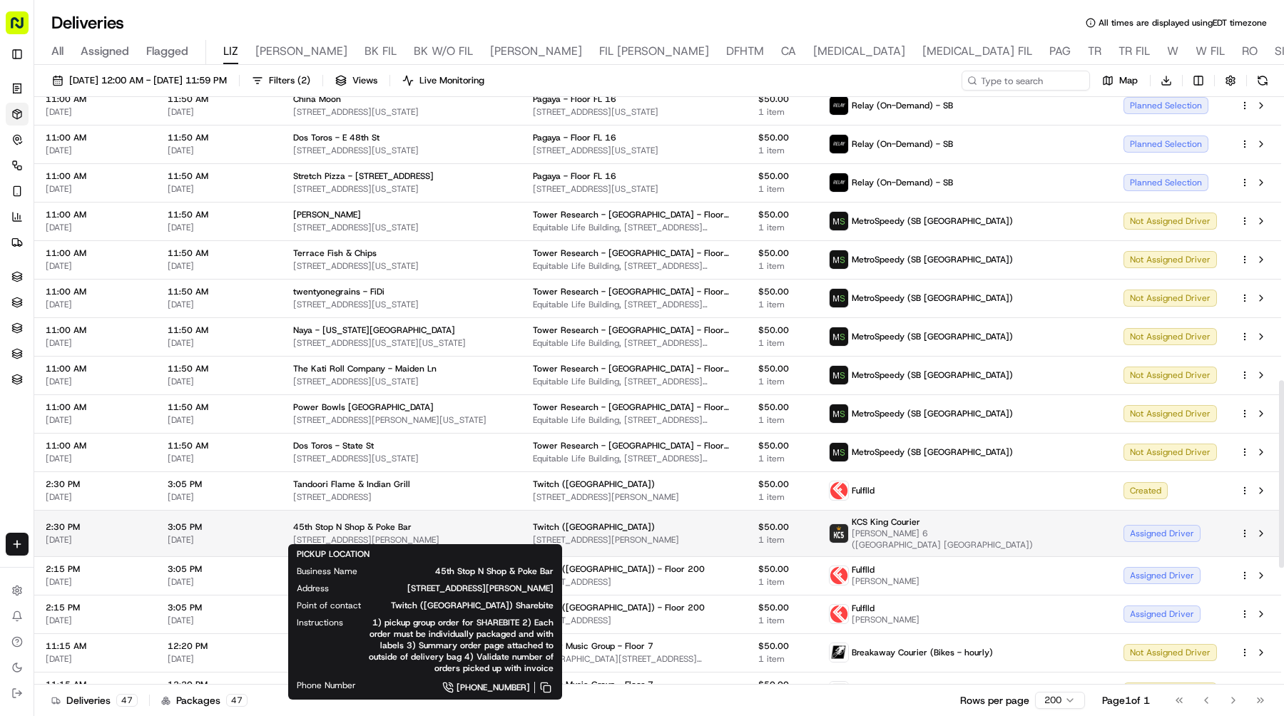
drag, startPoint x: 463, startPoint y: 538, endPoint x: 289, endPoint y: 536, distance: 174.1
click at [289, 536] on td "45th Stop N Shop & Poke Bar 2121 Terry Ave, Seattle, WA 98121, USA" at bounding box center [402, 533] width 240 height 46
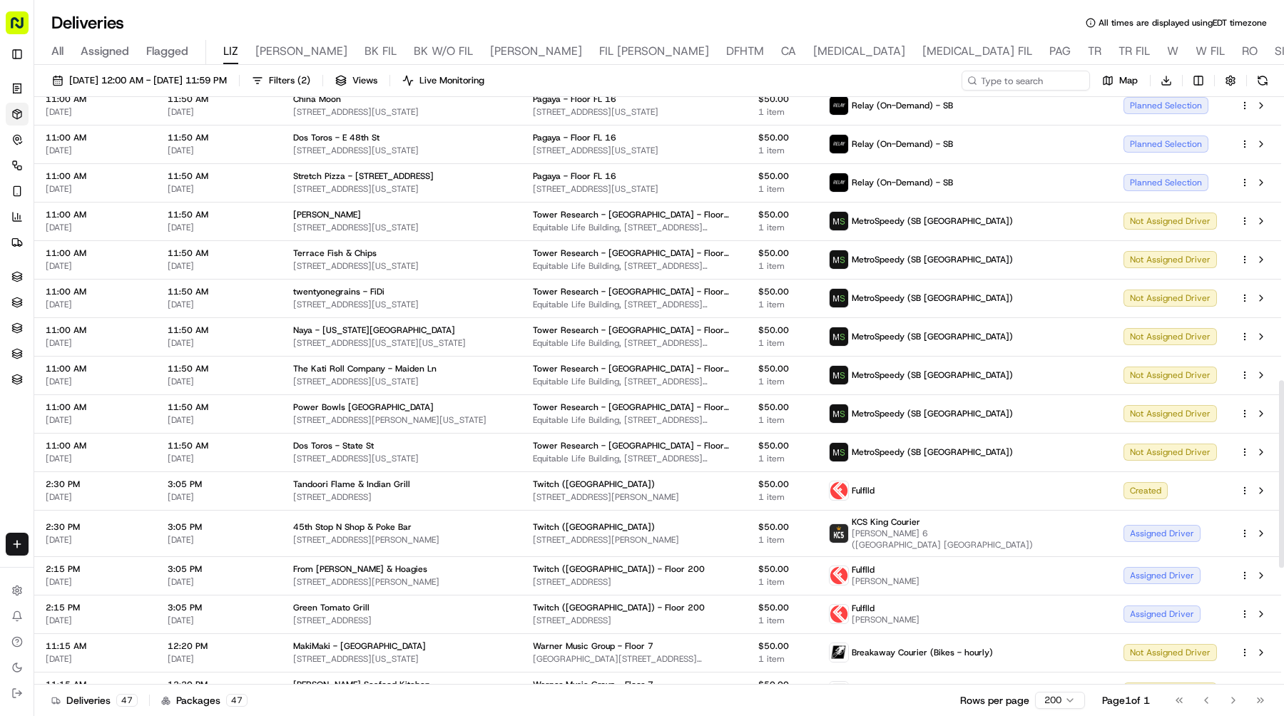
copy span "2121 Terry Ave, Seattle, WA 98121, USA"
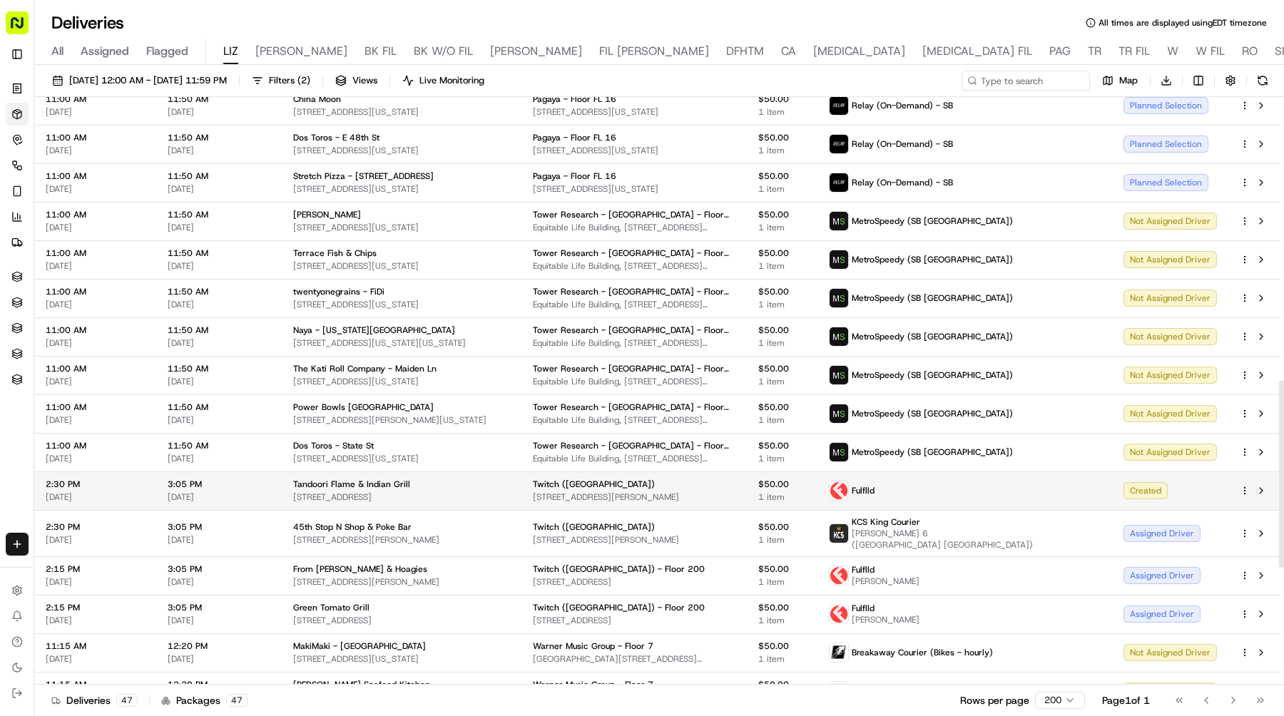
drag, startPoint x: 449, startPoint y: 494, endPoint x: 289, endPoint y: 501, distance: 160.6
click at [289, 501] on td "Tandoori Flame & Indian Grill 345 15th Ave E, Seattle, WA 98112, USA" at bounding box center [402, 491] width 240 height 39
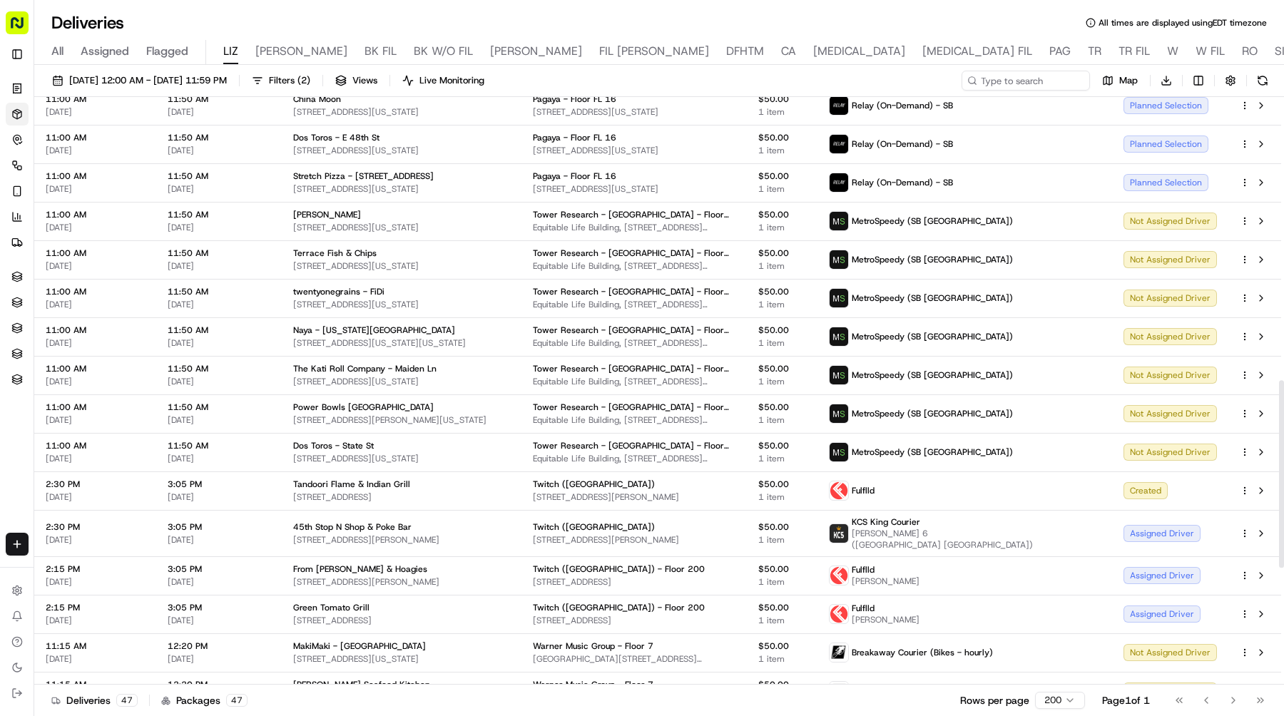
copy span "345 15th Ave E, Seattle, WA 98112, USA"
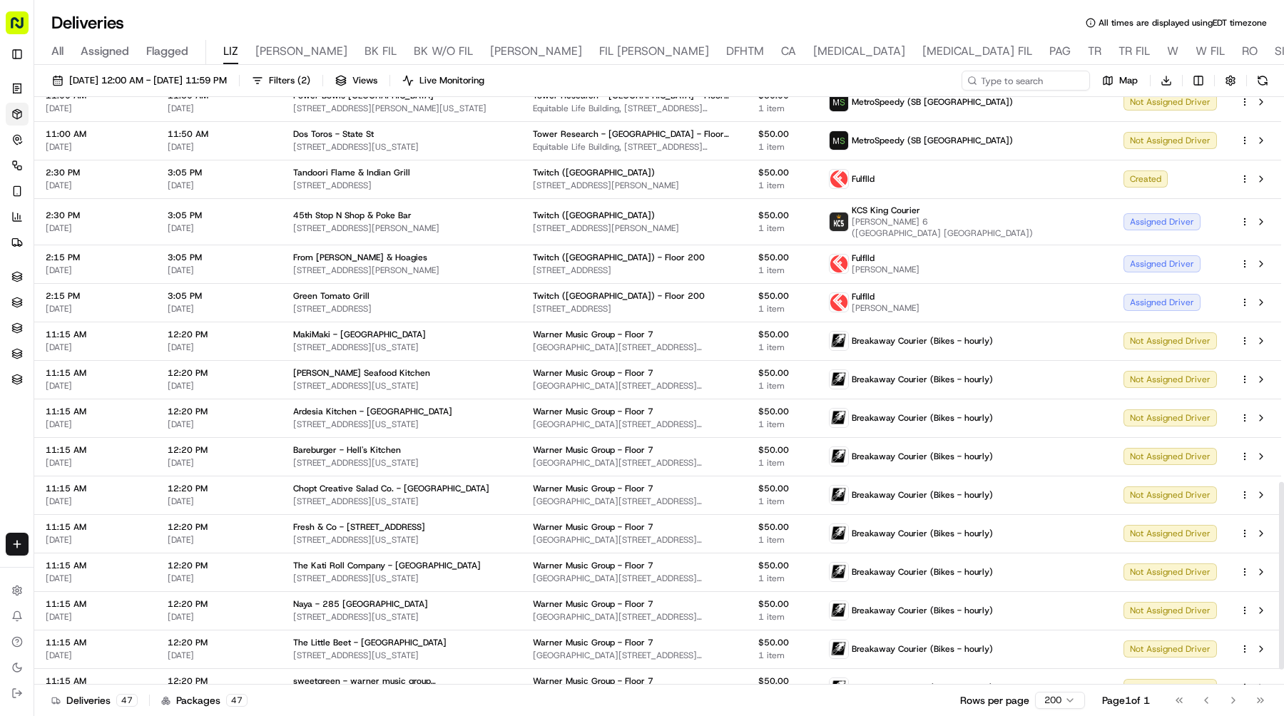
scroll to position [1251, 0]
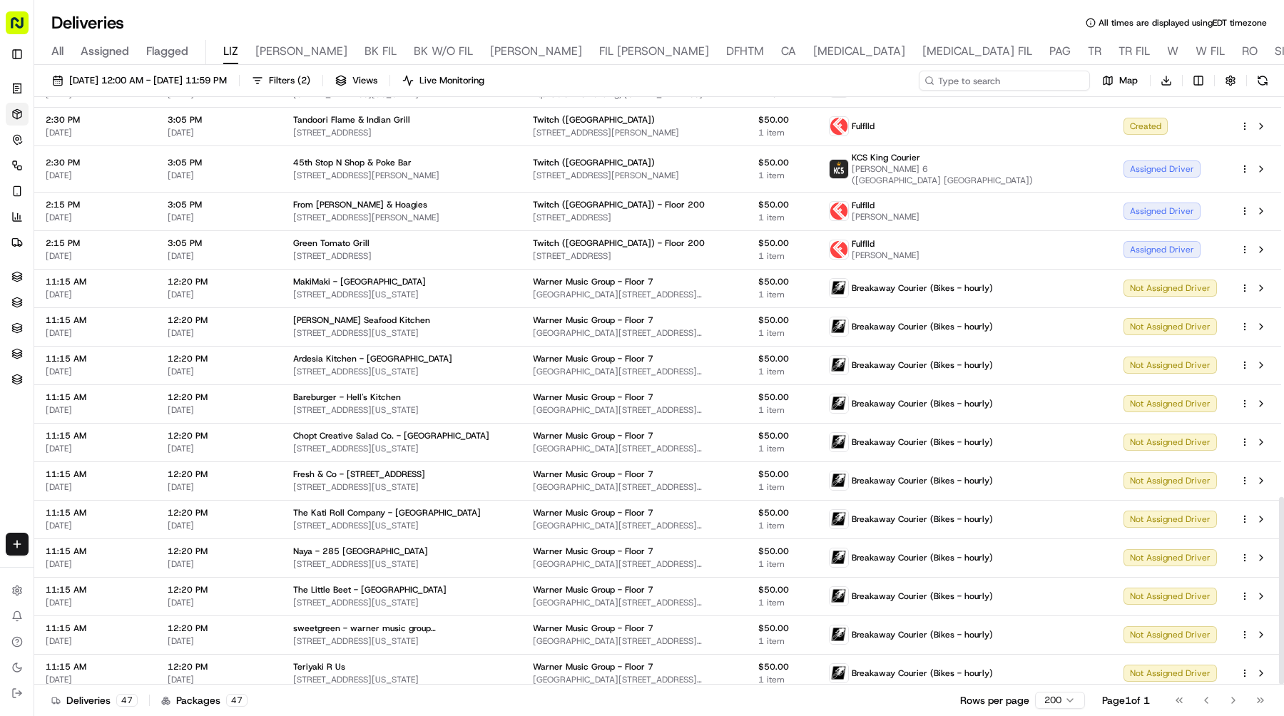
click at [1022, 86] on input at bounding box center [1004, 81] width 171 height 20
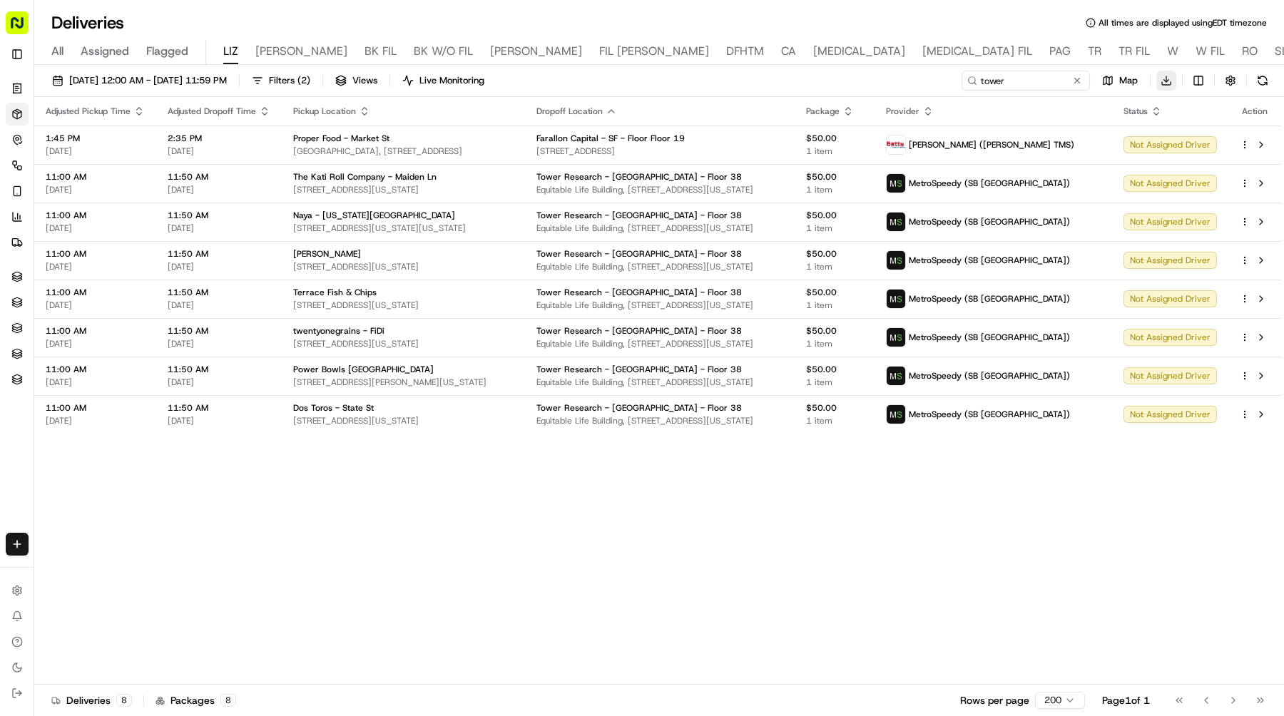
click at [1169, 82] on html "Sharebite e.park@sharebite.com Toggle Sidebar Orders Deliveries Control Orchest…" at bounding box center [642, 358] width 1284 height 716
click at [1144, 131] on span "Completed Report" at bounding box center [1124, 133] width 71 height 11
click at [1013, 82] on input "tower" at bounding box center [1004, 81] width 171 height 20
drag, startPoint x: 1009, startPoint y: 82, endPoint x: 801, endPoint y: 74, distance: 207.7
click at [805, 74] on div "09/16/2025 12:00 AM - 09/16/2025 11:59 PM Filters ( 2 ) Views Live Monitoring t…" at bounding box center [659, 84] width 1250 height 26
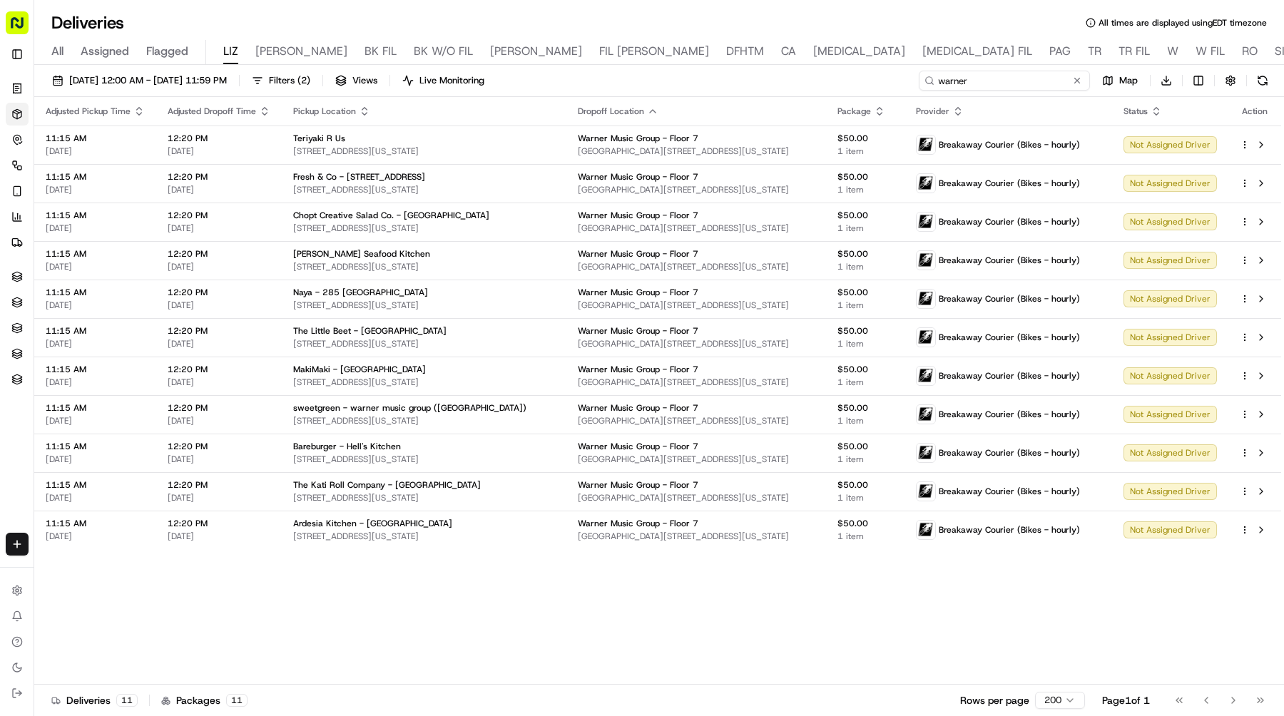
drag, startPoint x: 987, startPoint y: 81, endPoint x: 738, endPoint y: 81, distance: 249.0
click at [739, 81] on div "09/16/2025 12:00 AM - 09/16/2025 11:59 PM Filters ( 2 ) Views Live Monitoring w…" at bounding box center [659, 84] width 1250 height 26
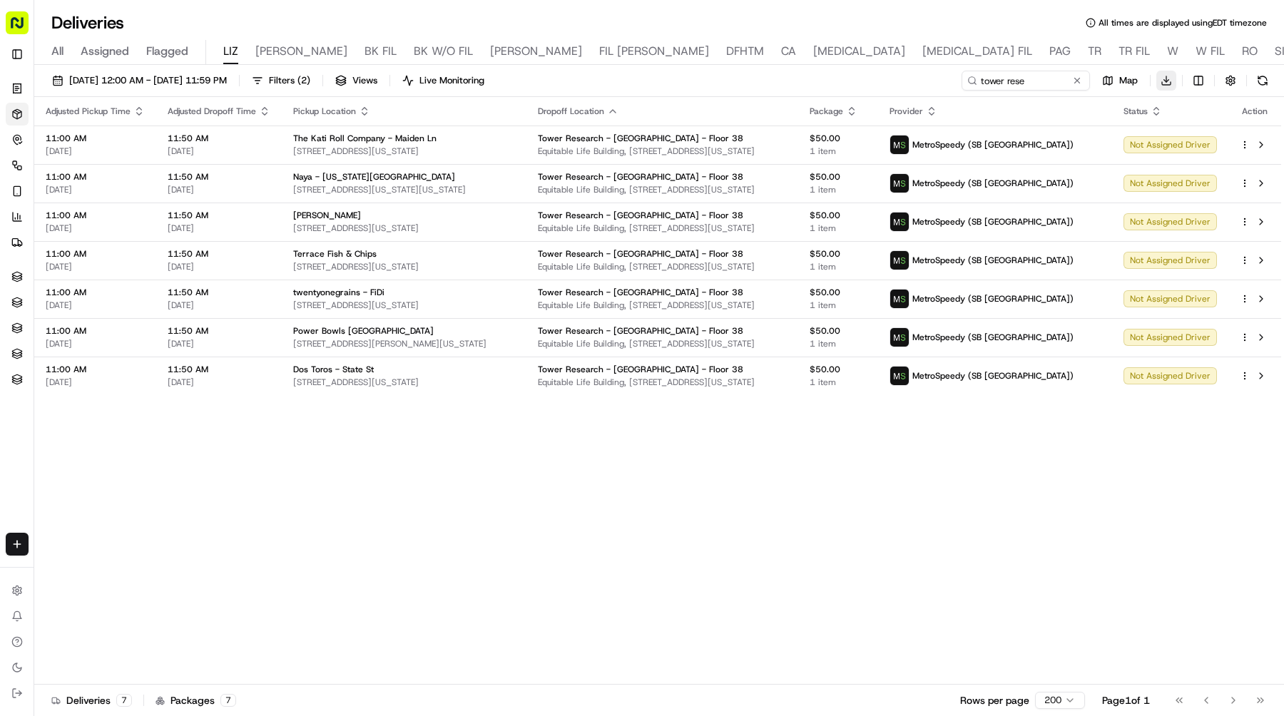
click at [1170, 75] on html "Sharebite e.park@sharebite.com Toggle Sidebar Orders Deliveries Control Orchest…" at bounding box center [642, 358] width 1284 height 716
click at [1140, 133] on span "Completed Report" at bounding box center [1124, 133] width 71 height 11
click at [1035, 86] on input "tower rese" at bounding box center [1004, 81] width 171 height 20
drag, startPoint x: 1035, startPoint y: 86, endPoint x: 793, endPoint y: 51, distance: 244.5
click at [796, 51] on div "Deliveries All times are displayed using EDT timezone All Assigned Flagged LIZ …" at bounding box center [659, 358] width 1250 height 716
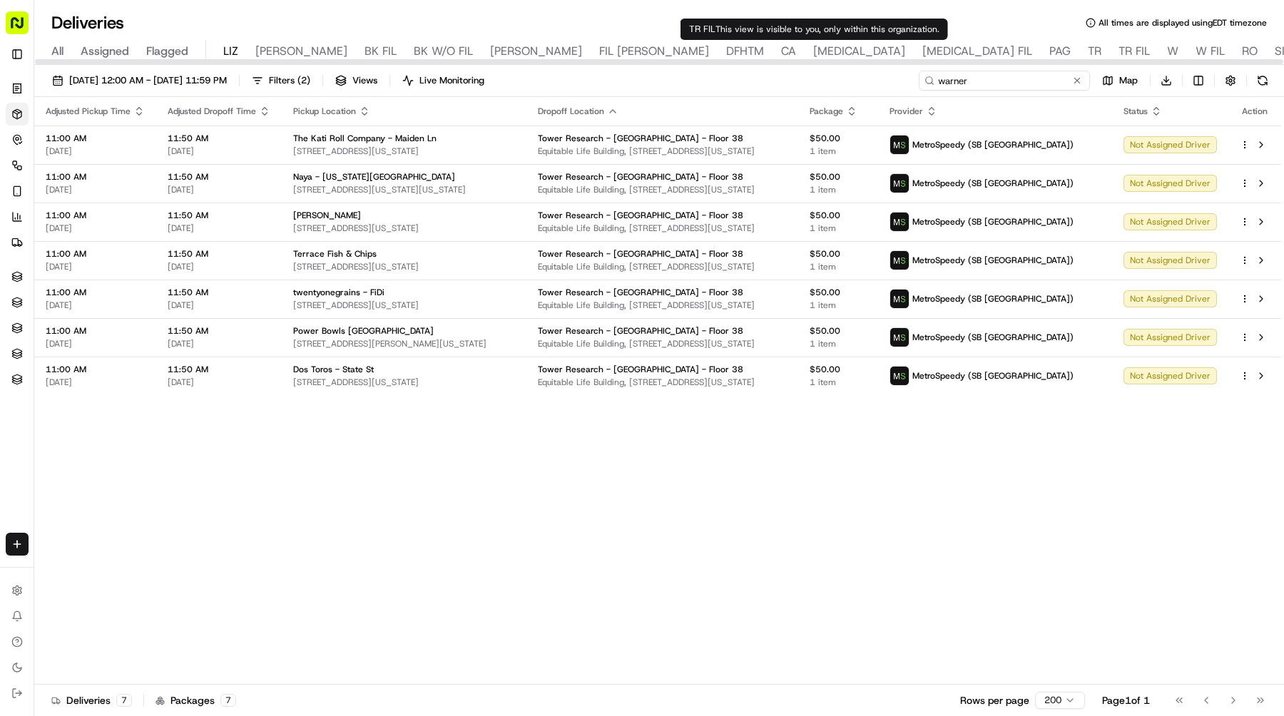
type input "warner"
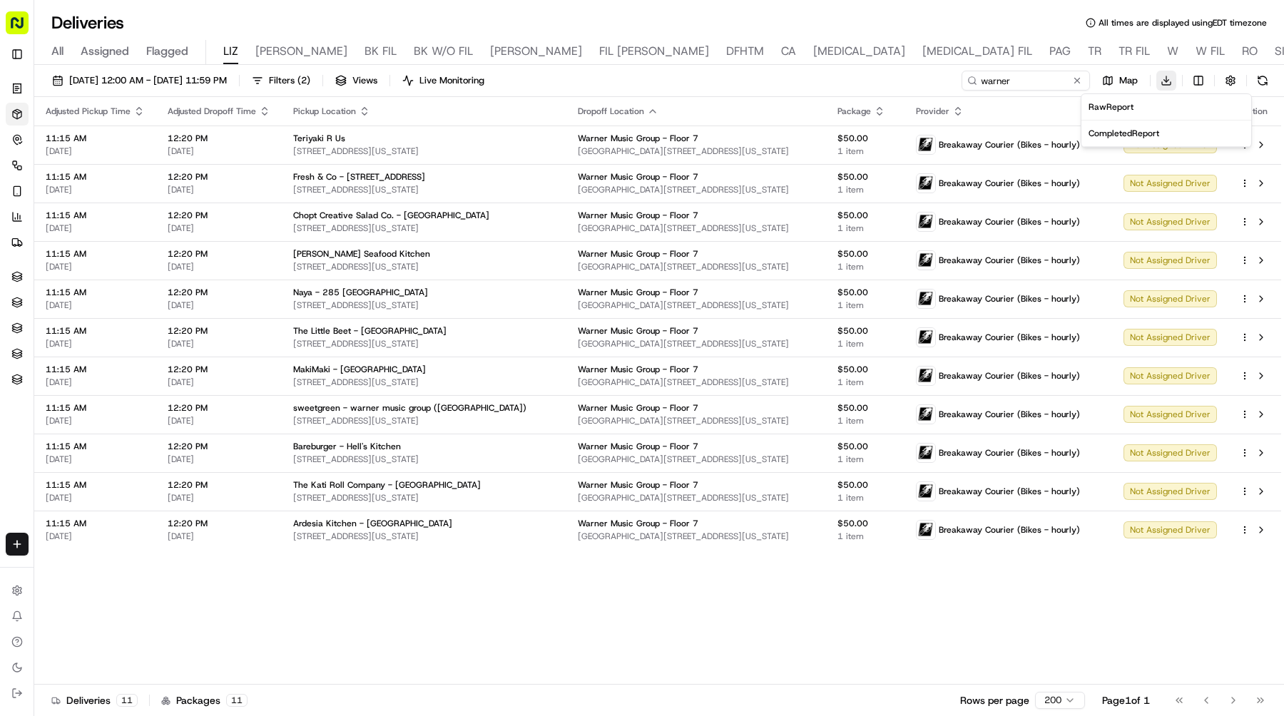
click at [1166, 80] on html "Sharebite e.park@sharebite.com Toggle Sidebar Orders Deliveries Control Orchest…" at bounding box center [642, 358] width 1284 height 716
click at [1136, 130] on span "Completed Report" at bounding box center [1124, 133] width 71 height 11
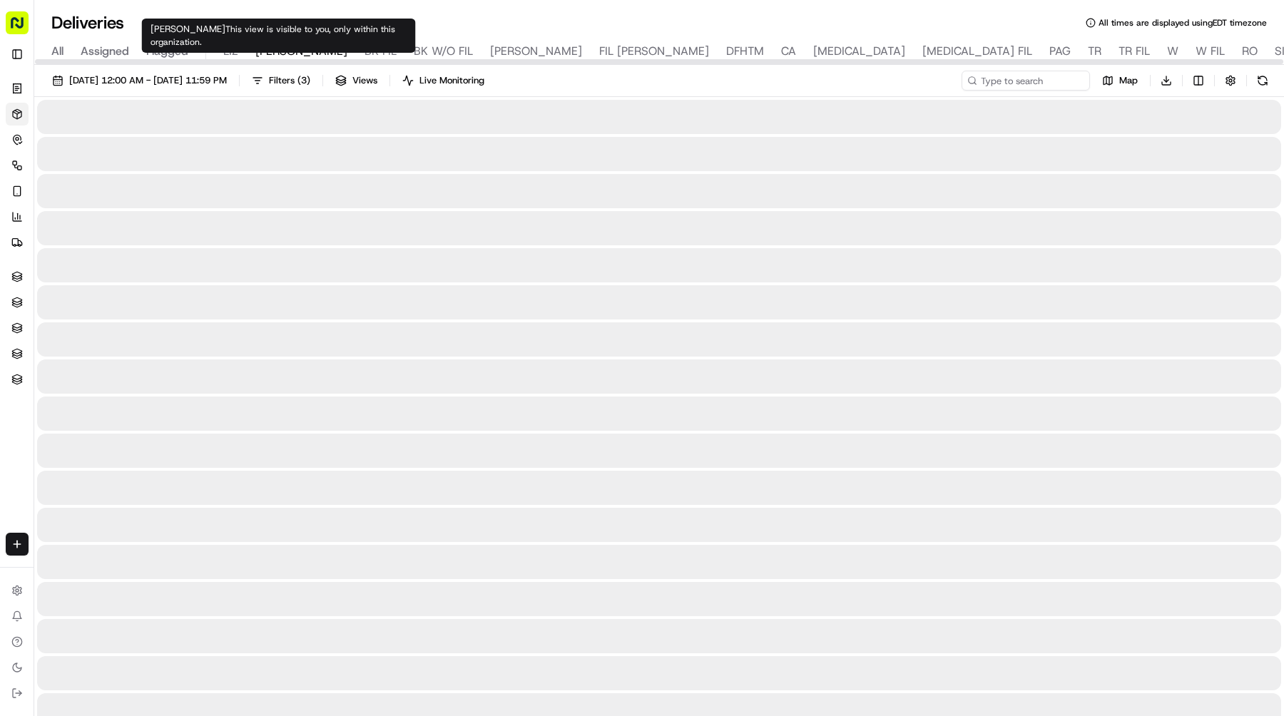
click at [274, 47] on span "[PERSON_NAME]" at bounding box center [301, 51] width 92 height 17
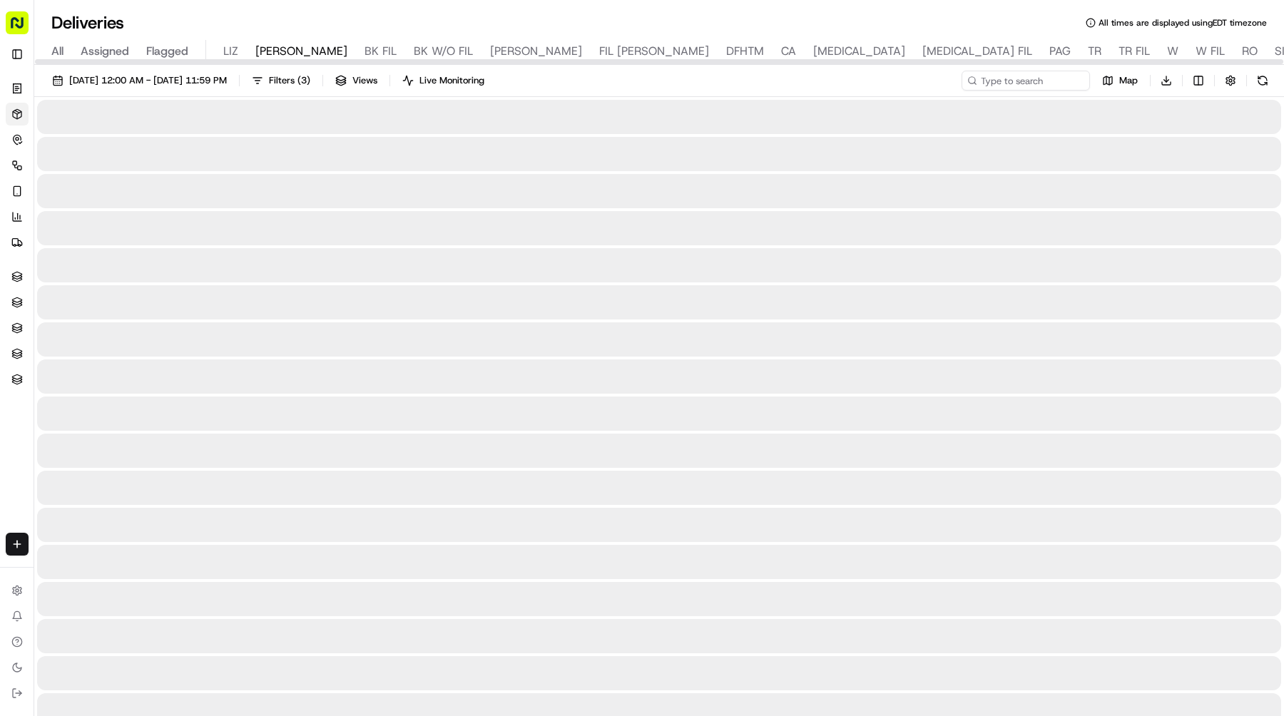
click at [223, 47] on span "LIZ" at bounding box center [230, 51] width 15 height 17
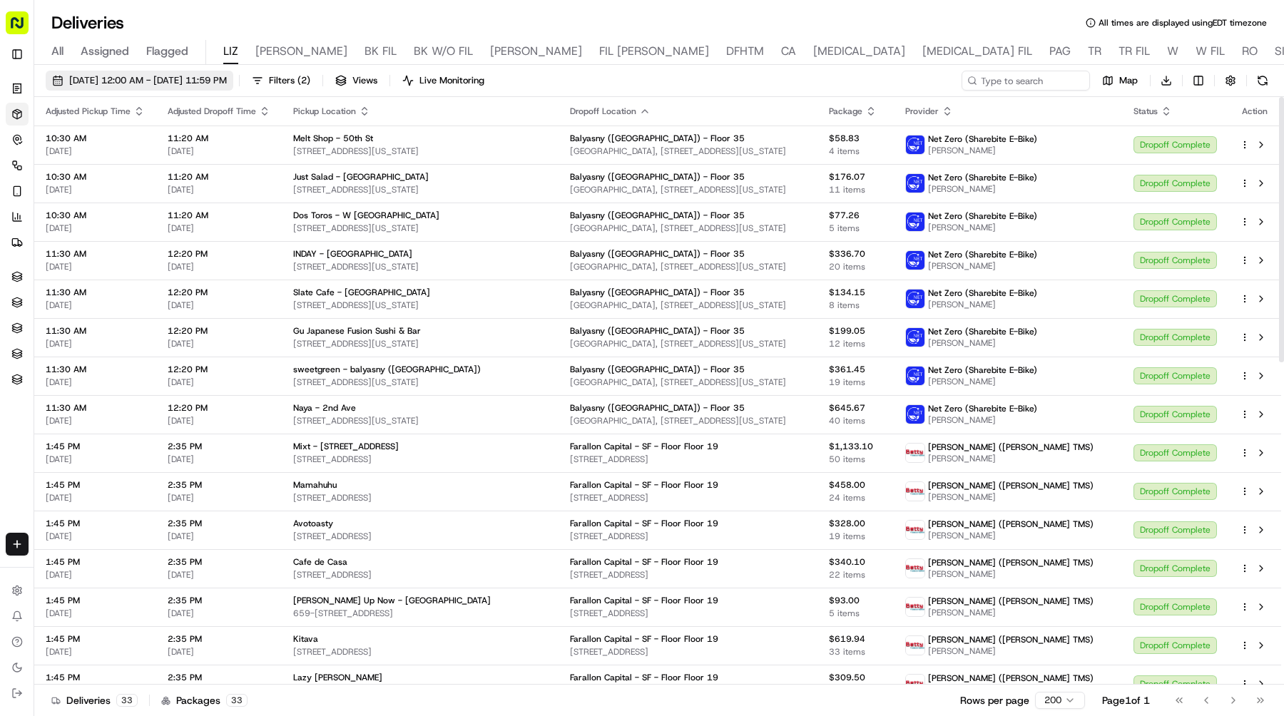
click at [208, 84] on span "09/15/2025 12:00 AM - 09/15/2025 11:59 PM" at bounding box center [148, 80] width 158 height 13
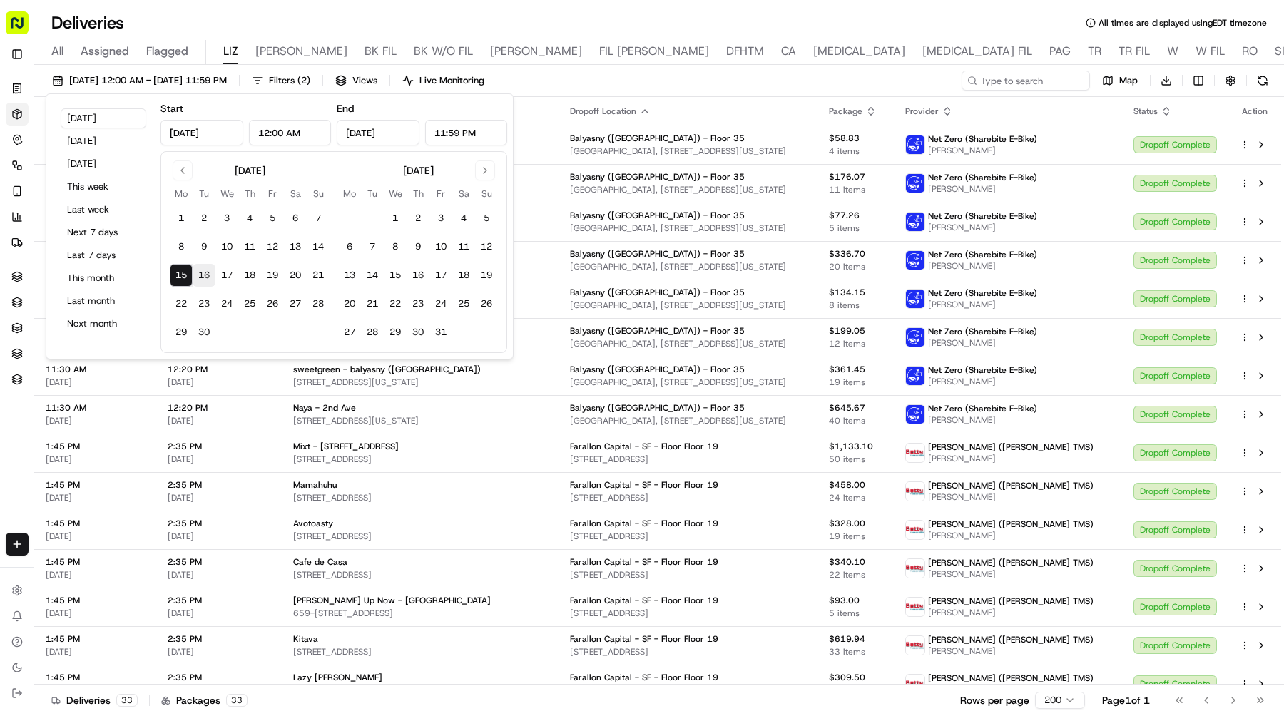
click at [207, 279] on button "16" at bounding box center [204, 275] width 23 height 23
type input "Sep 16, 2025"
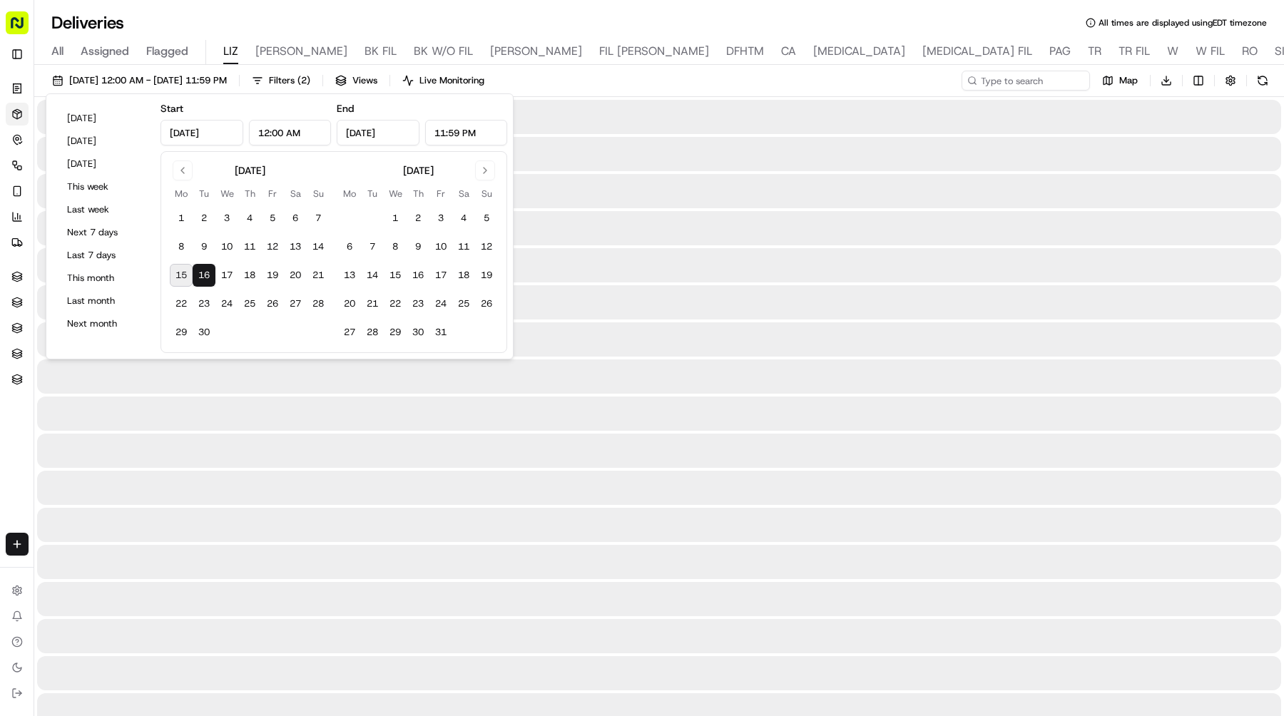
click at [207, 279] on button "16" at bounding box center [204, 275] width 23 height 23
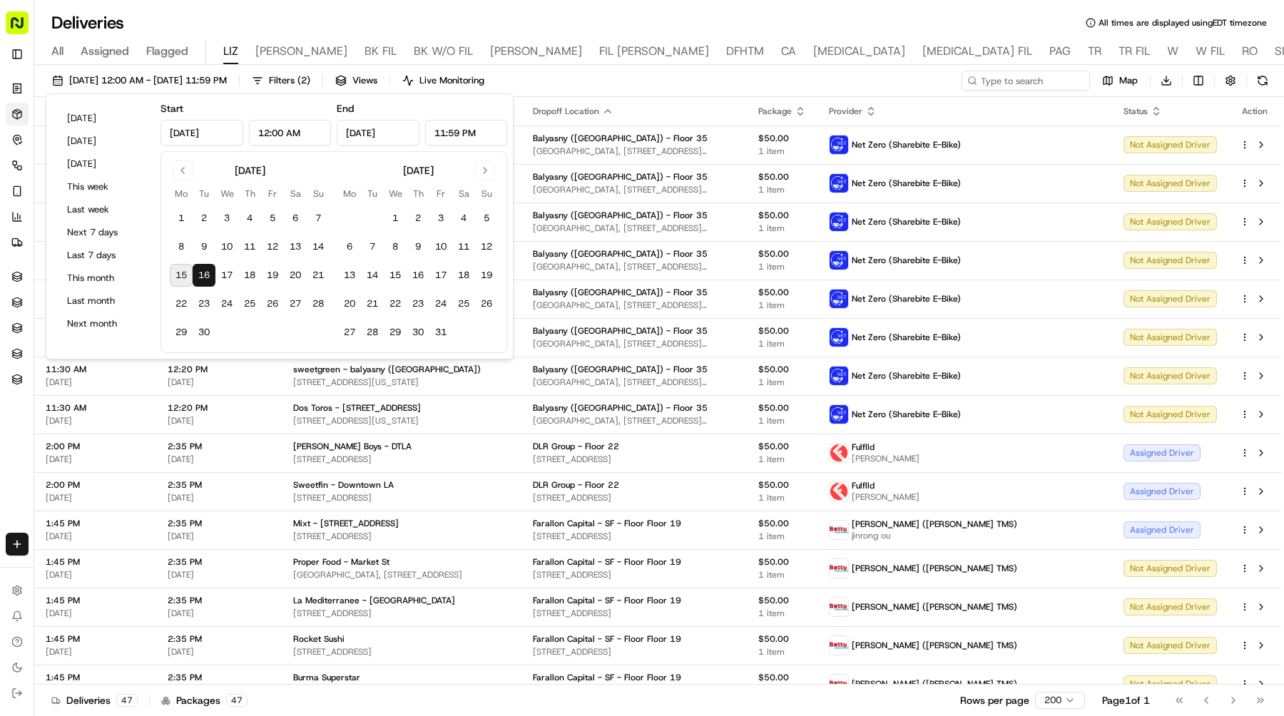
click at [796, 16] on div "Deliveries All times are displayed using EDT timezone" at bounding box center [659, 22] width 1250 height 23
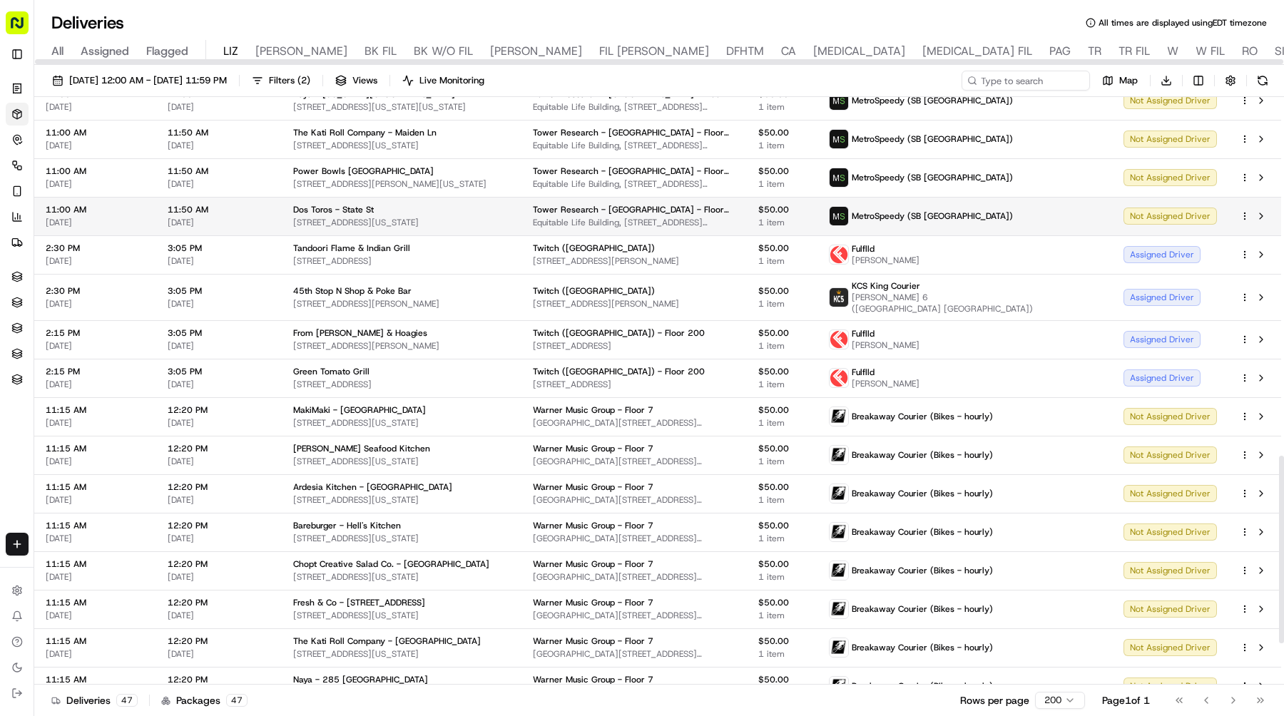
scroll to position [1251, 0]
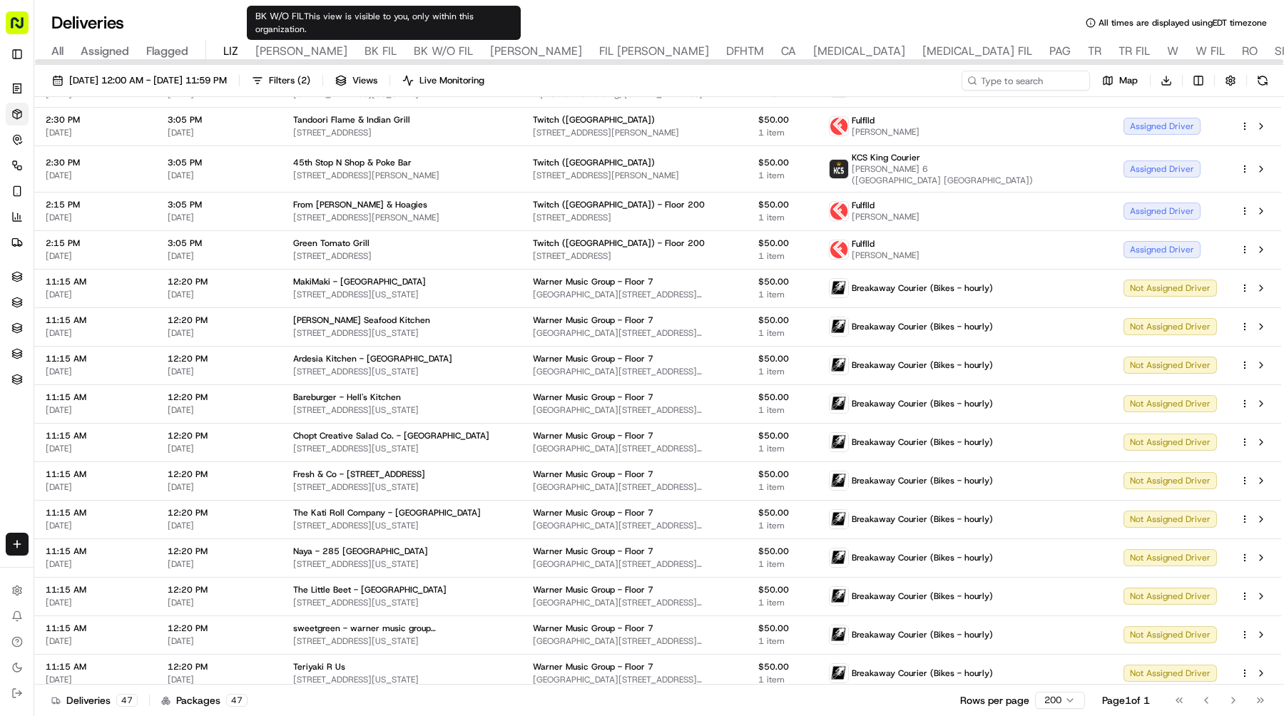
click at [490, 51] on span "[PERSON_NAME]" at bounding box center [536, 51] width 92 height 17
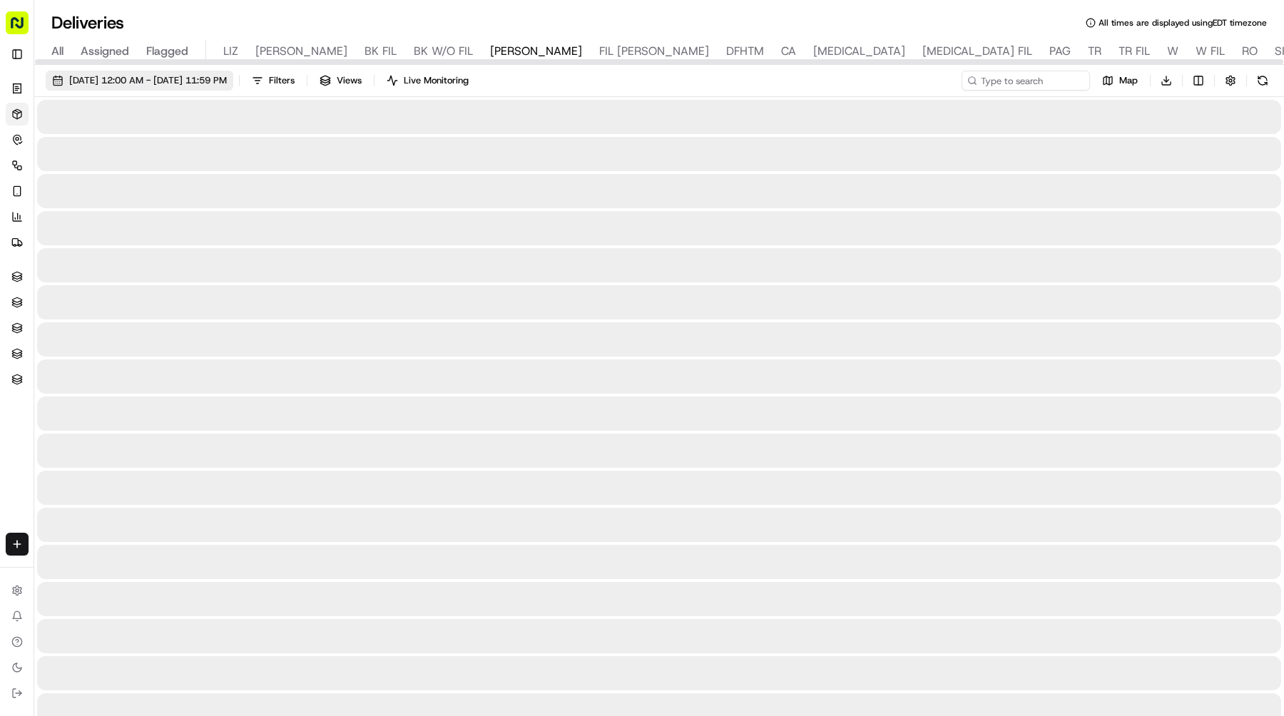
click at [227, 77] on span "09/15/2025 12:00 AM - 09/15/2025 11:59 PM" at bounding box center [148, 80] width 158 height 13
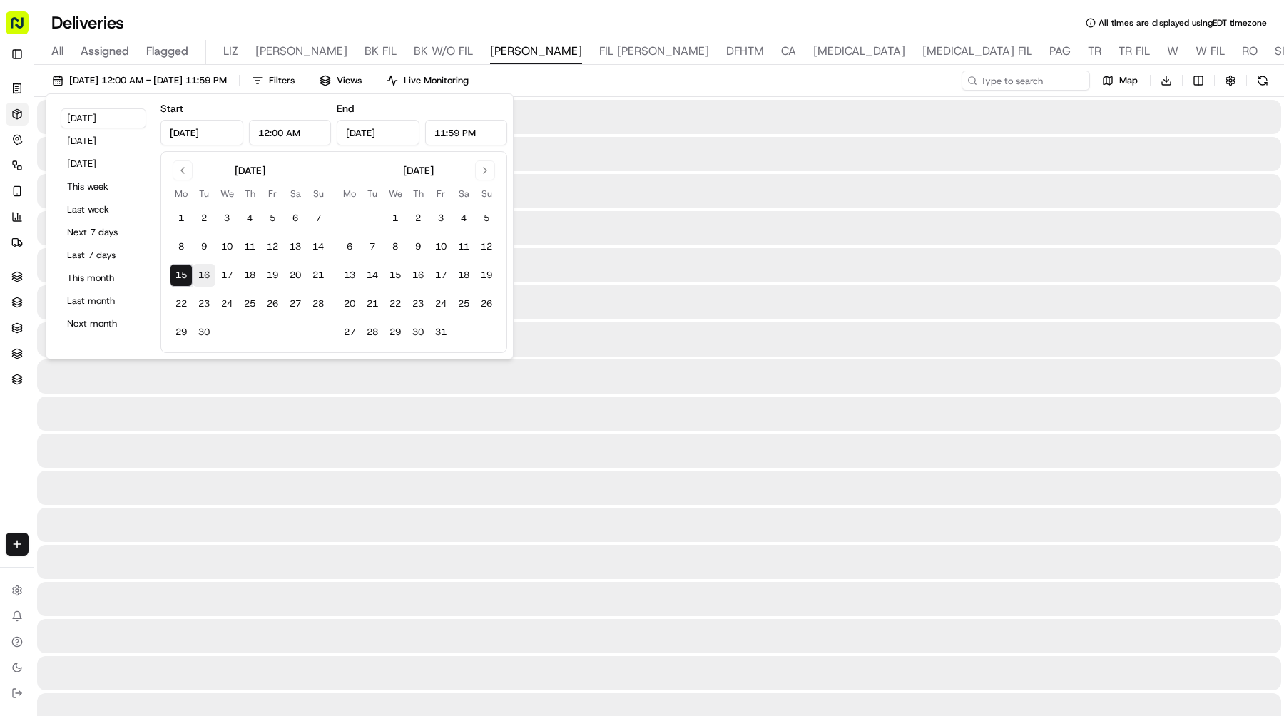
click at [200, 266] on button "16" at bounding box center [204, 275] width 23 height 23
type input "Sep 16, 2025"
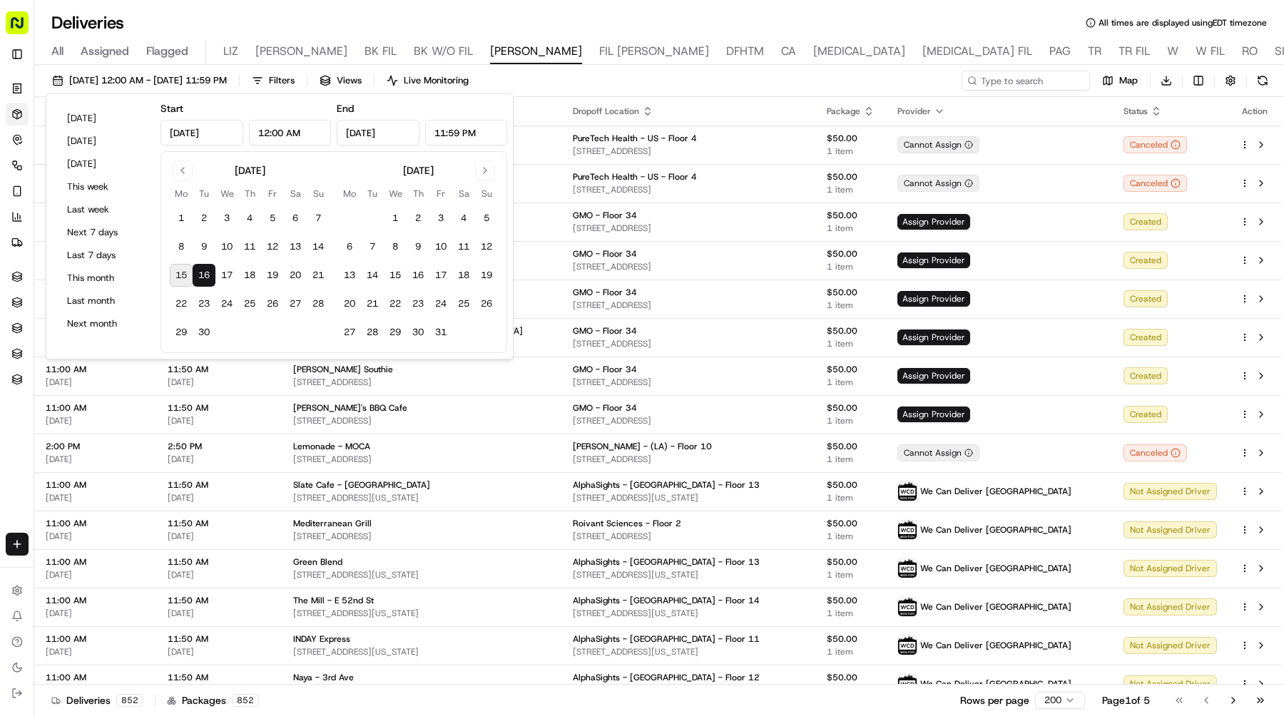
click at [809, 74] on div "09/16/2025 12:00 AM - 09/16/2025 11:59 PM Filters Views Live Monitoring Map Dow…" at bounding box center [659, 84] width 1250 height 26
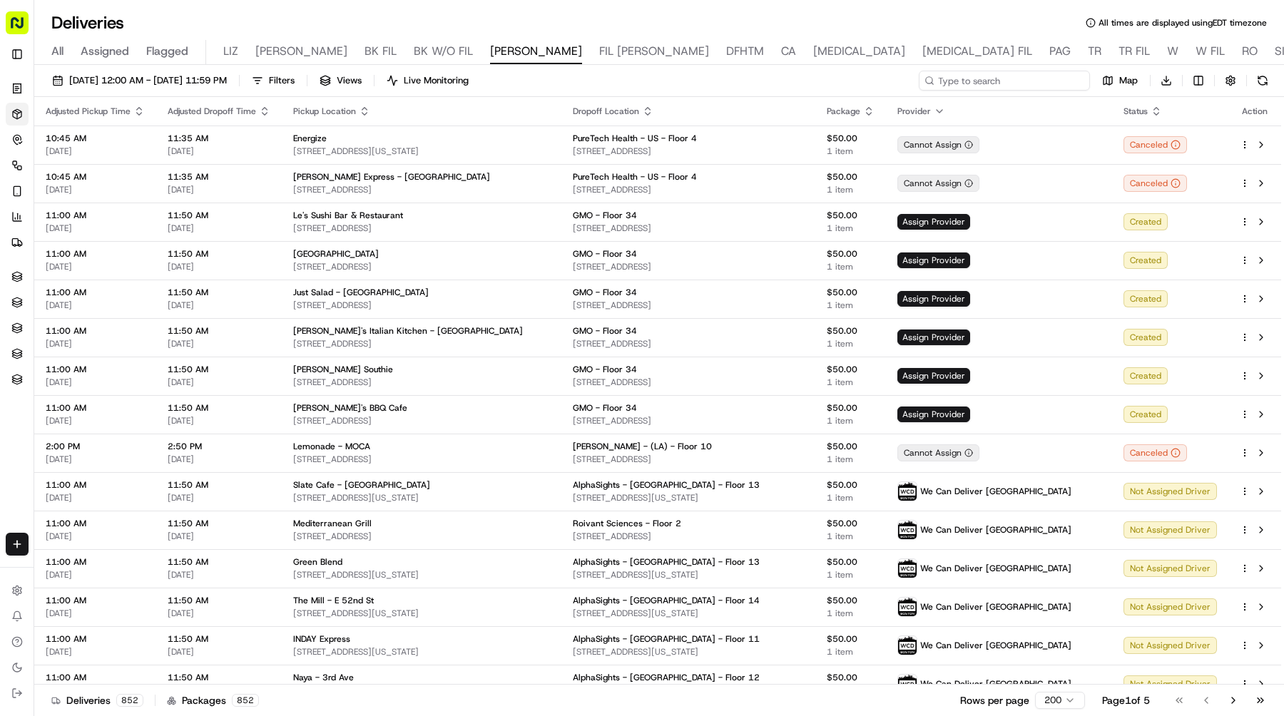
click at [1014, 76] on input at bounding box center [1004, 81] width 171 height 20
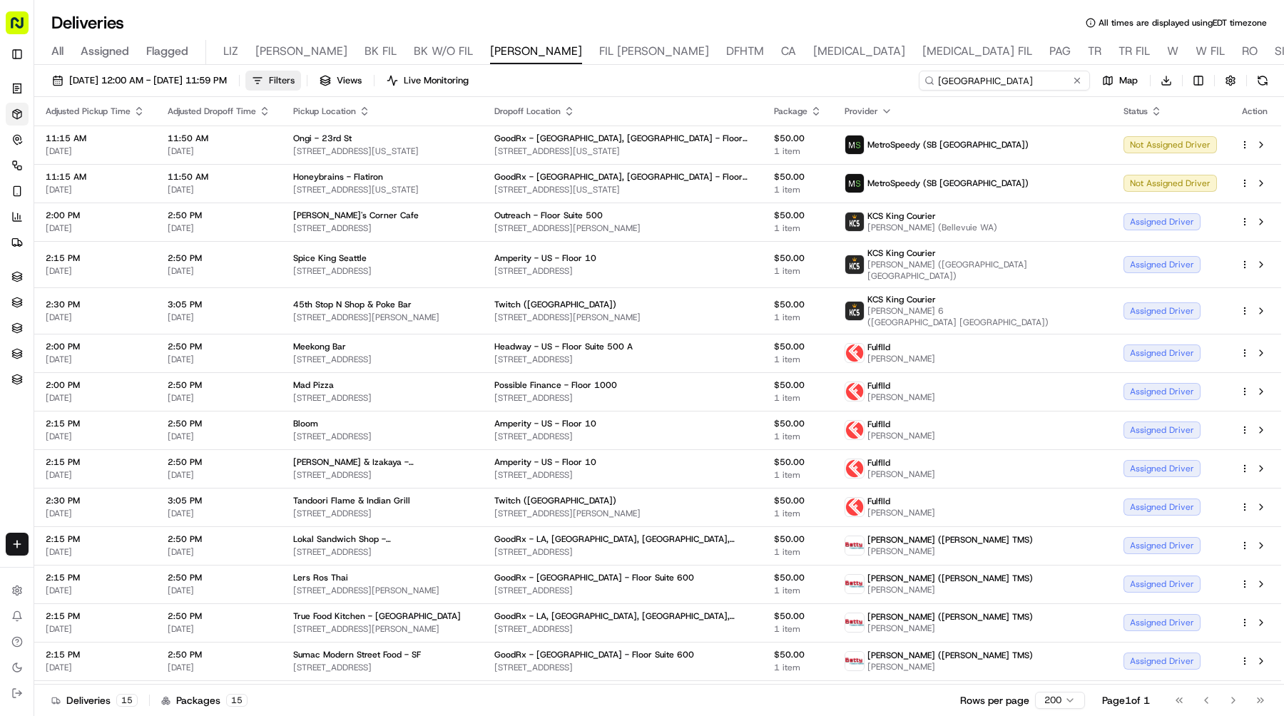
type input "seattle"
click at [301, 79] on button "Filters" at bounding box center [273, 81] width 56 height 20
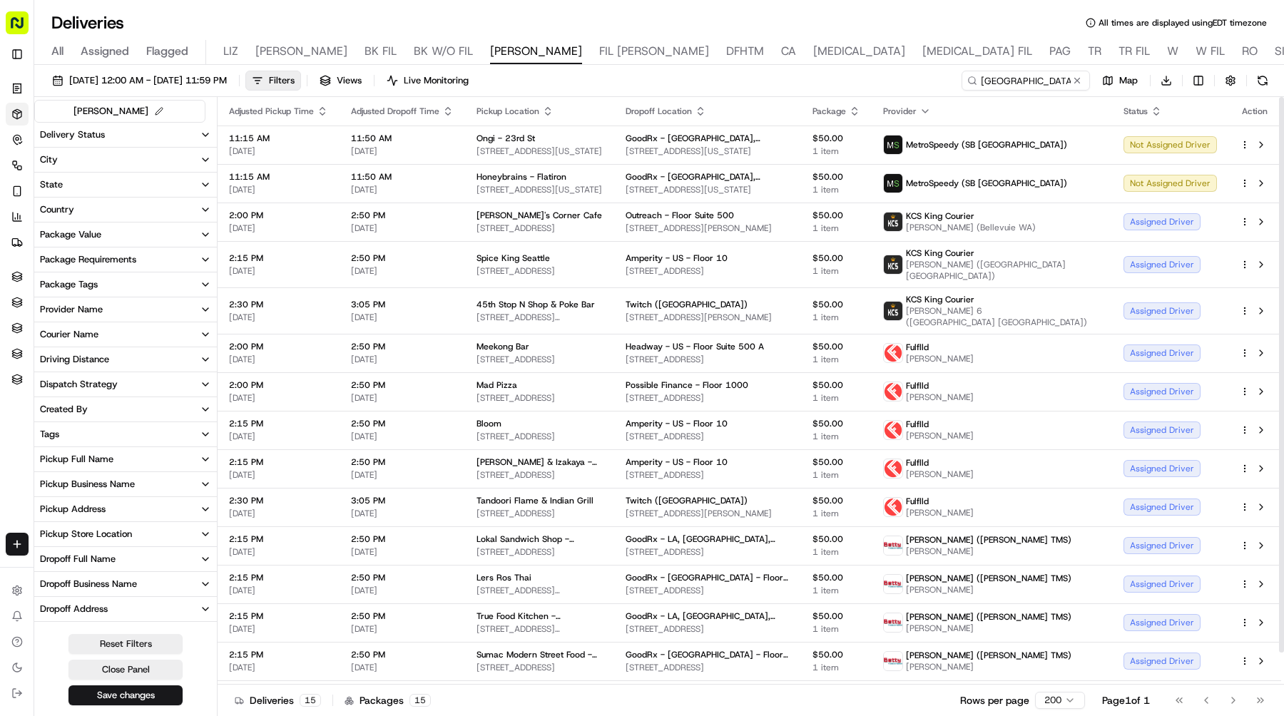
click at [86, 164] on button "City" at bounding box center [125, 160] width 183 height 24
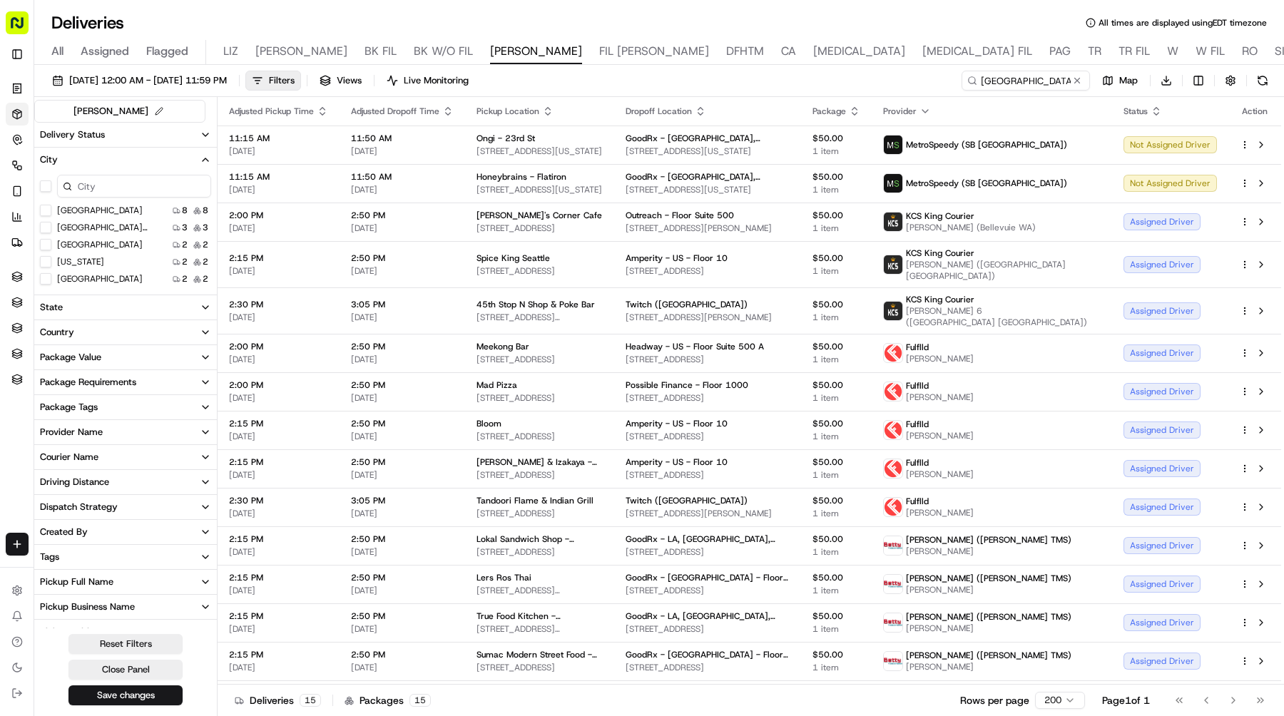
click at [45, 209] on button "Seattle" at bounding box center [45, 210] width 11 height 11
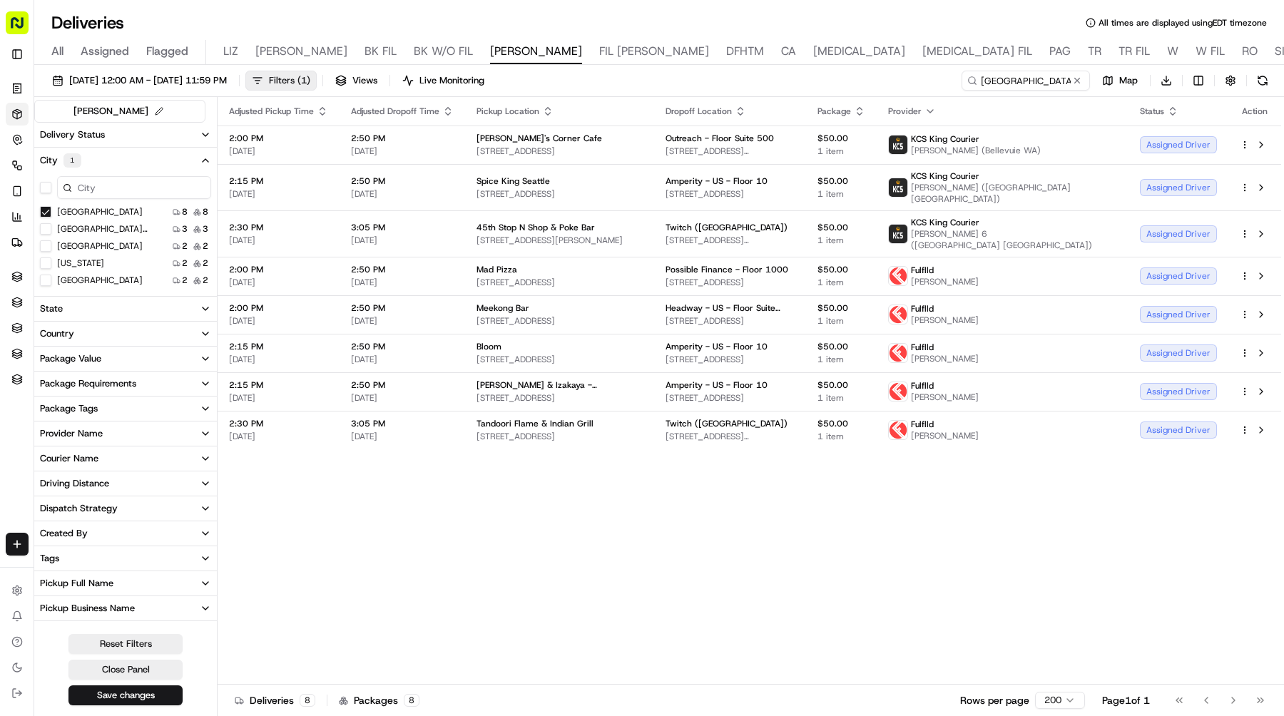
click at [310, 78] on span "Filters ( 1 )" at bounding box center [289, 80] width 41 height 13
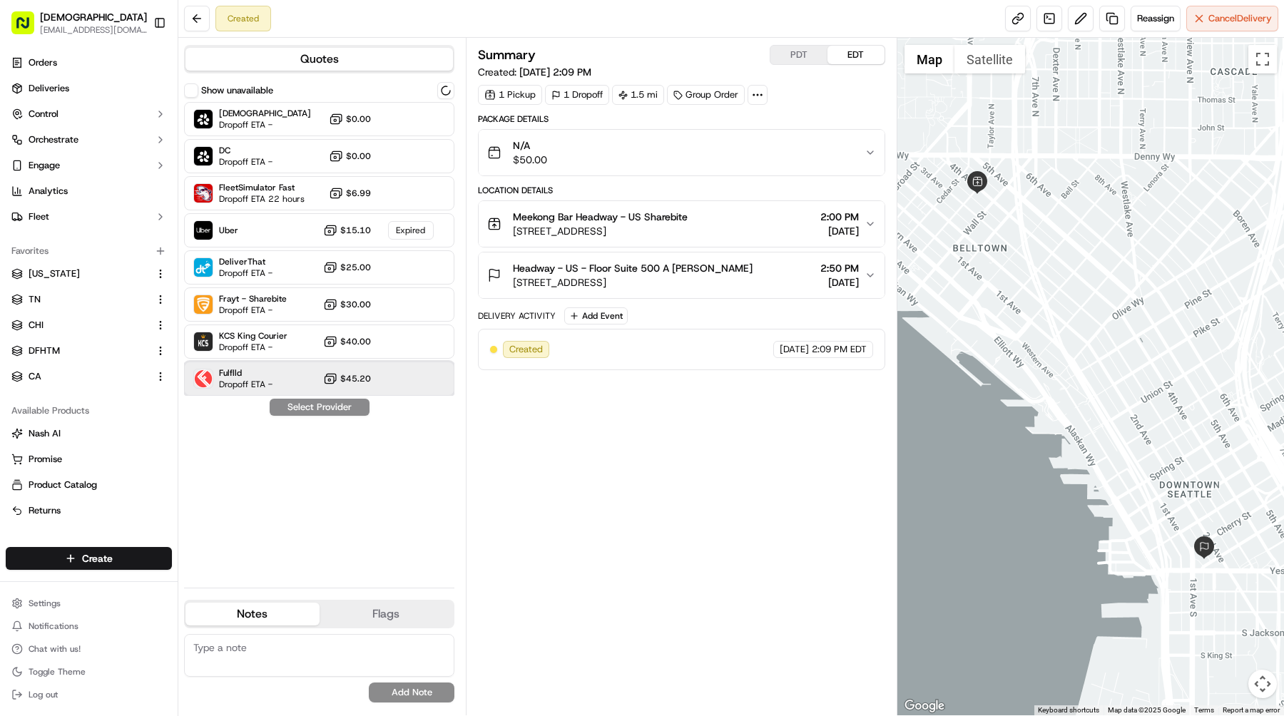
click at [305, 380] on div "Fulflld Dropoff ETA - $45.20" at bounding box center [319, 379] width 270 height 34
click at [315, 402] on button "Assign Provider" at bounding box center [319, 407] width 101 height 17
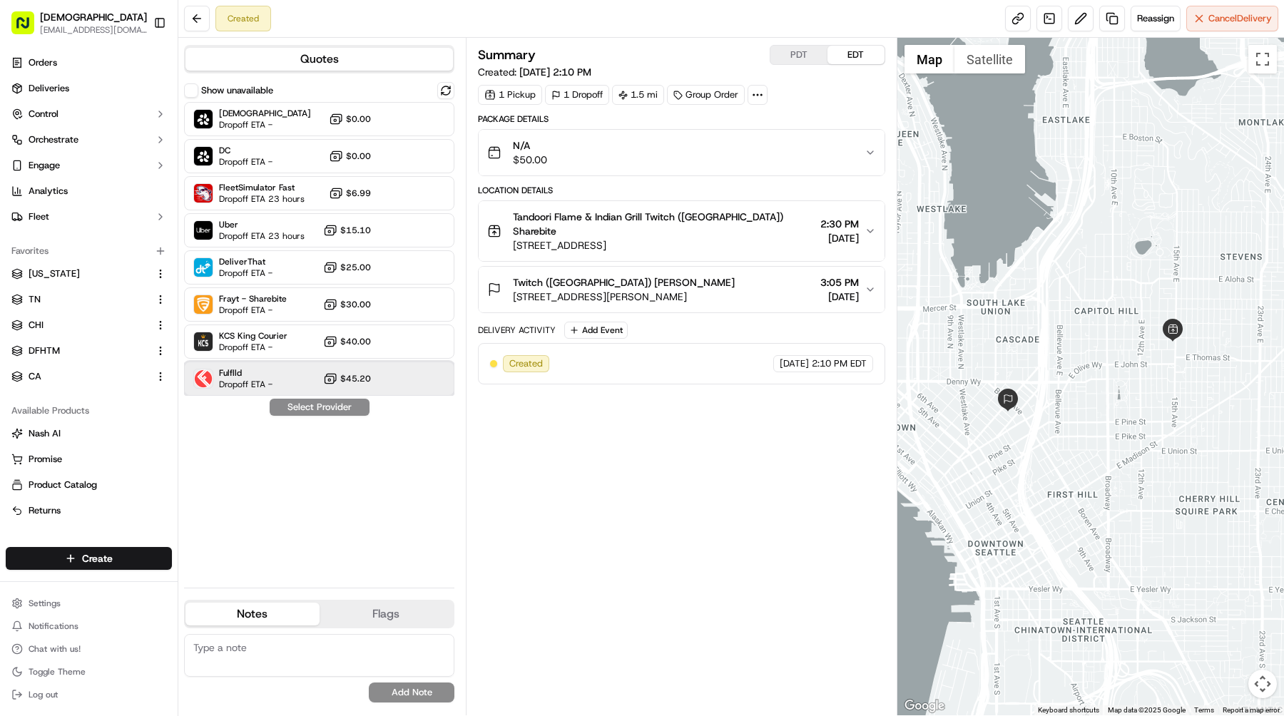
click at [289, 366] on div "Fulflld Dropoff ETA - $45.20" at bounding box center [319, 379] width 270 height 34
click at [303, 402] on button "Assign Provider" at bounding box center [319, 407] width 101 height 17
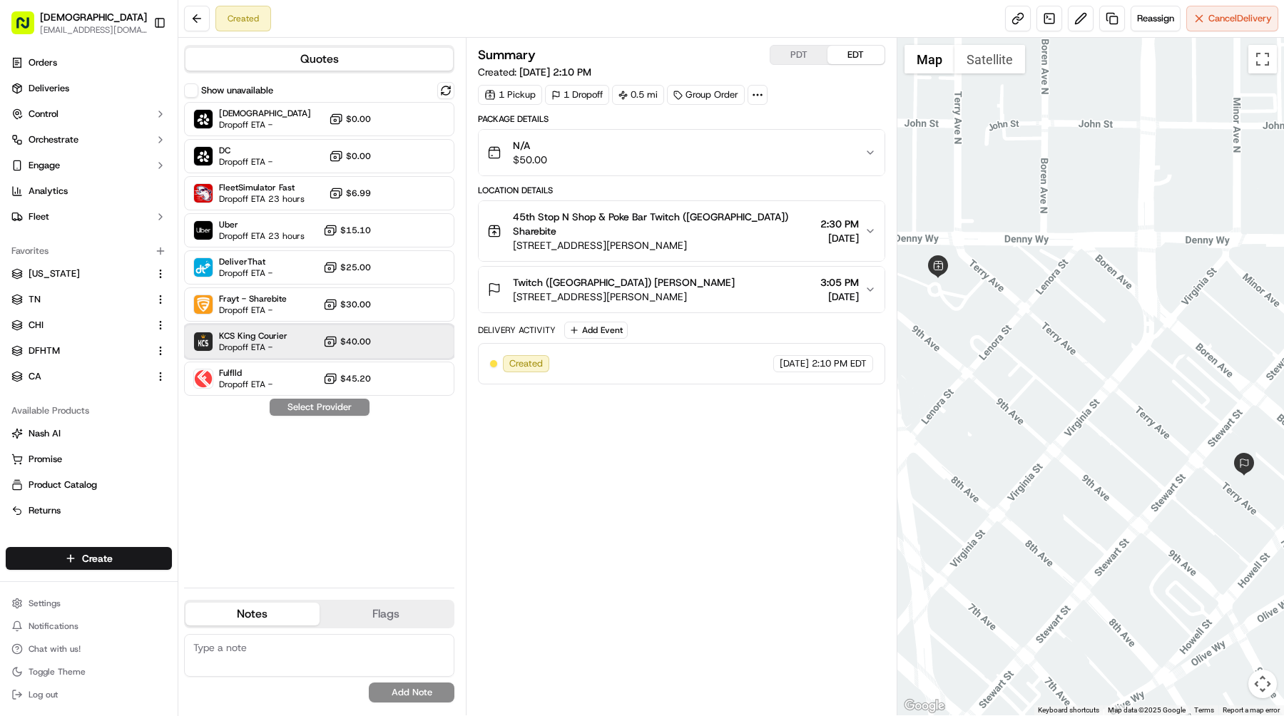
click at [310, 335] on div "KCS King Courier Dropoff ETA - $40.00" at bounding box center [319, 342] width 270 height 34
click at [322, 408] on button "Assign Provider" at bounding box center [319, 407] width 101 height 17
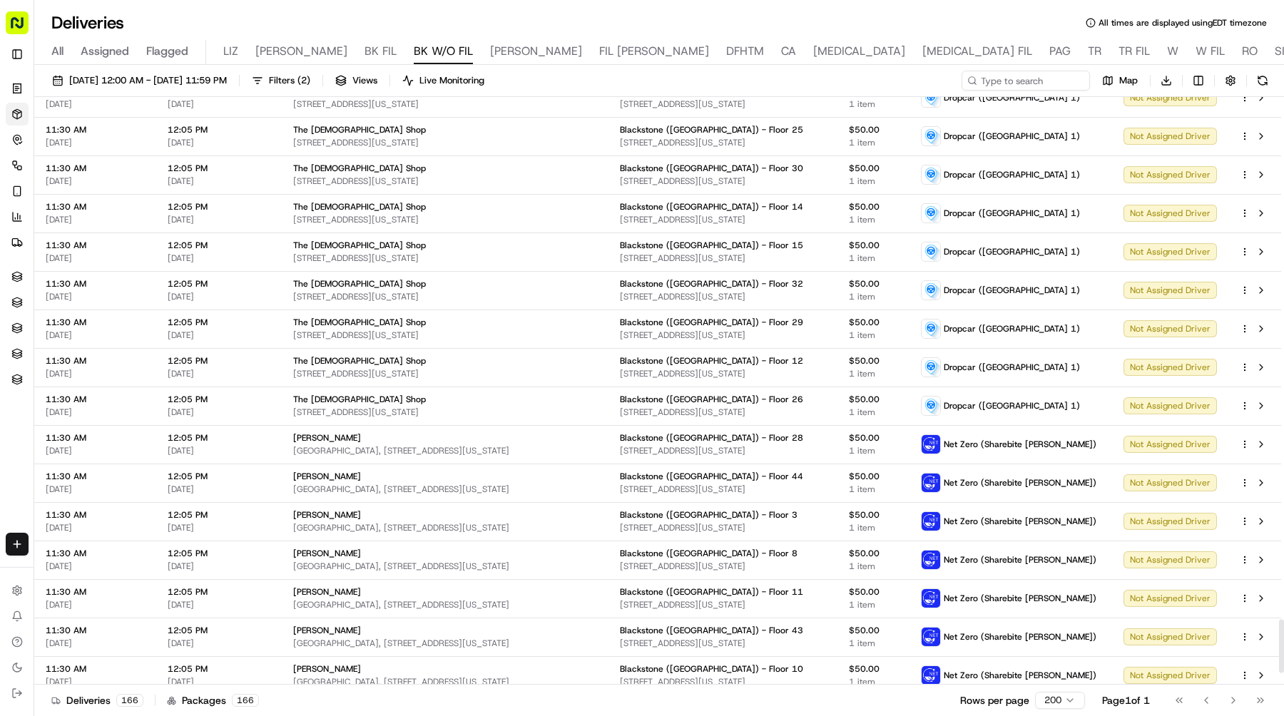
scroll to position [5716, 0]
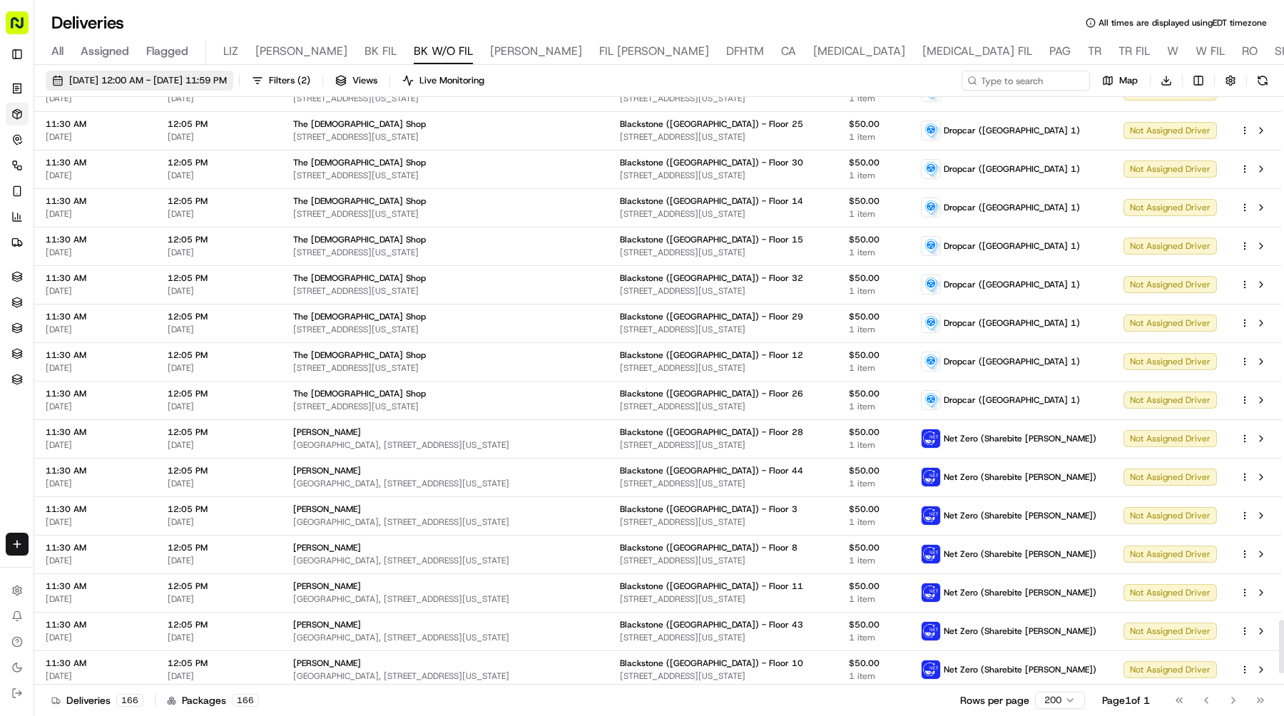
click at [227, 85] on span "[DATE] 12:00 AM - [DATE] 11:59 PM" at bounding box center [148, 80] width 158 height 13
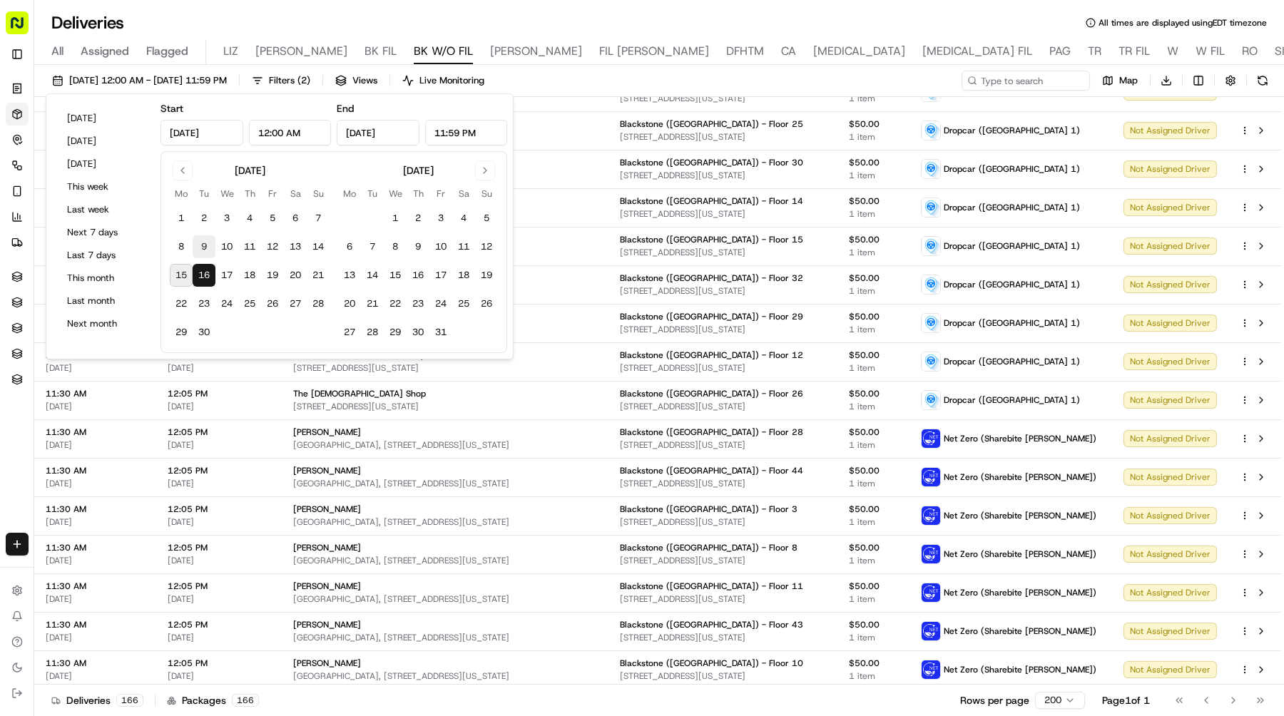
click at [202, 250] on button "9" at bounding box center [204, 246] width 23 height 23
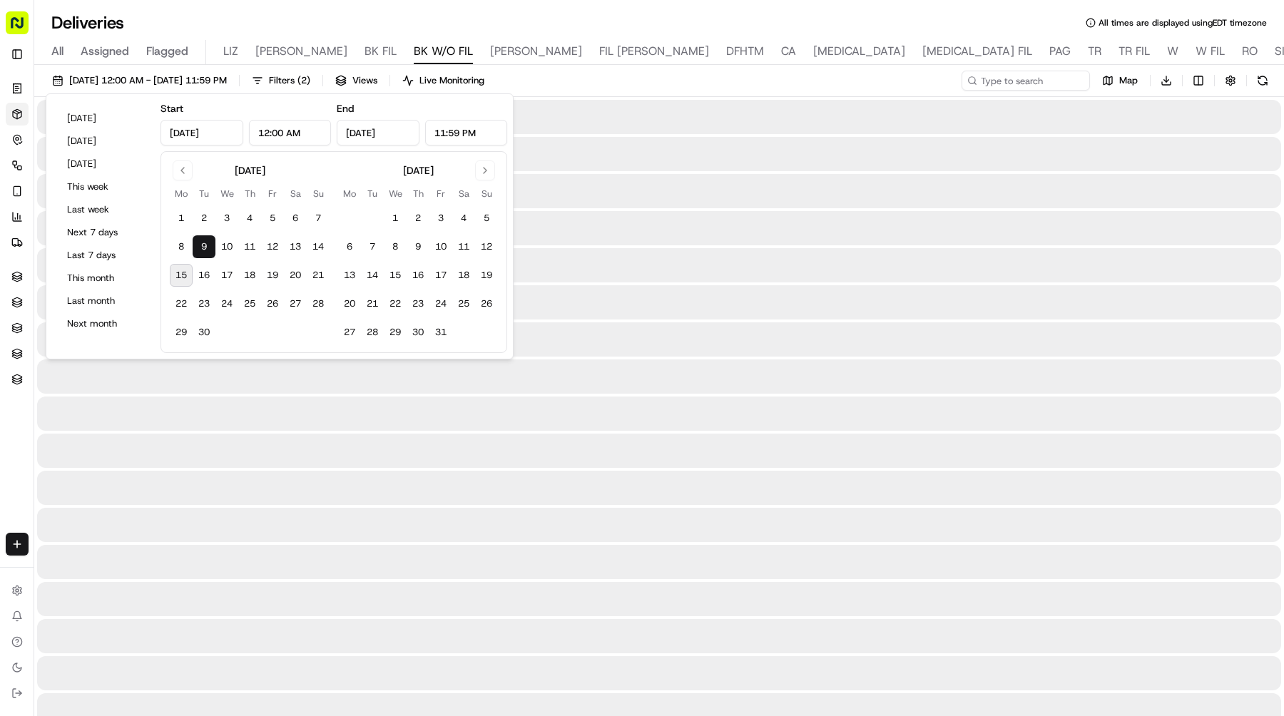
type input "Sep 9, 2025"
click at [202, 250] on button "9" at bounding box center [204, 246] width 23 height 23
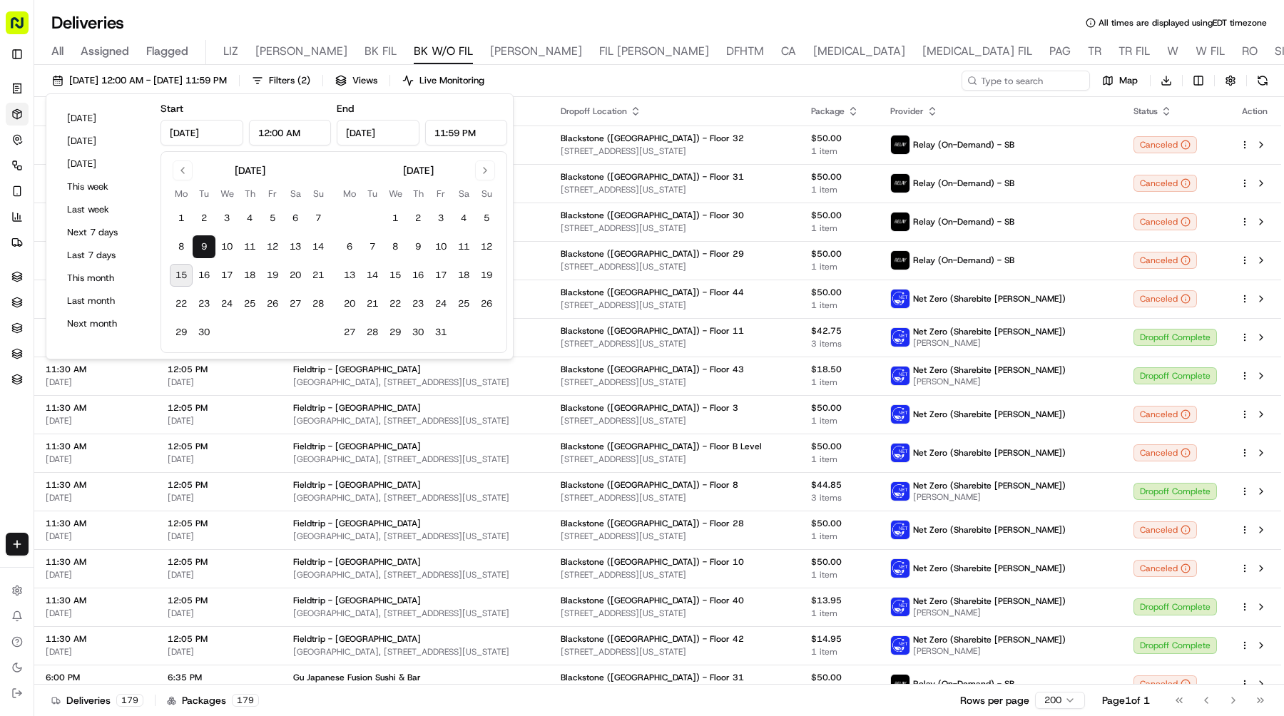
click at [822, 11] on div "Deliveries All times are displayed using EDT timezone" at bounding box center [659, 22] width 1250 height 23
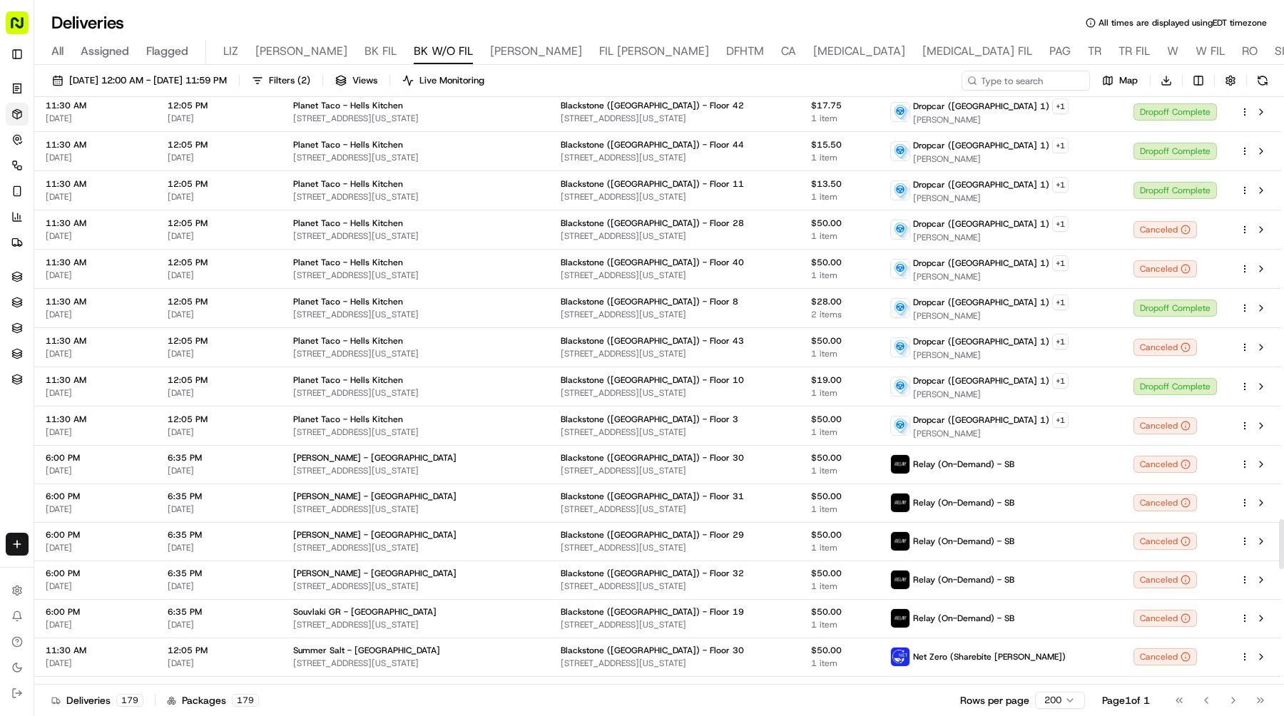
scroll to position [4767, 0]
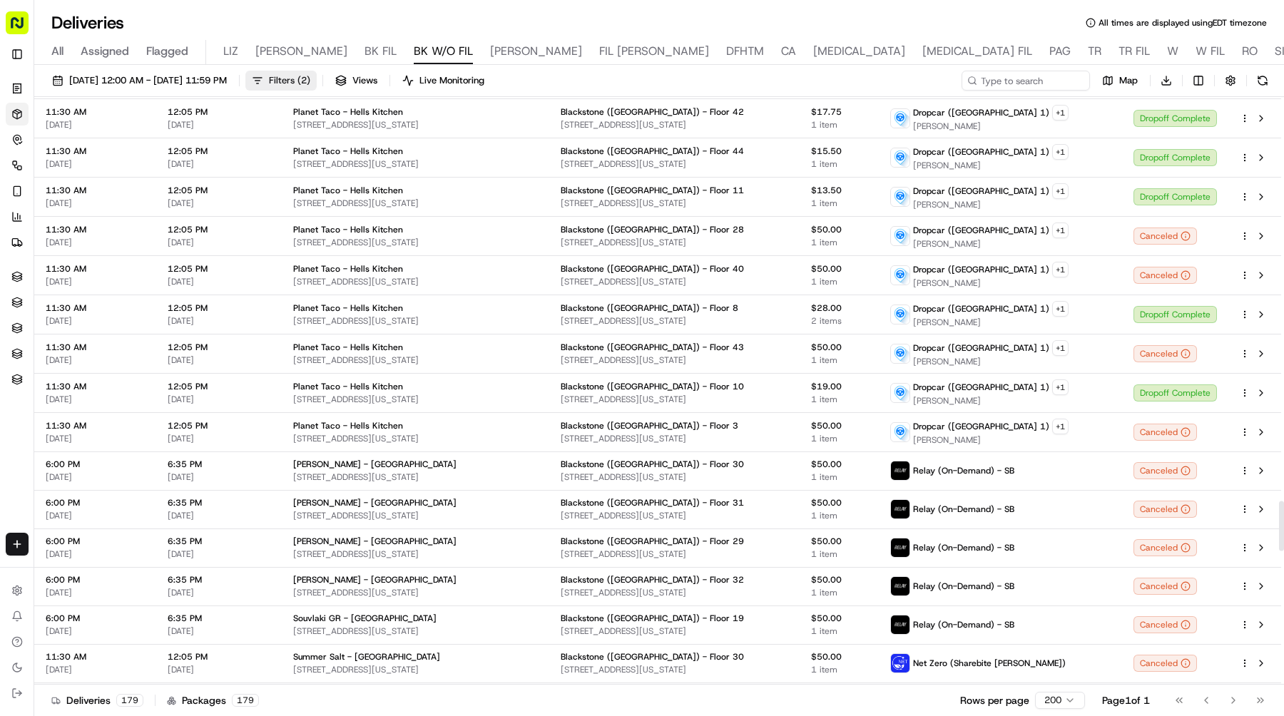
click at [310, 82] on span "Filters ( 2 )" at bounding box center [289, 80] width 41 height 13
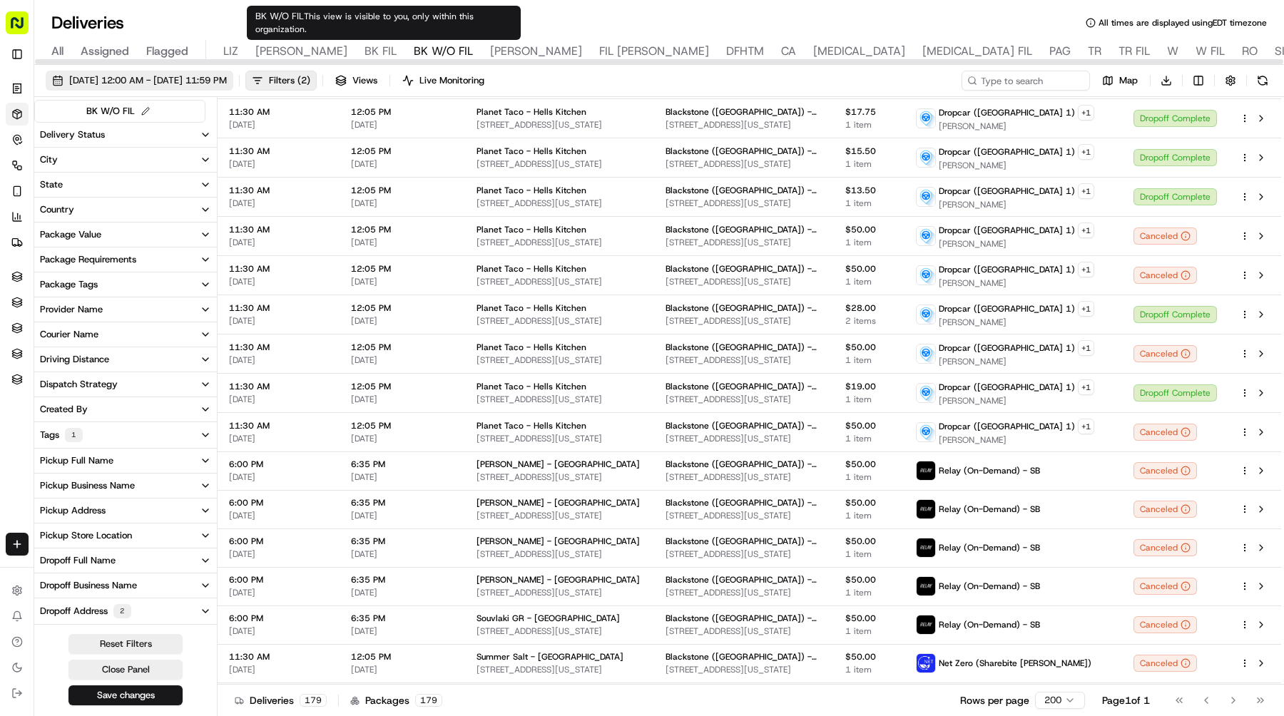
click at [190, 76] on span "09/09/2025 12:00 AM - 09/09/2025 11:59 PM" at bounding box center [148, 80] width 158 height 13
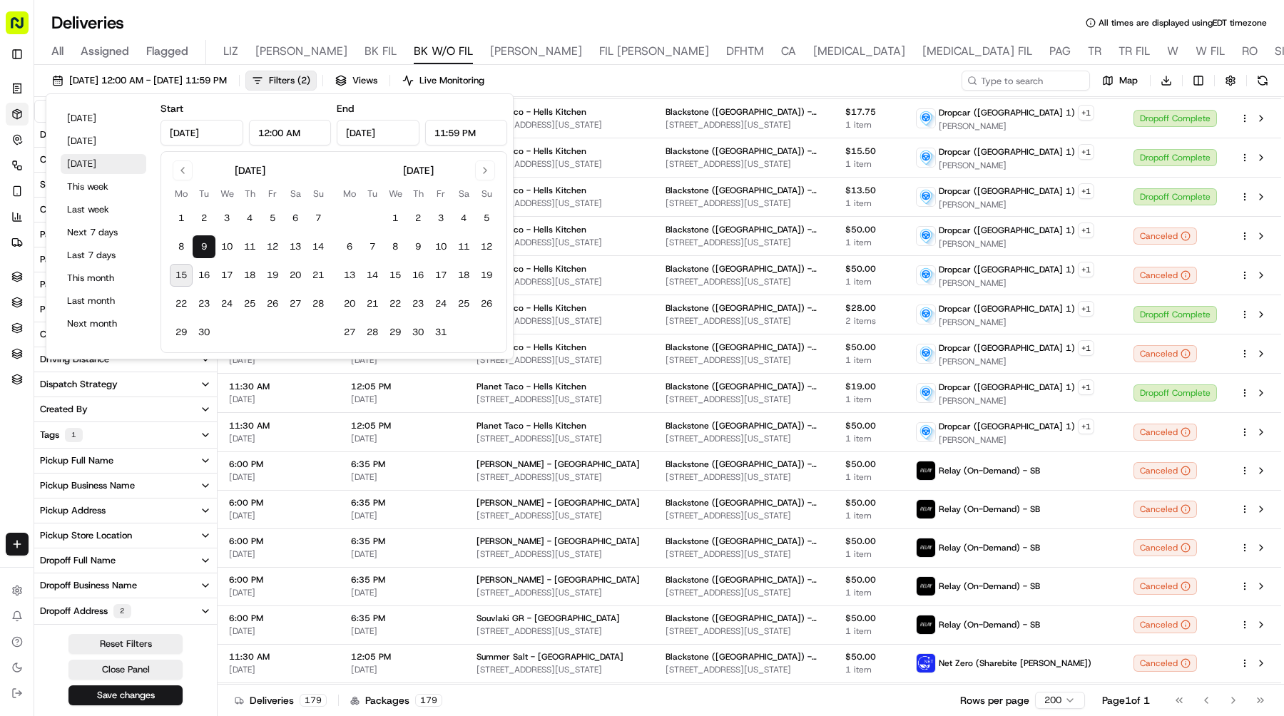
click at [100, 160] on button "[DATE]" at bounding box center [104, 164] width 86 height 20
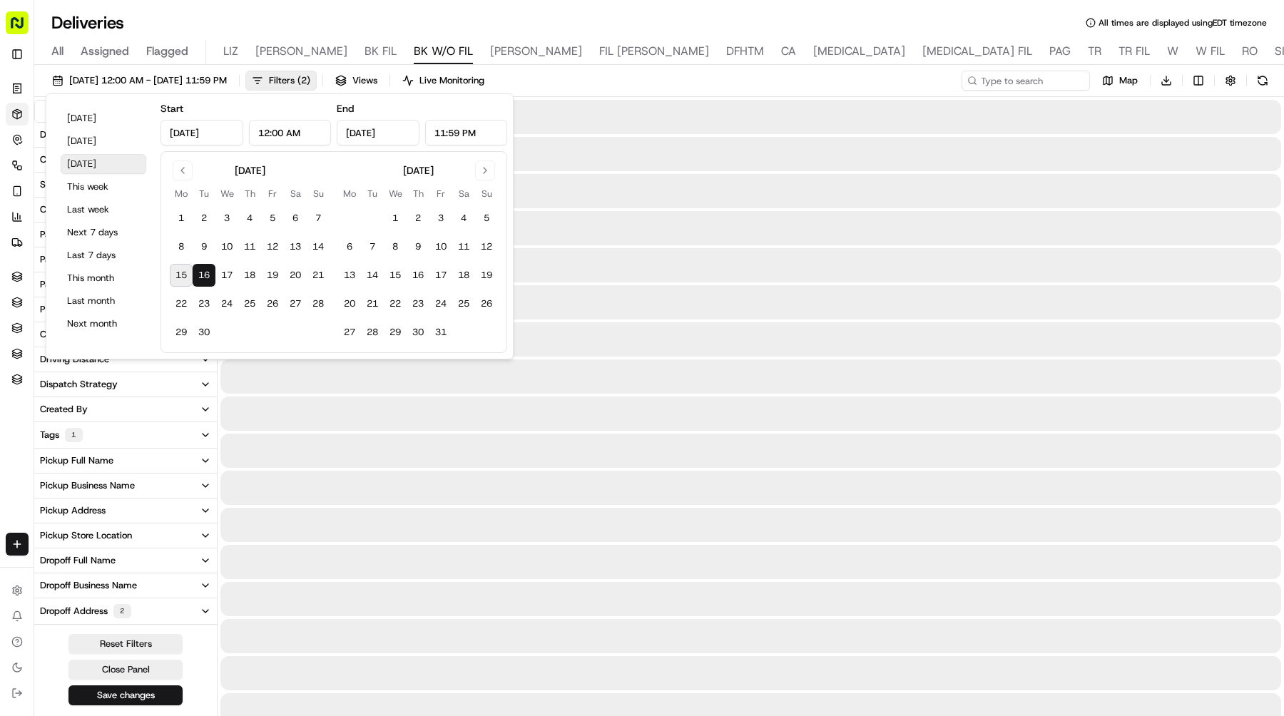
type input "[DATE]"
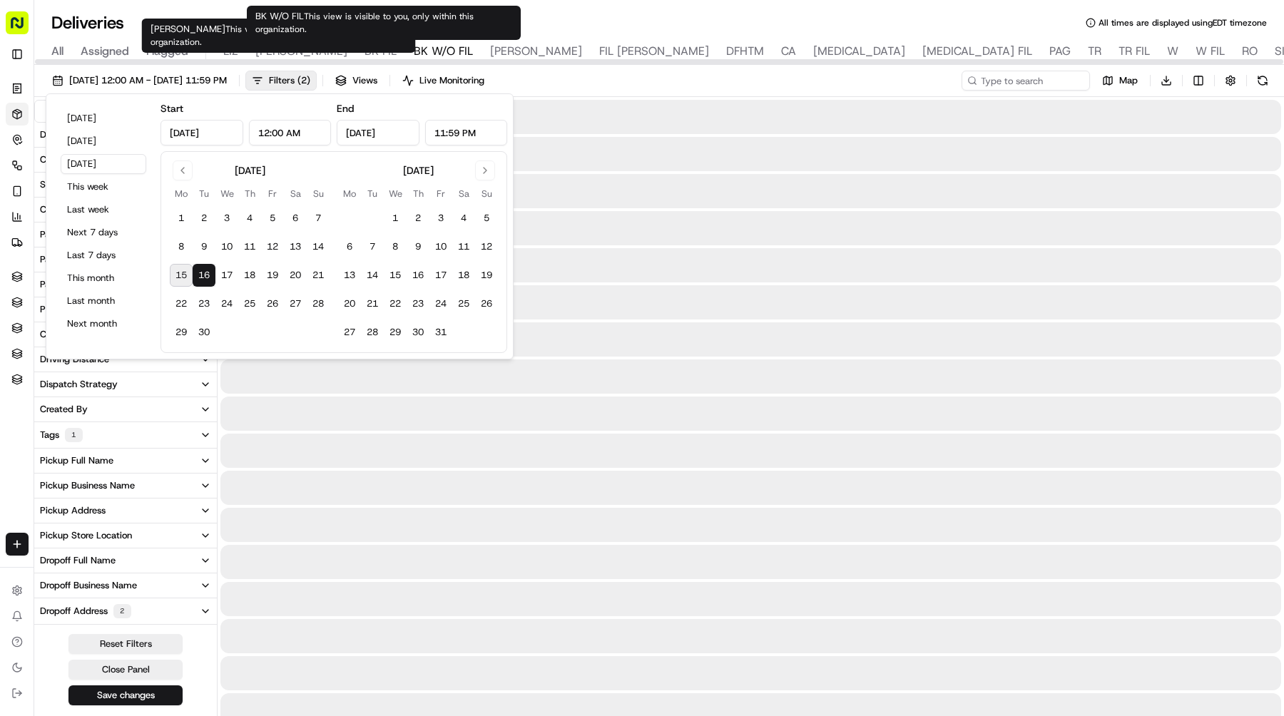
click at [310, 85] on span "Filters ( 2 )" at bounding box center [289, 80] width 41 height 13
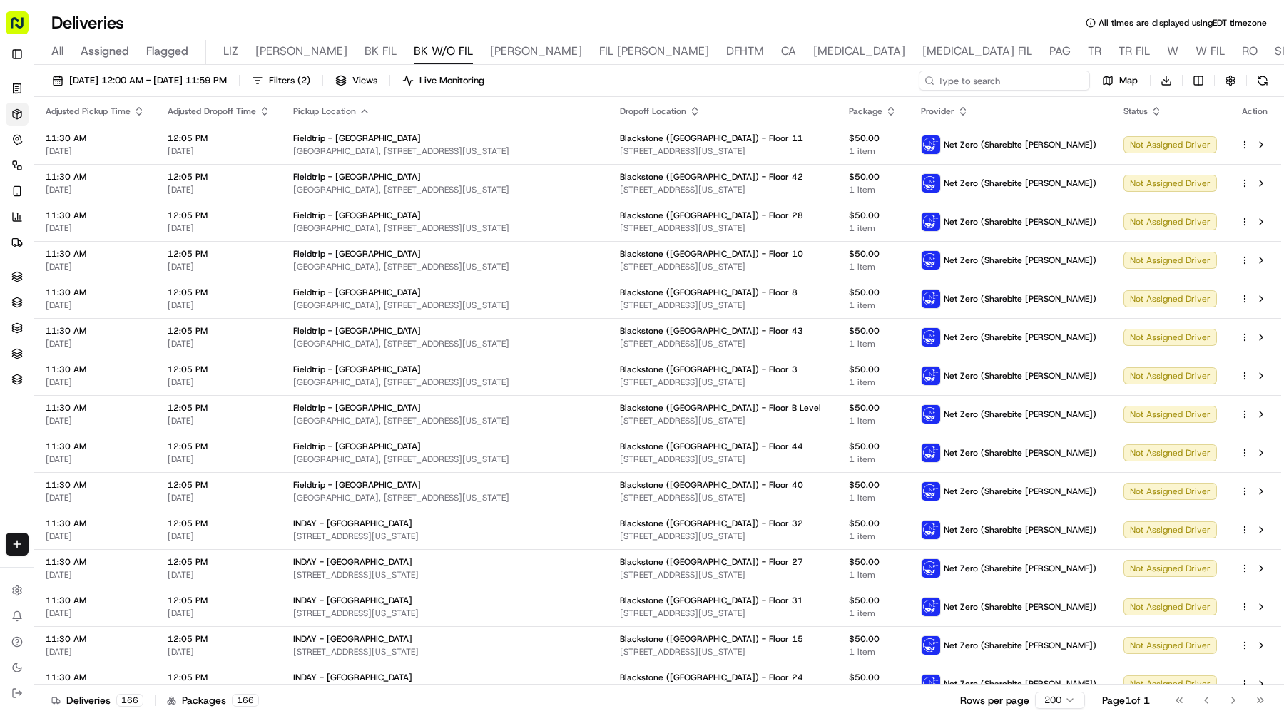
click at [1014, 76] on input at bounding box center [1004, 81] width 171 height 20
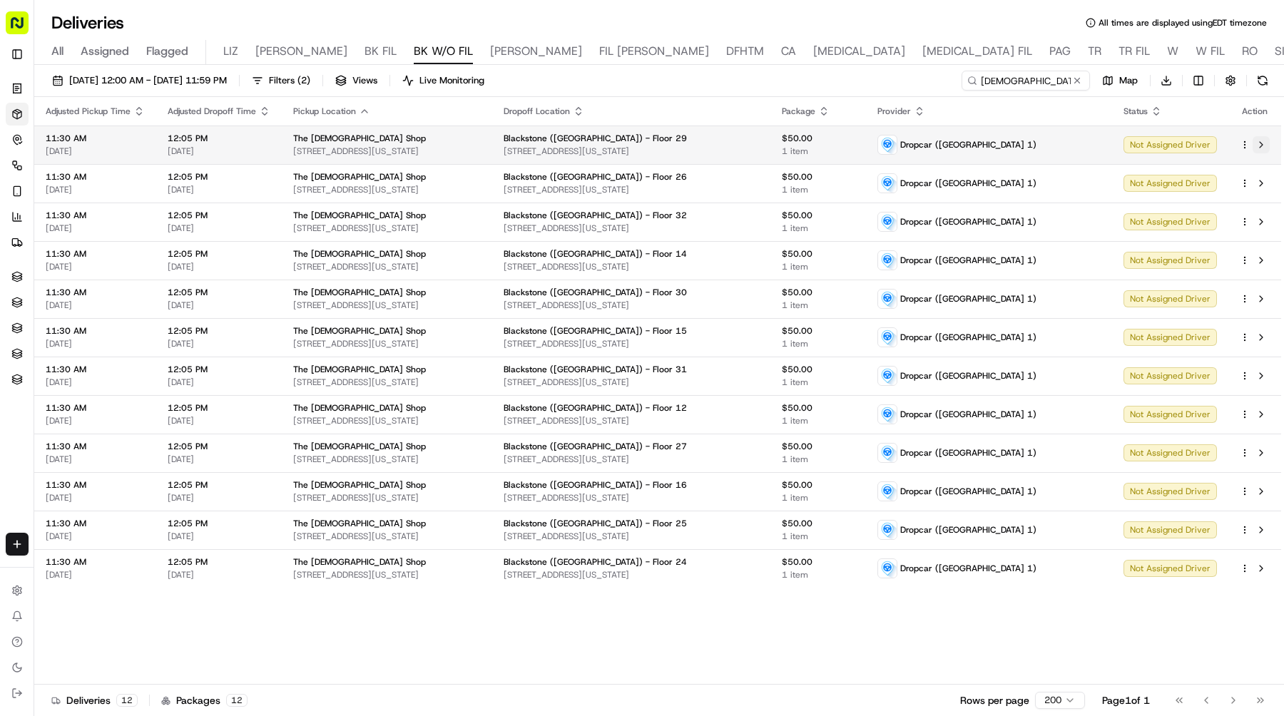
click at [1266, 142] on button at bounding box center [1261, 144] width 17 height 17
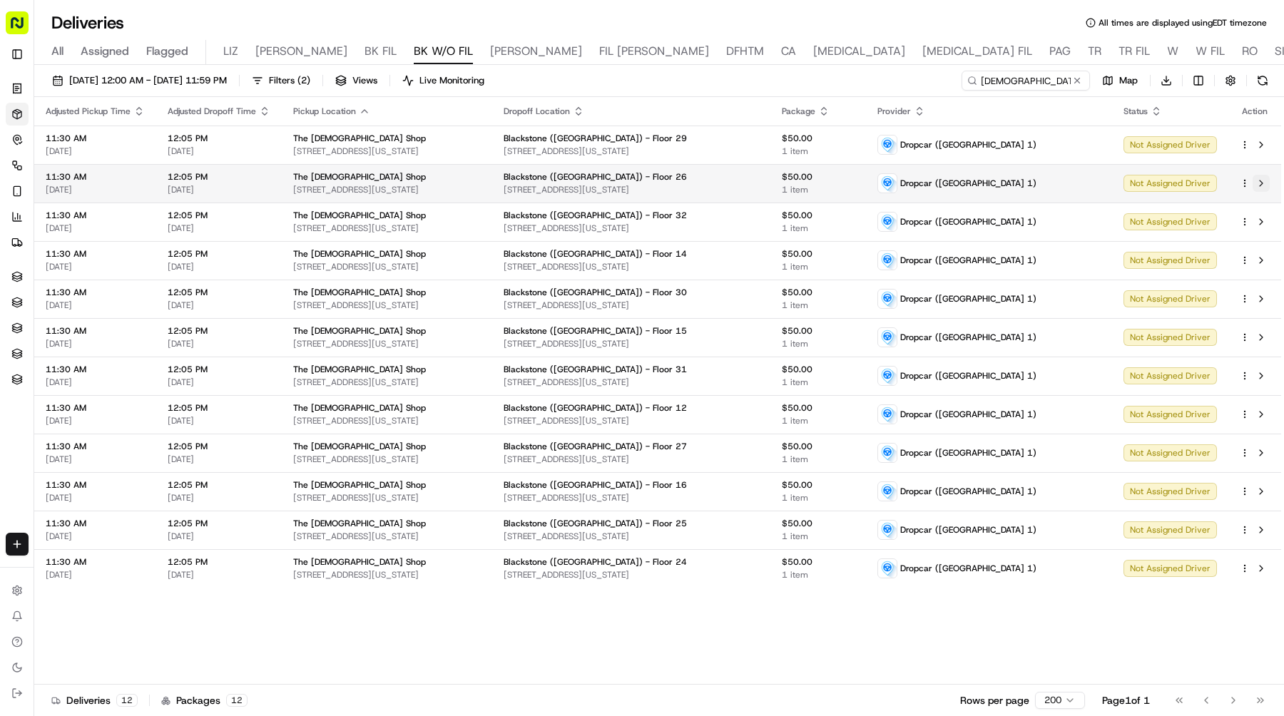
click at [1260, 184] on button at bounding box center [1261, 183] width 17 height 17
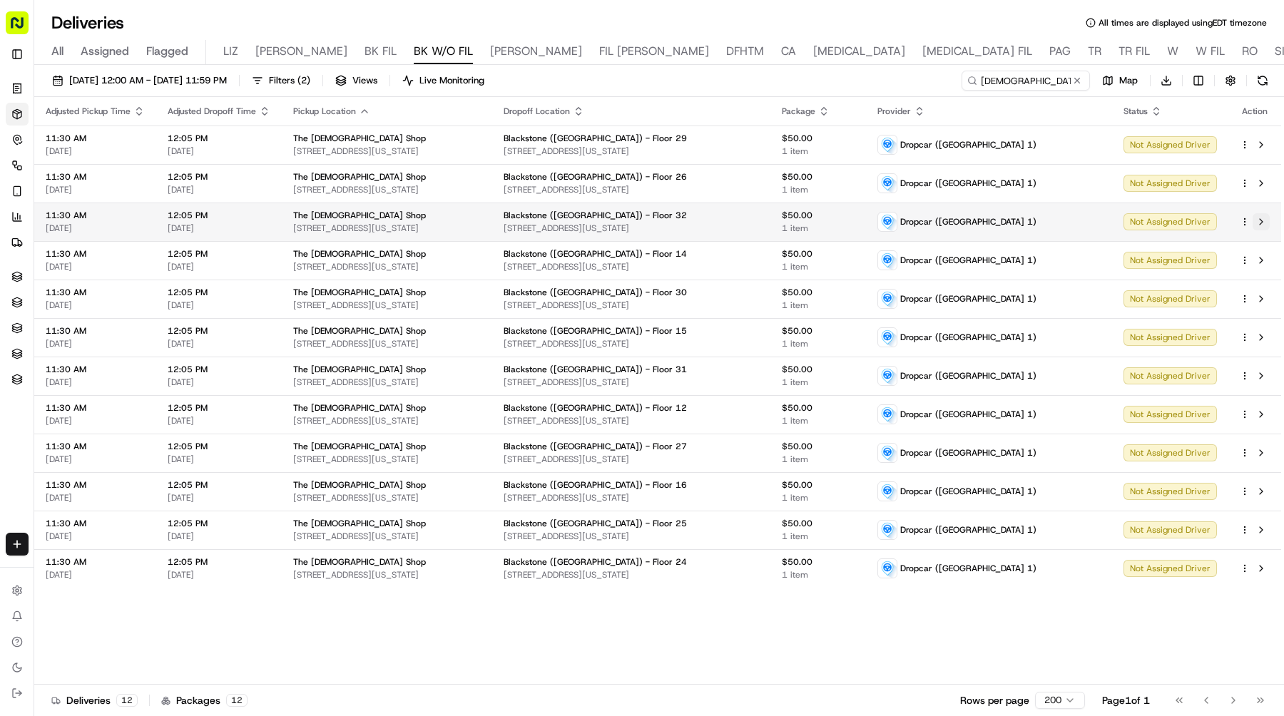
click at [1261, 218] on button at bounding box center [1261, 221] width 17 height 17
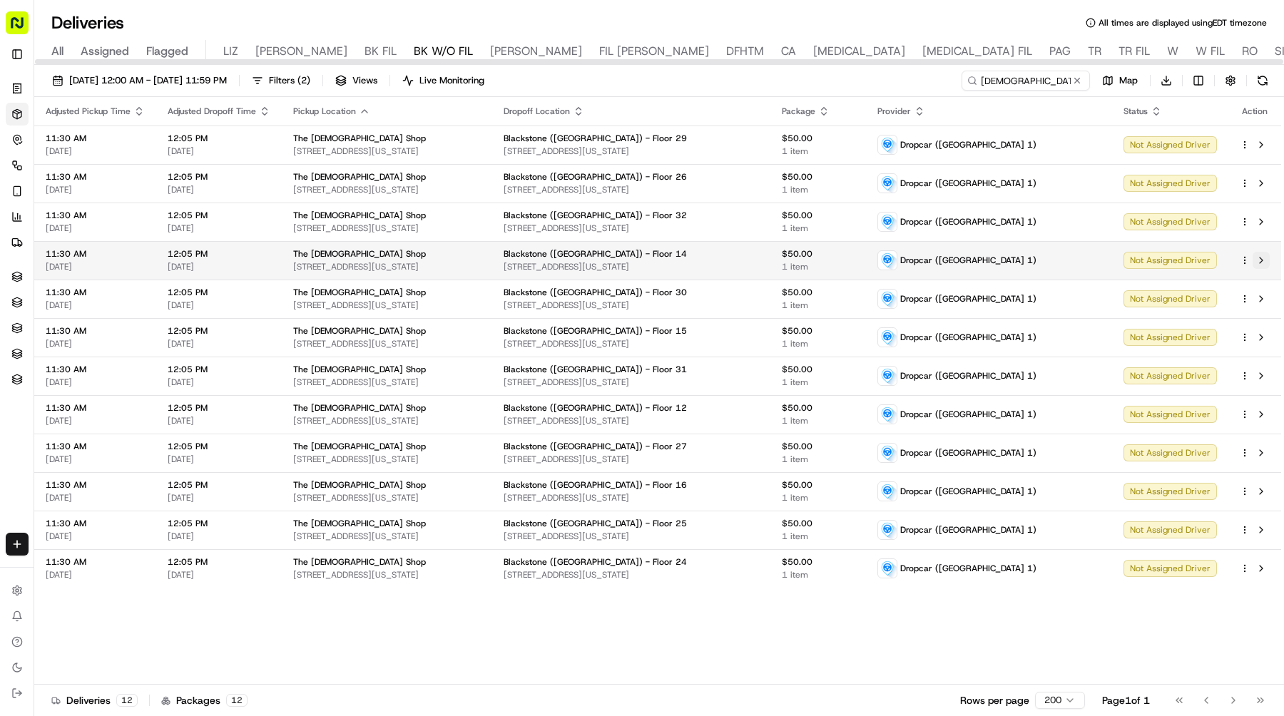
click at [1256, 255] on button at bounding box center [1261, 260] width 17 height 17
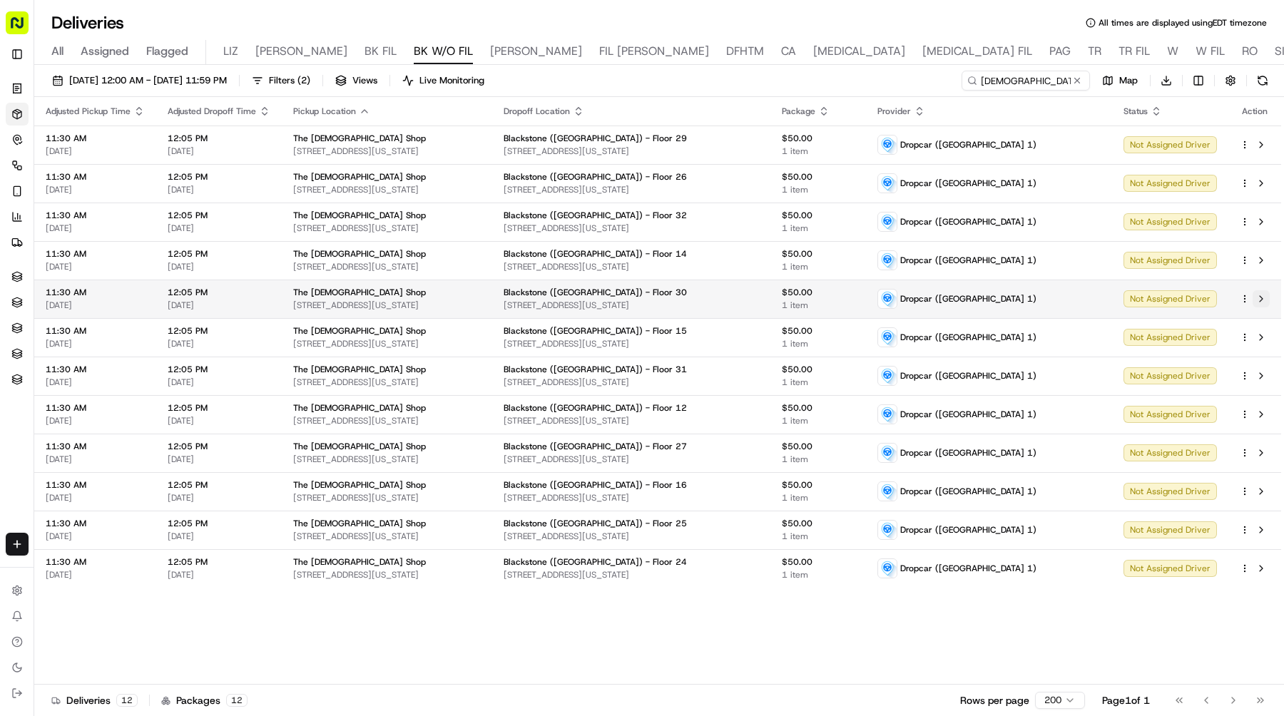
click at [1258, 292] on button at bounding box center [1261, 298] width 17 height 17
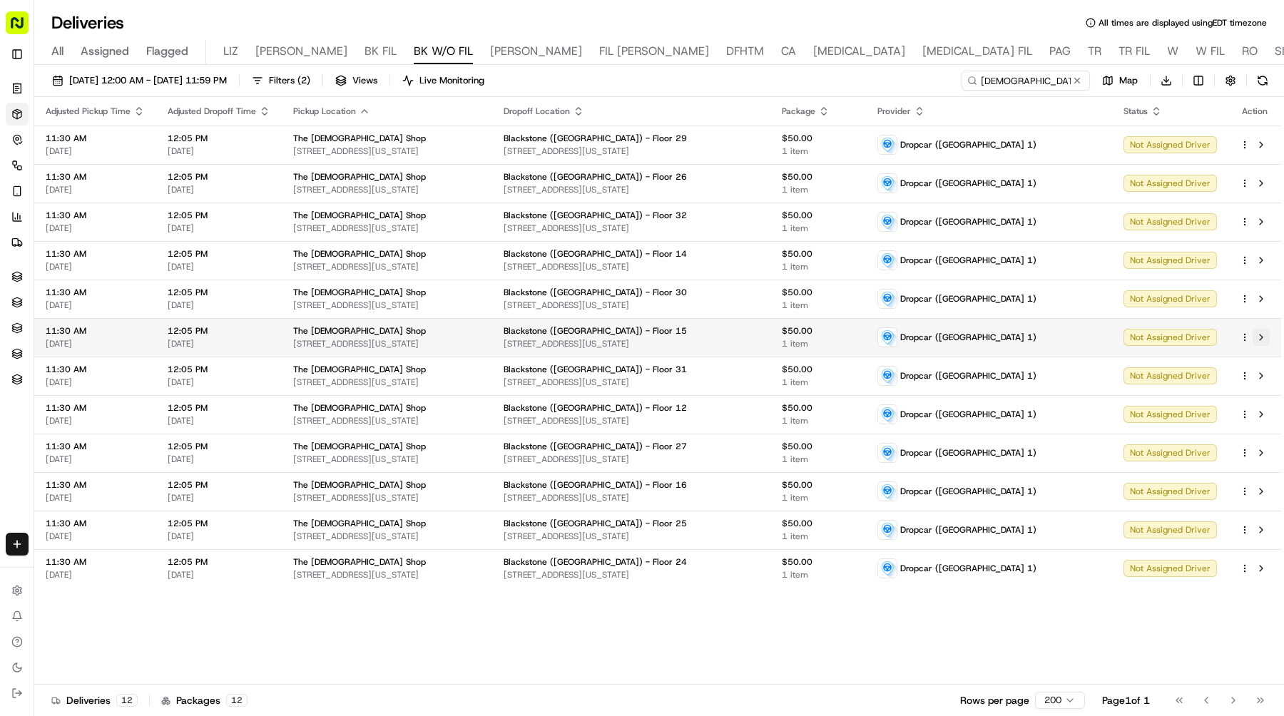
click at [1260, 331] on button at bounding box center [1261, 337] width 17 height 17
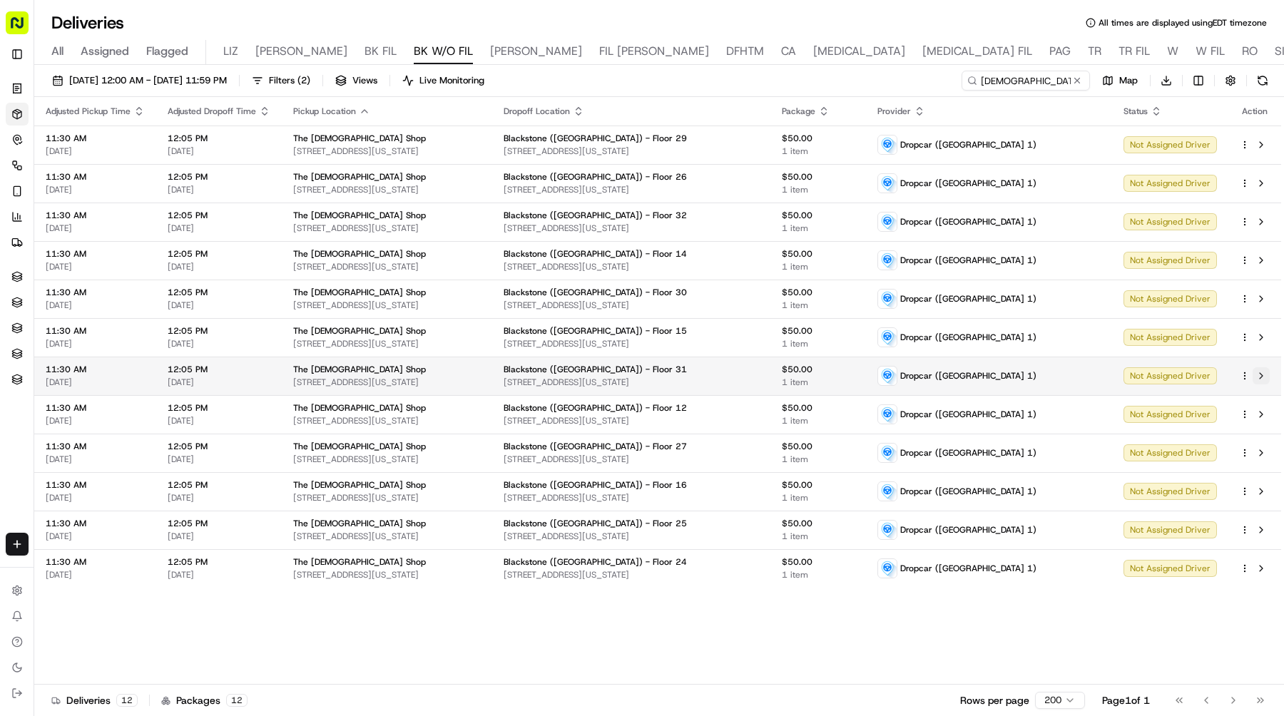
click at [1261, 376] on button at bounding box center [1261, 375] width 17 height 17
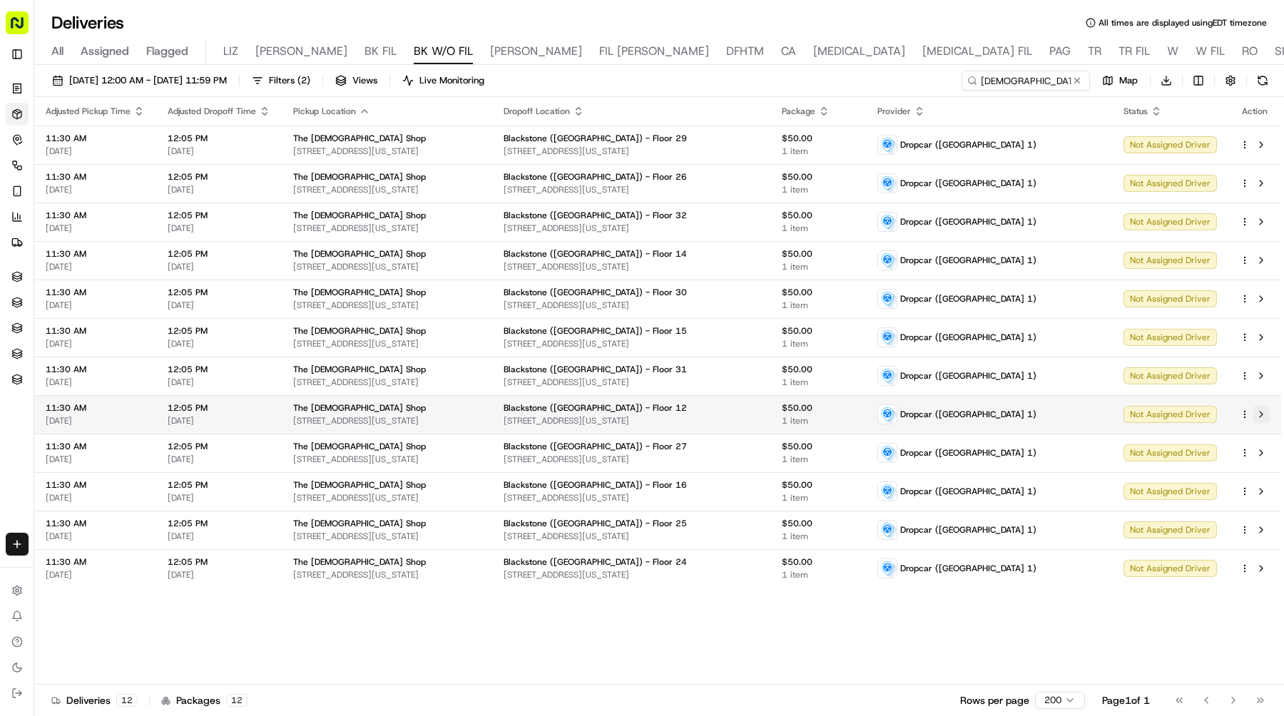
click at [1263, 414] on button at bounding box center [1261, 414] width 17 height 17
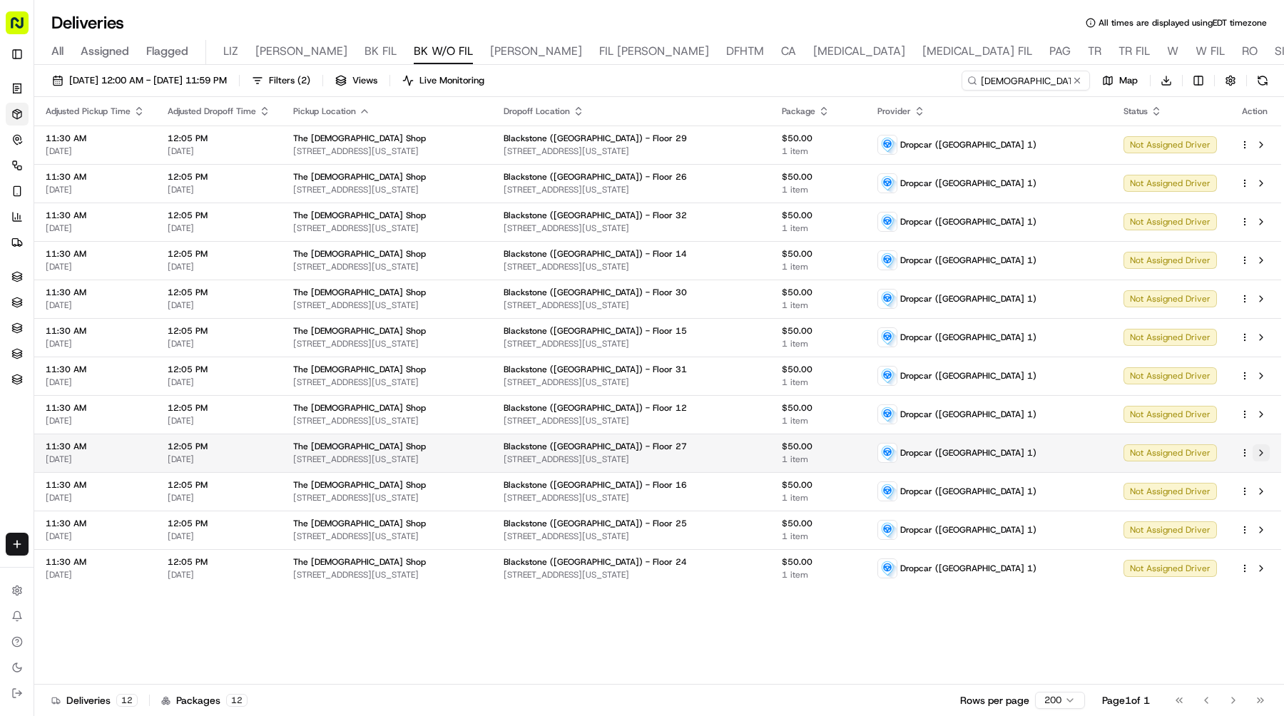
click at [1261, 452] on button at bounding box center [1261, 452] width 17 height 17
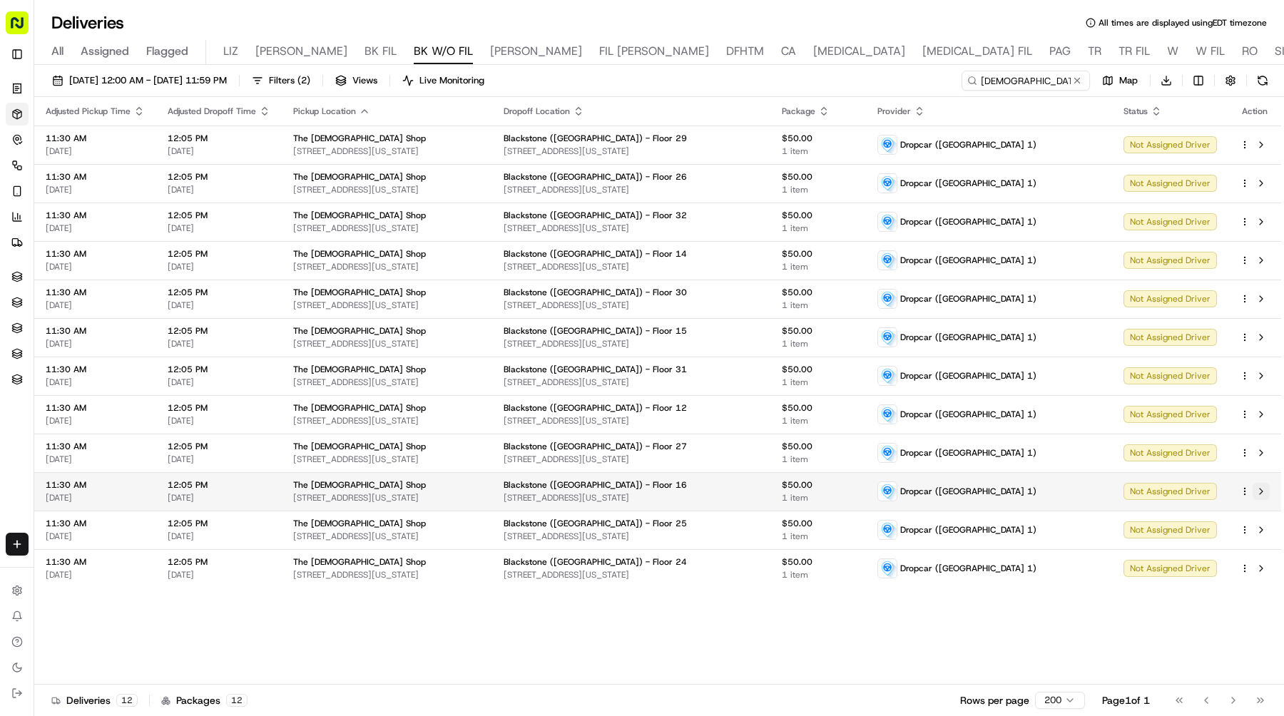
click at [1263, 491] on button at bounding box center [1261, 491] width 17 height 17
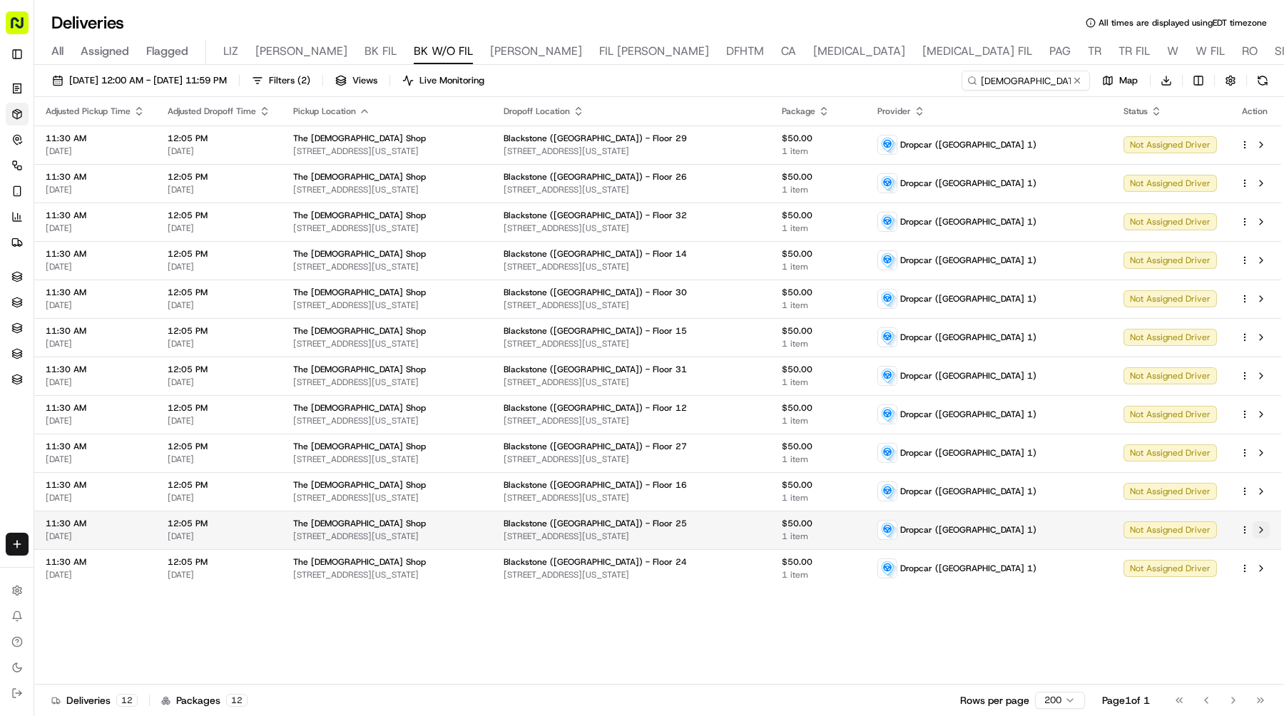
click at [1261, 522] on button at bounding box center [1261, 529] width 17 height 17
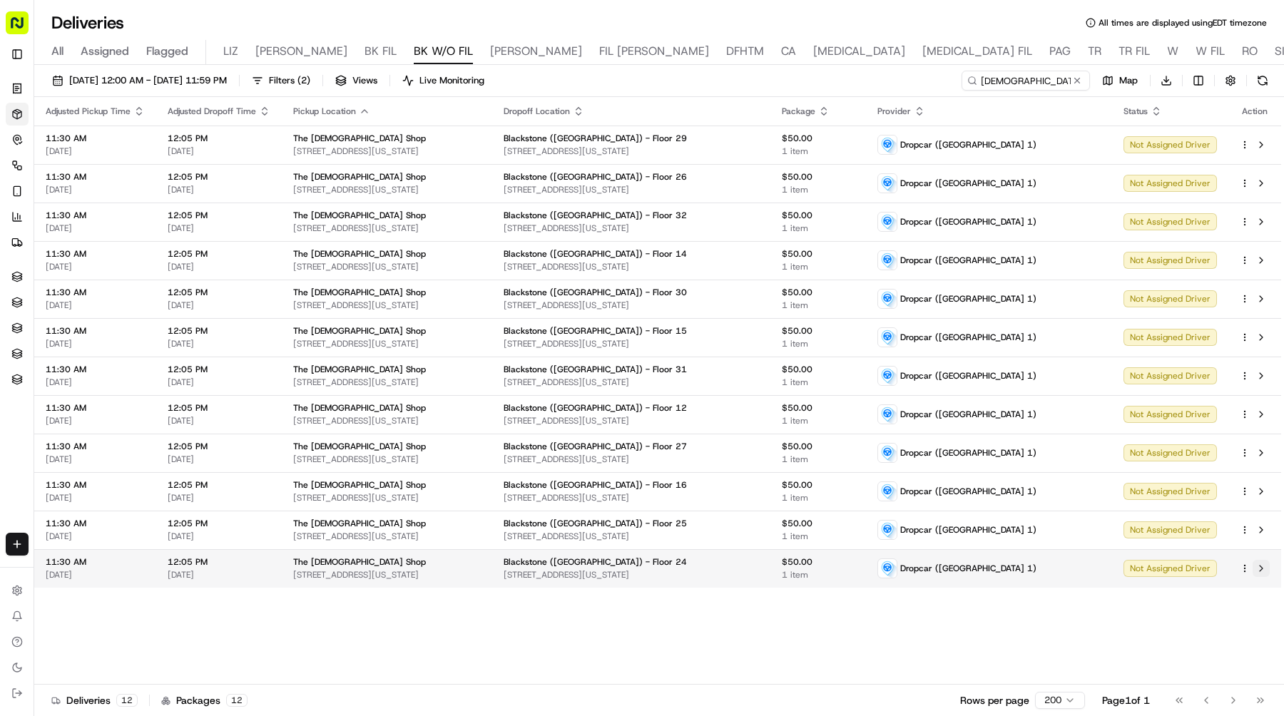
click at [1266, 571] on button at bounding box center [1261, 568] width 17 height 17
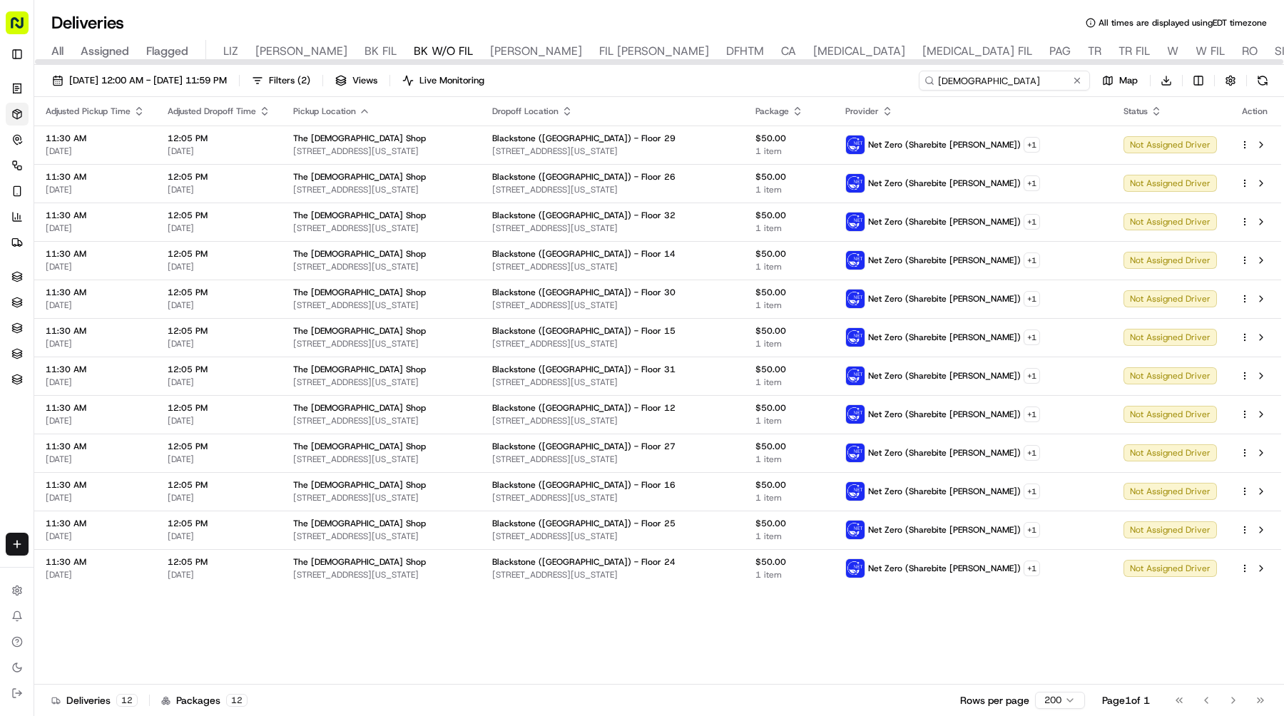
drag, startPoint x: 1013, startPoint y: 78, endPoint x: 890, endPoint y: 78, distance: 122.7
click at [892, 78] on div "09/16/2025 12:00 AM - 09/16/2025 11:59 PM Filters ( 2 ) Views Live Monitoring c…" at bounding box center [659, 84] width 1250 height 26
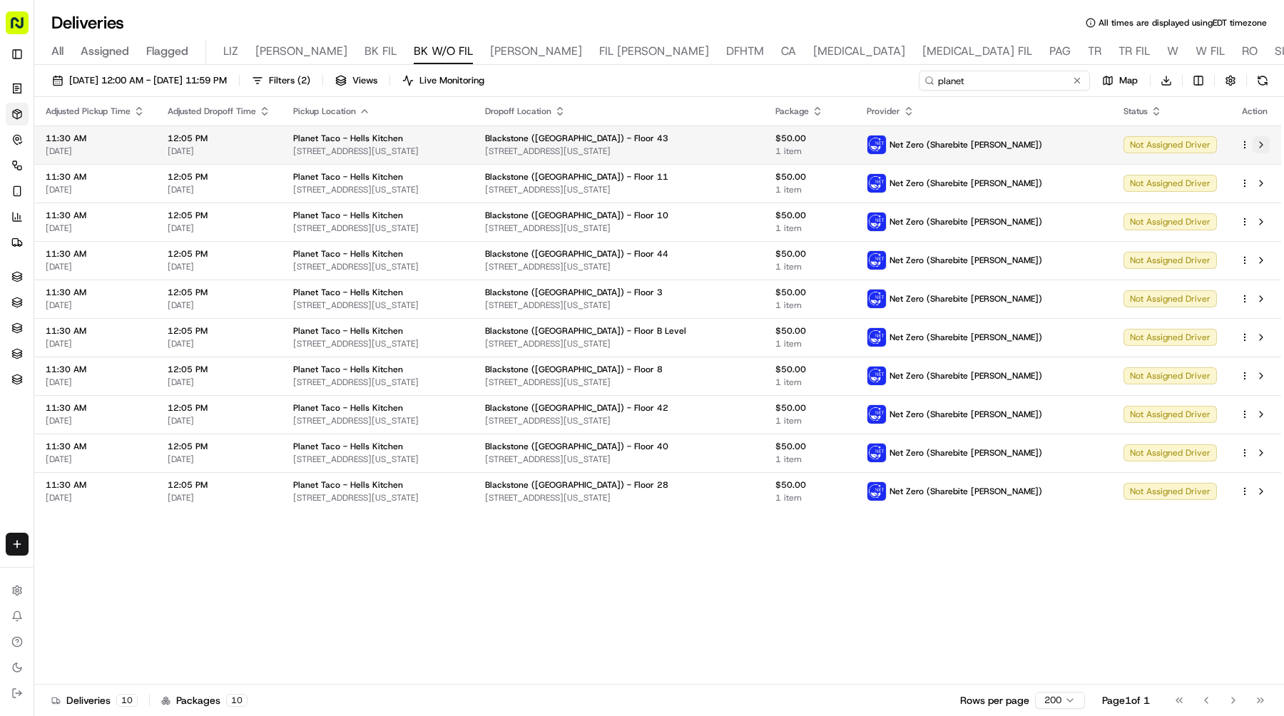
type input "planet"
click at [1261, 140] on button at bounding box center [1261, 144] width 17 height 17
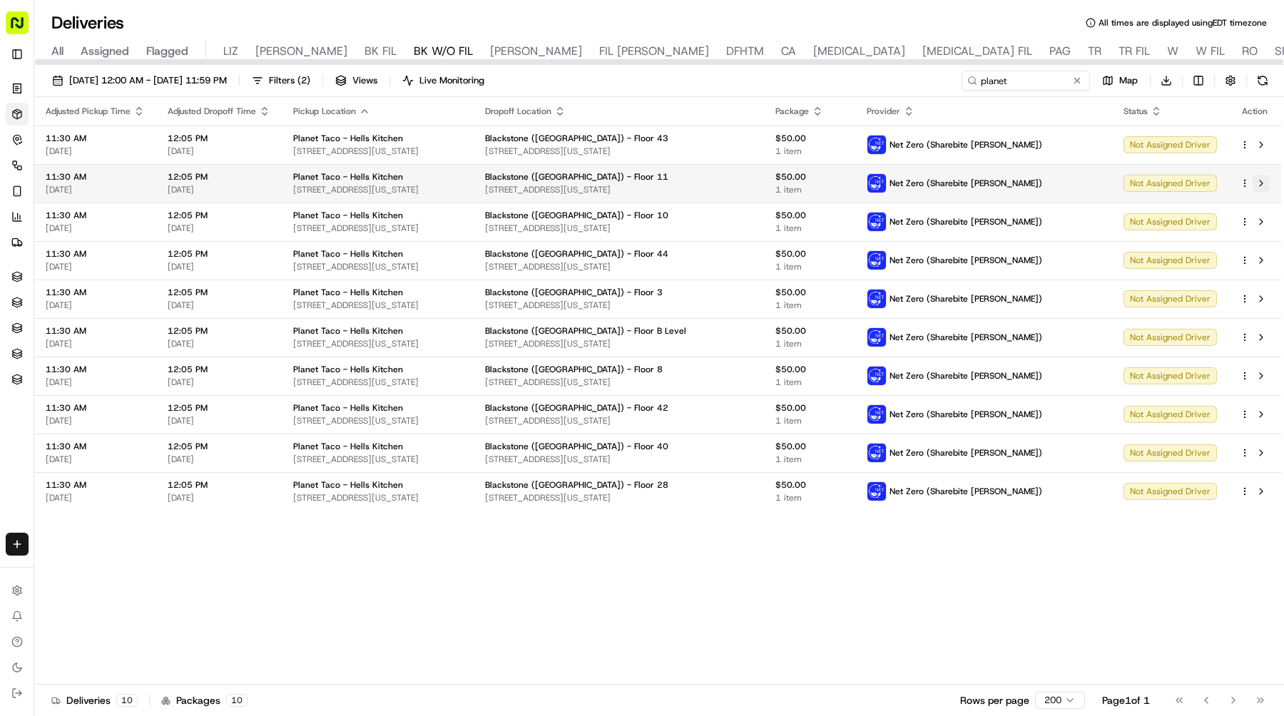
click at [1260, 181] on button at bounding box center [1261, 183] width 17 height 17
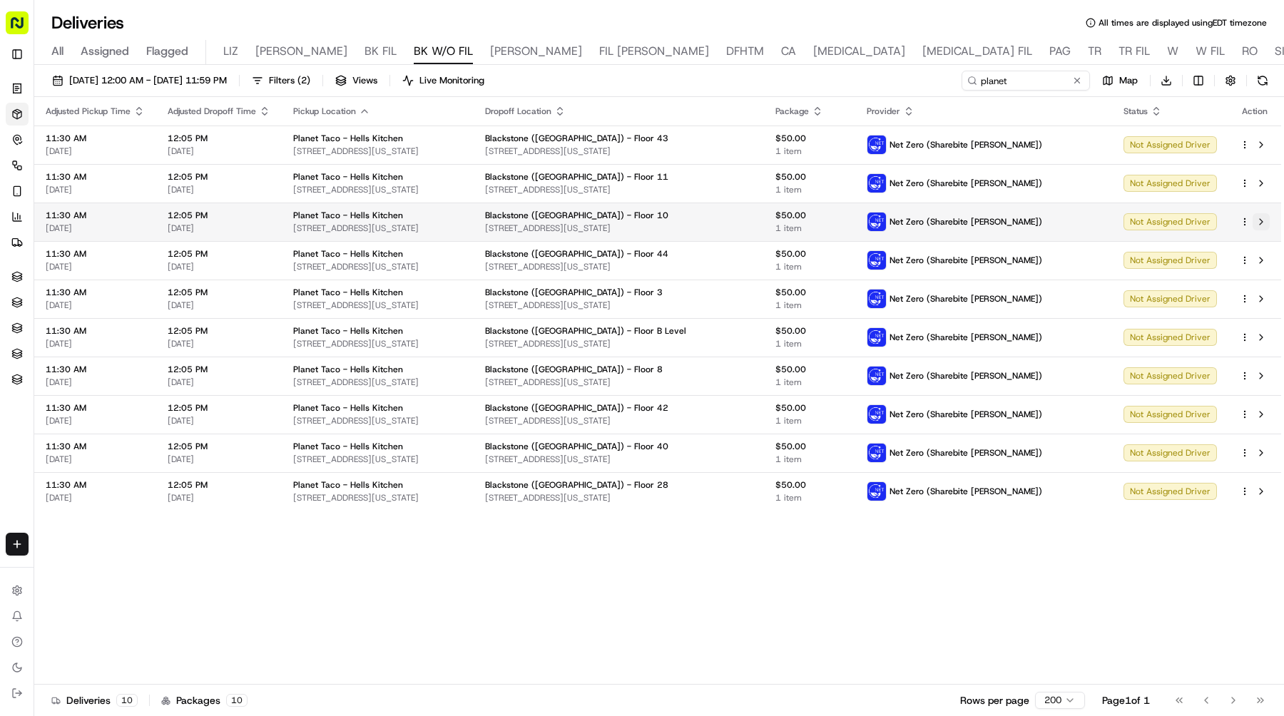
click at [1255, 216] on button at bounding box center [1261, 221] width 17 height 17
click at [1265, 258] on button at bounding box center [1261, 260] width 17 height 17
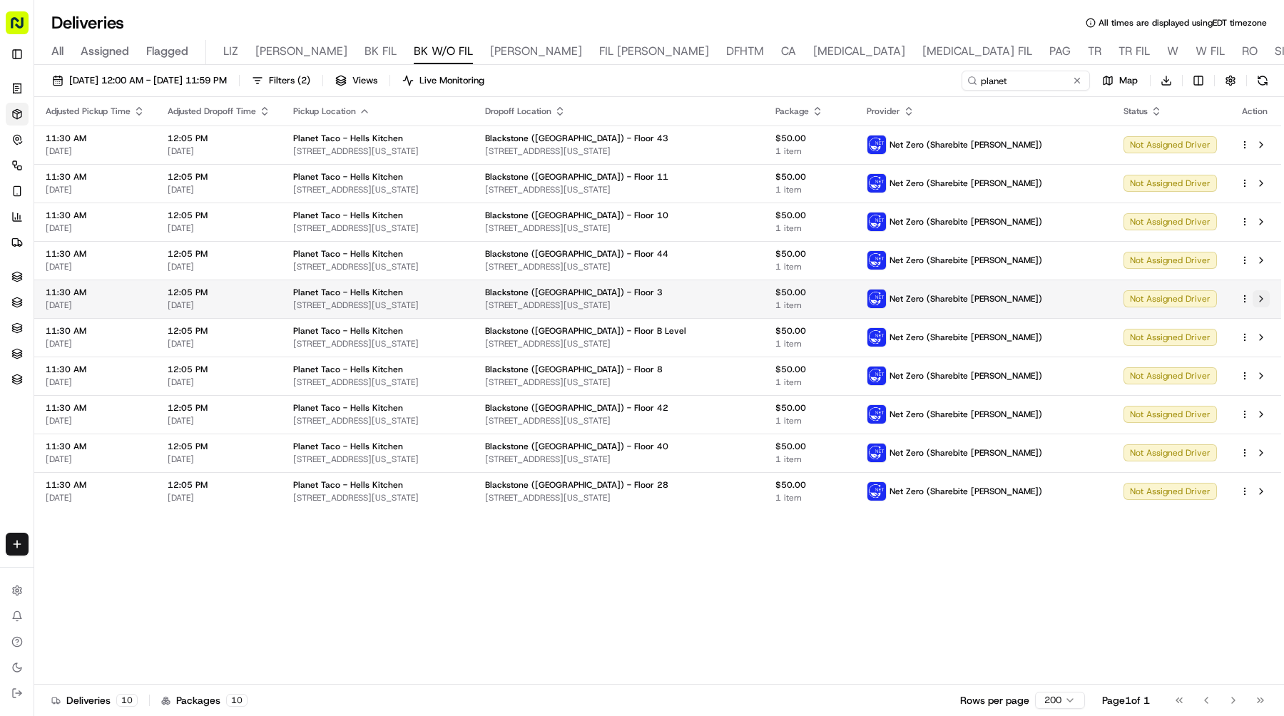
click at [1263, 296] on button at bounding box center [1261, 298] width 17 height 17
click at [1261, 335] on button at bounding box center [1261, 337] width 17 height 17
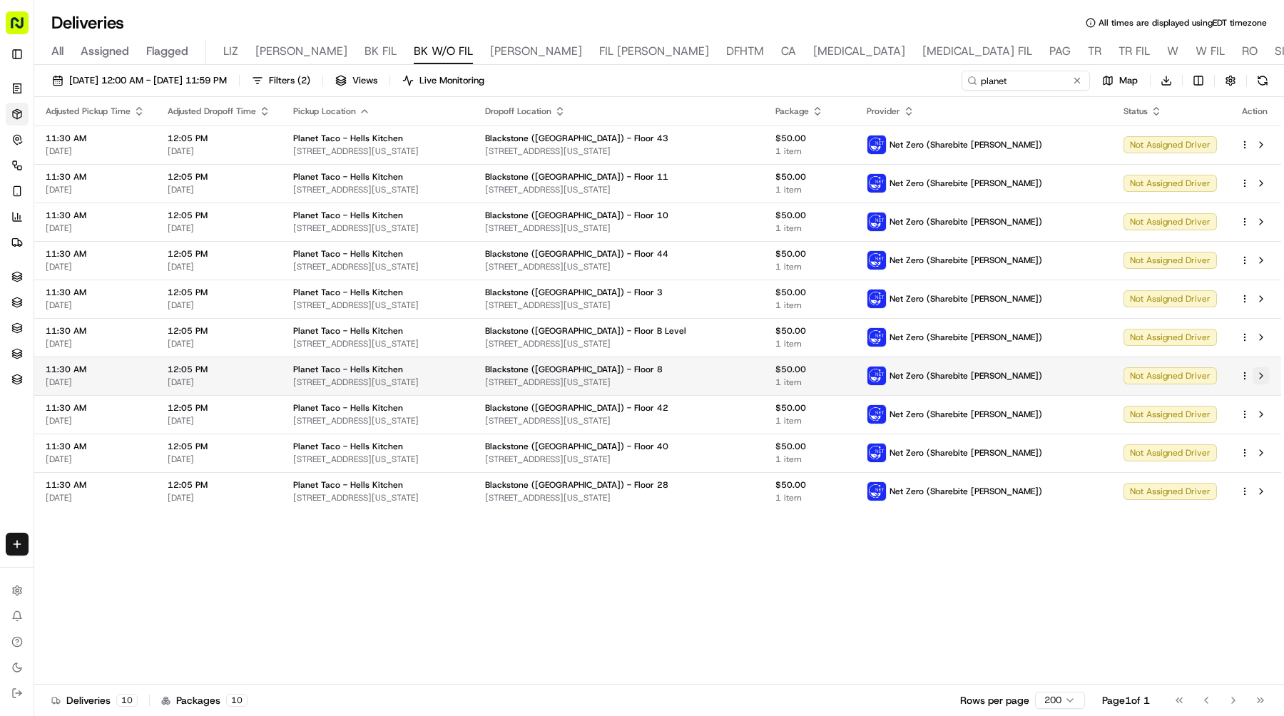
click at [1263, 377] on button at bounding box center [1261, 375] width 17 height 17
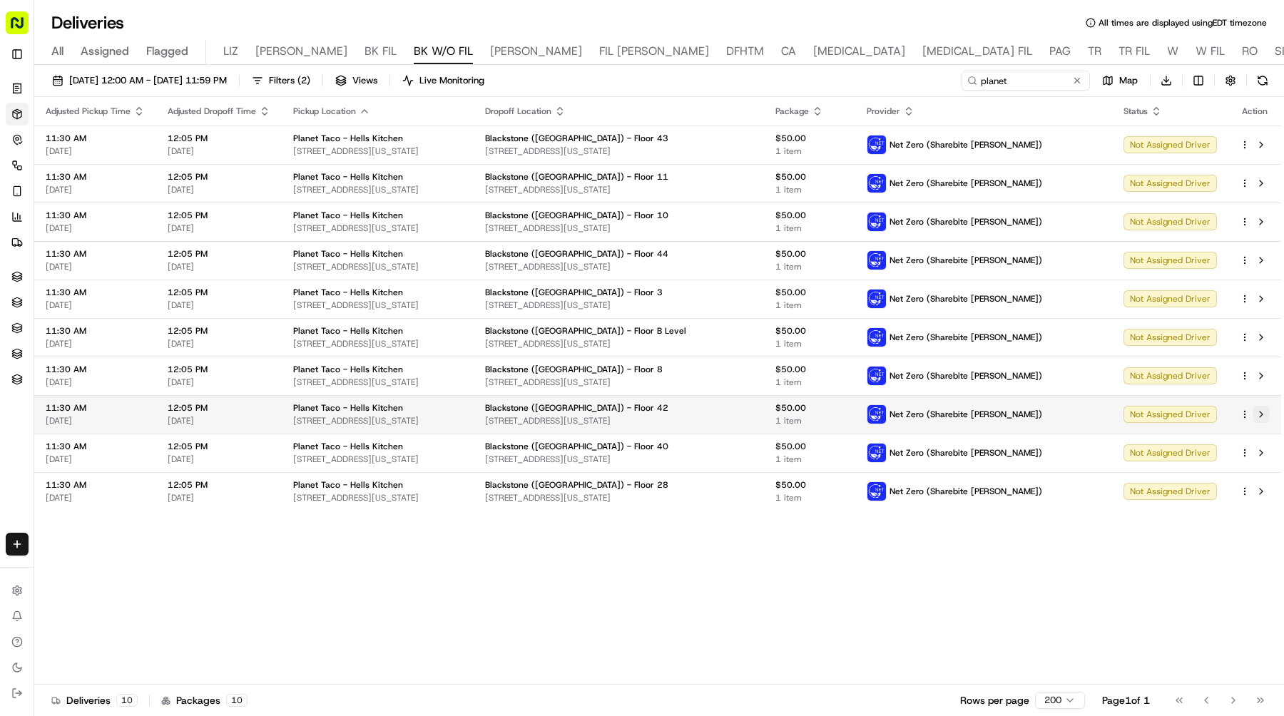
click at [1262, 409] on button at bounding box center [1261, 414] width 17 height 17
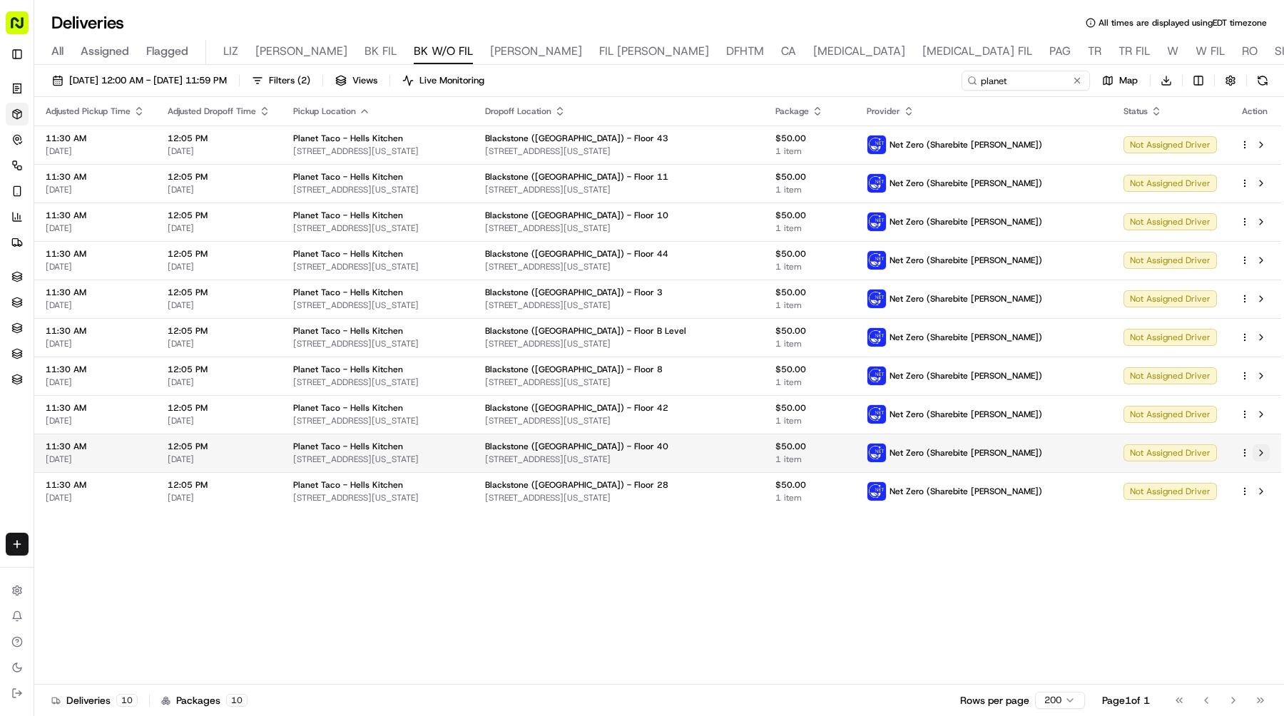
click at [1260, 450] on button at bounding box center [1261, 452] width 17 height 17
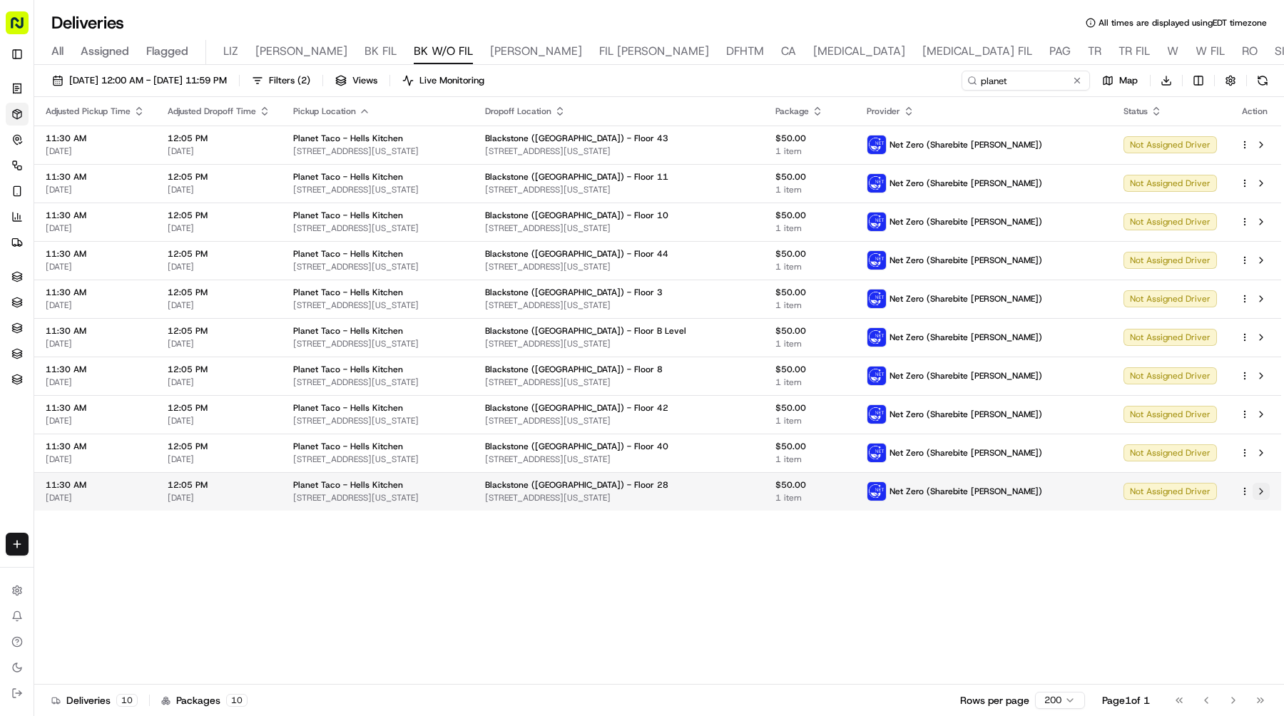
click at [1262, 489] on button at bounding box center [1261, 491] width 17 height 17
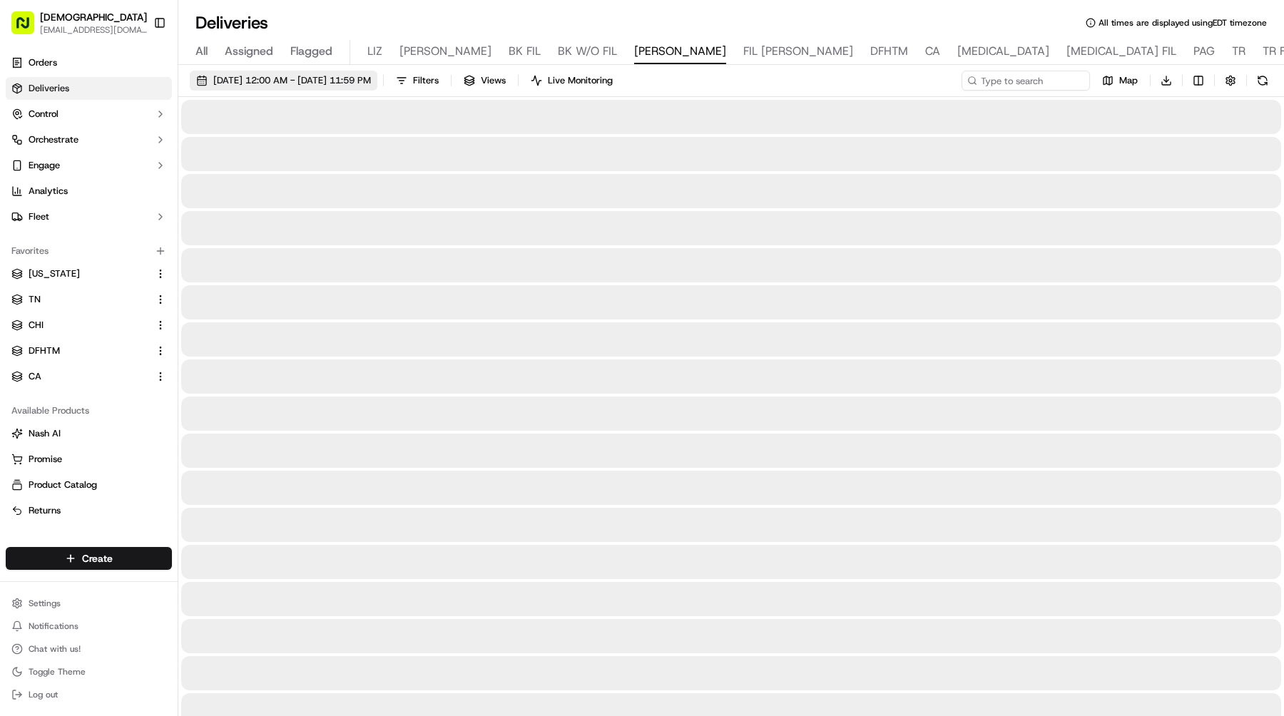
click at [312, 78] on span "[DATE] 12:00 AM - [DATE] 11:59 PM" at bounding box center [292, 80] width 158 height 13
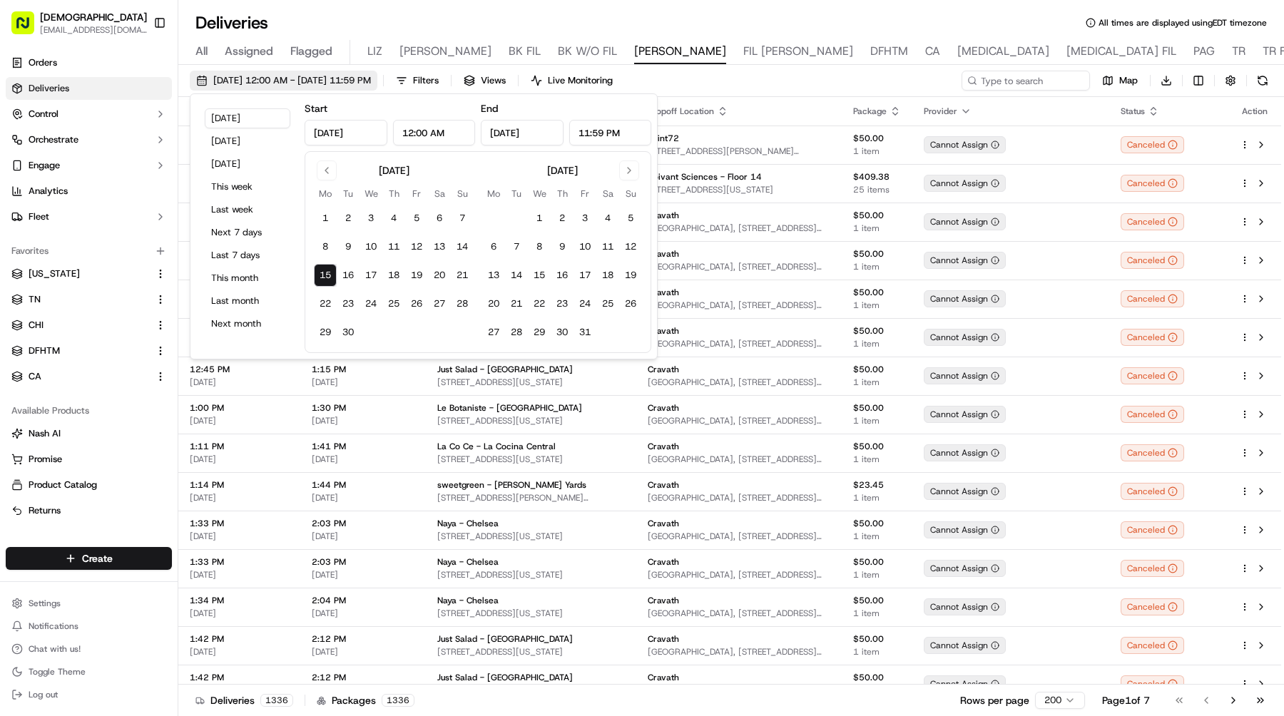
type input "[DATE]"
type input "12:00 AM"
type input "[DATE]"
type input "11:59 PM"
click at [344, 273] on button "16" at bounding box center [348, 275] width 23 height 23
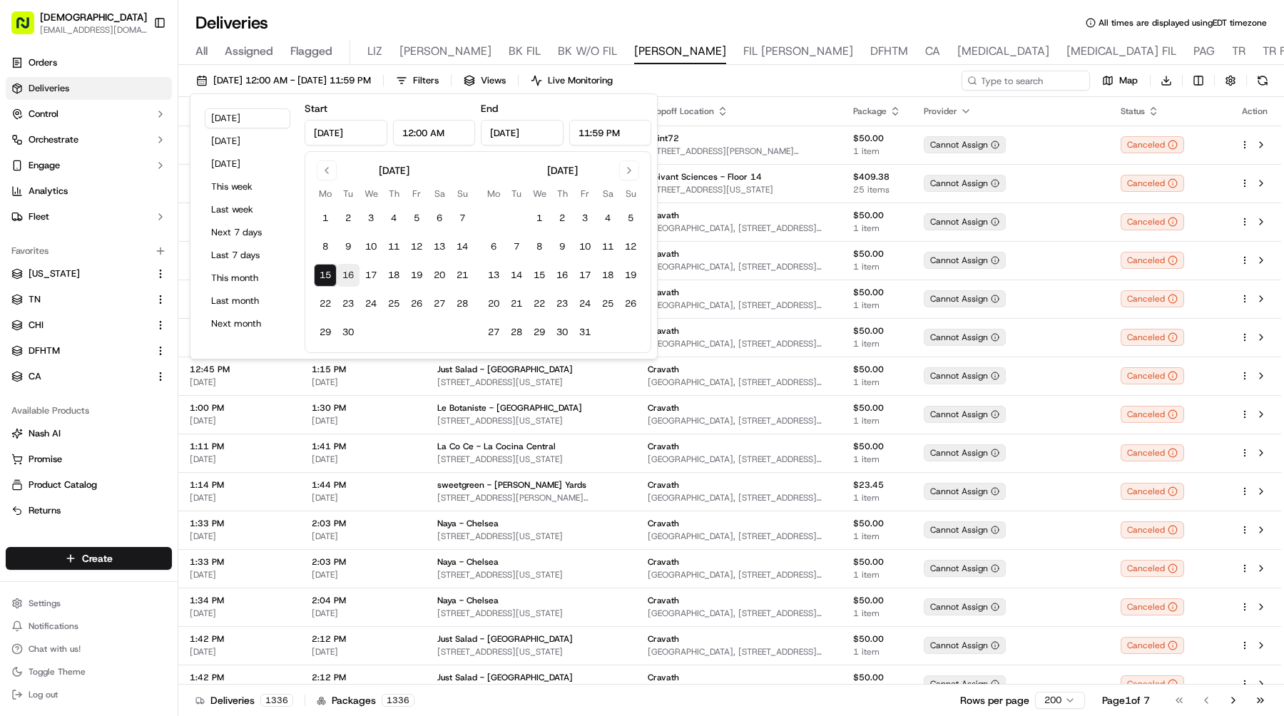
type input "[DATE]"
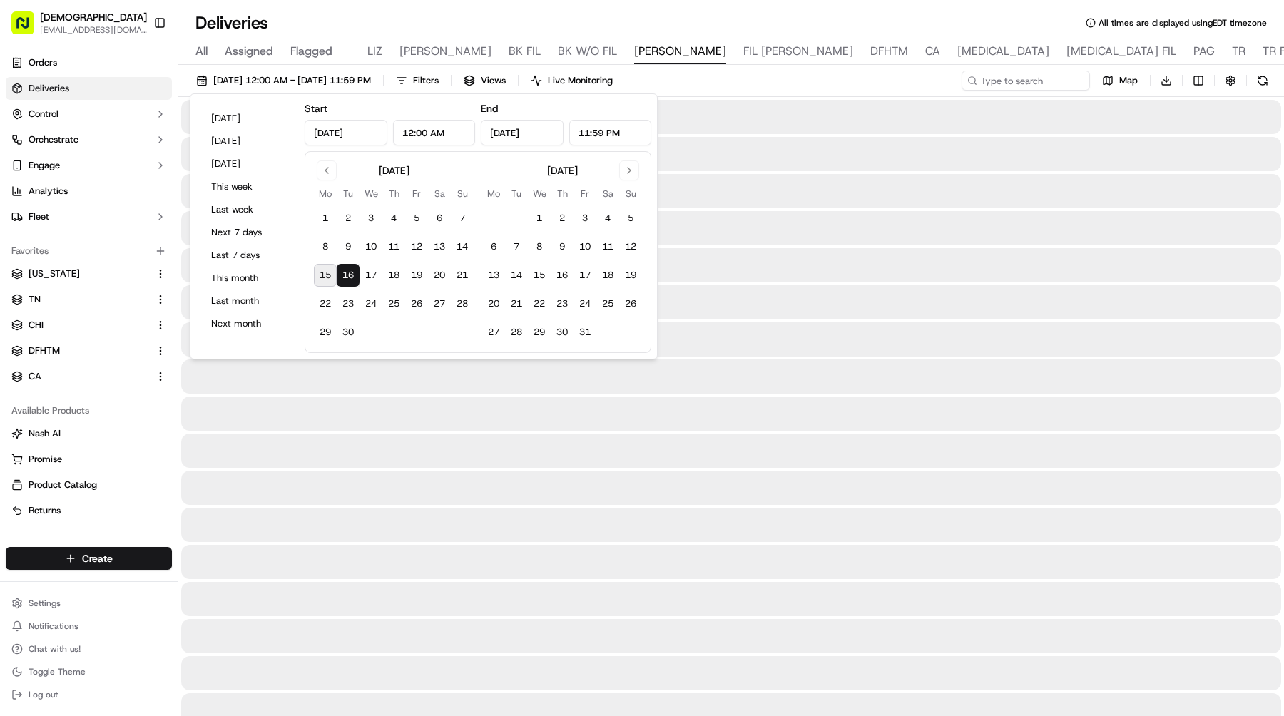
click at [344, 273] on button "16" at bounding box center [348, 275] width 23 height 23
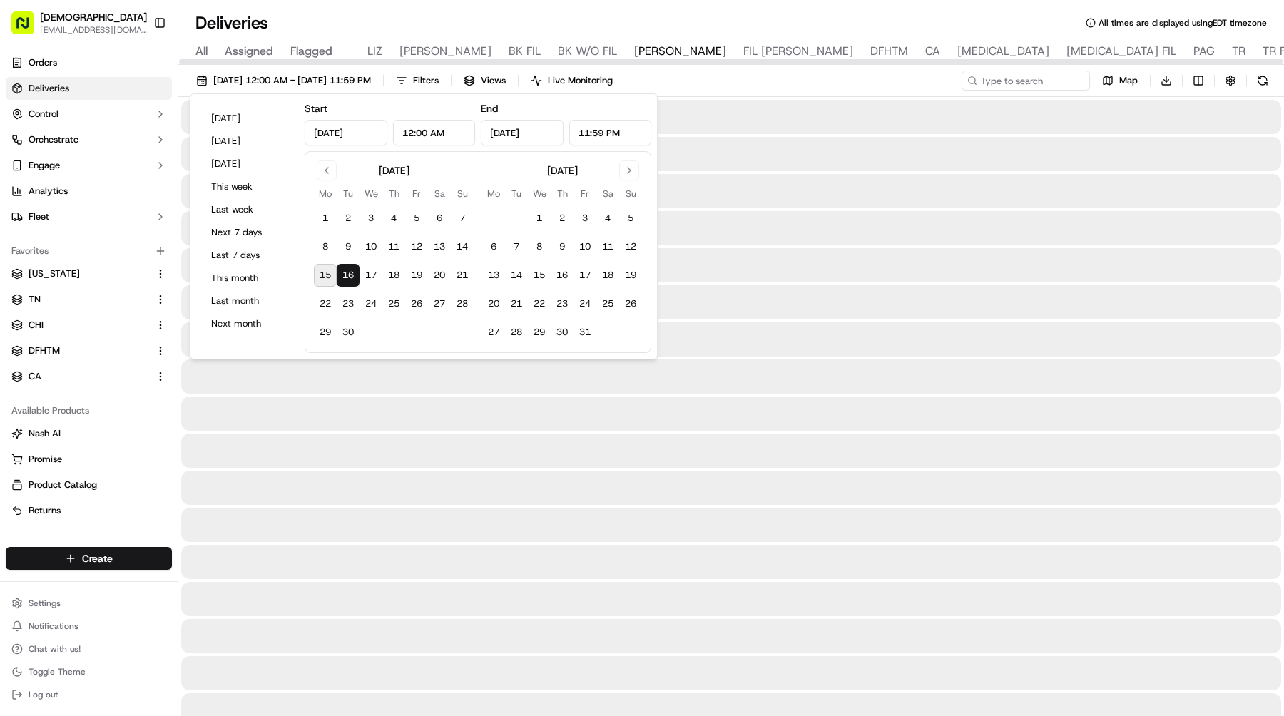
click at [918, 79] on div "[DATE] 12:00 AM - [DATE] 11:59 PM Filters Views Live Monitoring Map Download" at bounding box center [731, 84] width 1106 height 26
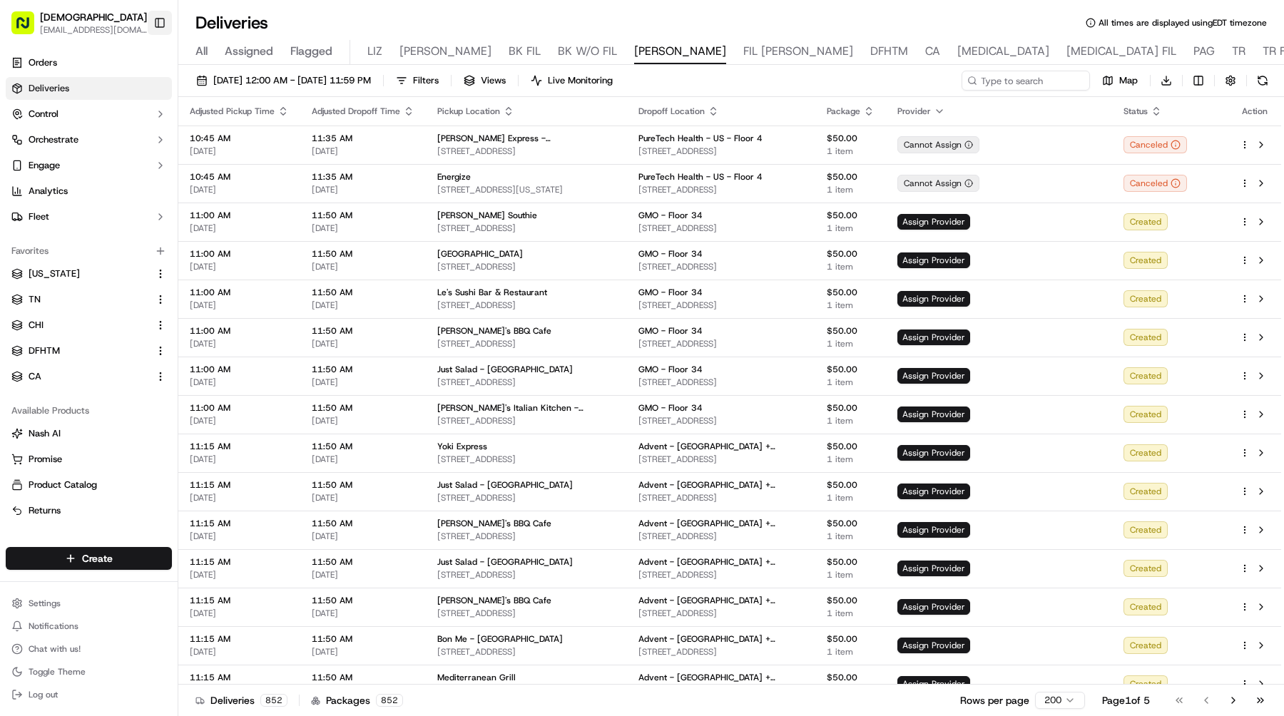
click at [161, 32] on button "Toggle Sidebar" at bounding box center [160, 23] width 24 height 24
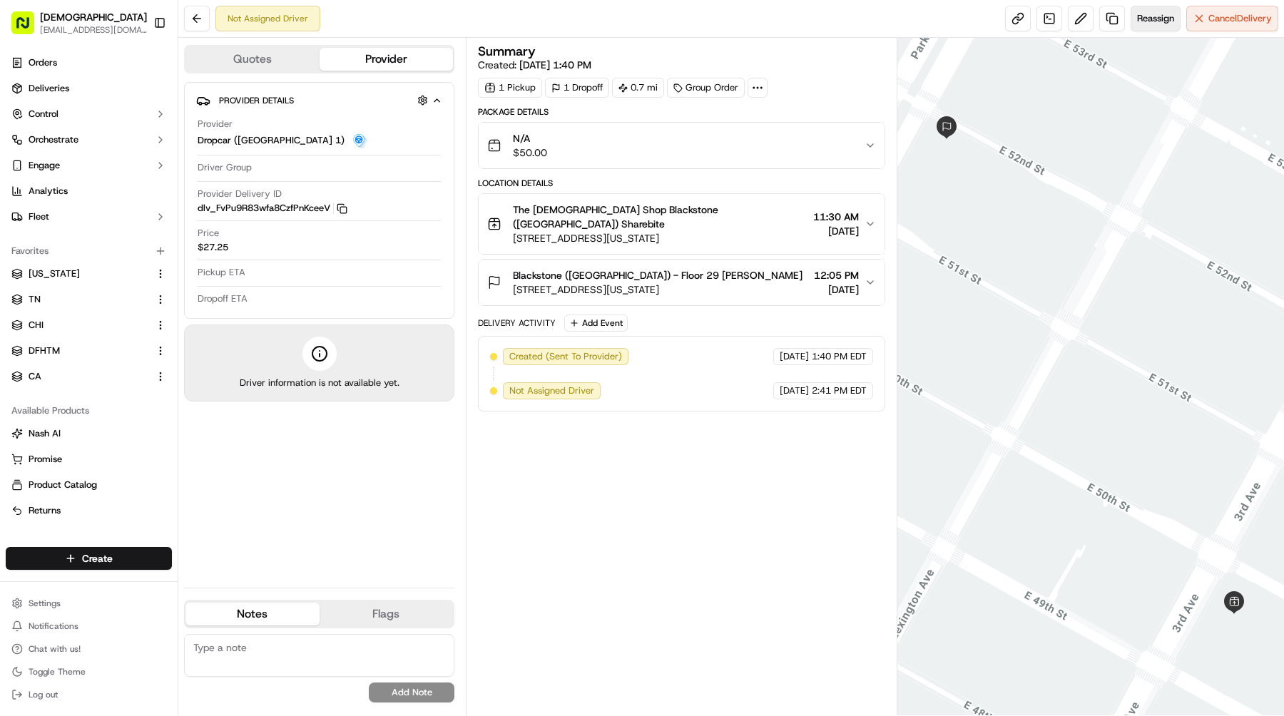
click at [1160, 13] on span "Reassign" at bounding box center [1155, 18] width 37 height 13
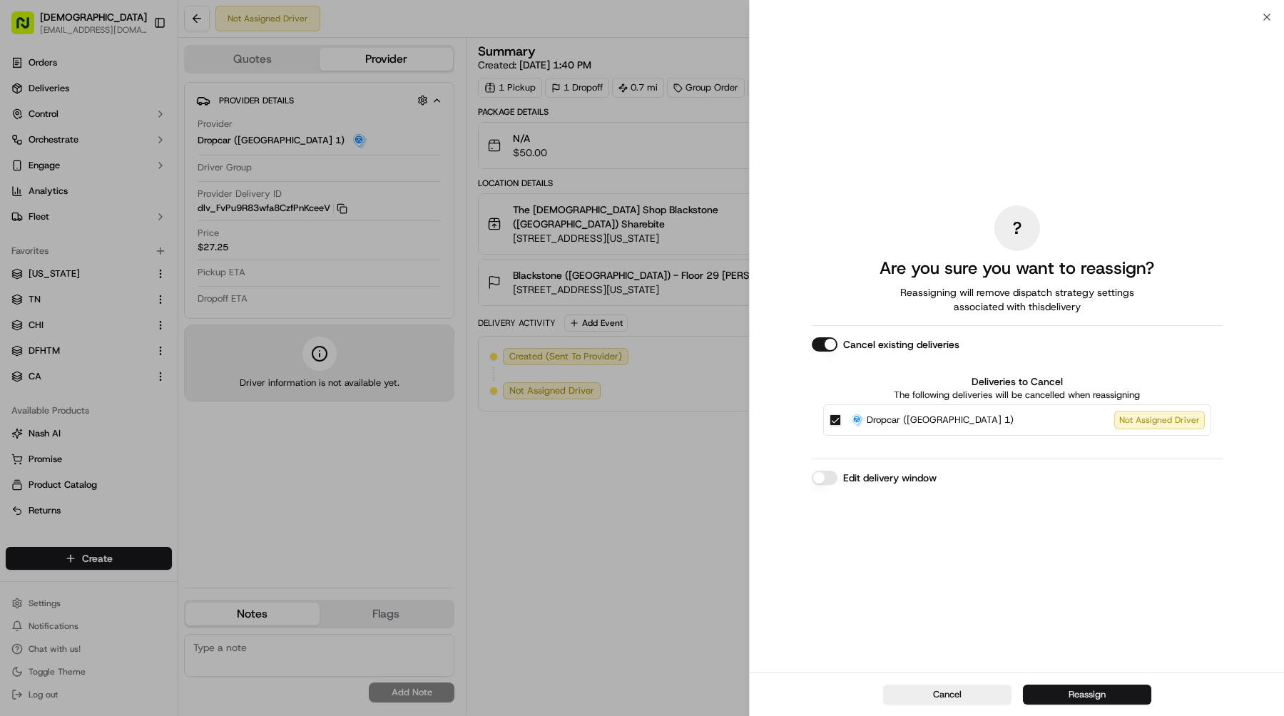
click at [1061, 686] on button "Reassign" at bounding box center [1087, 695] width 128 height 20
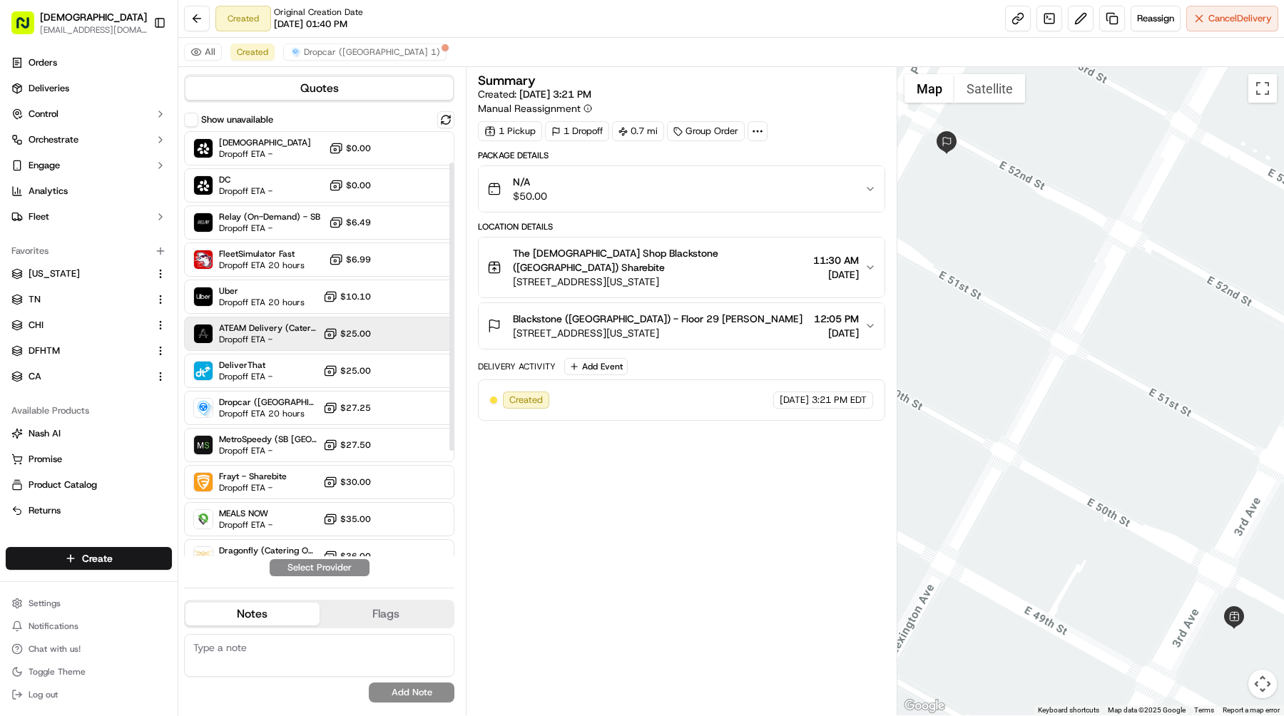
scroll to position [203, 0]
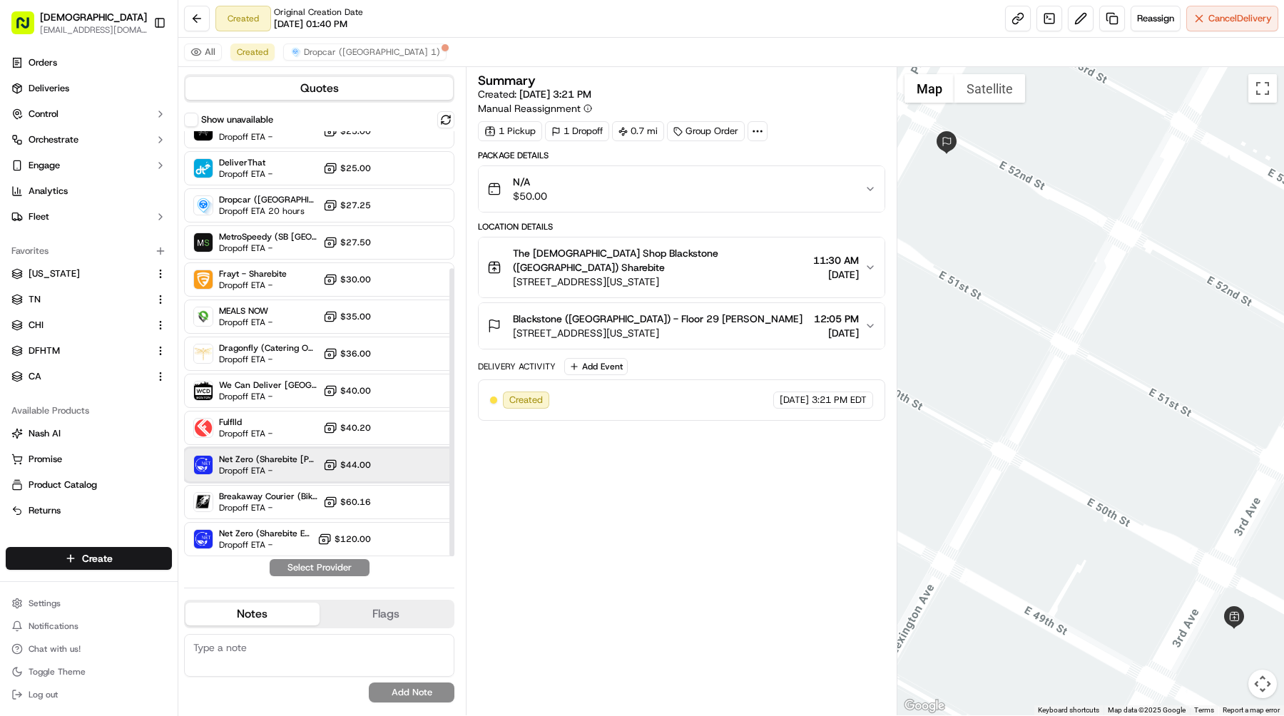
click at [222, 469] on span "Dropoff ETA -" at bounding box center [268, 470] width 98 height 11
click at [323, 571] on button "Assign Provider" at bounding box center [319, 567] width 101 height 17
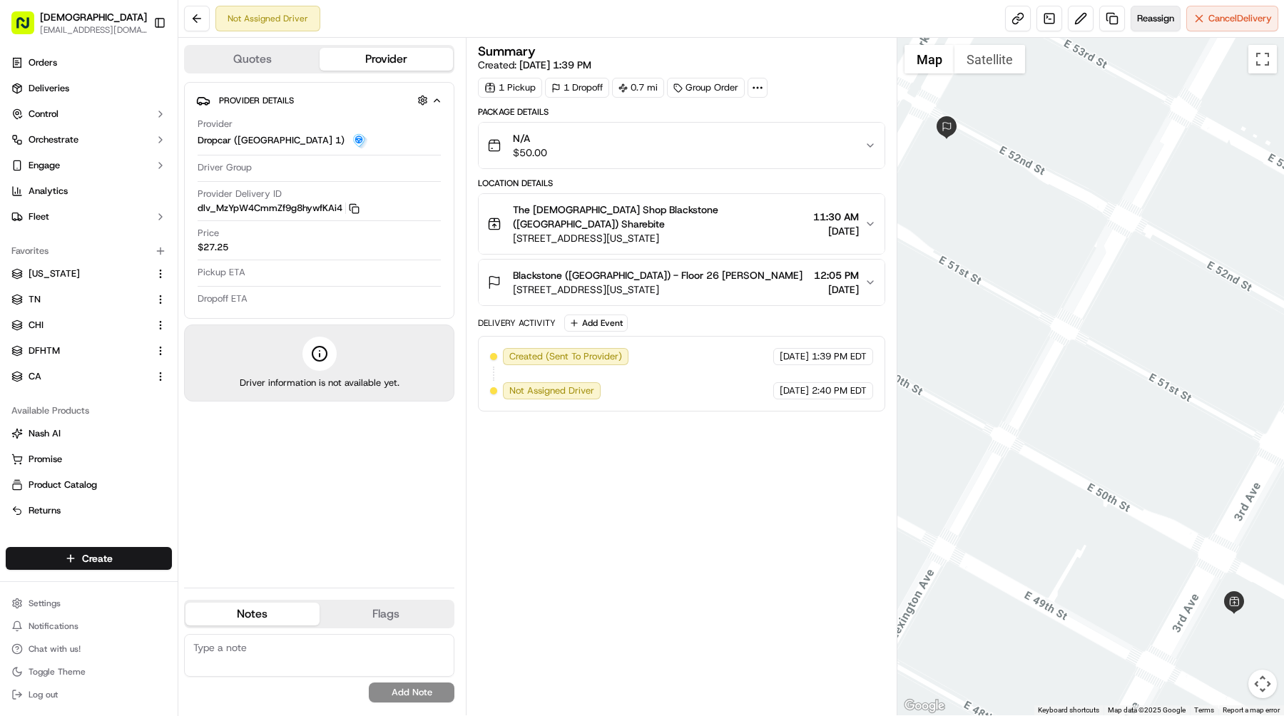
click at [1147, 11] on button "Reassign" at bounding box center [1156, 19] width 50 height 26
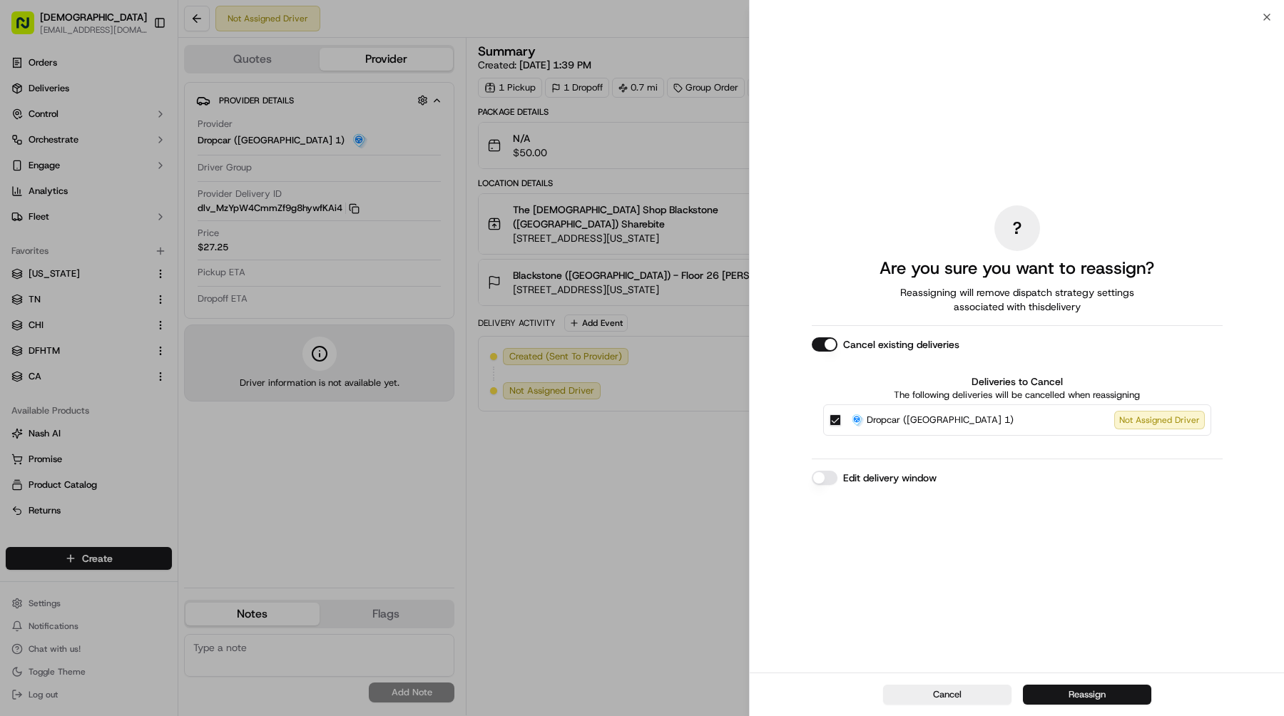
click at [1075, 702] on button "Reassign" at bounding box center [1087, 695] width 128 height 20
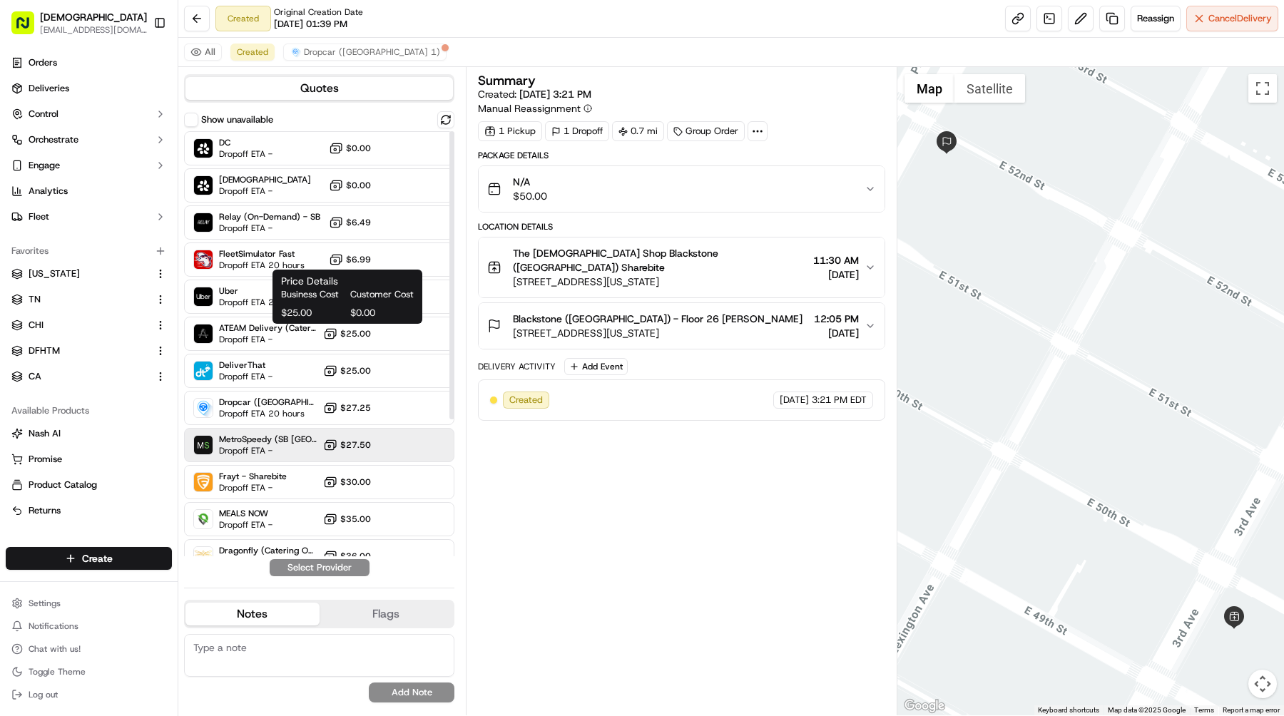
scroll to position [203, 0]
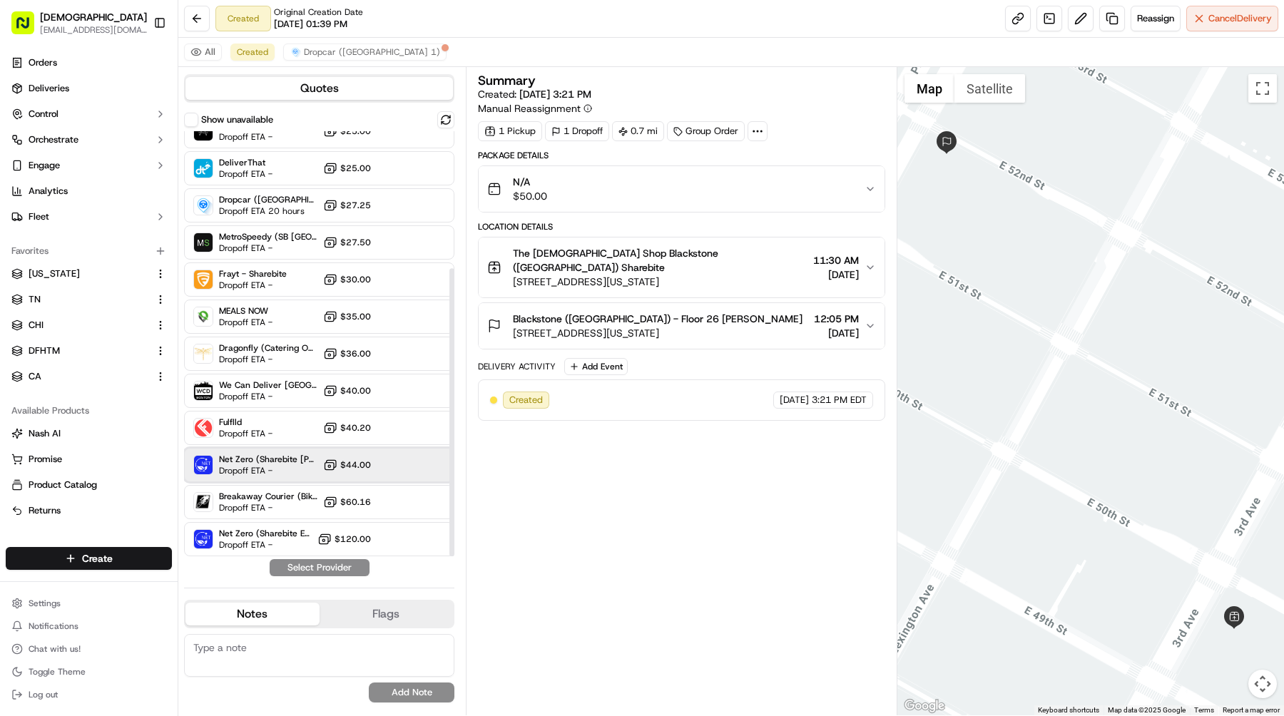
click at [249, 449] on div "Net Zero (Sharebite [PERSON_NAME]) Dropoff ETA - $44.00" at bounding box center [319, 465] width 270 height 34
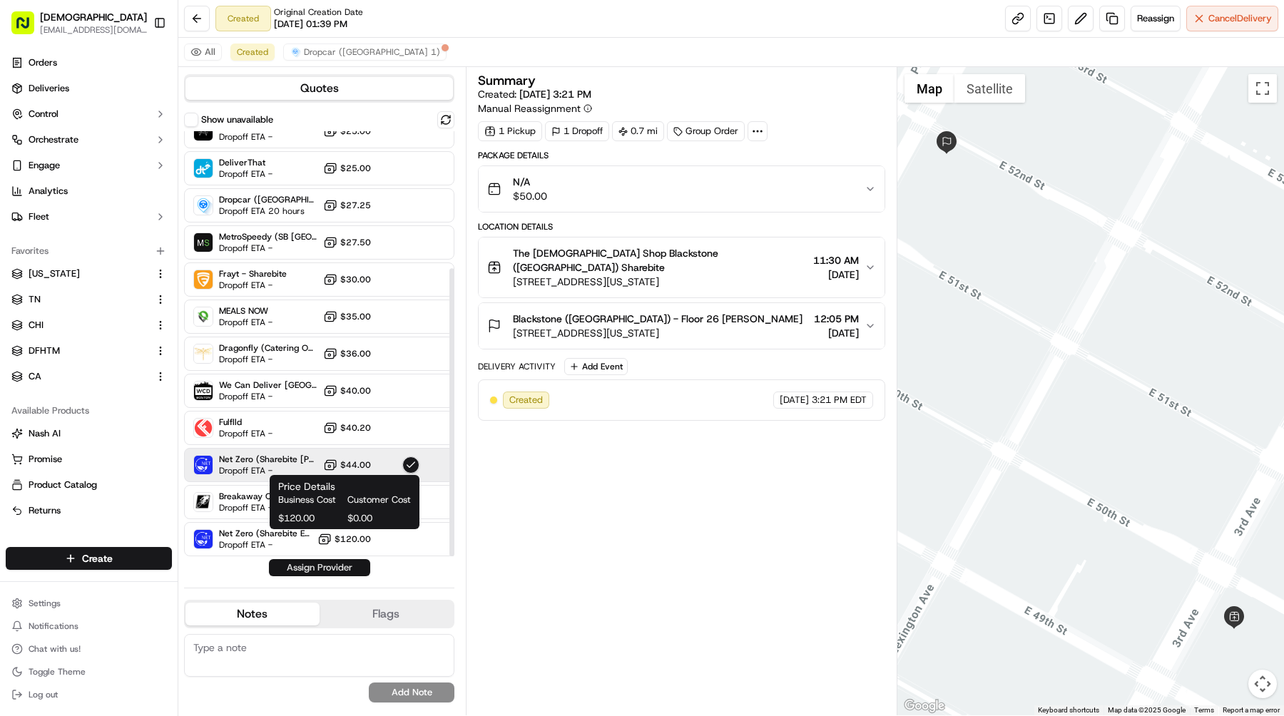
click at [325, 562] on button "Assign Provider" at bounding box center [319, 567] width 101 height 17
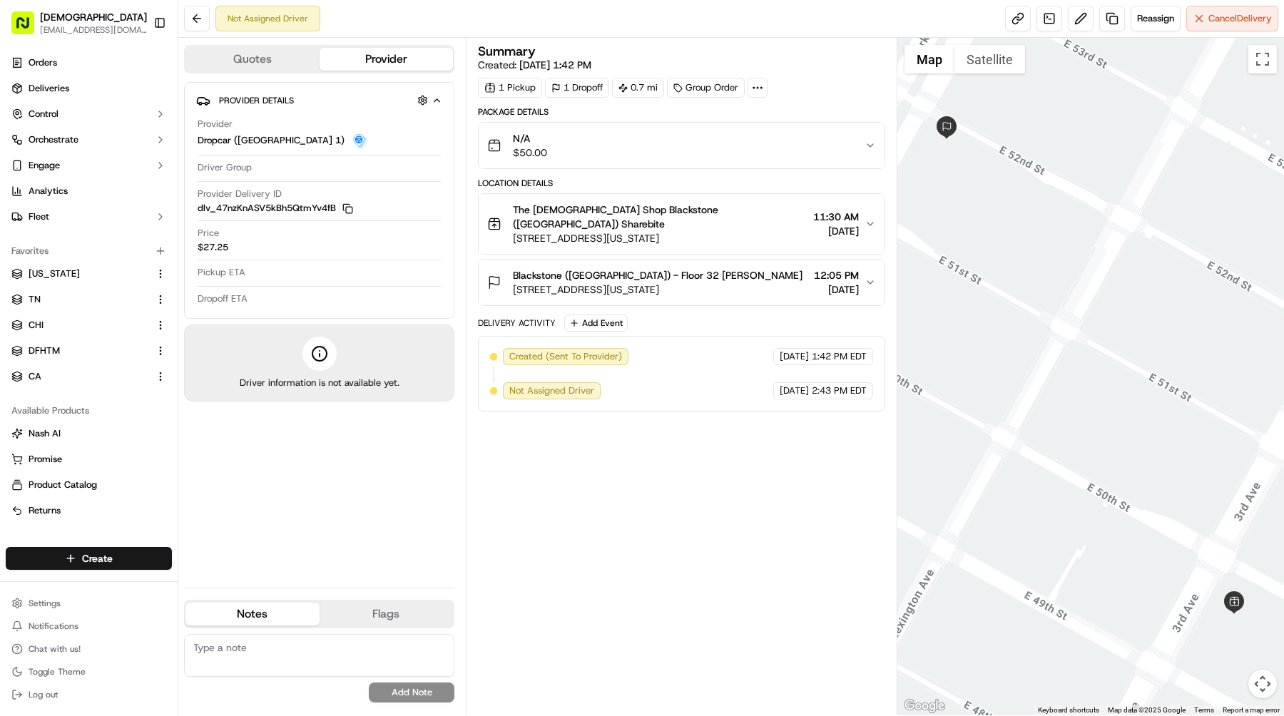
click at [1128, 4] on div "Not Assigned Driver Reassign Cancel Delivery" at bounding box center [731, 19] width 1106 height 38
click at [1137, 15] on span "Reassign" at bounding box center [1155, 18] width 37 height 13
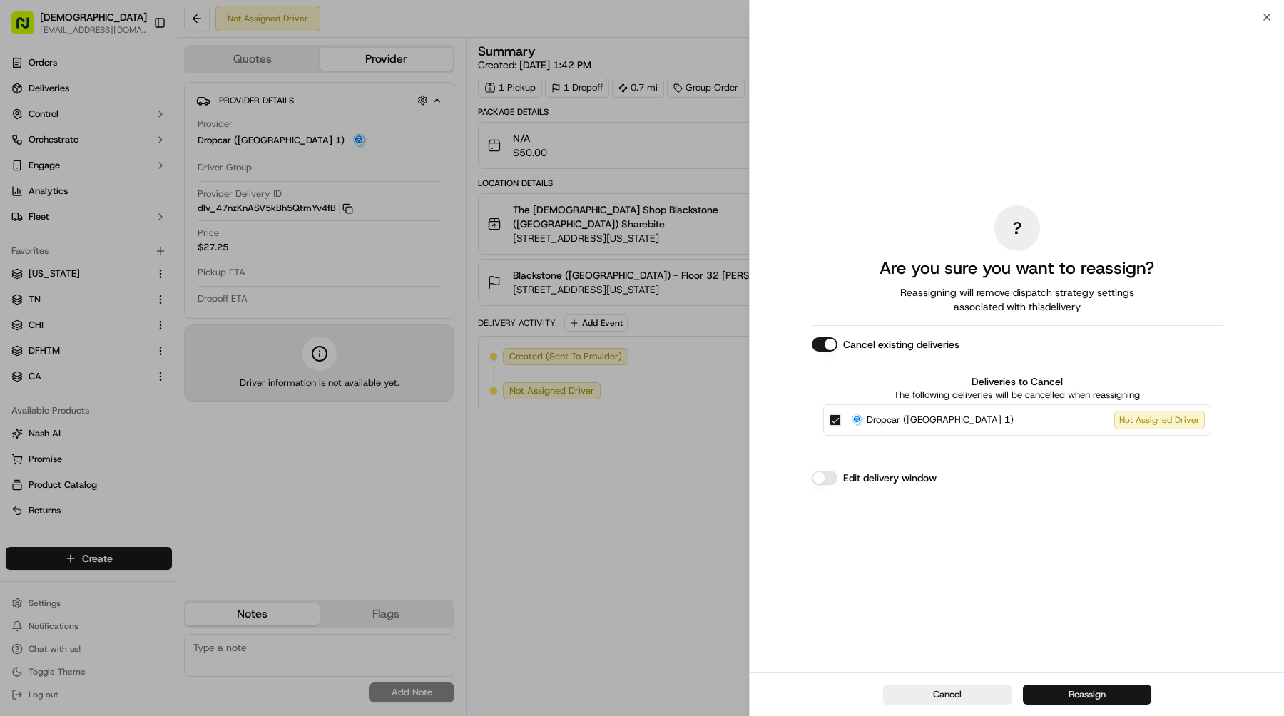
click at [1091, 686] on button "Reassign" at bounding box center [1087, 695] width 128 height 20
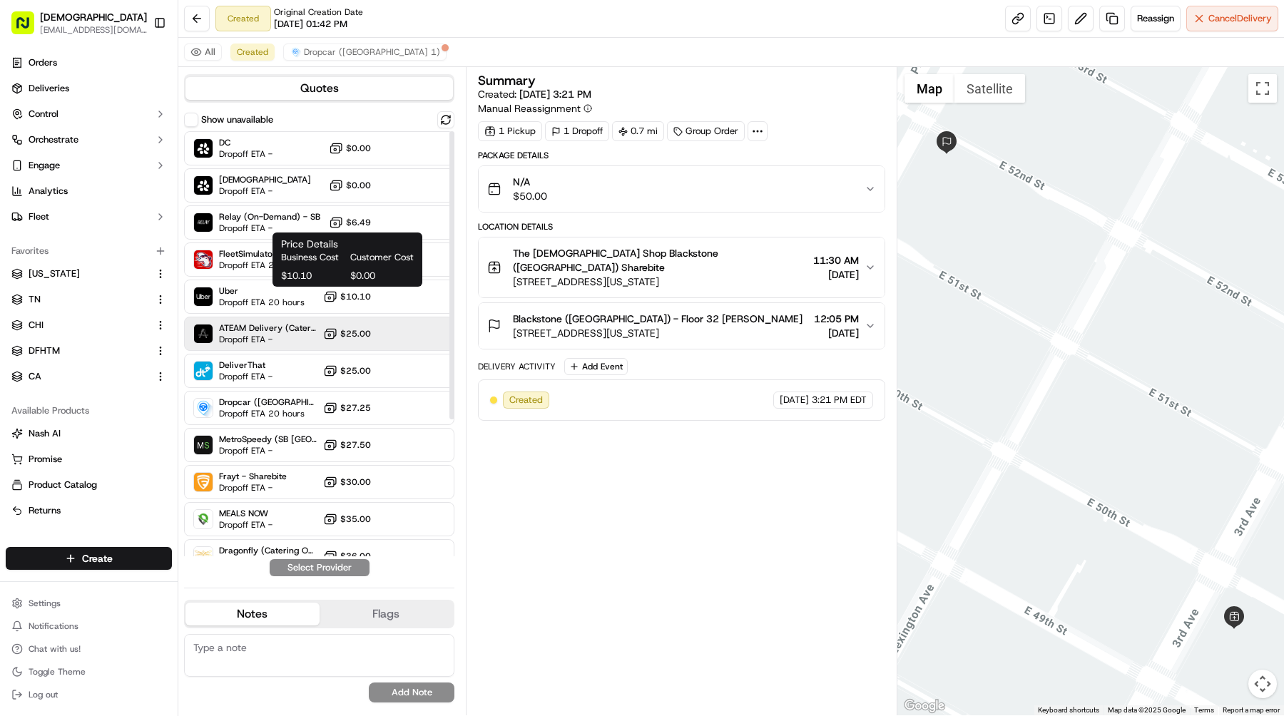
scroll to position [203, 0]
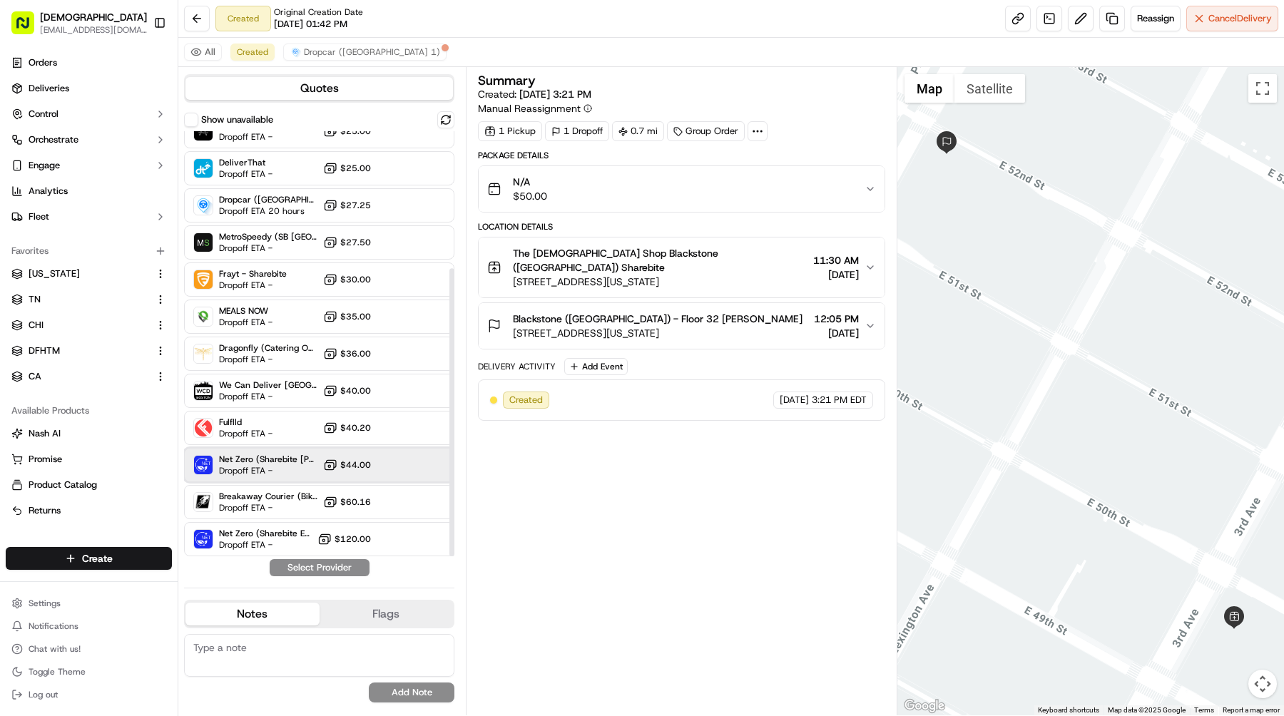
click at [302, 453] on div "Net Zero (Sharebite [PERSON_NAME]) Dropoff ETA - $44.00" at bounding box center [319, 465] width 270 height 34
click at [330, 571] on button "Assign Provider" at bounding box center [319, 567] width 101 height 17
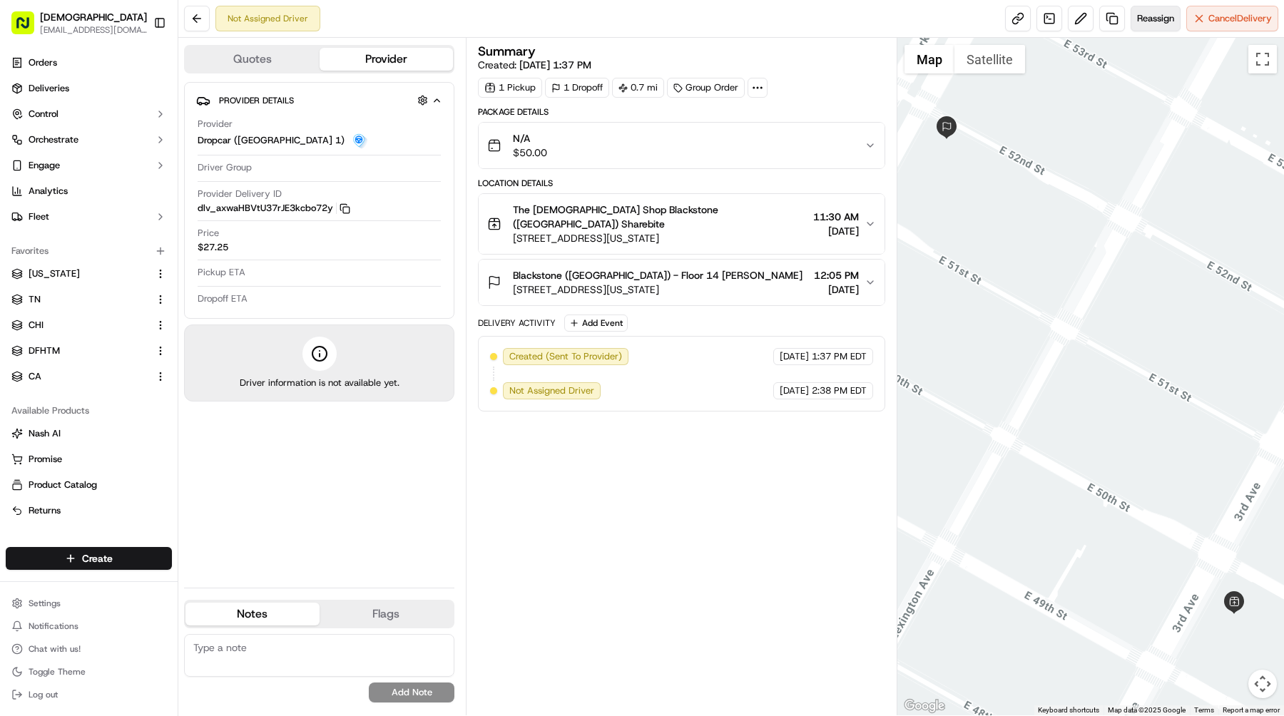
click at [1154, 20] on span "Reassign" at bounding box center [1155, 18] width 37 height 13
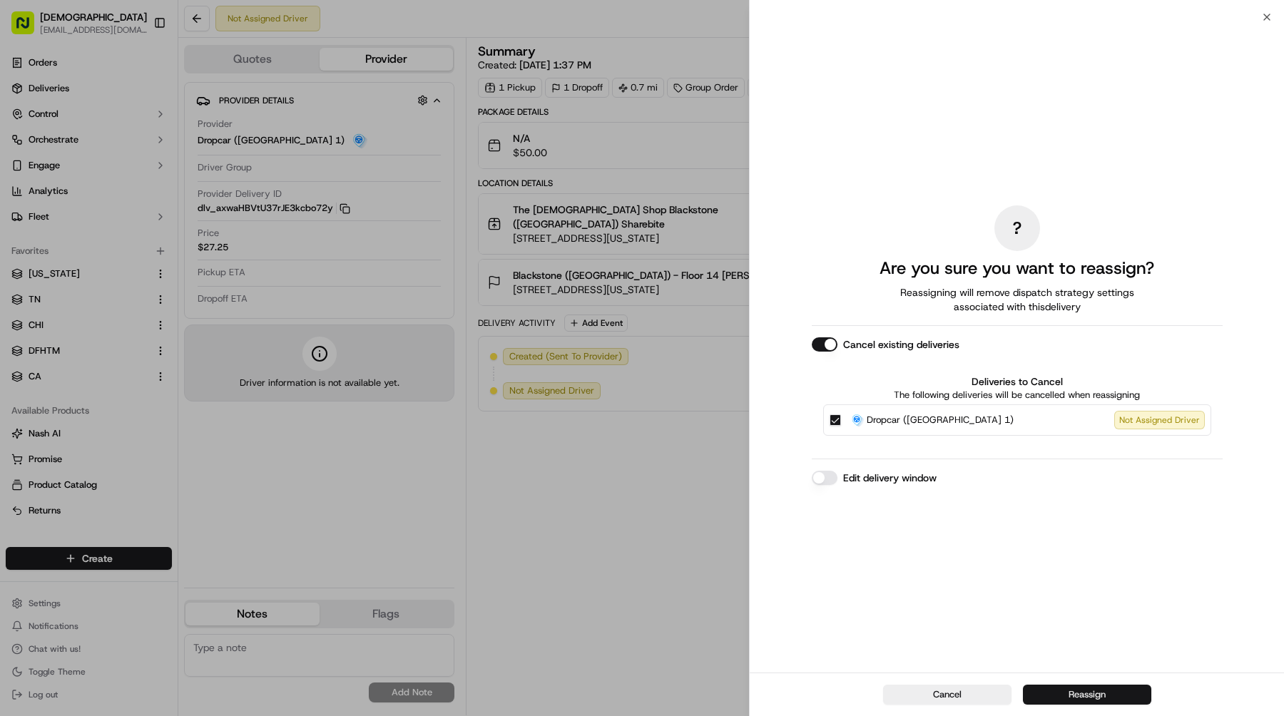
click at [1052, 693] on button "Reassign" at bounding box center [1087, 695] width 128 height 20
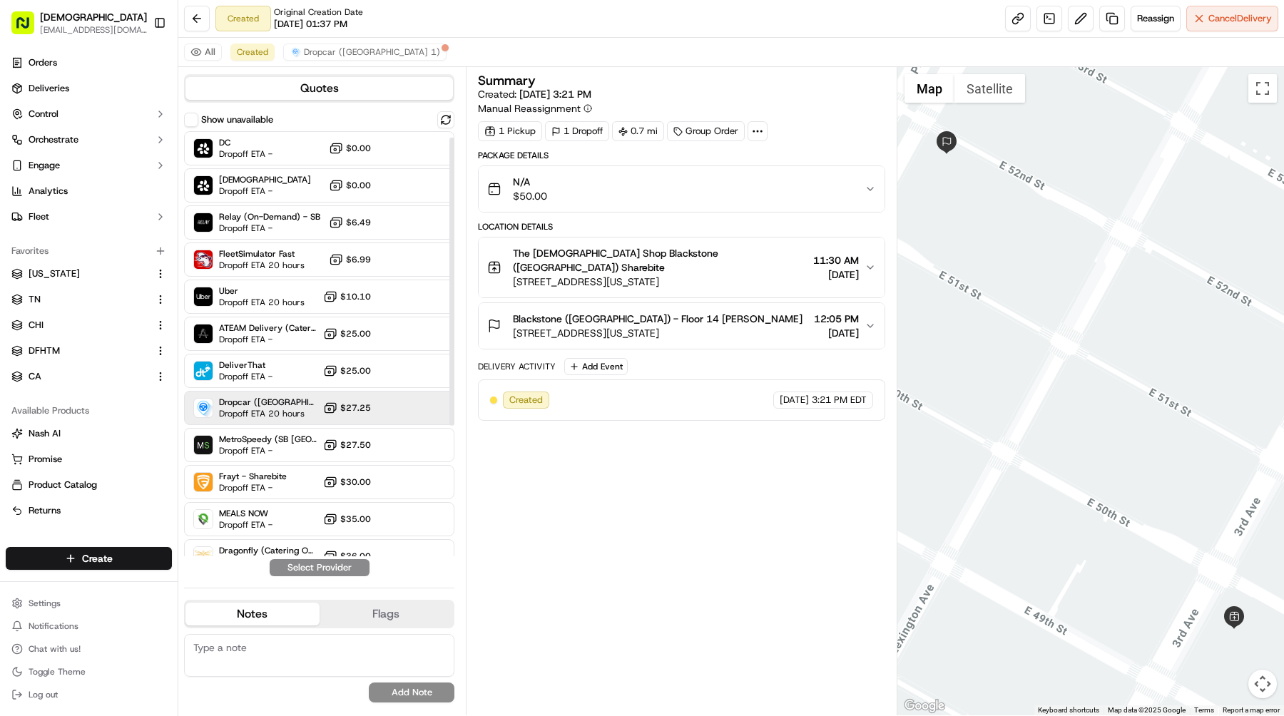
scroll to position [203, 0]
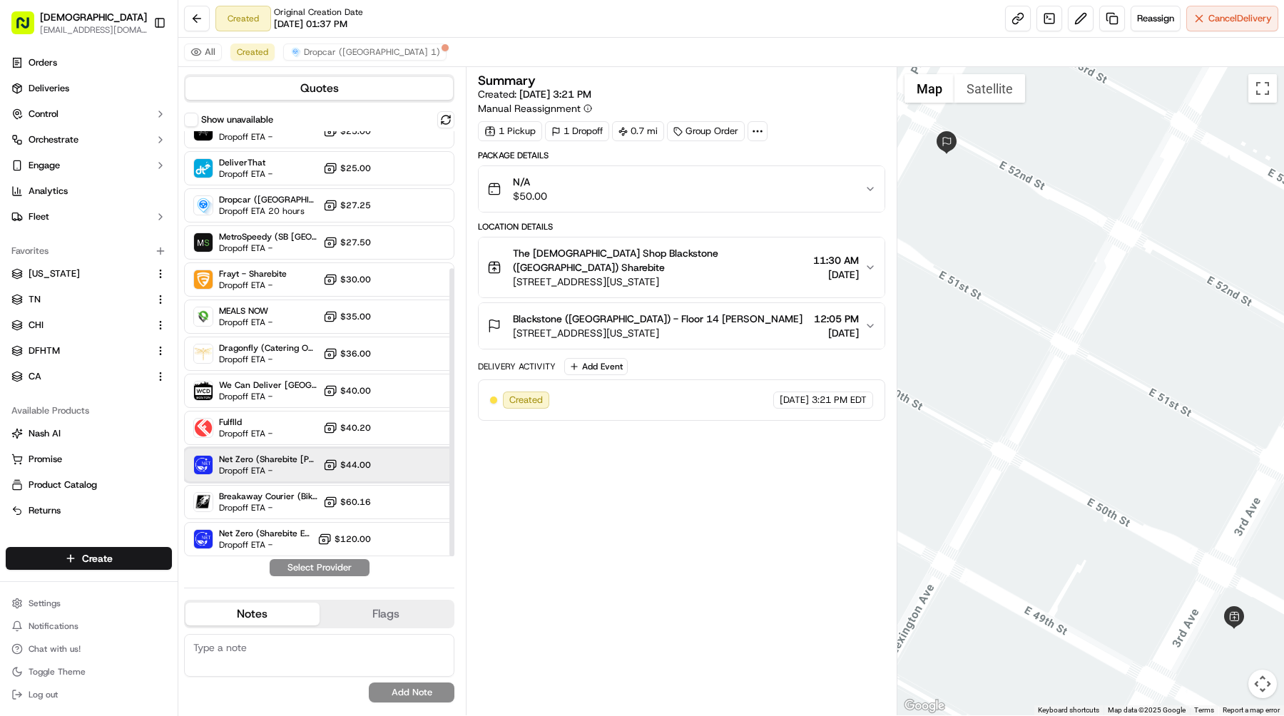
click at [273, 479] on div "Net Zero (Sharebite [PERSON_NAME]) Dropoff ETA - $44.00" at bounding box center [319, 465] width 270 height 34
click at [336, 574] on button "Assign Provider" at bounding box center [319, 567] width 101 height 17
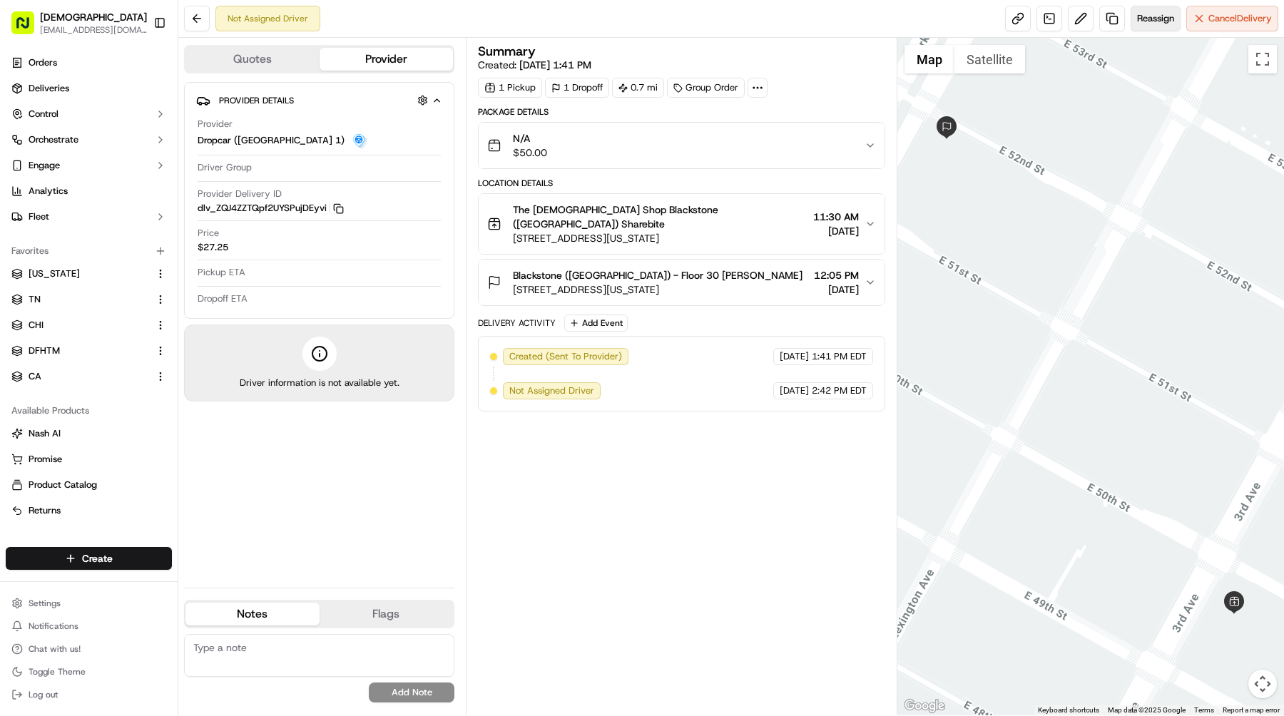
click at [1131, 19] on button "Reassign" at bounding box center [1156, 19] width 50 height 26
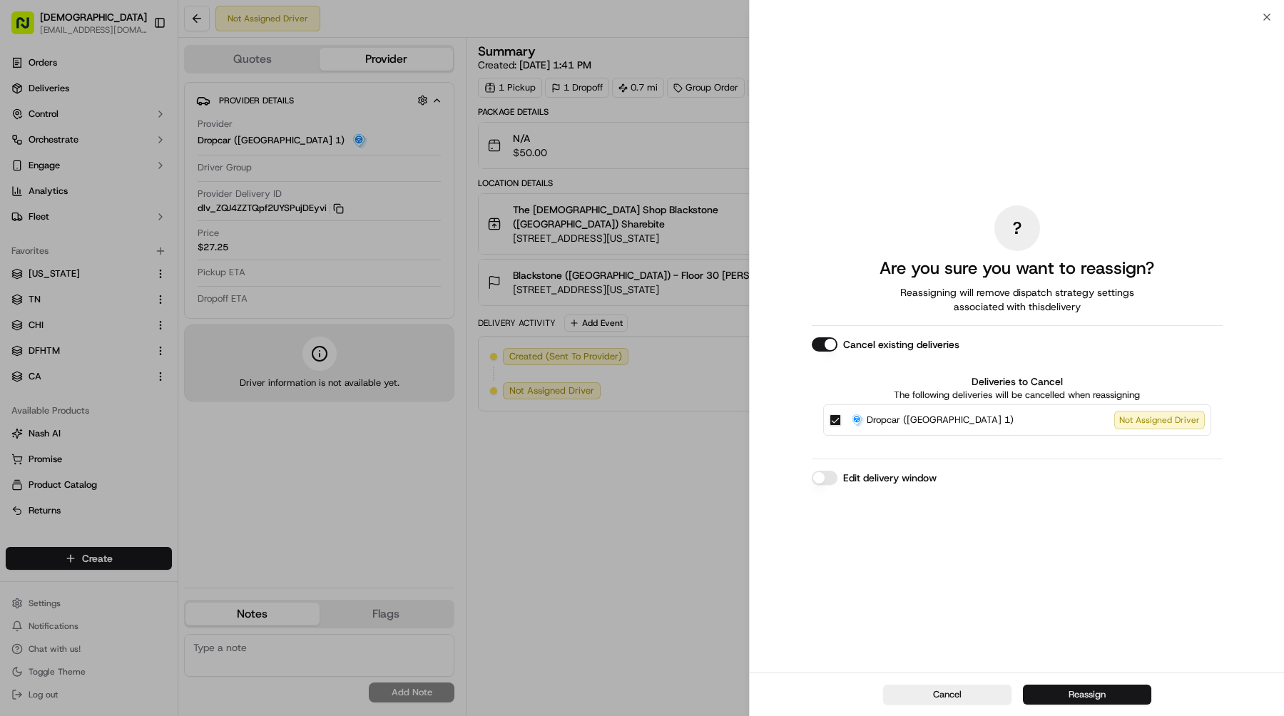
click at [1079, 694] on button "Reassign" at bounding box center [1087, 695] width 128 height 20
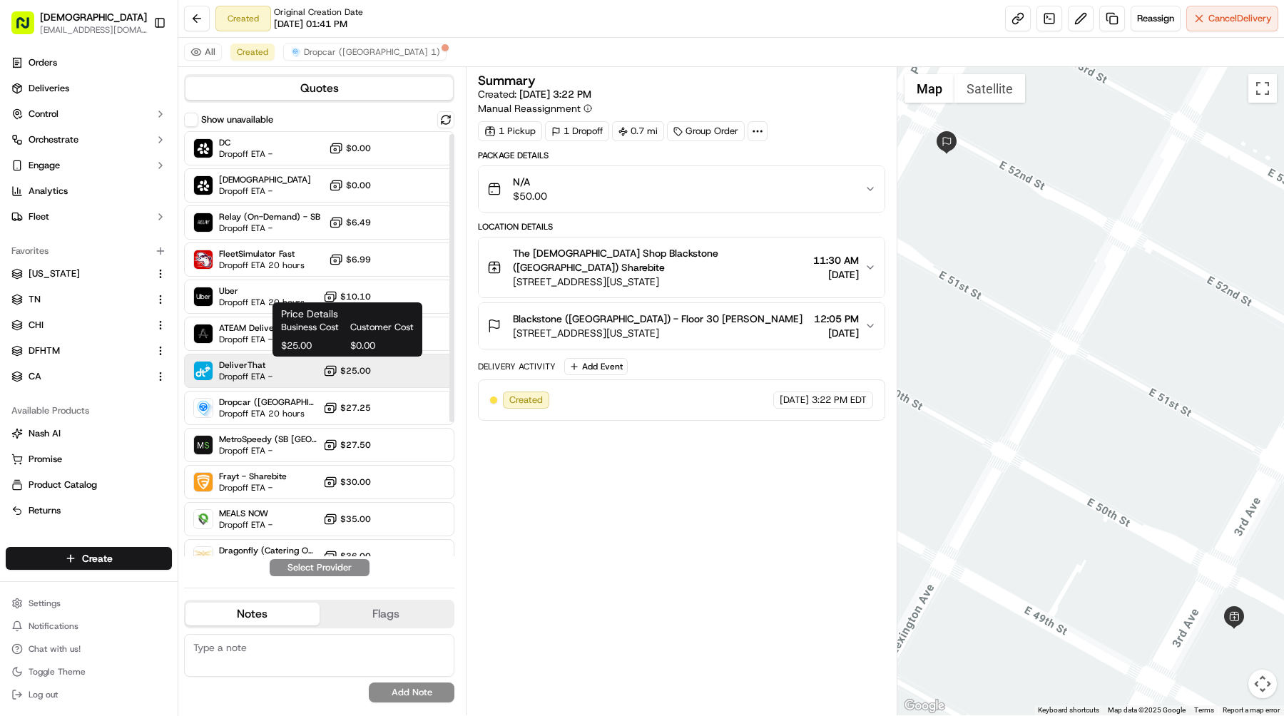
scroll to position [203, 0]
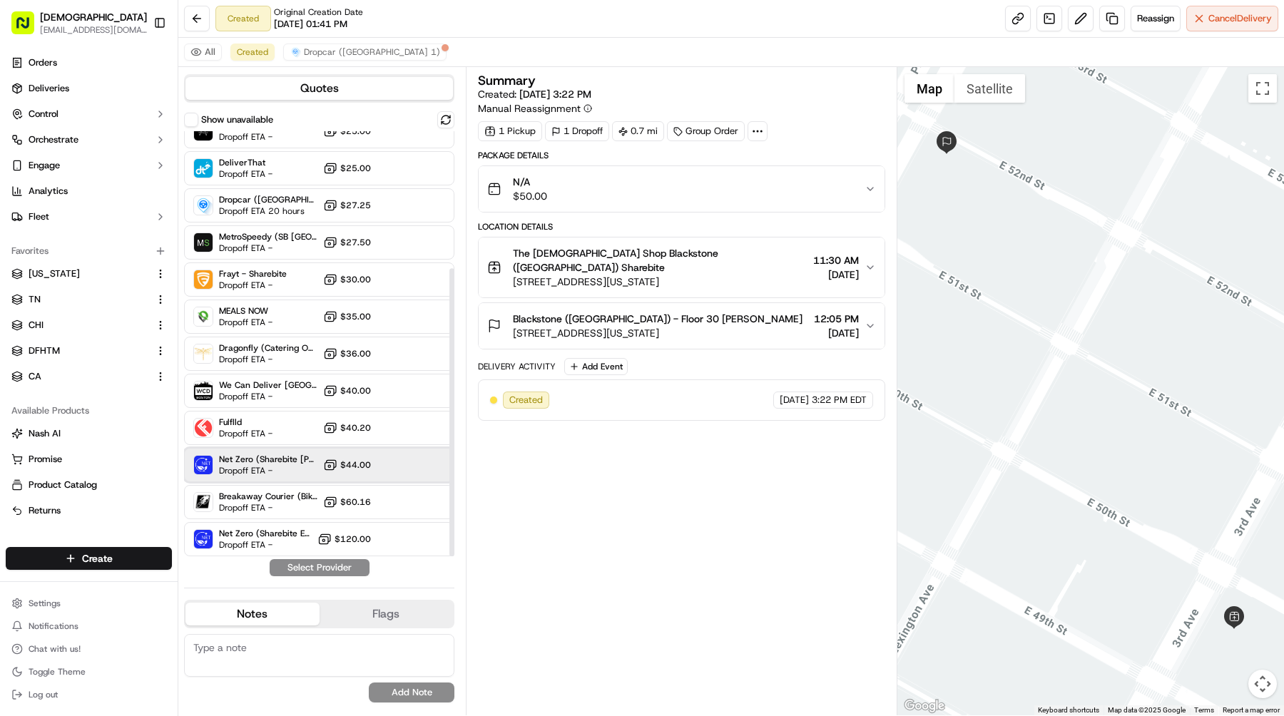
click at [268, 462] on span "Net Zero (Sharebite [PERSON_NAME])" at bounding box center [268, 459] width 98 height 11
click at [314, 564] on button "Assign Provider" at bounding box center [319, 567] width 101 height 17
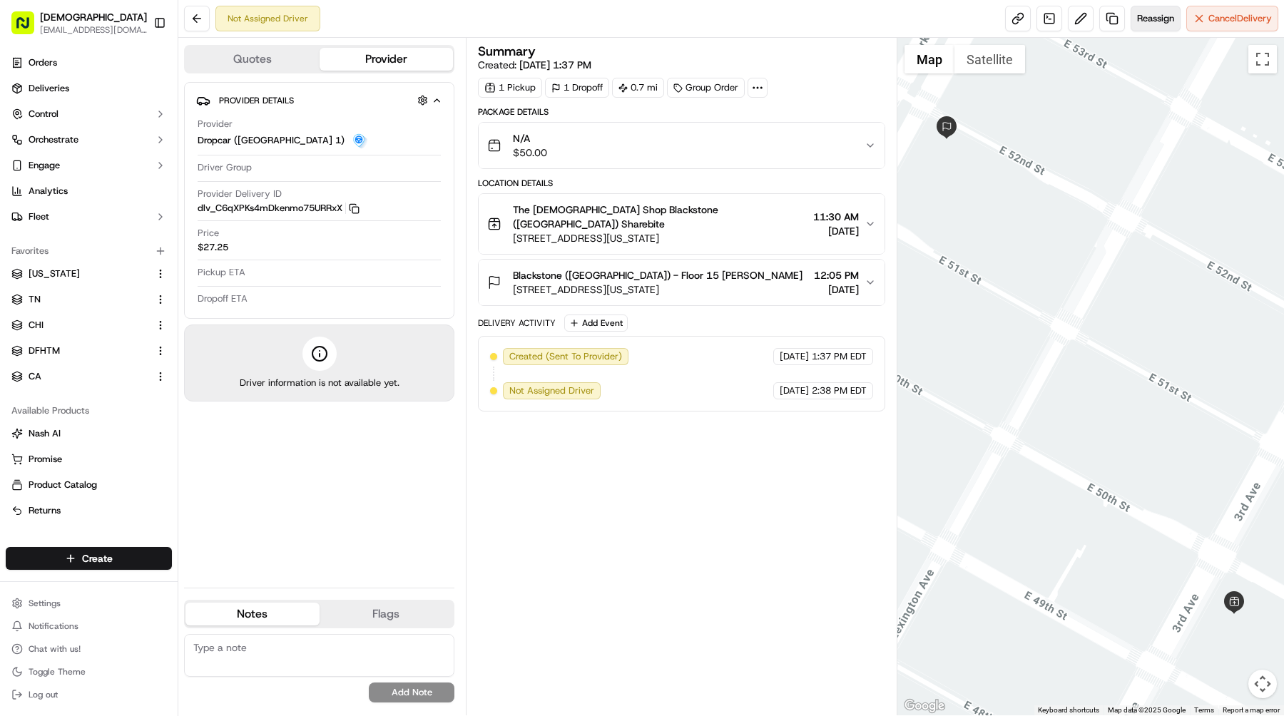
click at [1144, 20] on span "Reassign" at bounding box center [1155, 18] width 37 height 13
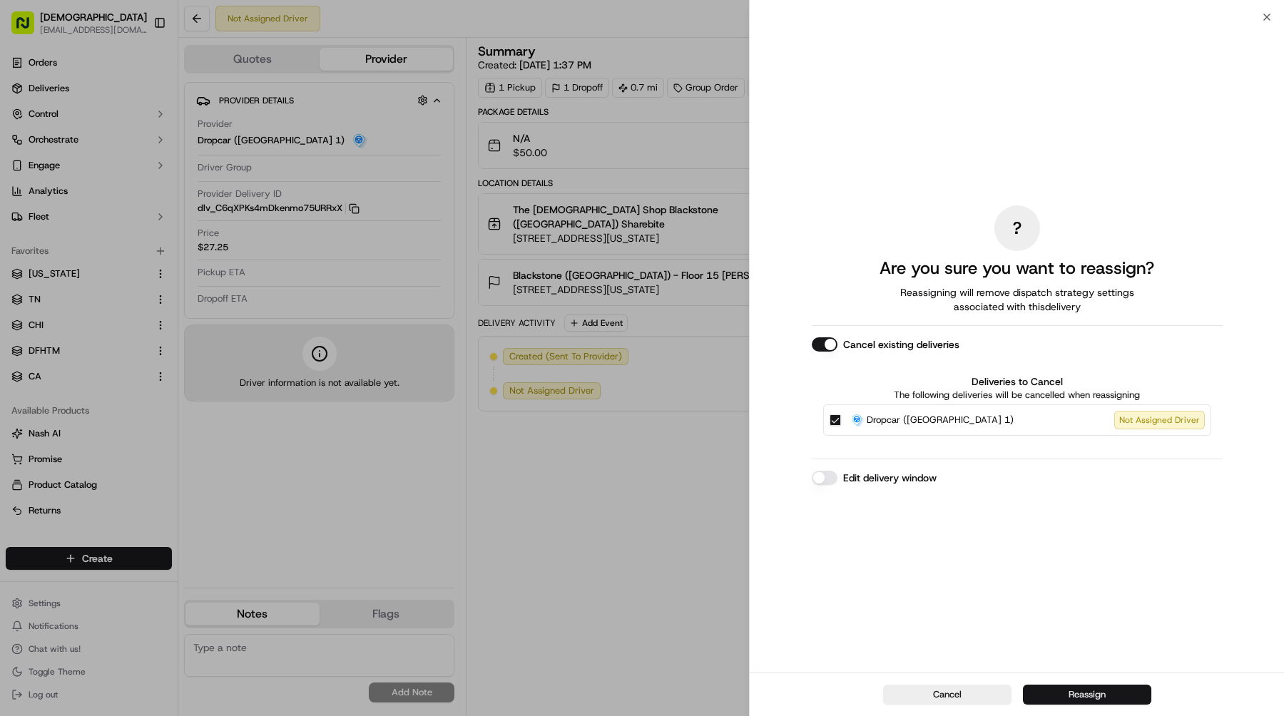
click at [1040, 693] on button "Reassign" at bounding box center [1087, 695] width 128 height 20
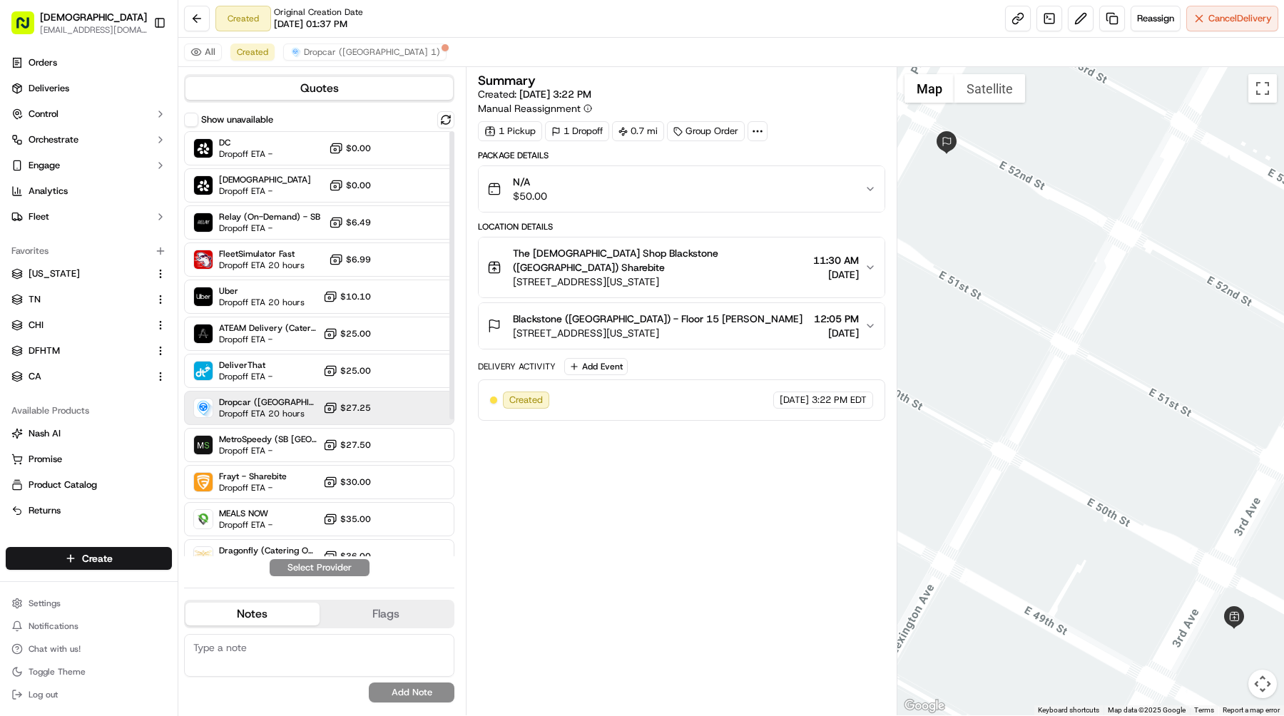
scroll to position [203, 0]
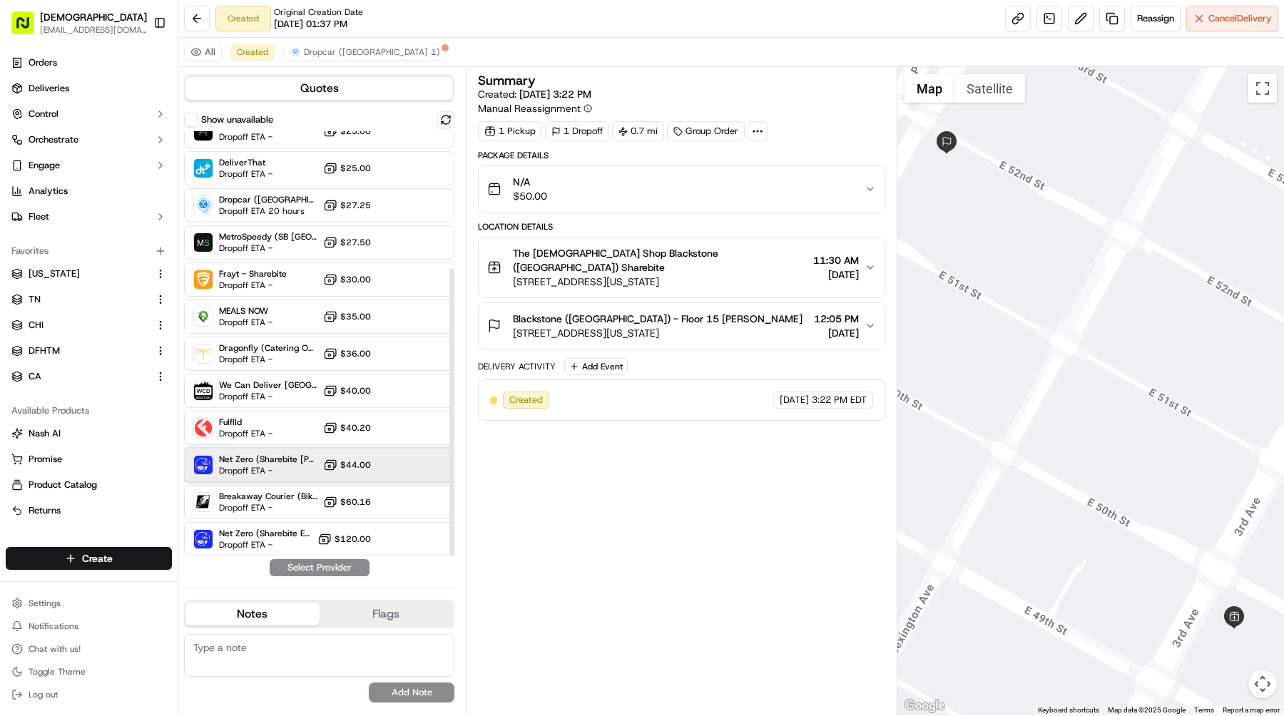
click at [272, 462] on span "Net Zero (Sharebite [PERSON_NAME])" at bounding box center [268, 459] width 98 height 11
click at [317, 568] on button "Assign Provider" at bounding box center [319, 567] width 101 height 17
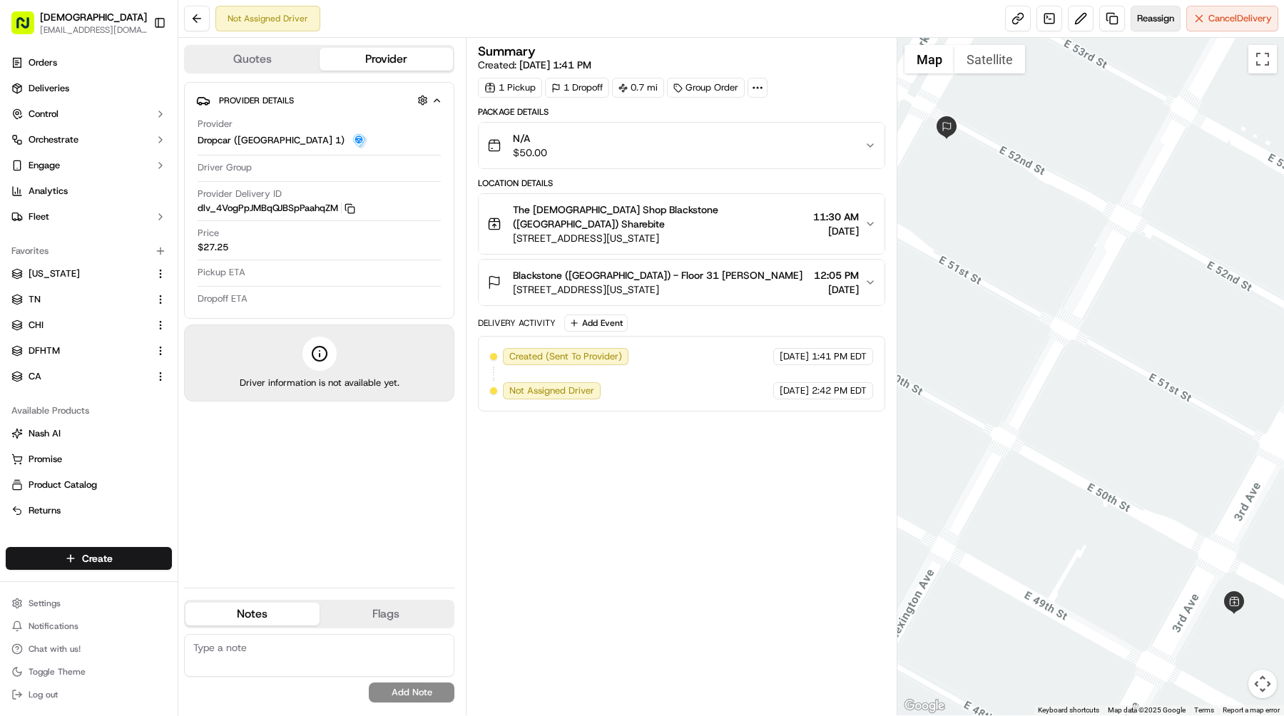
click at [1154, 21] on span "Reassign" at bounding box center [1155, 18] width 37 height 13
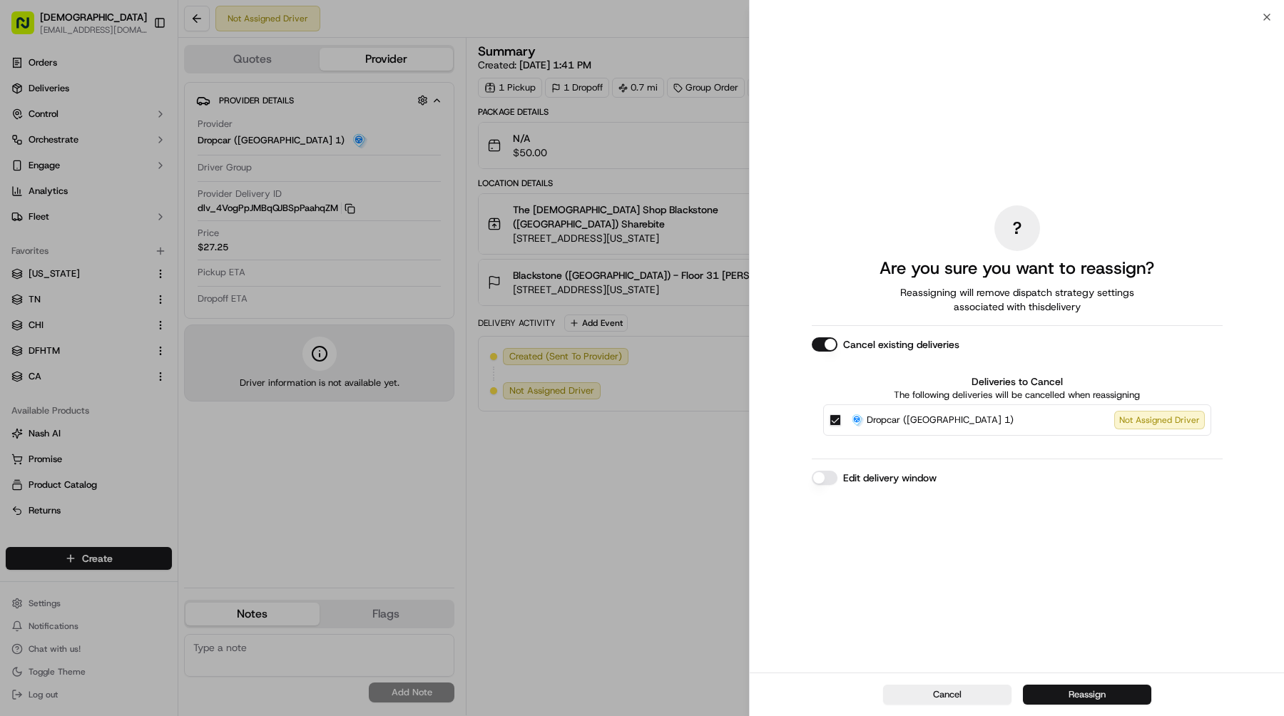
click at [1049, 692] on button "Reassign" at bounding box center [1087, 695] width 128 height 20
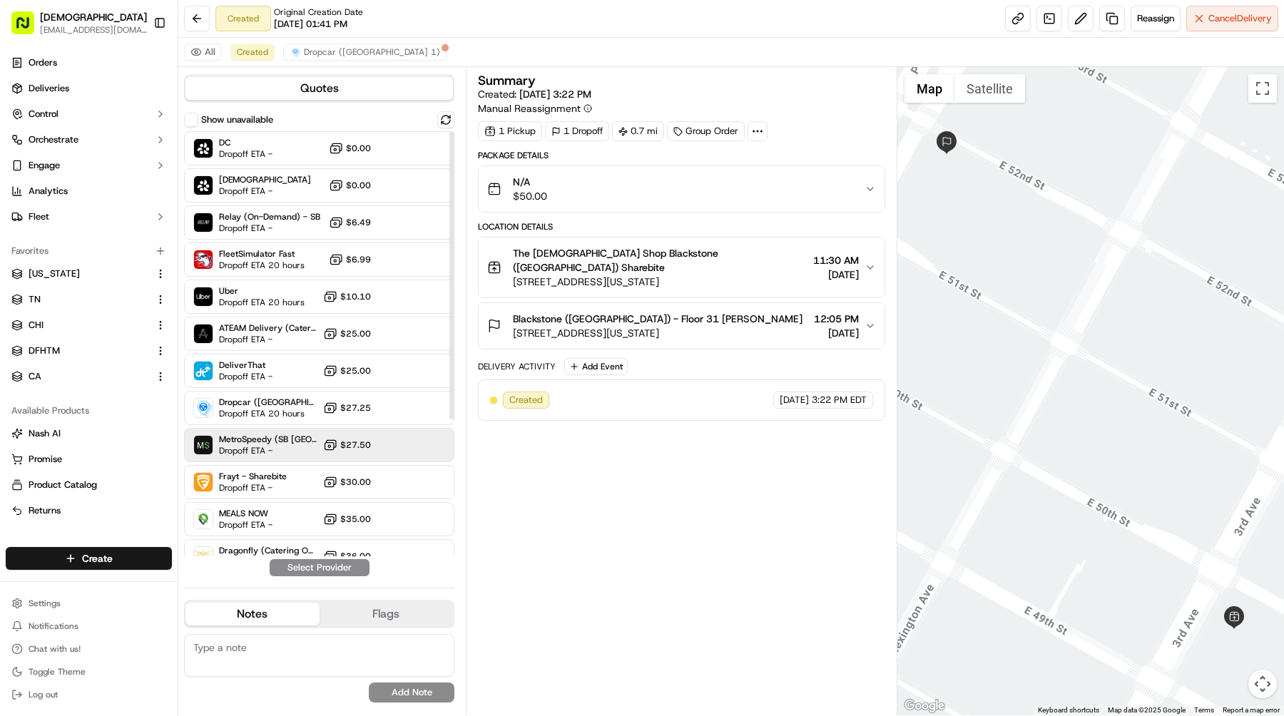
scroll to position [203, 0]
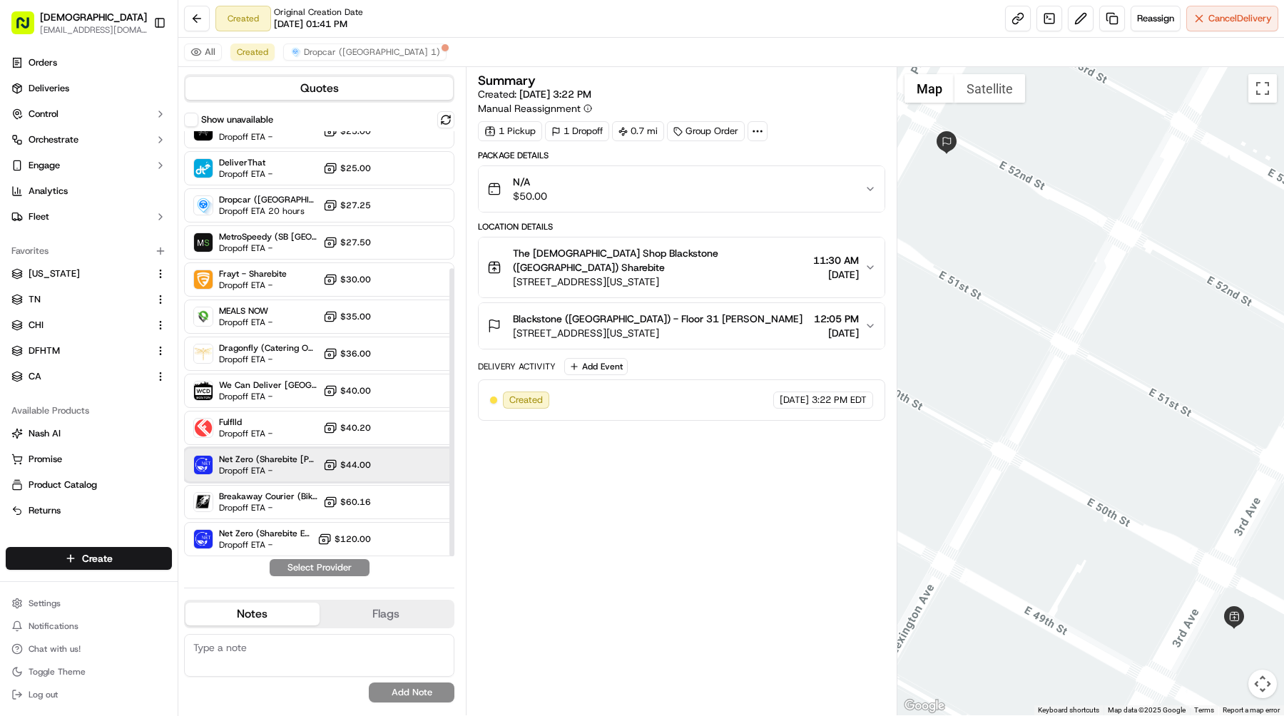
click at [236, 463] on span "Net Zero (Sharebite [PERSON_NAME])" at bounding box center [268, 459] width 98 height 11
click at [312, 569] on button "Assign Provider" at bounding box center [319, 567] width 101 height 17
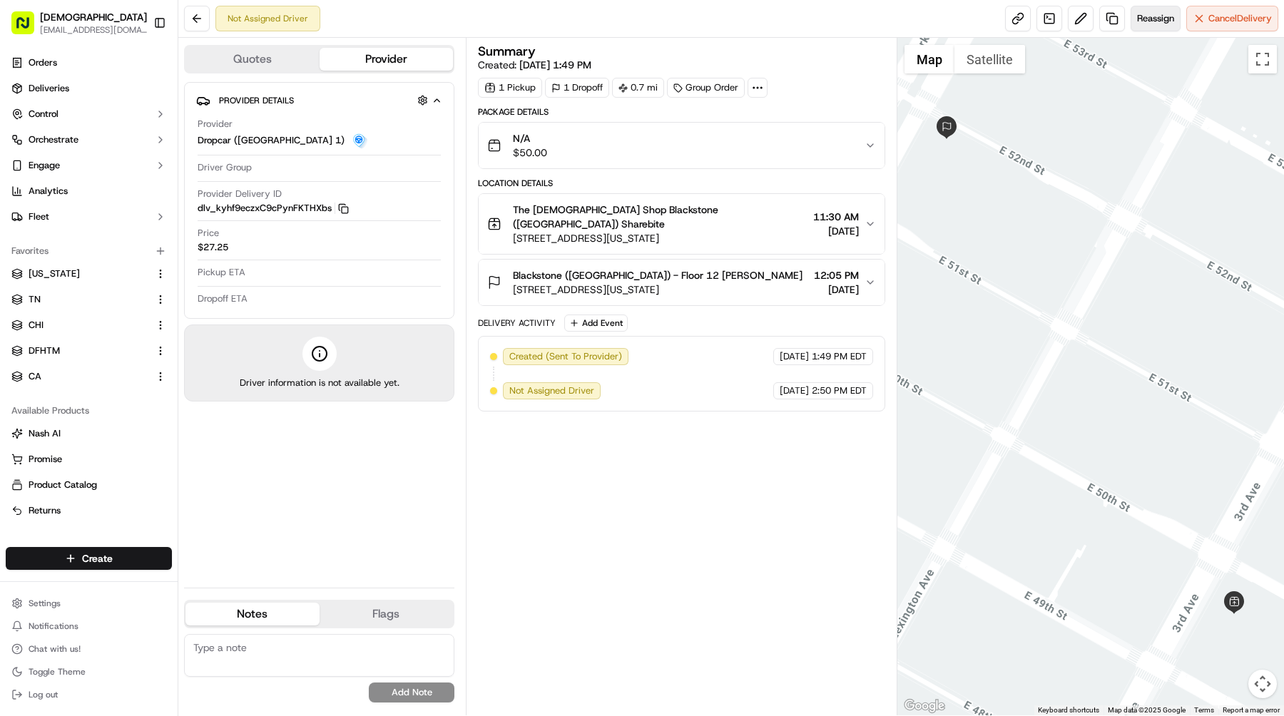
click at [1143, 28] on button "Reassign" at bounding box center [1156, 19] width 50 height 26
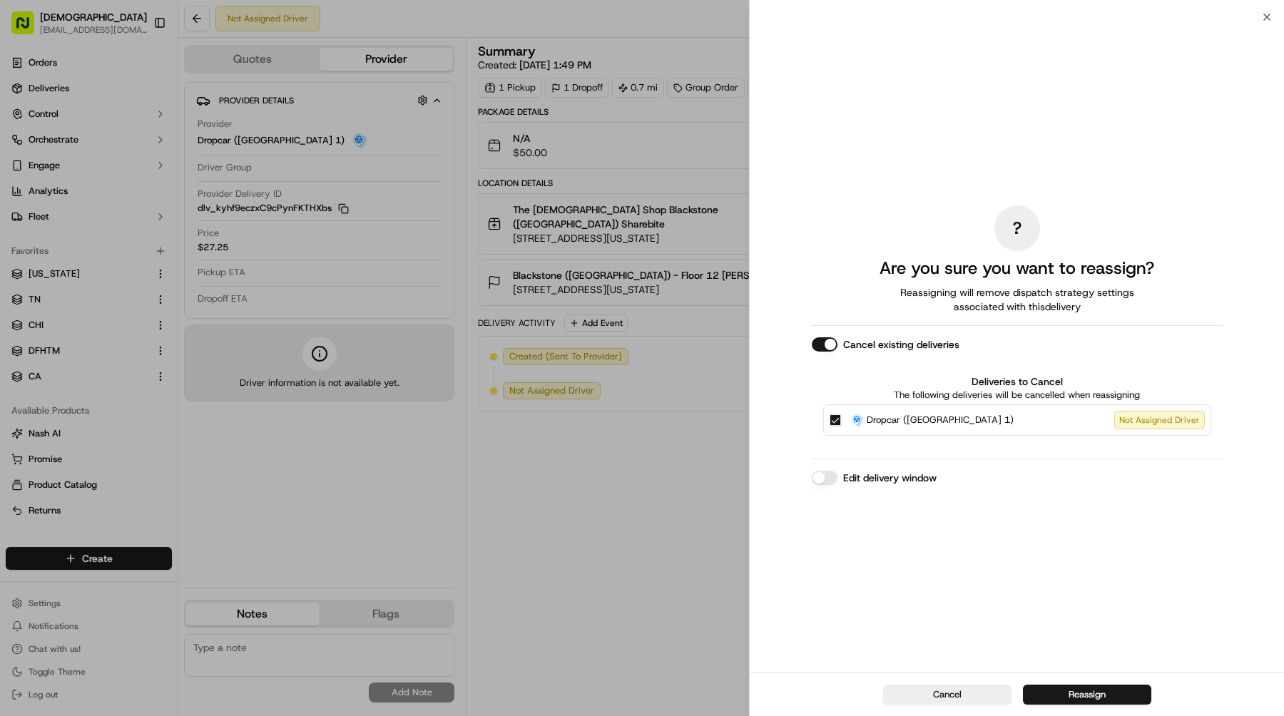
click at [1046, 683] on div "Cancel Reassign" at bounding box center [1017, 695] width 534 height 44
click at [1047, 691] on button "Reassign" at bounding box center [1087, 695] width 128 height 20
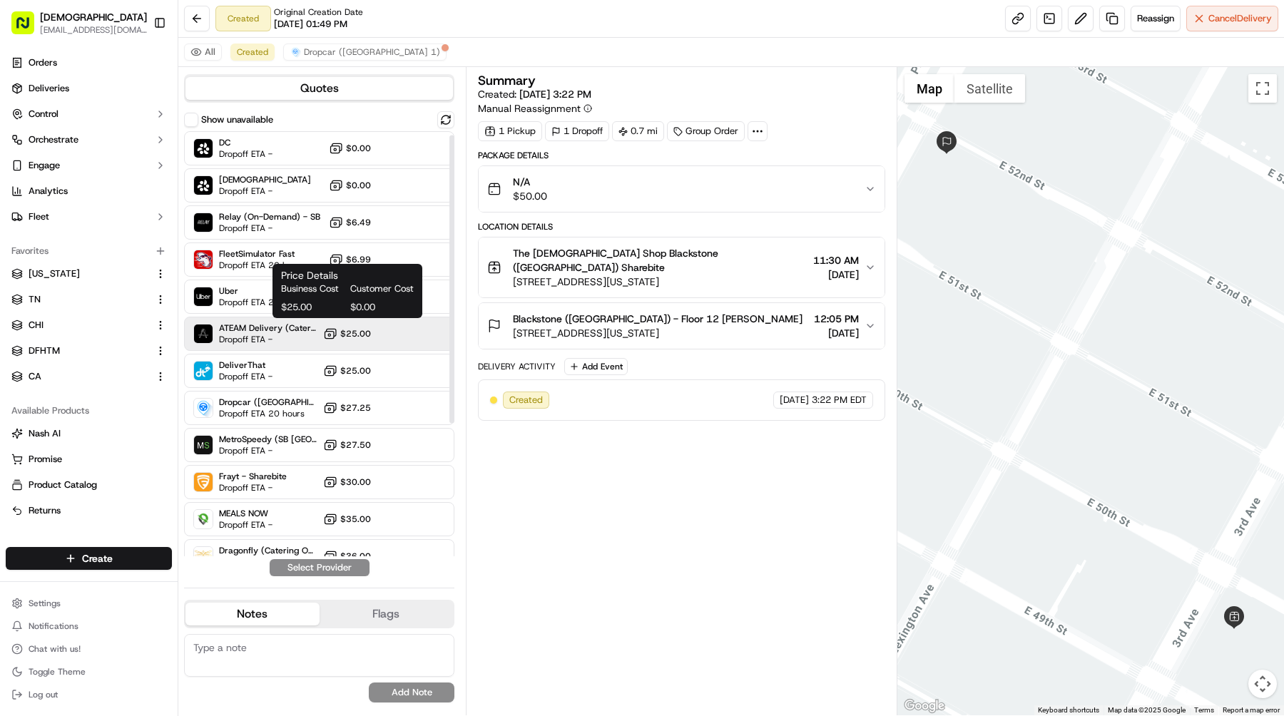
scroll to position [203, 0]
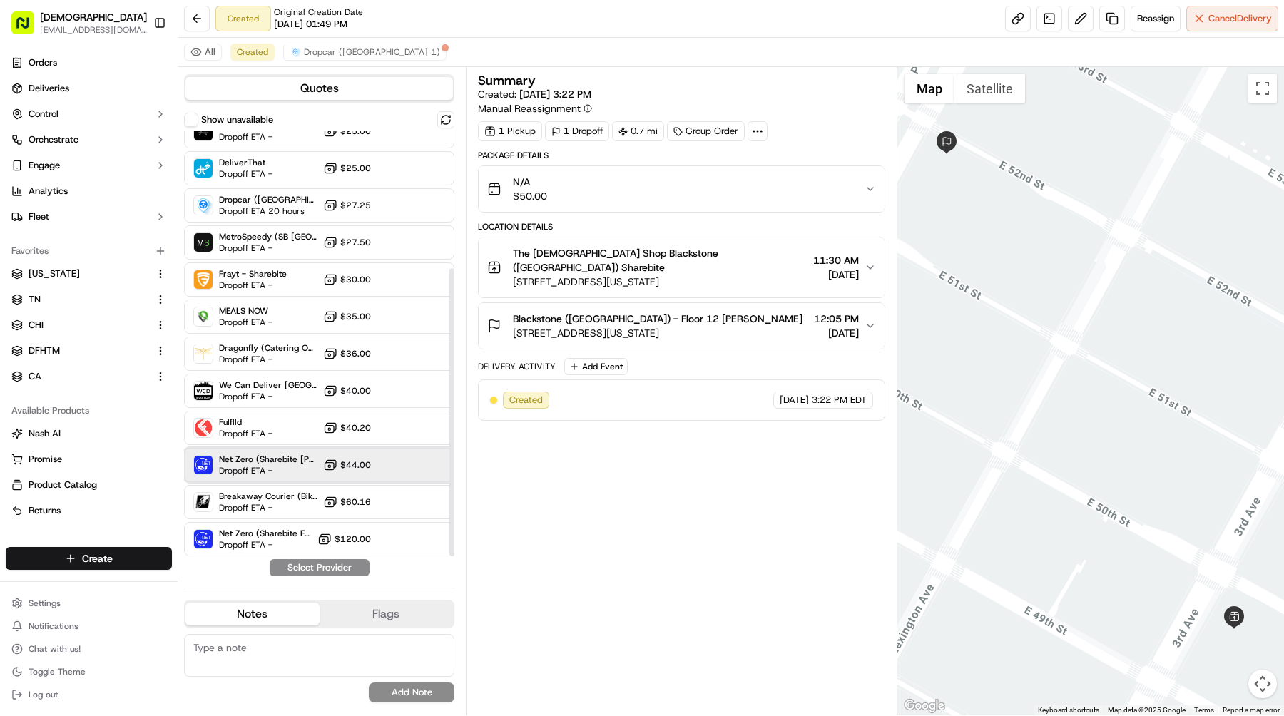
click at [280, 449] on div "Net Zero (Sharebite [PERSON_NAME]) Dropoff ETA - $44.00" at bounding box center [319, 465] width 270 height 34
click at [335, 566] on button "Assign Provider" at bounding box center [319, 567] width 101 height 17
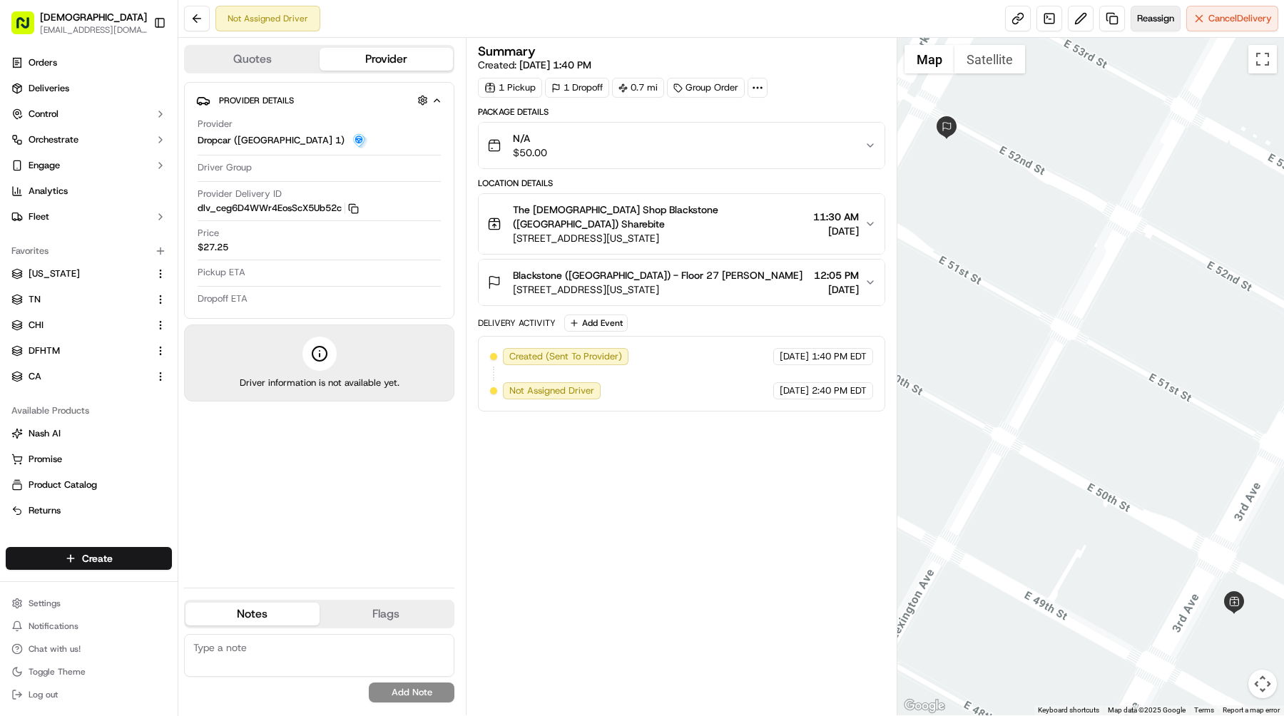
click at [1154, 21] on span "Reassign" at bounding box center [1155, 18] width 37 height 13
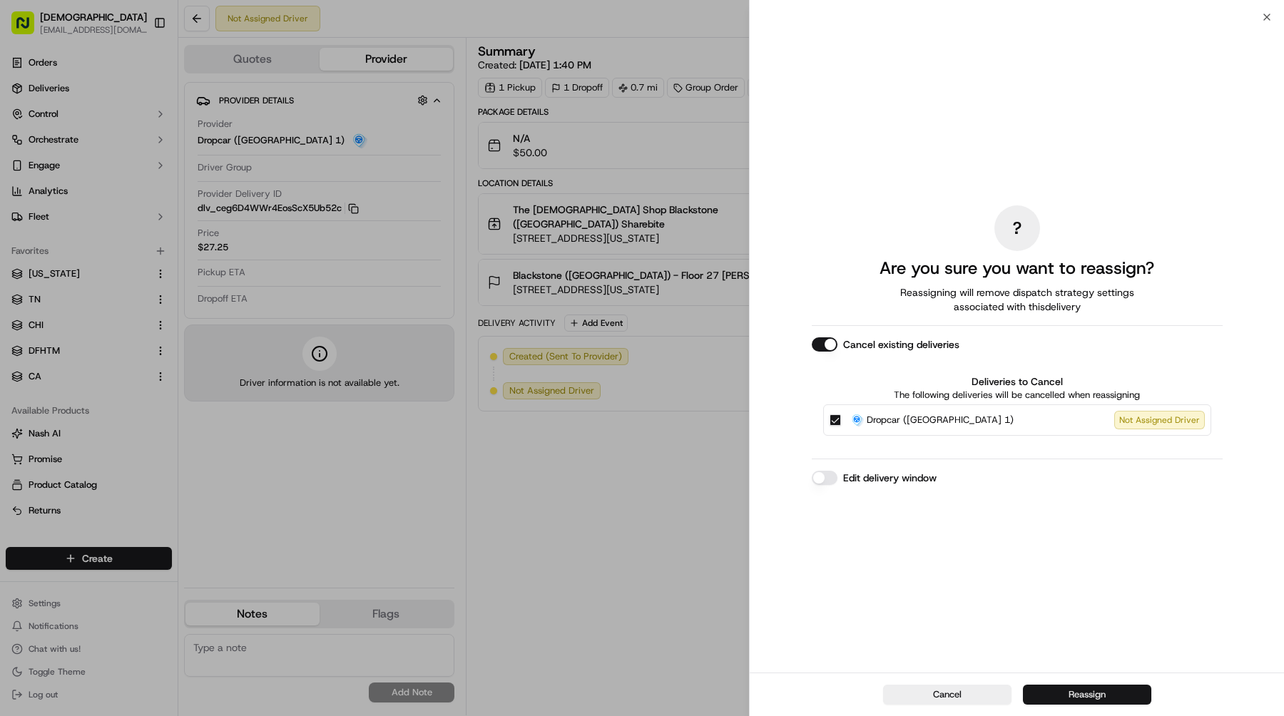
click at [1069, 693] on button "Reassign" at bounding box center [1087, 695] width 128 height 20
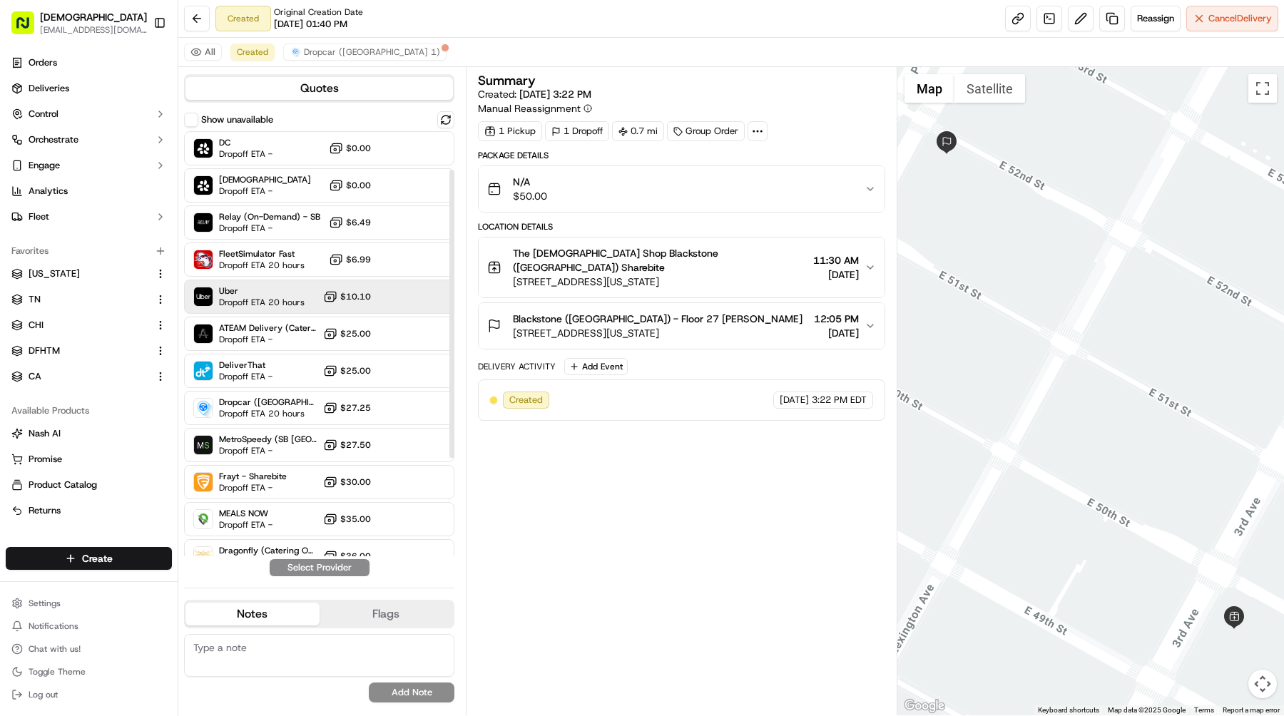
scroll to position [203, 0]
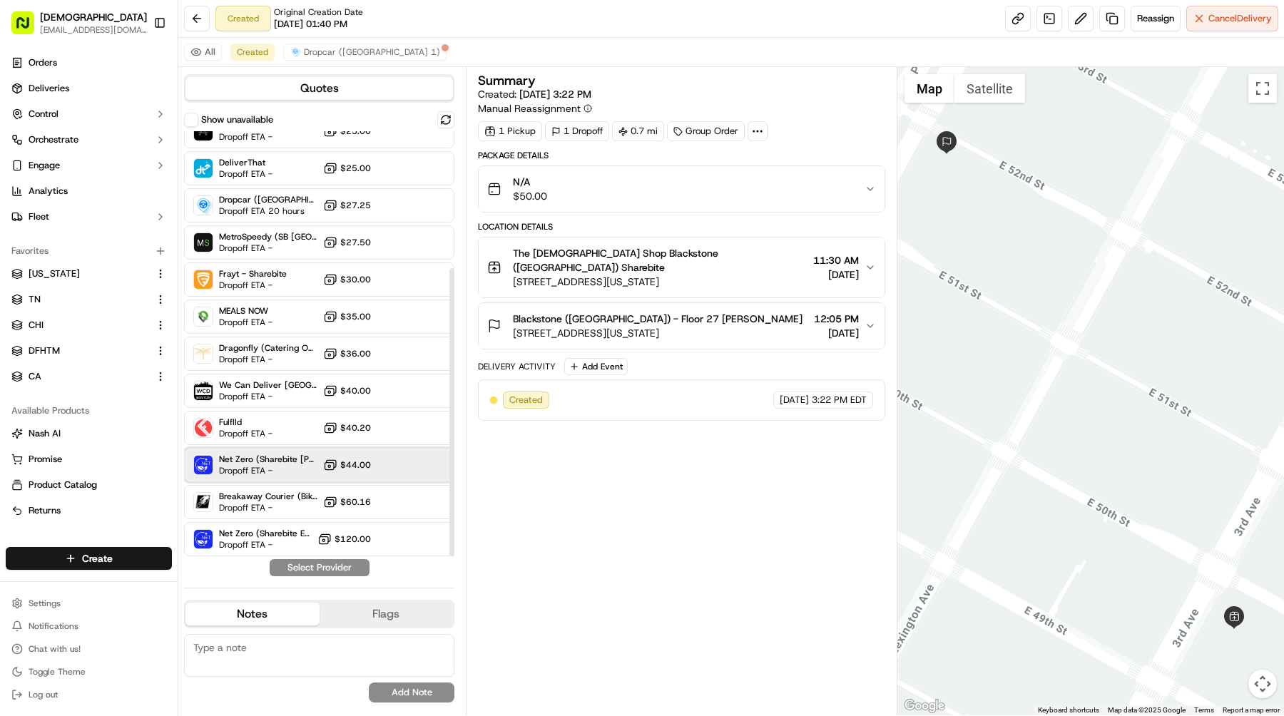
click at [270, 461] on span "Net Zero (Sharebite [PERSON_NAME])" at bounding box center [268, 459] width 98 height 11
click at [337, 568] on button "Assign Provider" at bounding box center [319, 567] width 101 height 17
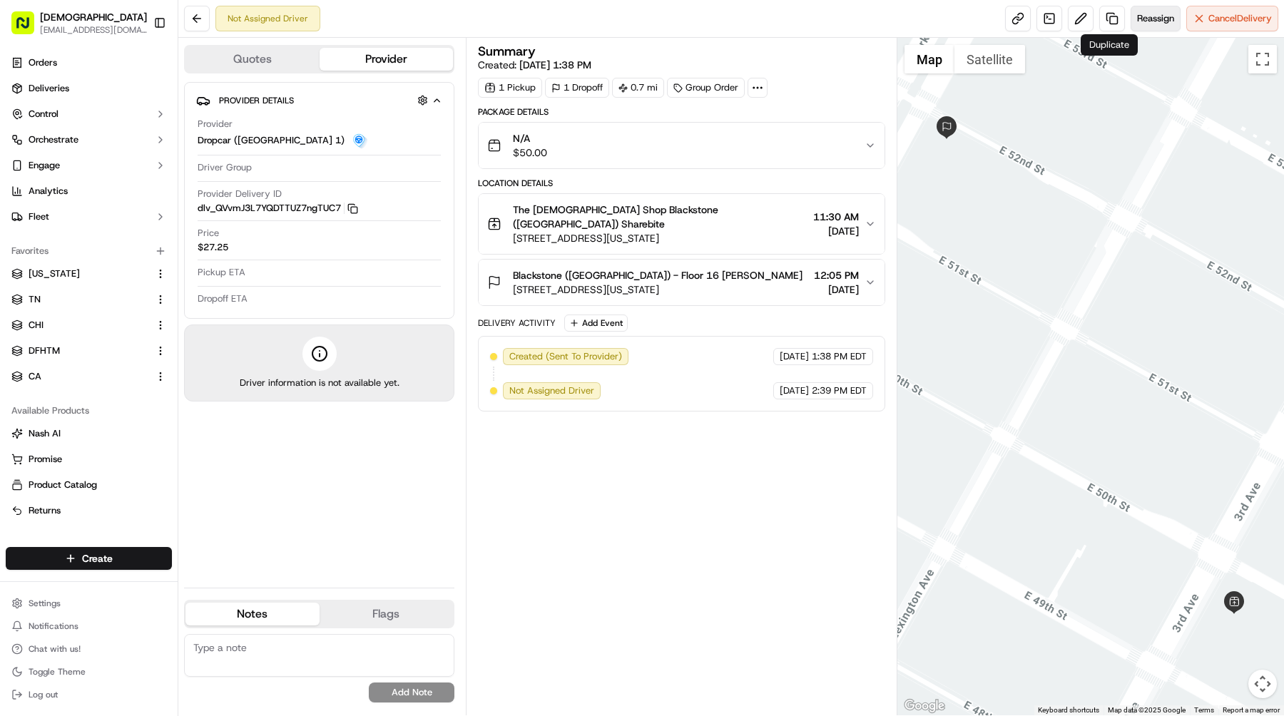
click at [1137, 14] on span "Reassign" at bounding box center [1155, 18] width 37 height 13
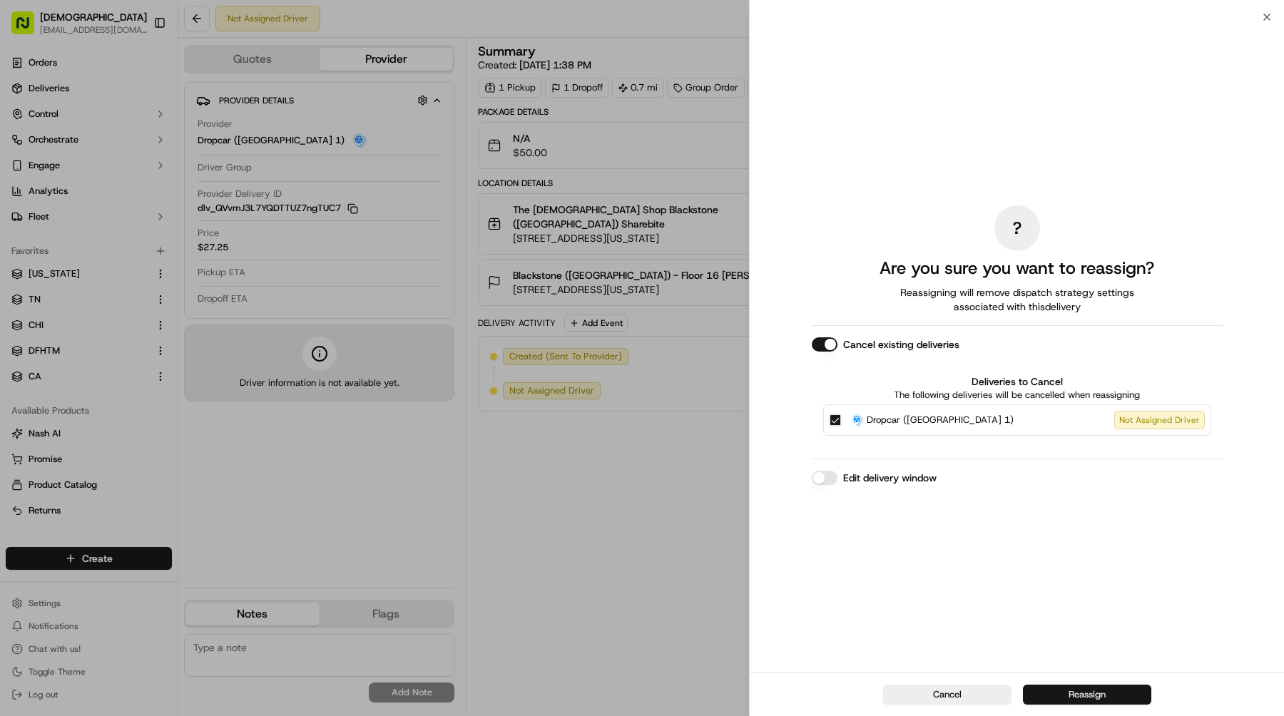
click at [1061, 691] on button "Reassign" at bounding box center [1087, 695] width 128 height 20
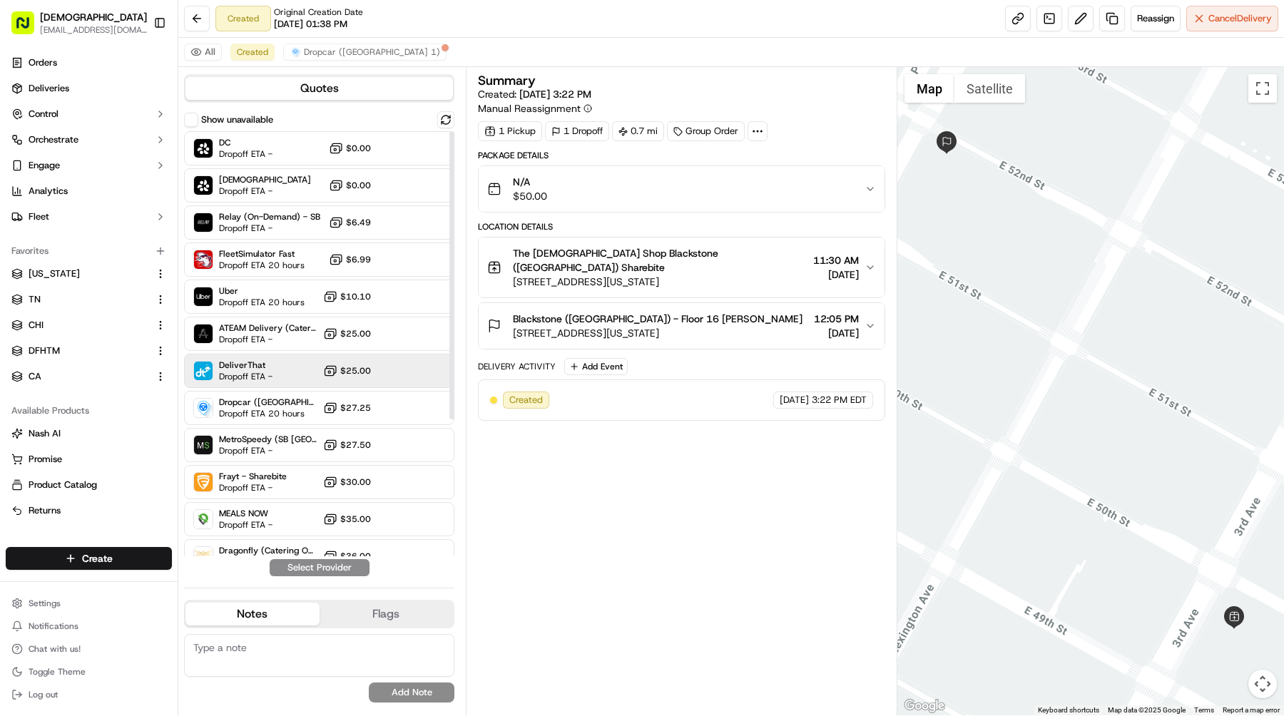
scroll to position [203, 0]
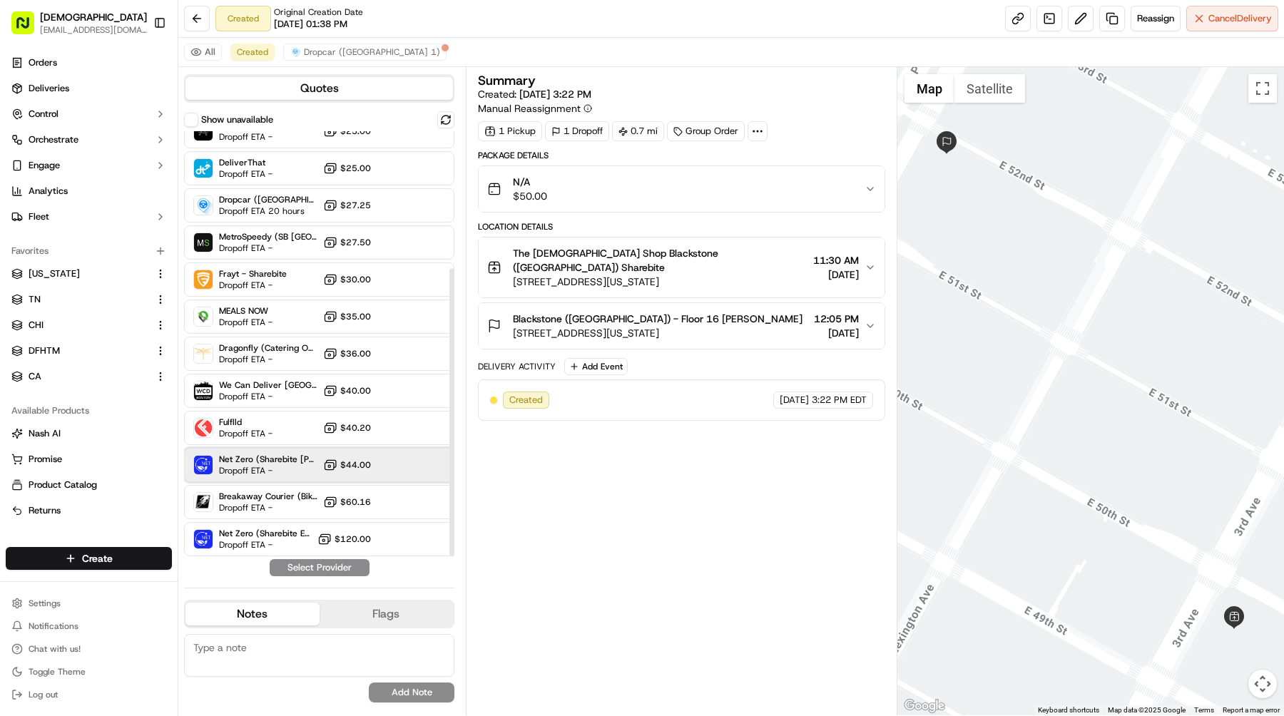
click at [274, 450] on div "Net Zero (Sharebite [PERSON_NAME]) Dropoff ETA - $44.00" at bounding box center [319, 465] width 270 height 34
click at [315, 567] on button "Assign Provider" at bounding box center [319, 567] width 101 height 17
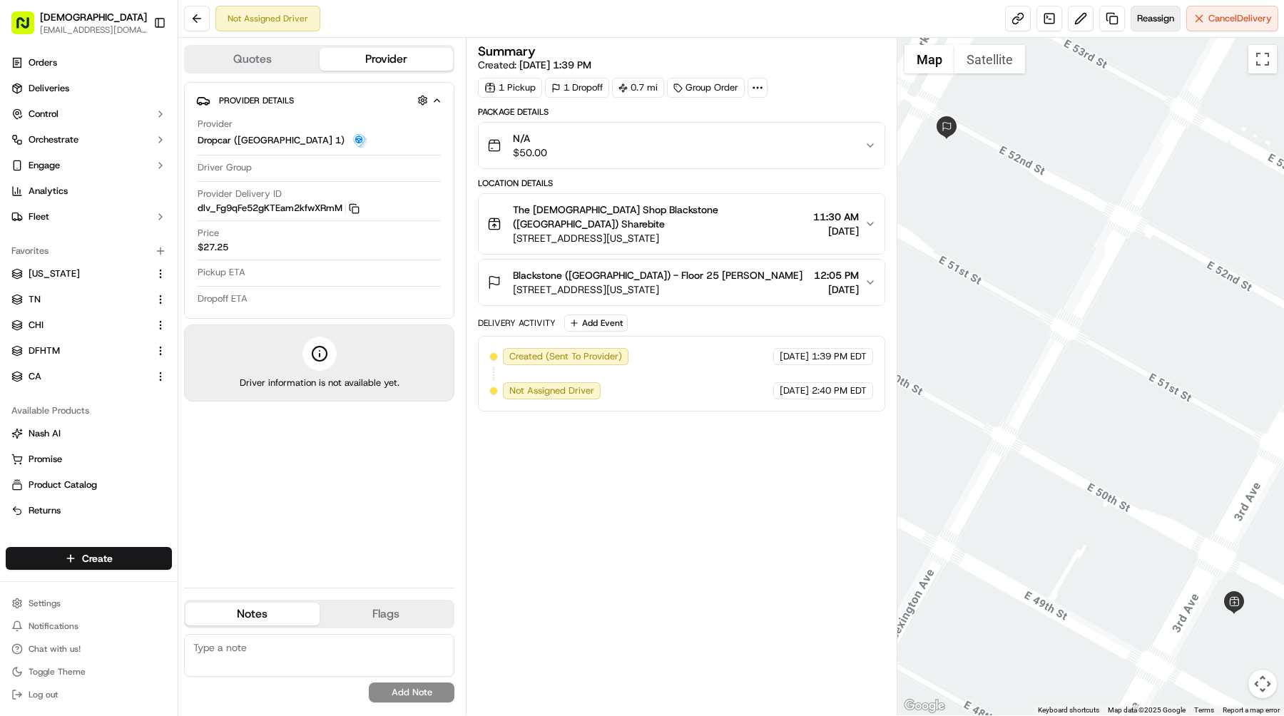
click at [1144, 29] on button "Reassign" at bounding box center [1156, 19] width 50 height 26
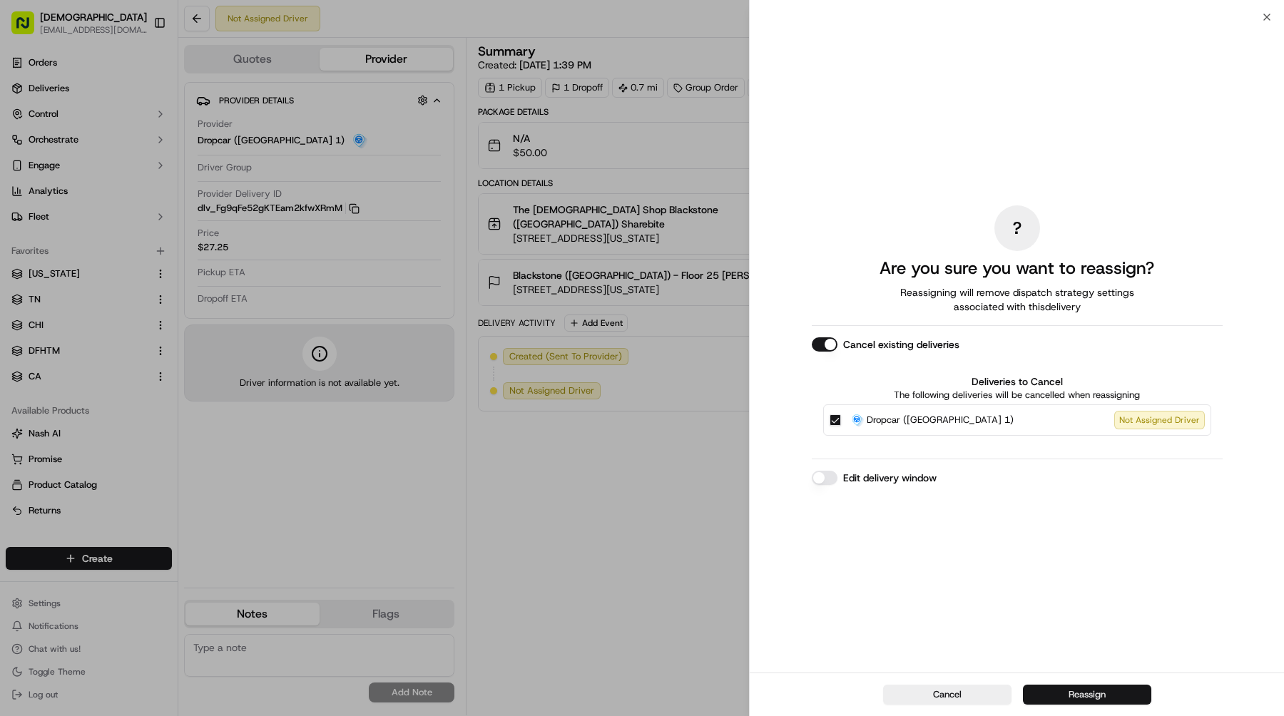
click at [1044, 690] on button "Reassign" at bounding box center [1087, 695] width 128 height 20
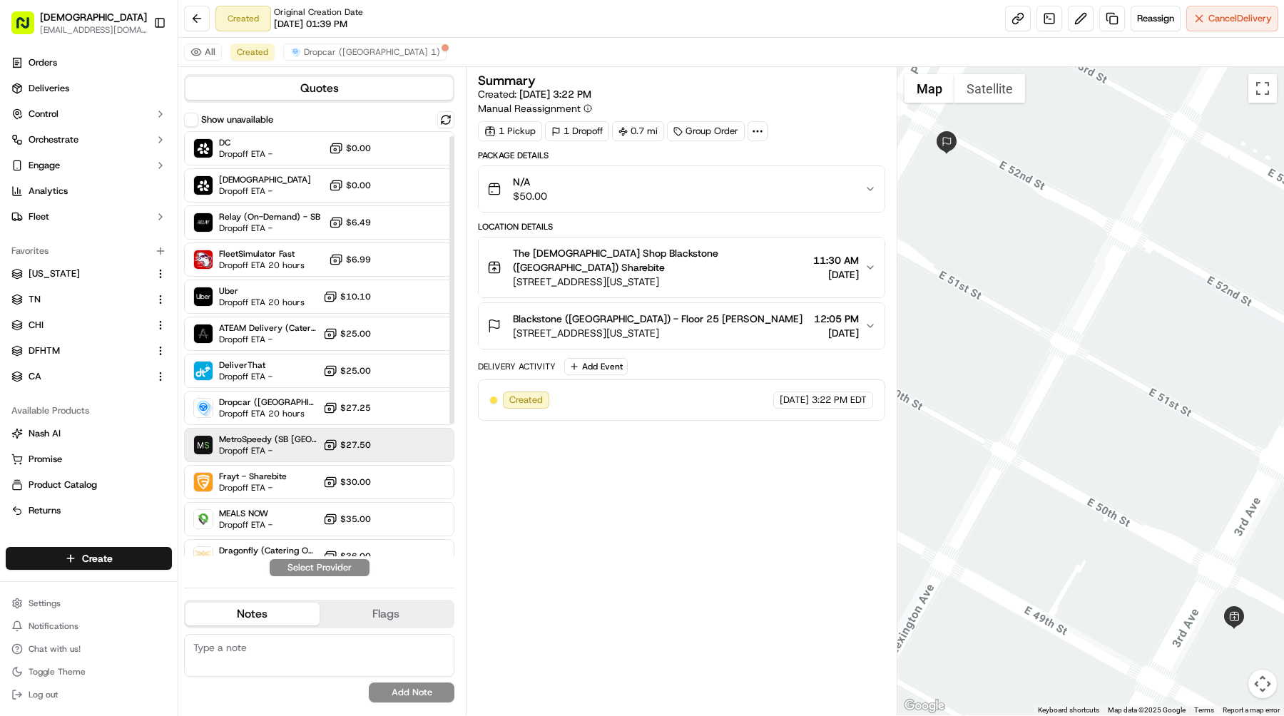
scroll to position [203, 0]
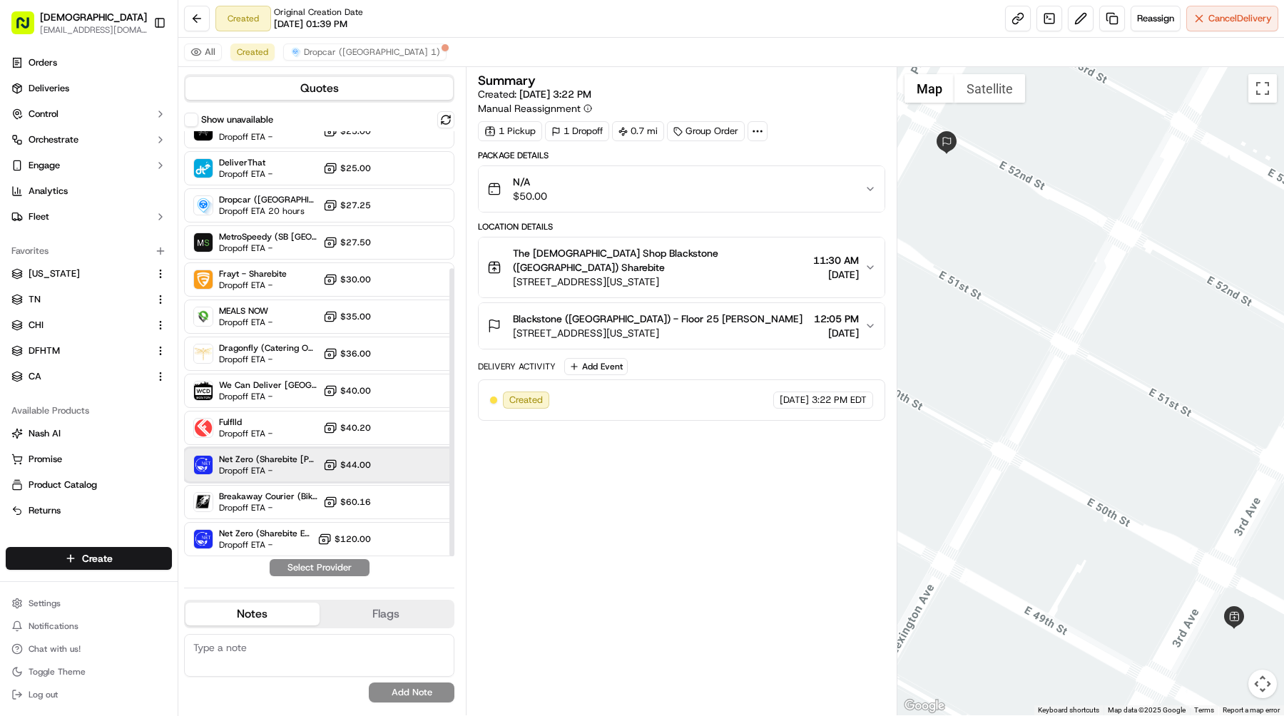
click at [280, 469] on span "Dropoff ETA -" at bounding box center [268, 470] width 98 height 11
click at [320, 568] on button "Assign Provider" at bounding box center [319, 567] width 101 height 17
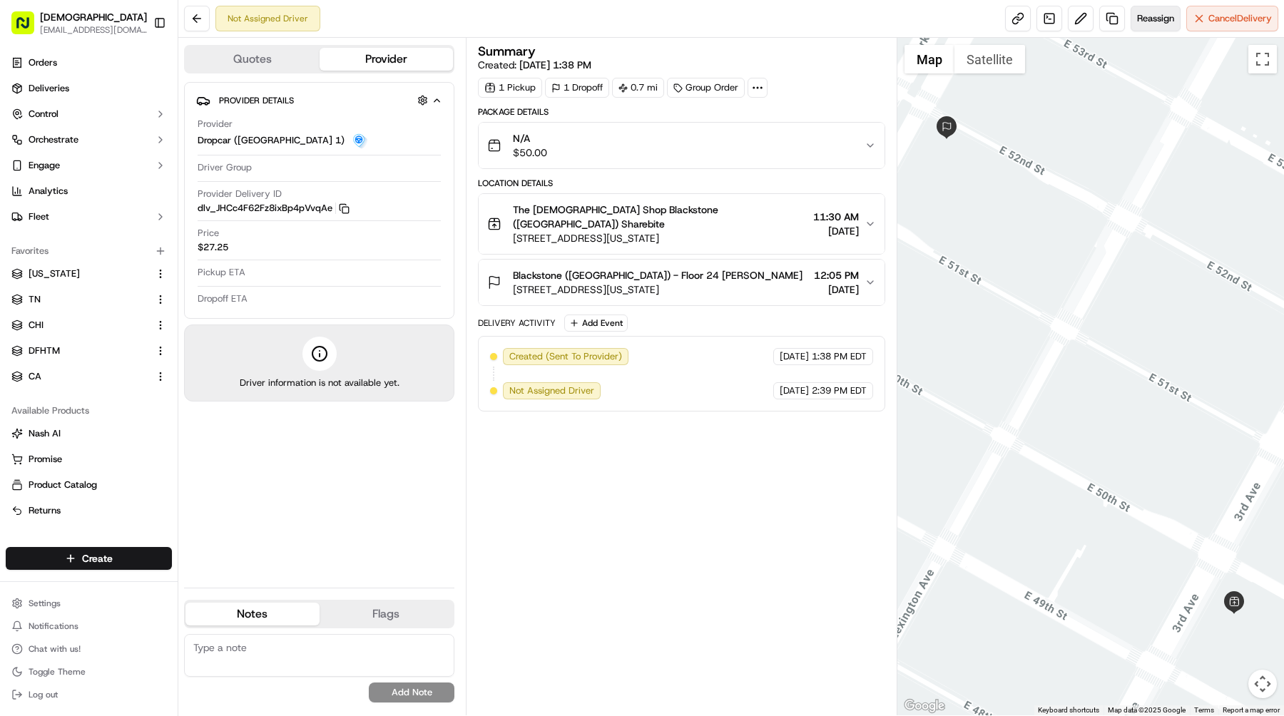
click at [1132, 19] on button "Reassign" at bounding box center [1156, 19] width 50 height 26
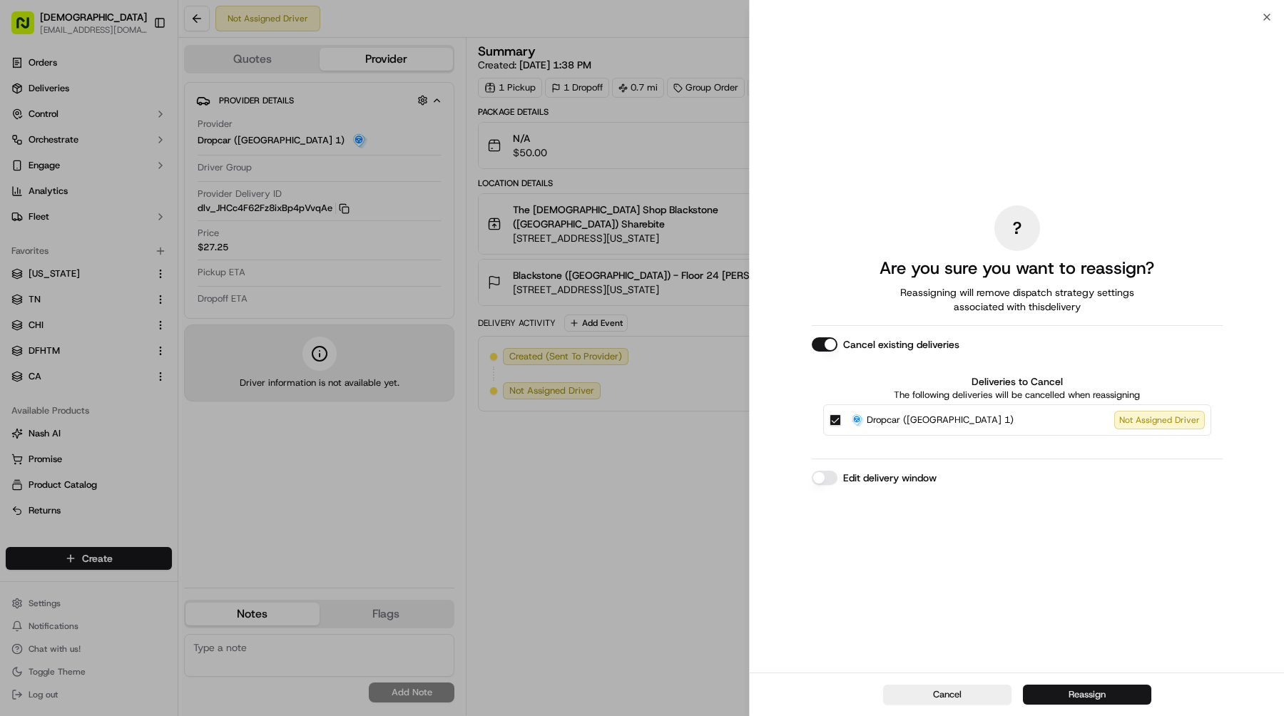
click at [1076, 696] on button "Reassign" at bounding box center [1087, 695] width 128 height 20
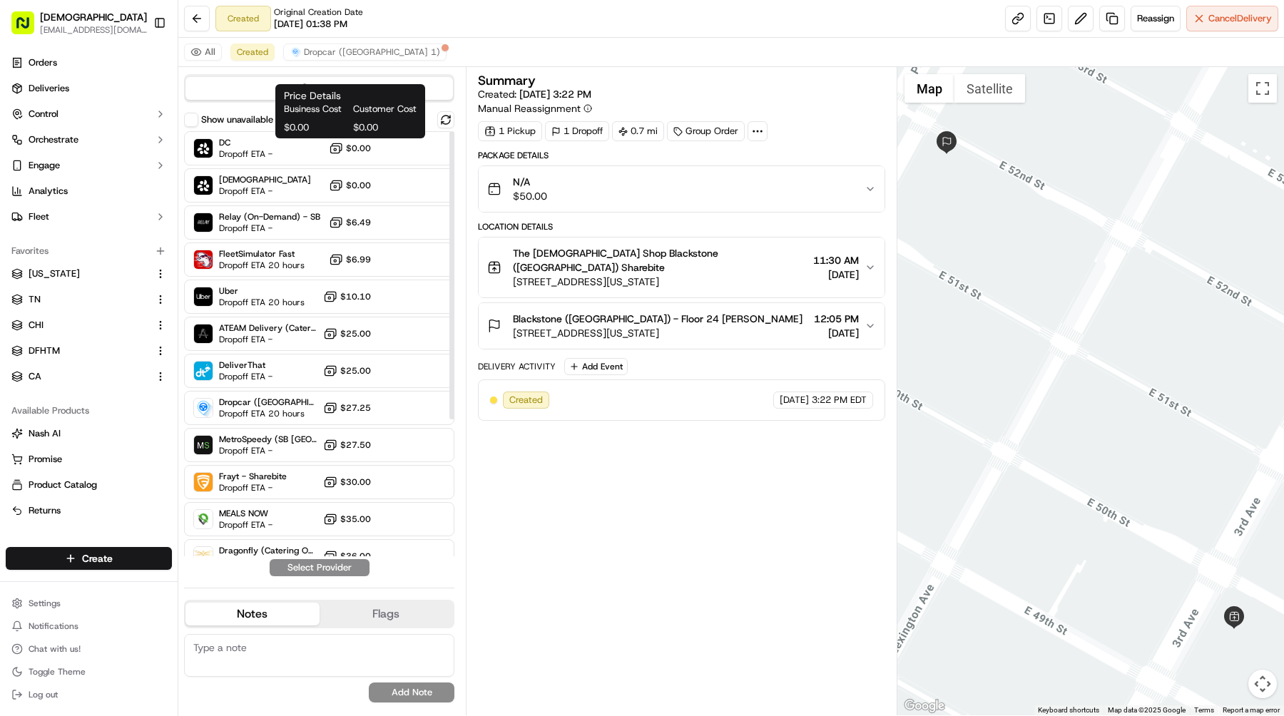
scroll to position [203, 0]
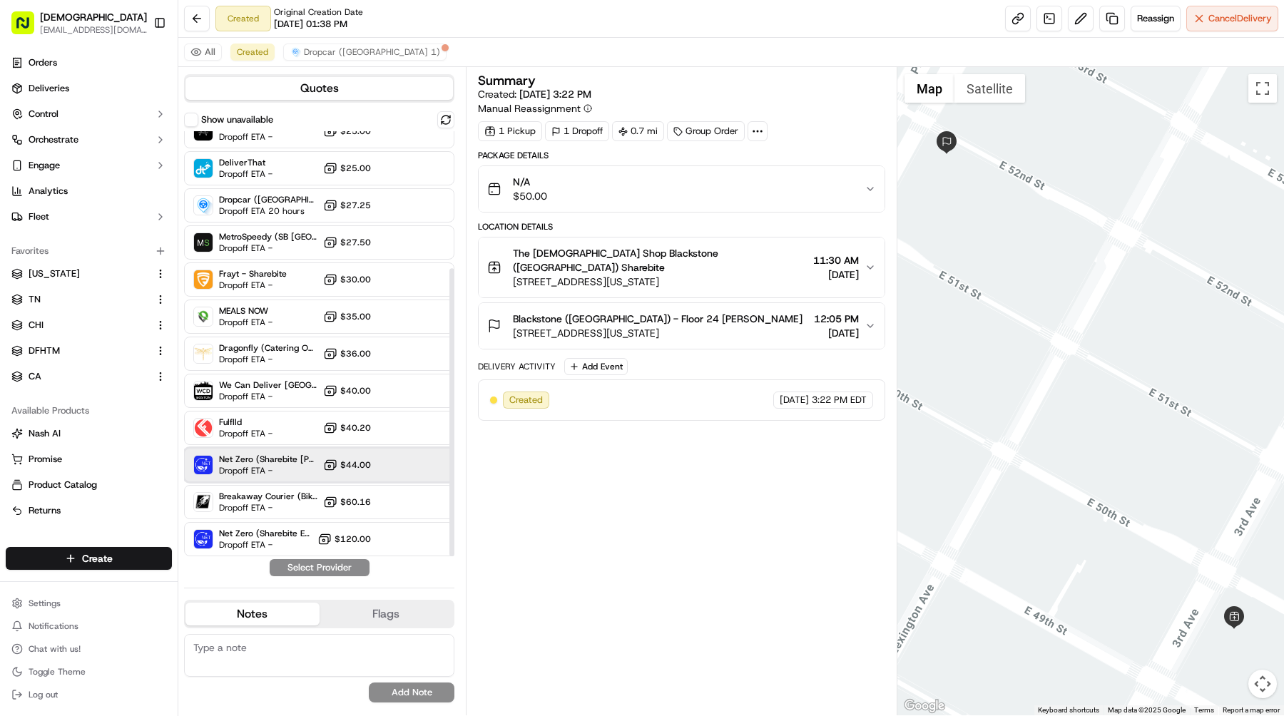
click at [285, 448] on div "Net Zero (Sharebite Walker) Dropoff ETA - $44.00" at bounding box center [319, 465] width 270 height 34
click at [318, 566] on button "Assign Provider" at bounding box center [319, 567] width 101 height 17
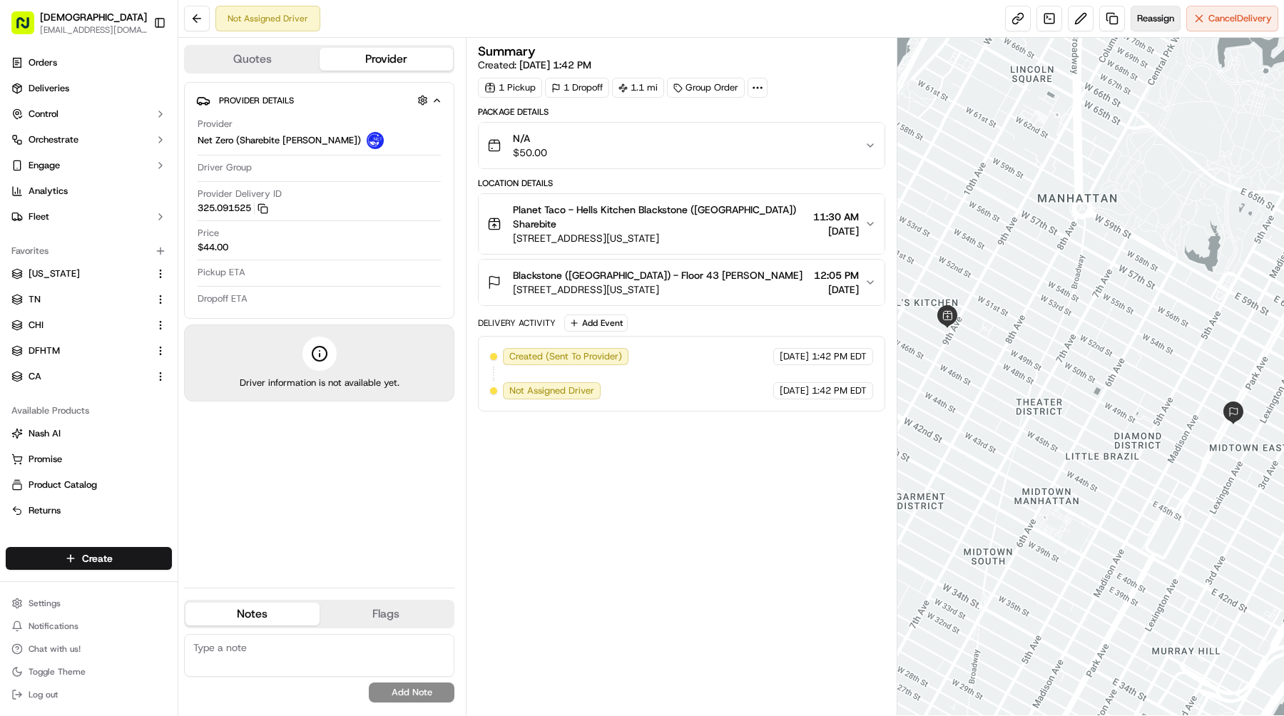
click at [1149, 11] on button "Reassign" at bounding box center [1156, 19] width 50 height 26
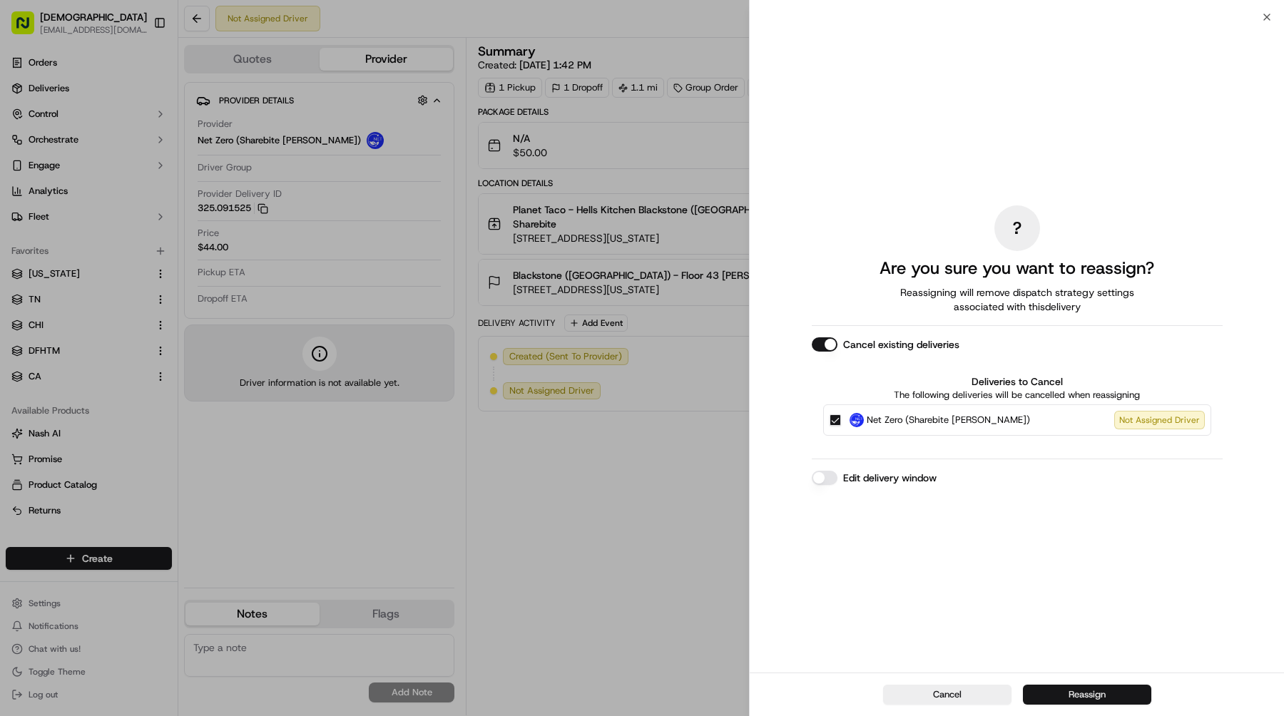
click at [1102, 700] on button "Reassign" at bounding box center [1087, 695] width 128 height 20
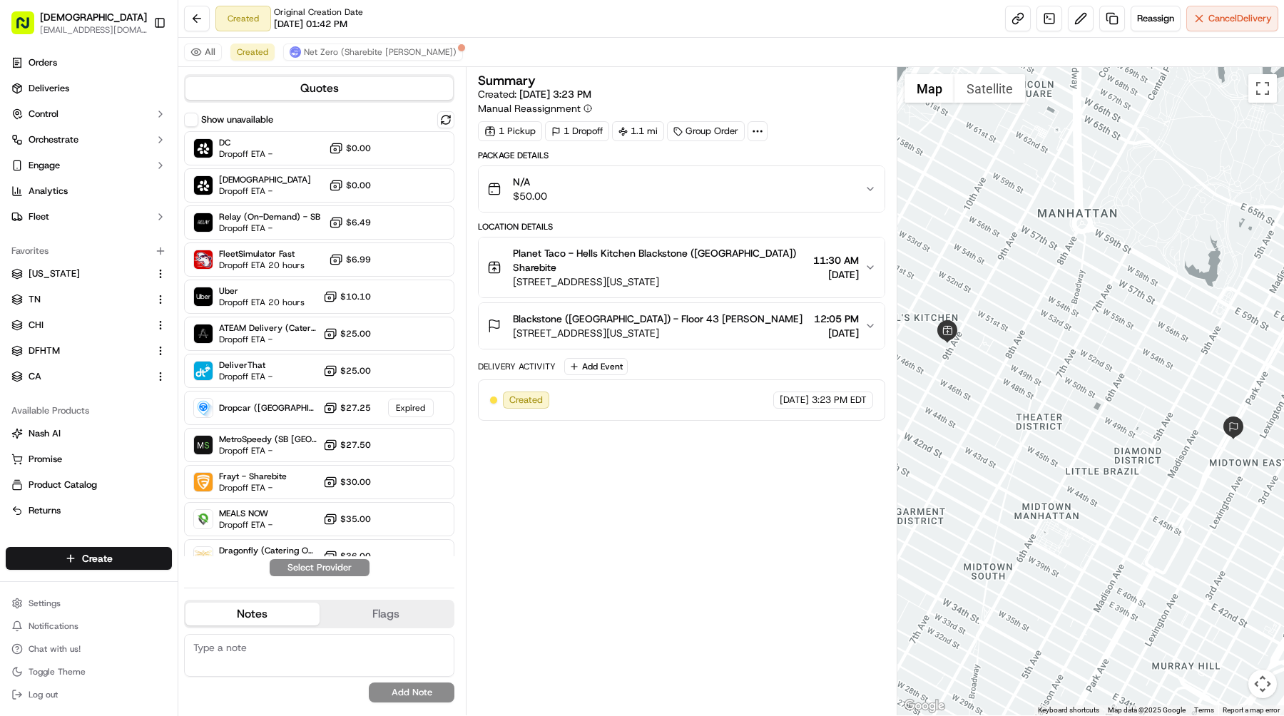
click at [442, 110] on div "Quotes Show unavailable DC Dropoff ETA - $0.00 Sharebite Dropoff ETA - $0.00 Re…" at bounding box center [321, 391] width 287 height 648
click at [443, 116] on button at bounding box center [445, 119] width 17 height 17
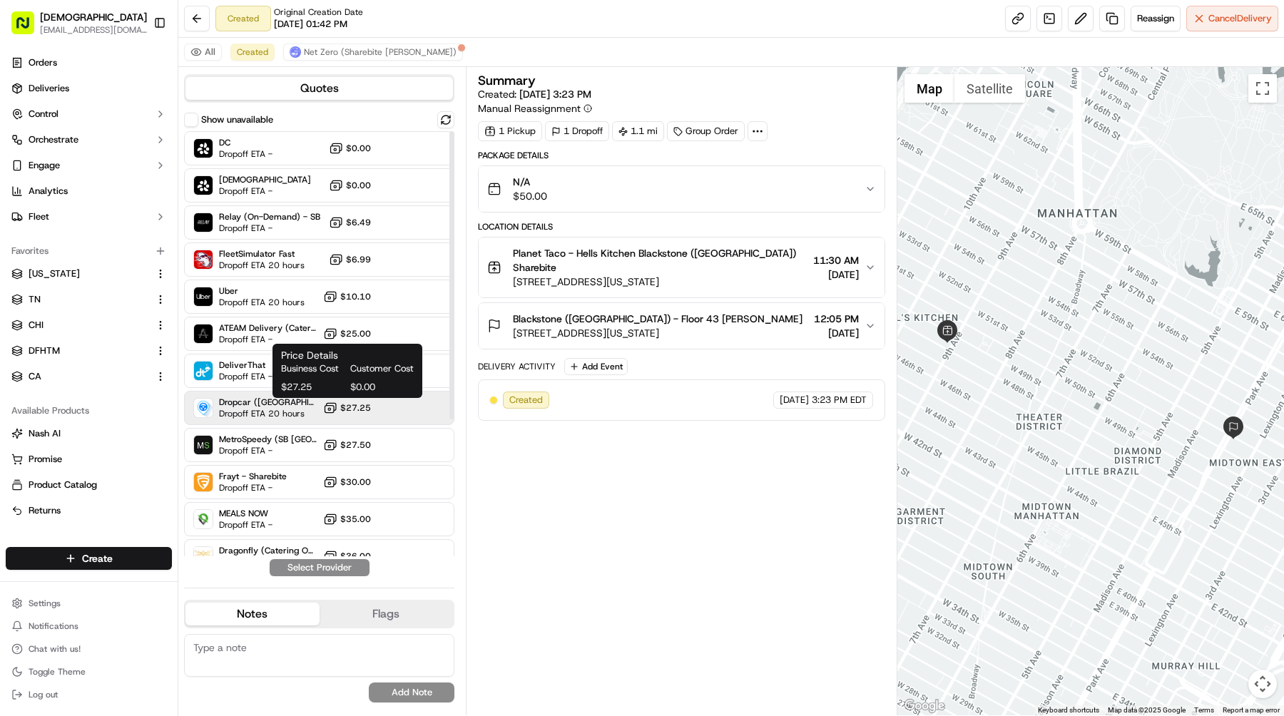
click at [360, 405] on span "$27.25" at bounding box center [355, 407] width 31 height 11
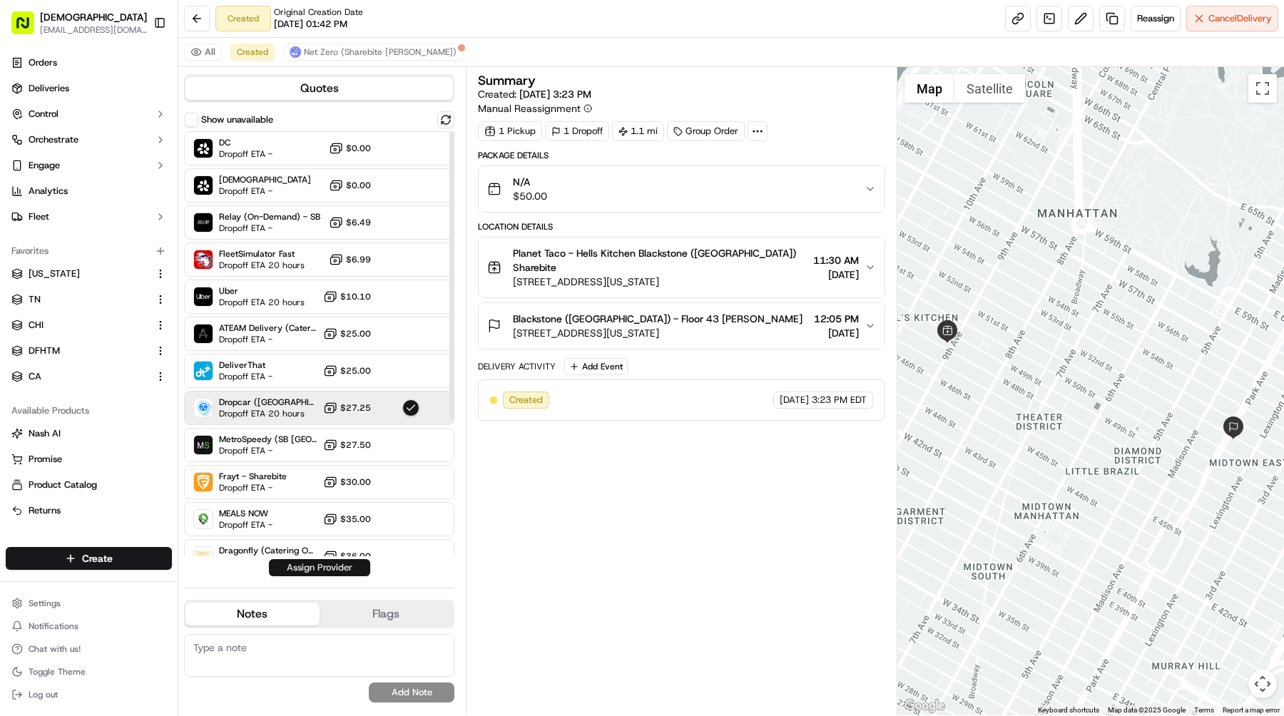
click at [334, 571] on button "Assign Provider" at bounding box center [319, 567] width 101 height 17
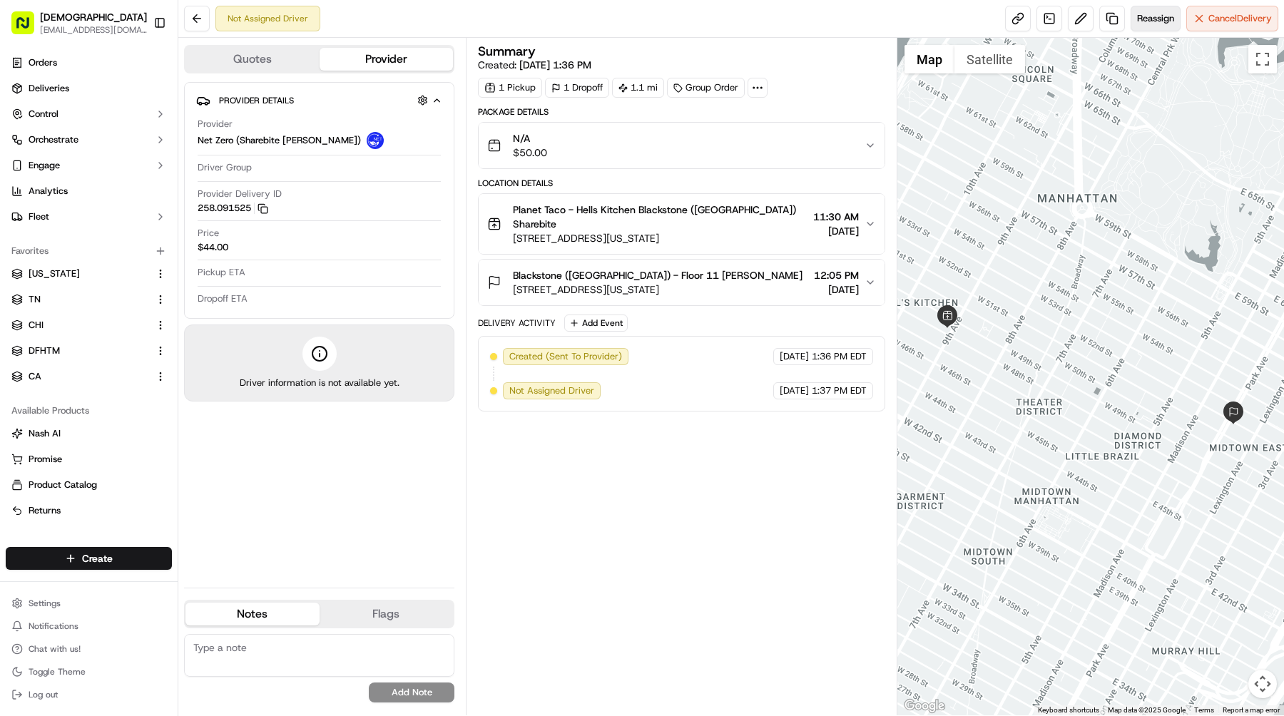
click at [1151, 21] on span "Reassign" at bounding box center [1155, 18] width 37 height 13
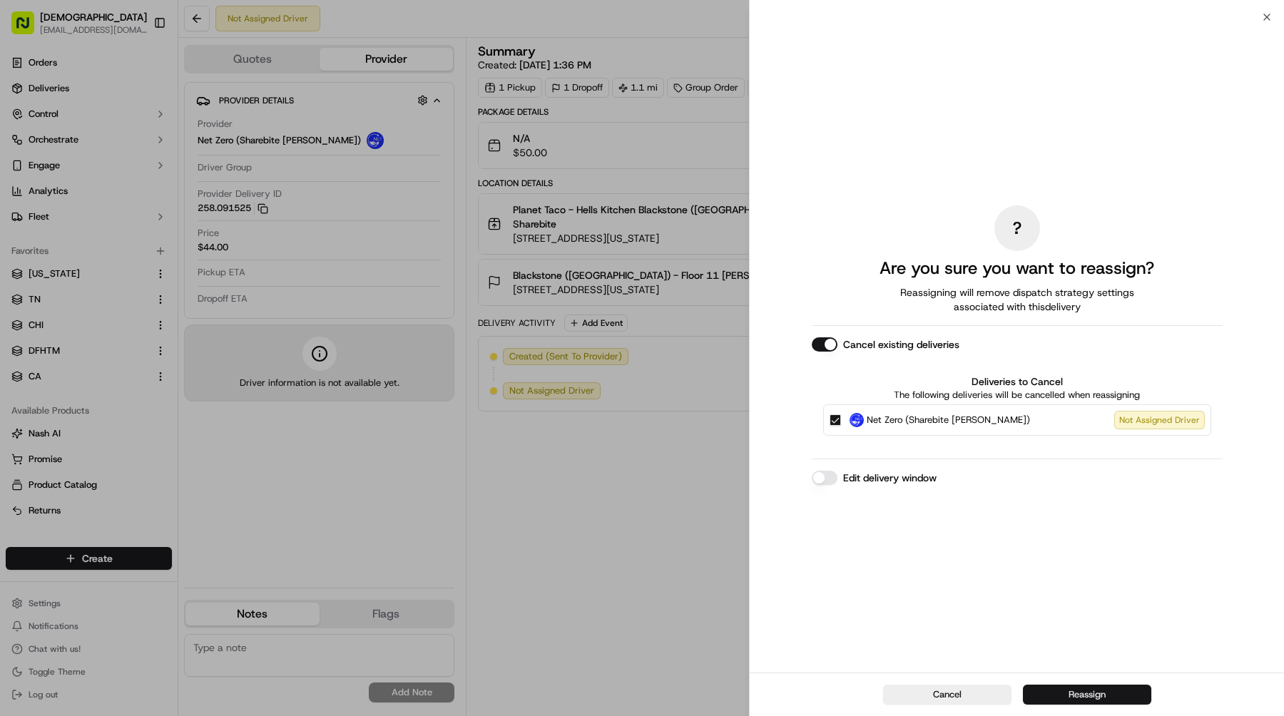
click at [1078, 689] on button "Reassign" at bounding box center [1087, 695] width 128 height 20
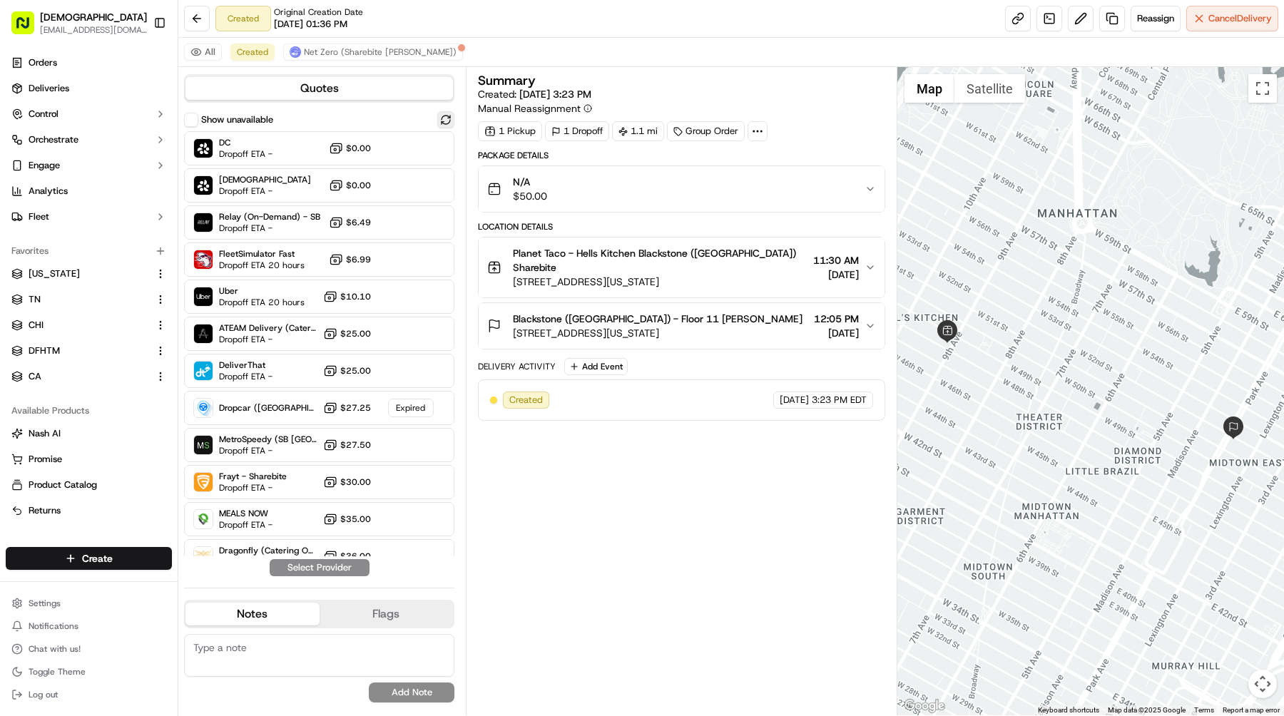
click at [447, 120] on button at bounding box center [445, 119] width 17 height 17
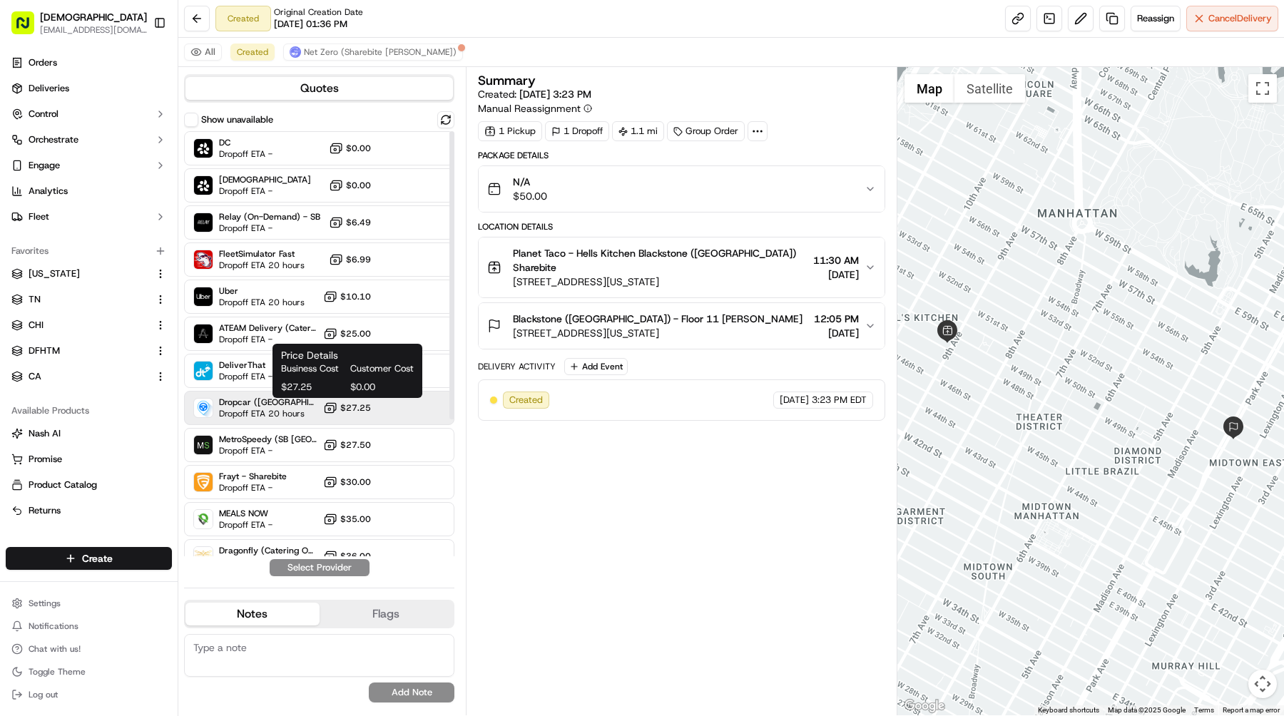
click at [325, 410] on rect at bounding box center [329, 409] width 9 height 7
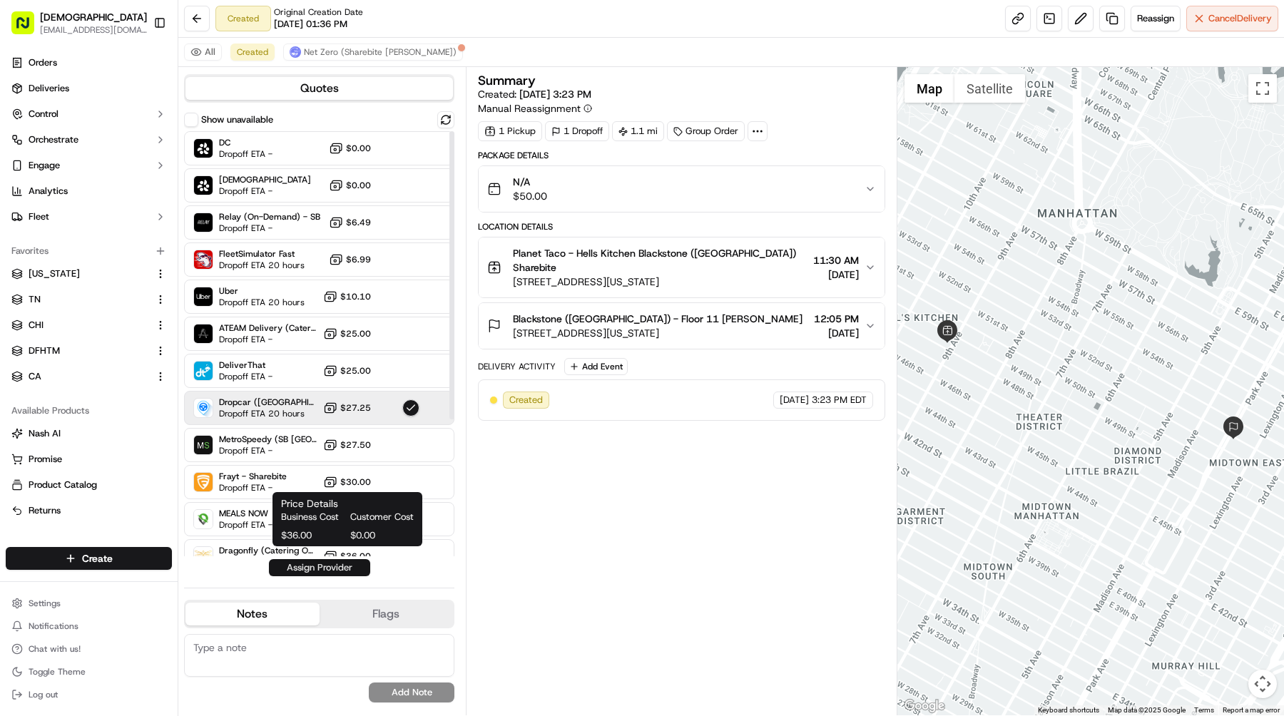
click at [348, 569] on button "Assign Provider" at bounding box center [319, 567] width 101 height 17
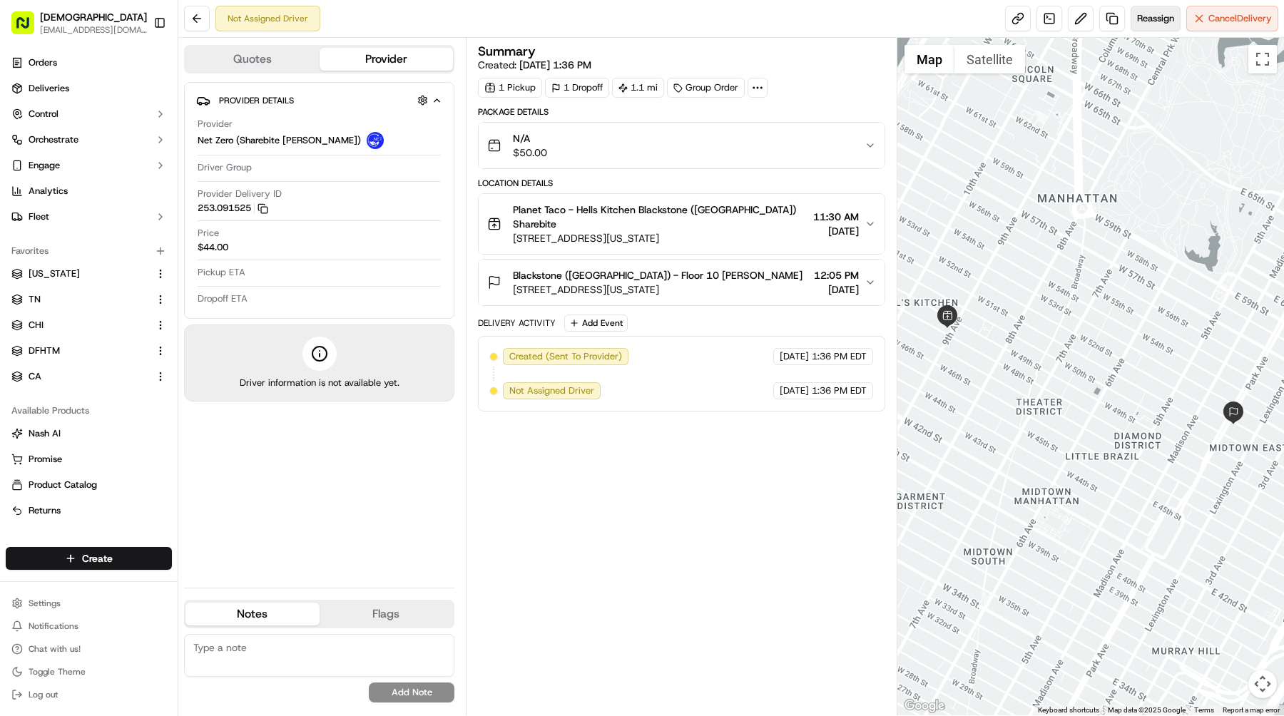
click at [1141, 16] on span "Reassign" at bounding box center [1155, 18] width 37 height 13
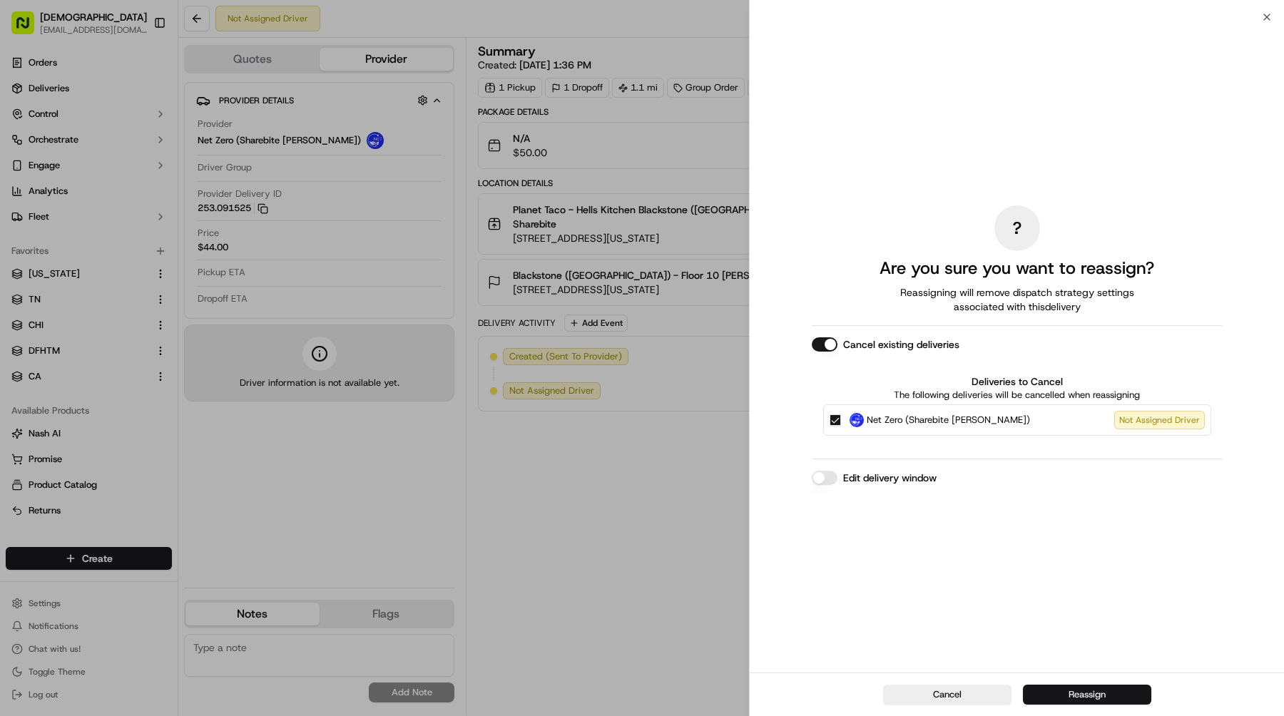
click at [1074, 697] on button "Reassign" at bounding box center [1087, 695] width 128 height 20
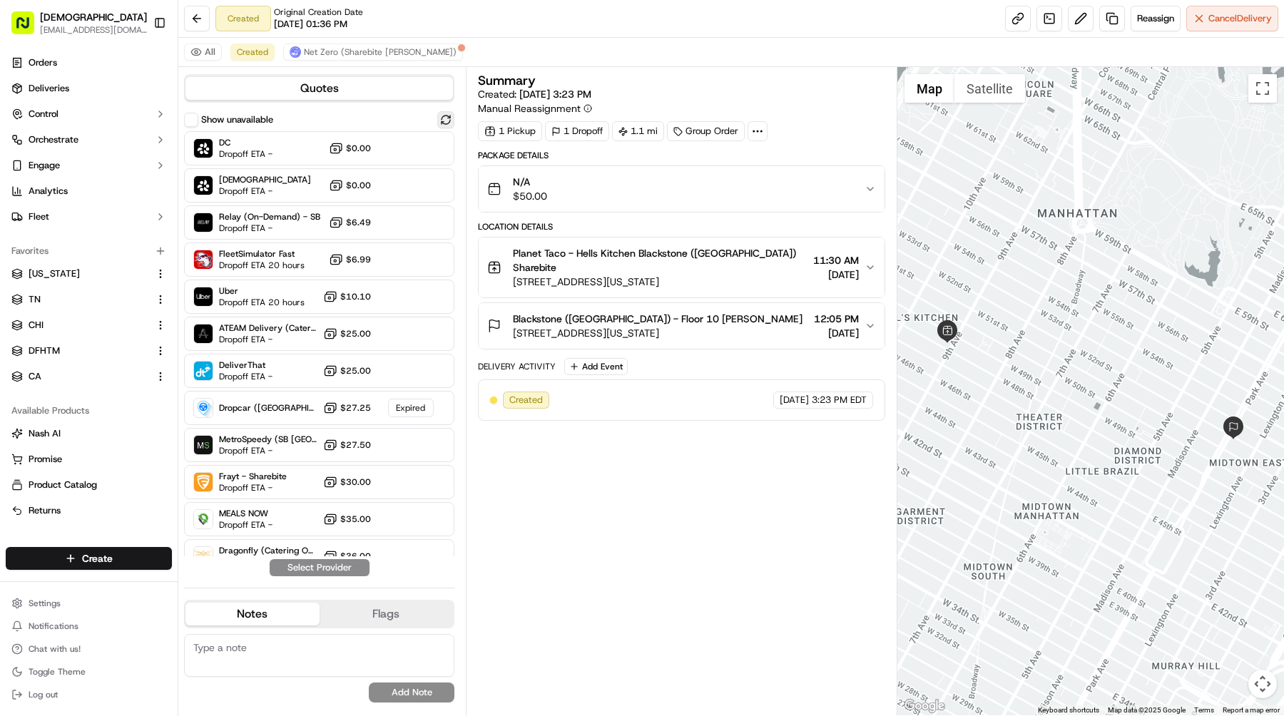
click at [449, 120] on button at bounding box center [445, 119] width 17 height 17
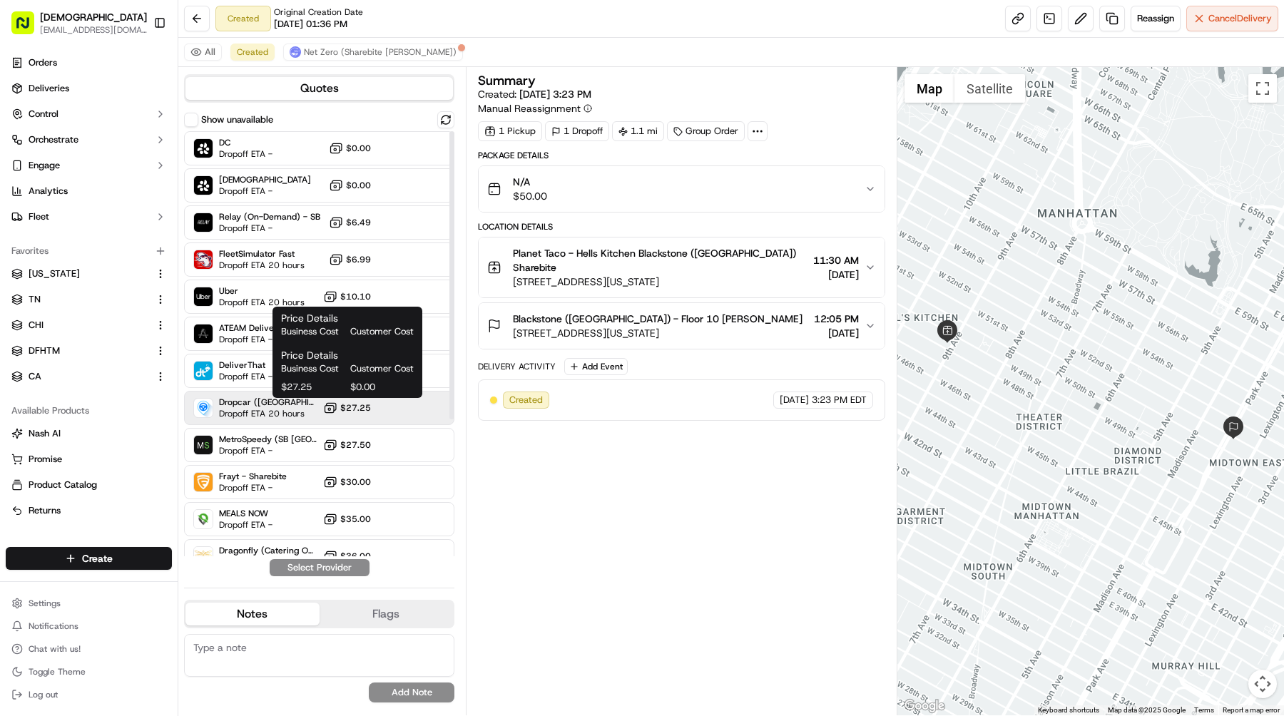
click at [325, 406] on icon at bounding box center [330, 408] width 14 height 14
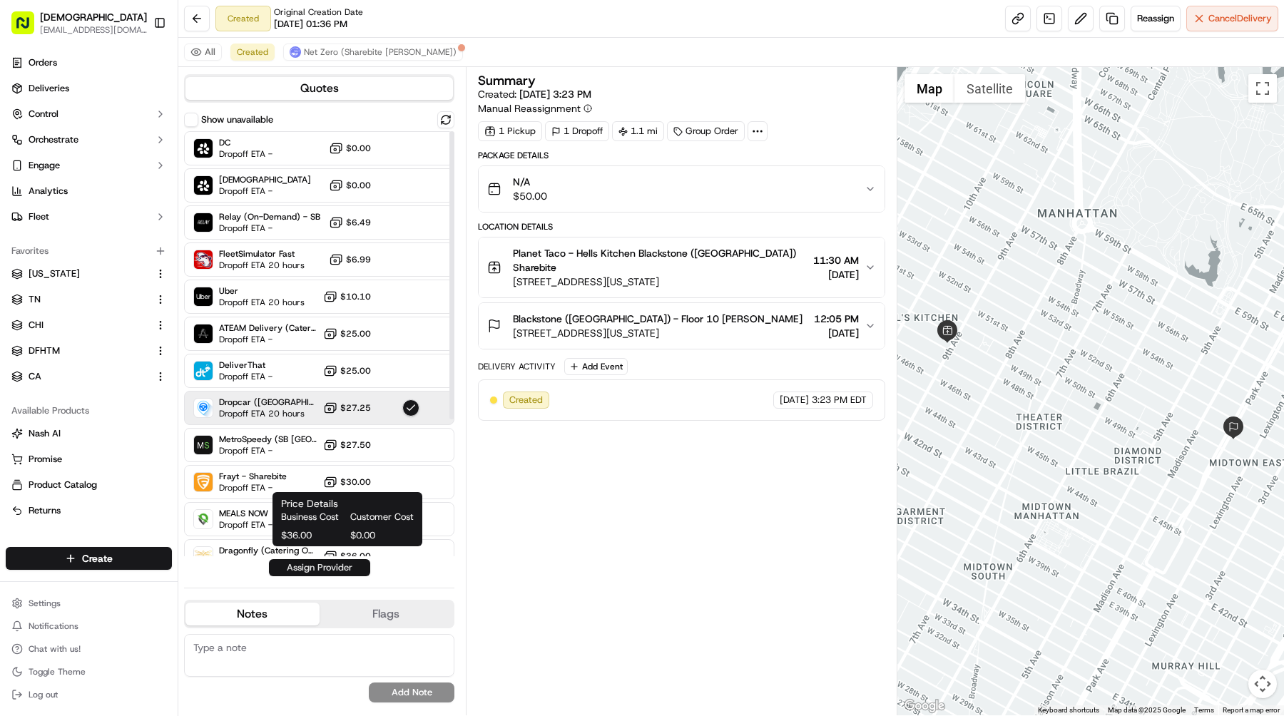
click at [355, 561] on button "Assign Provider" at bounding box center [319, 567] width 101 height 17
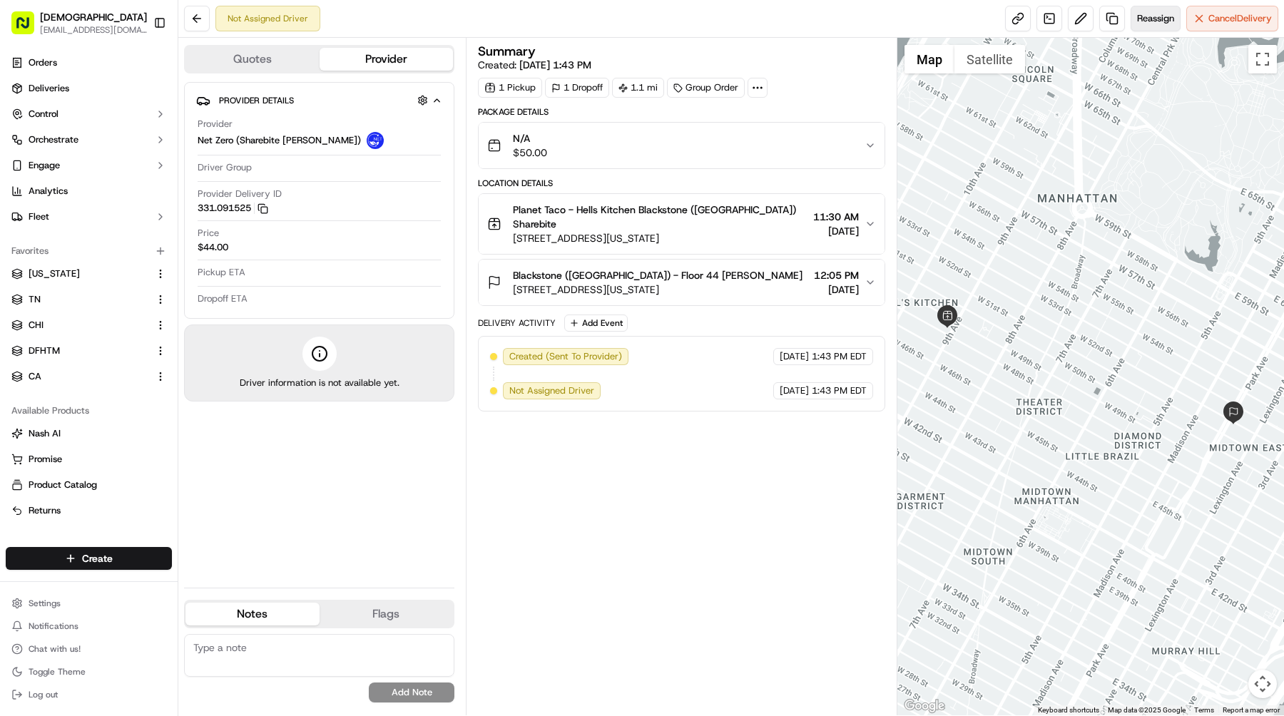
click at [1152, 28] on button "Reassign" at bounding box center [1156, 19] width 50 height 26
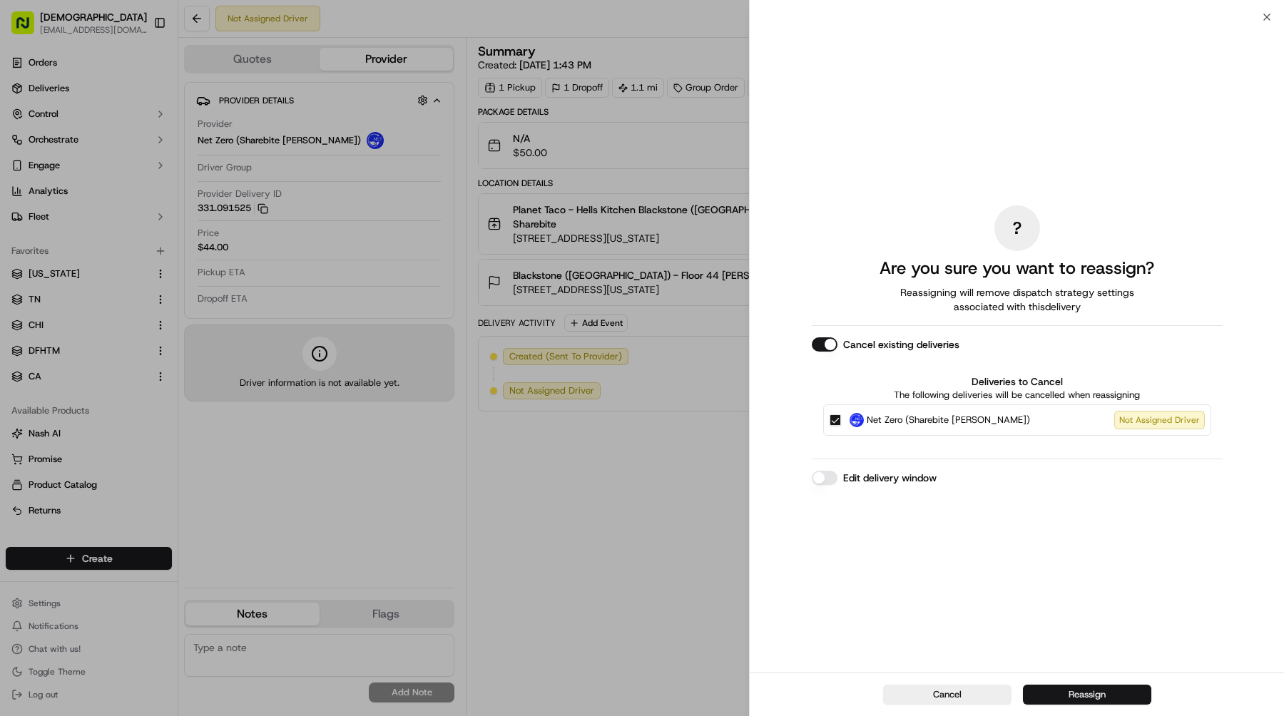
click at [1069, 692] on button "Reassign" at bounding box center [1087, 695] width 128 height 20
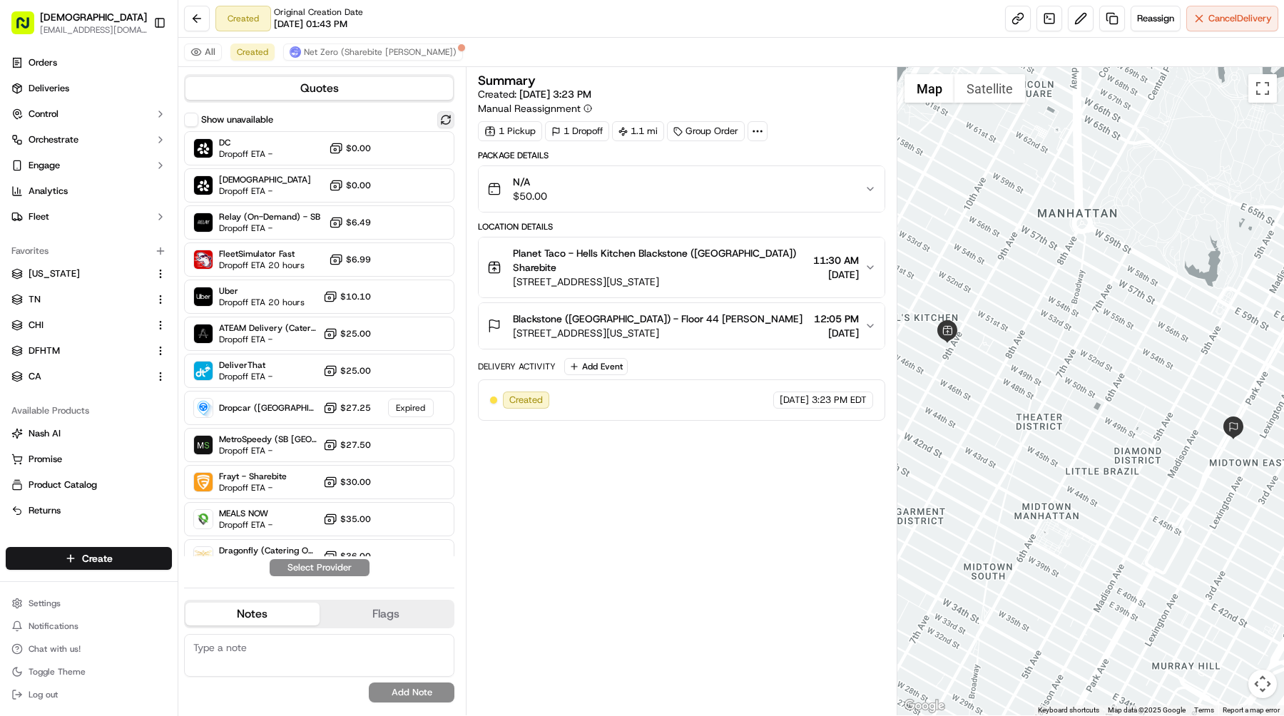
click at [442, 120] on button at bounding box center [445, 119] width 17 height 17
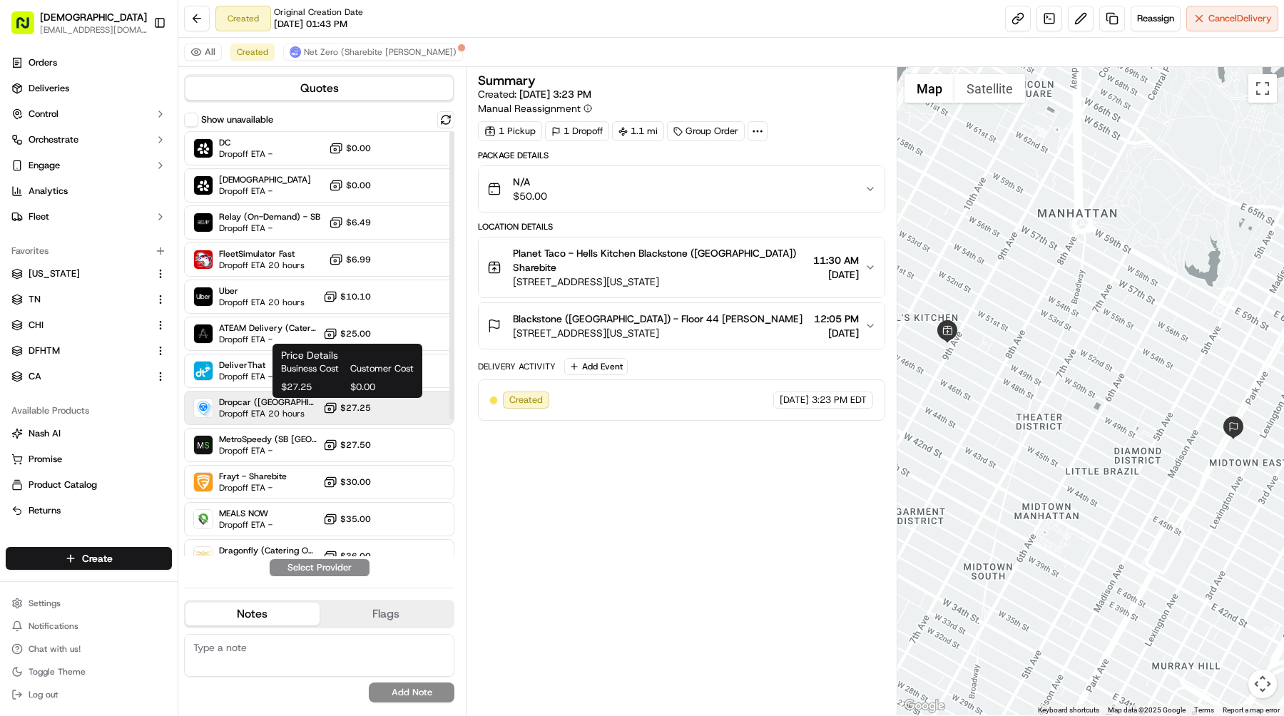
click at [324, 414] on icon at bounding box center [330, 408] width 14 height 14
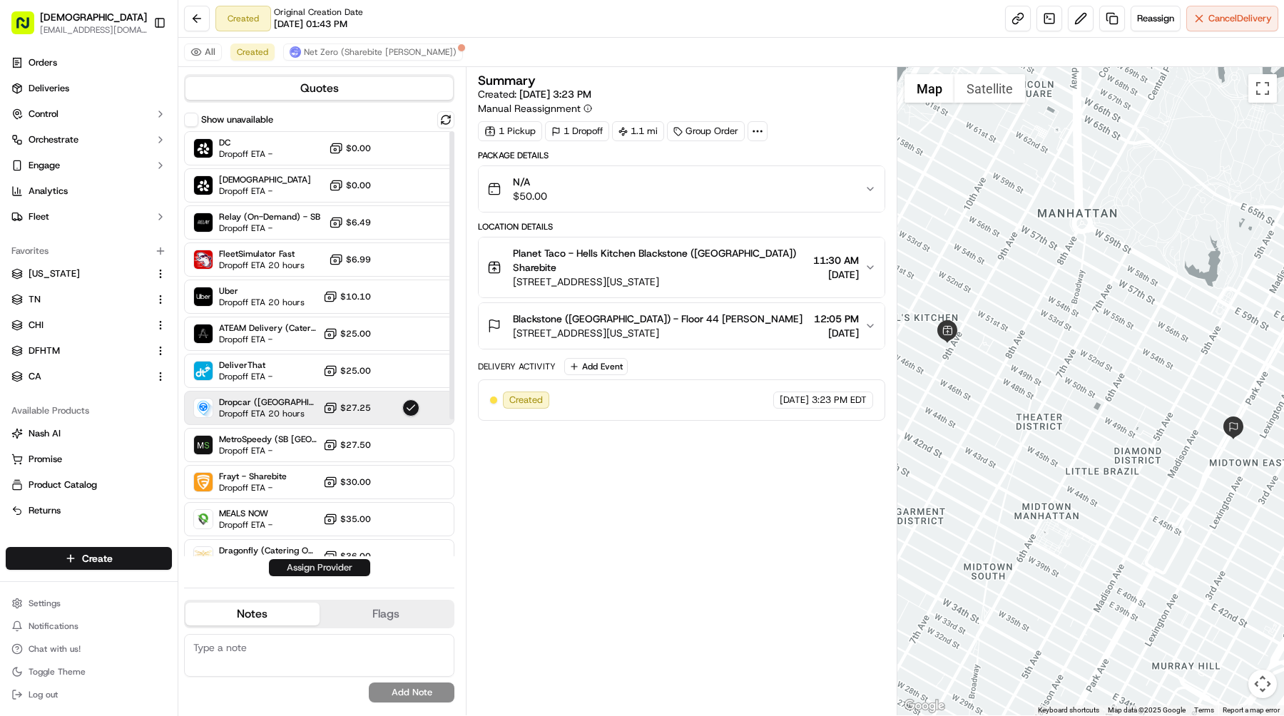
click at [325, 572] on button "Assign Provider" at bounding box center [319, 567] width 101 height 17
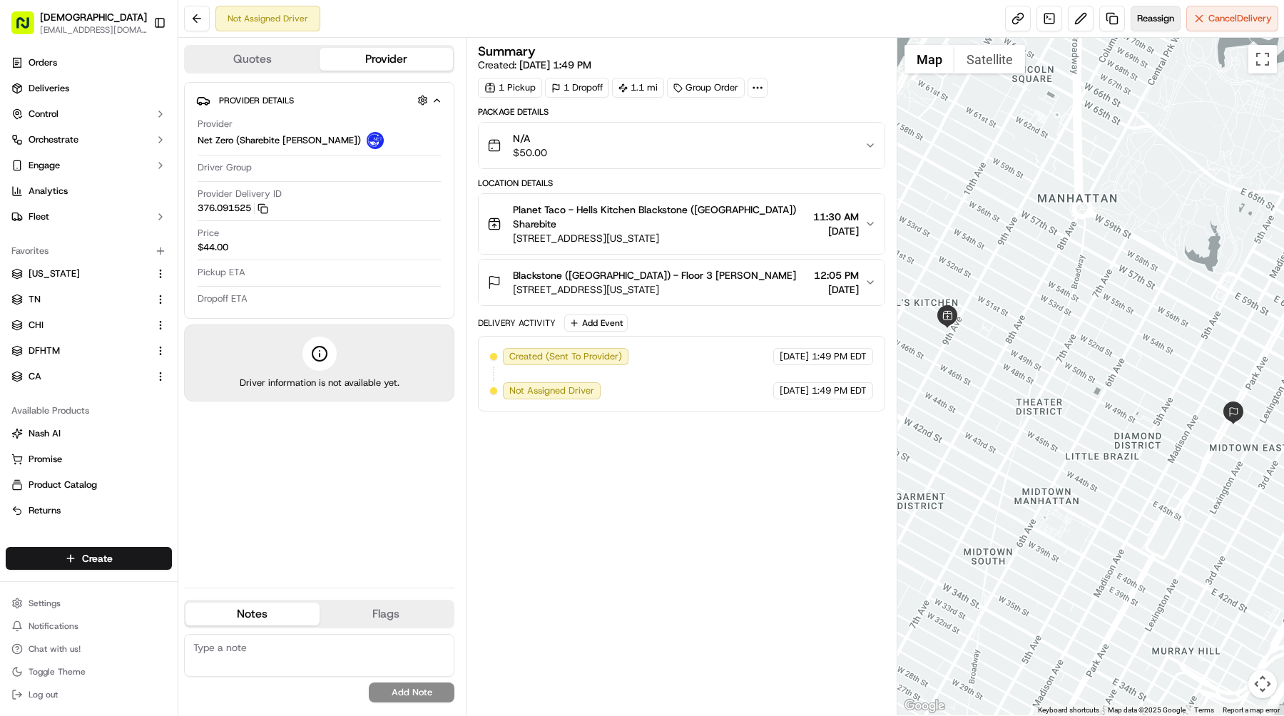
click at [1159, 17] on span "Reassign" at bounding box center [1155, 18] width 37 height 13
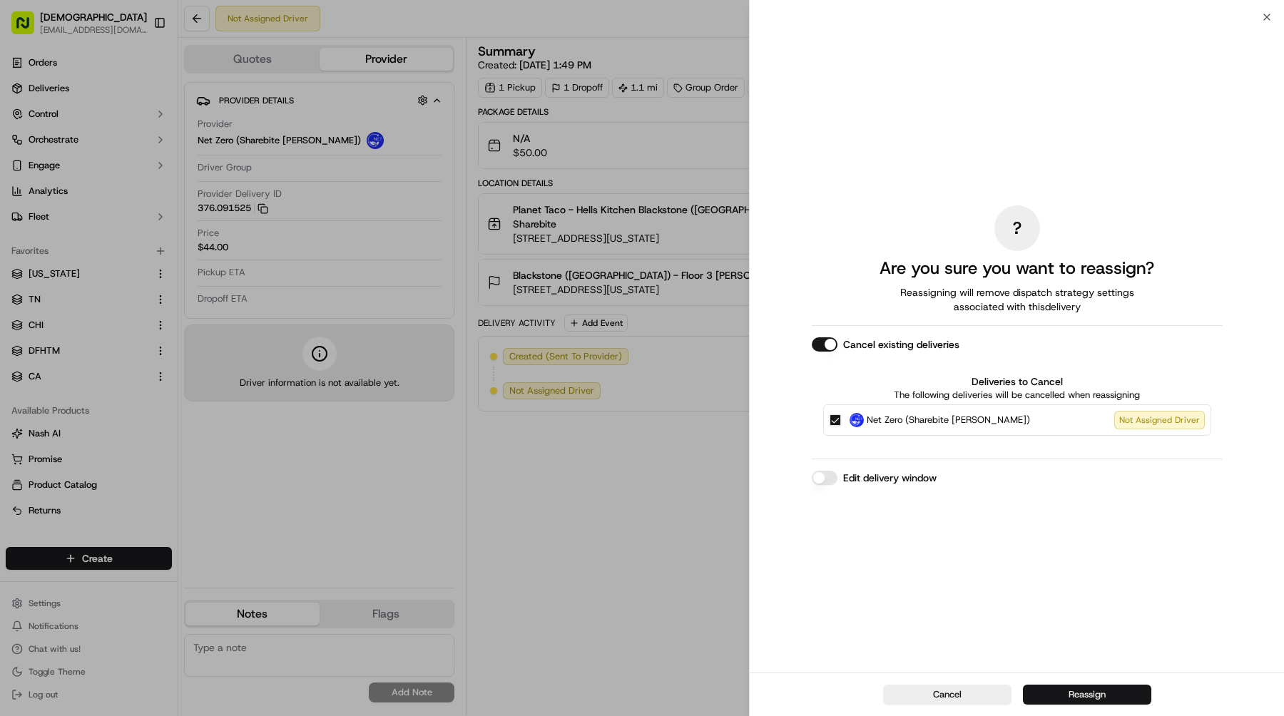
click at [1044, 694] on button "Reassign" at bounding box center [1087, 695] width 128 height 20
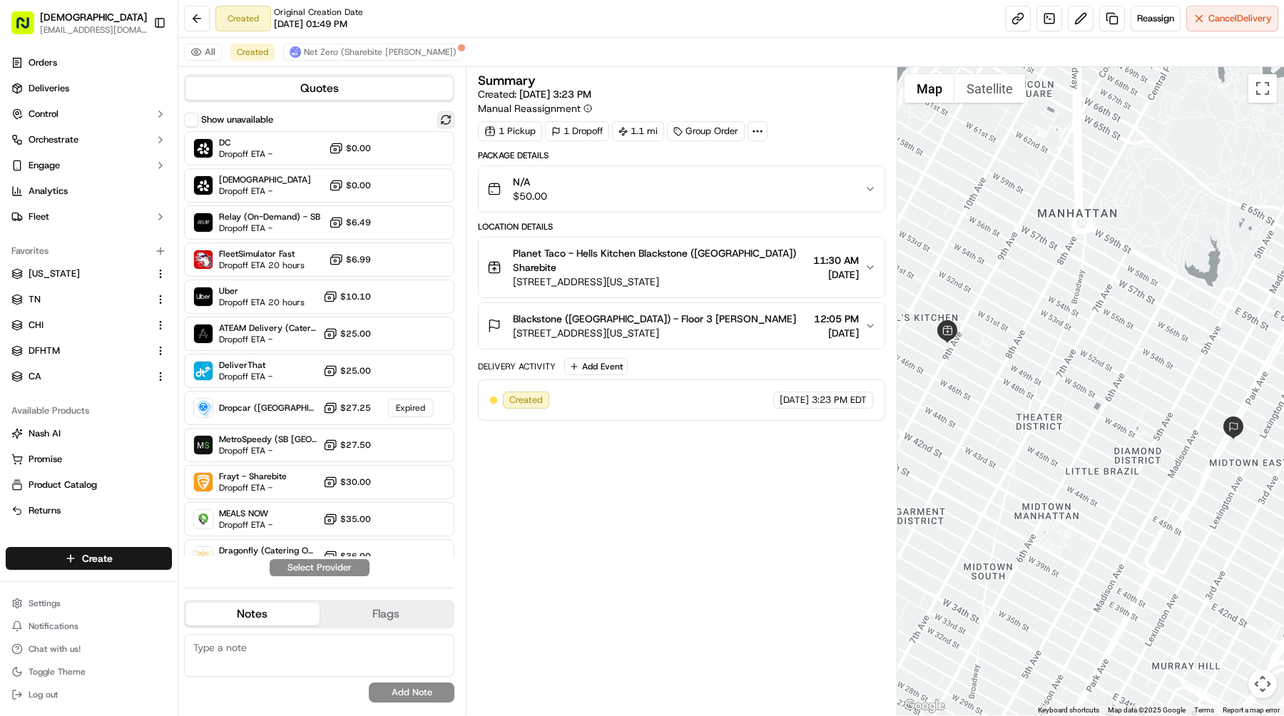
click at [442, 122] on button at bounding box center [445, 119] width 17 height 17
click at [245, 395] on div "Dropcar ([GEOGRAPHIC_DATA] 1) Dropoff ETA 20 hours $27.25" at bounding box center [319, 408] width 270 height 34
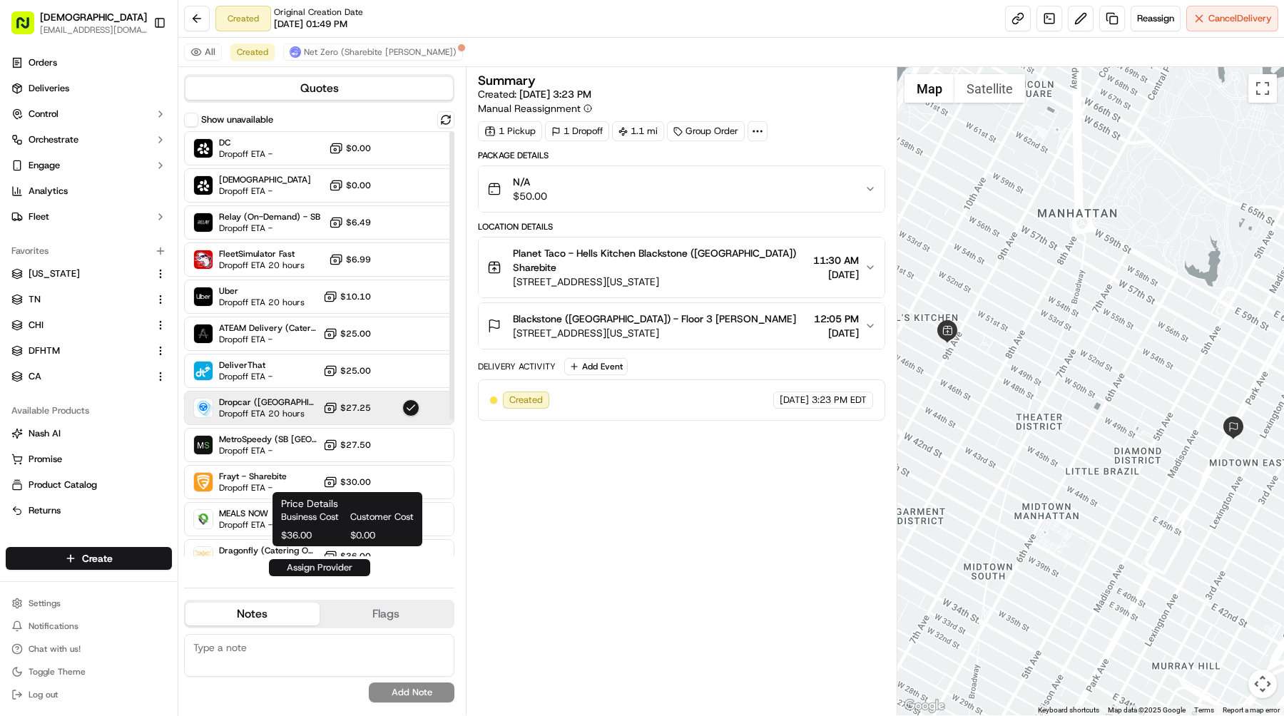
click at [330, 561] on button "Assign Provider" at bounding box center [319, 567] width 101 height 17
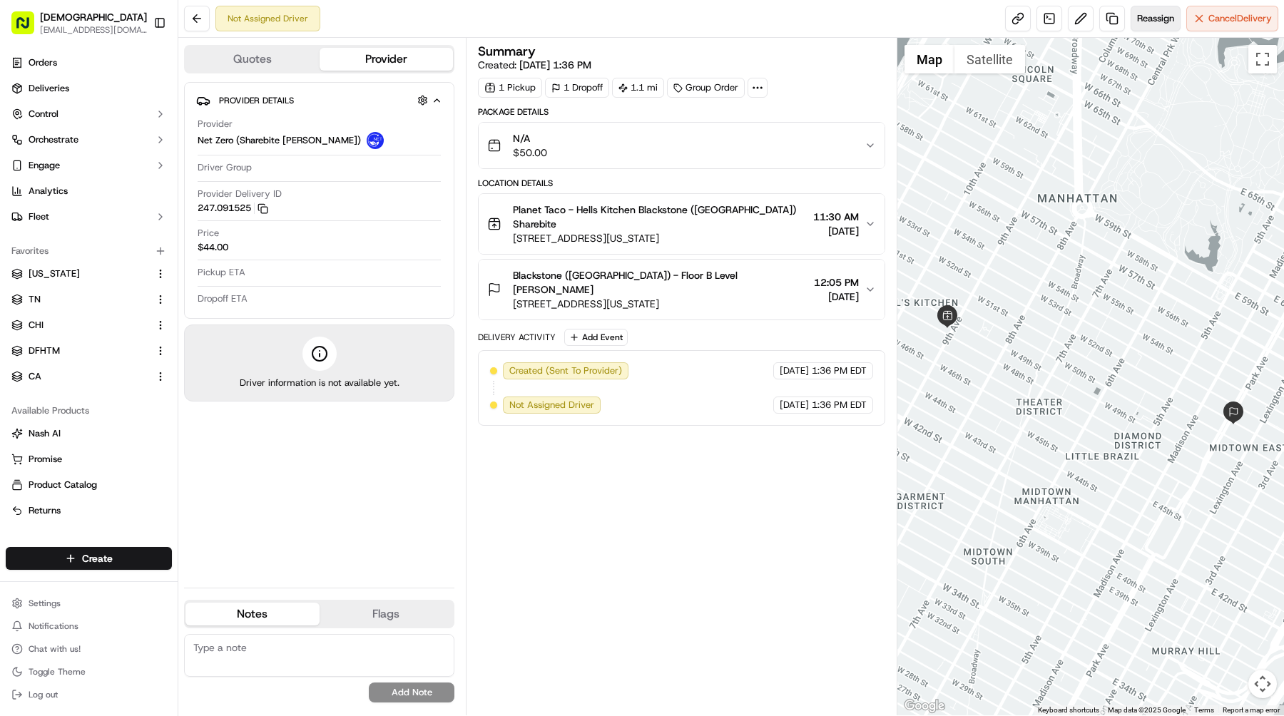
click at [1144, 16] on span "Reassign" at bounding box center [1155, 18] width 37 height 13
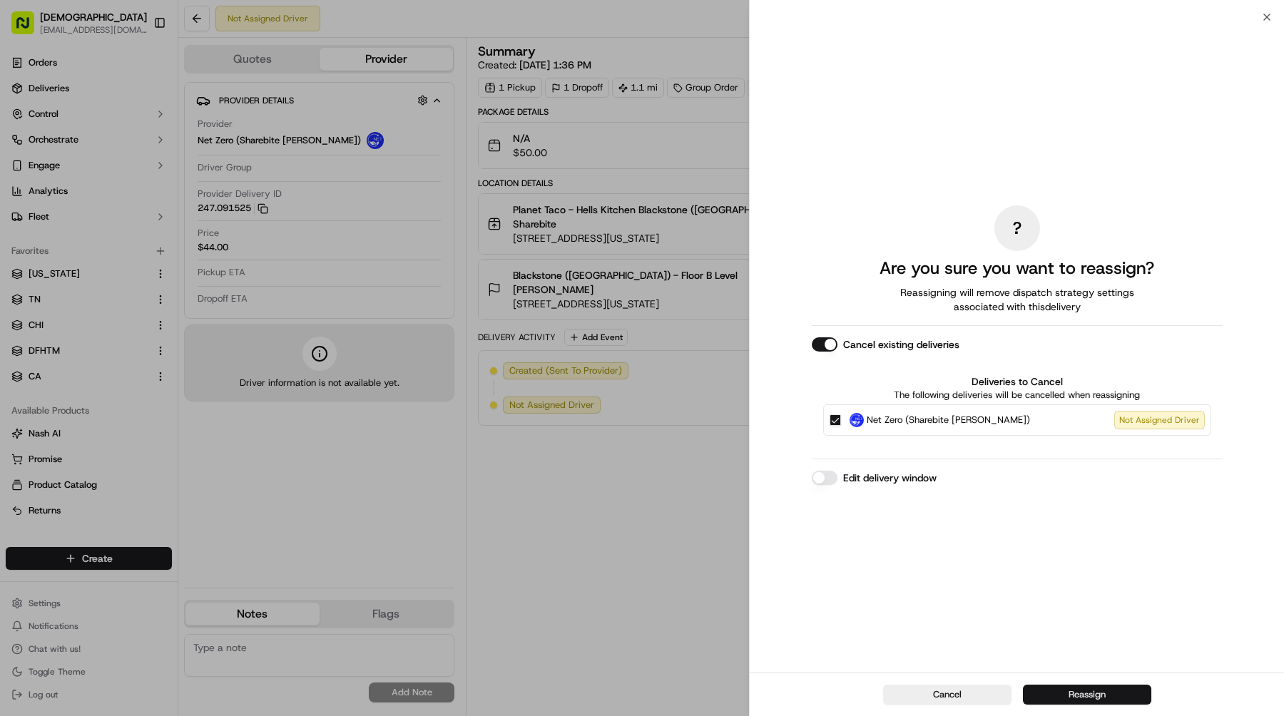
click at [1064, 697] on button "Reassign" at bounding box center [1087, 695] width 128 height 20
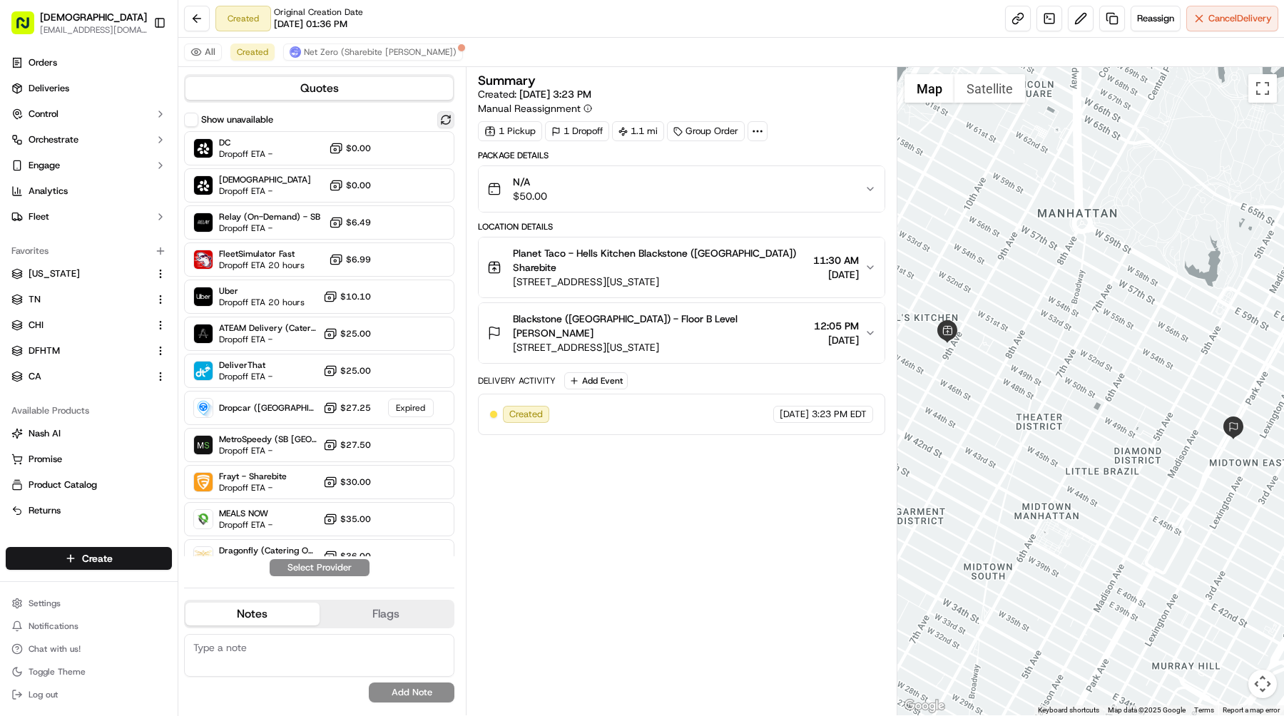
click at [444, 116] on button at bounding box center [445, 119] width 17 height 17
click at [275, 398] on span "Dropcar ([GEOGRAPHIC_DATA] 1)" at bounding box center [268, 402] width 98 height 11
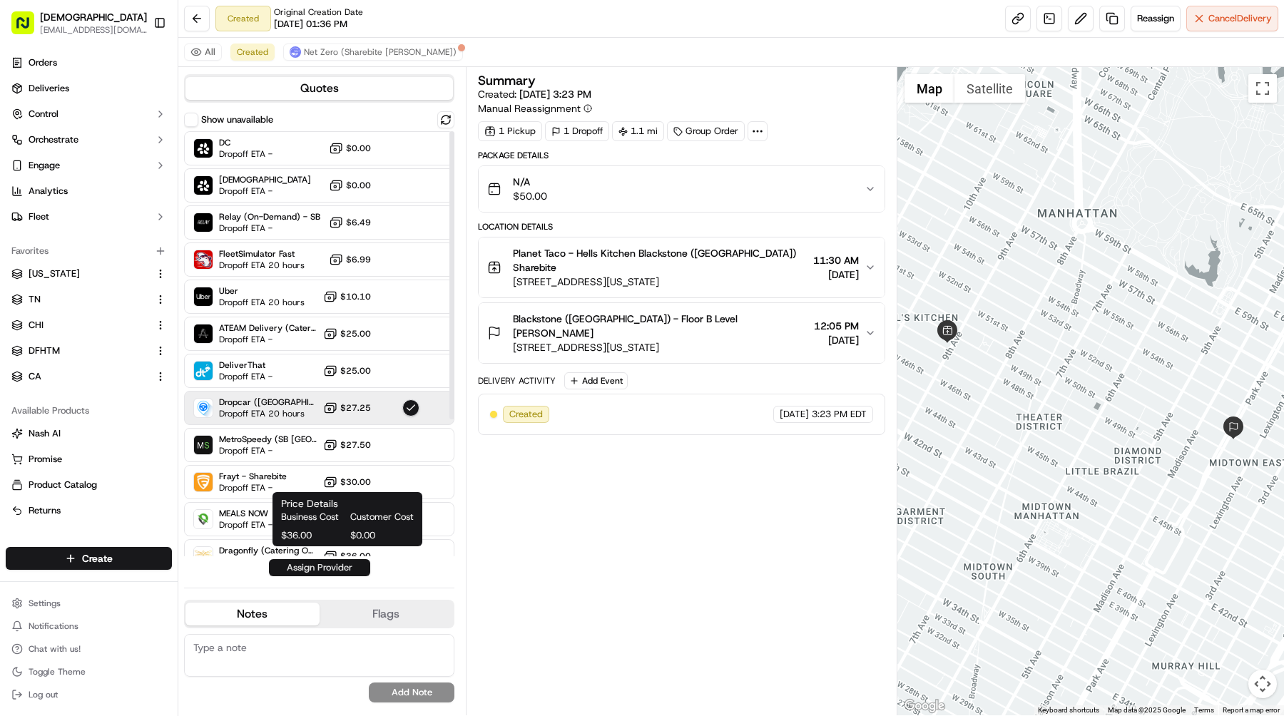
click at [342, 573] on button "Assign Provider" at bounding box center [319, 567] width 101 height 17
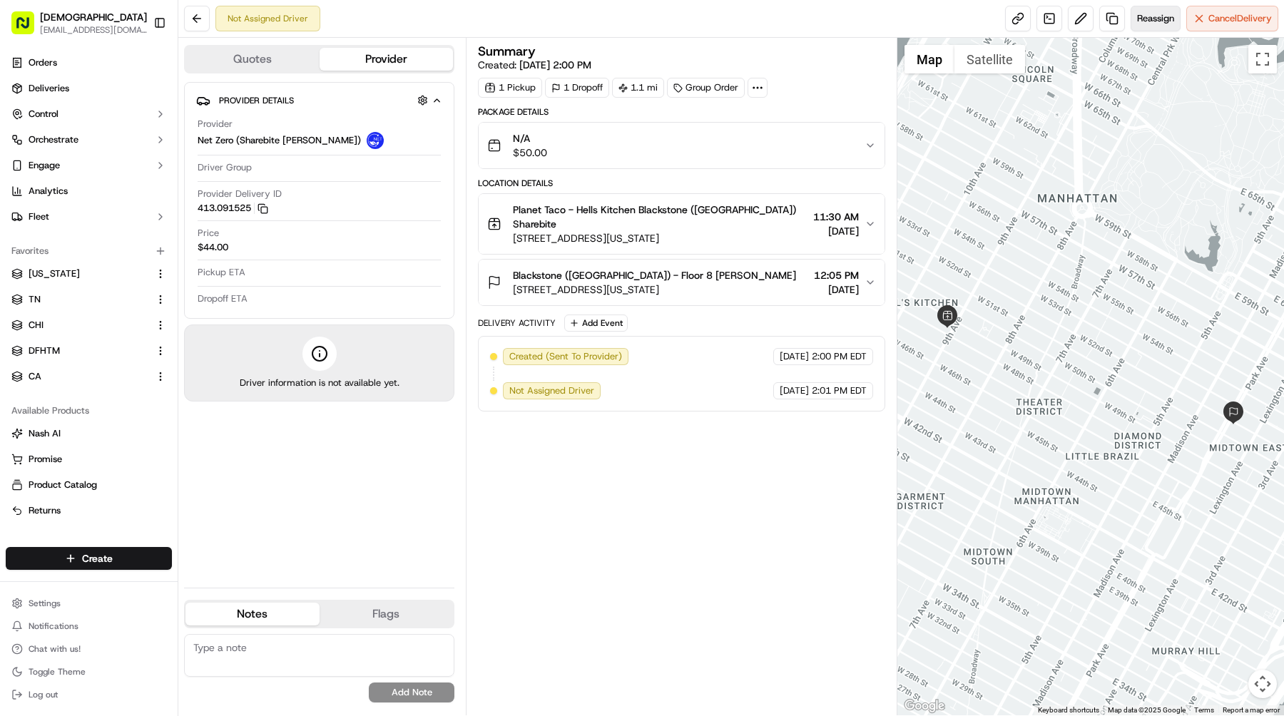
click at [1131, 15] on button "Reassign" at bounding box center [1156, 19] width 50 height 26
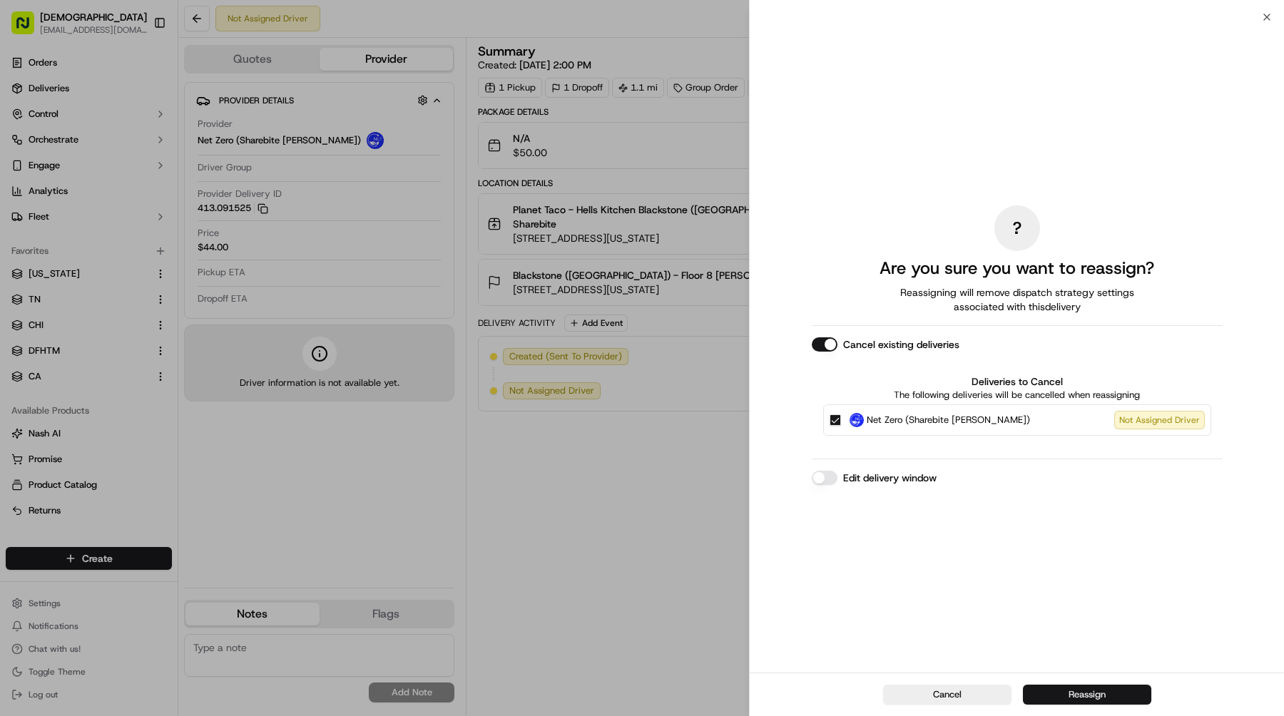
click at [1059, 697] on button "Reassign" at bounding box center [1087, 695] width 128 height 20
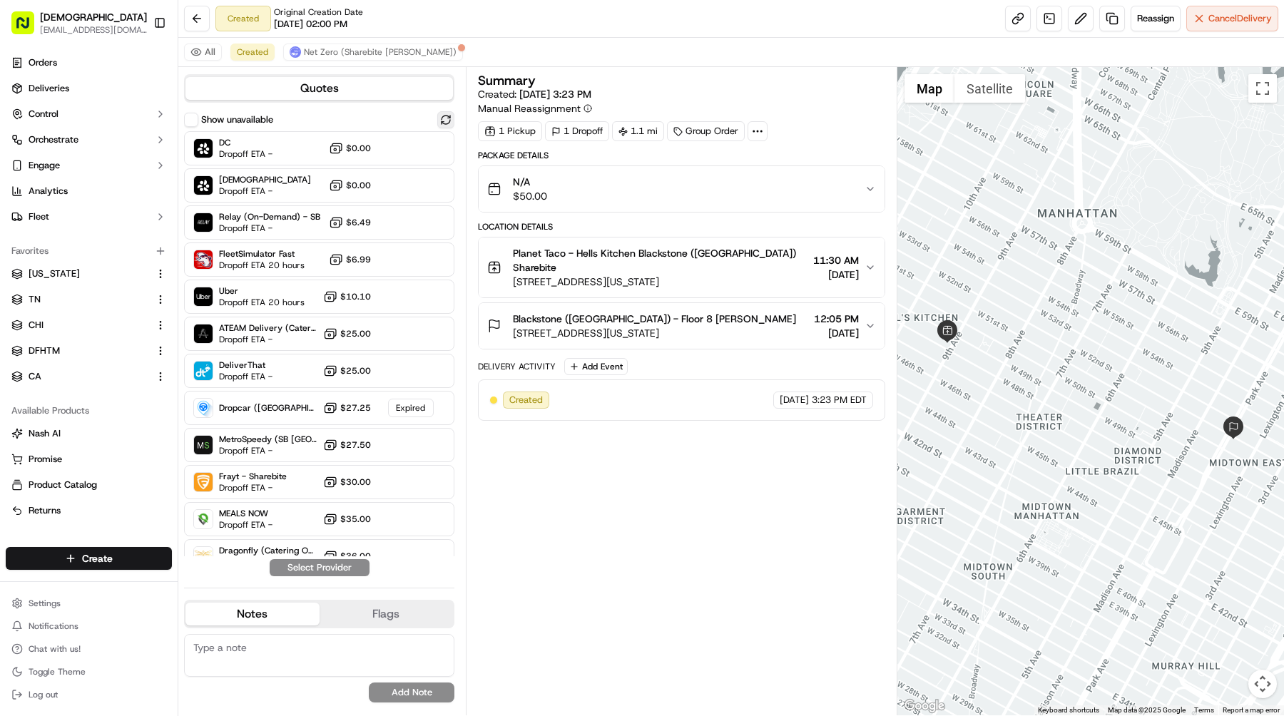
click at [446, 121] on button at bounding box center [445, 119] width 17 height 17
click at [241, 413] on span "Dropoff ETA 20 hours" at bounding box center [268, 413] width 98 height 11
click at [333, 564] on button "Assign Provider" at bounding box center [319, 567] width 101 height 17
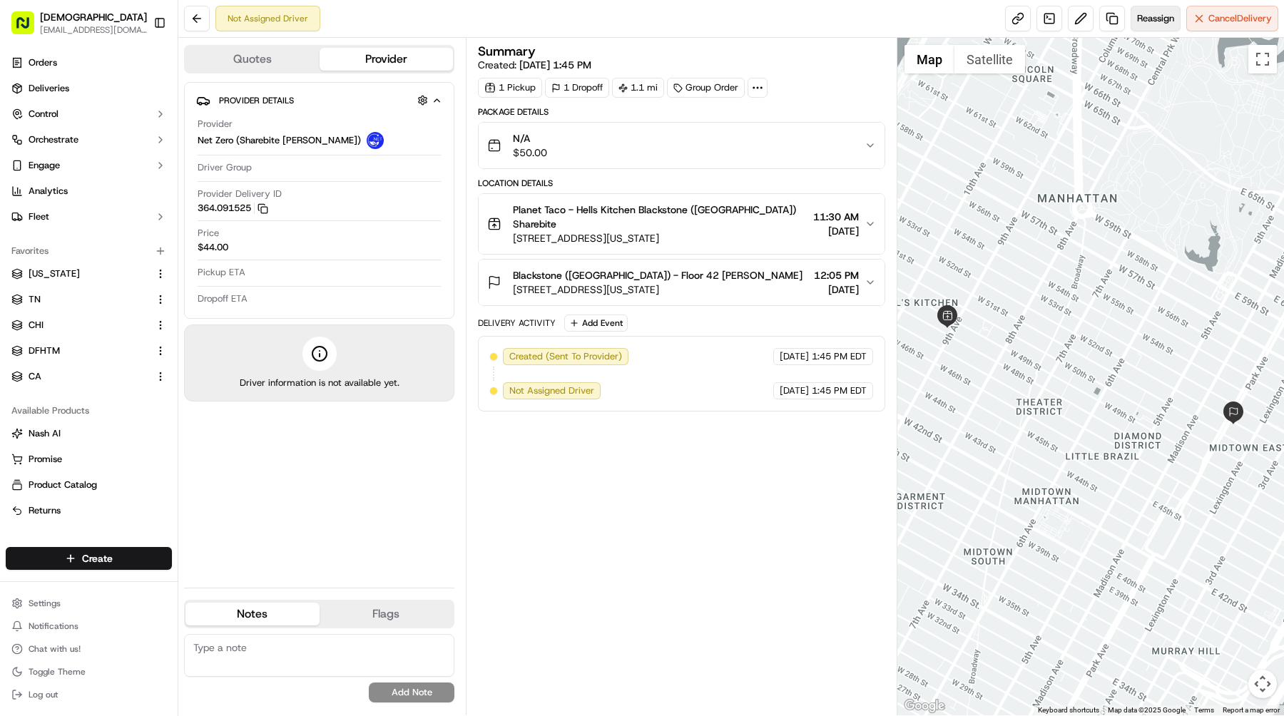
click at [1140, 23] on span "Reassign" at bounding box center [1155, 18] width 37 height 13
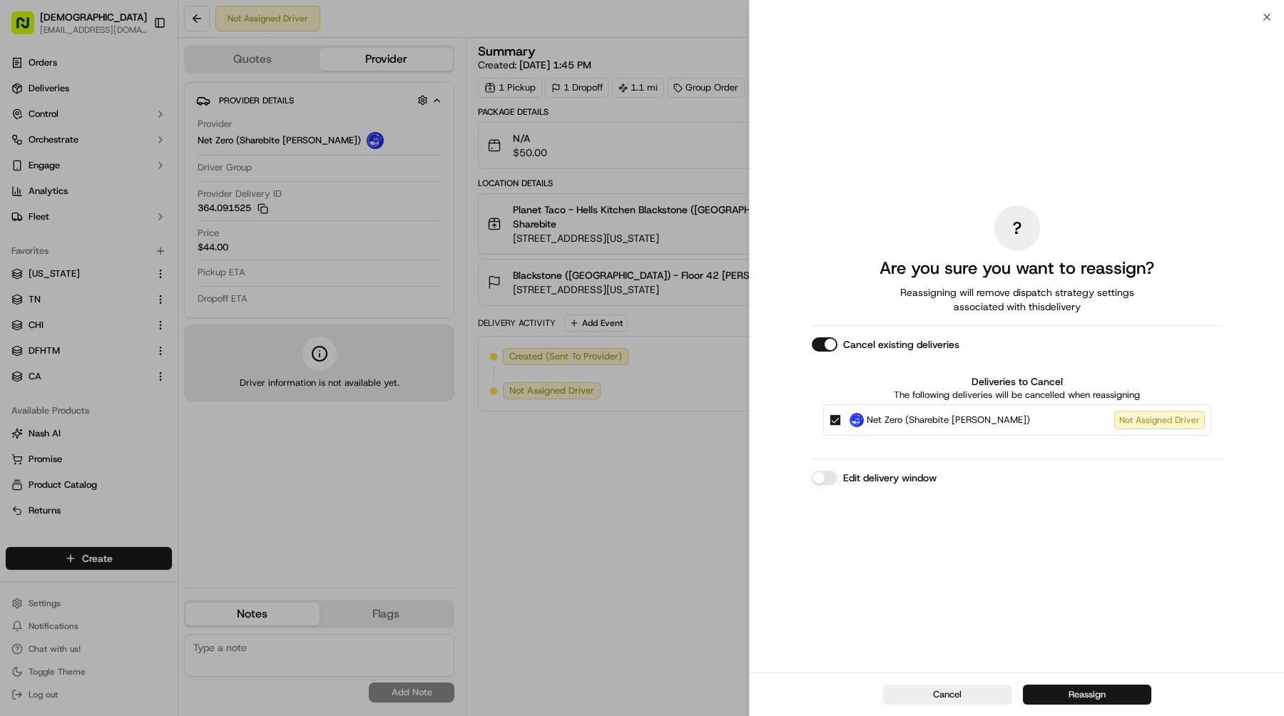
click at [1049, 685] on button "Reassign" at bounding box center [1087, 695] width 128 height 20
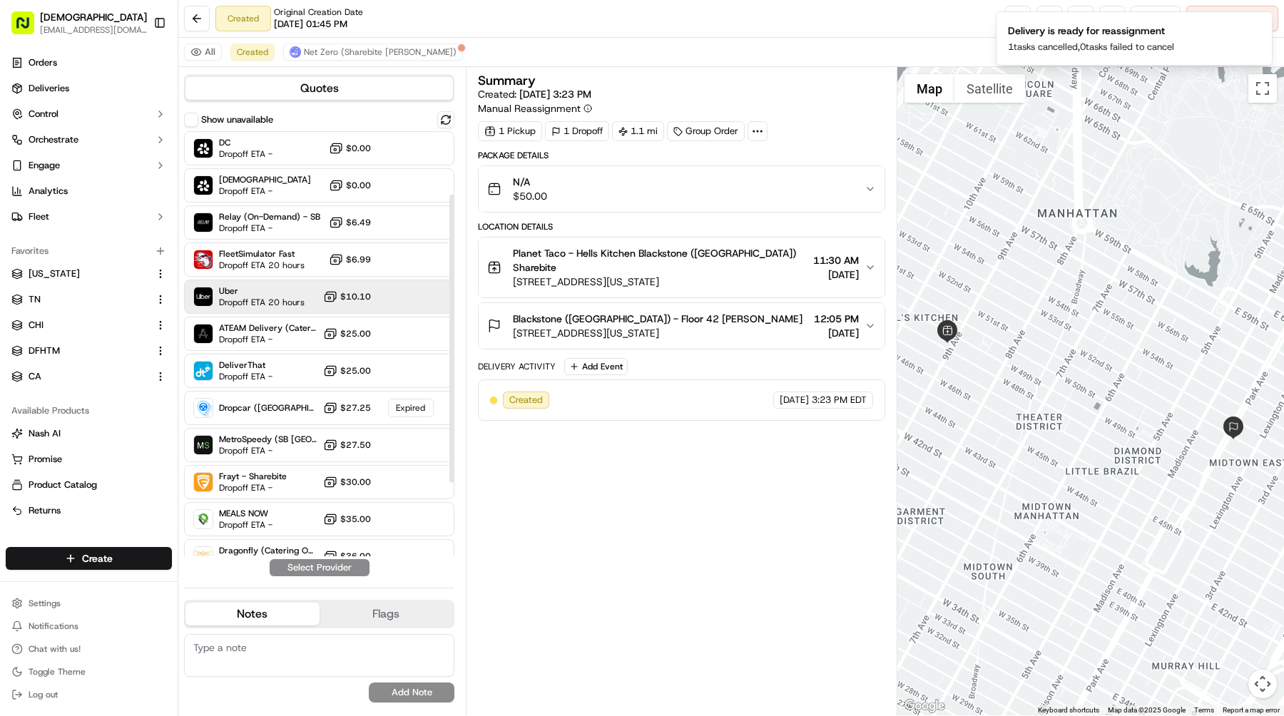
scroll to position [203, 0]
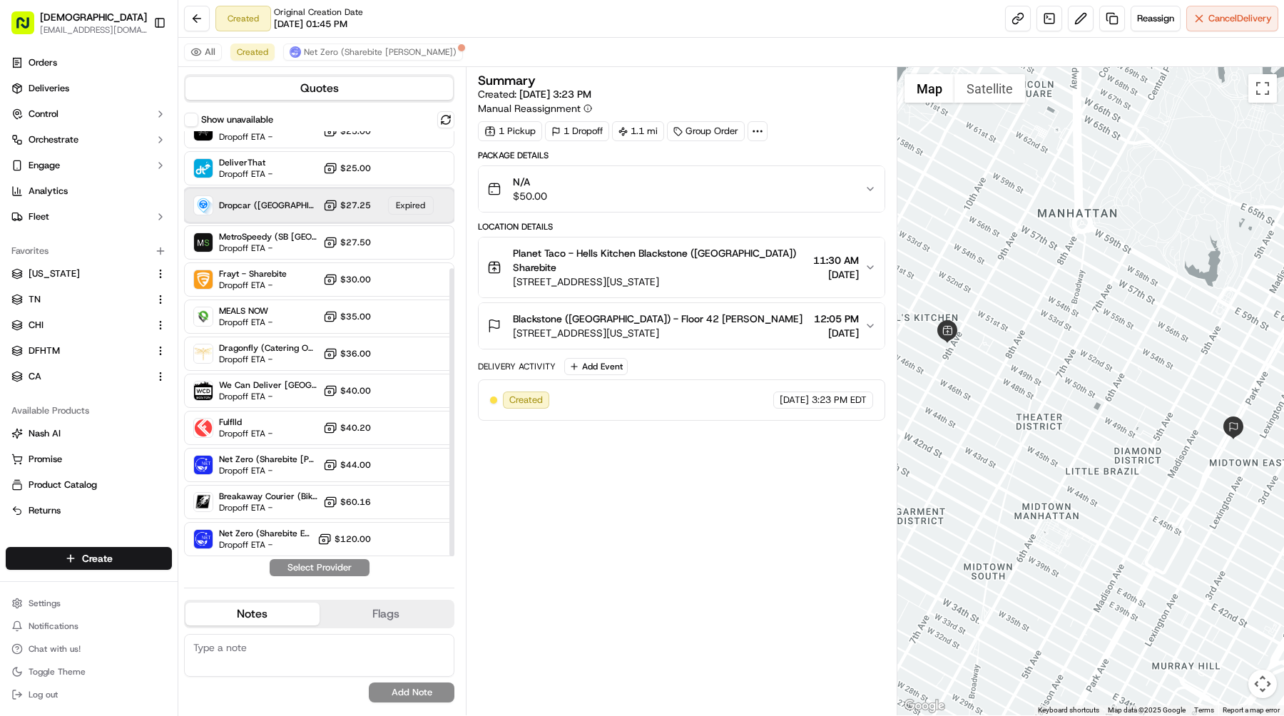
click at [302, 209] on div "Dropcar (NYC 1) $27.25 Expired" at bounding box center [319, 205] width 270 height 34
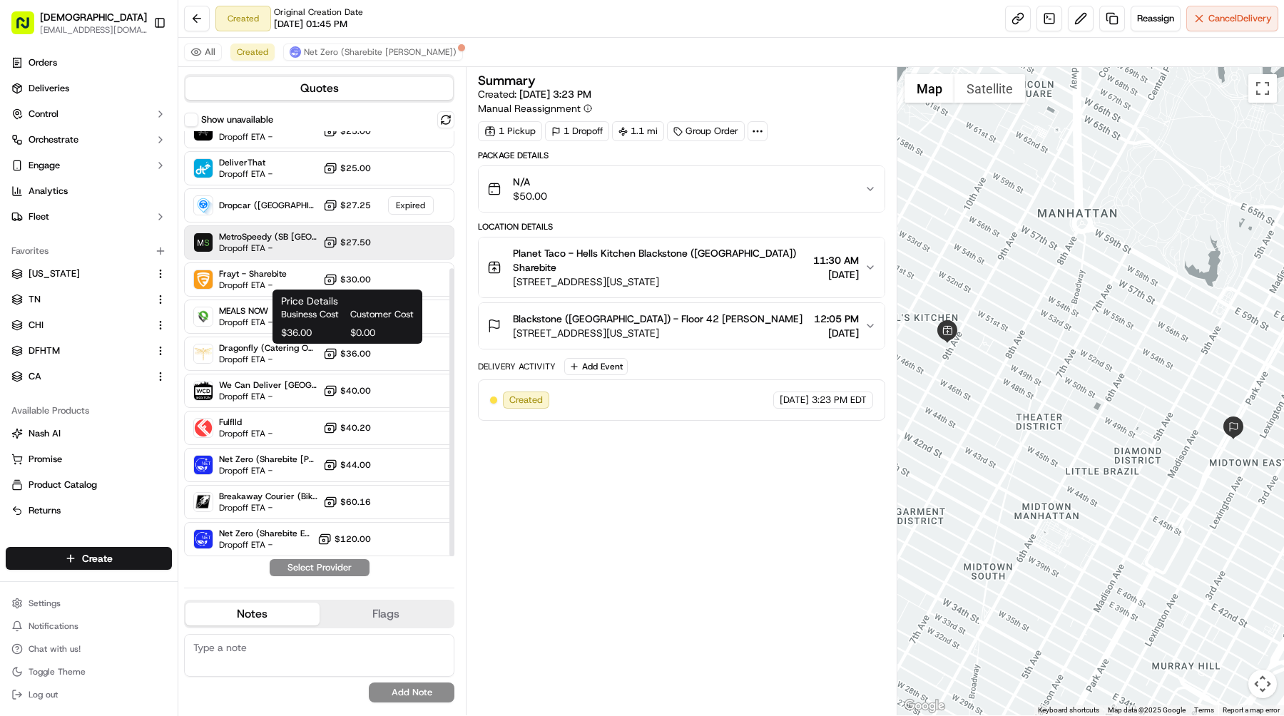
click at [327, 244] on icon at bounding box center [330, 242] width 14 height 14
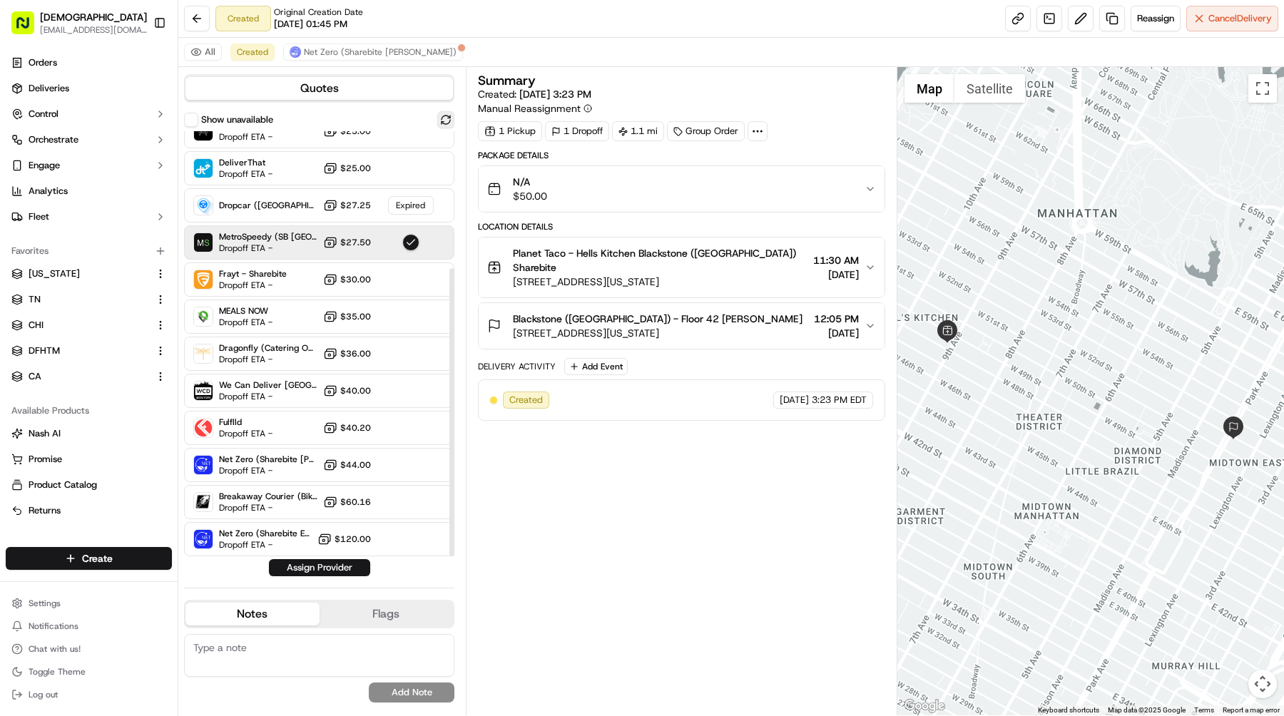
click at [449, 124] on button at bounding box center [445, 119] width 17 height 17
click at [308, 213] on div "Dropcar ([GEOGRAPHIC_DATA] 1) Dropoff ETA 20 hours $27.25" at bounding box center [319, 205] width 270 height 34
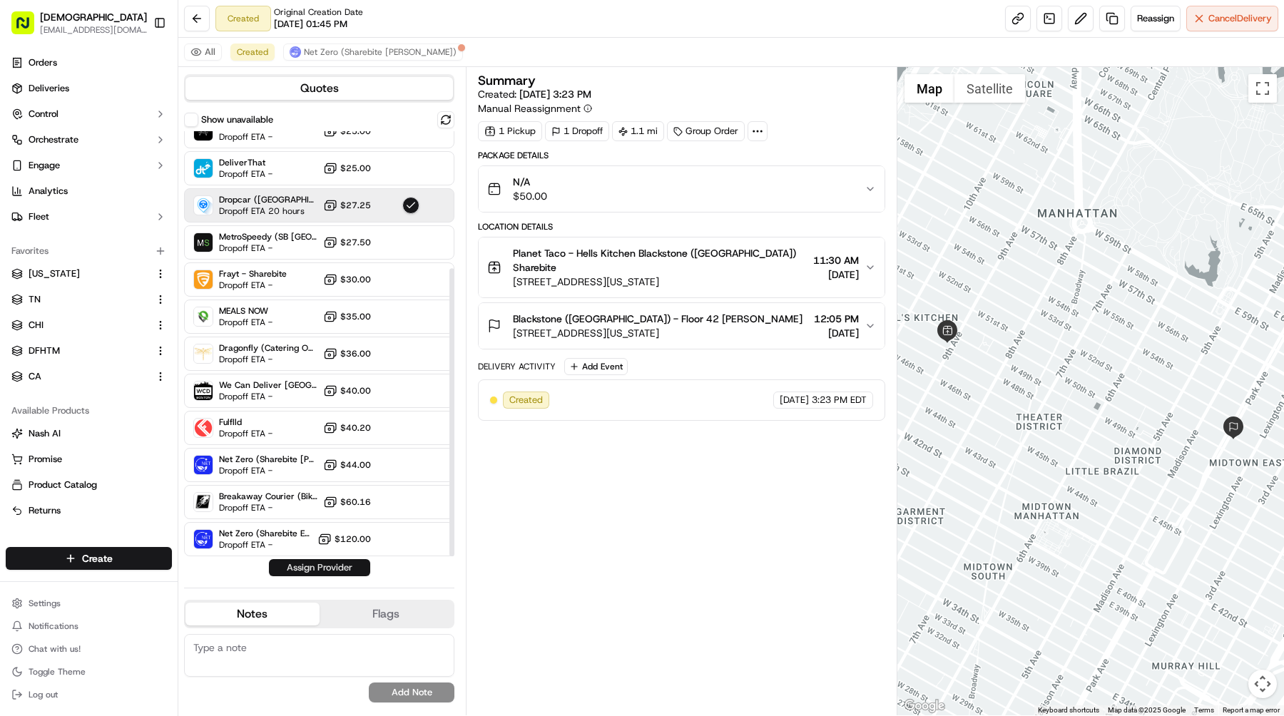
click at [342, 568] on button "Assign Provider" at bounding box center [319, 567] width 101 height 17
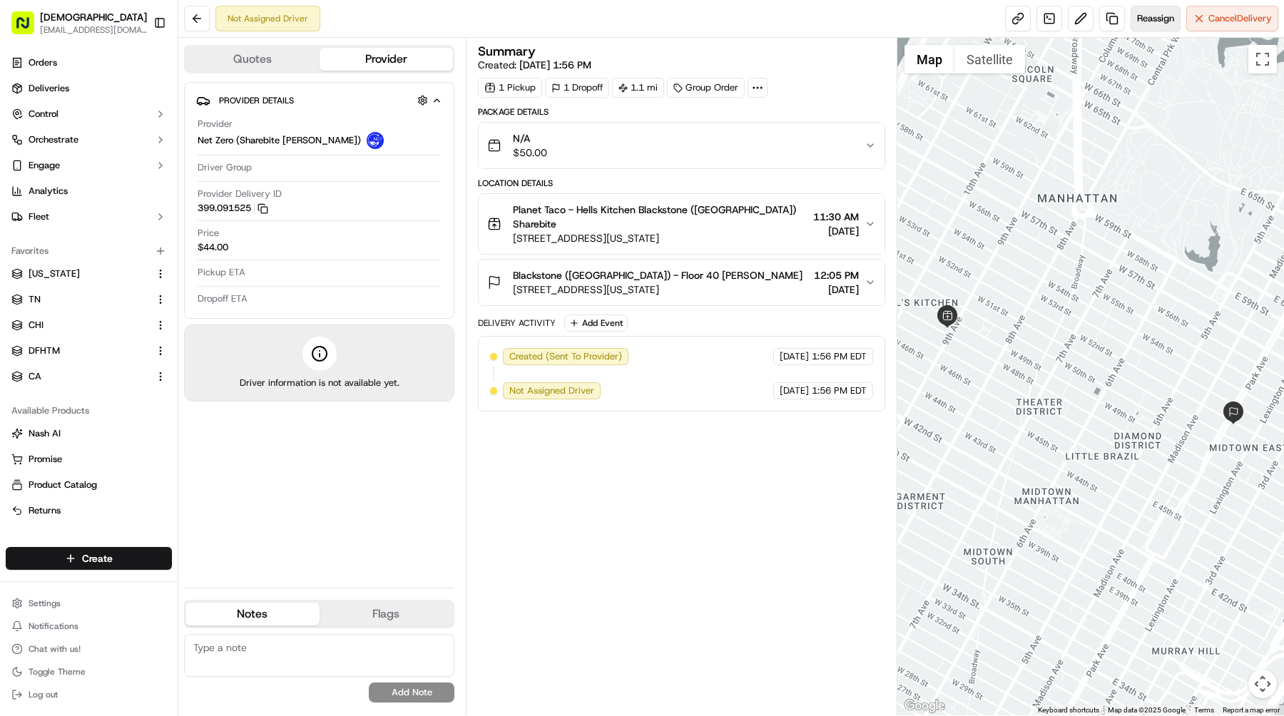
click at [1141, 16] on span "Reassign" at bounding box center [1155, 18] width 37 height 13
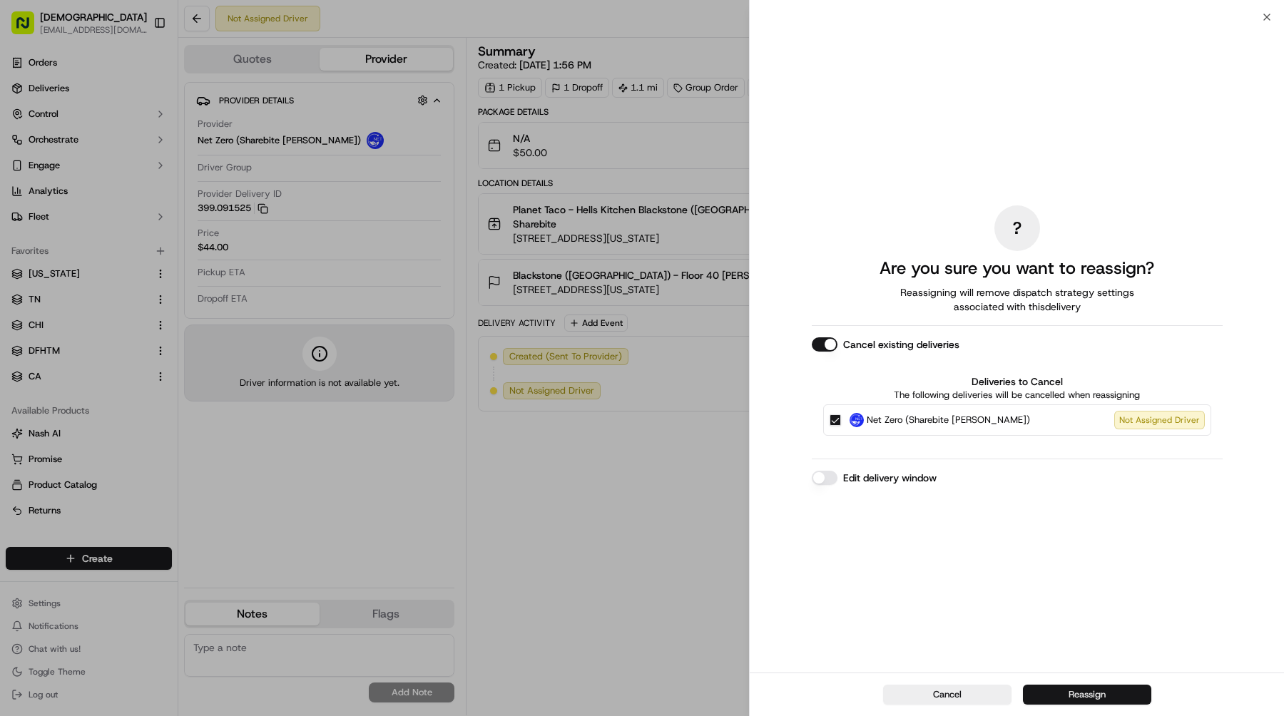
click at [1050, 700] on button "Reassign" at bounding box center [1087, 695] width 128 height 20
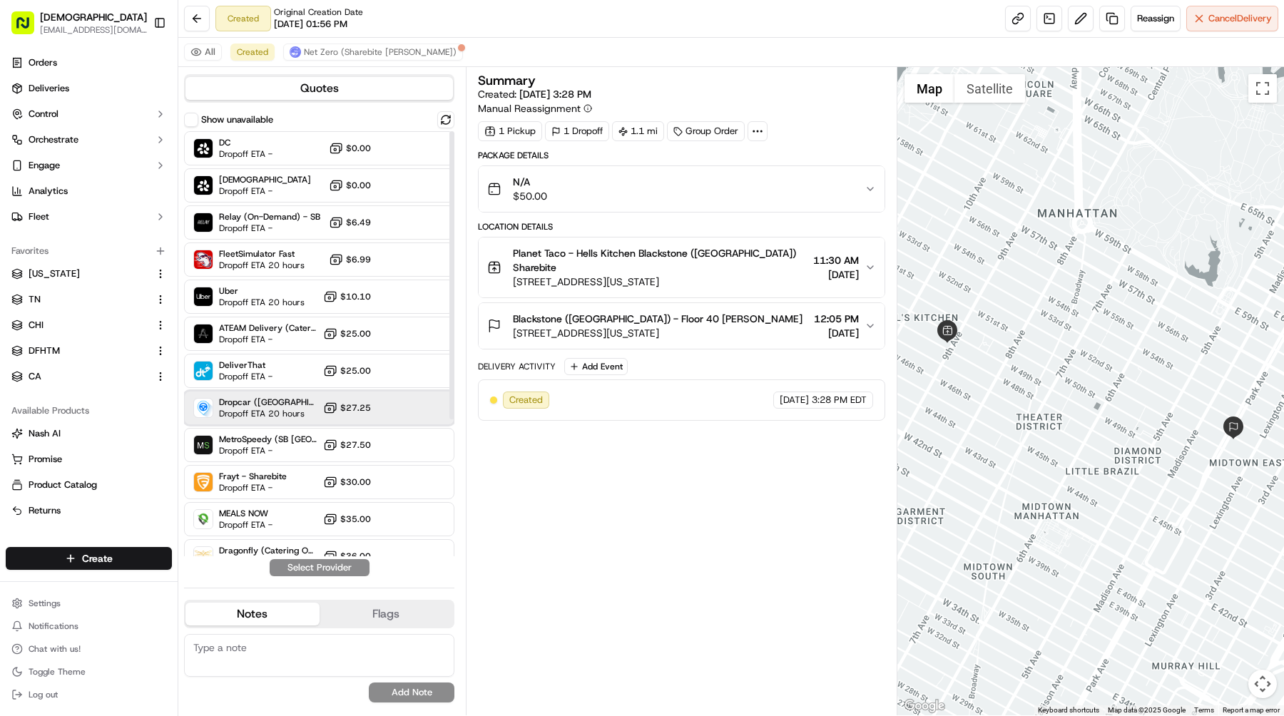
click at [292, 394] on div "Dropcar ([GEOGRAPHIC_DATA] 1) Dropoff ETA 20 hours $27.25" at bounding box center [319, 408] width 270 height 34
click at [343, 567] on button "Assign Provider" at bounding box center [319, 567] width 101 height 17
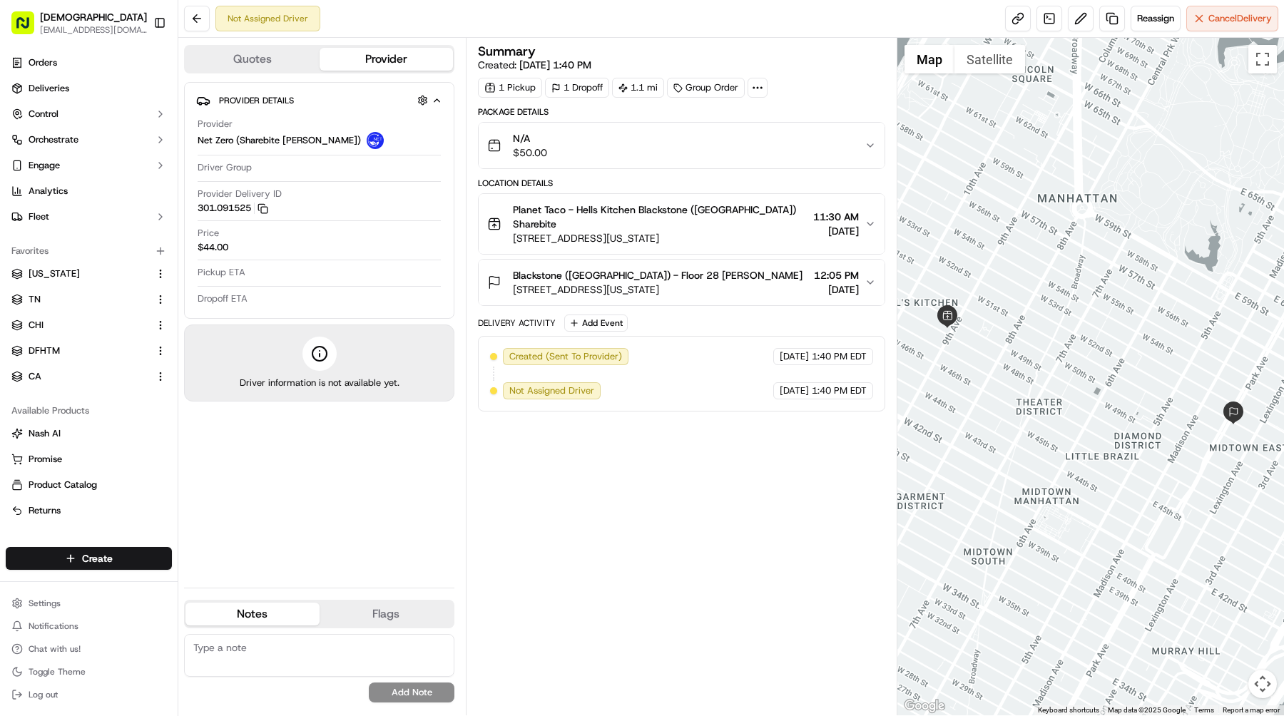
click at [1152, 4] on div "Not Assigned Driver Reassign Cancel Delivery" at bounding box center [731, 19] width 1106 height 38
click at [1151, 21] on span "Reassign" at bounding box center [1155, 18] width 37 height 13
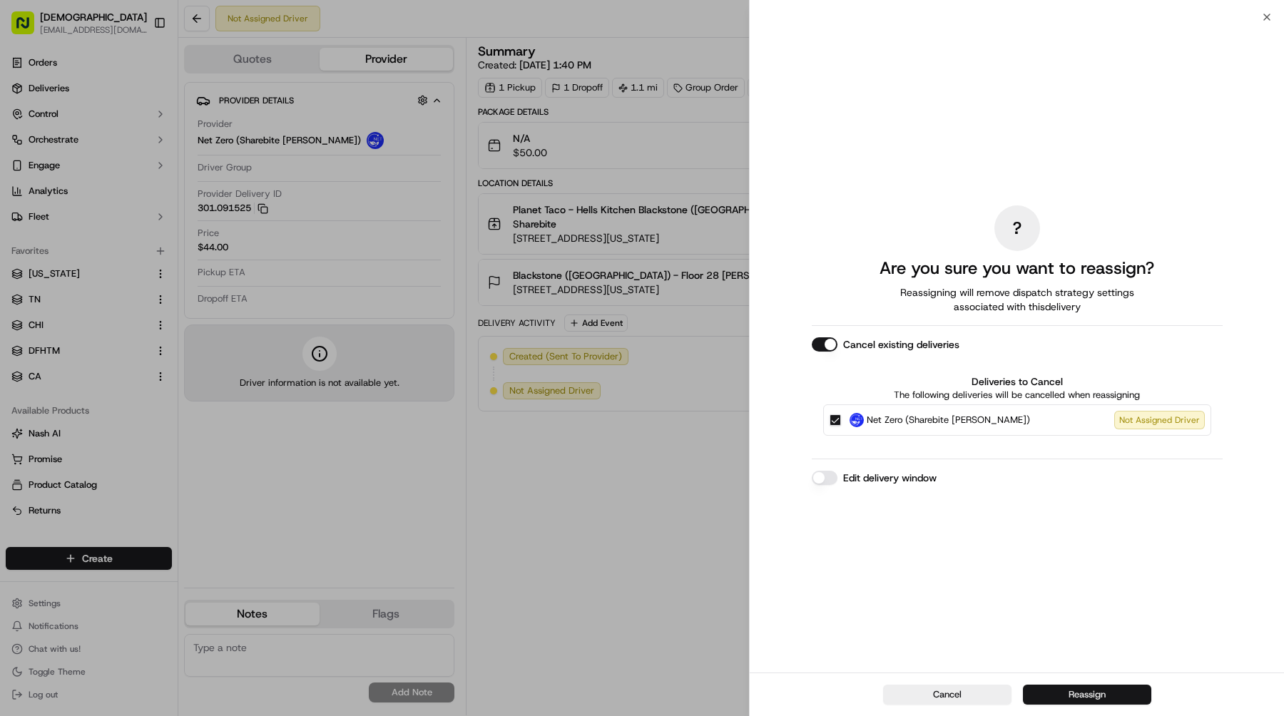
click at [1068, 701] on button "Reassign" at bounding box center [1087, 695] width 128 height 20
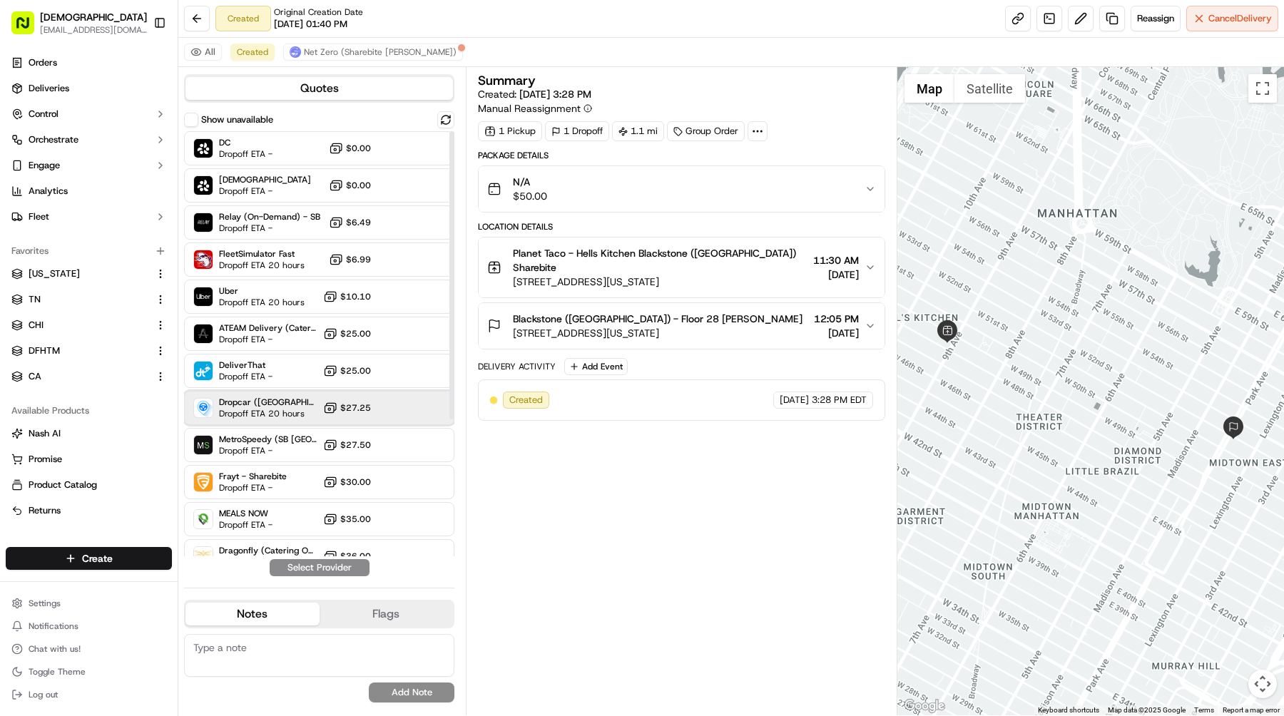
click at [318, 399] on div "Dropcar ([GEOGRAPHIC_DATA] 1) Dropoff ETA 20 hours $27.25" at bounding box center [319, 408] width 270 height 34
click at [358, 564] on button "Assign Provider" at bounding box center [319, 567] width 101 height 17
